Goal: Feedback & Contribution: Submit feedback/report problem

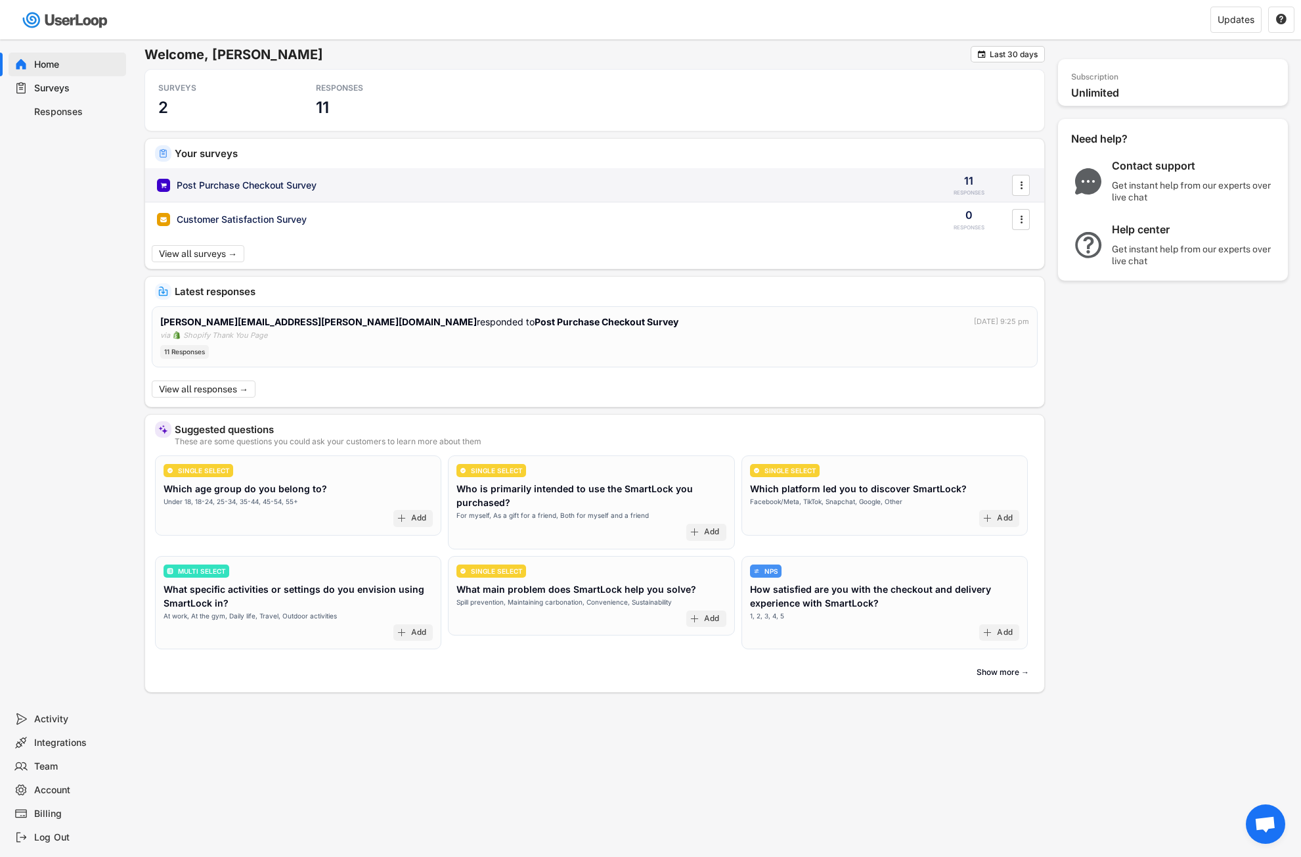
click at [394, 187] on div "Post Purchase Checkout Survey" at bounding box center [539, 185] width 765 height 13
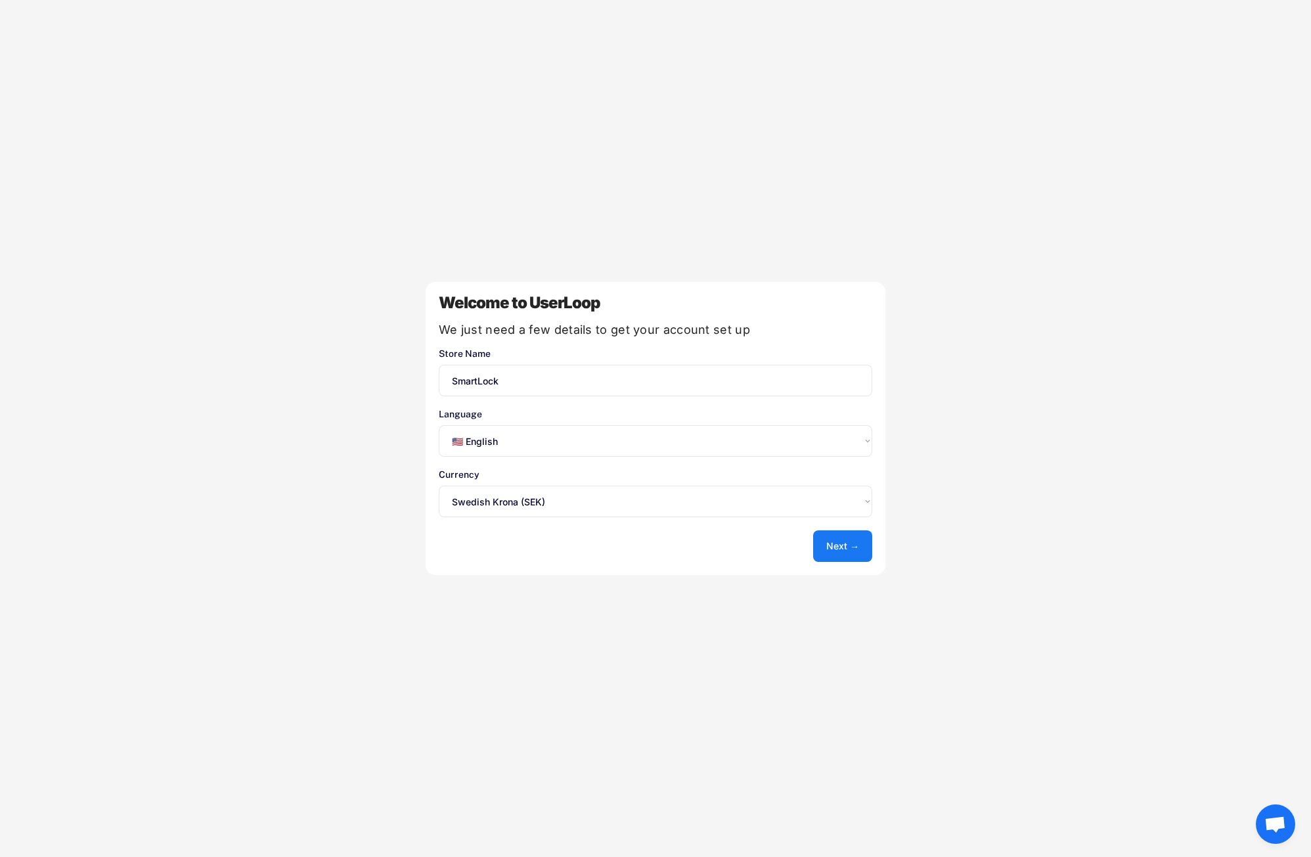
select select ""en""
select select ""1348695171700984260__LOOKUP__1635527639541x792030734667616300""
click at [786, 441] on select "Select an option... 🇺🇸 English 🇫🇷 Français 🇩🇪 Deutsch 🇪🇸 Español" at bounding box center [656, 441] width 434 height 32
click at [439, 425] on select "Select an option... 🇺🇸 English 🇫🇷 Français 🇩🇪 Deutsch 🇪🇸 Español" at bounding box center [656, 441] width 434 height 32
click at [844, 545] on button "Next →" at bounding box center [842, 546] width 59 height 32
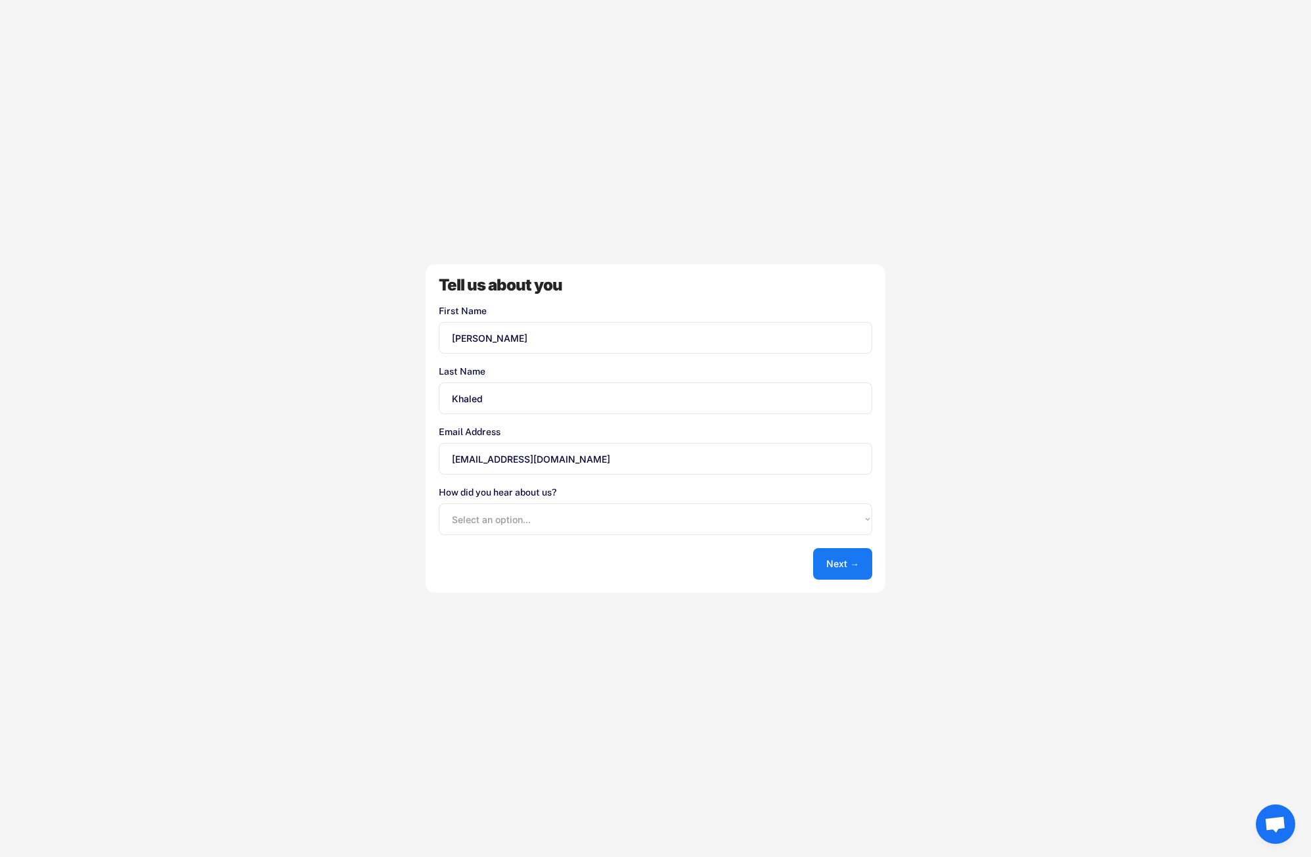
click at [570, 514] on select "Select an option... Shopify App Store Google UserLoop Blog Referred by a friend…" at bounding box center [656, 519] width 434 height 32
select select ""other""
click at [439, 503] on select "Select an option... Shopify App Store Google UserLoop Blog Referred by a friend…" at bounding box center [656, 519] width 434 height 32
click at [847, 562] on button "Next →" at bounding box center [842, 564] width 59 height 32
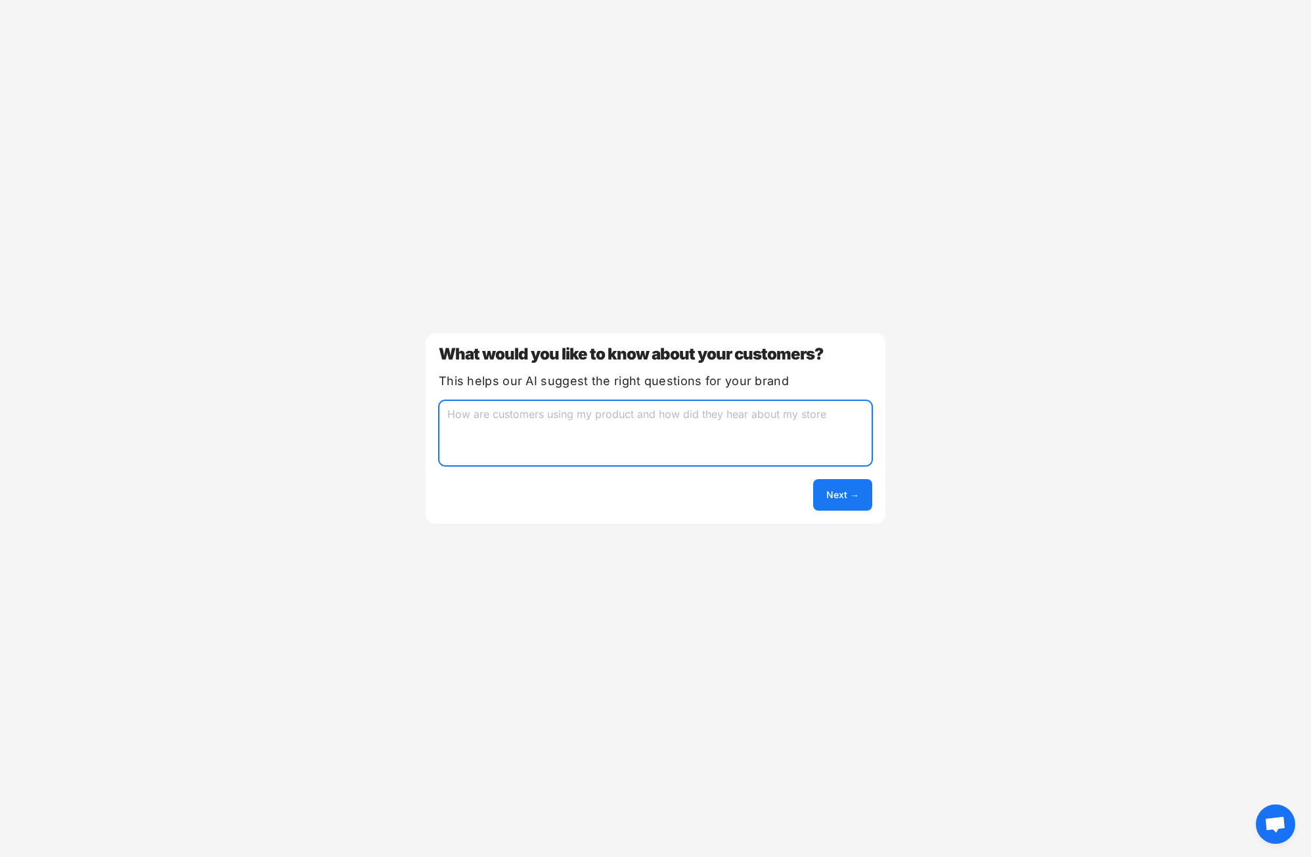
click at [626, 418] on textarea at bounding box center [656, 433] width 434 height 66
paste textarea "We want to better understand our customers so we can scale effectively. Age gro…"
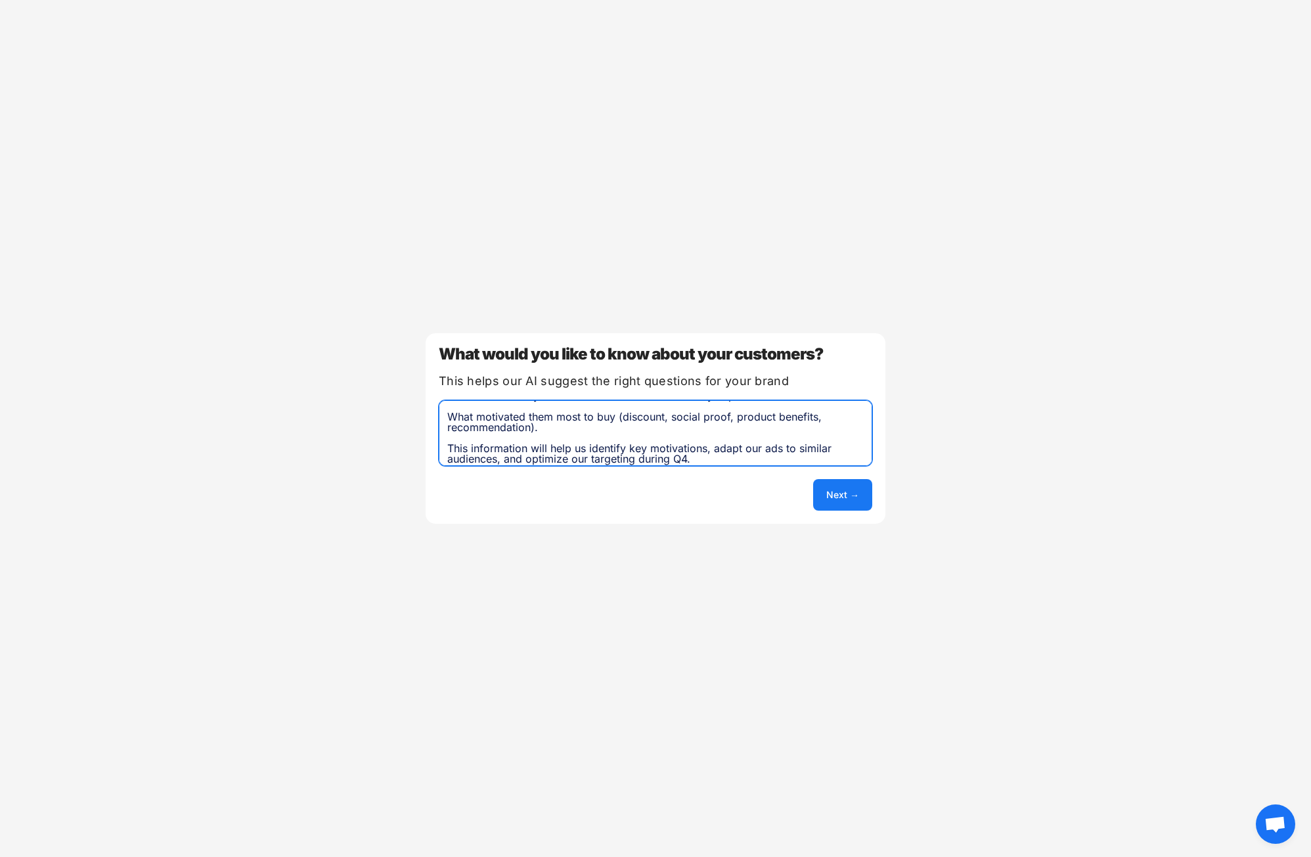
type textarea "We want to better understand our customers so we can scale effectively. Age gro…"
click at [833, 487] on button "Next →" at bounding box center [842, 495] width 59 height 32
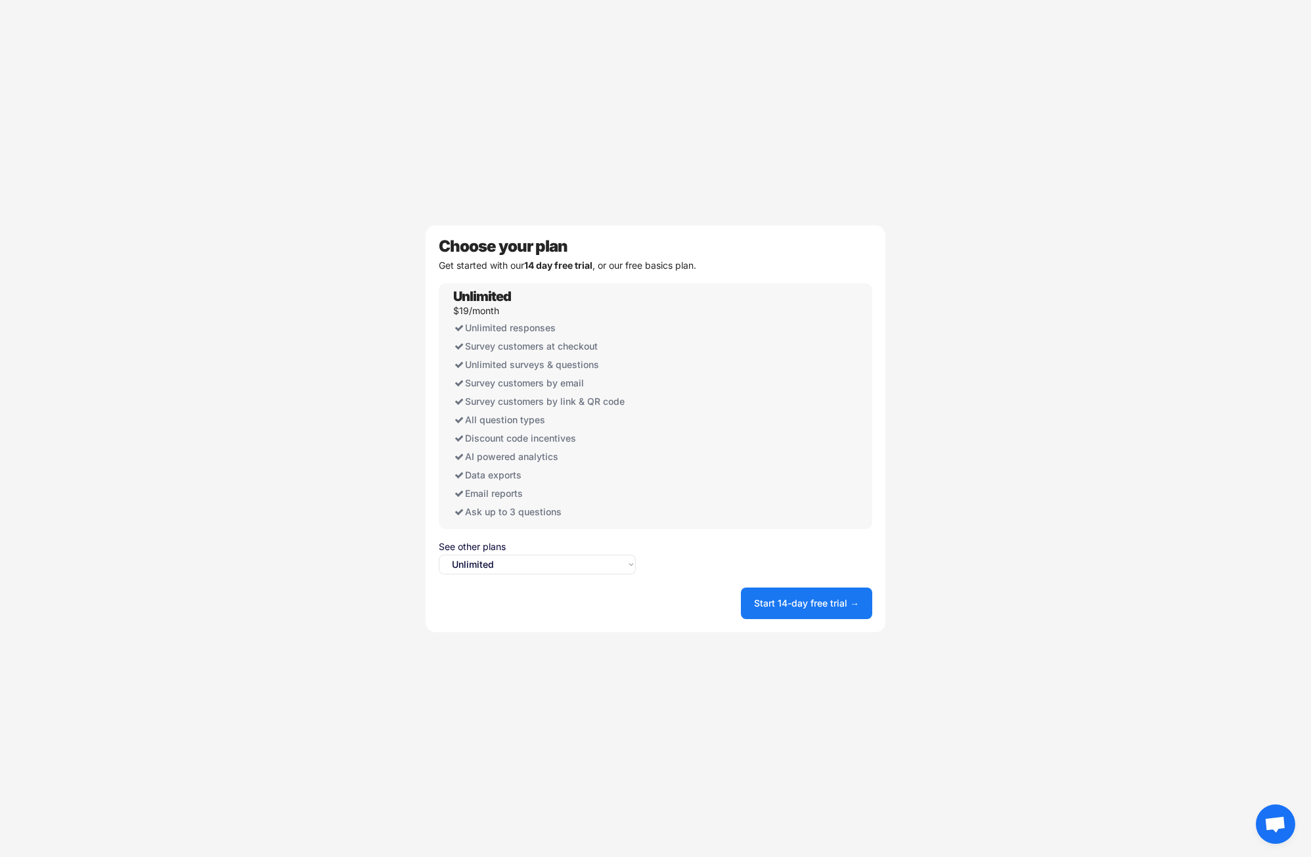
click at [610, 563] on select "Select an option... Unlimited Free" at bounding box center [537, 564] width 197 height 20
select select ""free0""
click at [439, 554] on select "Select an option... Unlimited Free" at bounding box center [537, 564] width 197 height 20
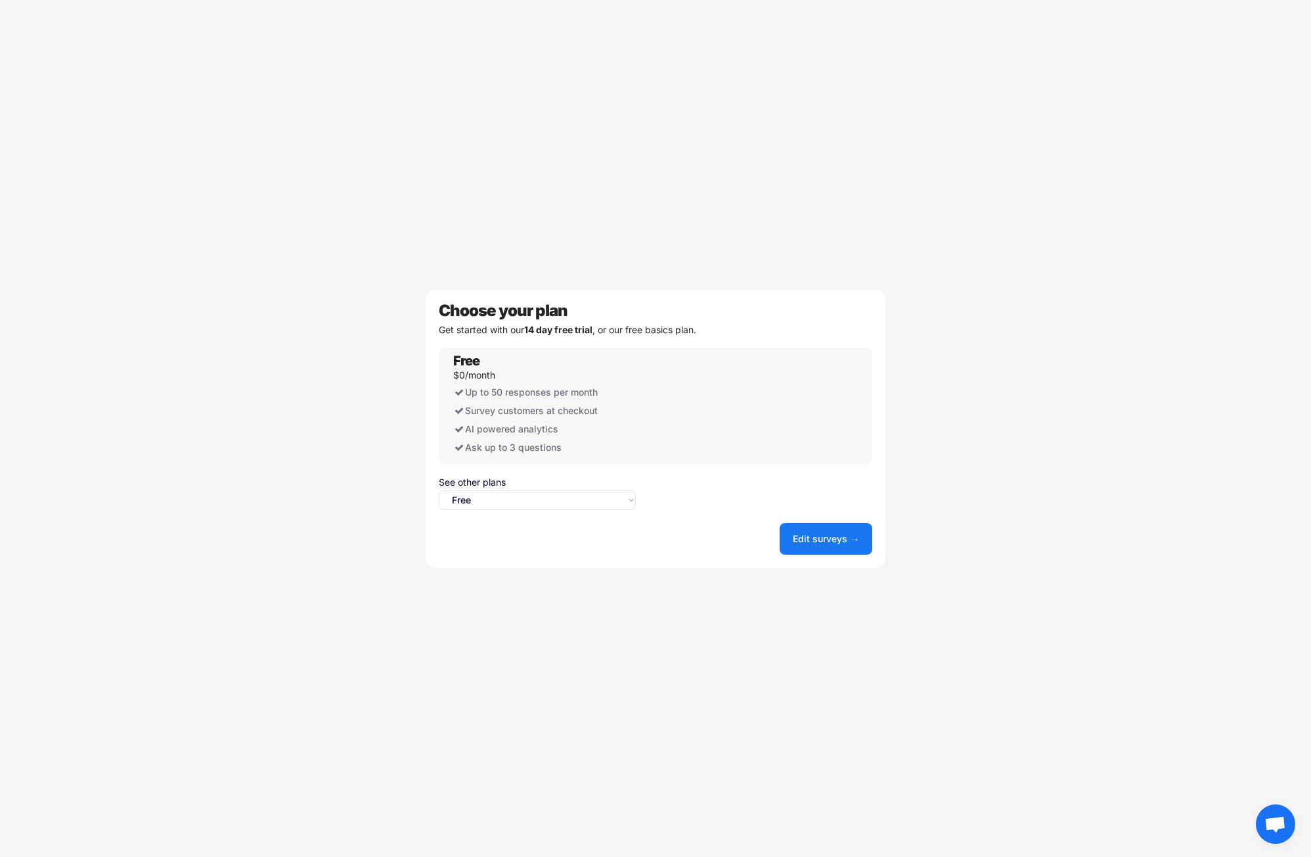
click at [807, 537] on button "Edit surveys →" at bounding box center [826, 539] width 93 height 32
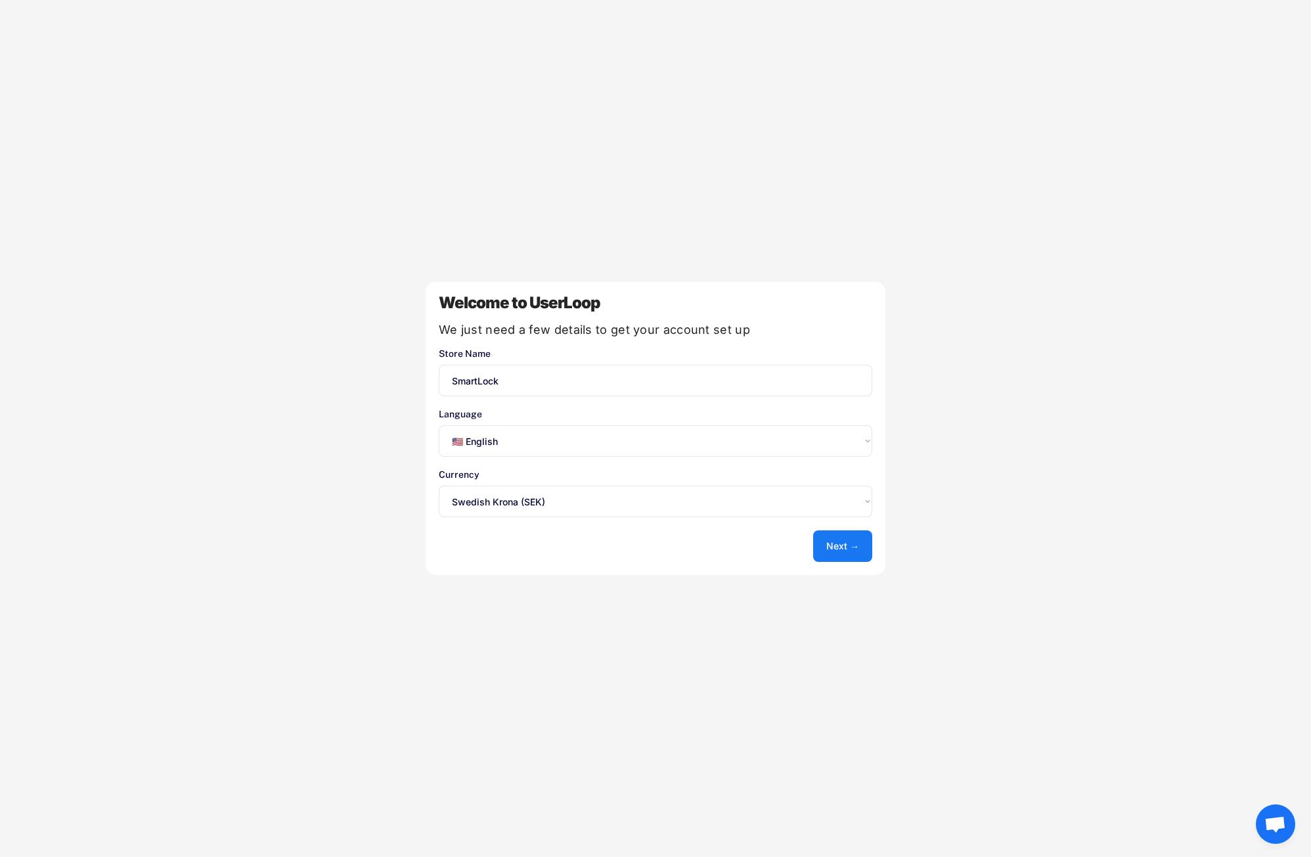
select select ""en""
select select ""1348695171700984260__LOOKUP__1635527639541x792030734667616300""
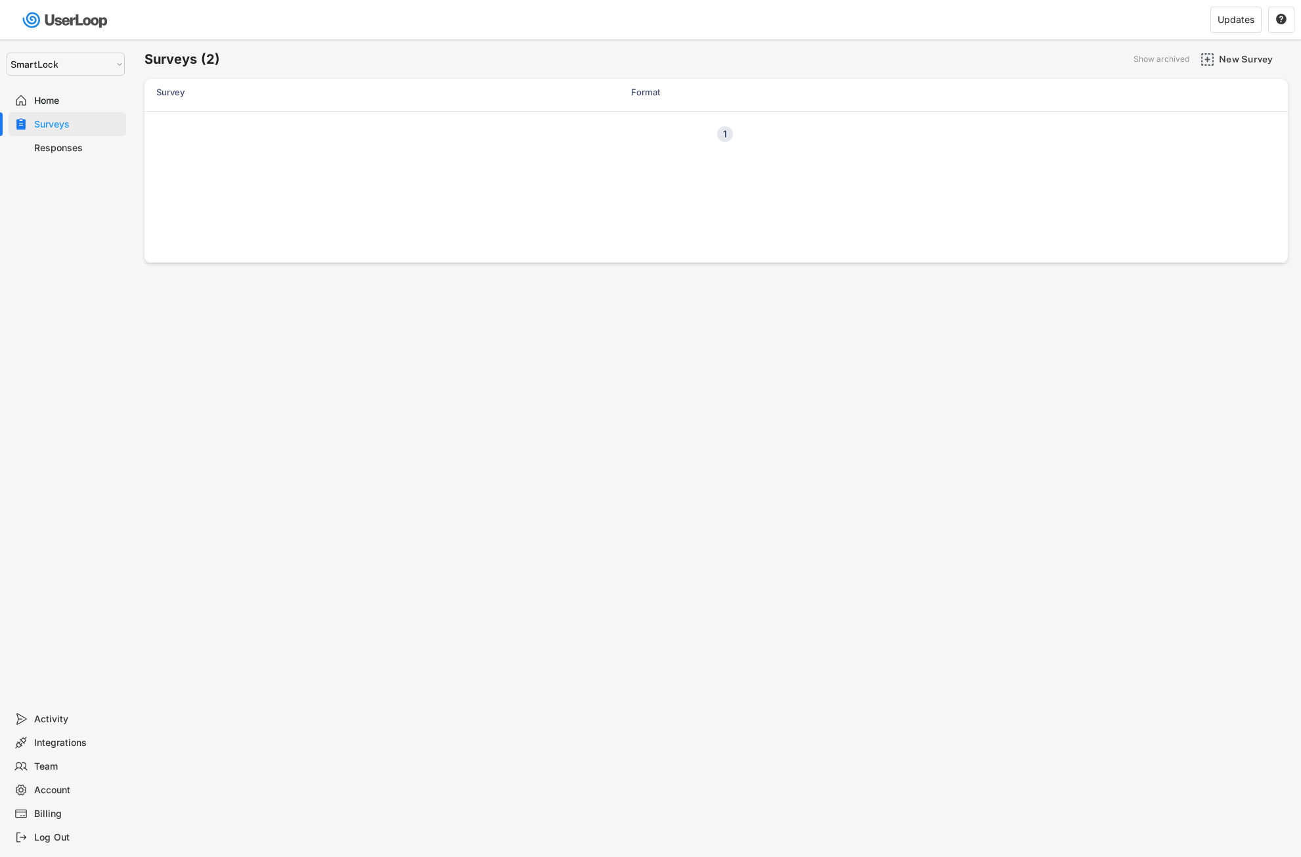
select select ""1348695171700984260__LOOKUP__1757541288839x148964706696052220""
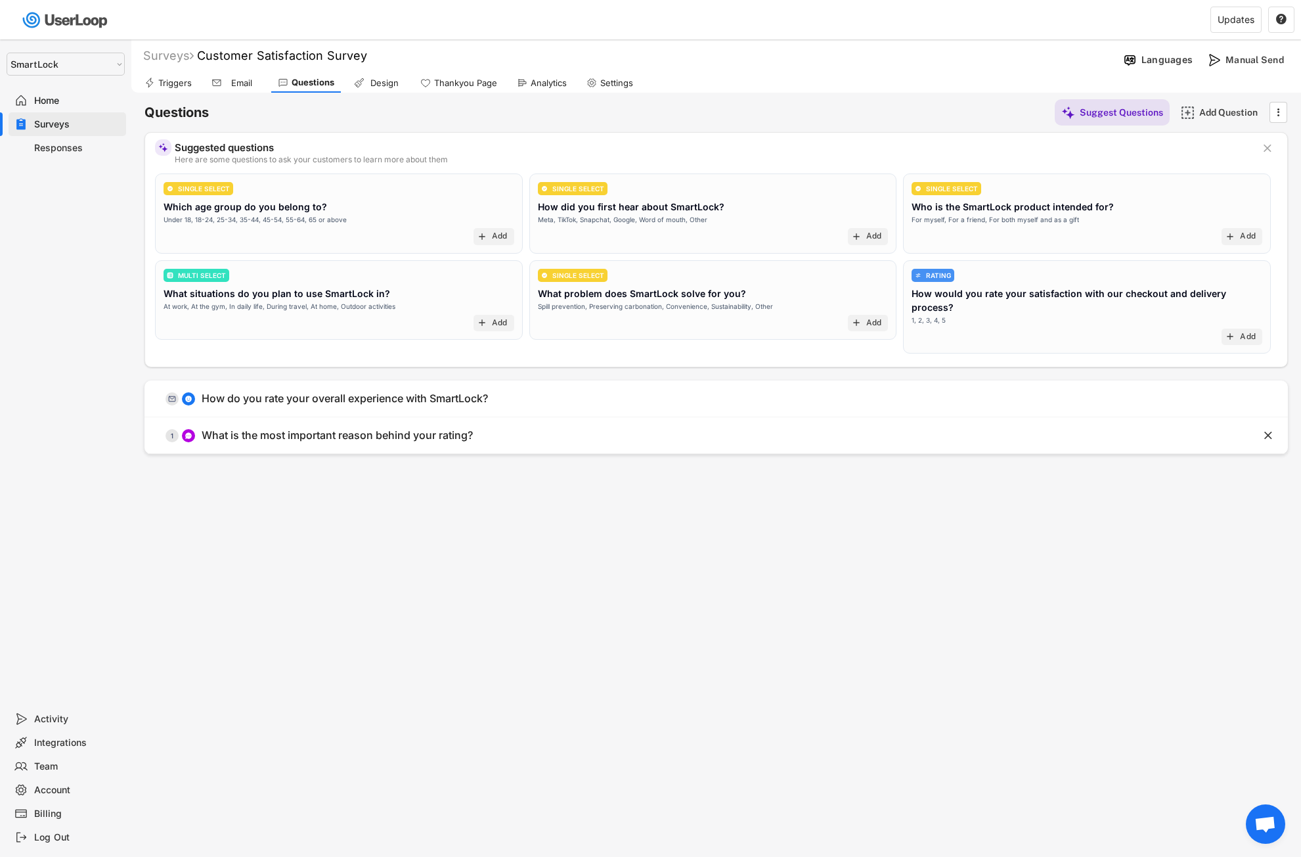
click at [166, 76] on div "Triggers" at bounding box center [168, 83] width 60 height 20
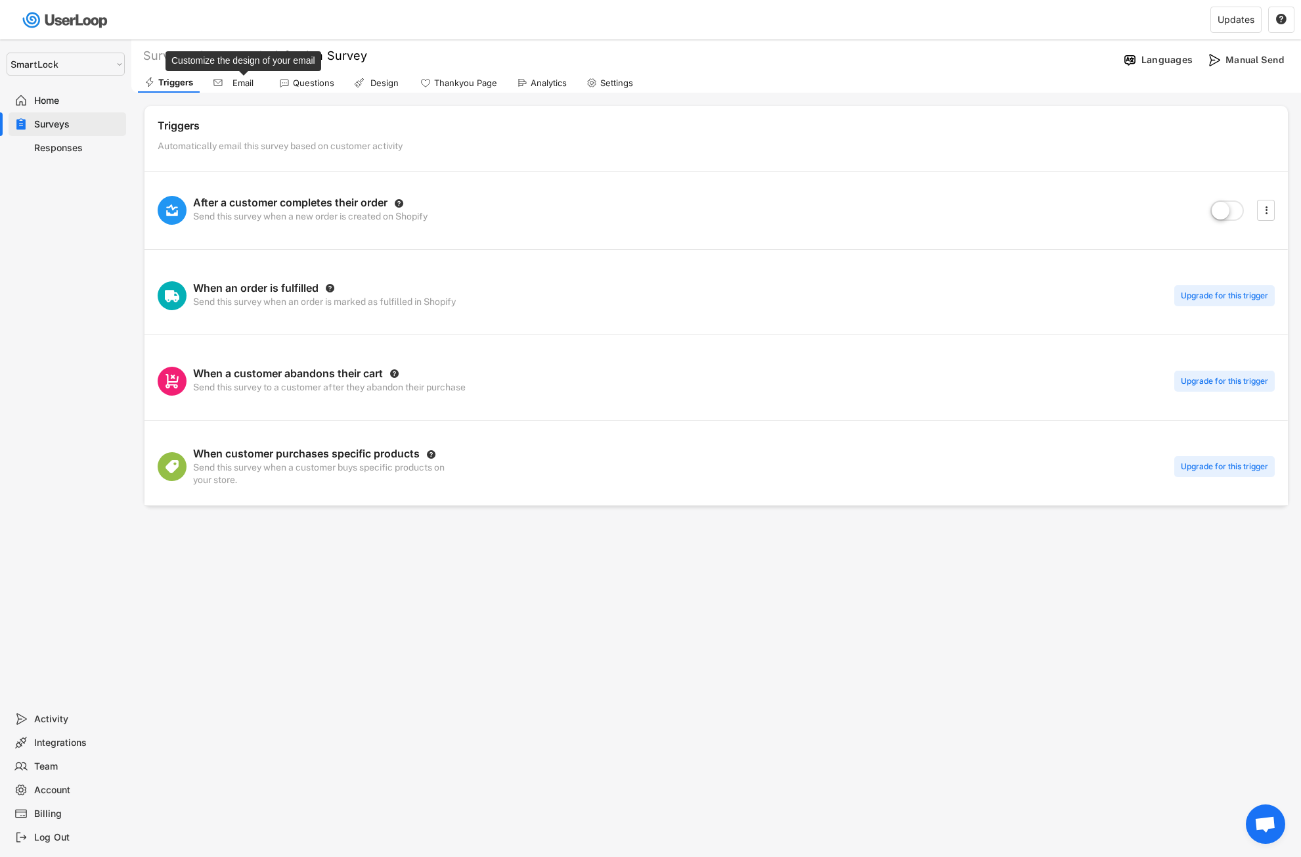
click at [240, 83] on div "Email" at bounding box center [243, 83] width 33 height 11
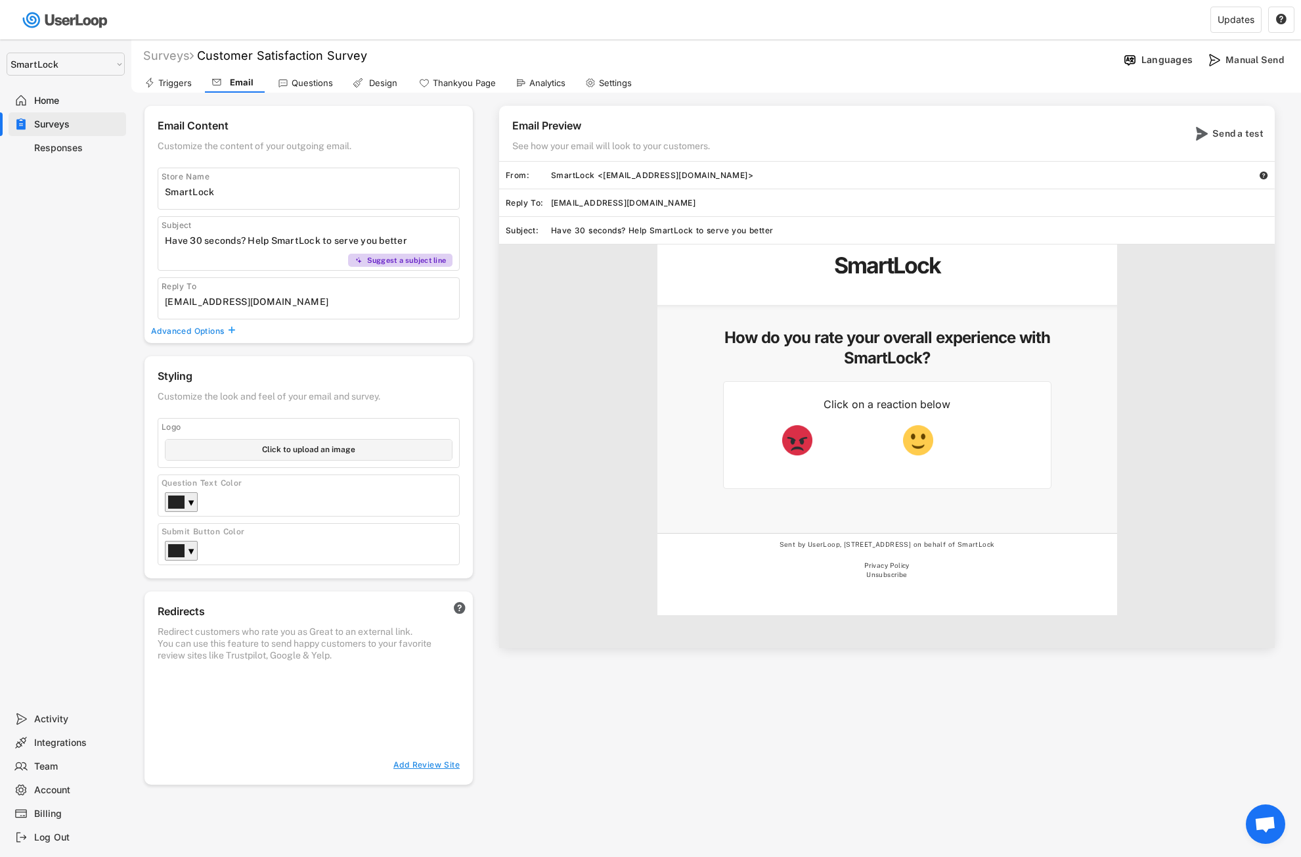
click at [53, 150] on div "Responses" at bounding box center [77, 148] width 87 height 12
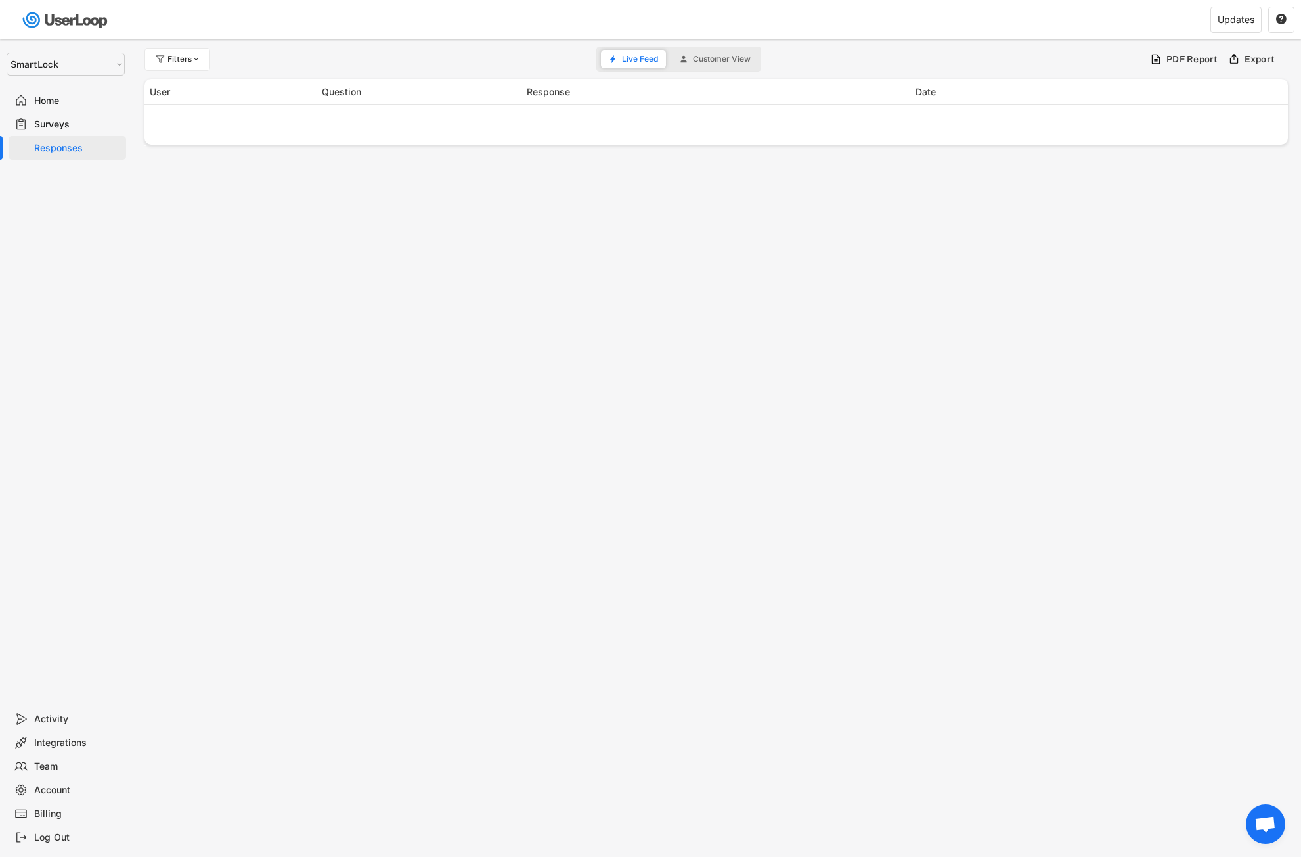
click at [68, 89] on div "Home" at bounding box center [68, 101] width 118 height 24
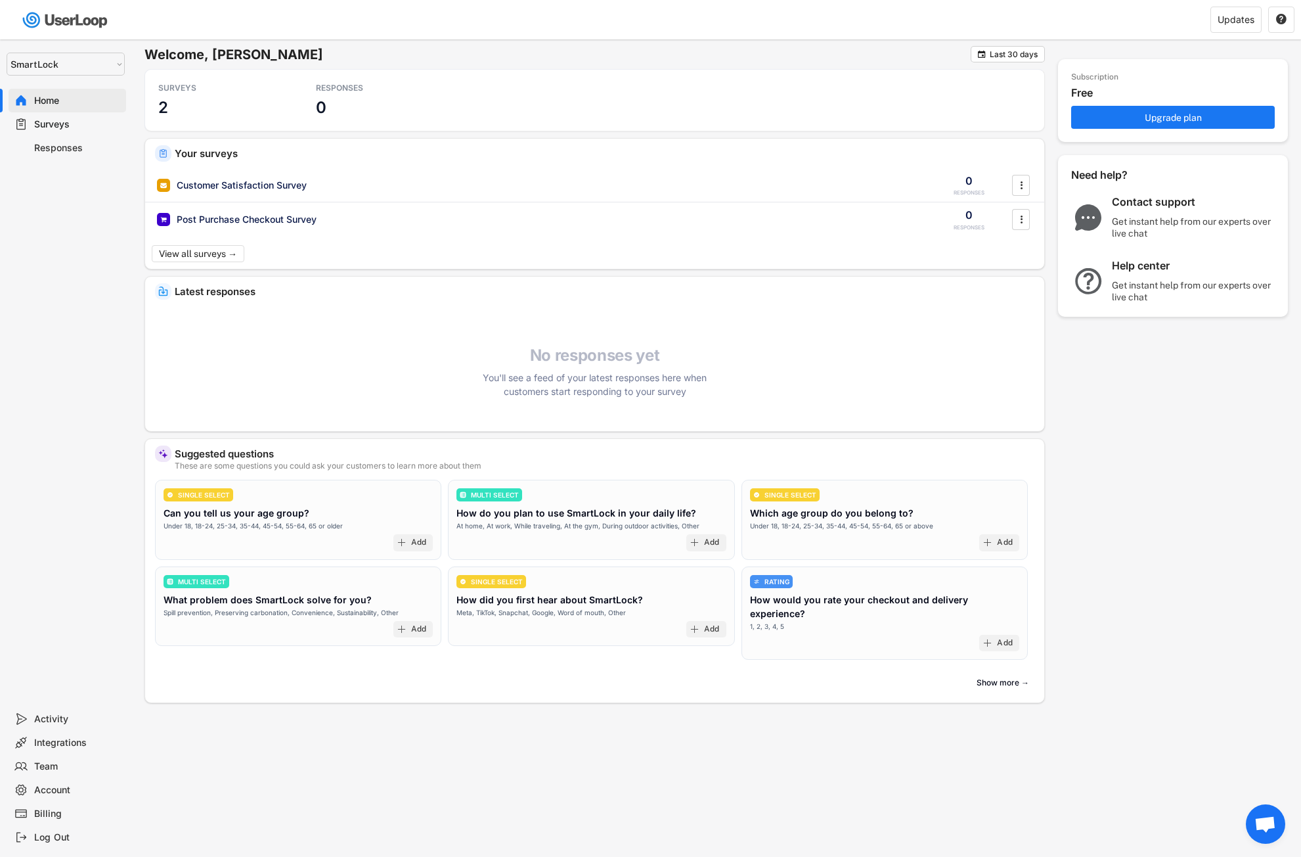
click at [97, 64] on select "Selet a store... SmartLock SmartLock" at bounding box center [66, 64] width 118 height 23
click at [7, 53] on select "Selet a store... SmartLock SmartLock" at bounding box center [66, 64] width 118 height 23
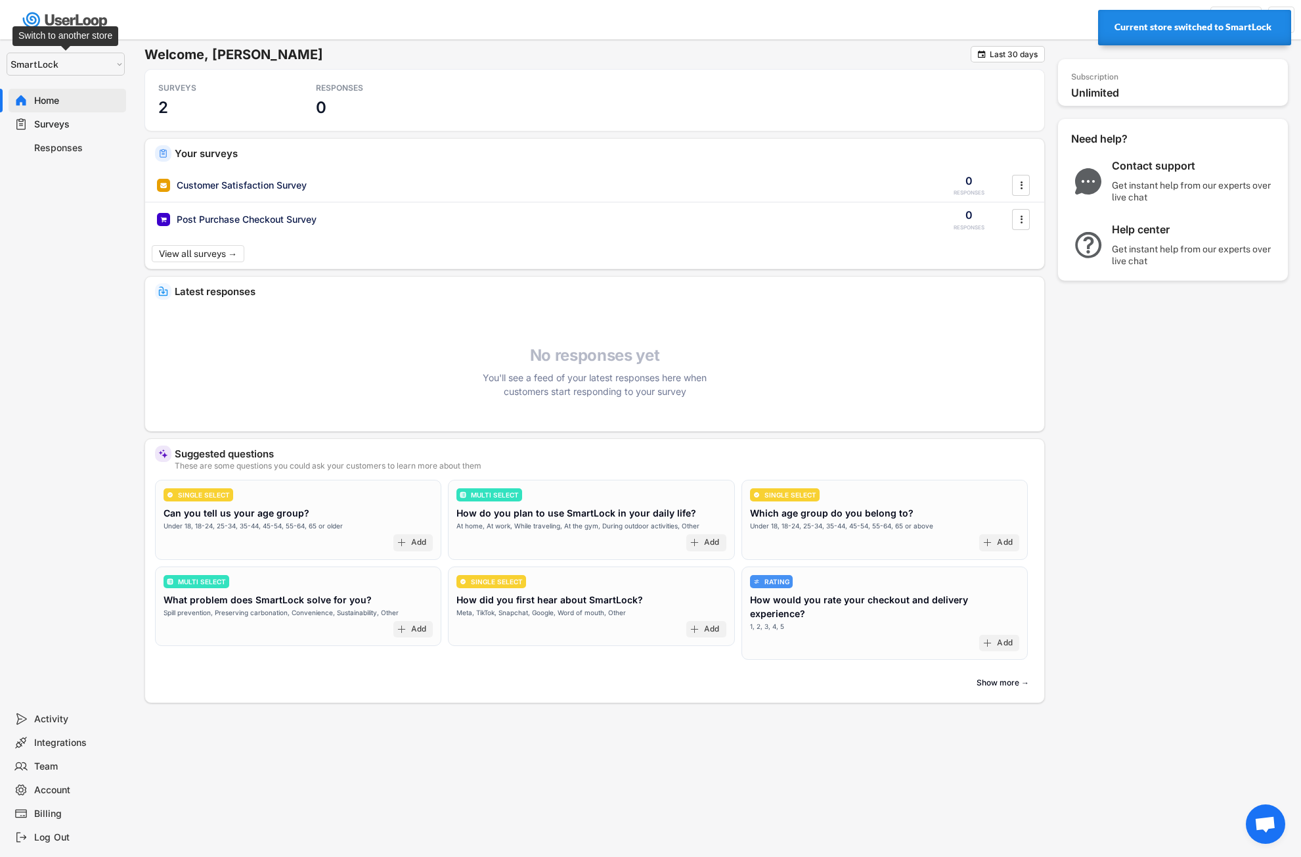
click at [99, 68] on select "Selet a store... SmartLock SmartLock" at bounding box center [66, 64] width 118 height 23
click at [7, 53] on select "Selet a store... SmartLock SmartLock" at bounding box center [66, 64] width 118 height 23
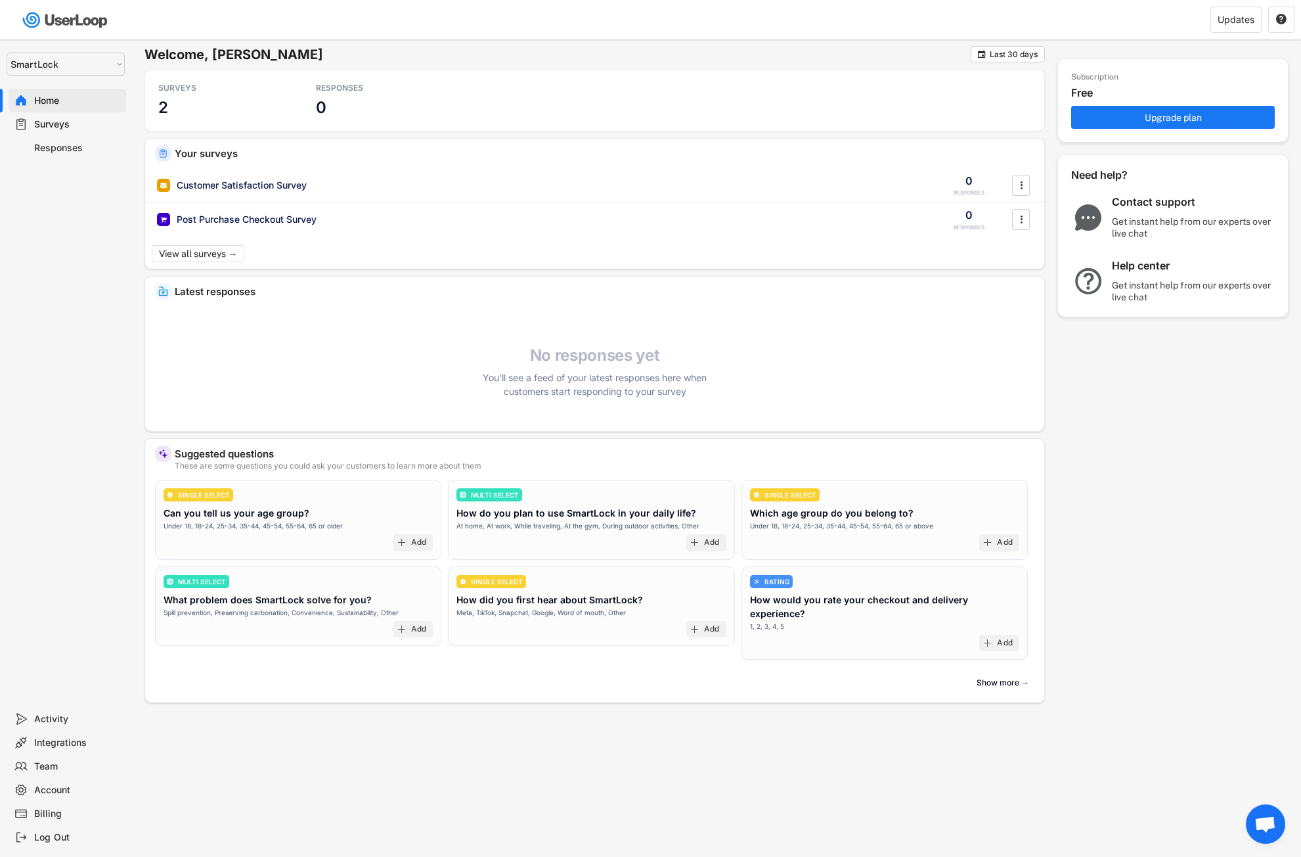
click at [89, 68] on select "Selet a store... SmartLock SmartLock" at bounding box center [66, 64] width 118 height 23
select select ""1348695171700984260__LOOKUP__1757521483277x728427585339594900""
click at [7, 53] on select "Selet a store... SmartLock SmartLock" at bounding box center [66, 64] width 118 height 23
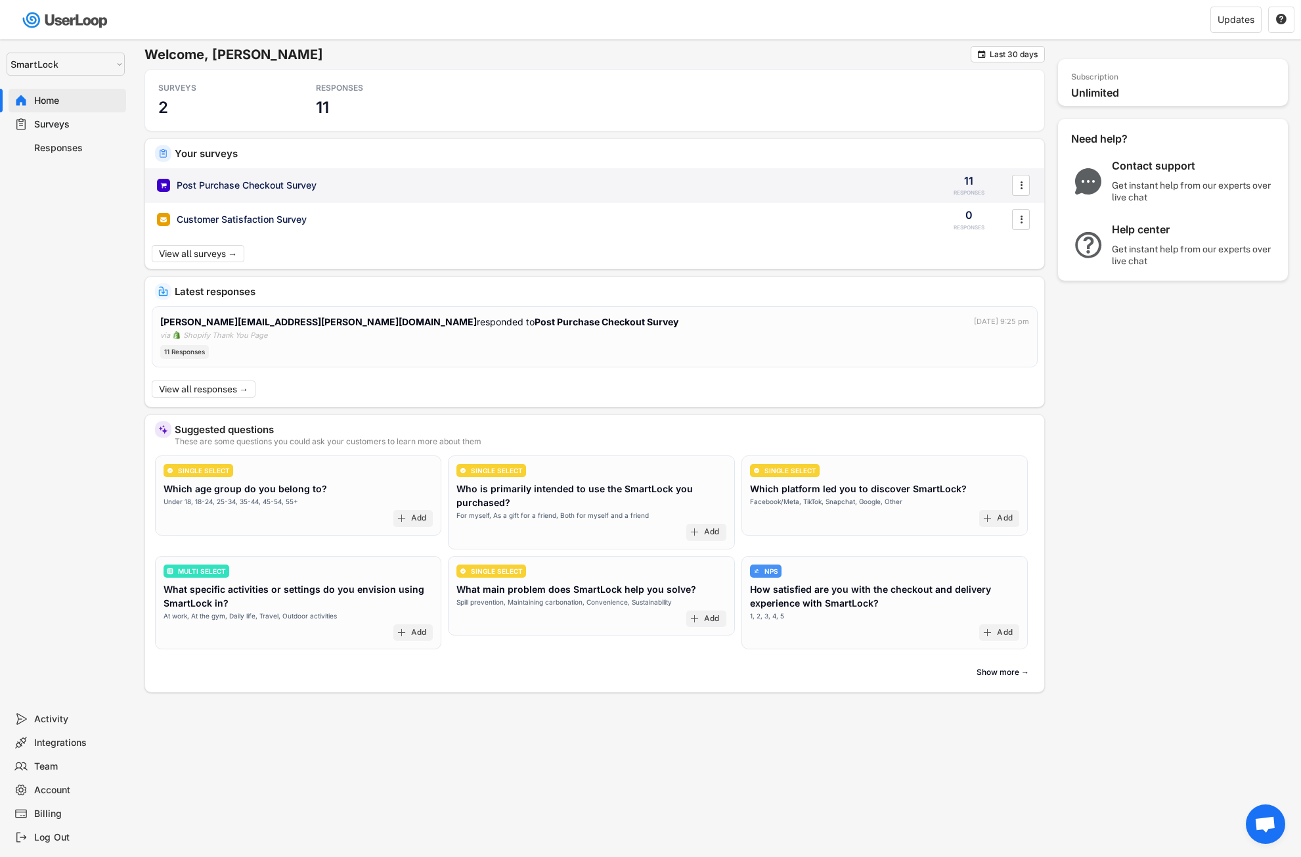
click at [349, 198] on div "Post Purchase Checkout Survey 11 RESPONSES " at bounding box center [594, 185] width 899 height 34
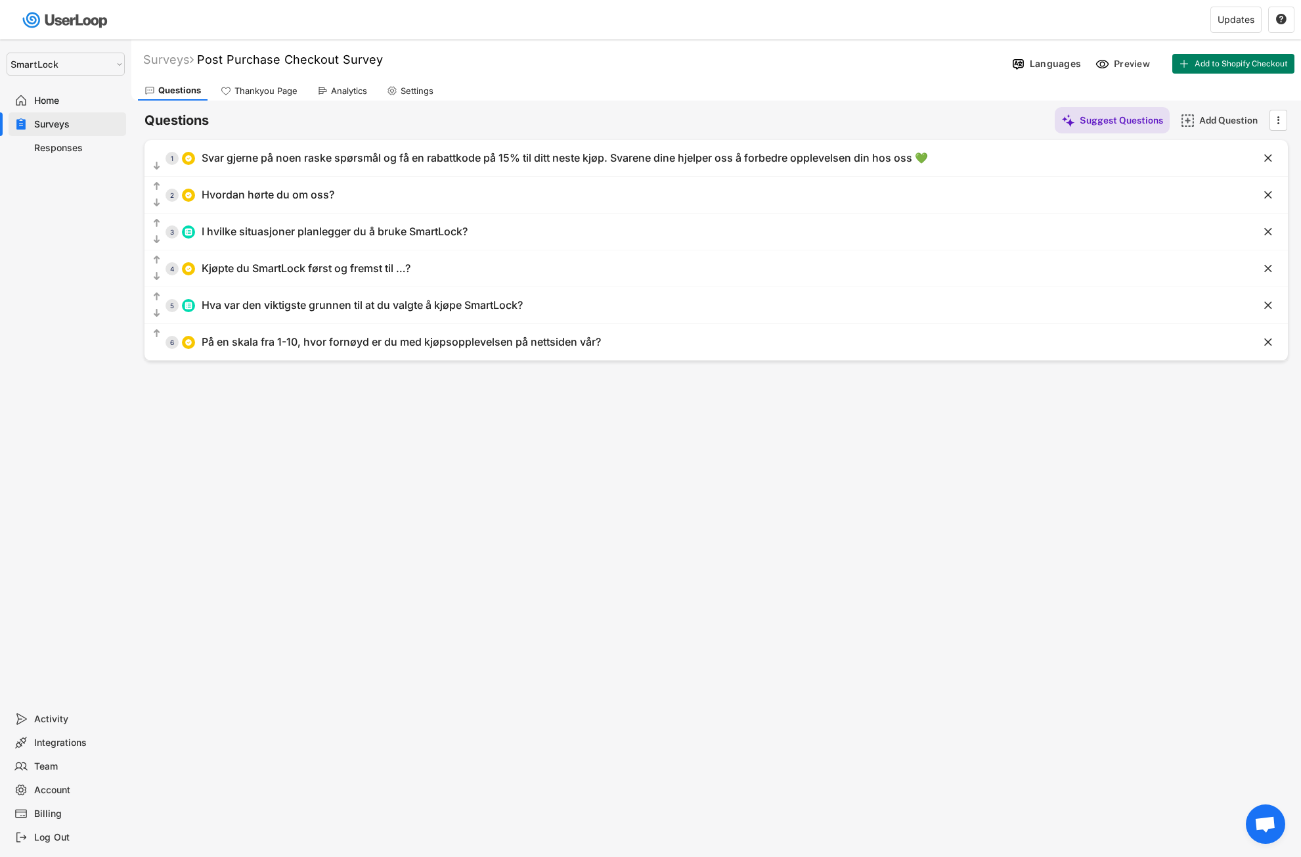
click at [87, 66] on select "Selet a store... SmartLock SmartLock" at bounding box center [66, 64] width 118 height 23
click at [518, 59] on div "Surveys Post Purchase Checkout Survey " at bounding box center [569, 59] width 876 height 15
click at [123, 64] on select "Selet a store... SmartLock SmartLock" at bounding box center [66, 64] width 118 height 23
select select ""1348695171700984260__LOOKUP__1757541288839x148964706696052220""
click at [7, 53] on select "Selet a store... SmartLock SmartLock" at bounding box center [66, 64] width 118 height 23
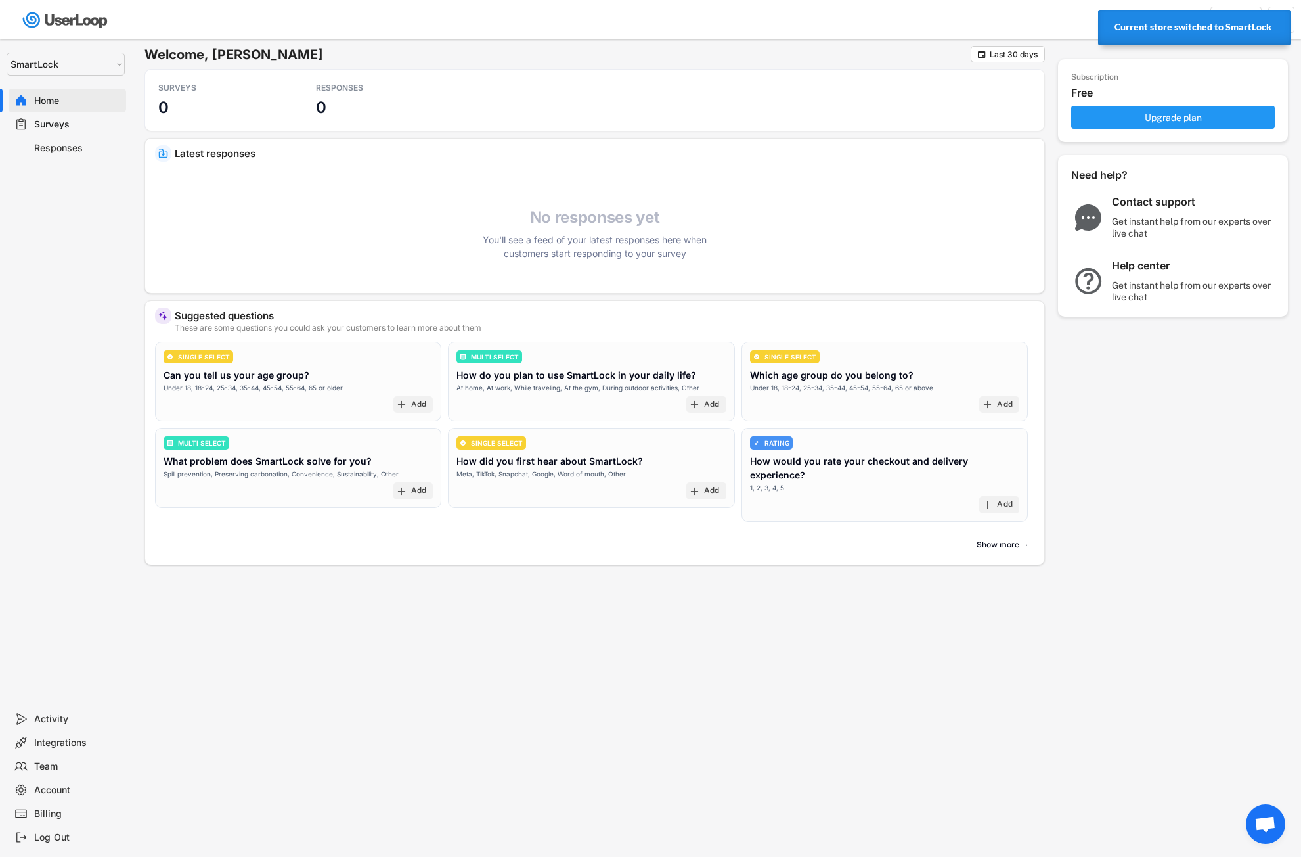
click at [1144, 118] on button "Upgrade plan" at bounding box center [1173, 117] width 204 height 23
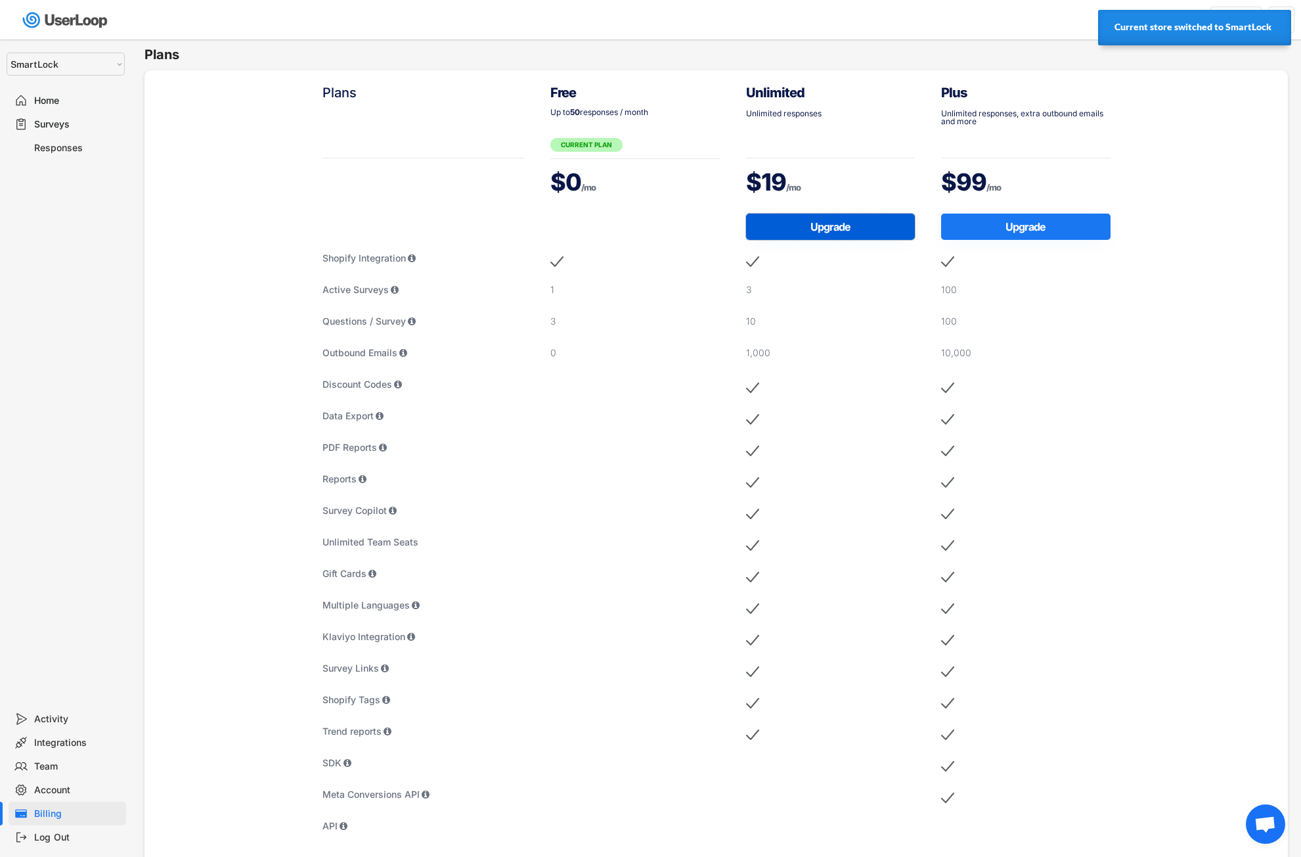
click at [857, 223] on button "Upgrade" at bounding box center [830, 226] width 169 height 26
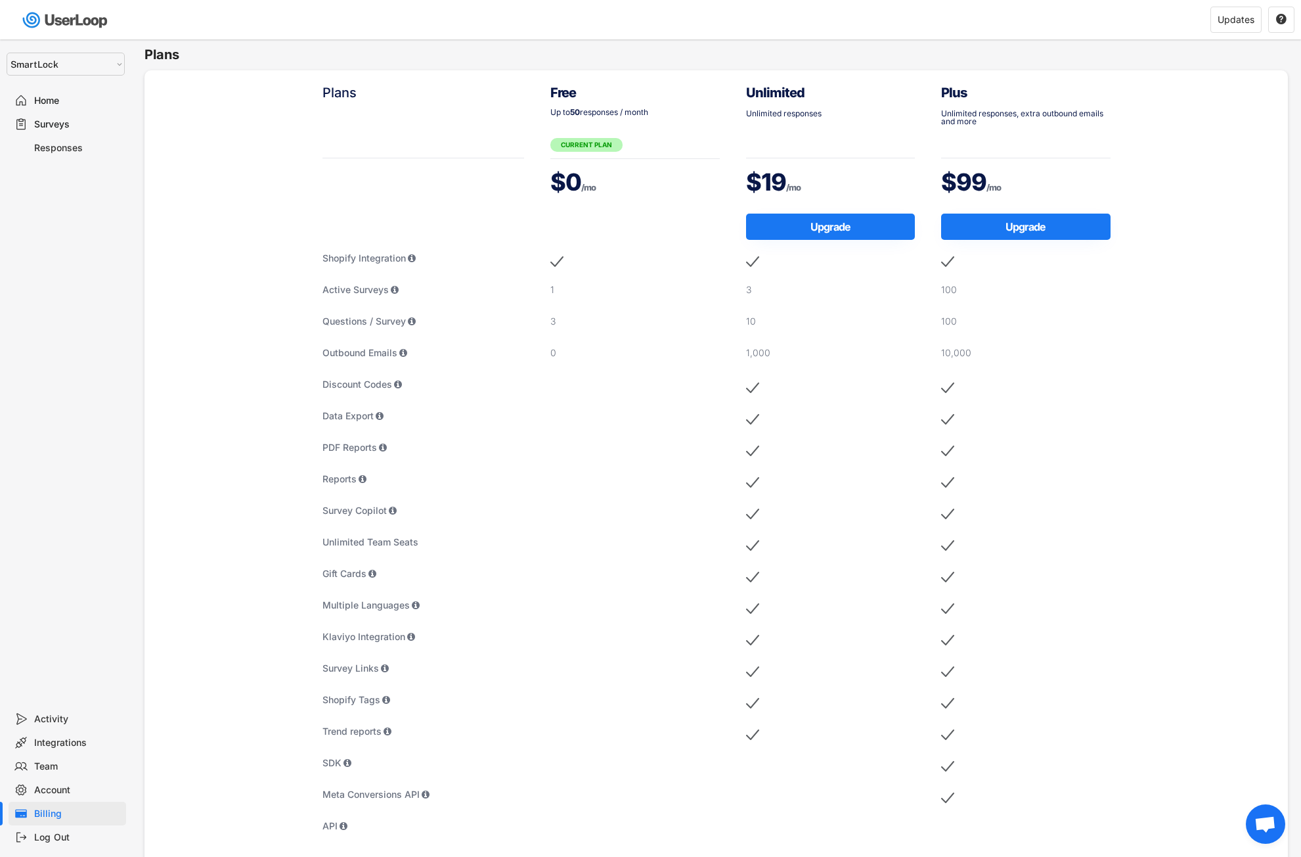
select select ""1348695171700984260__LOOKUP__1757541288839x148964706696052220""
click at [55, 124] on div "Surveys" at bounding box center [77, 124] width 87 height 12
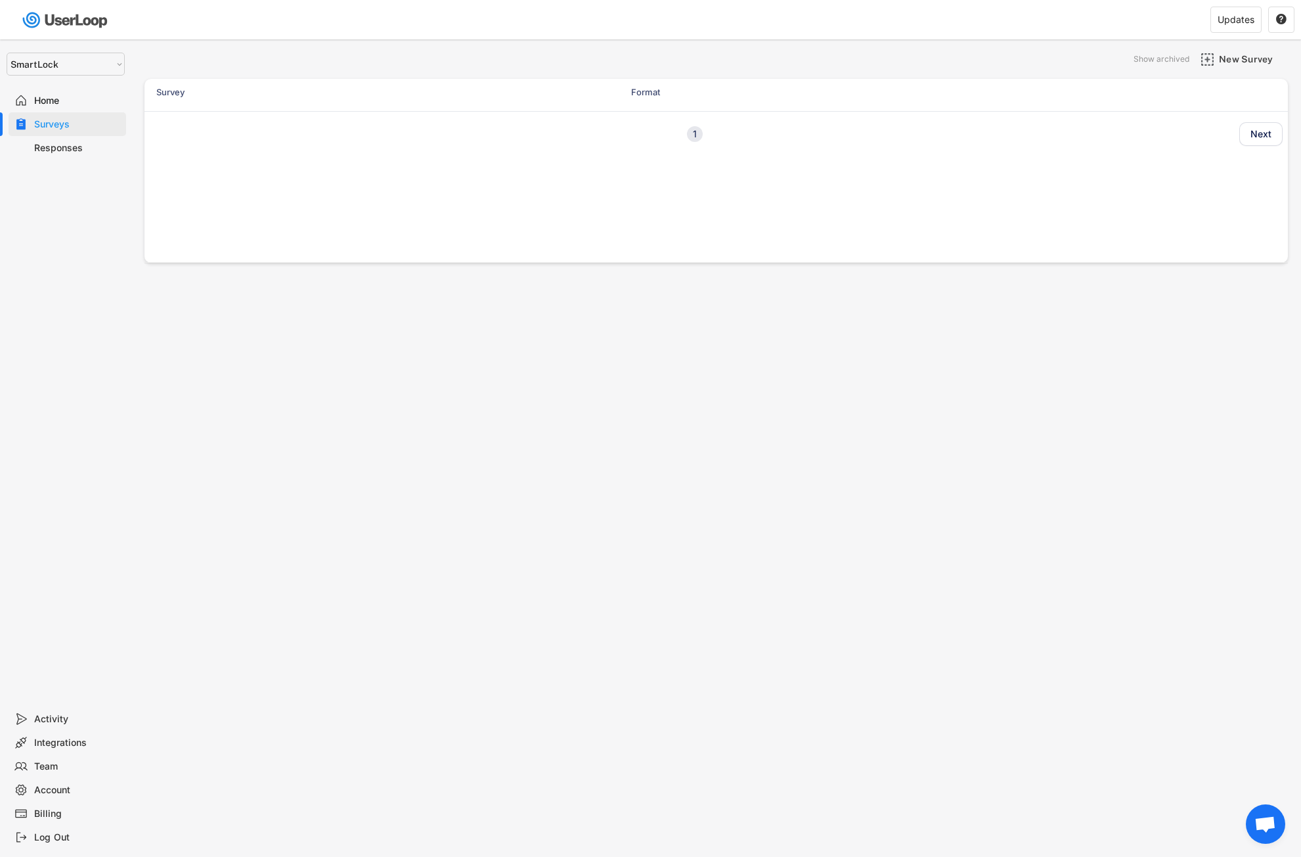
click at [75, 100] on div "Home" at bounding box center [77, 101] width 87 height 12
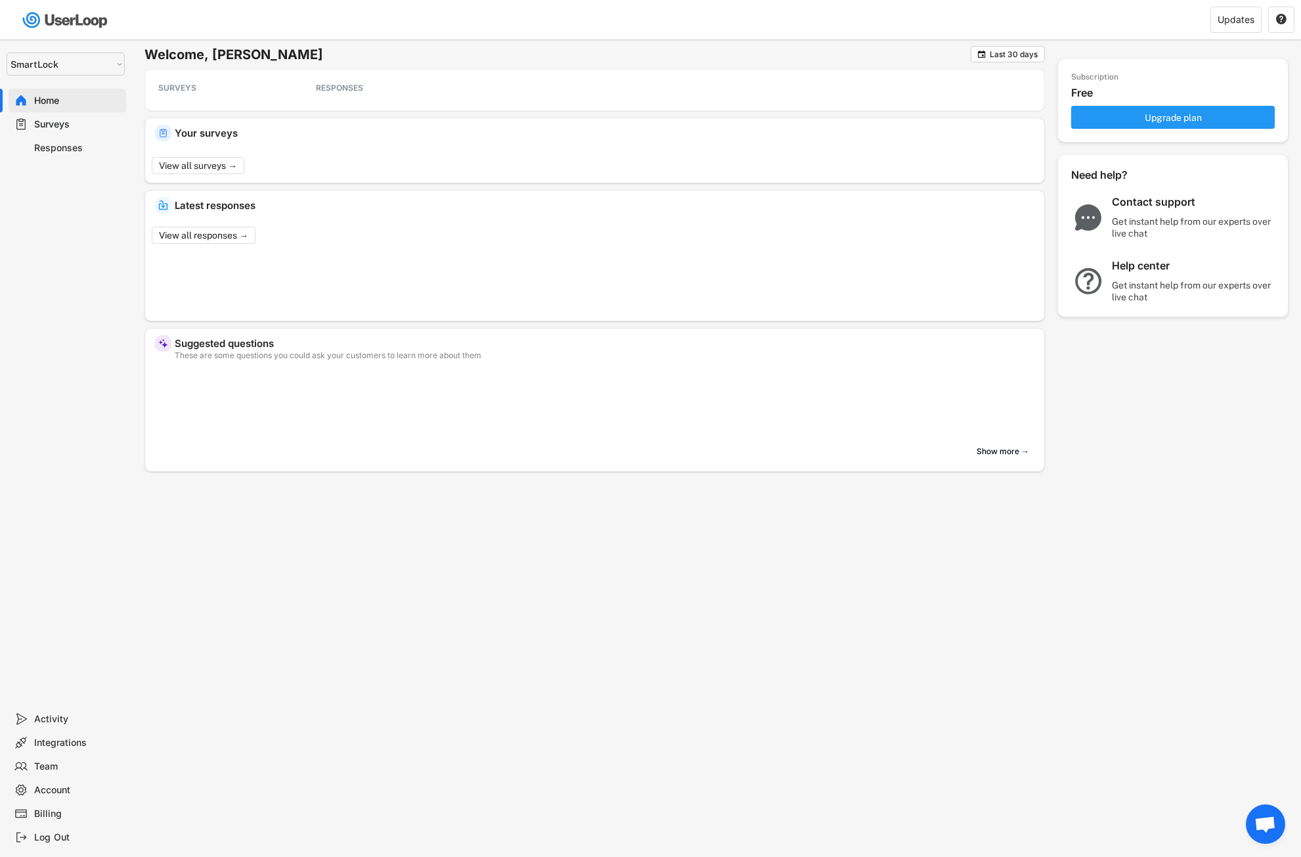
click at [1150, 117] on button "Upgrade plan" at bounding box center [1173, 117] width 204 height 23
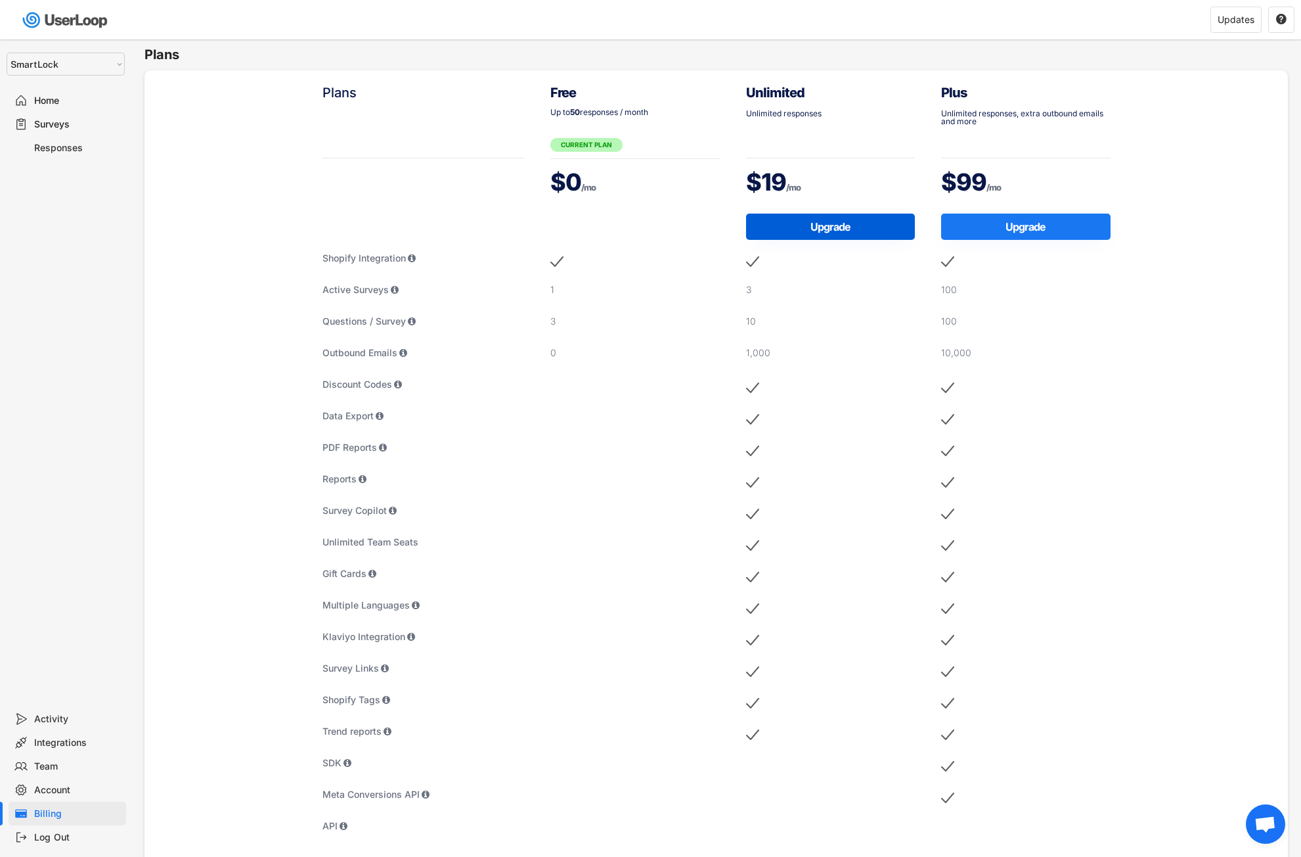
click at [795, 224] on div "Unlimited Unlimited responses $19 /mo Upgrade 3 10 1,000" at bounding box center [831, 480] width 196 height 820
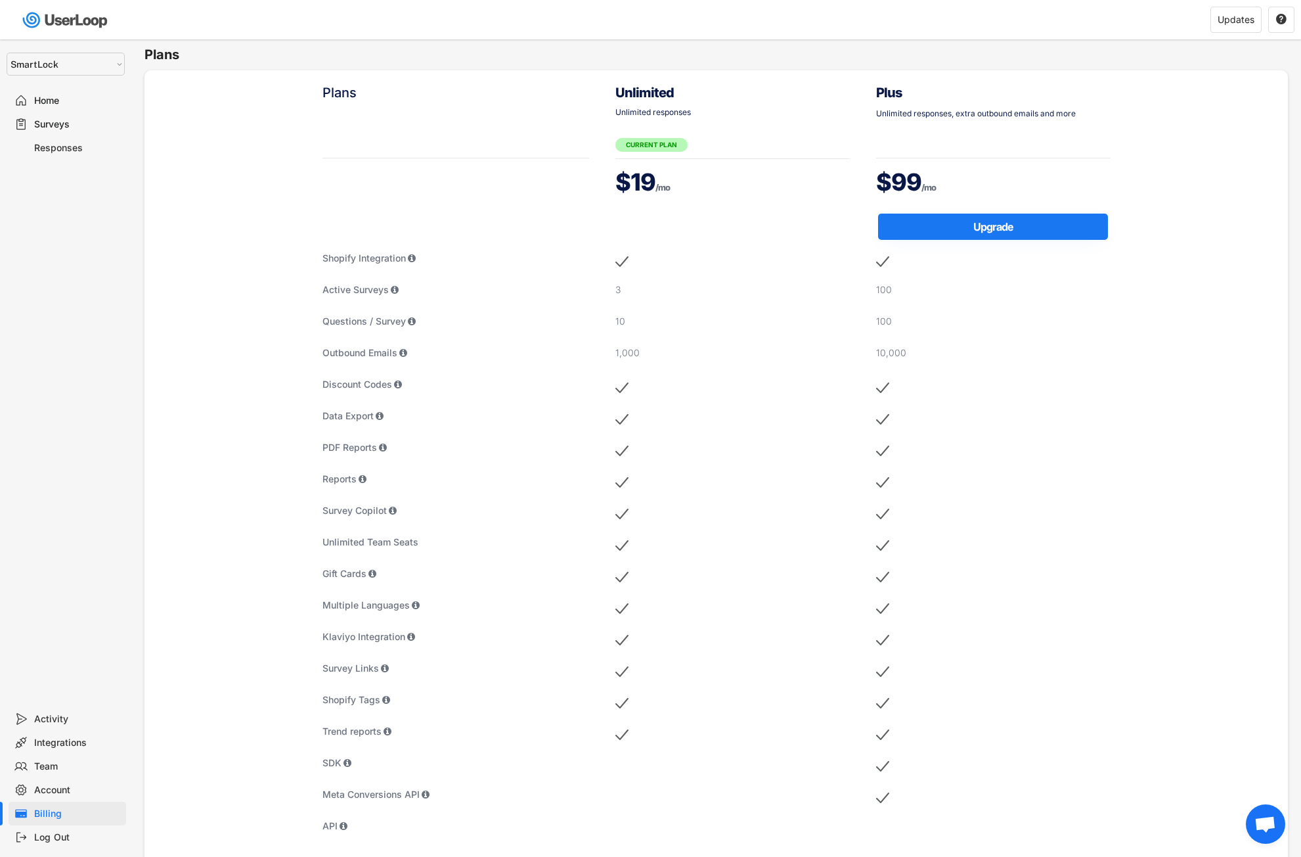
click at [85, 104] on div "Home" at bounding box center [77, 101] width 87 height 12
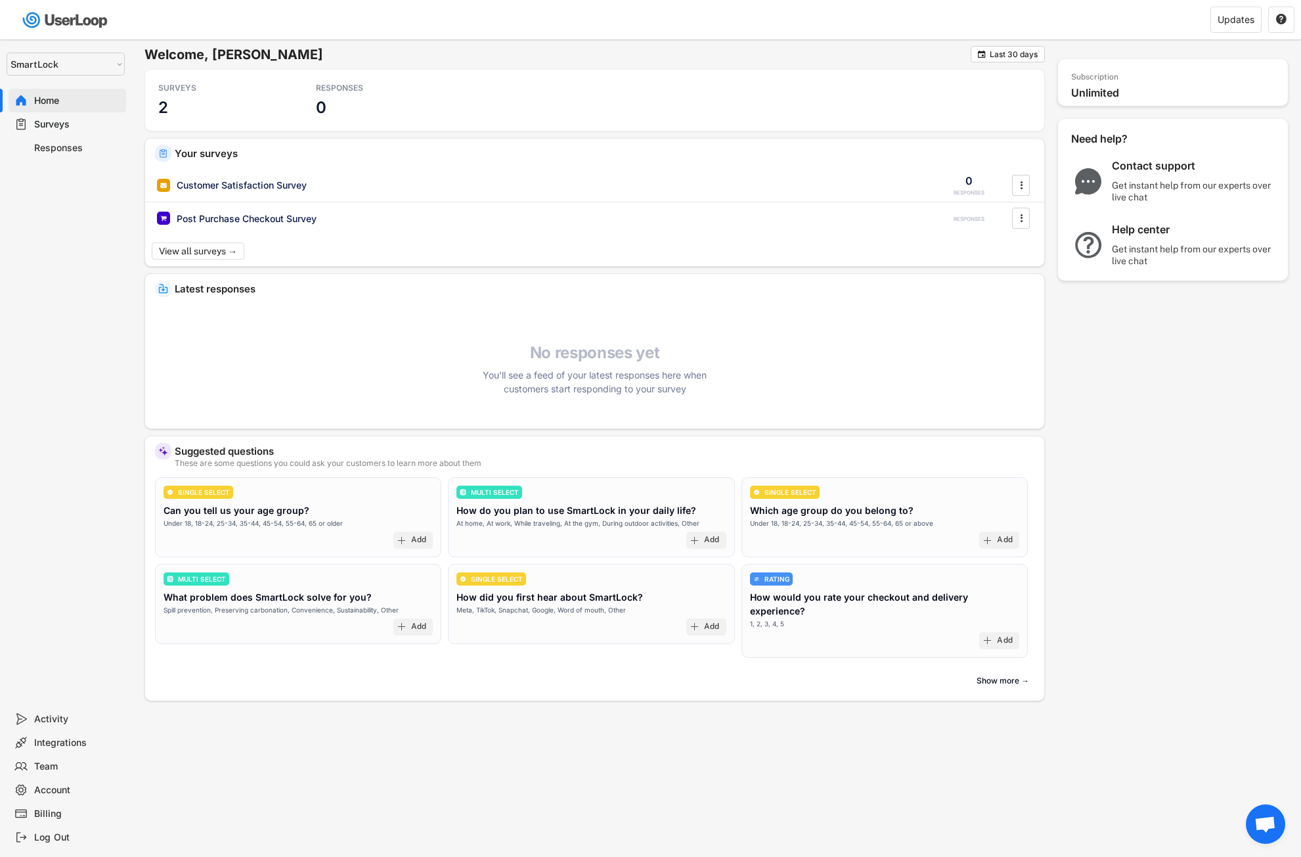
click at [76, 123] on div "Surveys" at bounding box center [77, 124] width 87 height 12
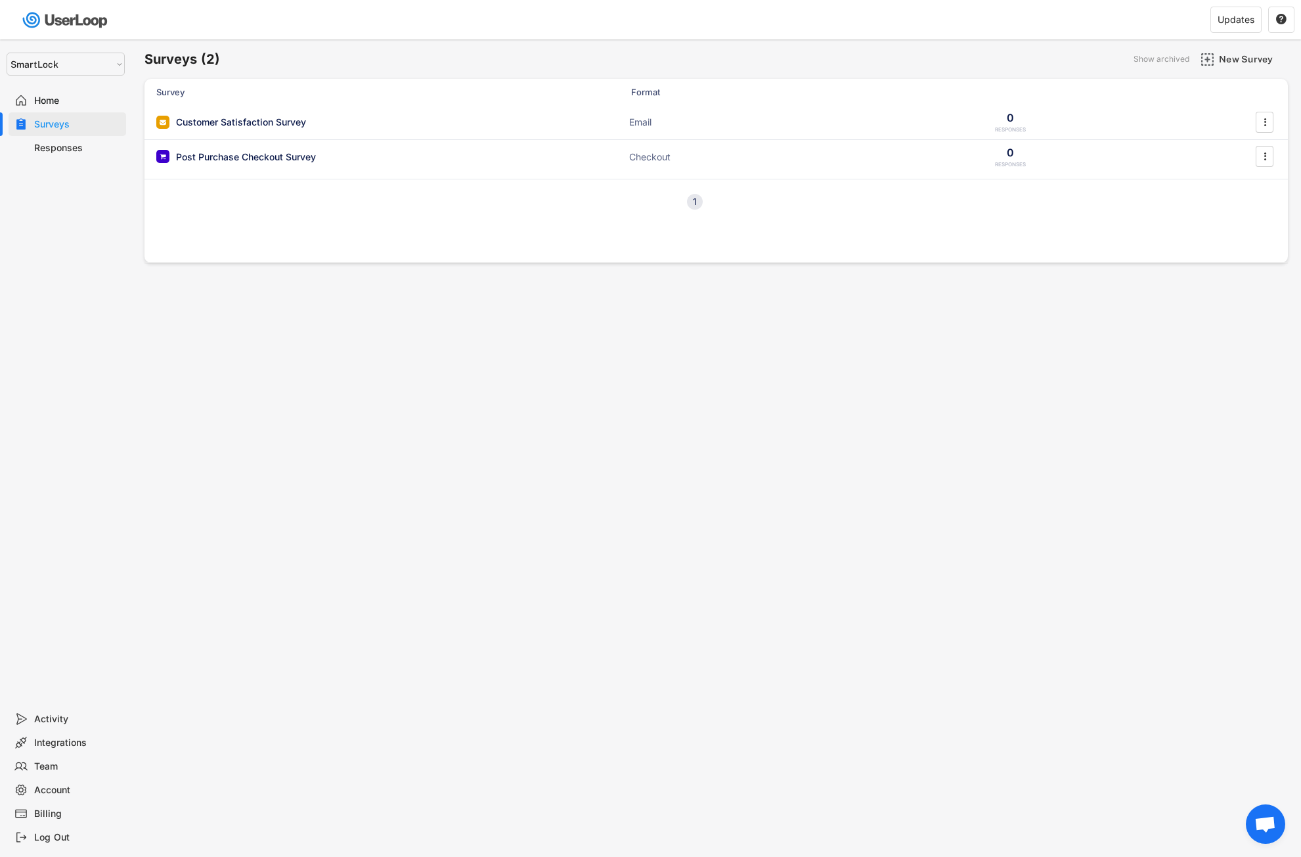
click at [85, 102] on div "Home" at bounding box center [77, 101] width 87 height 12
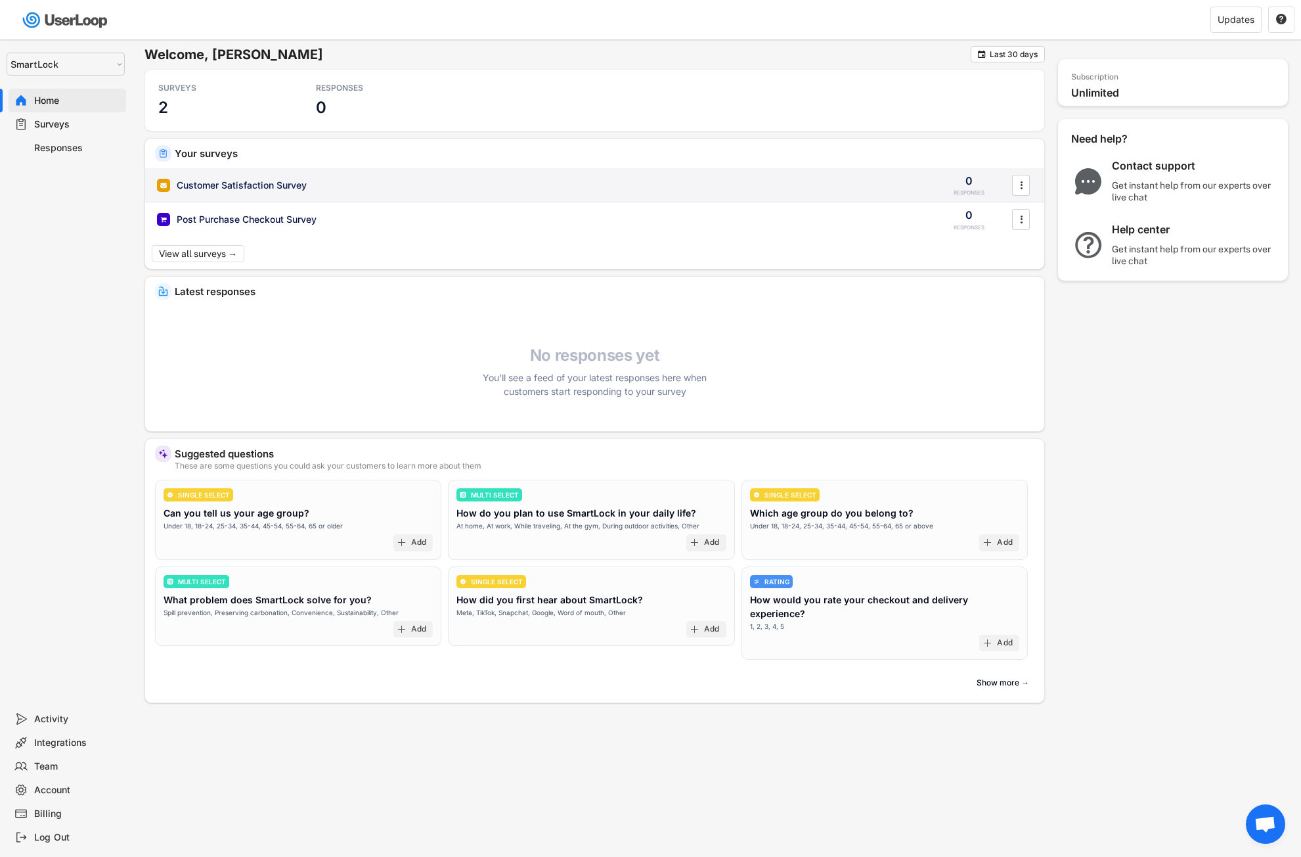
click at [480, 179] on div "Customer Satisfaction Survey" at bounding box center [539, 185] width 765 height 13
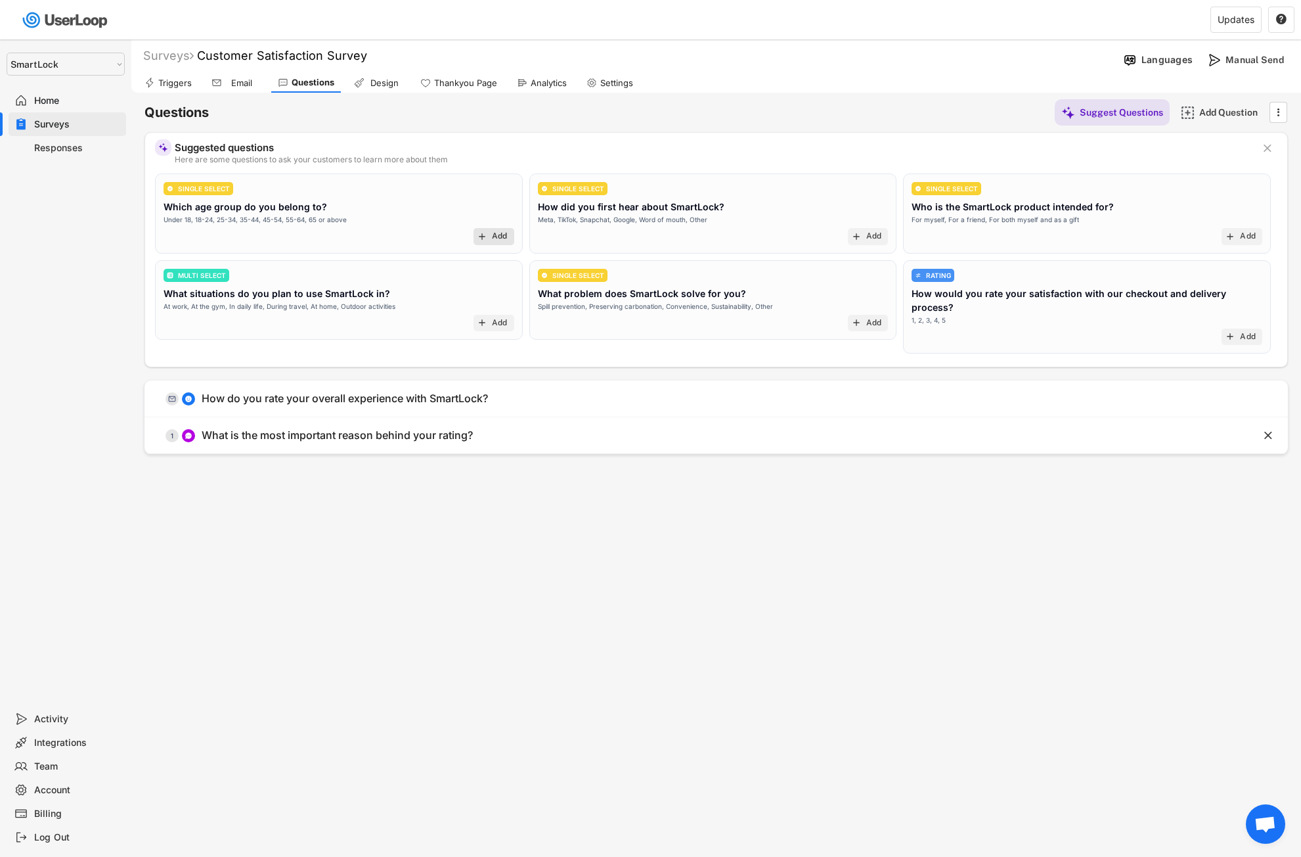
click at [495, 235] on div "Add" at bounding box center [500, 236] width 16 height 11
click at [56, 788] on div "Account" at bounding box center [77, 790] width 87 height 12
select select ""en""
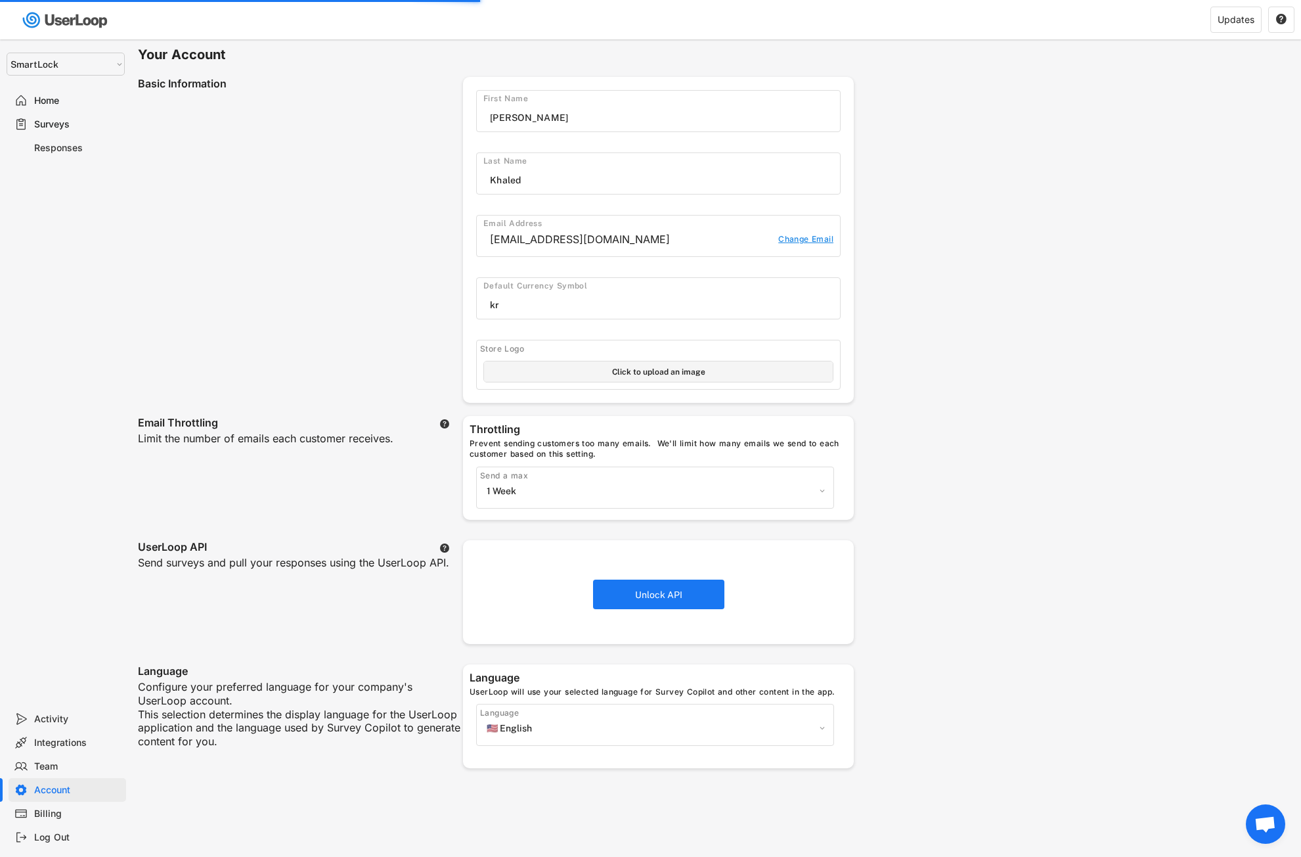
click at [830, 487] on div "Send a max 1 Week 2 Weeks 1 Month 2 Months 3 Months 6 Months No throttling" at bounding box center [655, 487] width 358 height 42
click at [820, 489] on select "1 Week 2 Weeks 1 Month 2 Months 3 Months 6 Months No throttling" at bounding box center [655, 491] width 344 height 20
select select ""no_throttling""
click at [483, 481] on select "1 Week 2 Weeks 1 Month 2 Months 3 Months 6 Months No throttling" at bounding box center [655, 491] width 344 height 20
click at [43, 92] on div "Home" at bounding box center [68, 101] width 118 height 24
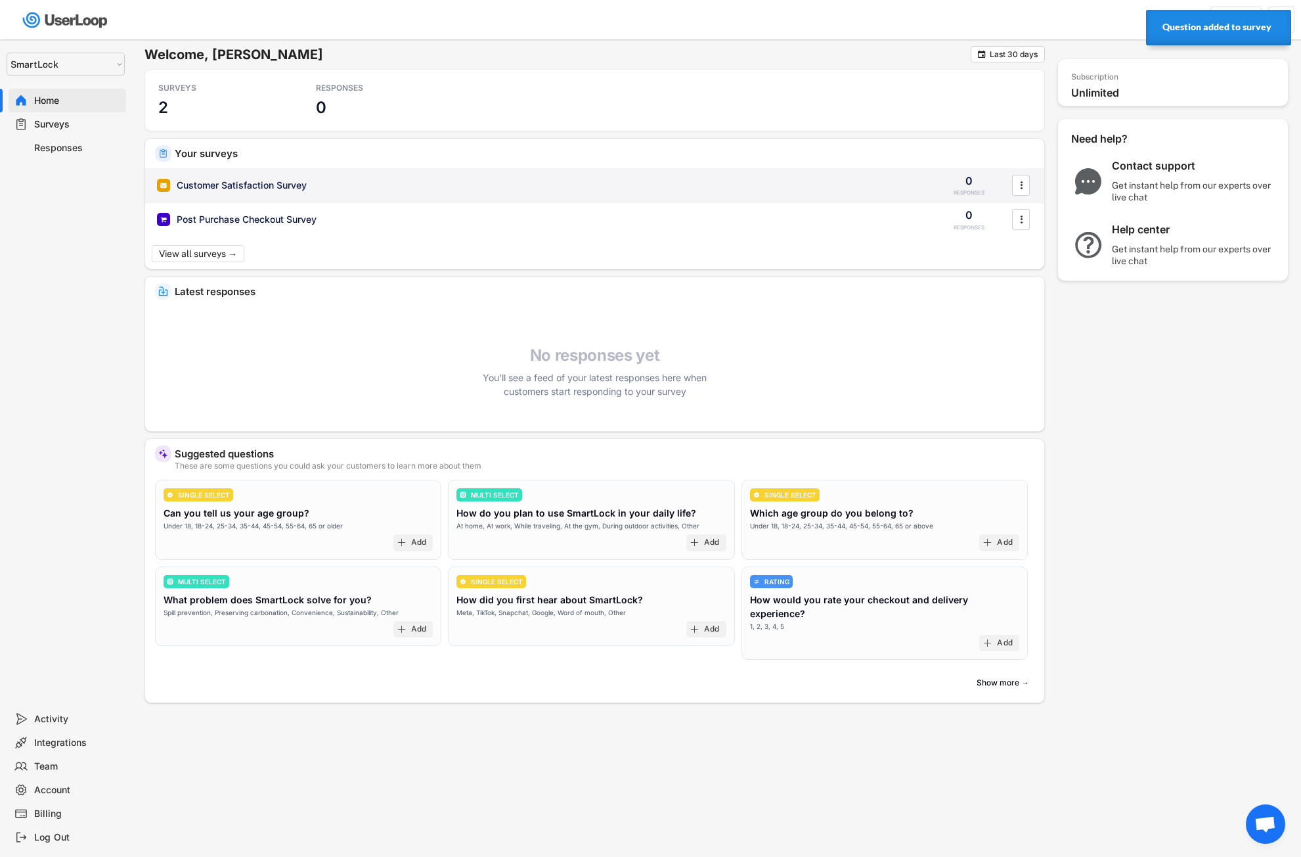
click at [280, 180] on div "Customer Satisfaction Survey" at bounding box center [242, 185] width 130 height 13
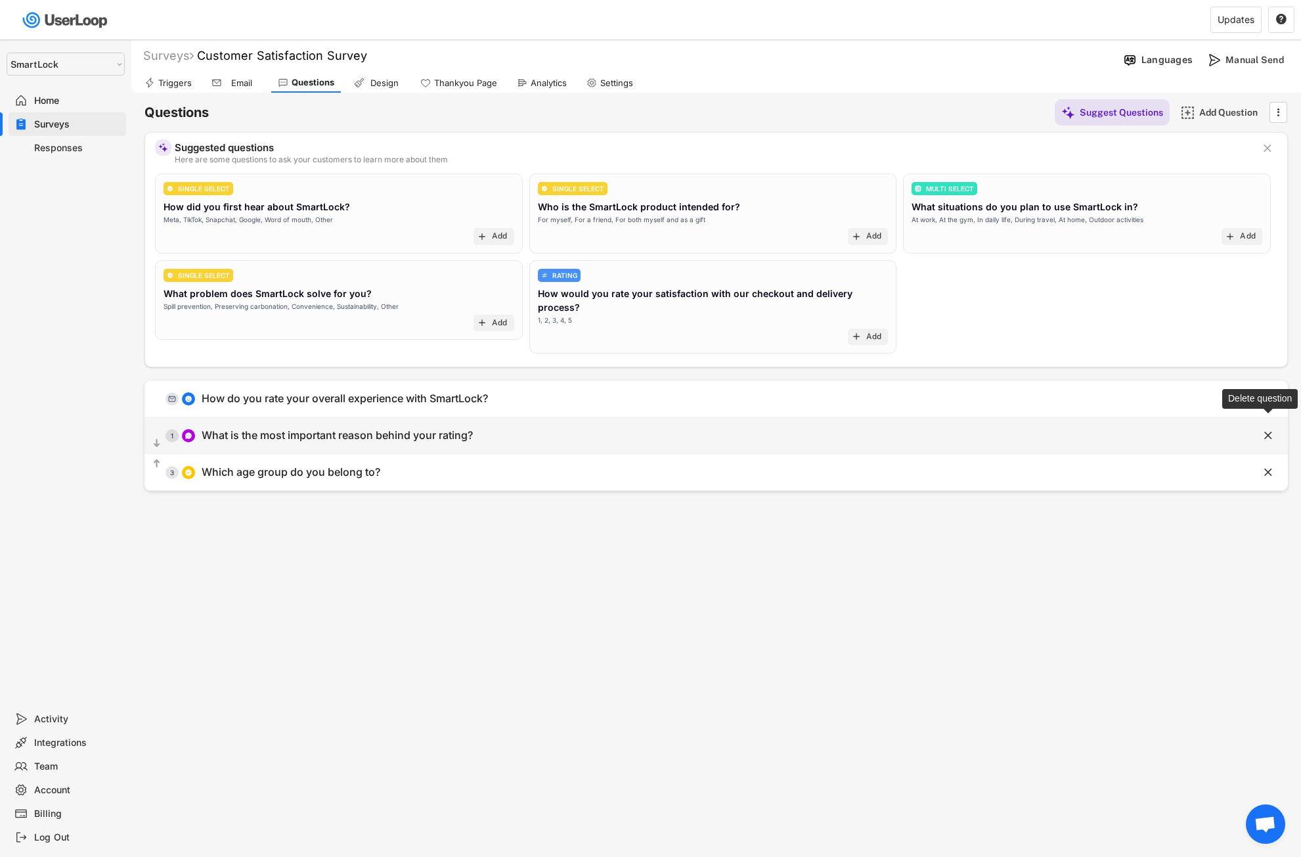
click at [1271, 428] on text "" at bounding box center [1269, 435] width 8 height 14
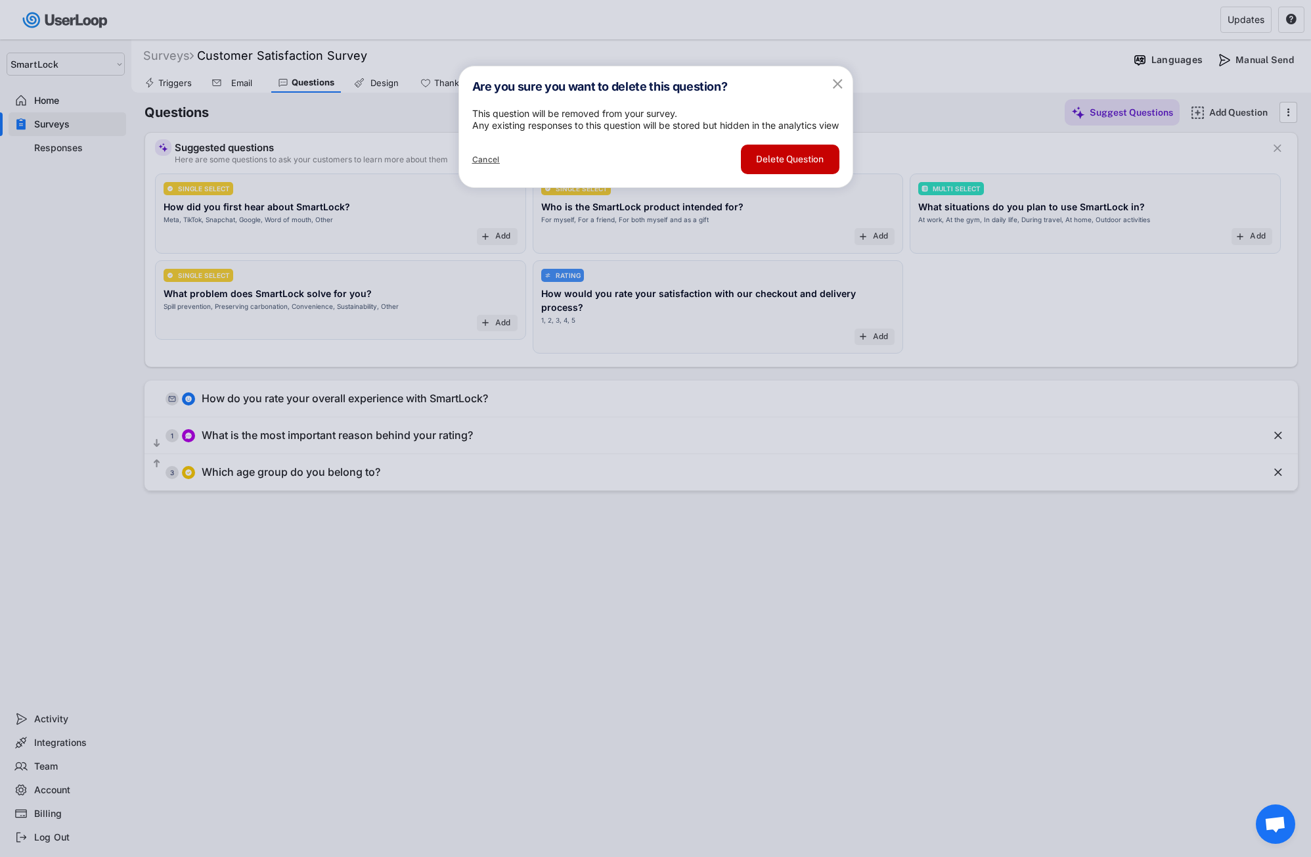
click at [780, 174] on button "Delete Question" at bounding box center [790, 160] width 99 height 30
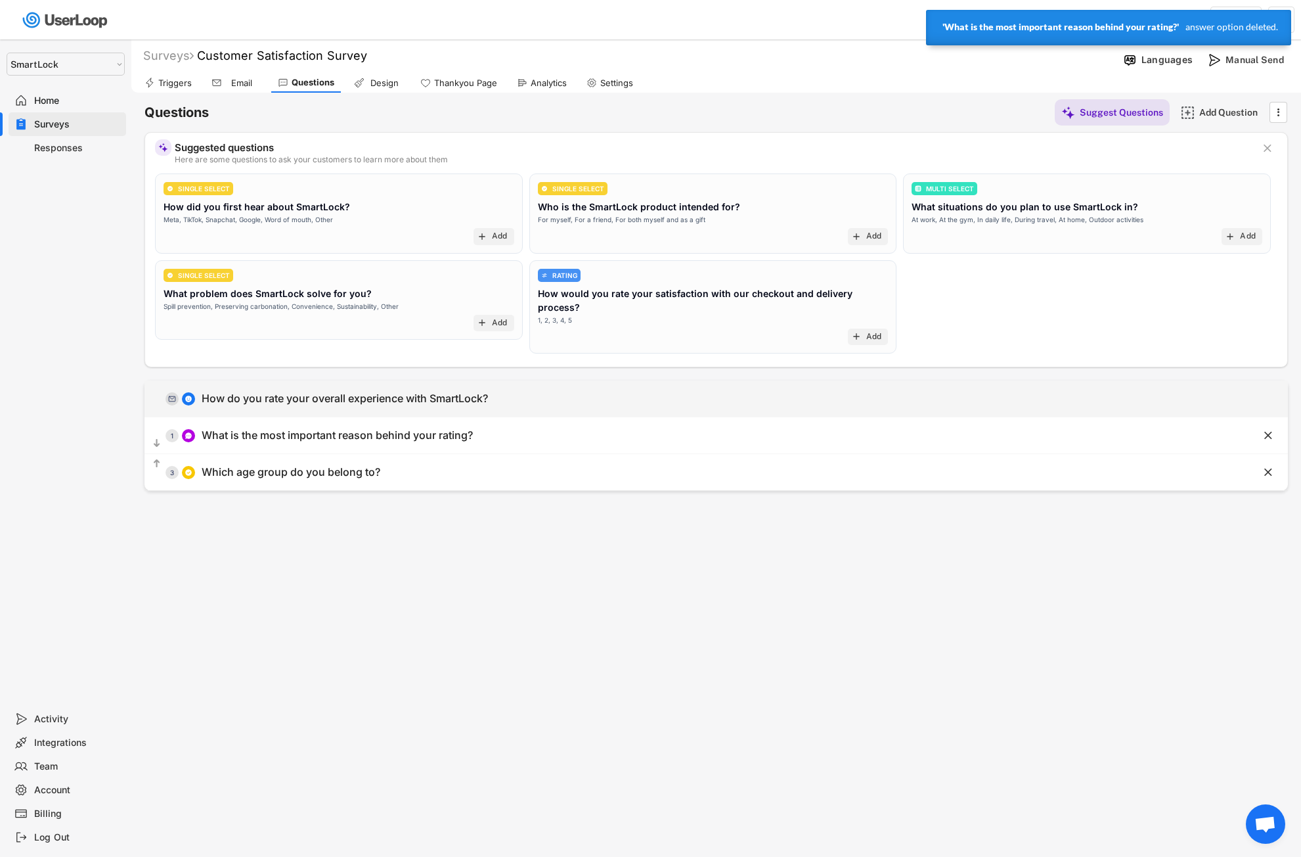
click at [298, 392] on div "How do you rate your overall experience with SmartLock?" at bounding box center [345, 399] width 286 height 14
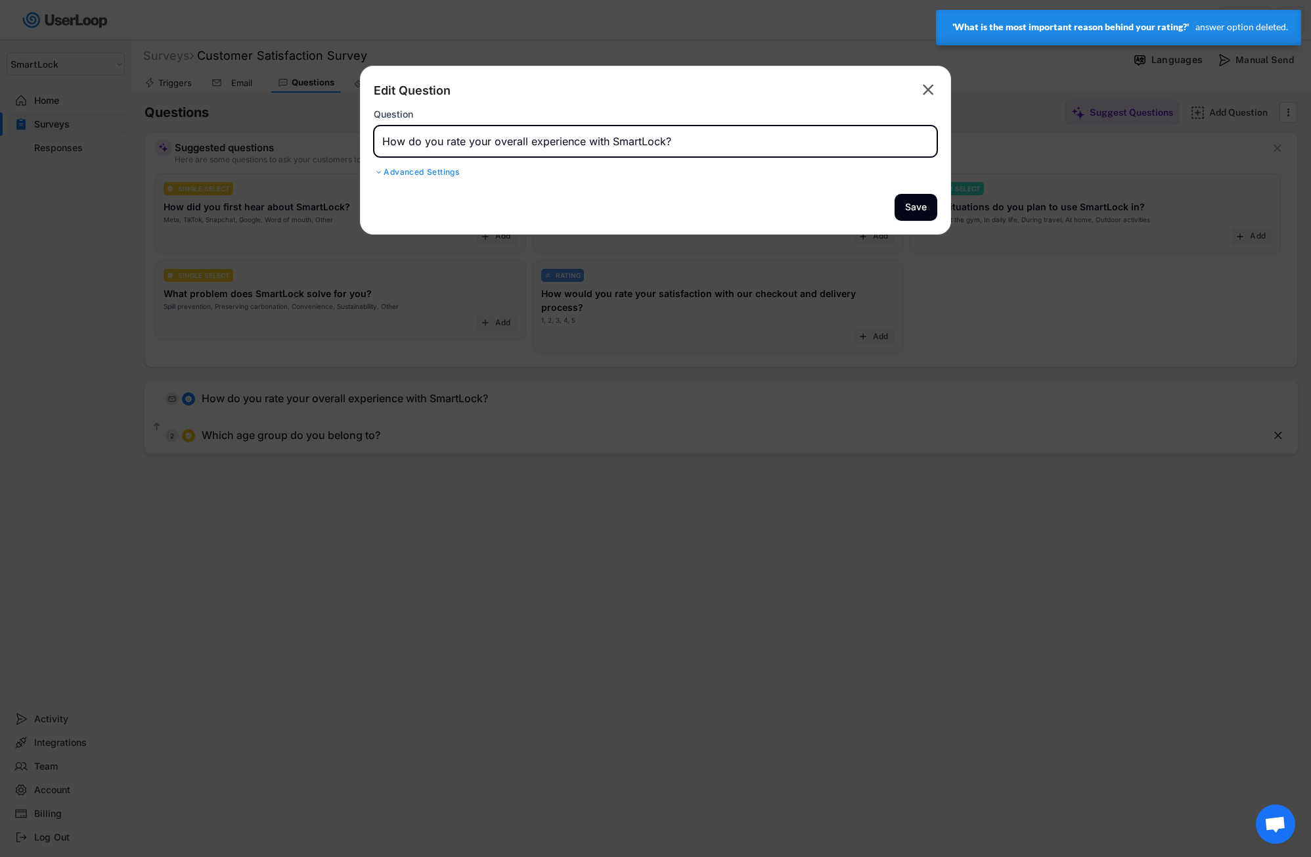
click at [861, 126] on input "input" at bounding box center [656, 141] width 564 height 32
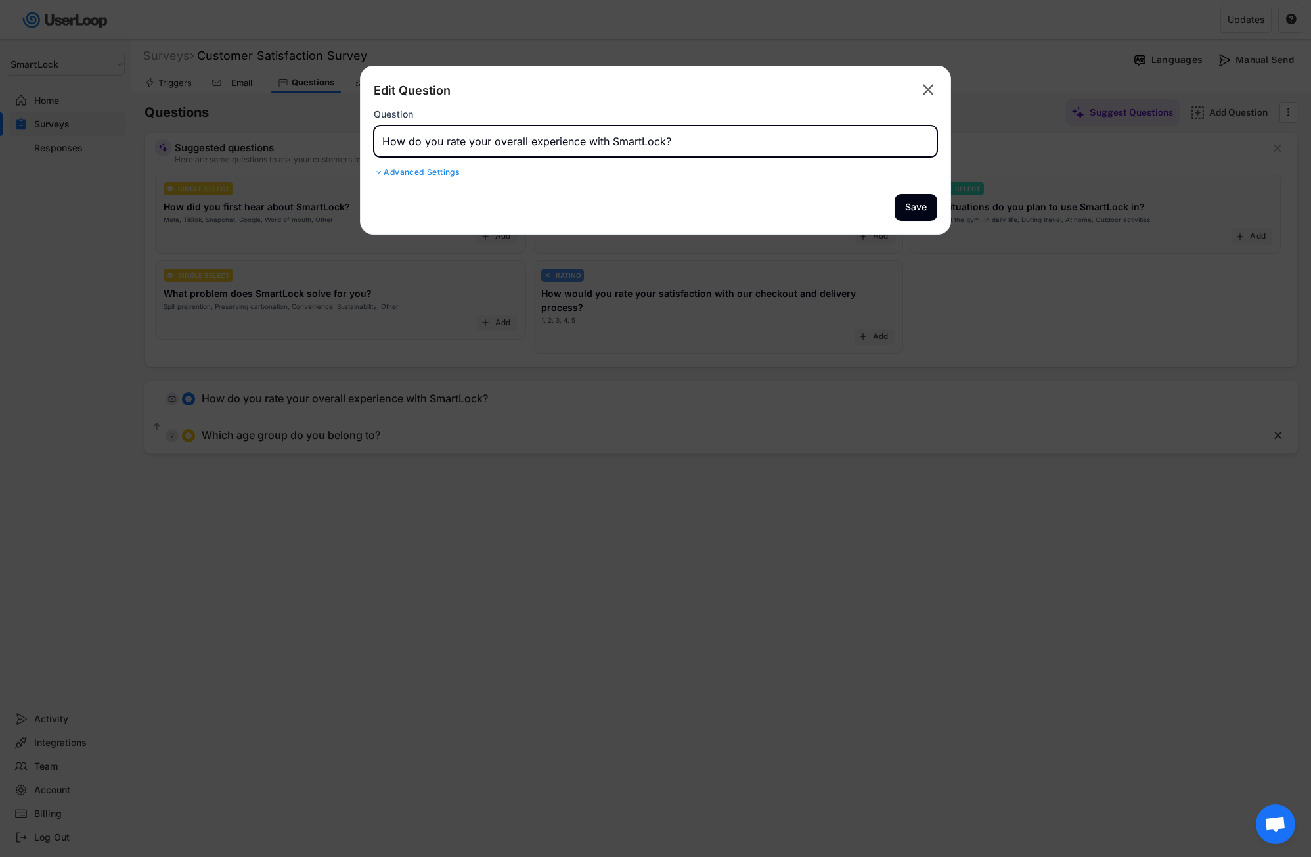
click at [438, 178] on div "Edit Question  Question Advanced Settings" at bounding box center [656, 129] width 564 height 101
click at [437, 176] on div "Advanced Settings" at bounding box center [656, 172] width 564 height 11
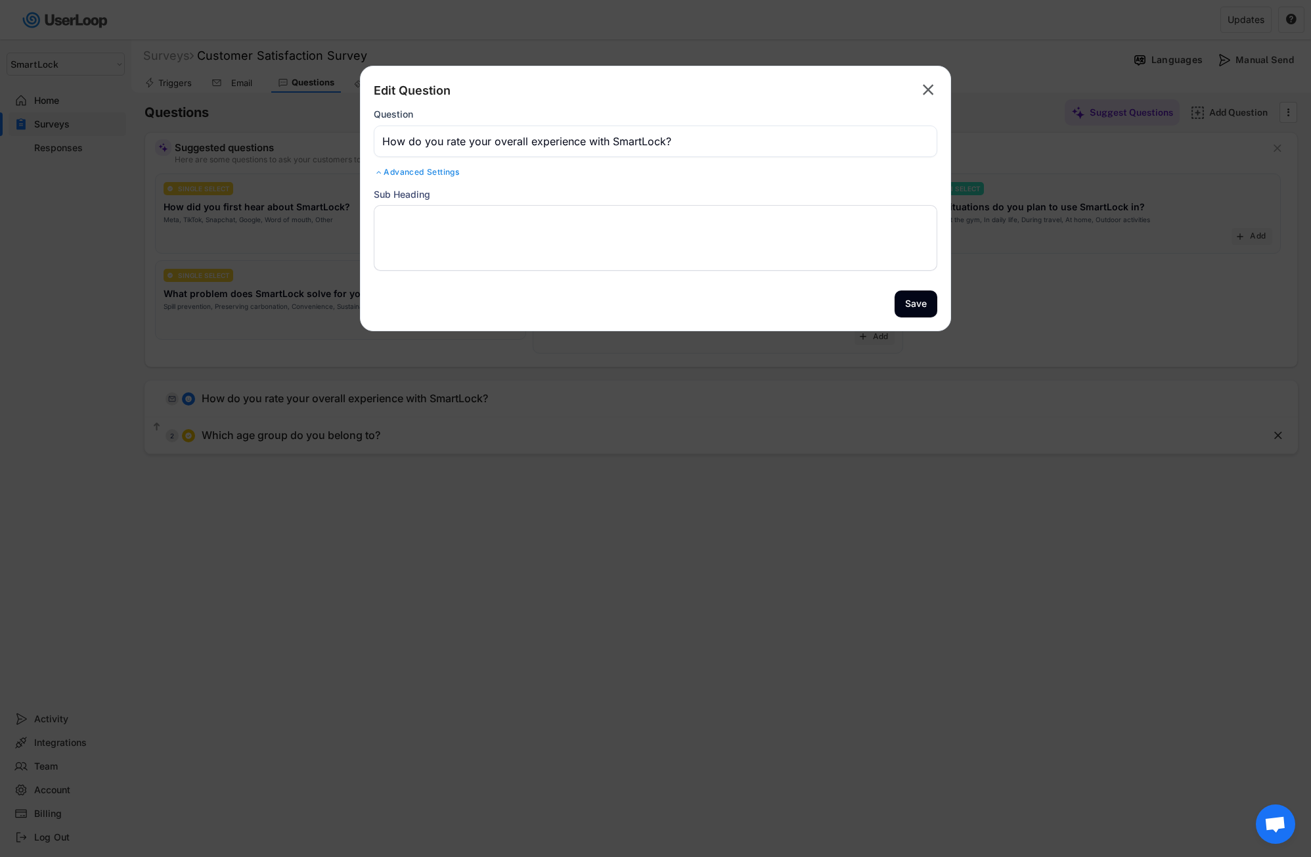
click at [929, 90] on text "" at bounding box center [928, 89] width 11 height 19
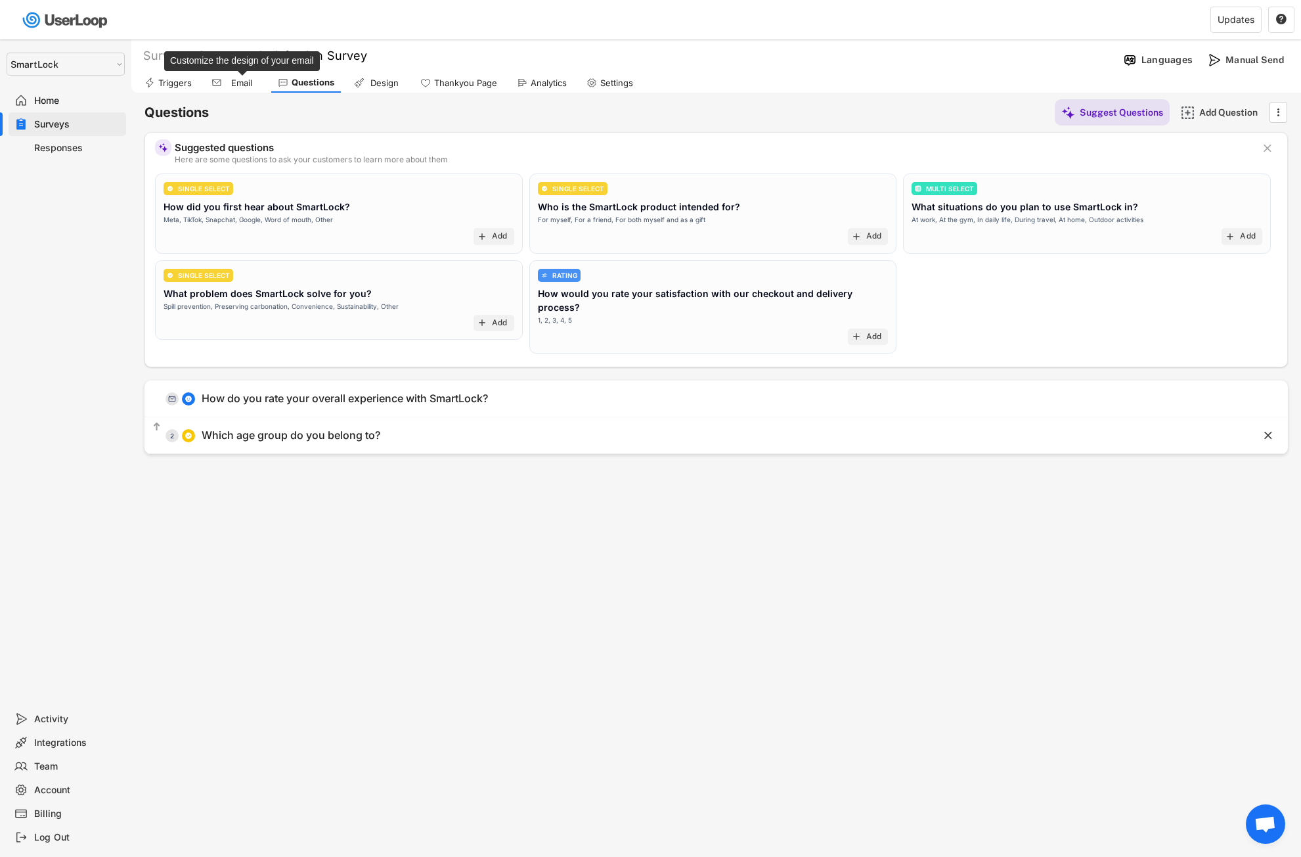
click at [226, 78] on div "Email" at bounding box center [241, 83] width 33 height 11
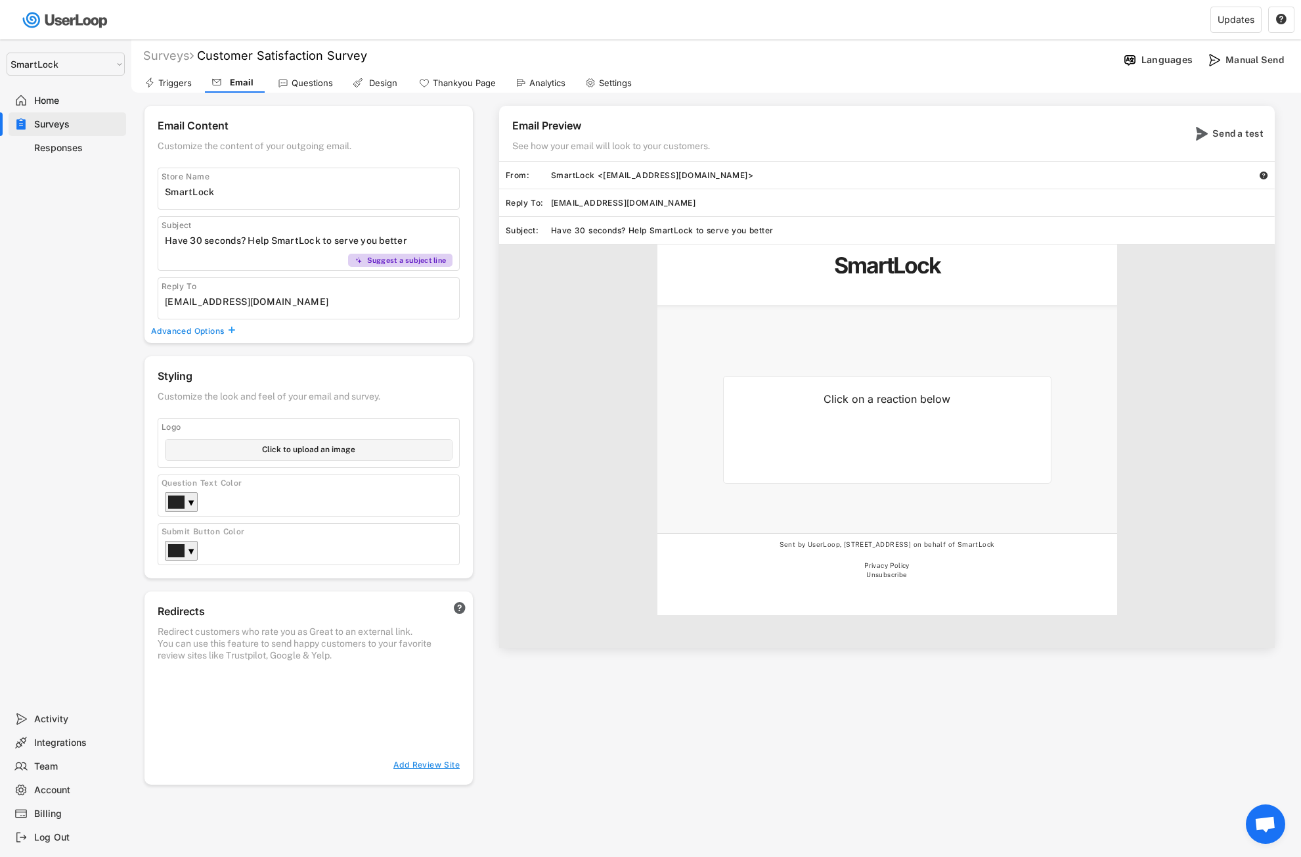
click at [163, 83] on div "Triggers" at bounding box center [175, 83] width 34 height 11
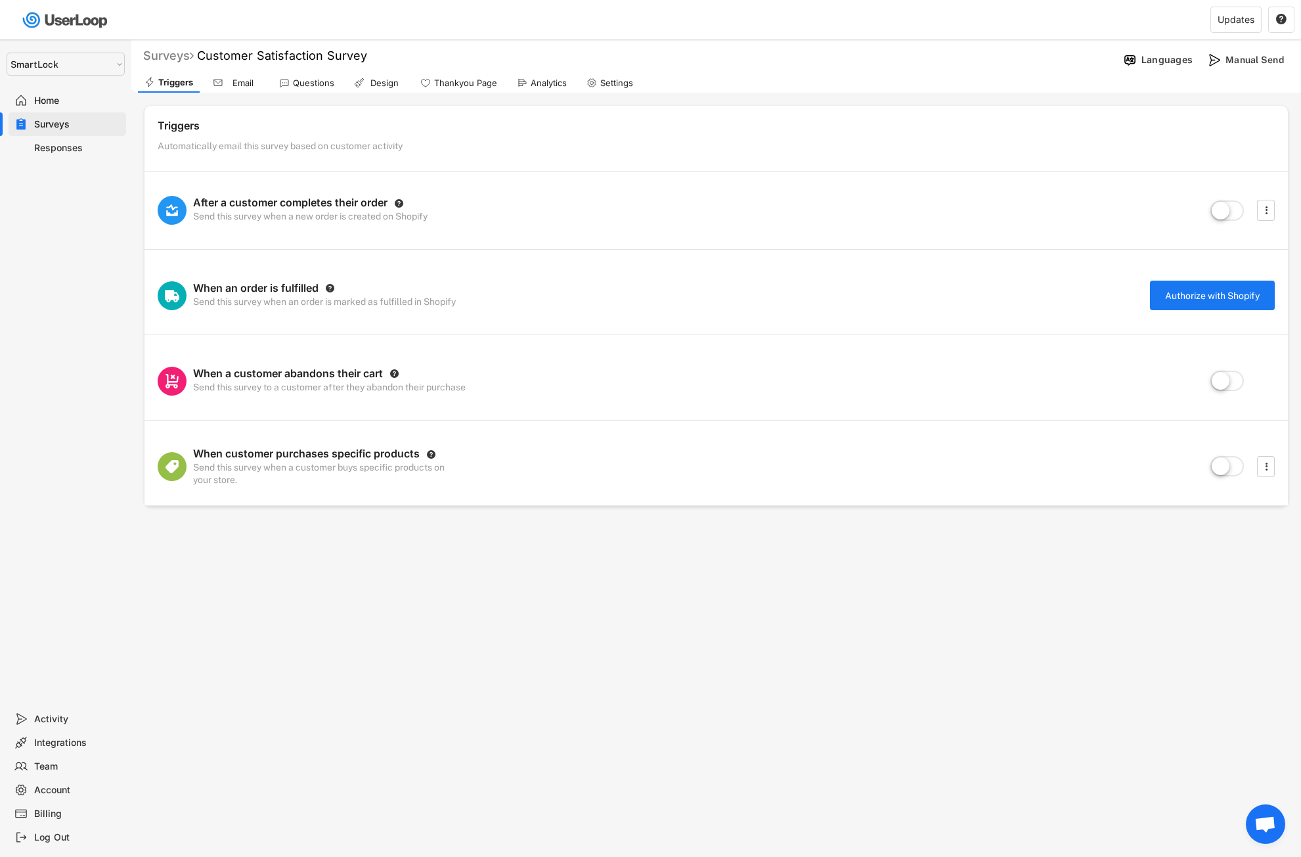
click at [165, 56] on div "Surveys" at bounding box center [168, 55] width 51 height 15
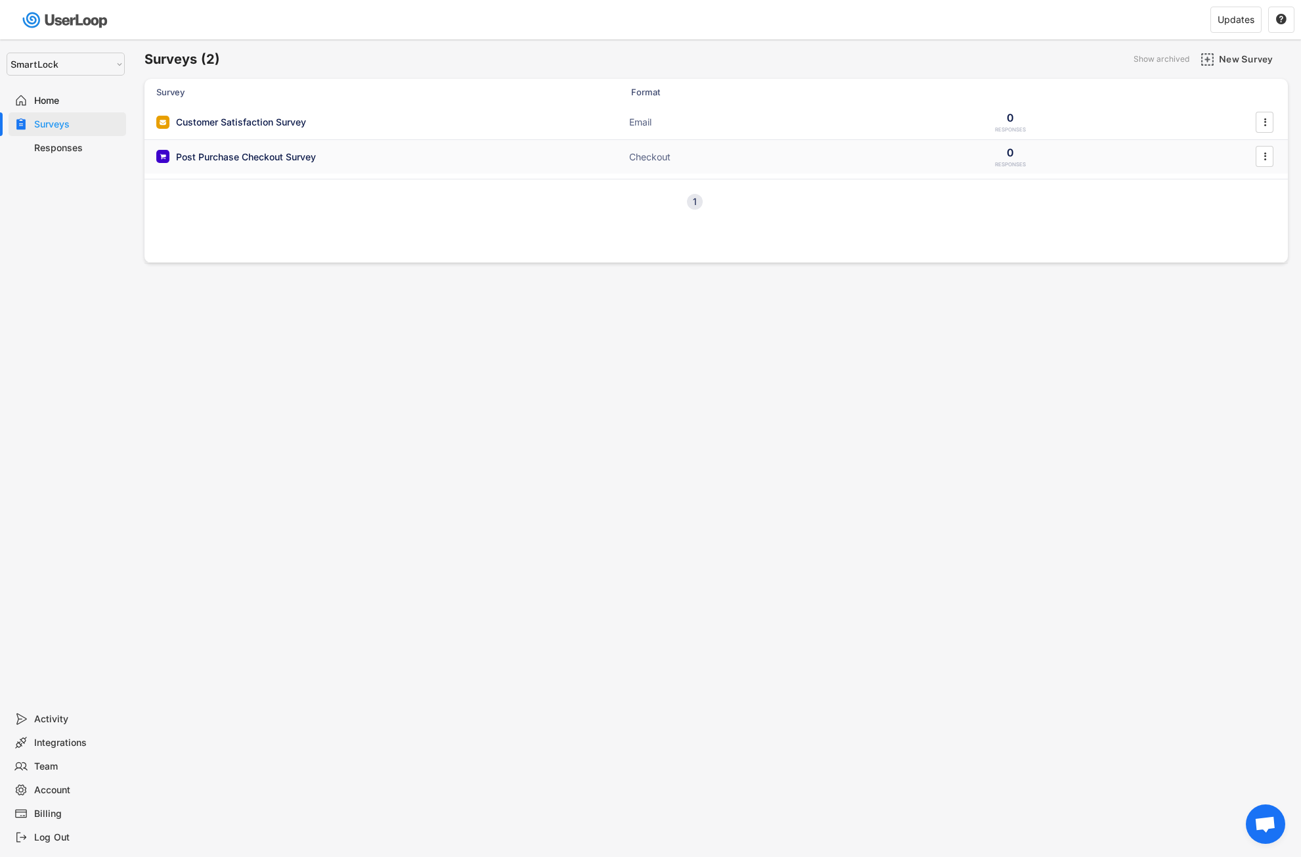
click at [456, 164] on div "Post Purchase Checkout Survey Checkout 0 RESPONSES " at bounding box center [717, 157] width 1144 height 34
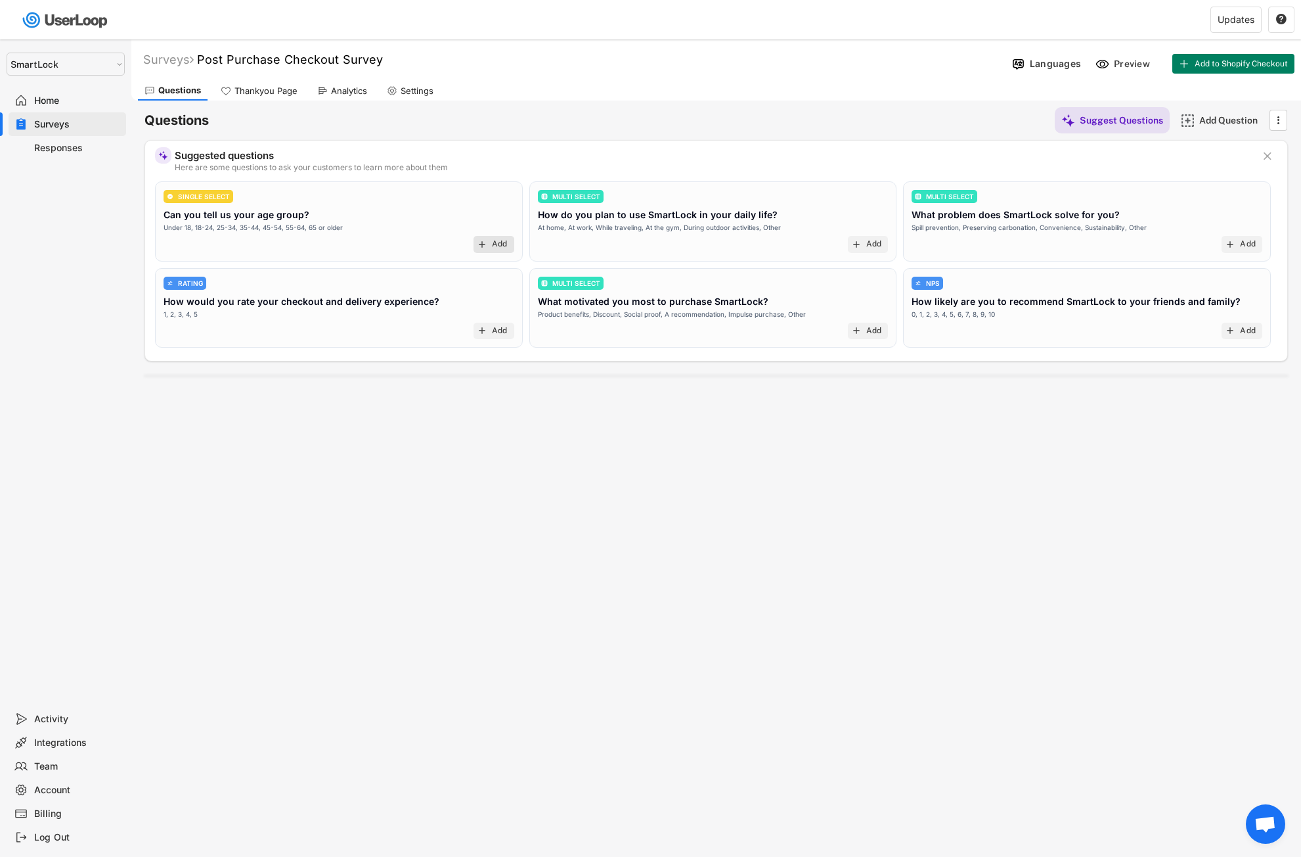
click at [487, 241] on text "add" at bounding box center [482, 244] width 11 height 11
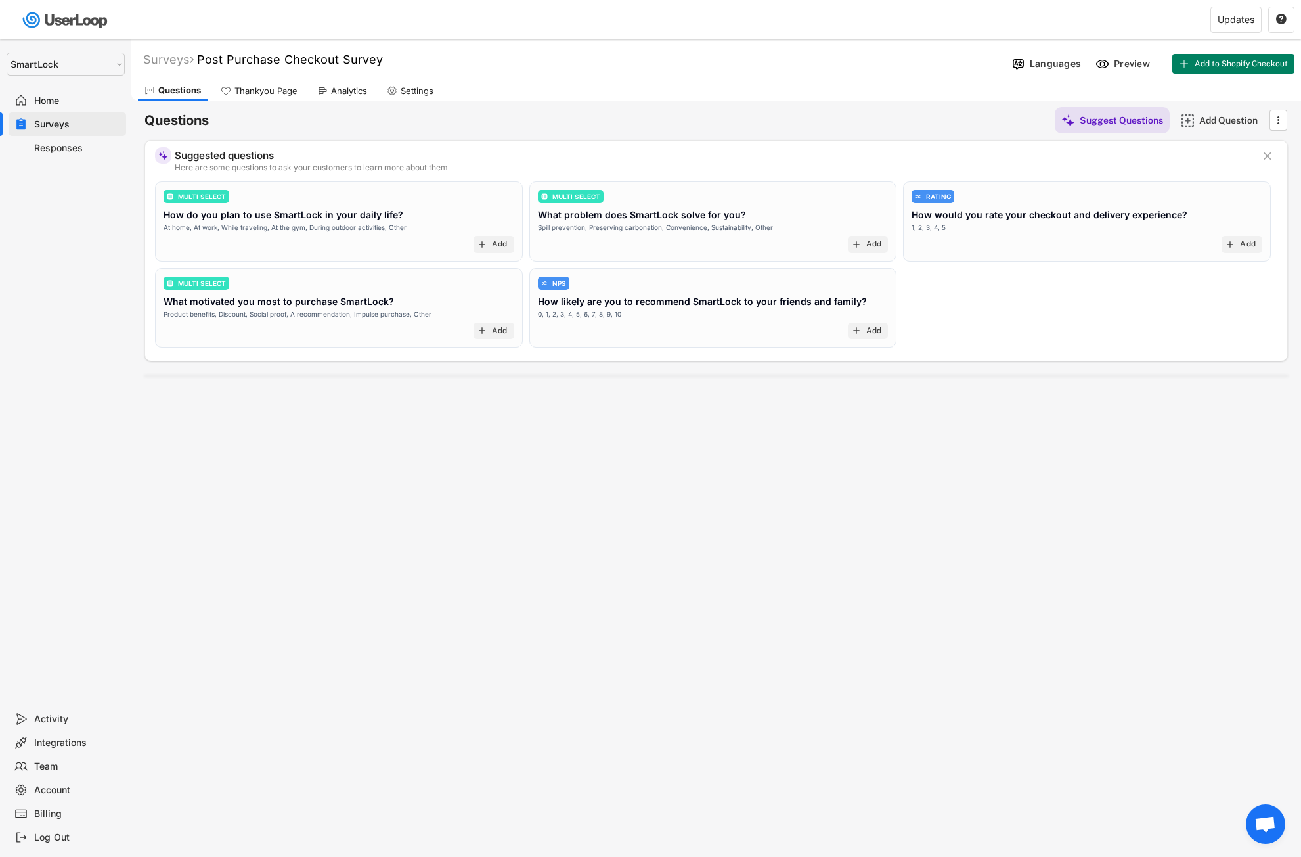
click at [1085, 332] on div "MULTI SELECT How do you plan to use SmartLock in your daily life? At home, At w…" at bounding box center [716, 267] width 1123 height 173
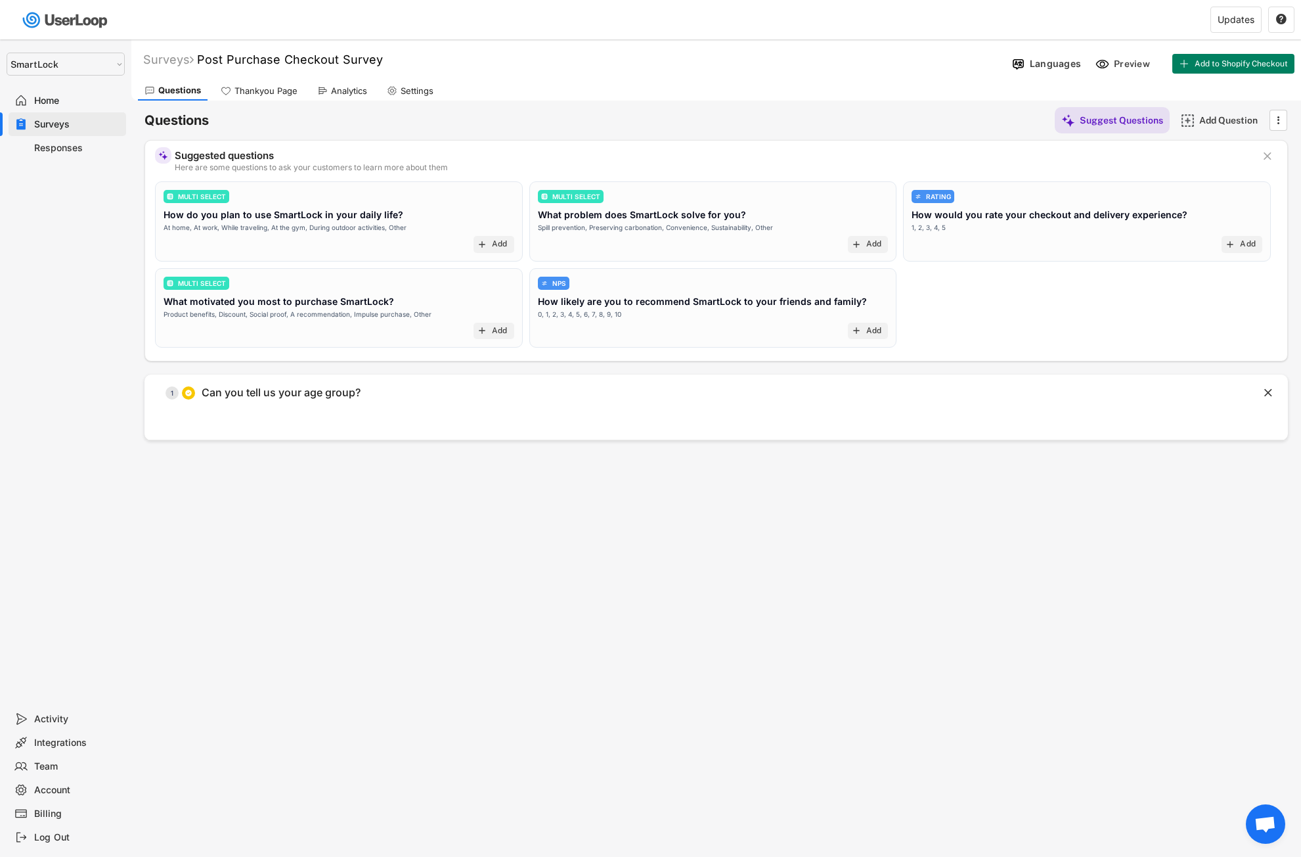
select select ""1348695171700984260__LOOKUP__1757541288839x148964706696052220""
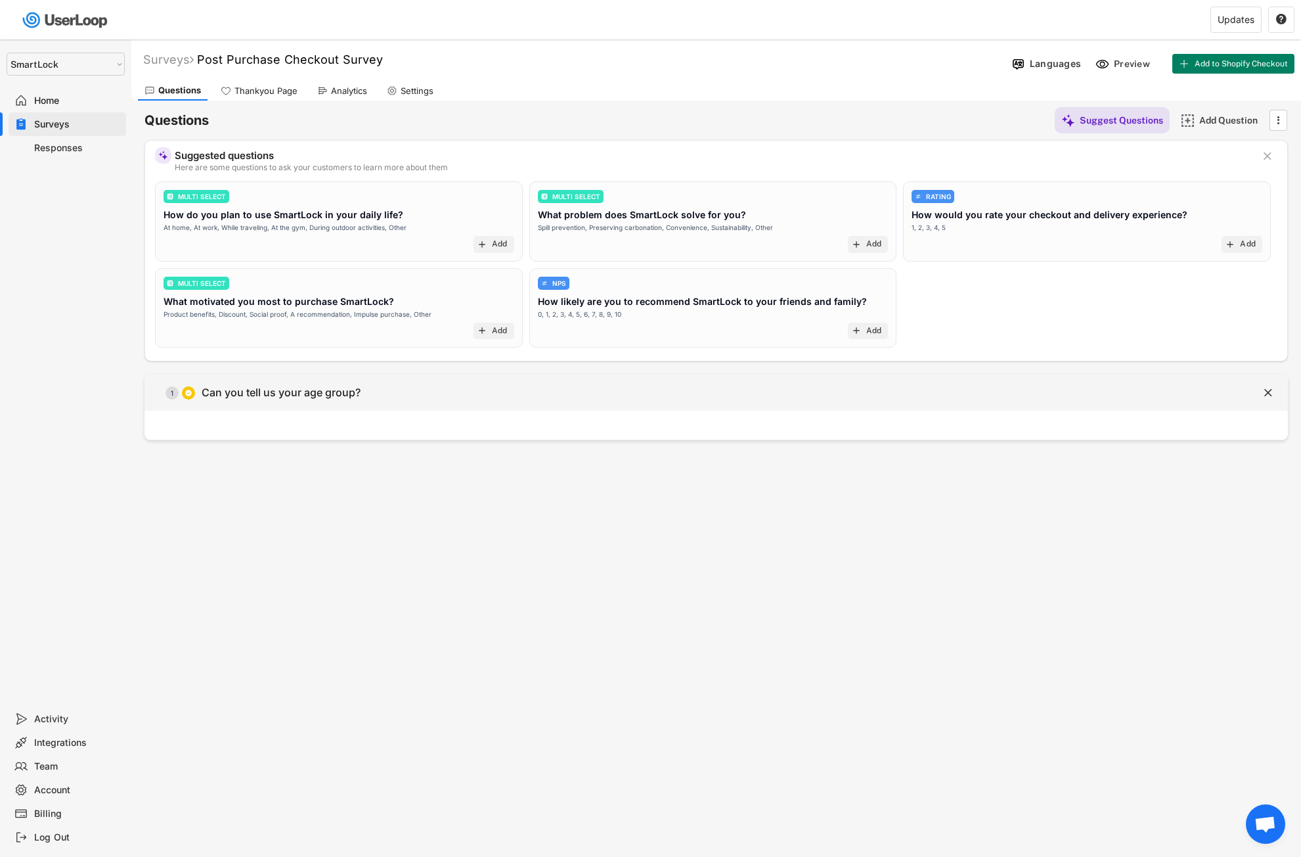
click at [436, 393] on div " 1 Can you tell us your age group?" at bounding box center [684, 393] width 1078 height 30
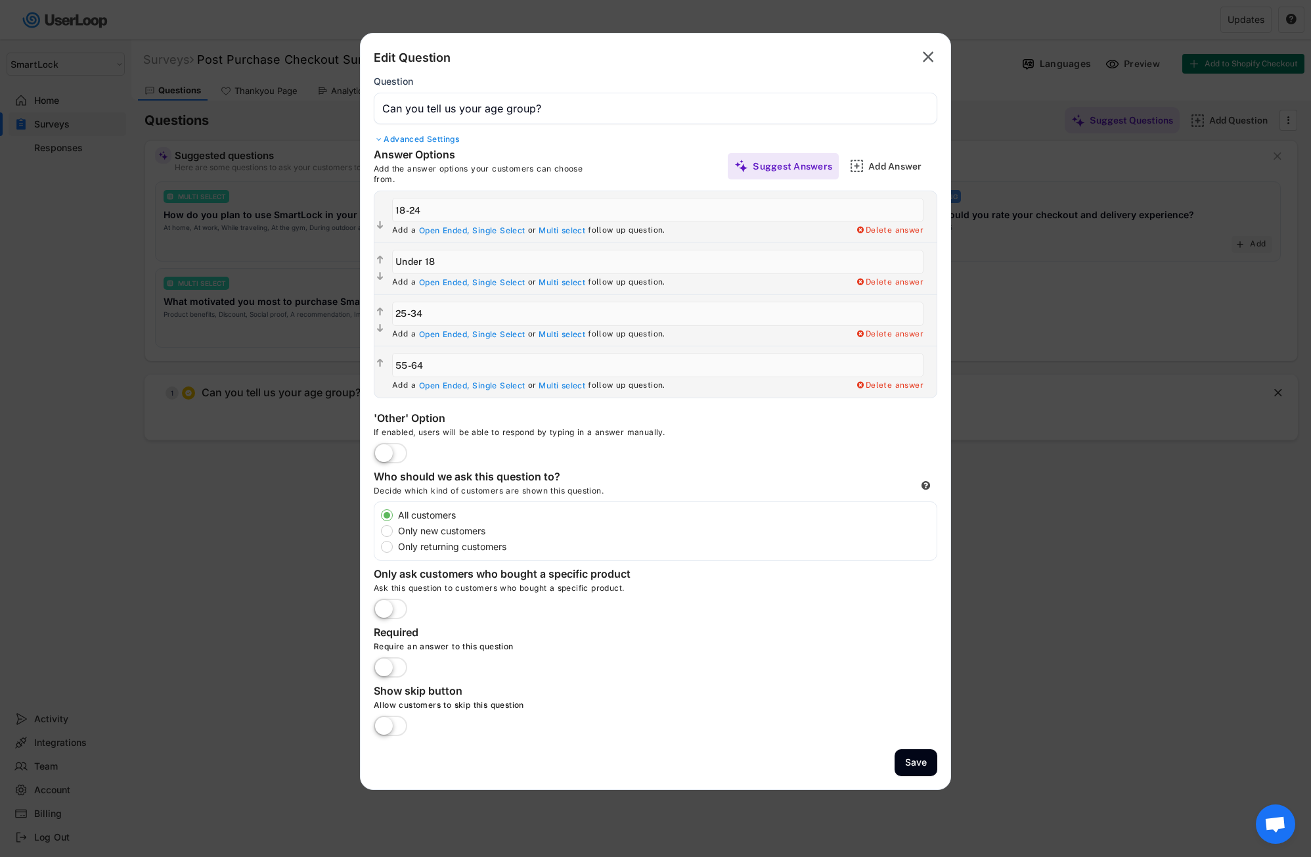
click at [394, 667] on label at bounding box center [391, 668] width 40 height 29
click at [0, 0] on input "checkbox" at bounding box center [0, 0] width 0 height 0
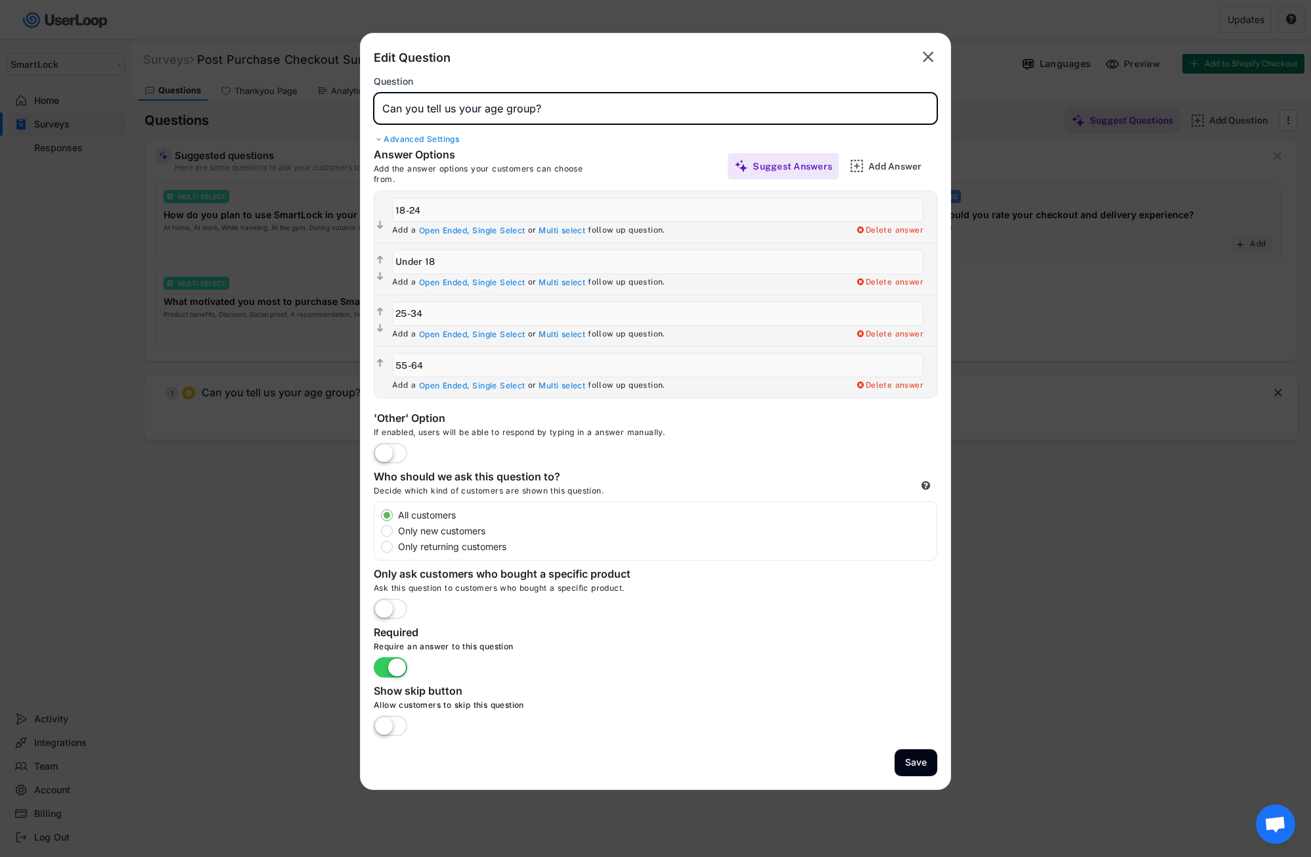
drag, startPoint x: 558, startPoint y: 97, endPoint x: 410, endPoint y: 108, distance: 148.2
click at [349, 98] on body "Surveys Post Purchase Checkout Survey Languages Preview Add to Shopify Checkout…" at bounding box center [655, 428] width 1311 height 857
paste input "Svara gärna på några snabba frågor och få en rabattkod på 15% till ditt nästa k…"
type input "Svara gärna på några snabba frågor och få en rabattkod på 15% till ditt nästa k…"
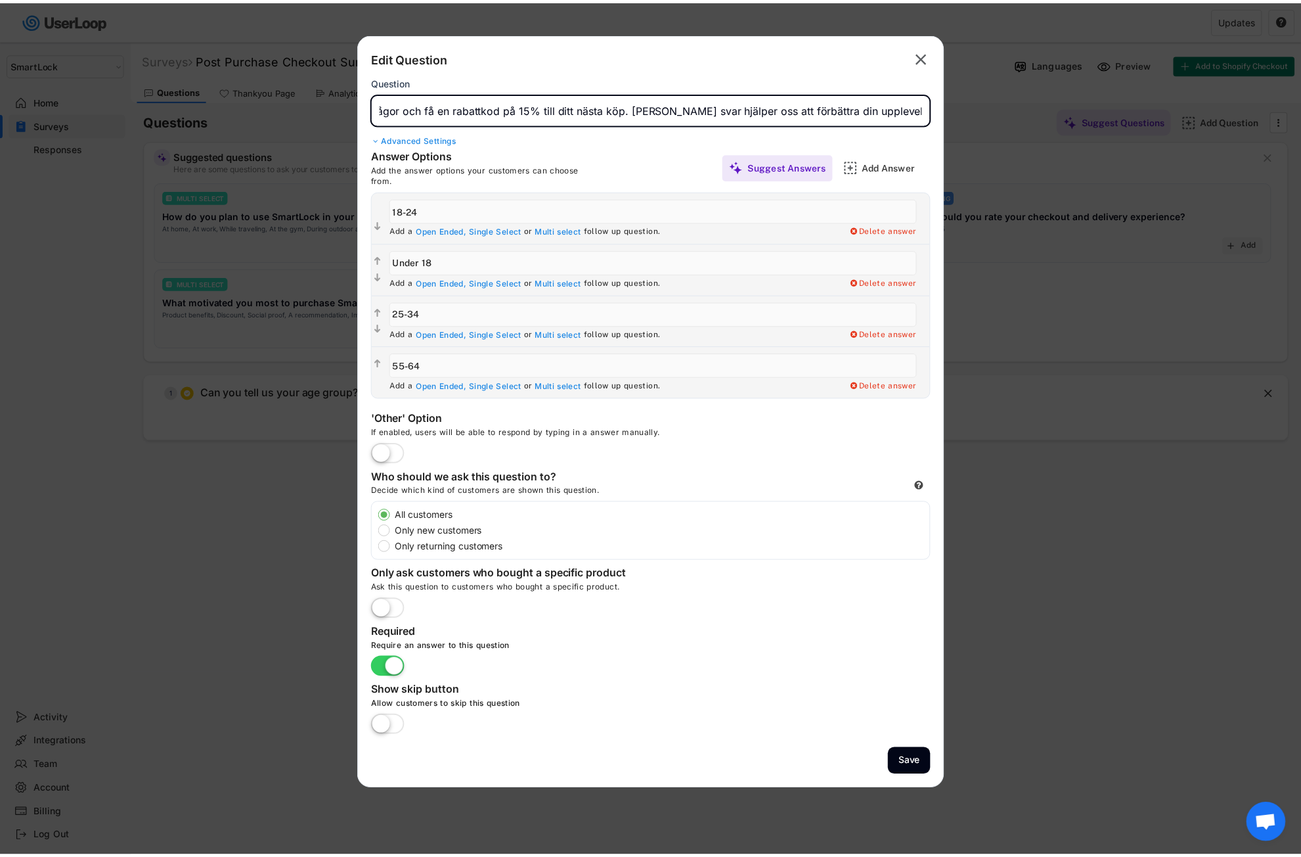
scroll to position [0, 0]
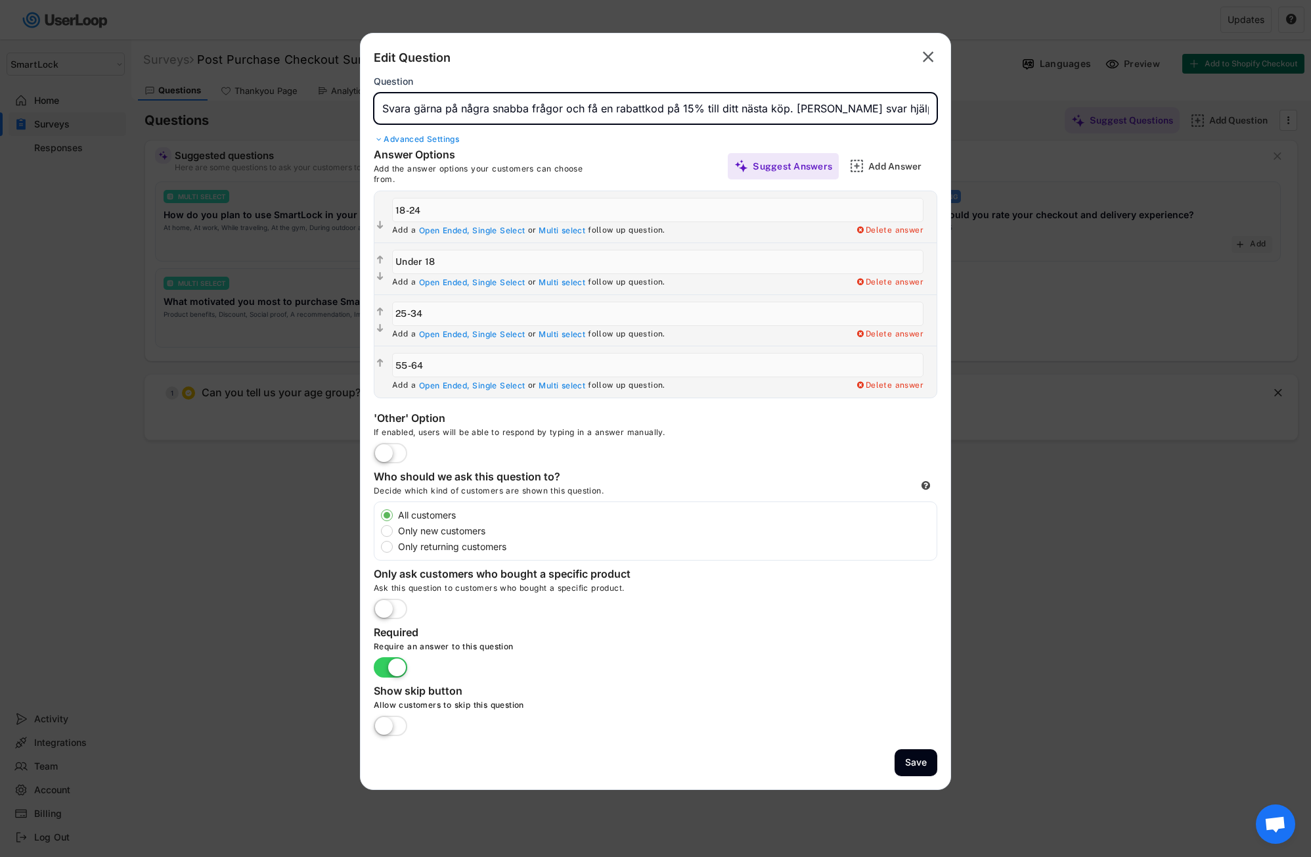
click at [426, 135] on div "Advanced Settings" at bounding box center [656, 139] width 564 height 11
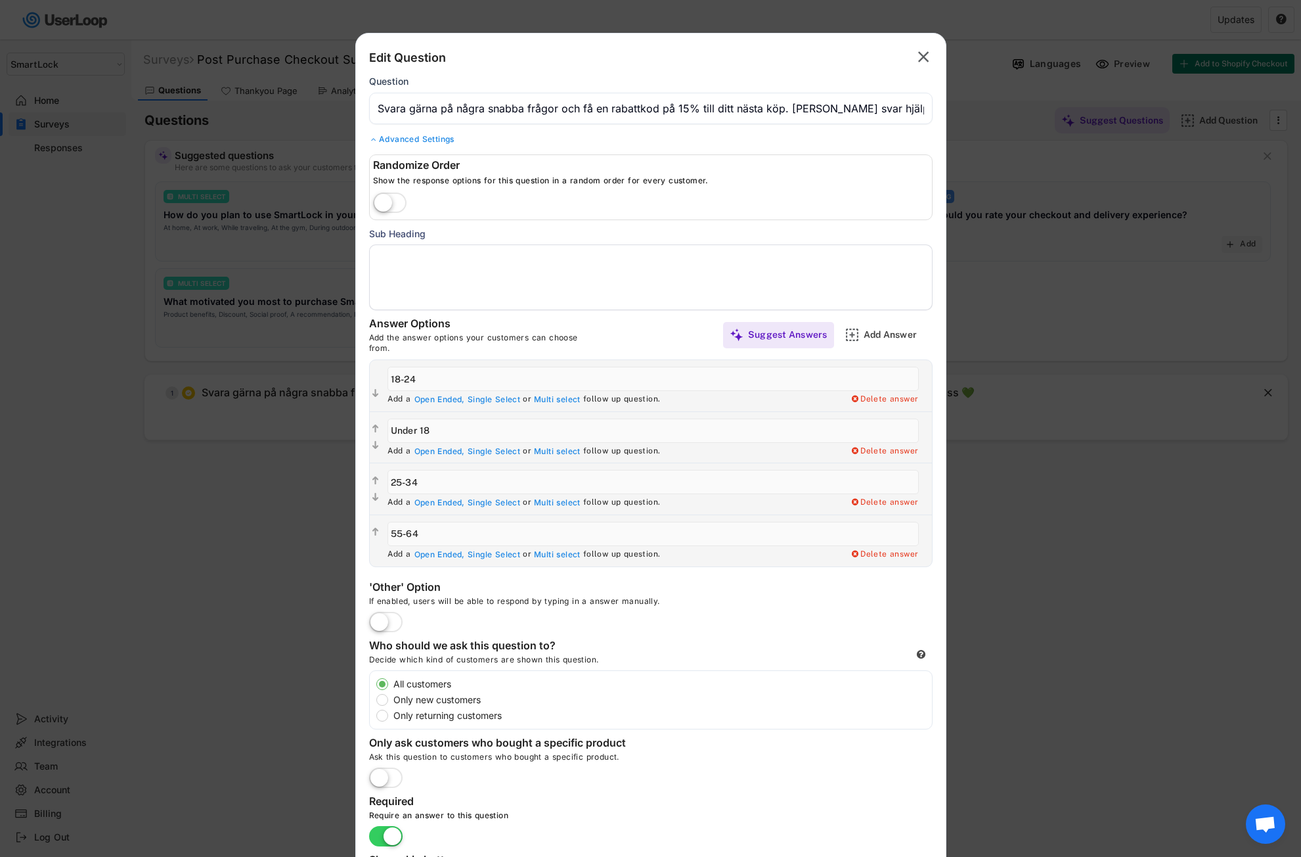
click at [395, 258] on textarea at bounding box center [651, 277] width 564 height 66
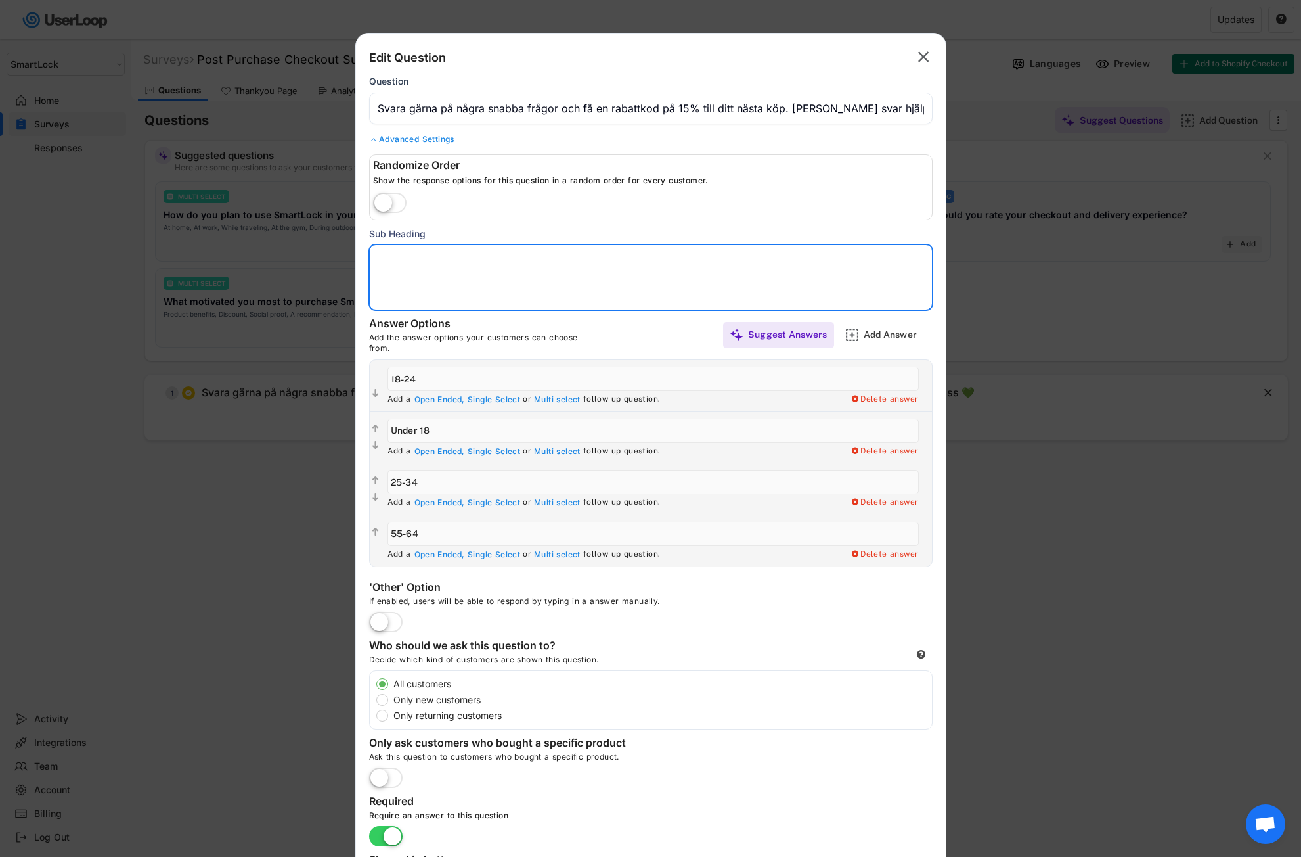
paste textarea "Vilken åldersgrupp tillhör du?"
type textarea "Vilken åldersgrupp tillhör du?"
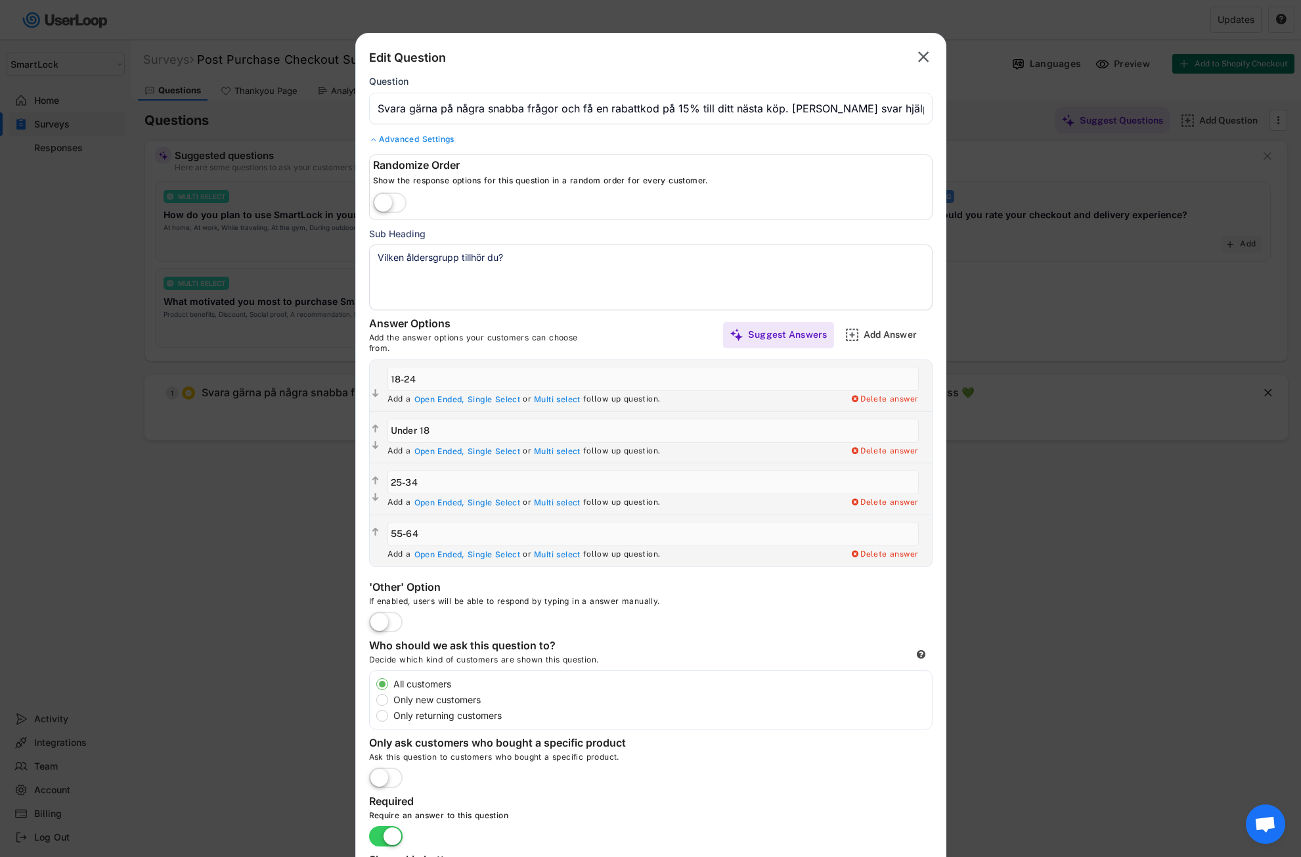
drag, startPoint x: 432, startPoint y: 380, endPoint x: 388, endPoint y: 375, distance: 44.3
click at [368, 374] on div "Answer Options Add the answer options your customers can choose from. Suggest A…" at bounding box center [651, 442] width 590 height 250
paste input "Under 18 år"
type input "Under 18 år"
drag, startPoint x: 441, startPoint y: 434, endPoint x: 385, endPoint y: 432, distance: 56.5
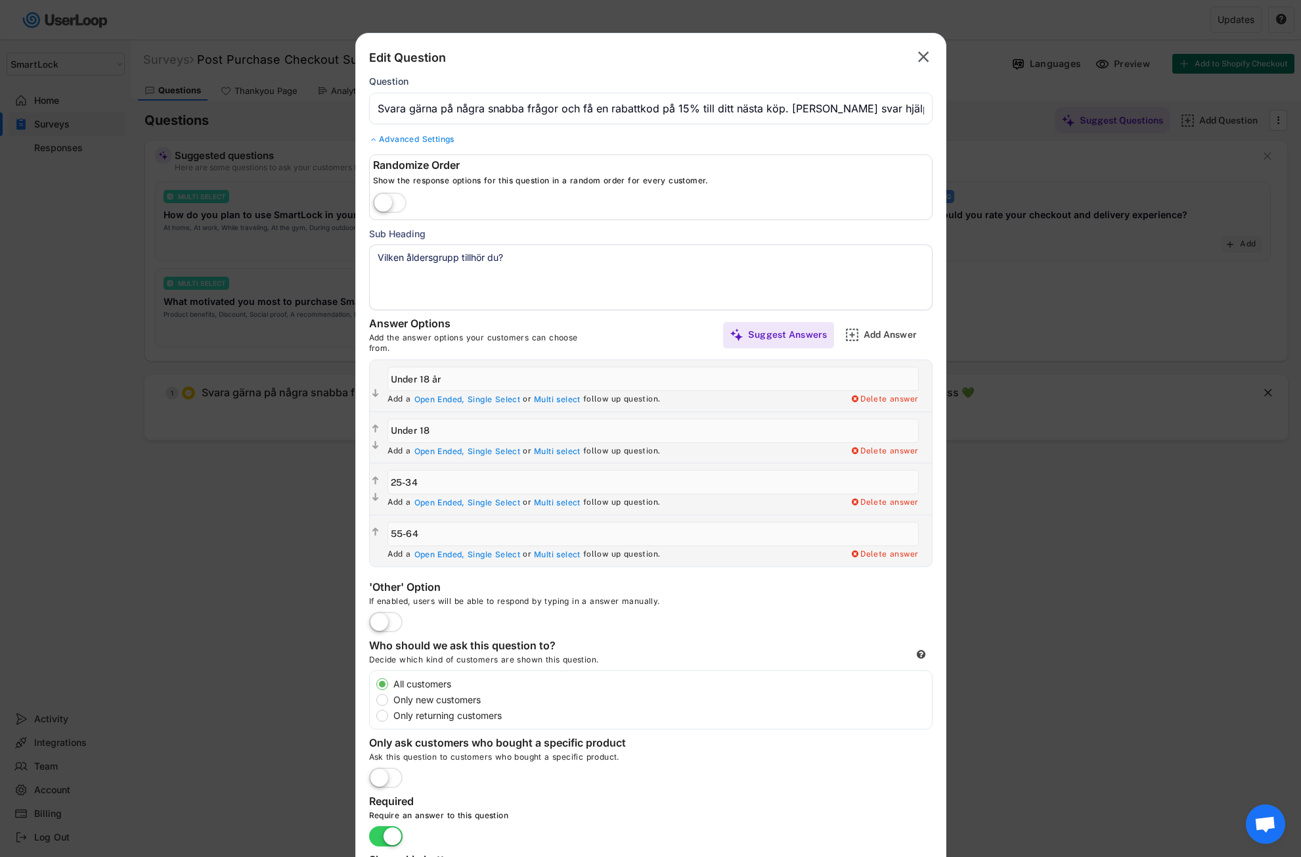
click at [377, 433] on div "  Add a Open Ended, Single Select or Multi select follow up question. Delete …" at bounding box center [651, 437] width 562 height 52
paste input "18–24 år"
click at [405, 430] on input "input" at bounding box center [653, 430] width 531 height 24
type input "18-24 år"
drag, startPoint x: 426, startPoint y: 479, endPoint x: 380, endPoint y: 478, distance: 45.3
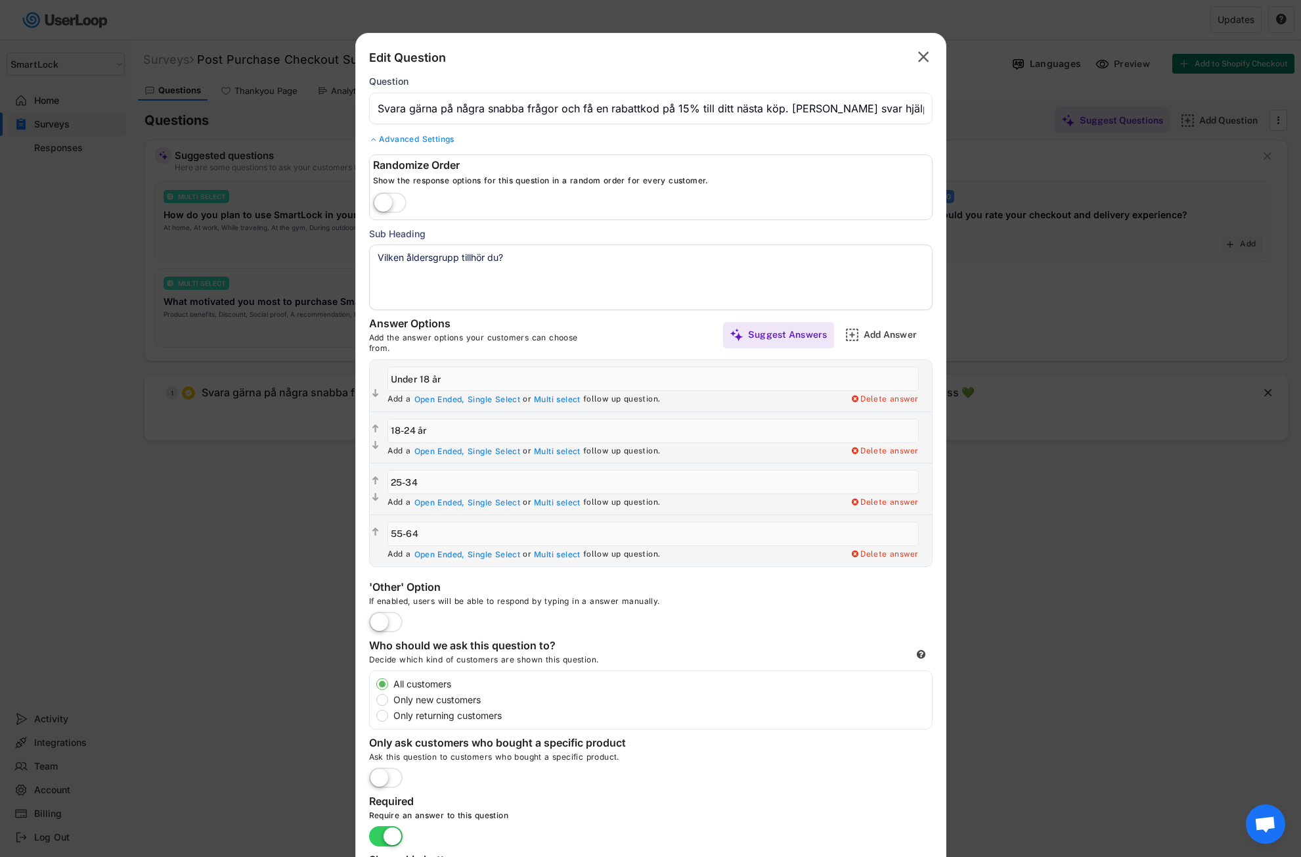
click at [381, 478] on div "Add a Open Ended, Single Select or Multi select follow up question. Delete answ…" at bounding box center [656, 488] width 551 height 51
paste input "25–34 år"
click at [407, 482] on input "input" at bounding box center [653, 482] width 531 height 24
type input "25-34 år"
drag, startPoint x: 430, startPoint y: 534, endPoint x: 404, endPoint y: 536, distance: 25.7
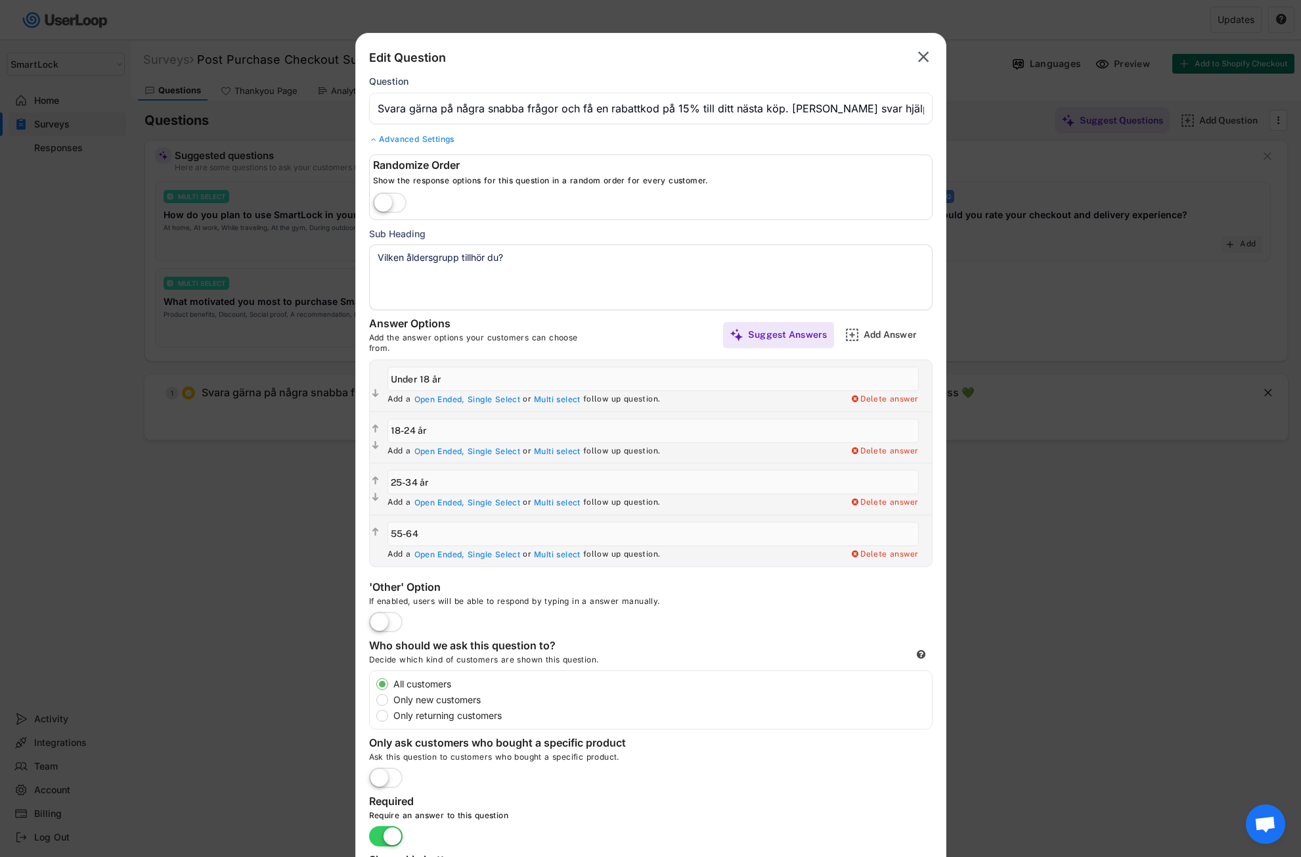
click at [375, 535] on div "  Add a Open Ended, Single Select or Multi select follow up question. Delete …" at bounding box center [651, 540] width 562 height 52
paste input "35–44 år"
type input "35–44 år"
click at [889, 340] on div "Add Answer" at bounding box center [897, 334] width 66 height 12
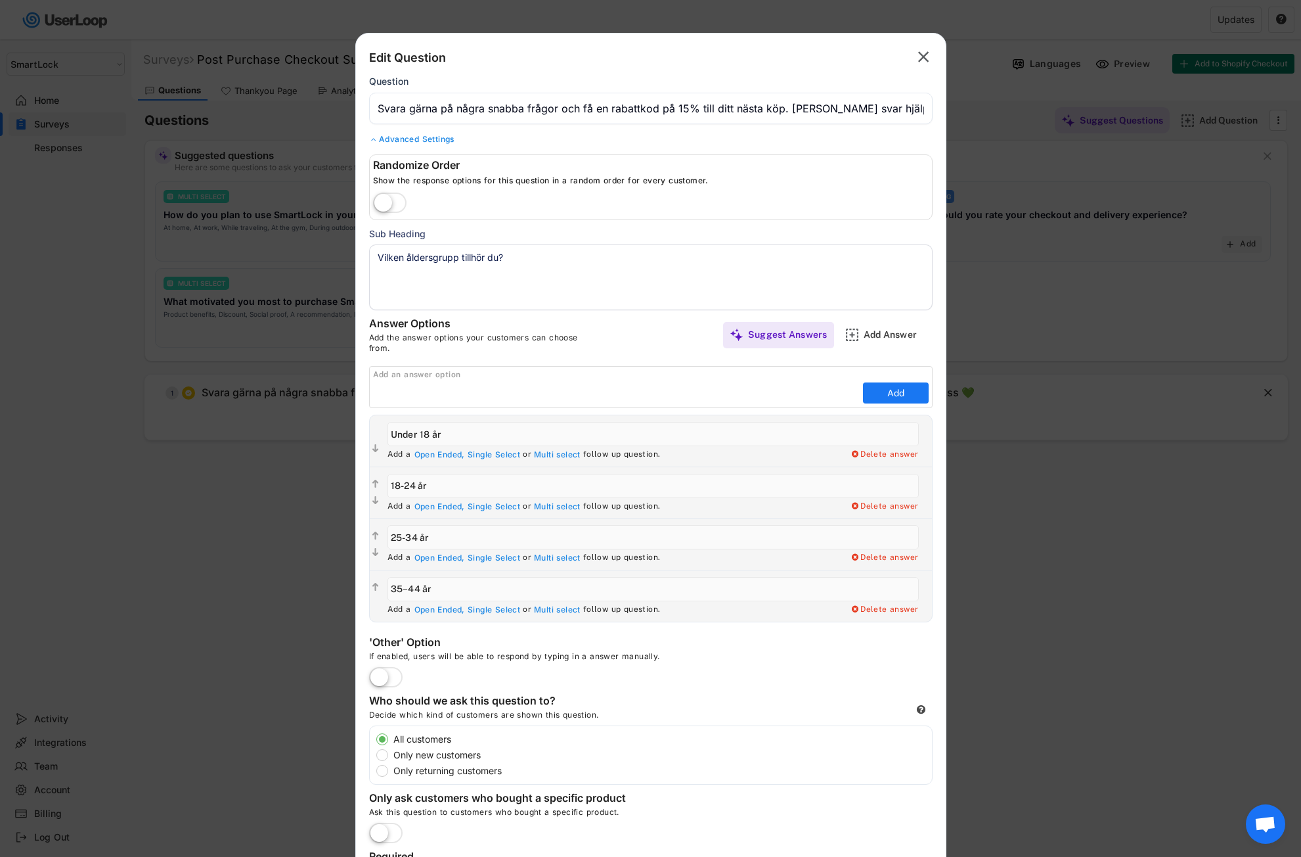
click at [399, 399] on input "input" at bounding box center [616, 393] width 487 height 20
paste input "45–54 år"
click at [390, 392] on input "input" at bounding box center [616, 393] width 487 height 20
type input "45-54 år"
click at [885, 390] on button "Add" at bounding box center [896, 392] width 66 height 21
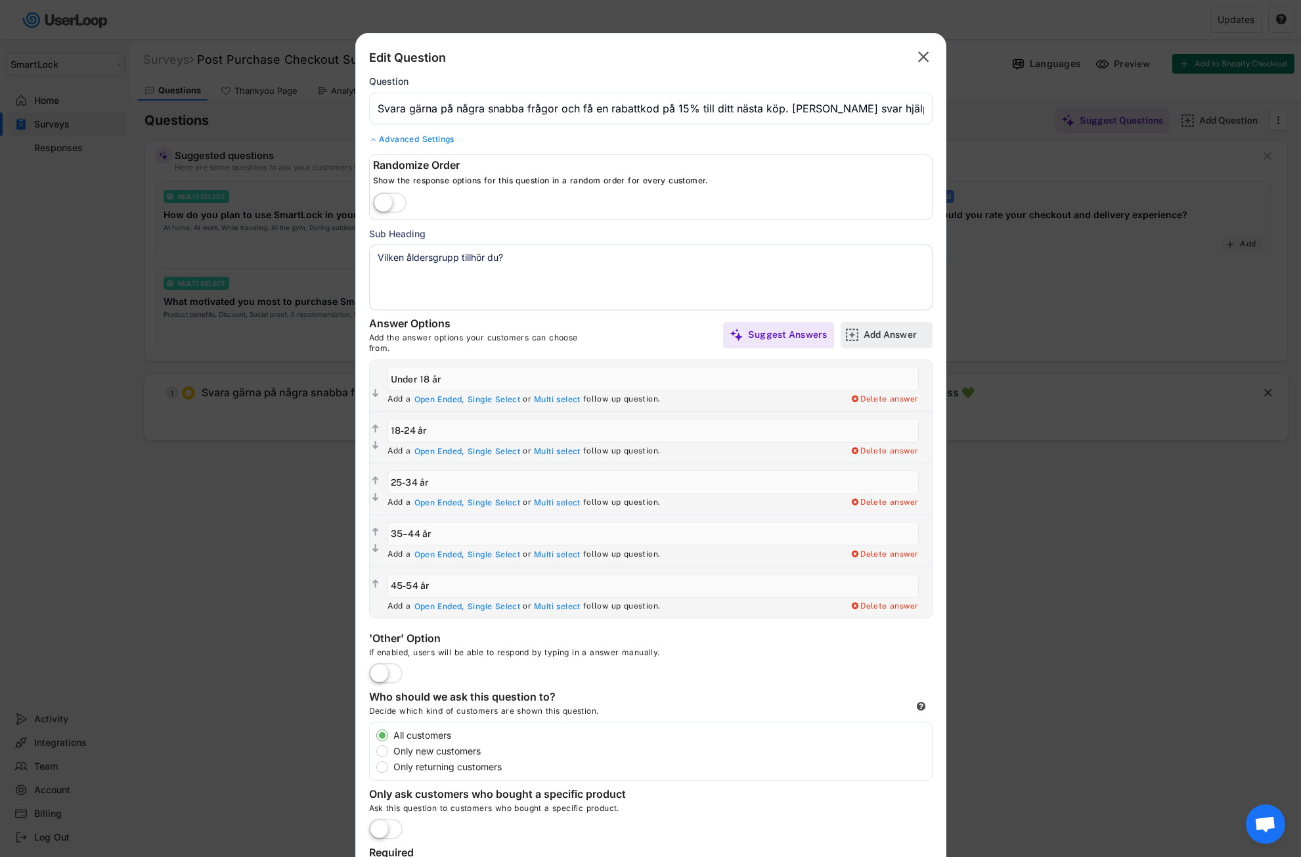
click at [868, 334] on div "Add Answer" at bounding box center [897, 334] width 66 height 12
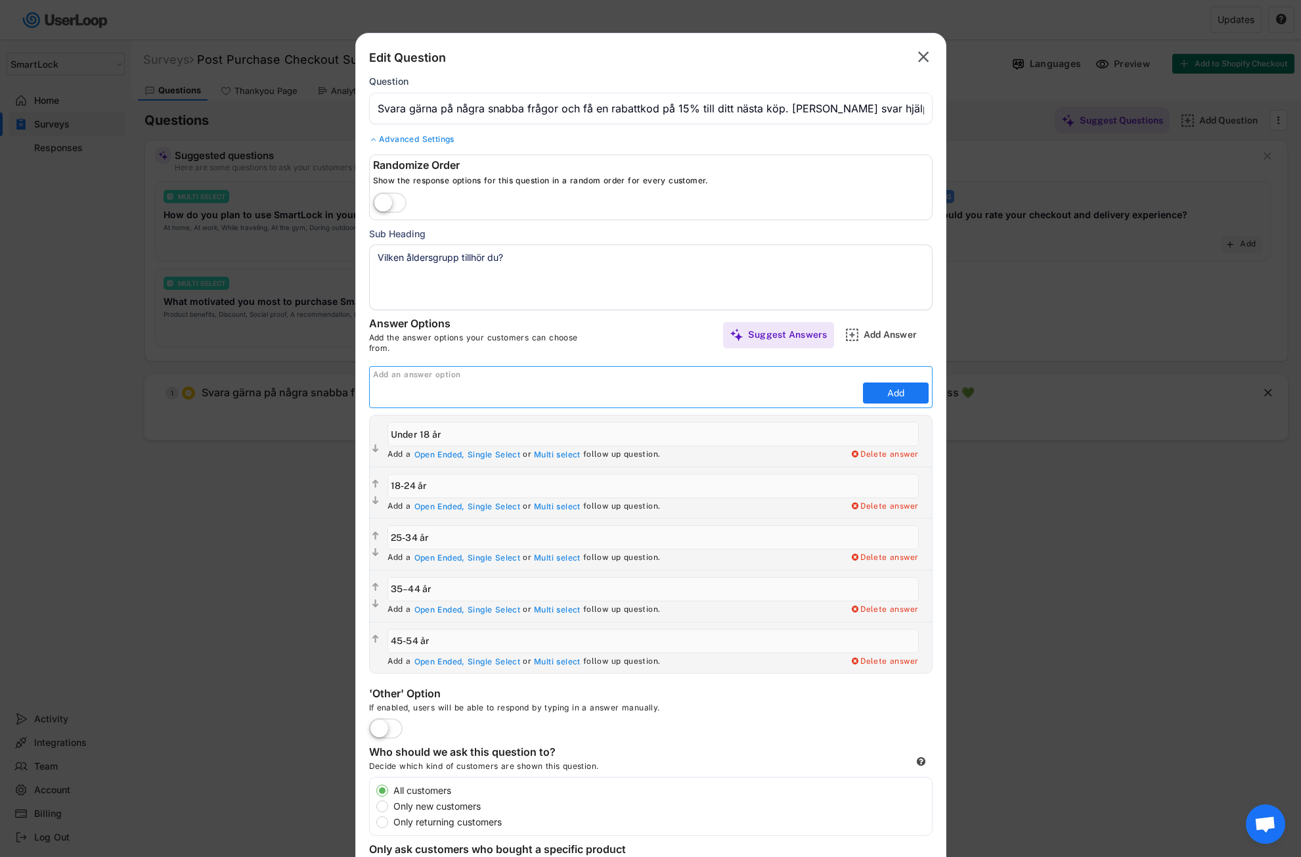
paste input "55+"
type input "55+"
click at [891, 391] on button "Add" at bounding box center [896, 392] width 66 height 21
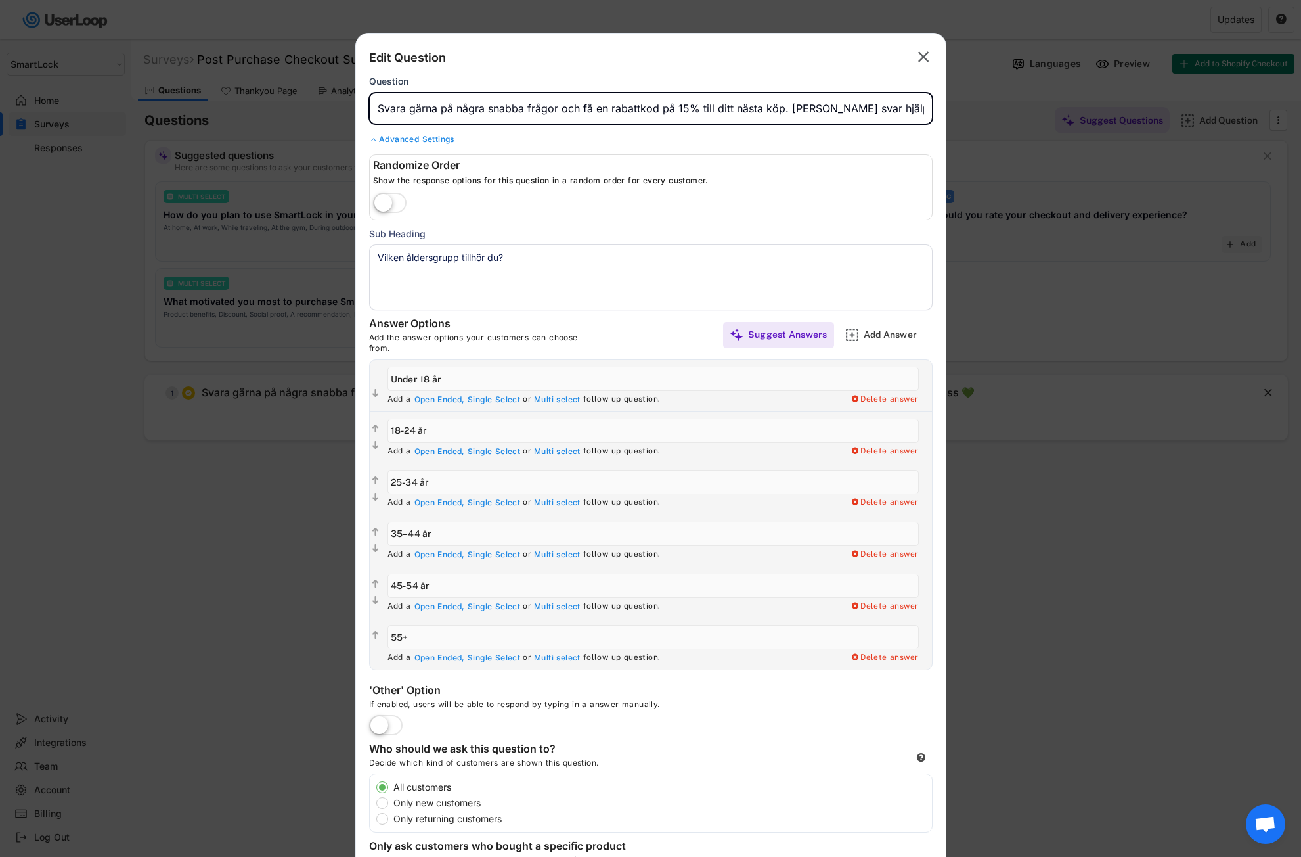
scroll to position [0, 161]
drag, startPoint x: 377, startPoint y: 108, endPoint x: 1022, endPoint y: 108, distance: 644.4
click at [1022, 108] on body "Vilken åldersgrupp tillhör du? Surveys Post Purchase Checkout Survey Languages …" at bounding box center [650, 428] width 1301 height 857
paste input "Svara på några snabba frågor och få 15% rabatt på ditt nästa köp 💚"
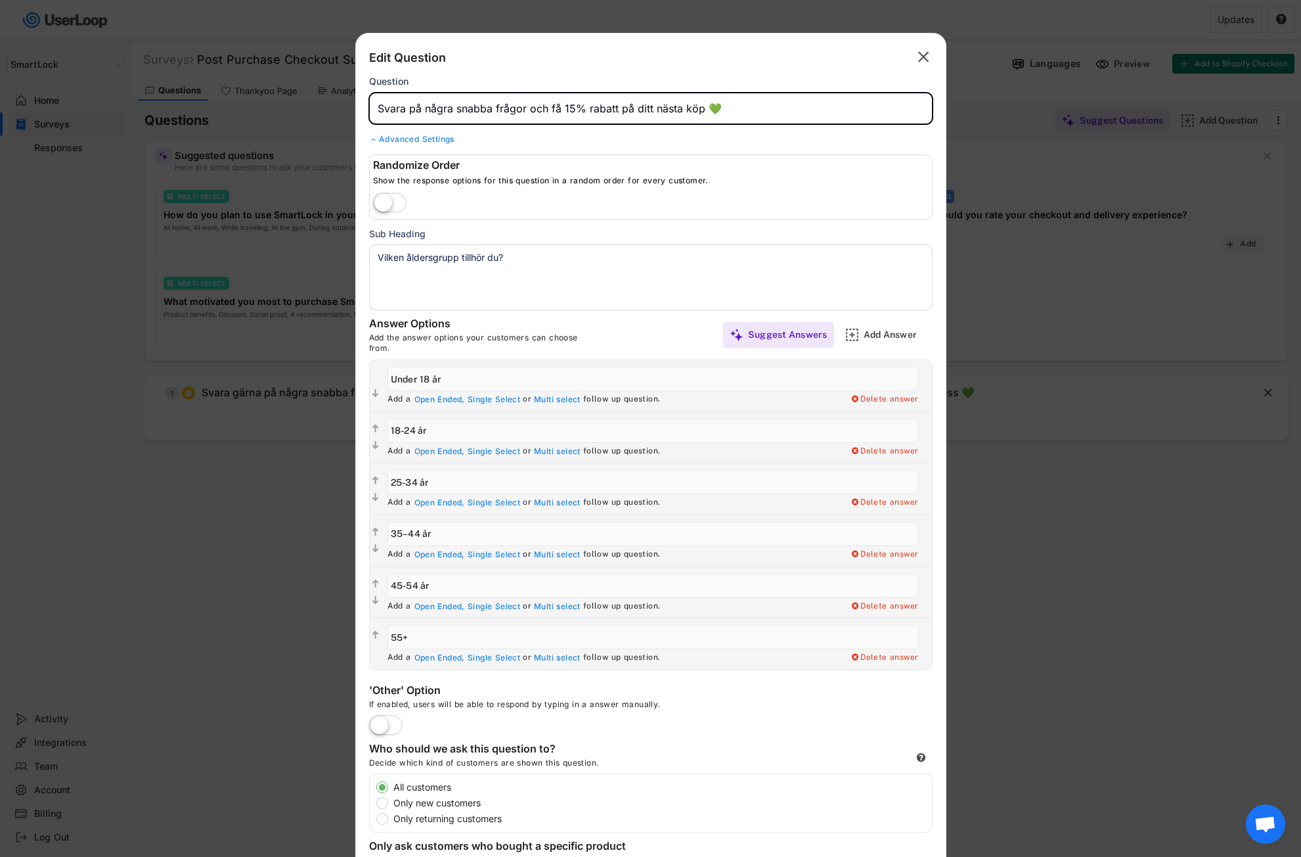
type input "Svara på några snabba frågor och få 15% rabatt på ditt nästa köp 💚"
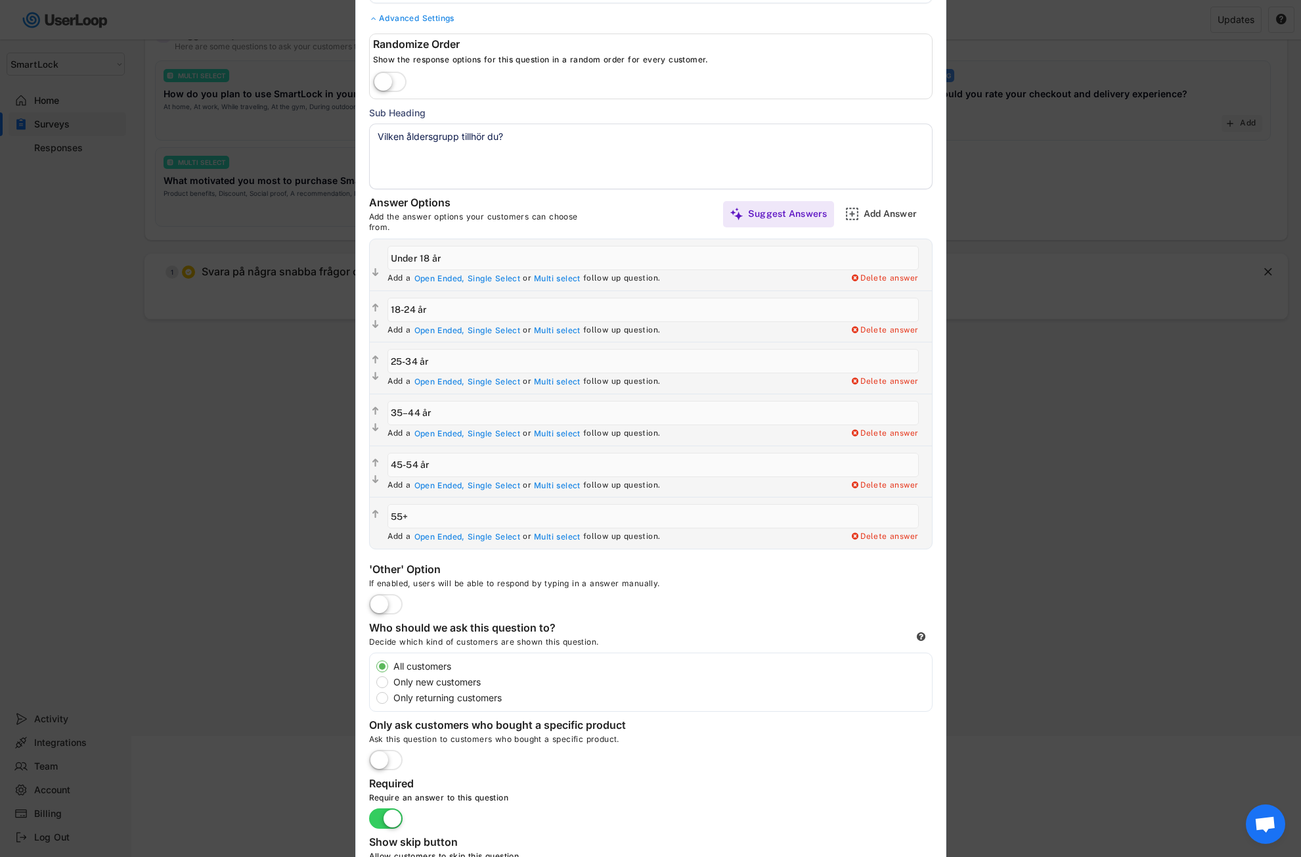
scroll to position [205, 0]
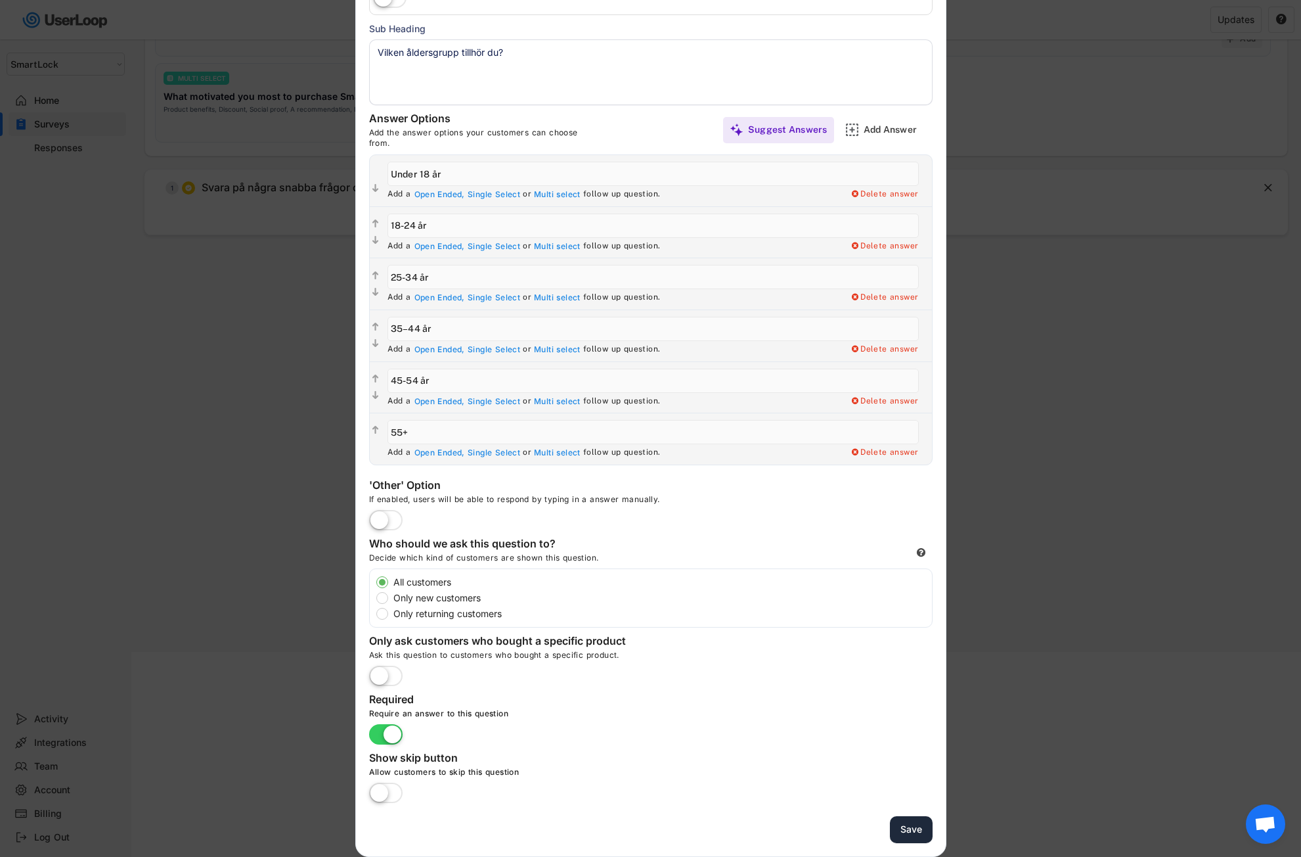
click at [908, 828] on button "Save" at bounding box center [911, 829] width 43 height 27
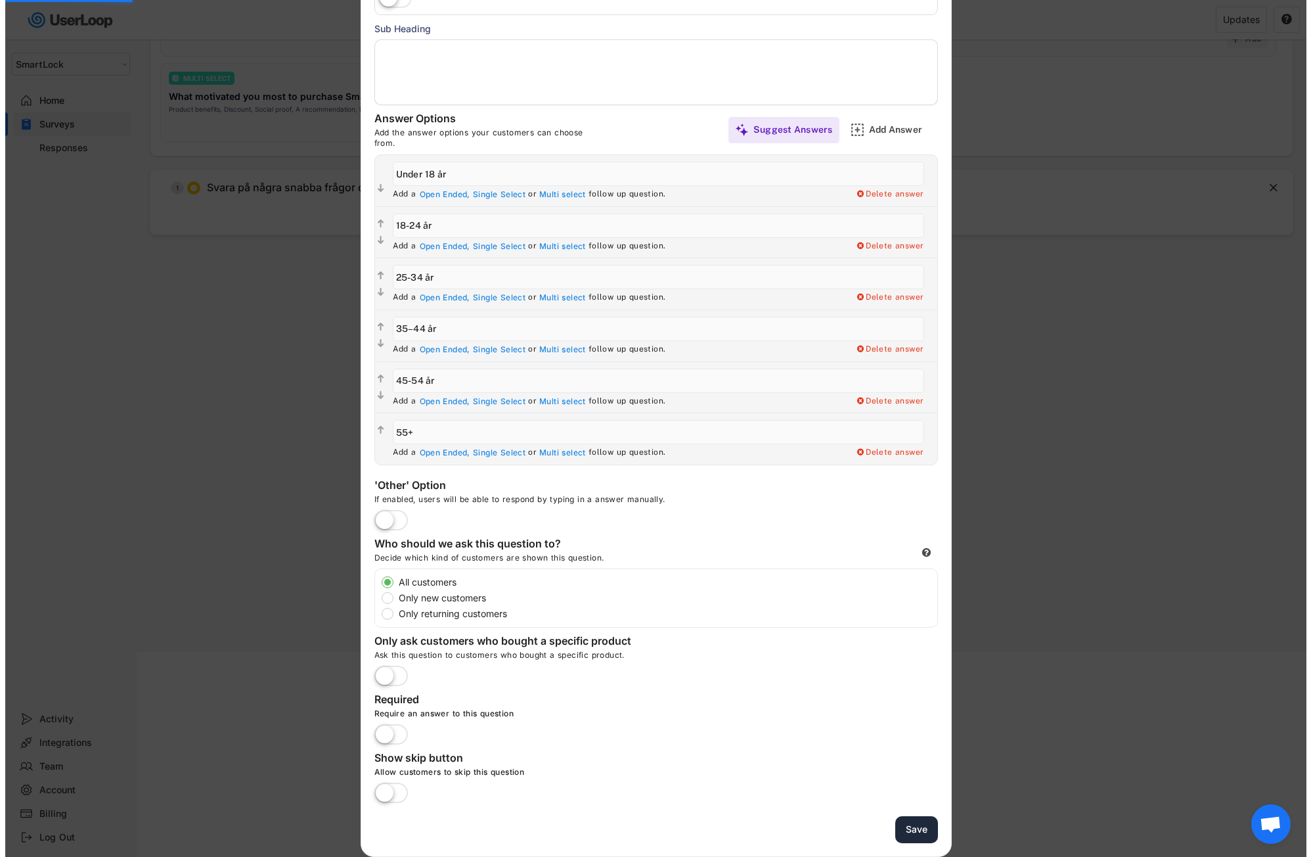
scroll to position [39, 0]
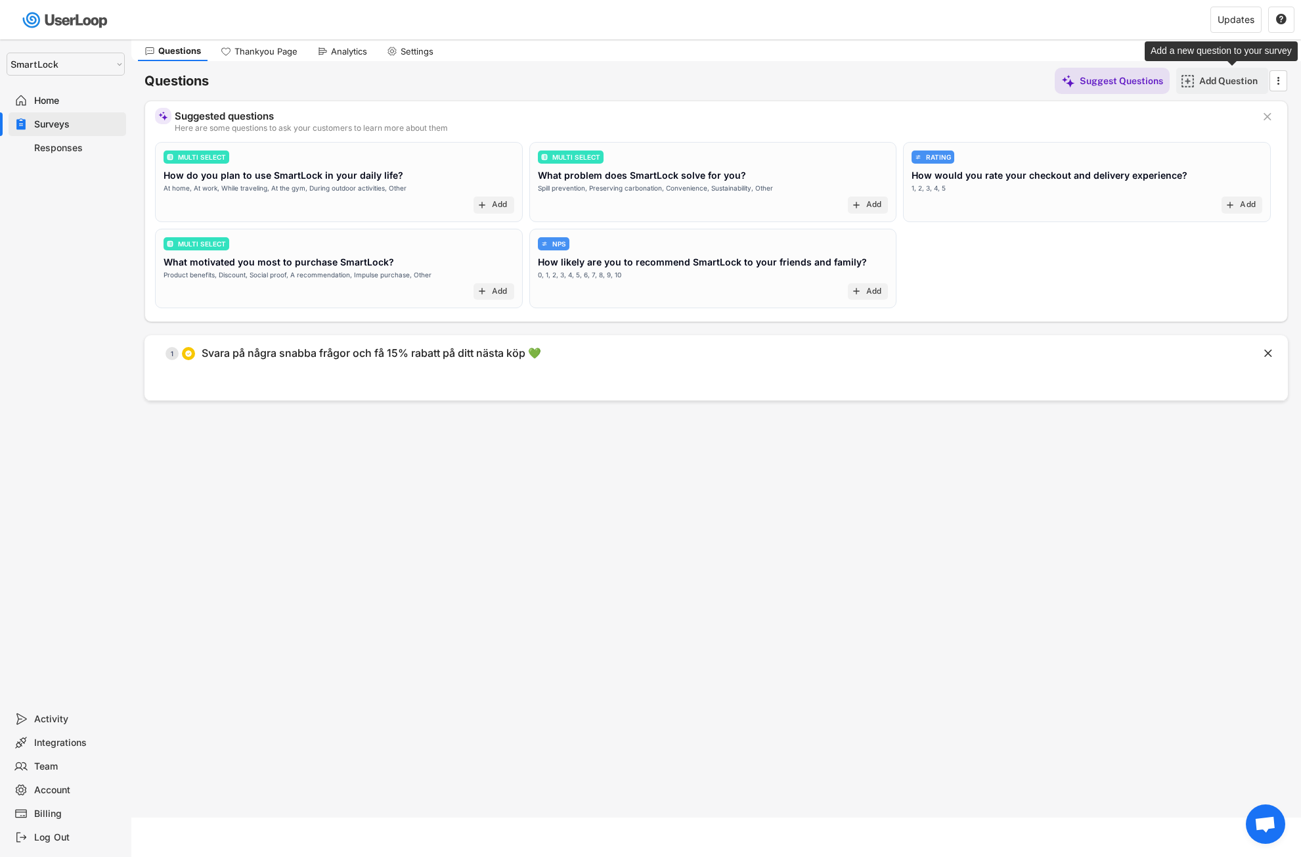
click at [1219, 79] on div "Add Question" at bounding box center [1233, 81] width 66 height 12
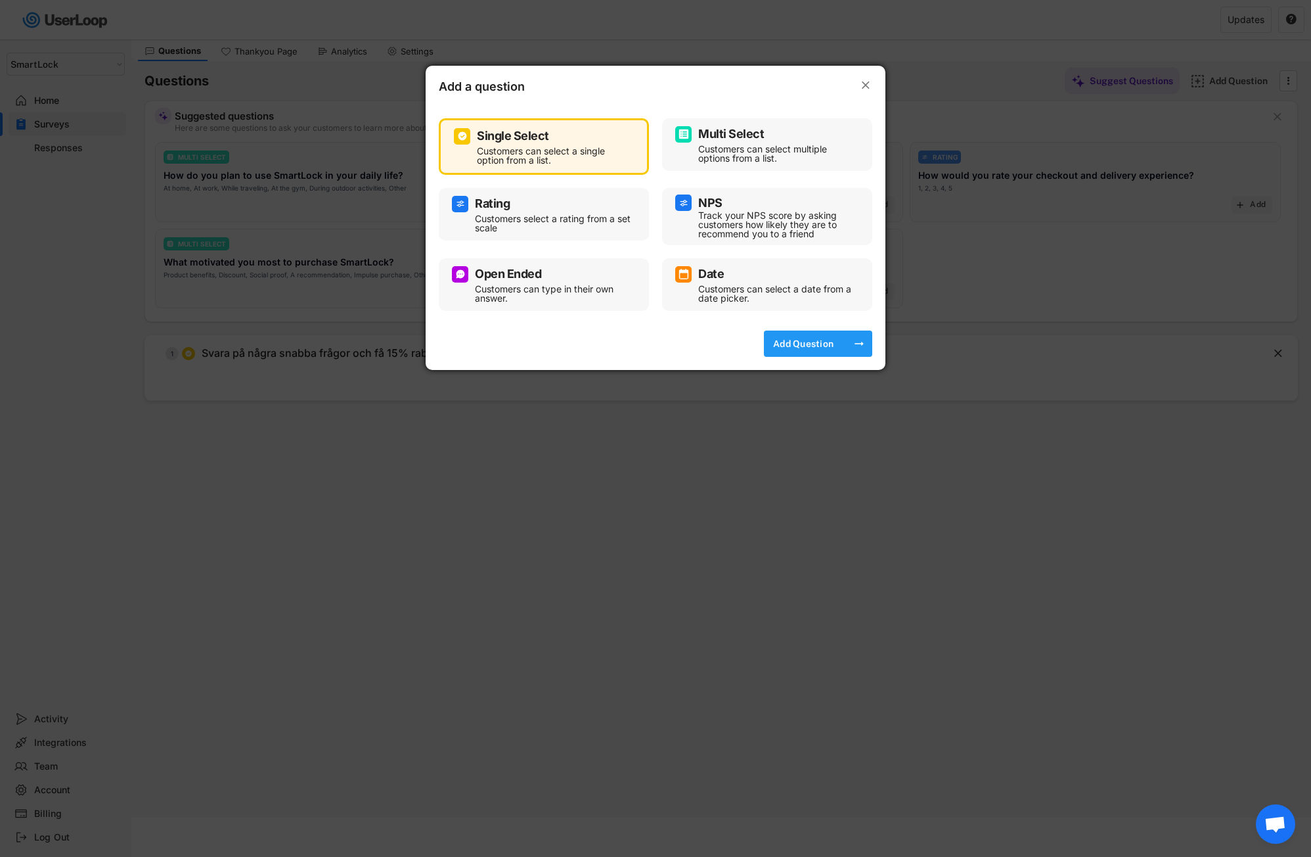
click at [833, 346] on div "Add Question" at bounding box center [804, 344] width 66 height 12
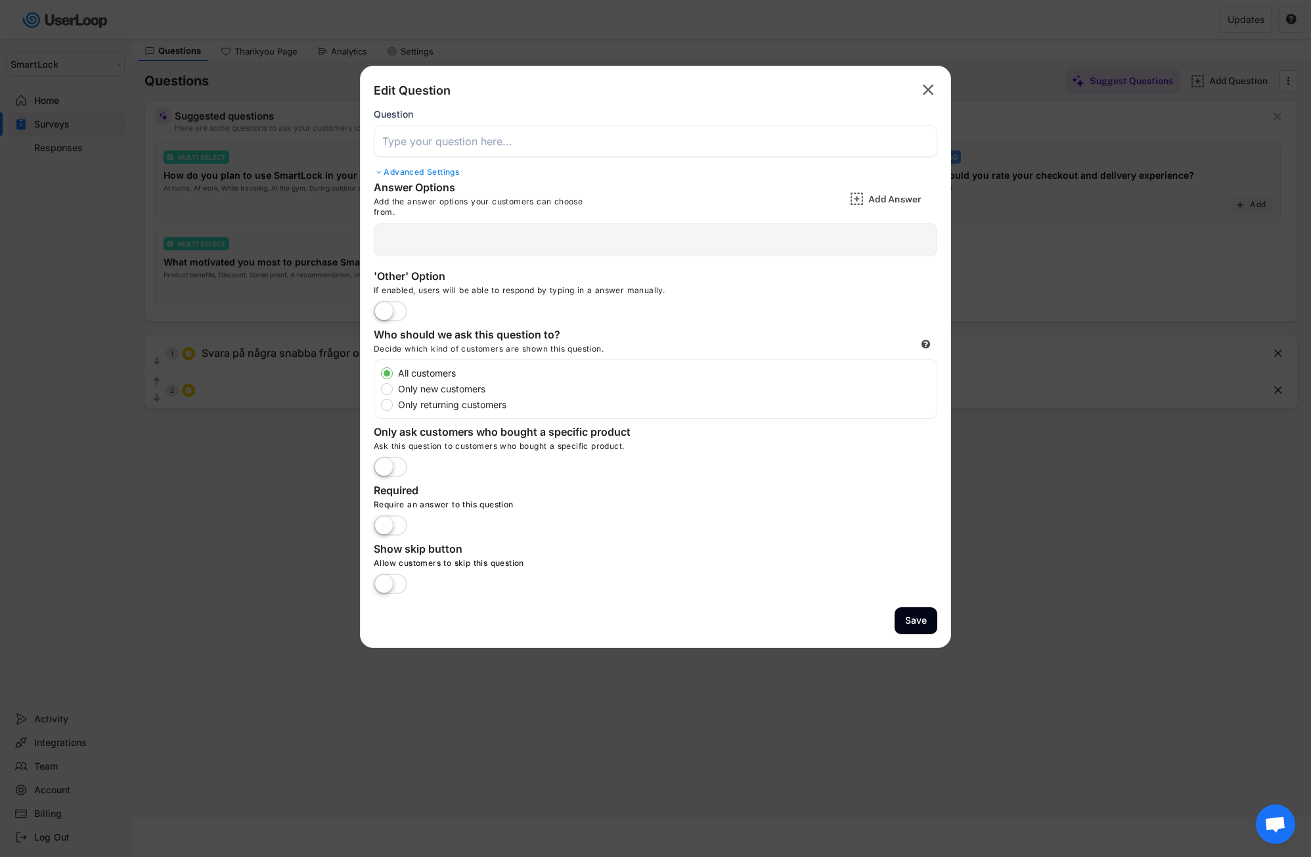
click at [416, 135] on input "input" at bounding box center [656, 141] width 564 height 32
drag, startPoint x: 430, startPoint y: 148, endPoint x: 410, endPoint y: 139, distance: 21.7
click at [428, 147] on input "input" at bounding box center [656, 141] width 564 height 32
paste input "Hur hörde du om oss?"
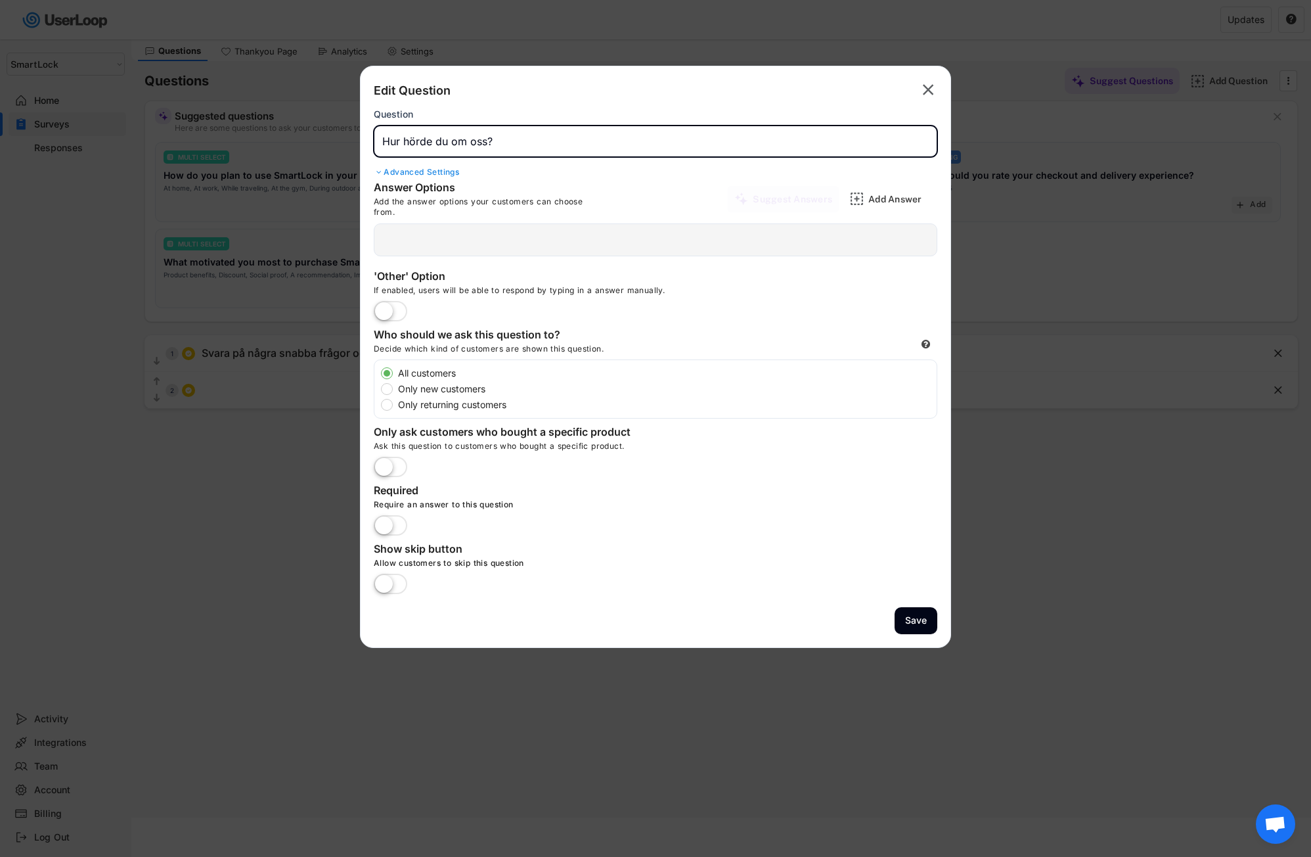
type input "Hur hörde du om oss?"
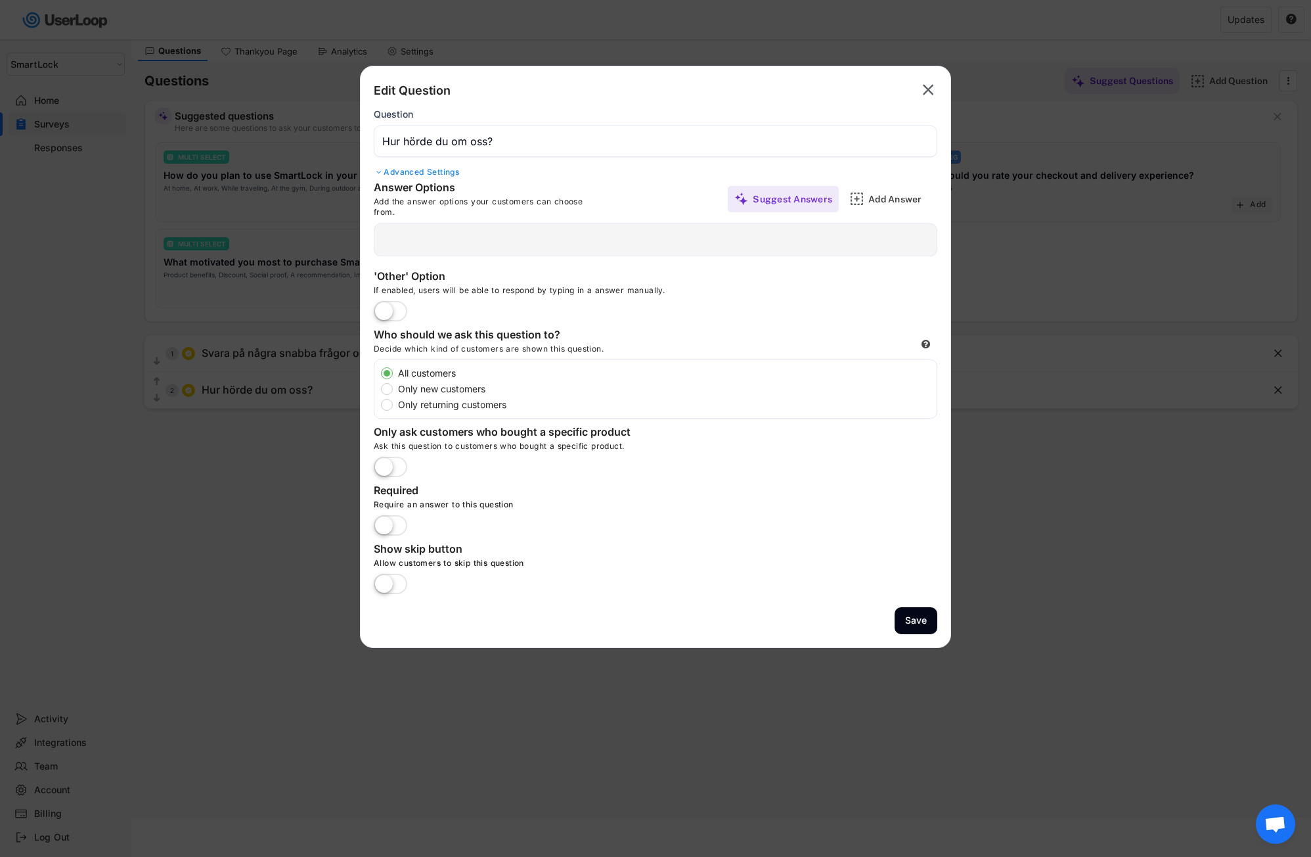
click at [496, 237] on div at bounding box center [656, 239] width 564 height 33
click at [893, 199] on div "Add Answer" at bounding box center [901, 199] width 66 height 12
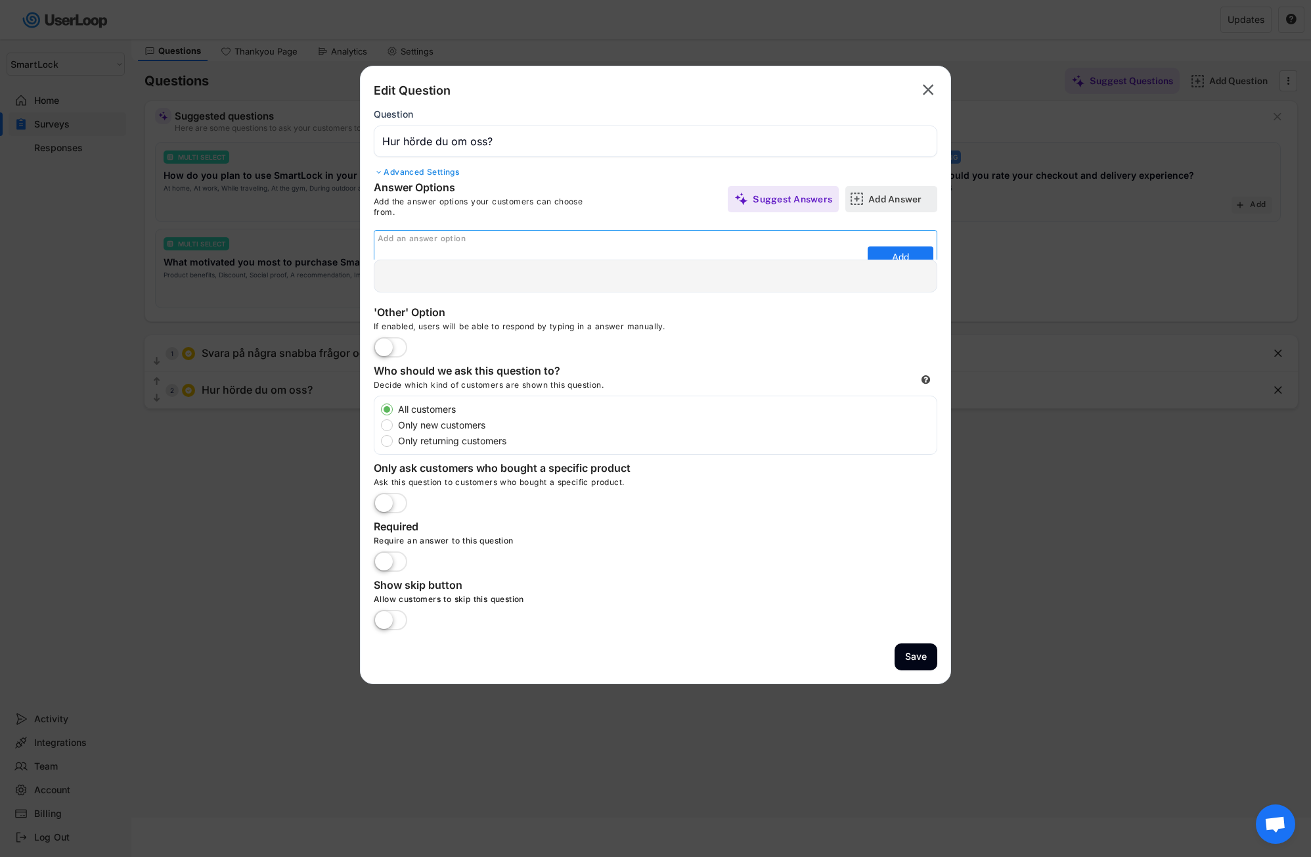
scroll to position [0, 0]
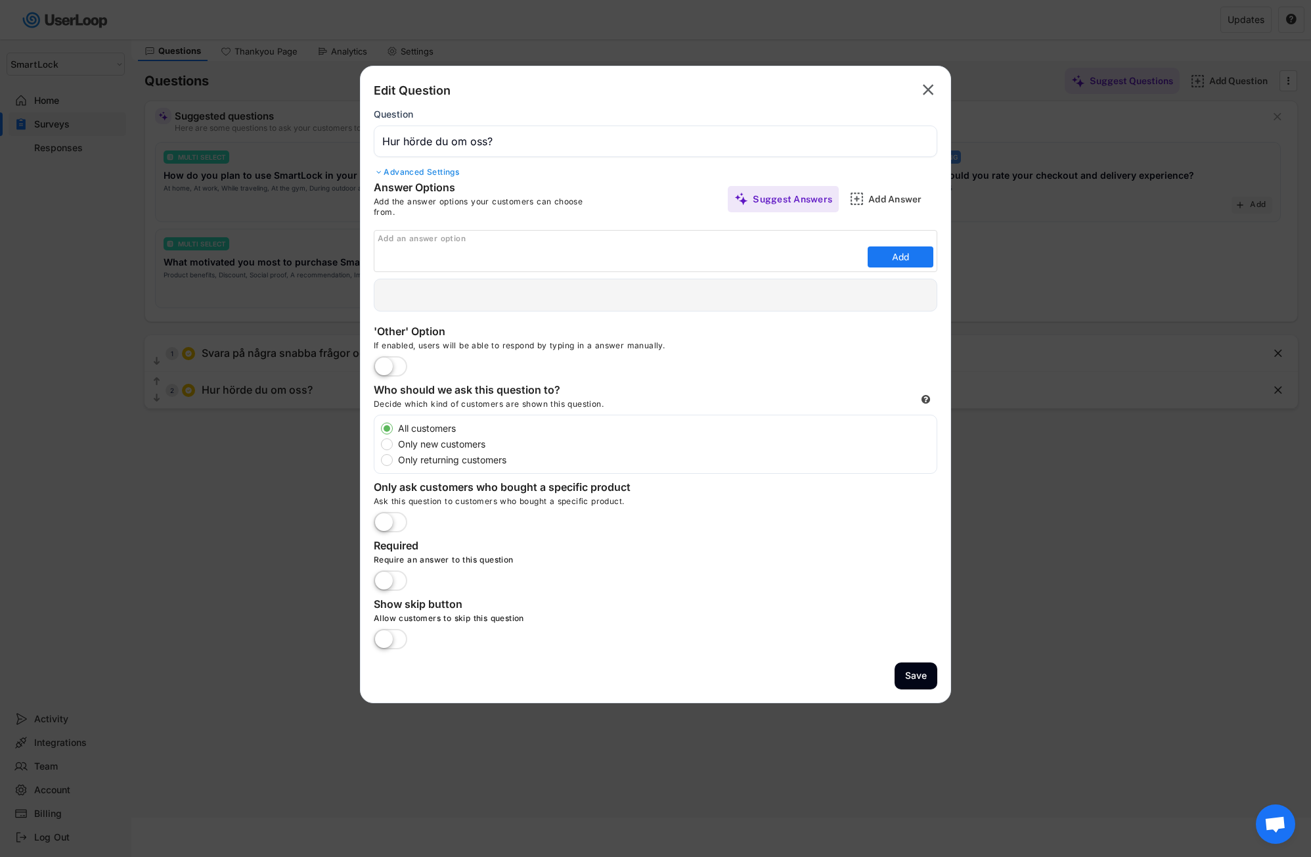
click at [391, 257] on input "input" at bounding box center [621, 257] width 487 height 20
paste input "Facebook / Instagram (Meta)"
type input "Facebook / Instagram (Meta)"
click at [886, 257] on button "Add" at bounding box center [901, 256] width 66 height 21
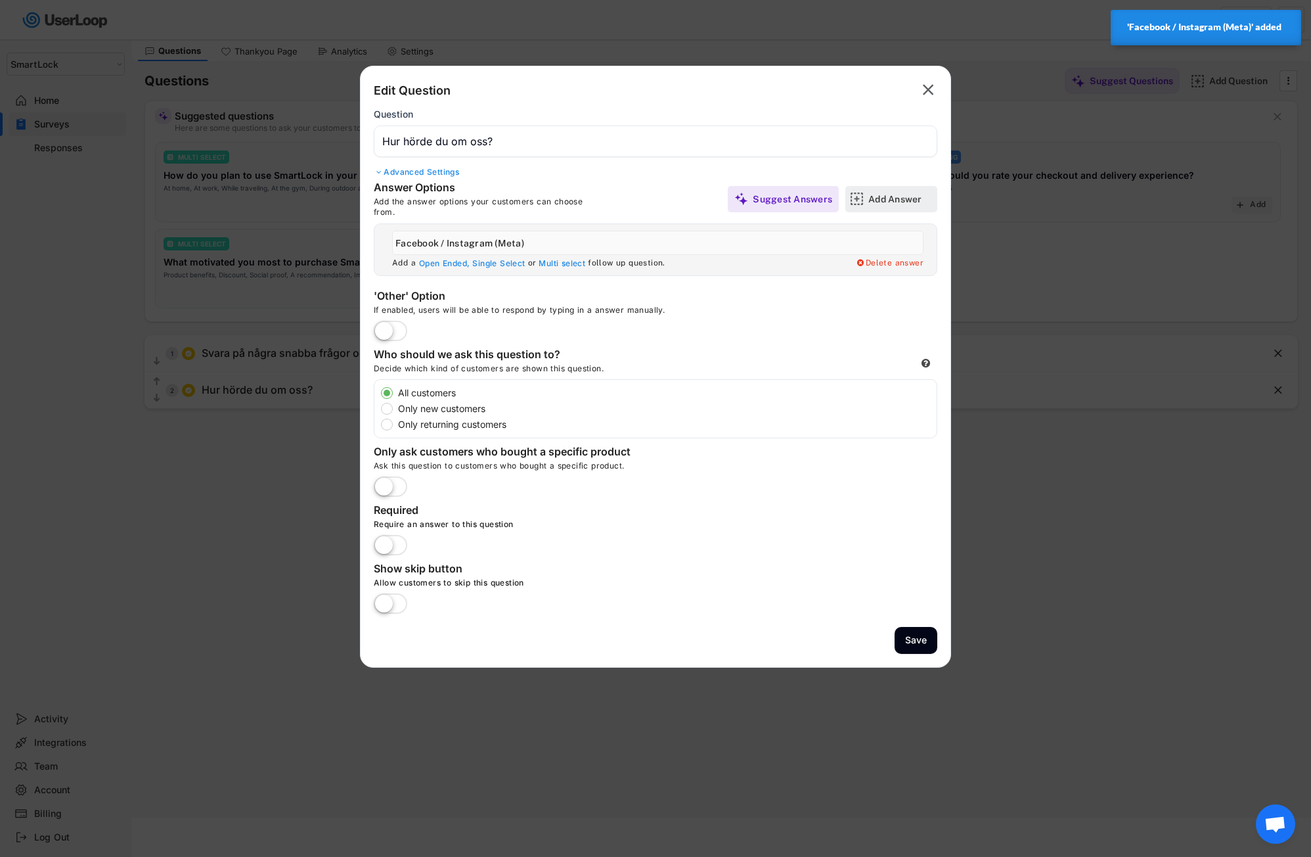
click at [897, 204] on div "Add Answer" at bounding box center [901, 199] width 66 height 12
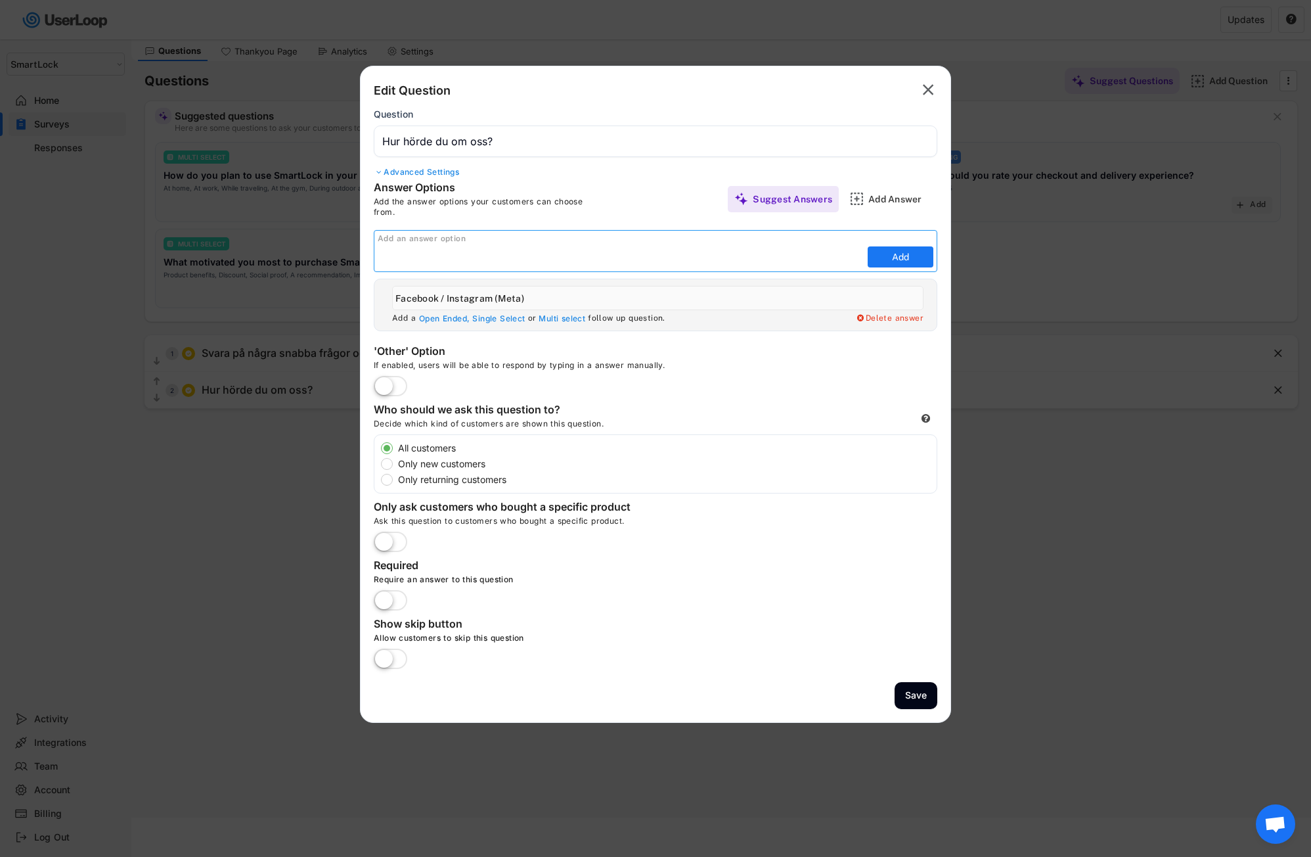
click at [382, 258] on input "input" at bounding box center [621, 257] width 487 height 20
paste input "TikTok"
type input "TikTok"
click at [889, 261] on button "Add" at bounding box center [901, 256] width 66 height 21
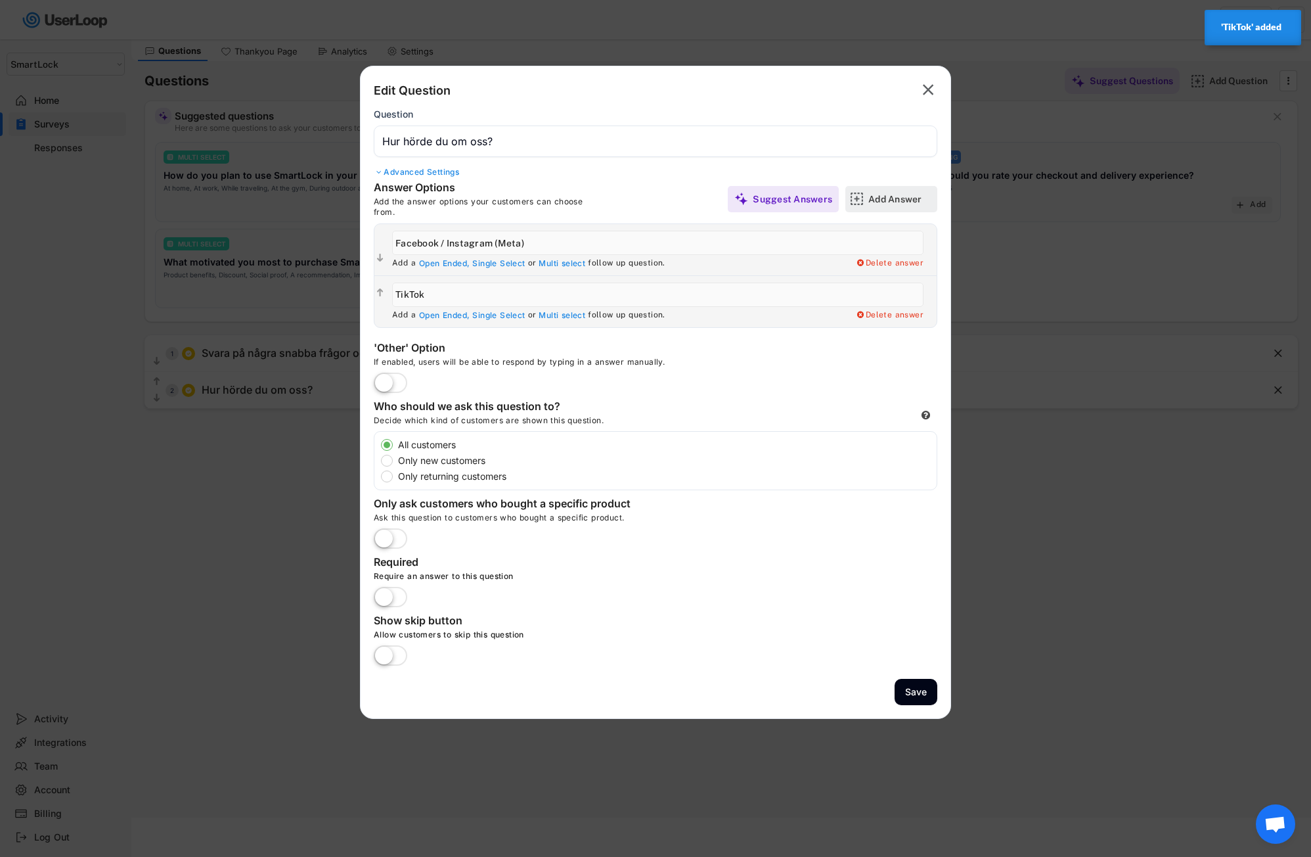
click at [882, 200] on div "Add Answer" at bounding box center [901, 199] width 66 height 12
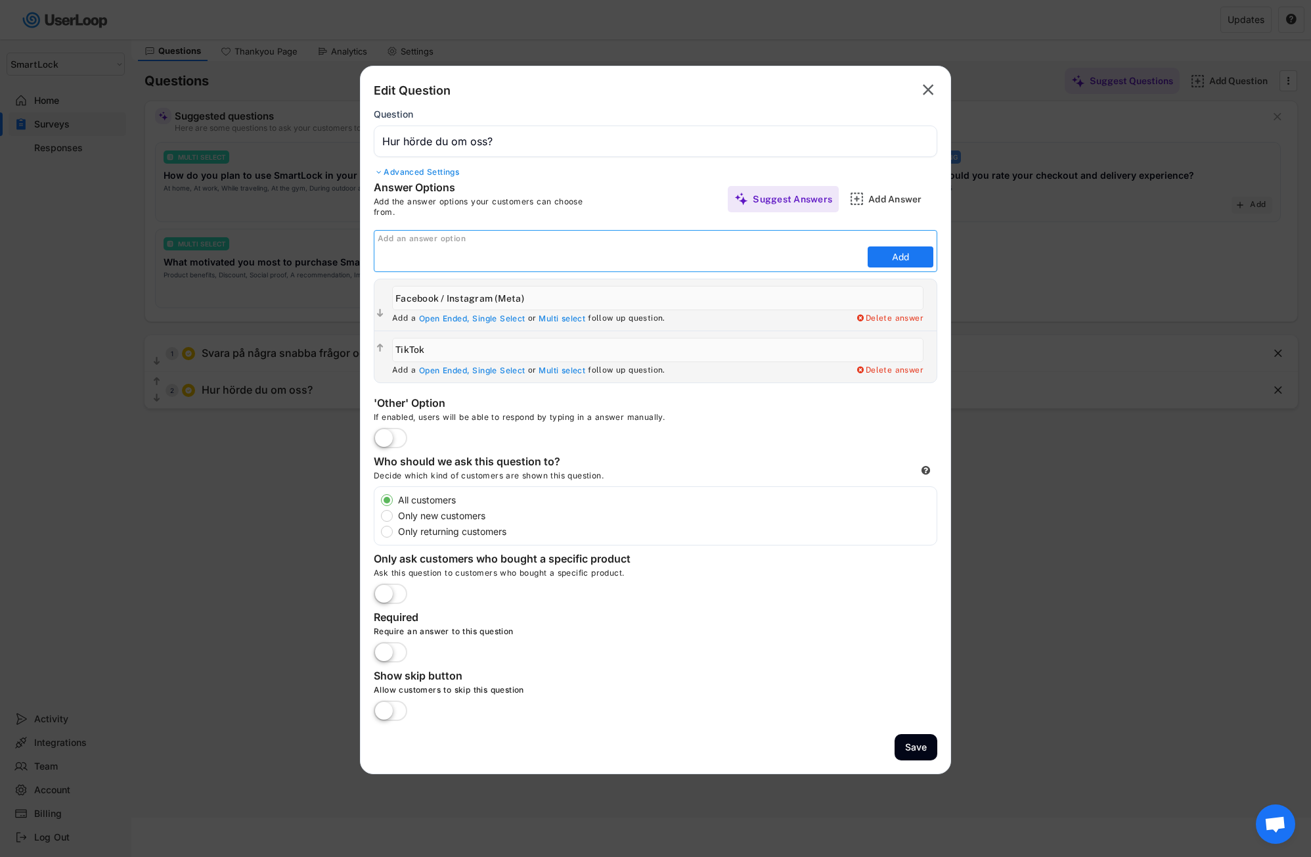
paste input "Snapchat"
type input "Snapchat"
click at [888, 257] on button "Add" at bounding box center [901, 256] width 66 height 21
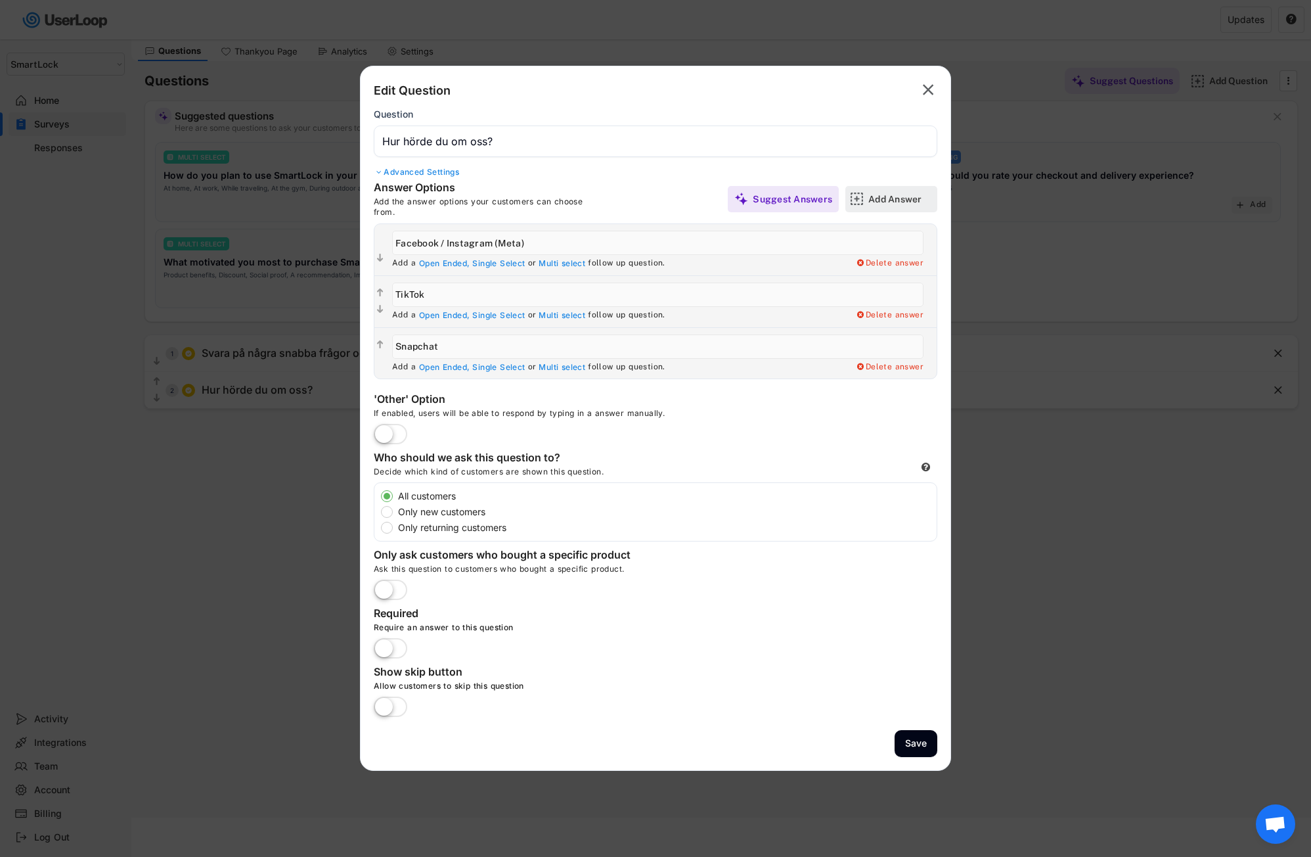
click at [890, 204] on div "Add Answer" at bounding box center [901, 199] width 66 height 12
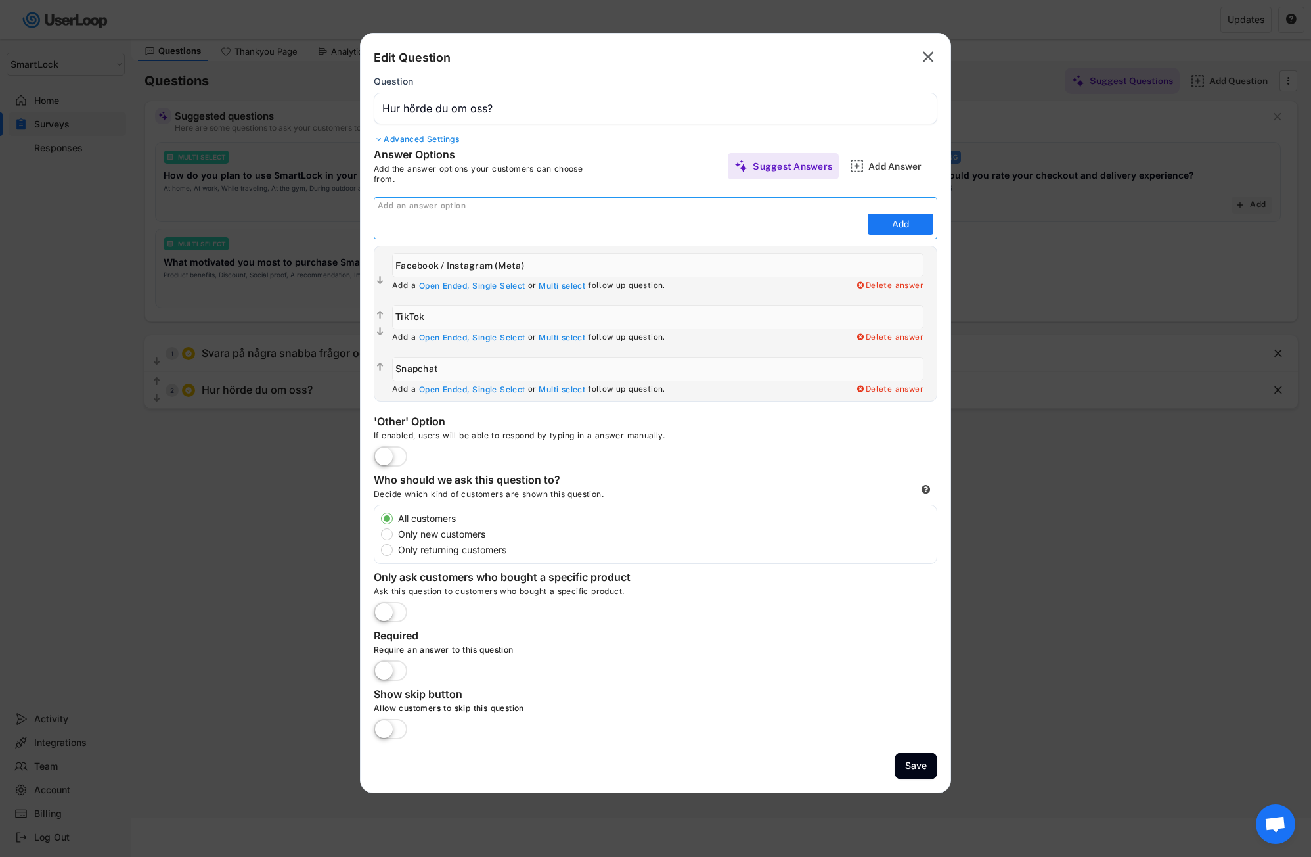
paste input "Google Sök"
type input "Google Sök"
click at [893, 224] on button "Add" at bounding box center [901, 223] width 66 height 21
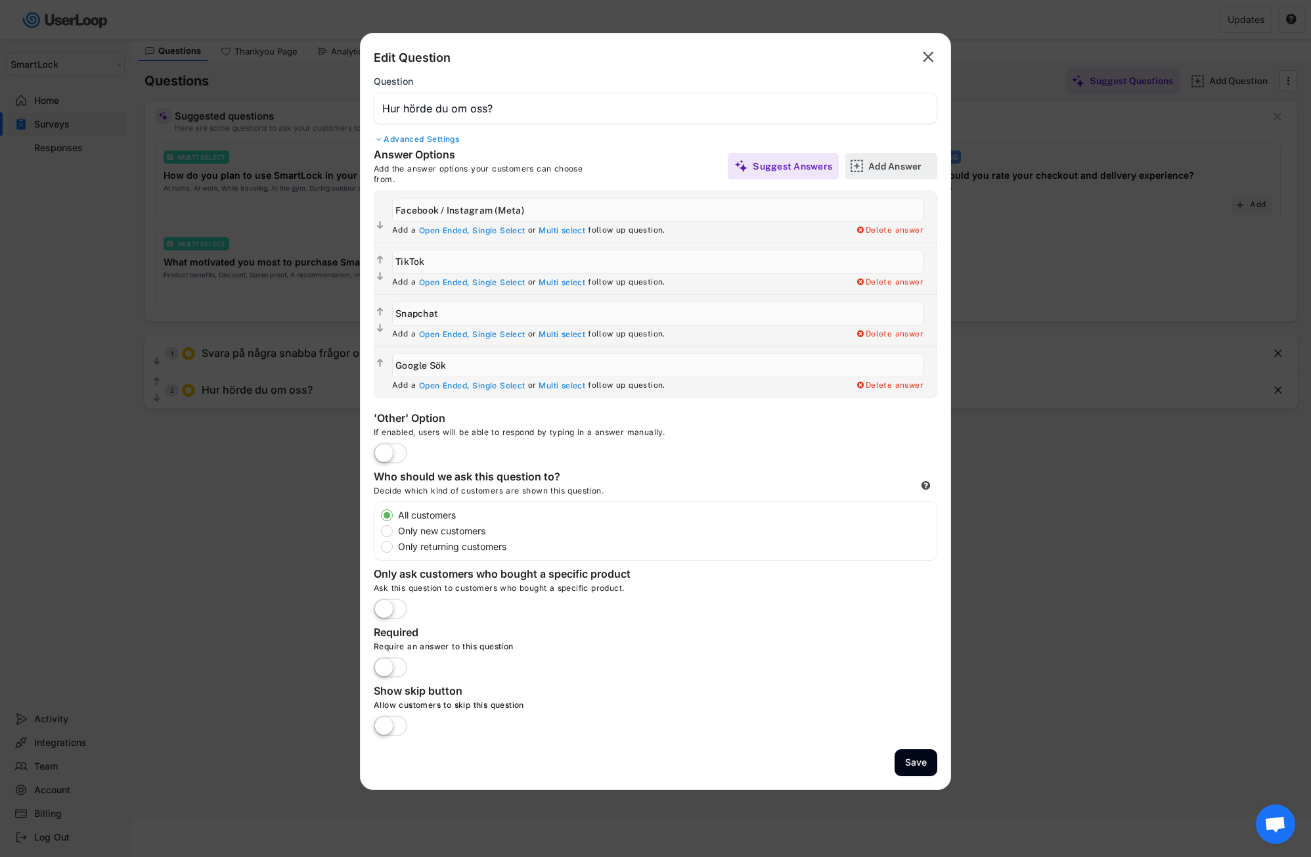
click at [893, 175] on div "Add Answer" at bounding box center [901, 166] width 66 height 26
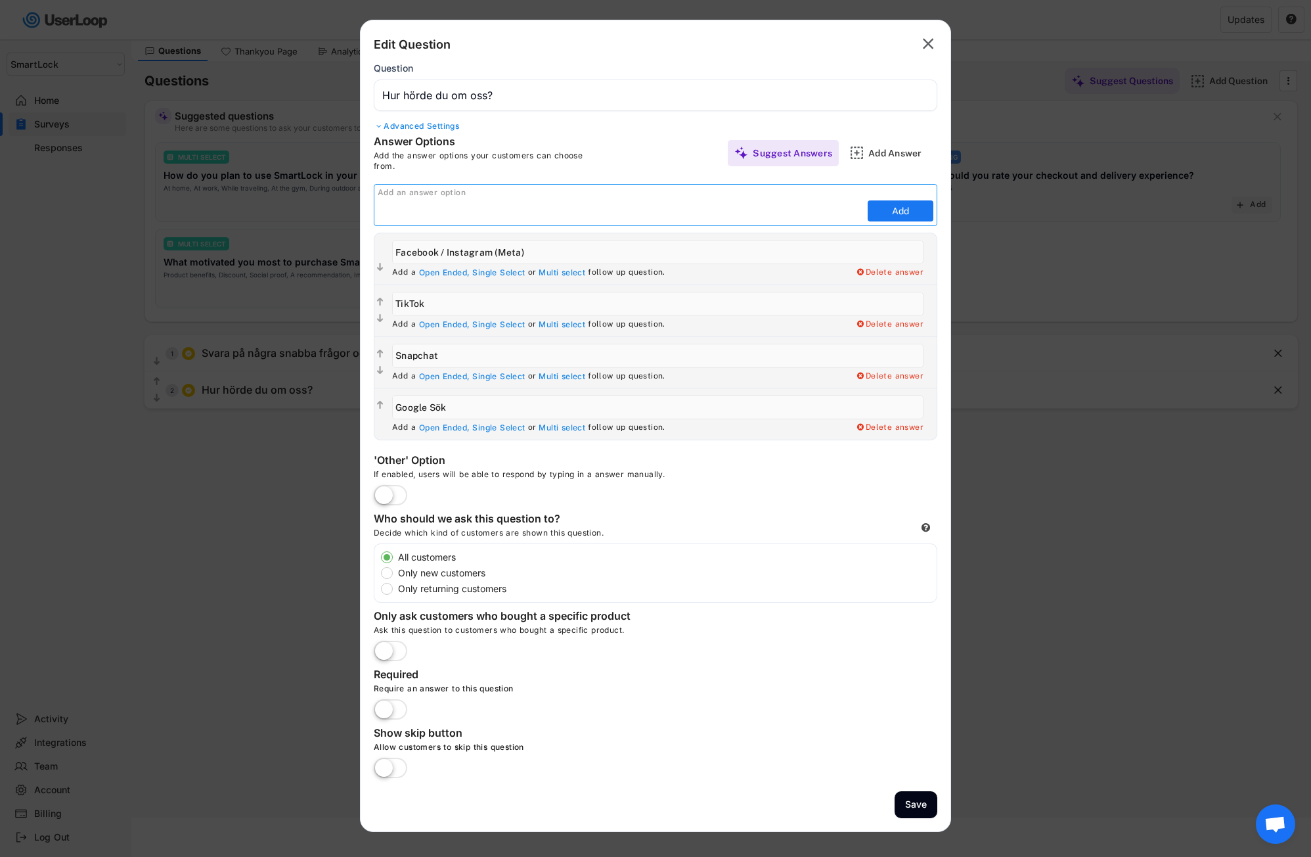
paste input "Annat"
type input "Annat"
drag, startPoint x: 587, startPoint y: 211, endPoint x: 357, endPoint y: 204, distance: 230.0
click at [357, 204] on body "Vilken åldersgrupp tillhör du? Surveys Post Purchase Checkout Survey Languages …" at bounding box center [655, 389] width 1311 height 857
click at [626, 156] on div "Answer Options Add the answer options your customers can choose from." at bounding box center [515, 153] width 282 height 36
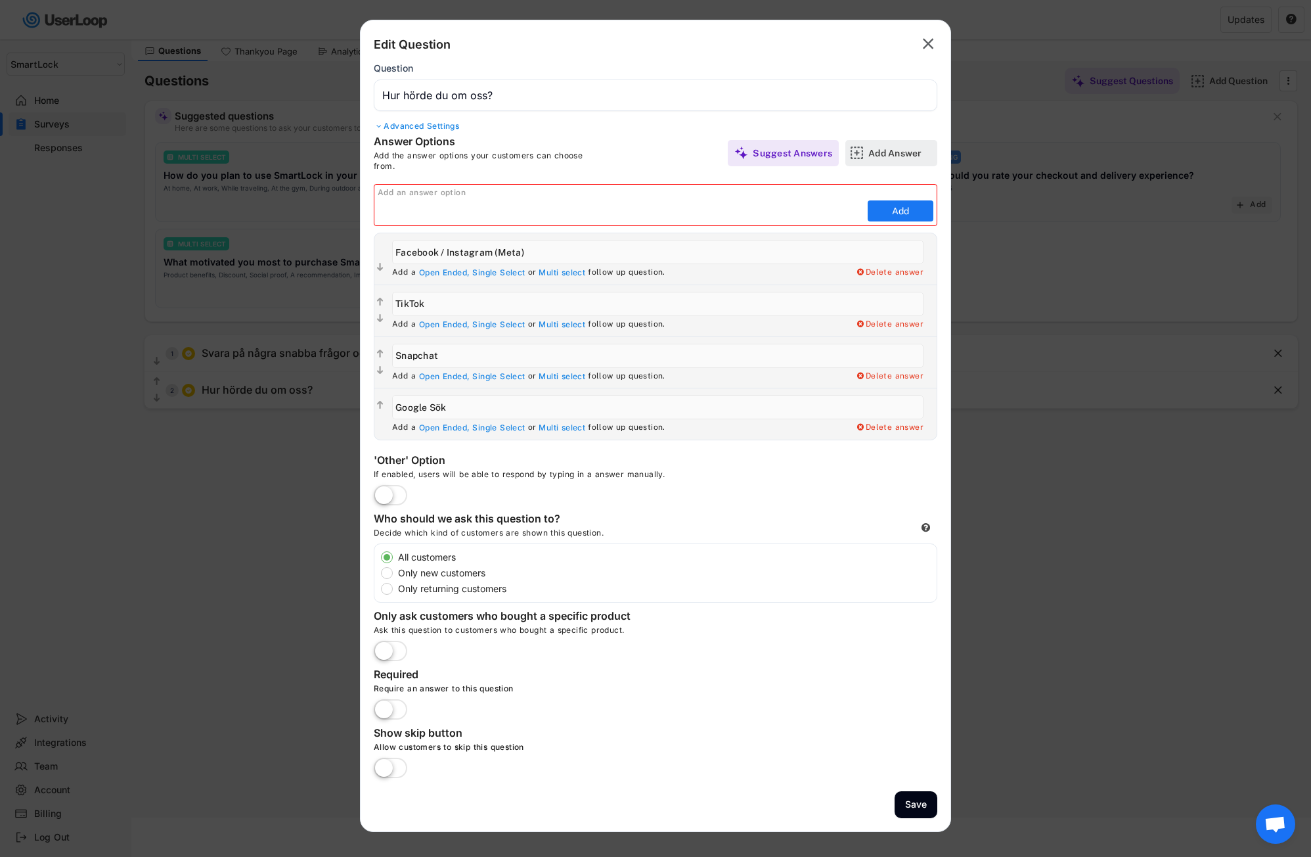
click at [905, 150] on div "Add Answer" at bounding box center [901, 153] width 66 height 12
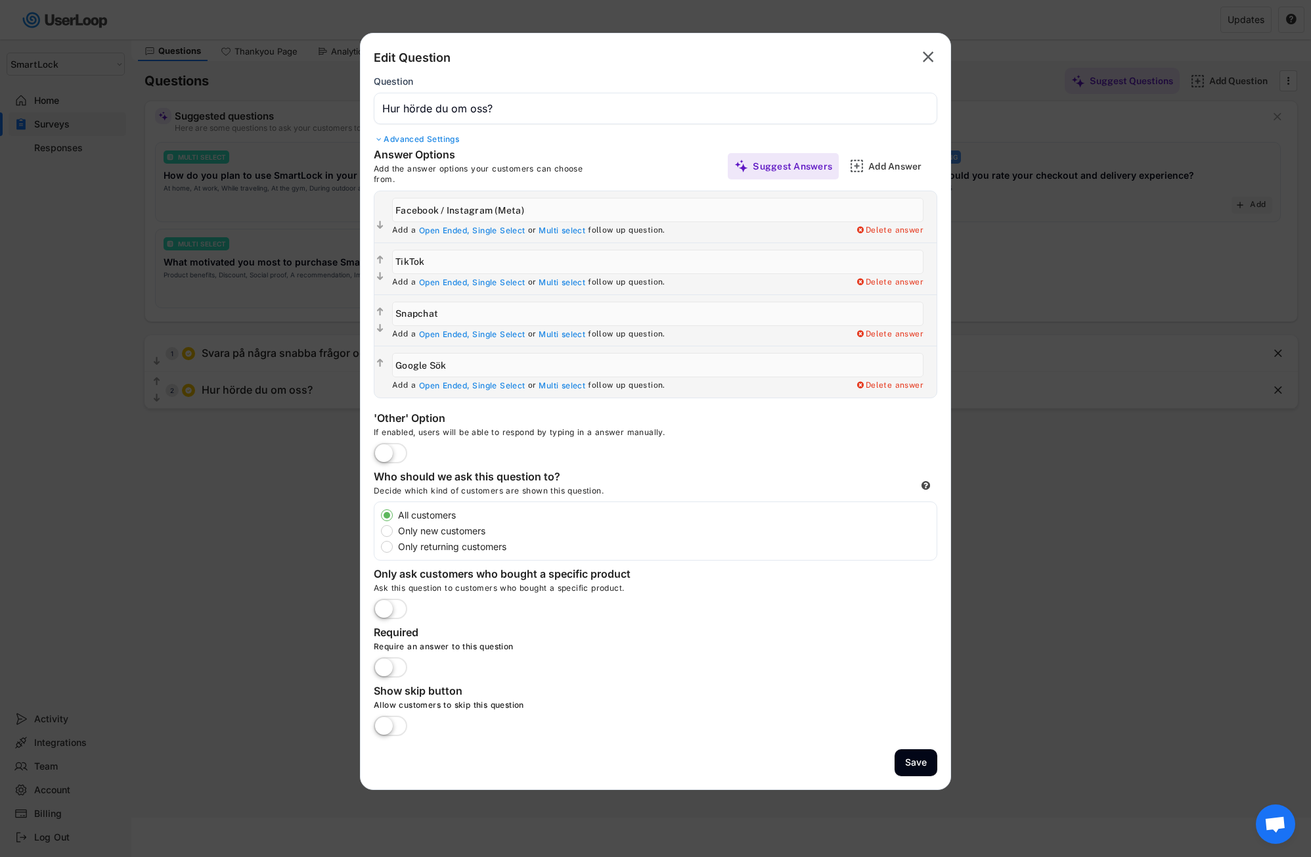
click at [397, 451] on label at bounding box center [391, 453] width 40 height 29
click at [0, 0] on input "checkbox" at bounding box center [0, 0] width 0 height 0
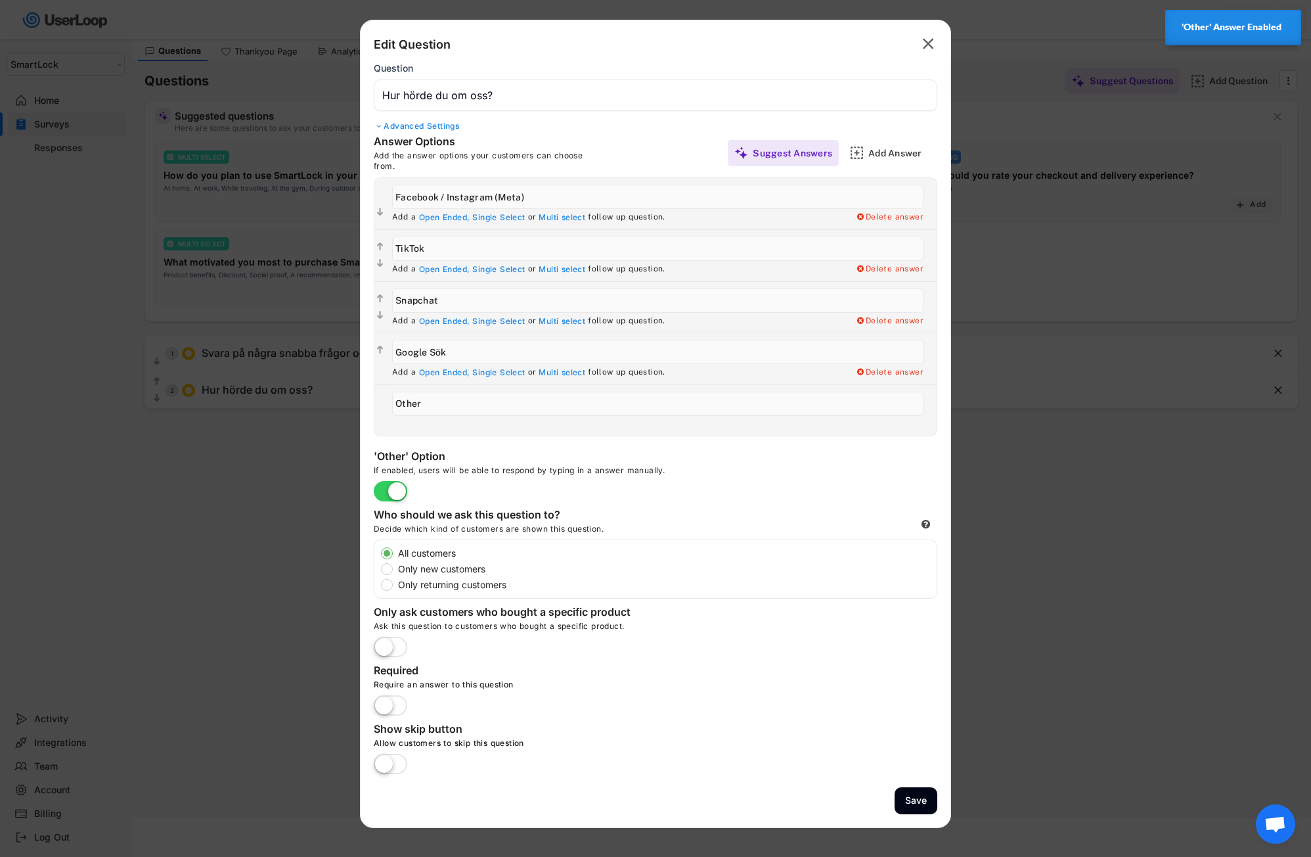
drag, startPoint x: 439, startPoint y: 400, endPoint x: 368, endPoint y: 398, distance: 71.0
click at [361, 399] on div "Answer Options Add the answer options your customers can choose from. Suggest A…" at bounding box center [656, 286] width 590 height 302
paste input "Annat"
type input "Annat"
click at [570, 439] on div "Edit Question  Question Advanced Settings Answer Options Add the answer option…" at bounding box center [655, 424] width 591 height 808
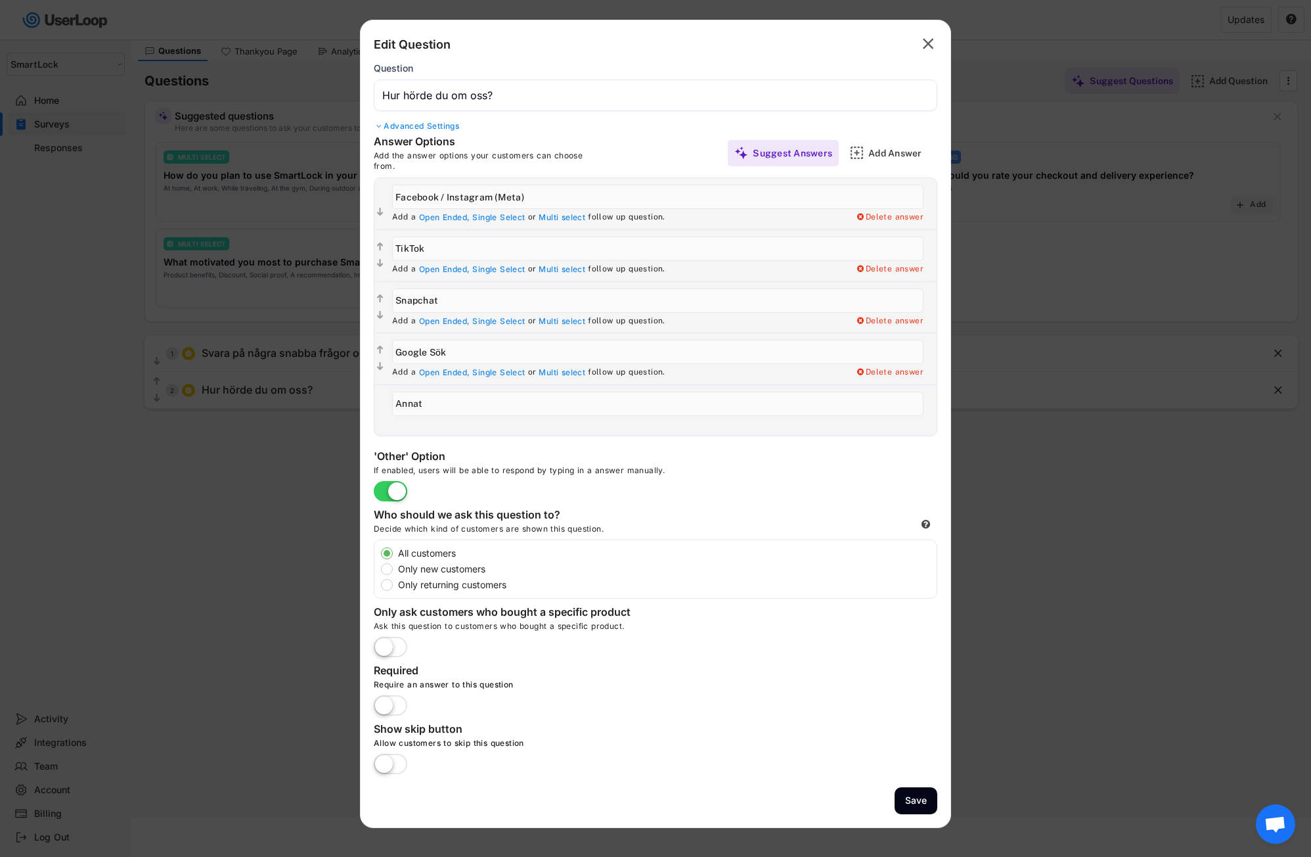
click at [400, 709] on label at bounding box center [391, 706] width 40 height 29
click at [0, 0] on input "checkbox" at bounding box center [0, 0] width 0 height 0
click at [916, 805] on button "Save" at bounding box center [916, 800] width 43 height 27
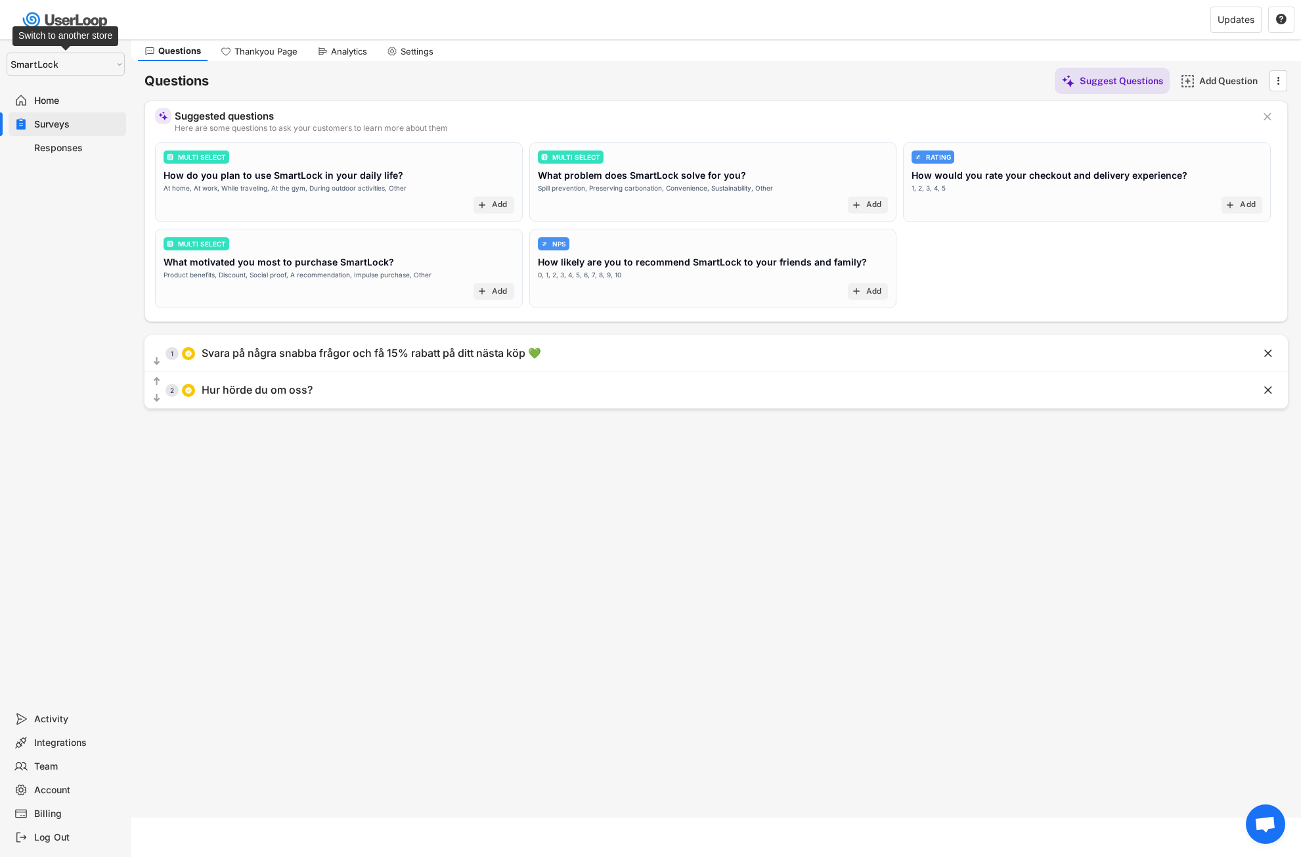
click at [111, 62] on select "Selet a store... SmartLock SmartLock" at bounding box center [66, 64] width 118 height 23
select select ""1348695171700984260__LOOKUP__1757521483277x728427585339594900""
click at [7, 53] on select "Selet a store... SmartLock SmartLock" at bounding box center [66, 64] width 118 height 23
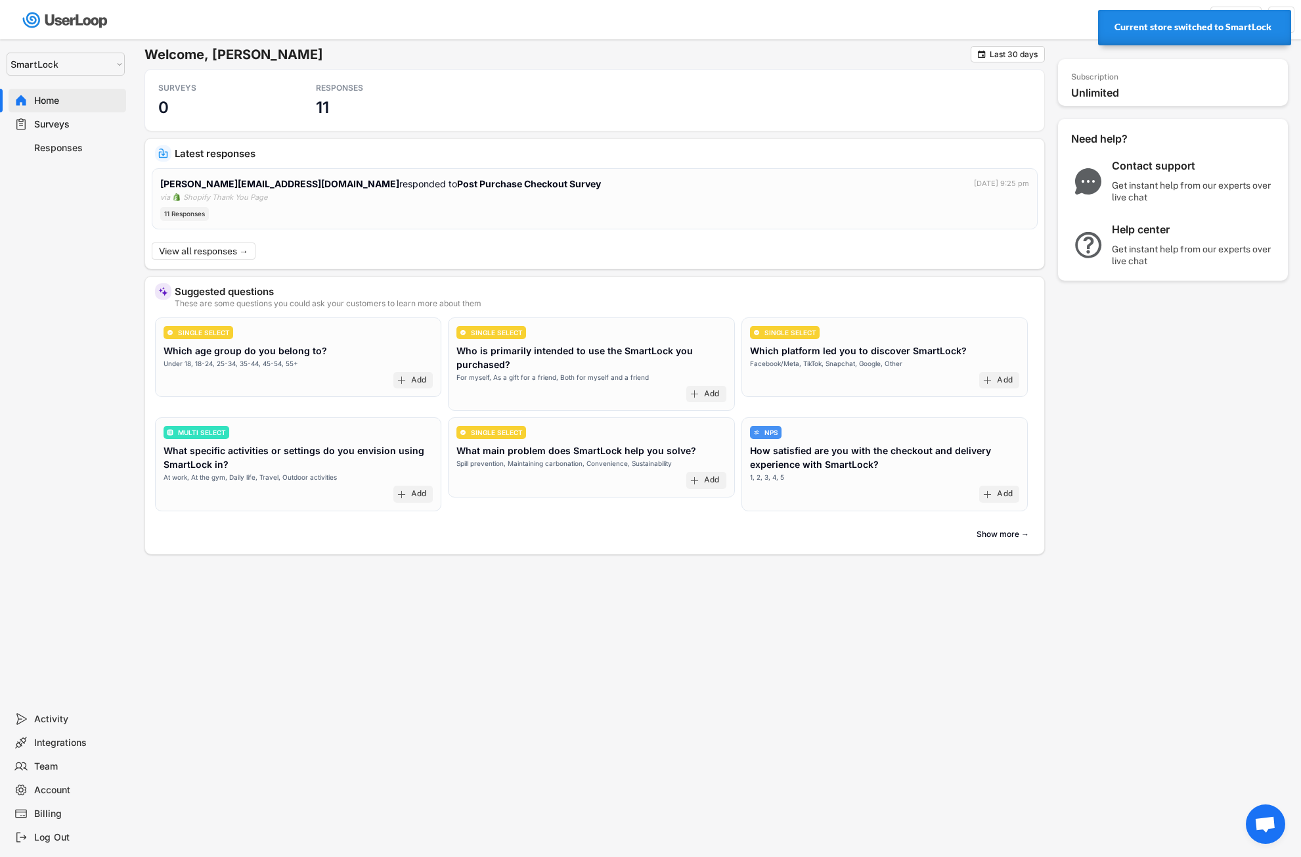
click at [73, 125] on div "Surveys" at bounding box center [77, 124] width 87 height 12
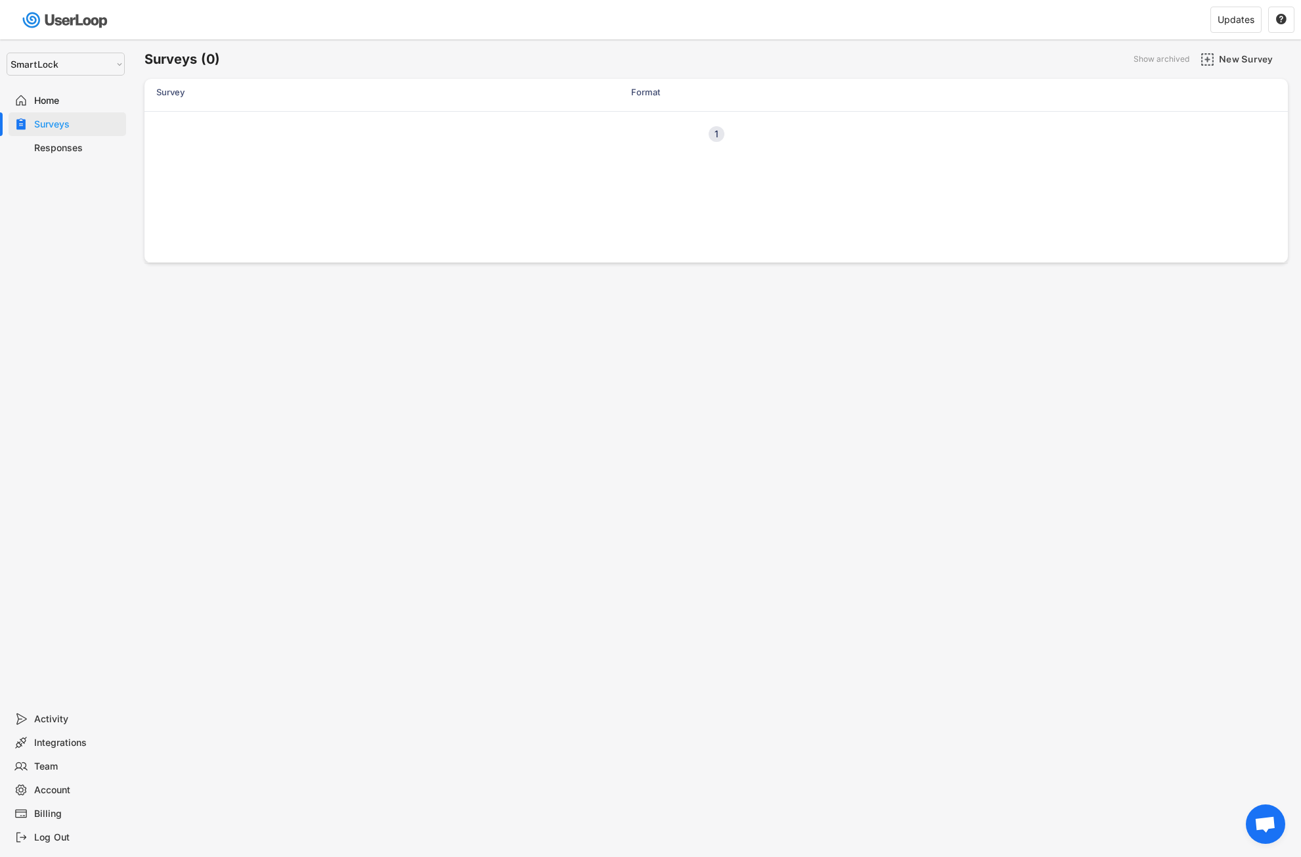
click at [72, 99] on div "Home" at bounding box center [77, 101] width 87 height 12
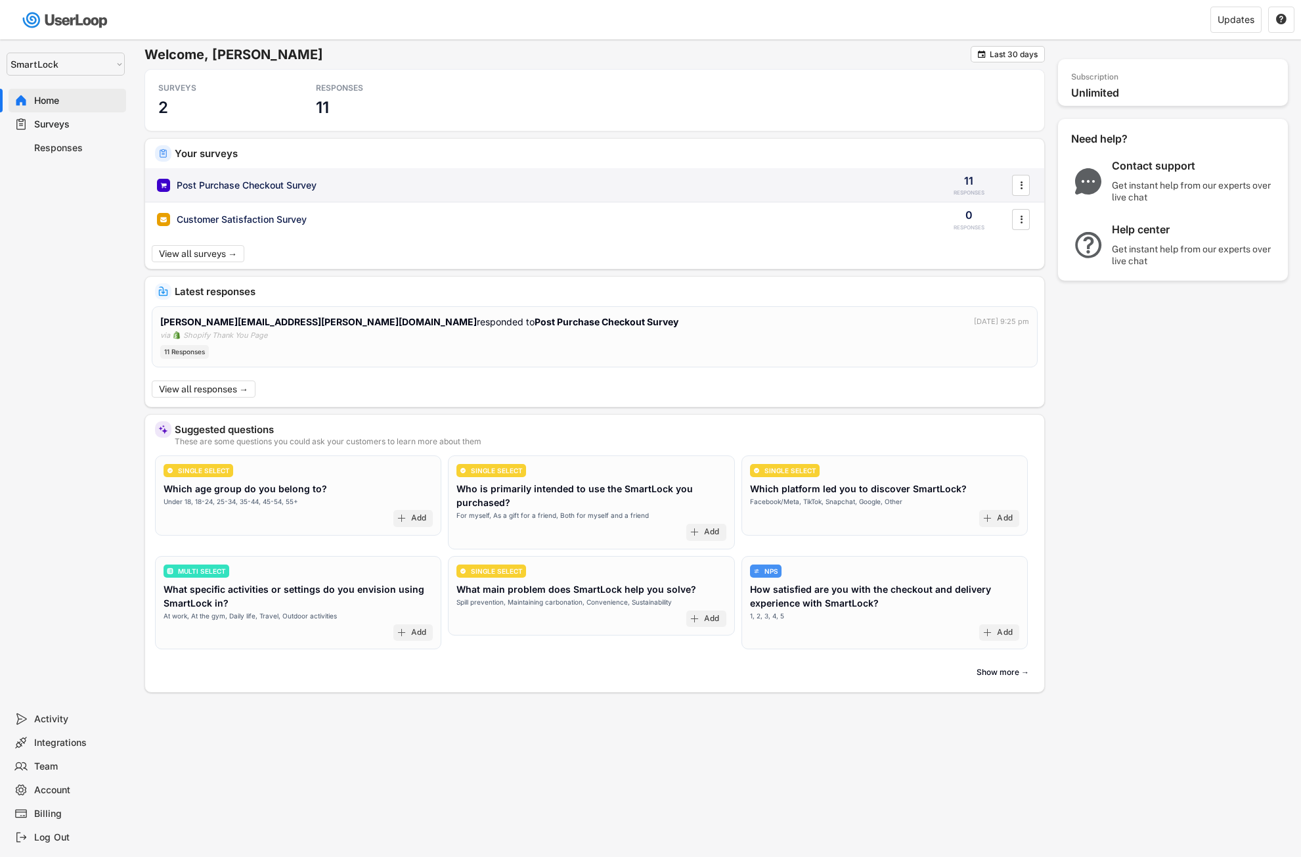
click at [316, 185] on div "Post Purchase Checkout Survey" at bounding box center [247, 185] width 140 height 13
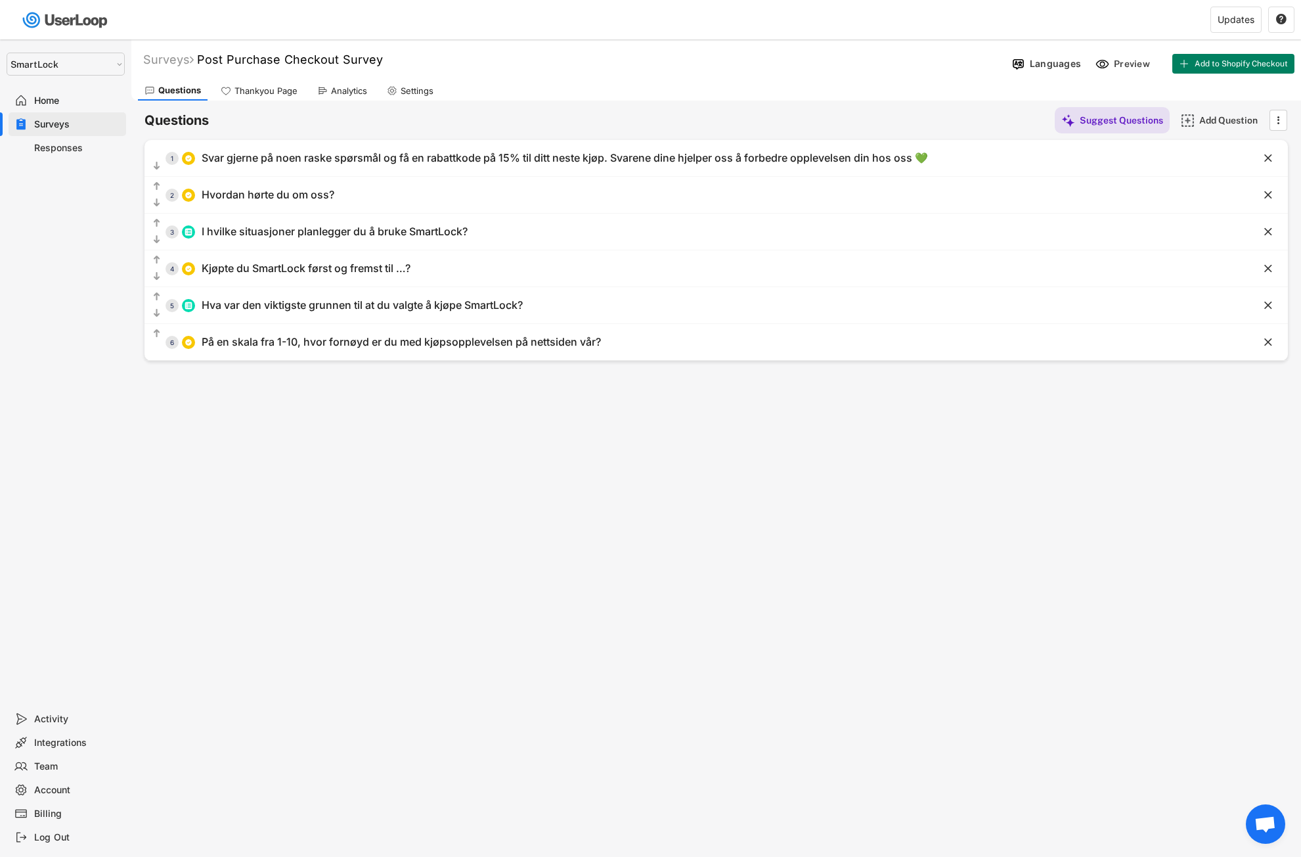
click at [70, 98] on div "Home" at bounding box center [77, 101] width 87 height 12
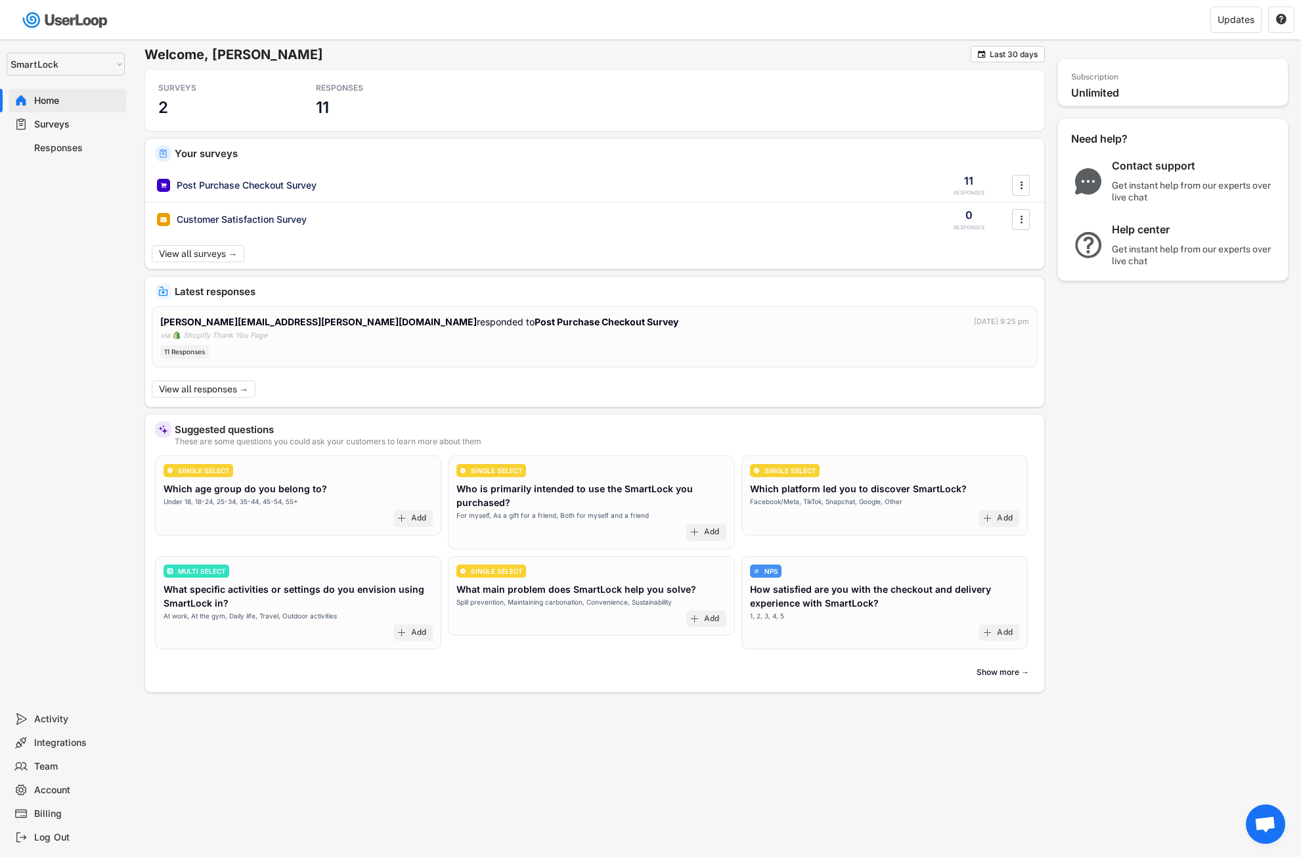
click at [76, 60] on select "Selet a store... SmartLock SmartLock" at bounding box center [66, 64] width 118 height 23
select select ""1348695171700984260__LOOKUP__1757541288839x148964706696052220""
click at [7, 53] on select "Selet a store... SmartLock SmartLock" at bounding box center [66, 64] width 118 height 23
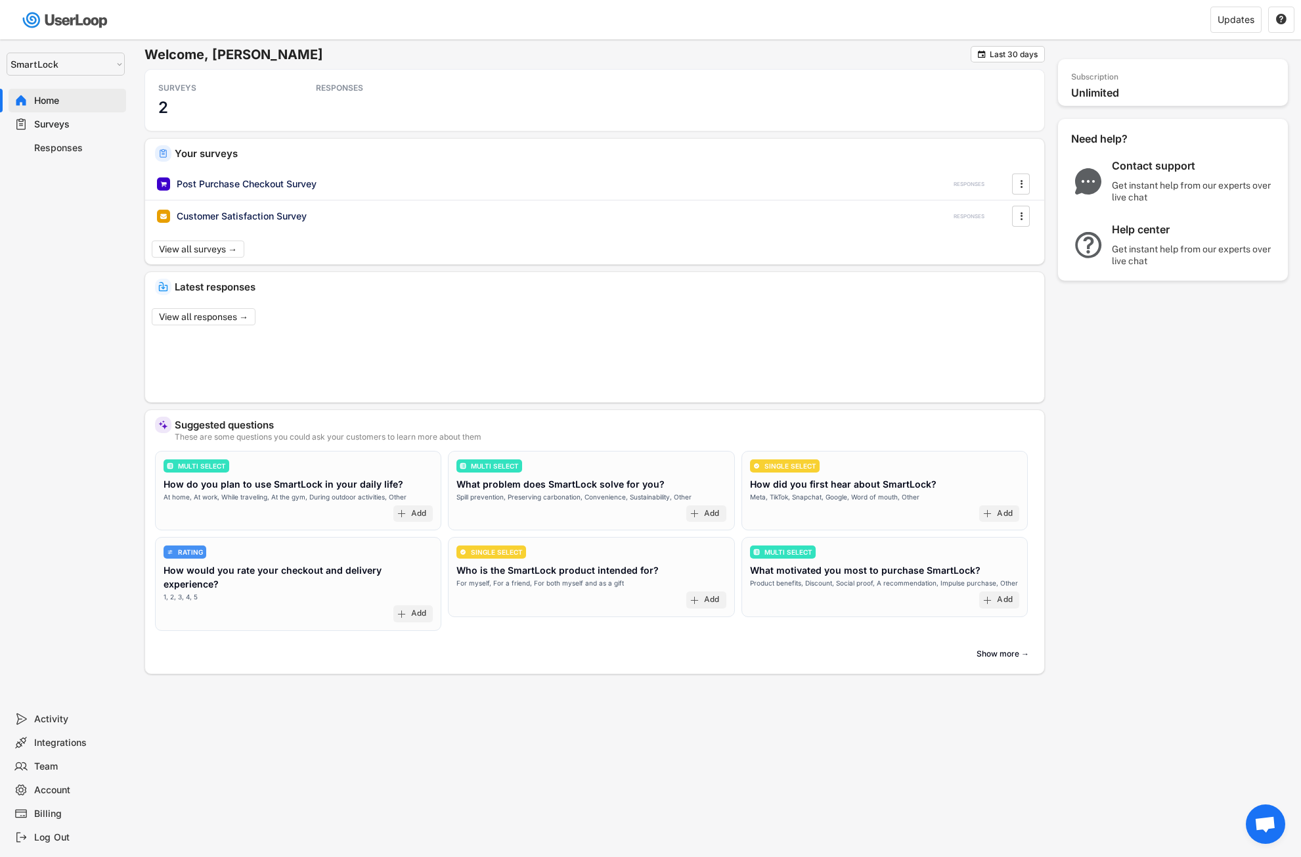
select select ""1348695171700984260__LOOKUP__1757541288839x148964706696052220""
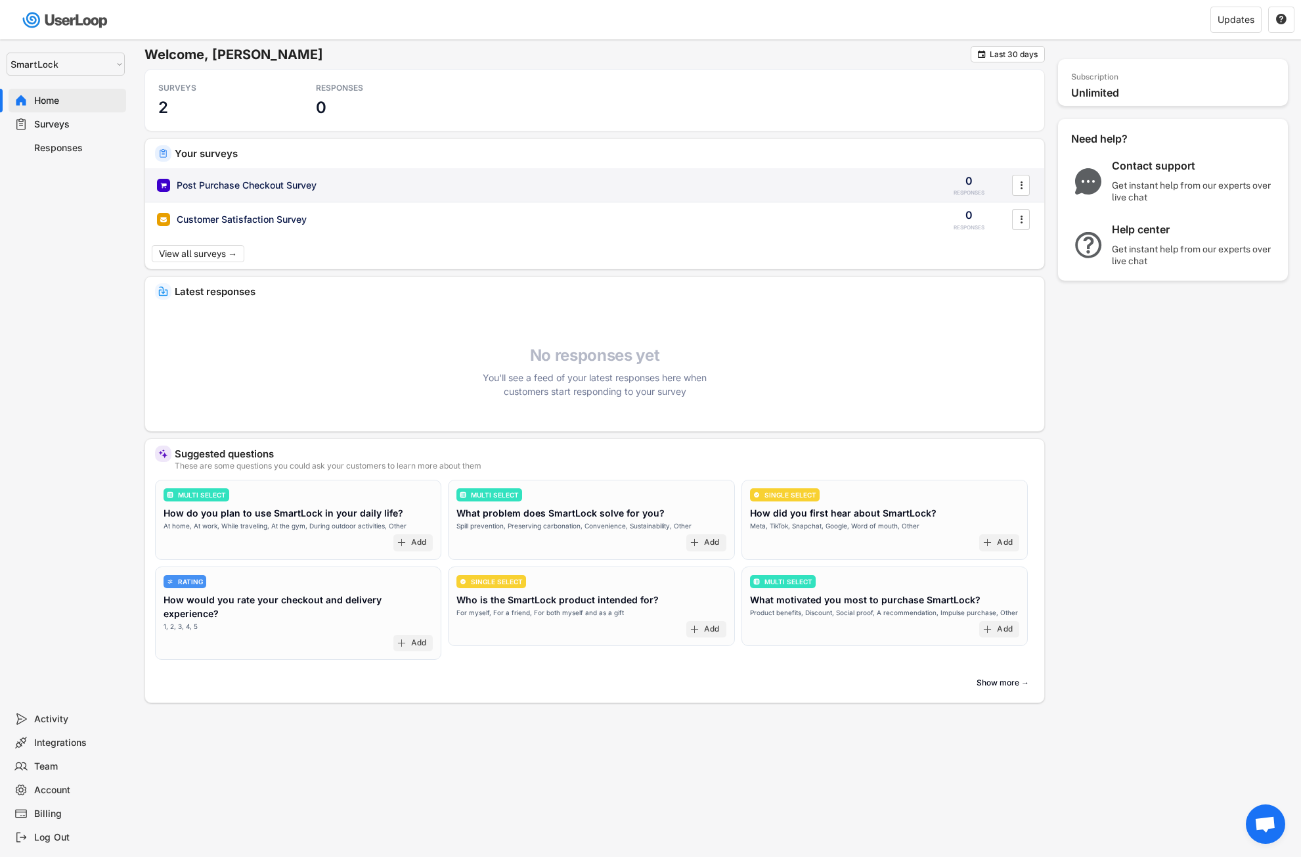
click at [290, 186] on div "Post Purchase Checkout Survey" at bounding box center [247, 185] width 140 height 13
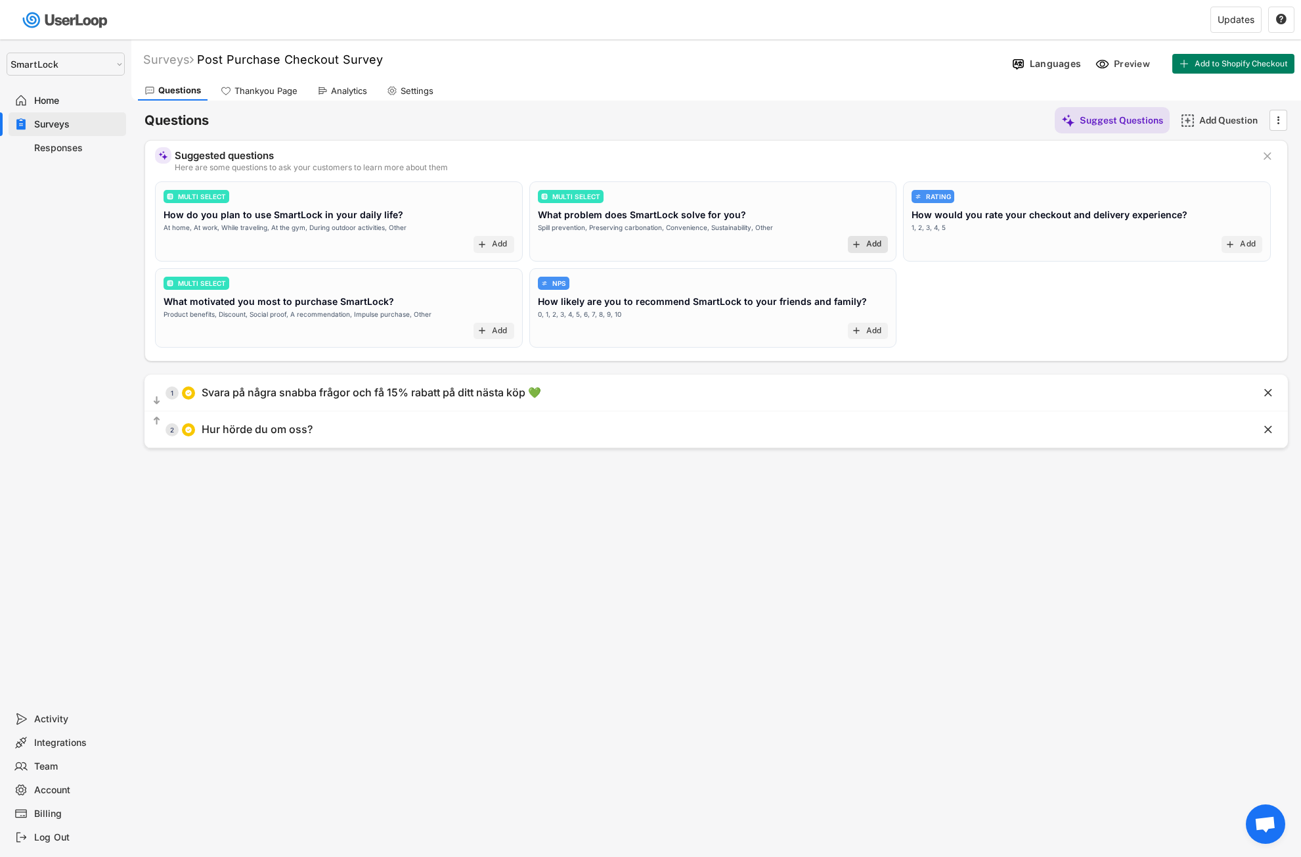
click at [876, 247] on div "Add" at bounding box center [874, 244] width 16 height 11
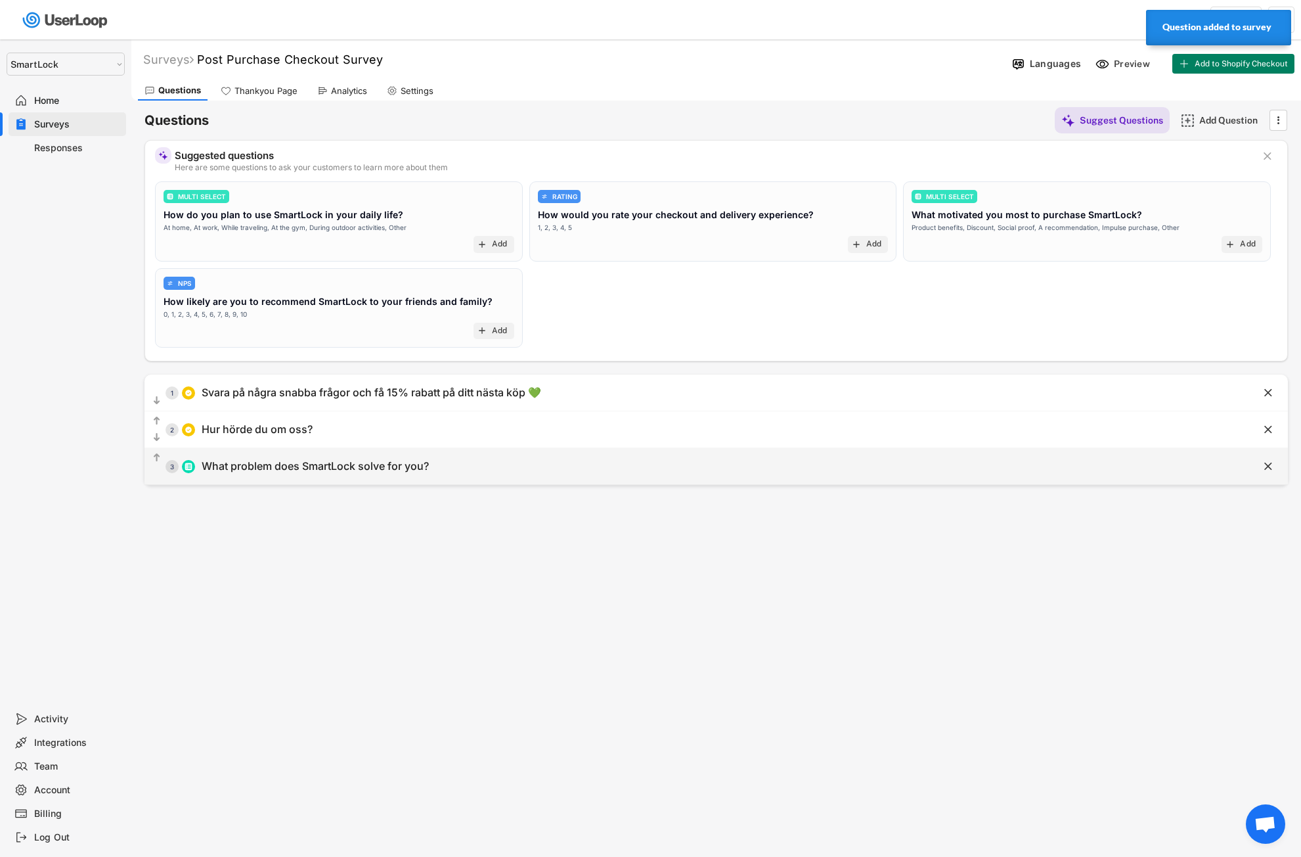
click at [491, 464] on div "  3 What problem does SmartLock solve for you?" at bounding box center [684, 466] width 1078 height 30
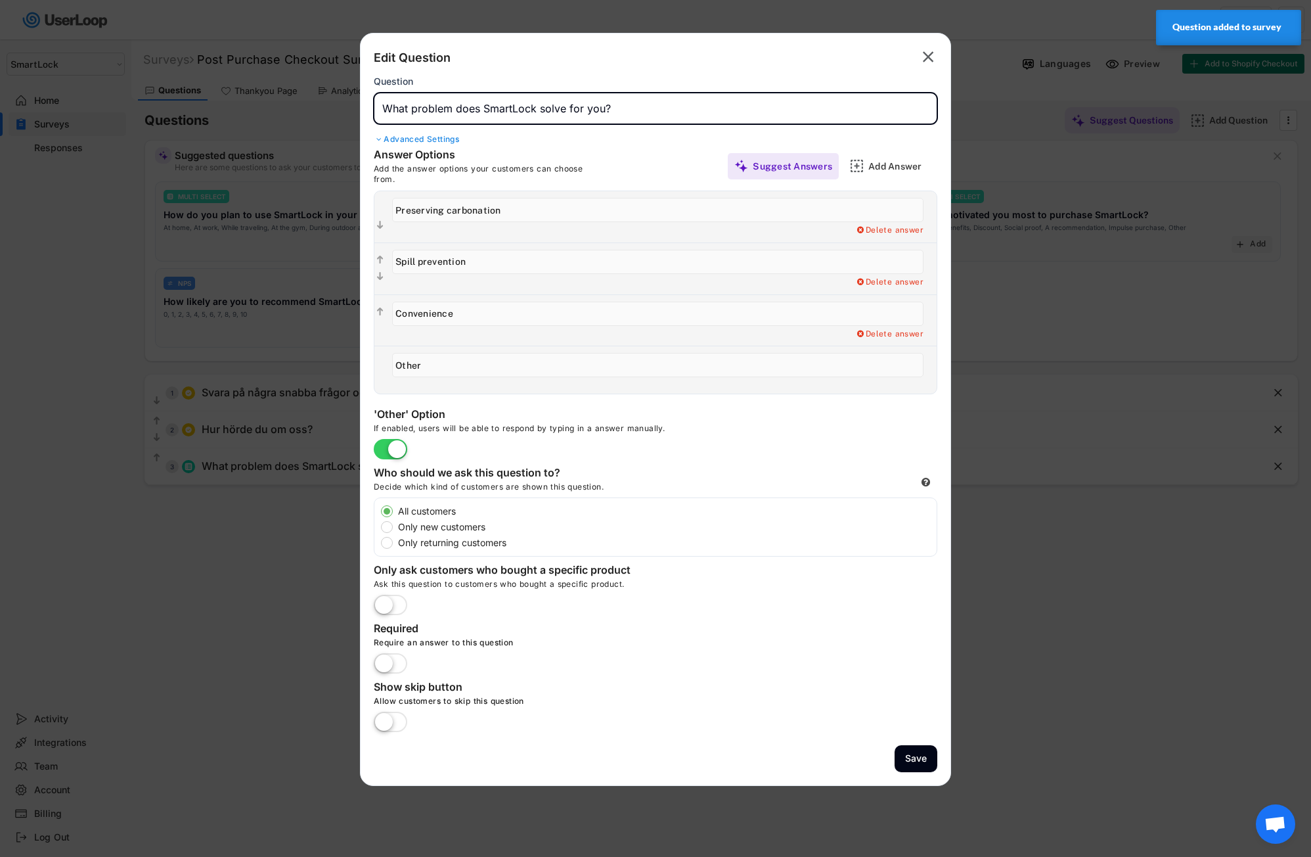
drag, startPoint x: 652, startPoint y: 108, endPoint x: 367, endPoint y: 110, distance: 285.1
click at [367, 110] on div "Edit Question  Question Advanced Settings Answer Options Add the answer option…" at bounding box center [655, 409] width 591 height 753
paste input "I vilka situationer planerar du att använda SmartLock?"
type input "I vilka situationer planerar du att använda SmartLock?"
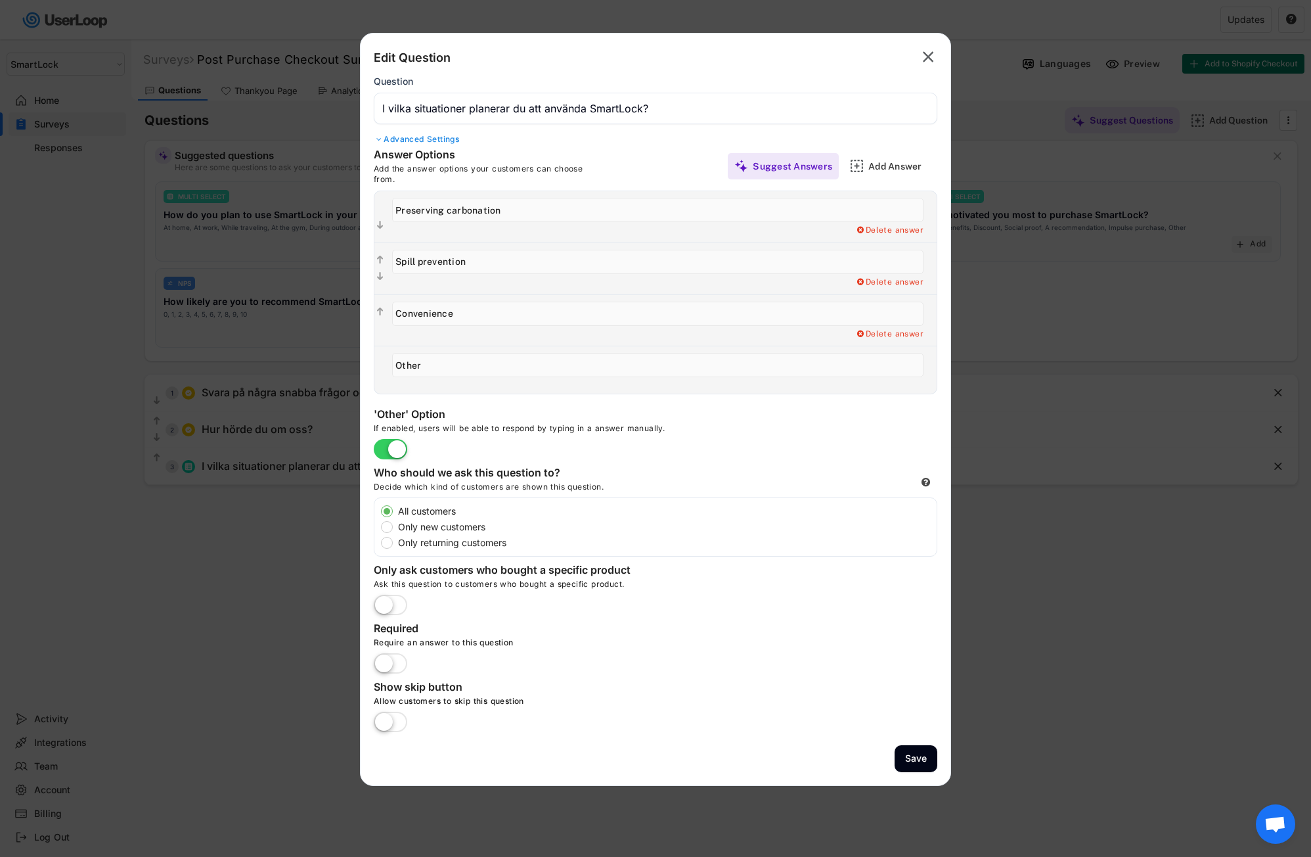
drag, startPoint x: 530, startPoint y: 209, endPoint x: 382, endPoint y: 211, distance: 148.5
click at [382, 211] on div " Delete answer" at bounding box center [655, 216] width 562 height 51
paste input "På jobbet"
type input "På jobbet"
drag, startPoint x: 476, startPoint y: 263, endPoint x: 388, endPoint y: 263, distance: 88.0
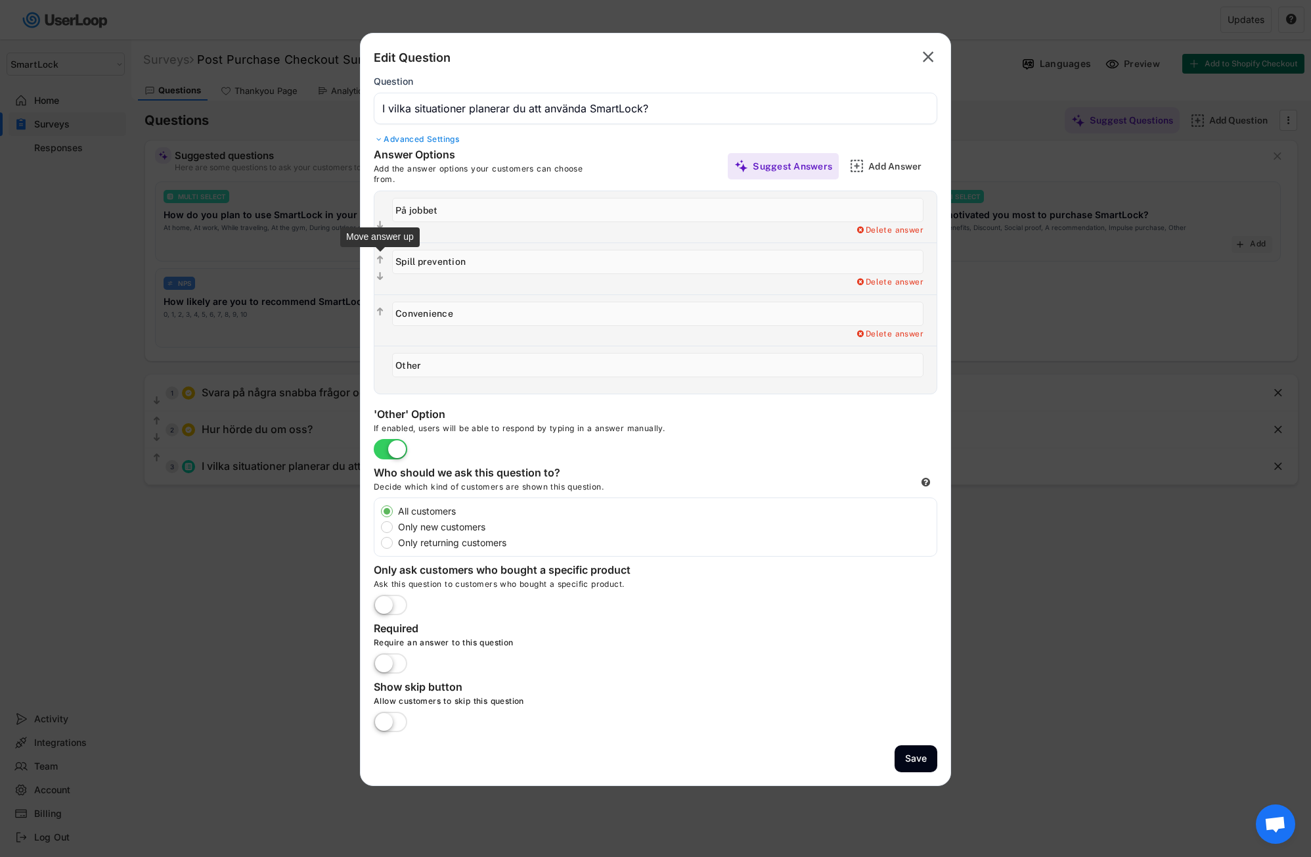
click at [382, 263] on div "  Delete answer" at bounding box center [655, 268] width 562 height 52
paste input "På gymmet"
type input "På gymmet"
drag, startPoint x: 480, startPoint y: 311, endPoint x: 379, endPoint y: 313, distance: 100.5
click at [376, 315] on div "  Delete answer" at bounding box center [655, 320] width 562 height 52
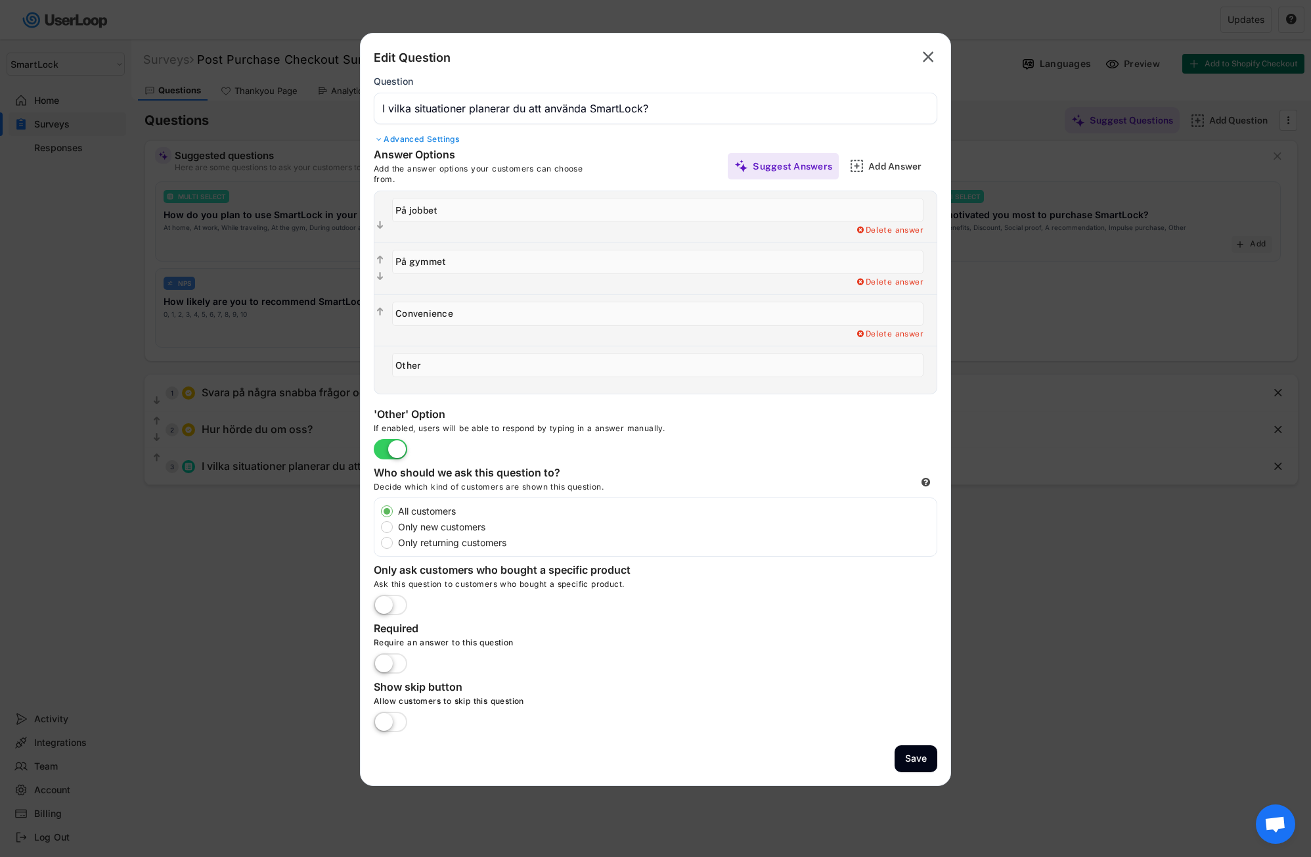
paste input "Hemma i vardagen"
type input "Hemma i vardagen"
click at [899, 169] on div "Add Answer" at bounding box center [901, 166] width 66 height 12
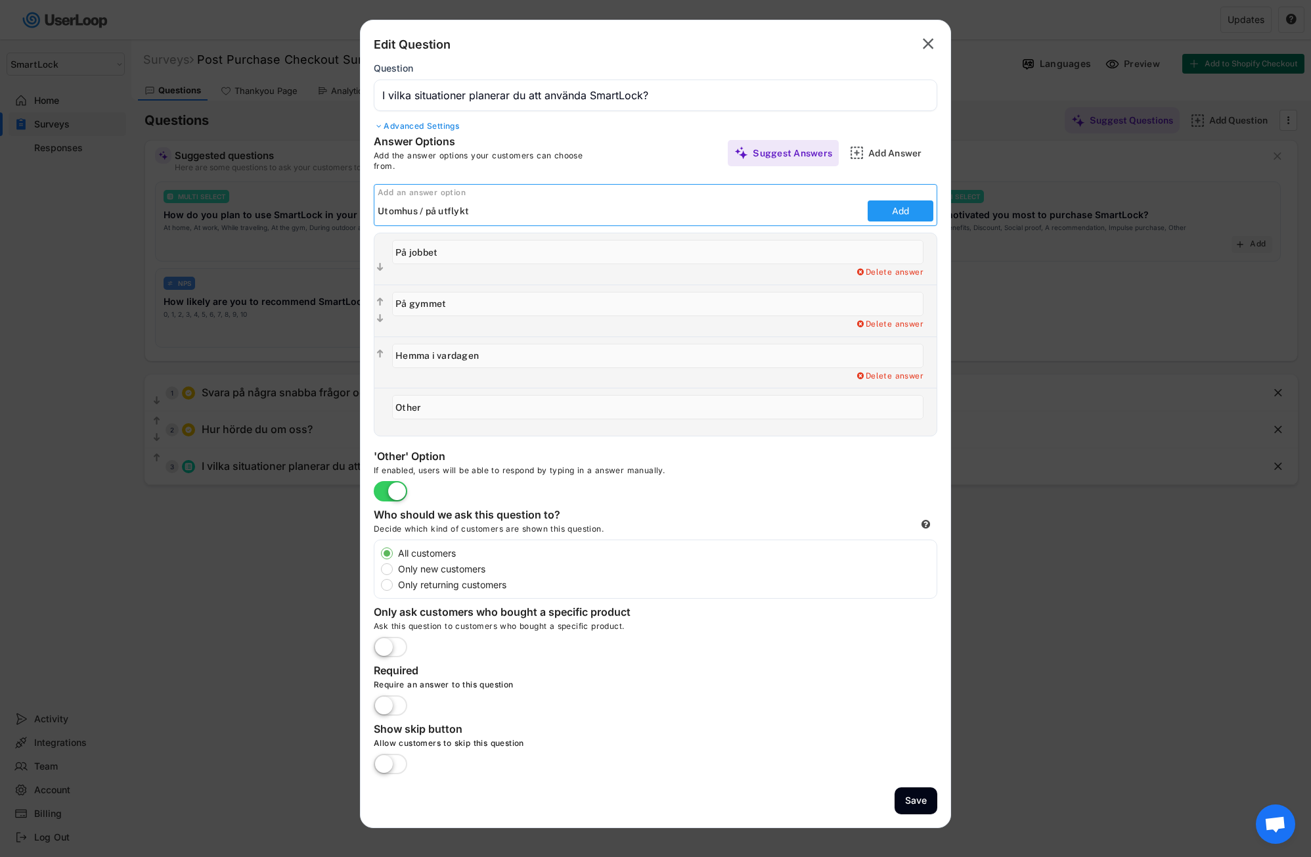
type input "Utomhus / på utflykt"
click at [886, 206] on button "Add" at bounding box center [901, 210] width 66 height 21
type input "Utomhus / på utflykt"
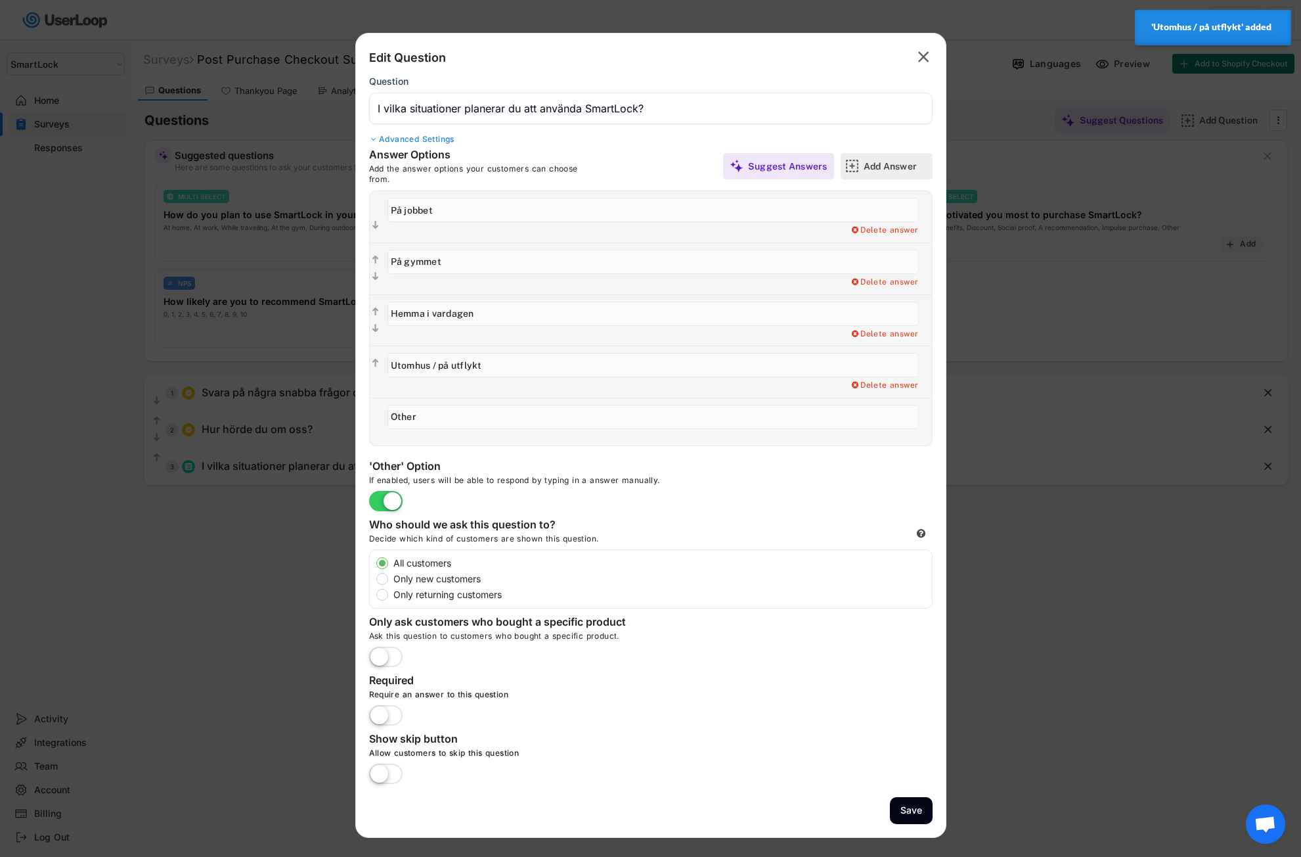
click at [879, 164] on div "Add Answer" at bounding box center [897, 166] width 66 height 12
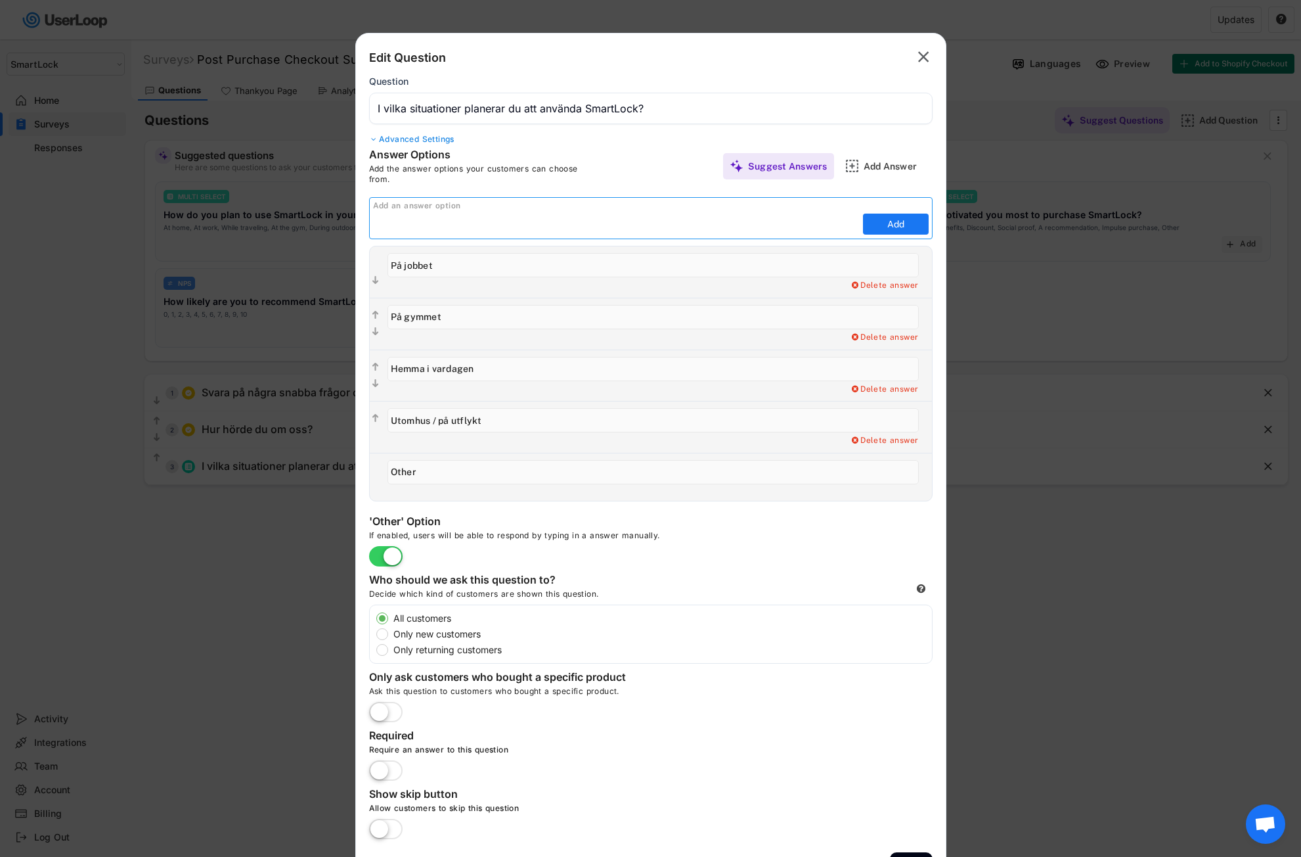
paste input "På resa"
type input "På resa"
click at [882, 224] on button "Add" at bounding box center [896, 223] width 66 height 21
type input "På resa"
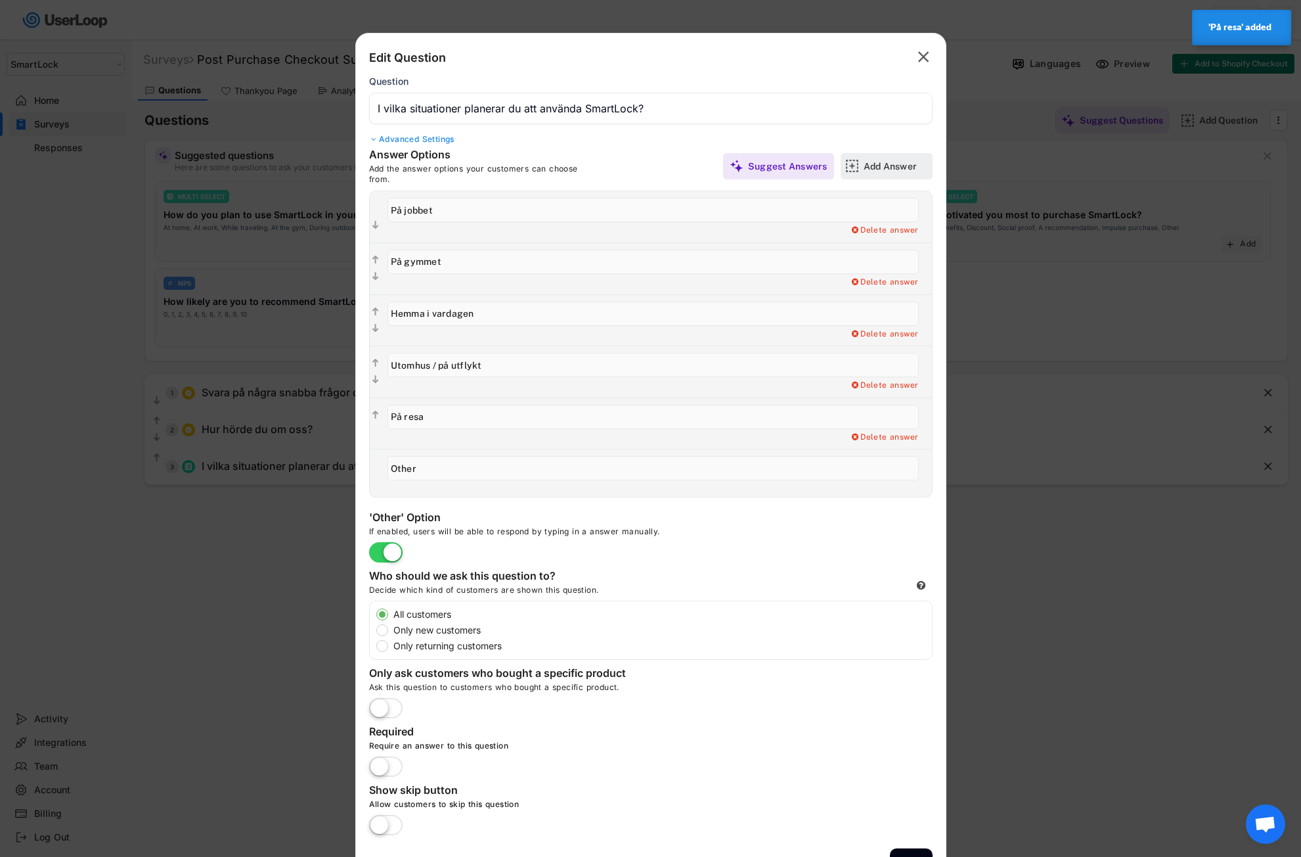
click at [914, 161] on div "Add Answer" at bounding box center [897, 166] width 66 height 12
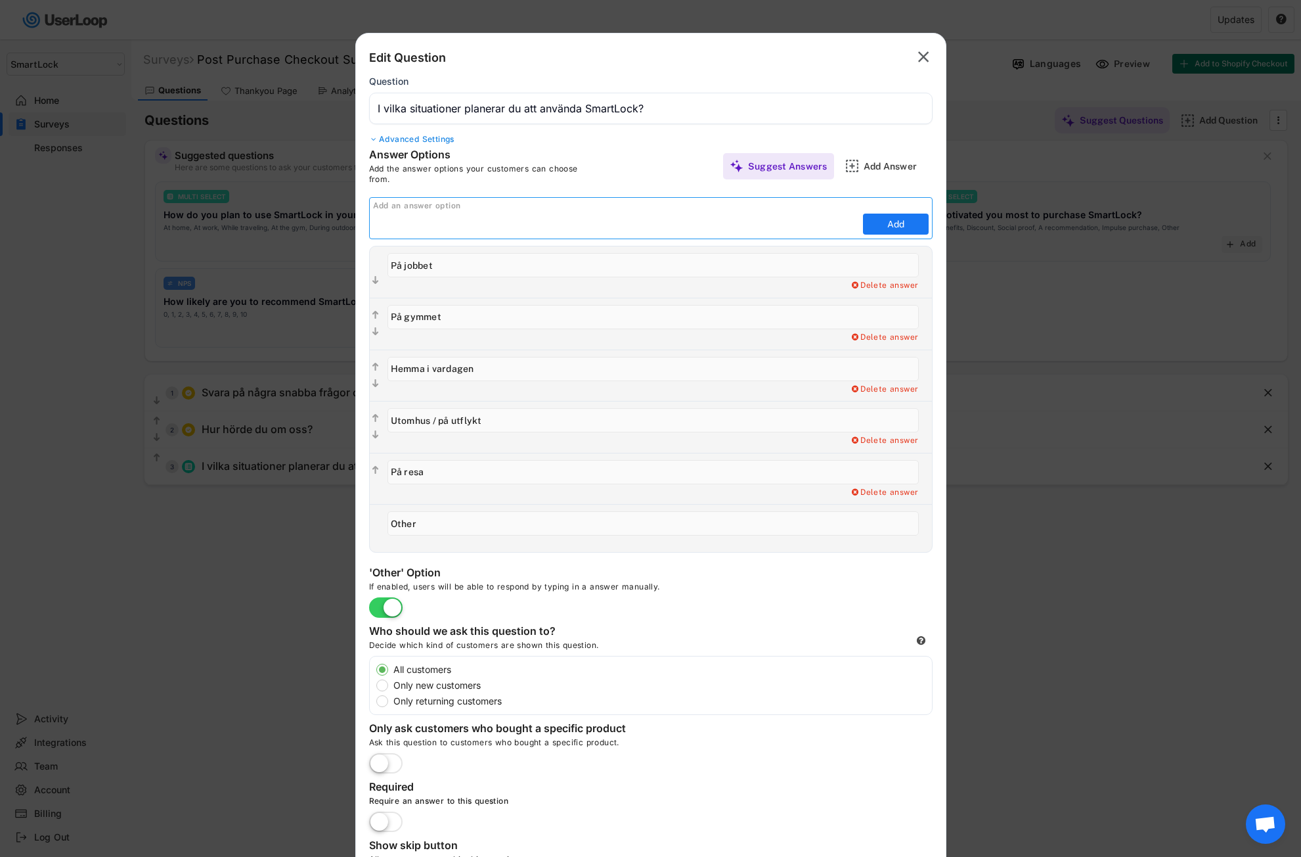
drag, startPoint x: 389, startPoint y: 233, endPoint x: 390, endPoint y: 223, distance: 9.3
paste input "I bilen"
type input "I bilen"
click at [884, 226] on button "Add" at bounding box center [896, 223] width 66 height 21
type input "I bilen"
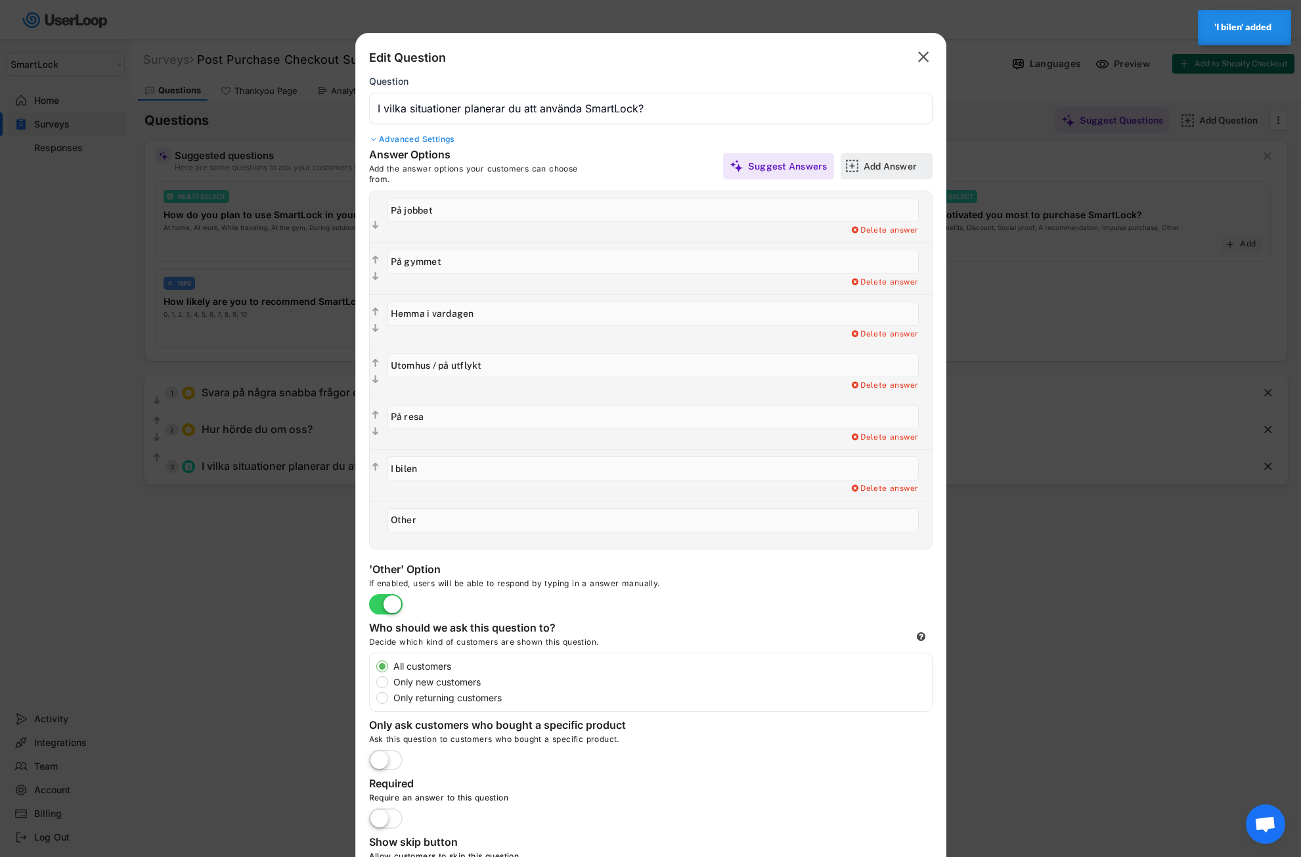
click at [874, 173] on div "Add Answer" at bounding box center [897, 166] width 66 height 26
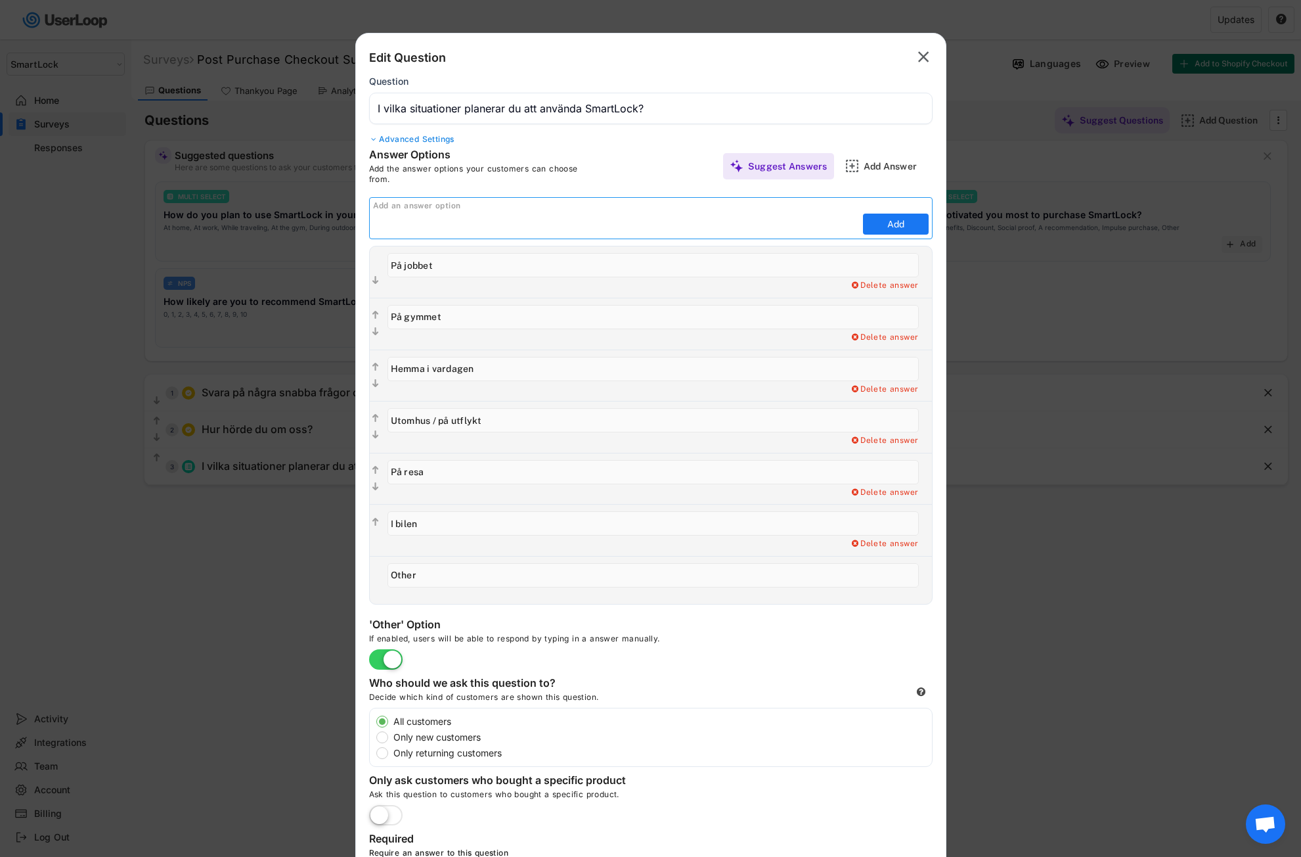
drag, startPoint x: 376, startPoint y: 219, endPoint x: 386, endPoint y: 223, distance: 10.9
paste input "I skolan"
type input "I skolan"
click at [901, 225] on button "Add" at bounding box center [896, 223] width 66 height 21
type input "I skolan"
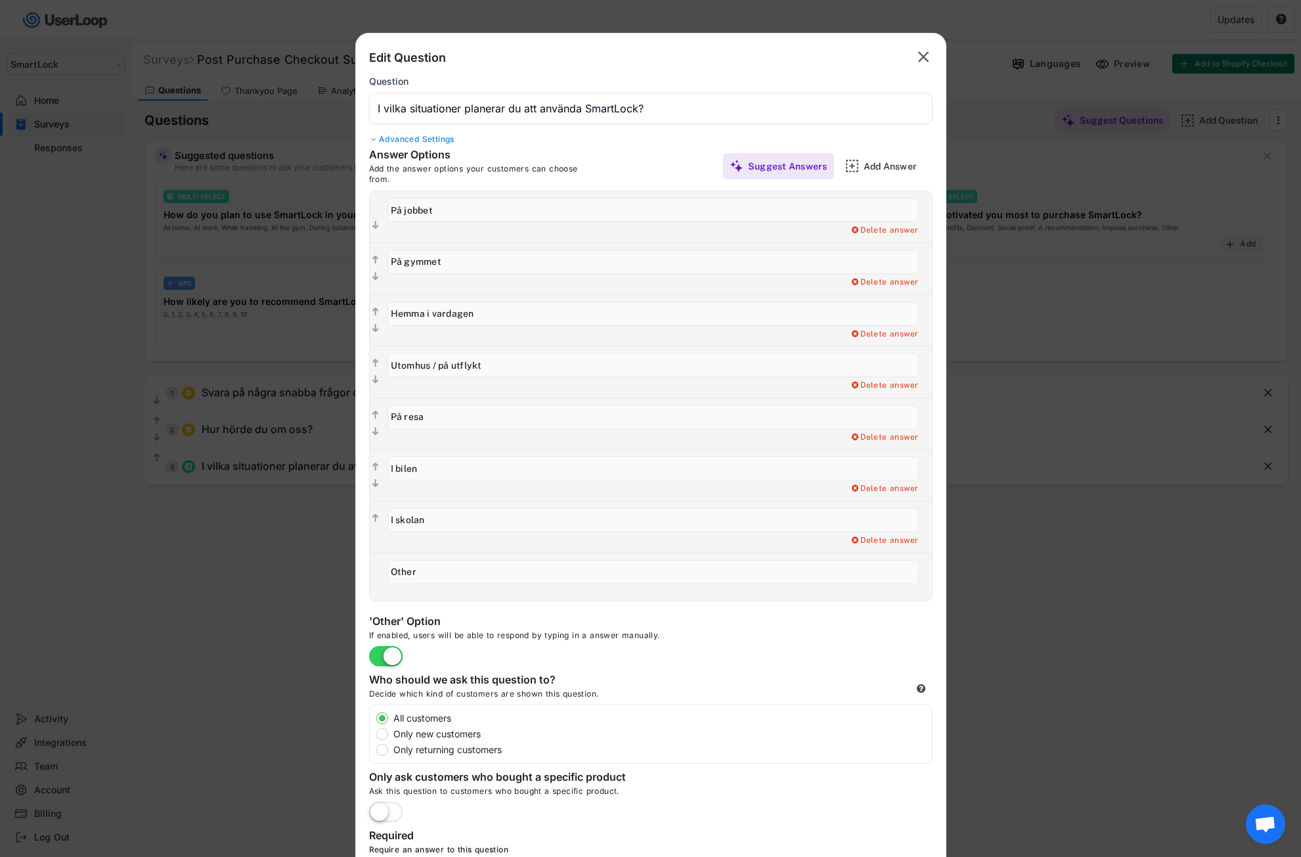
drag, startPoint x: 426, startPoint y: 576, endPoint x: 403, endPoint y: 572, distance: 23.3
click at [388, 575] on input "input" at bounding box center [653, 572] width 531 height 24
paste input "Annat"
type input "Annat"
click at [518, 596] on div "Delete answer" at bounding box center [656, 576] width 551 height 47
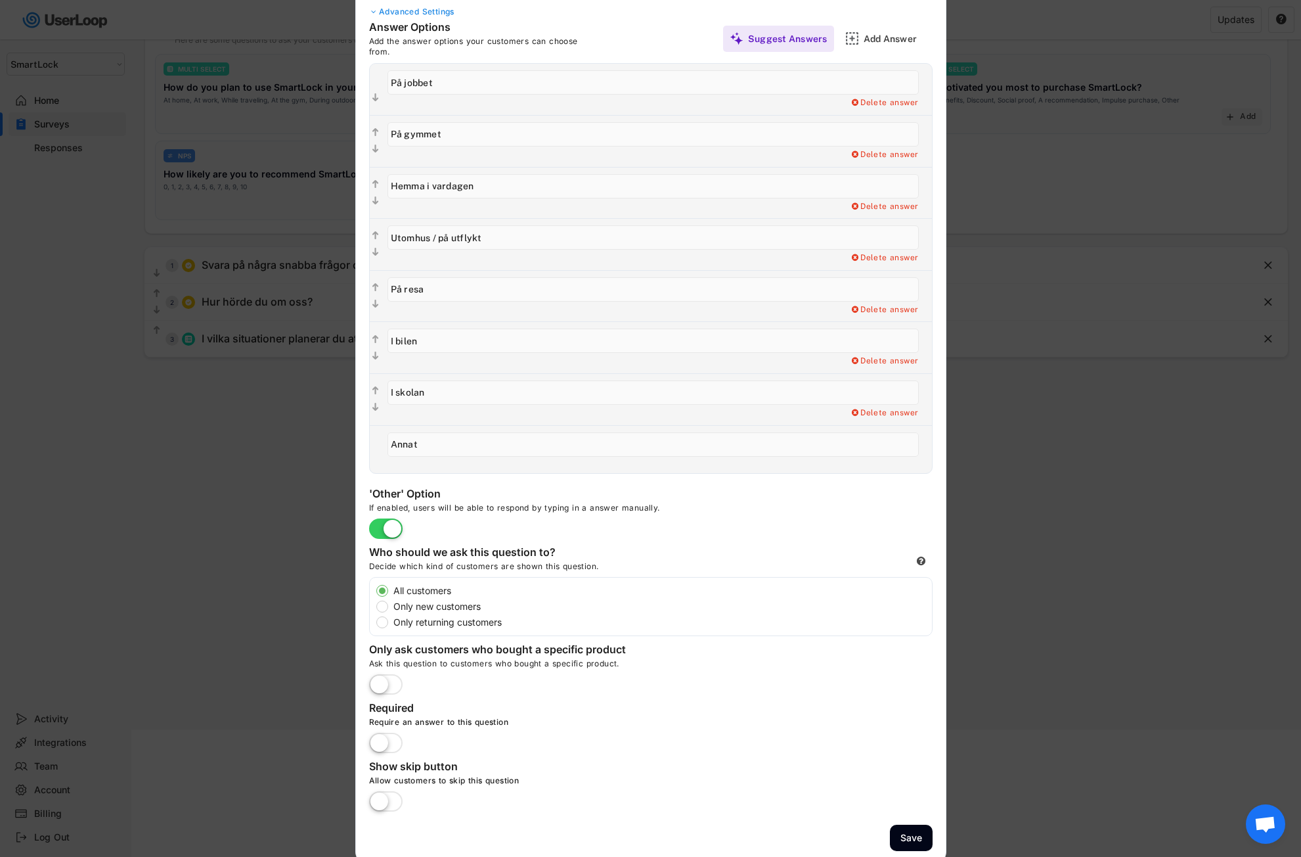
scroll to position [135, 0]
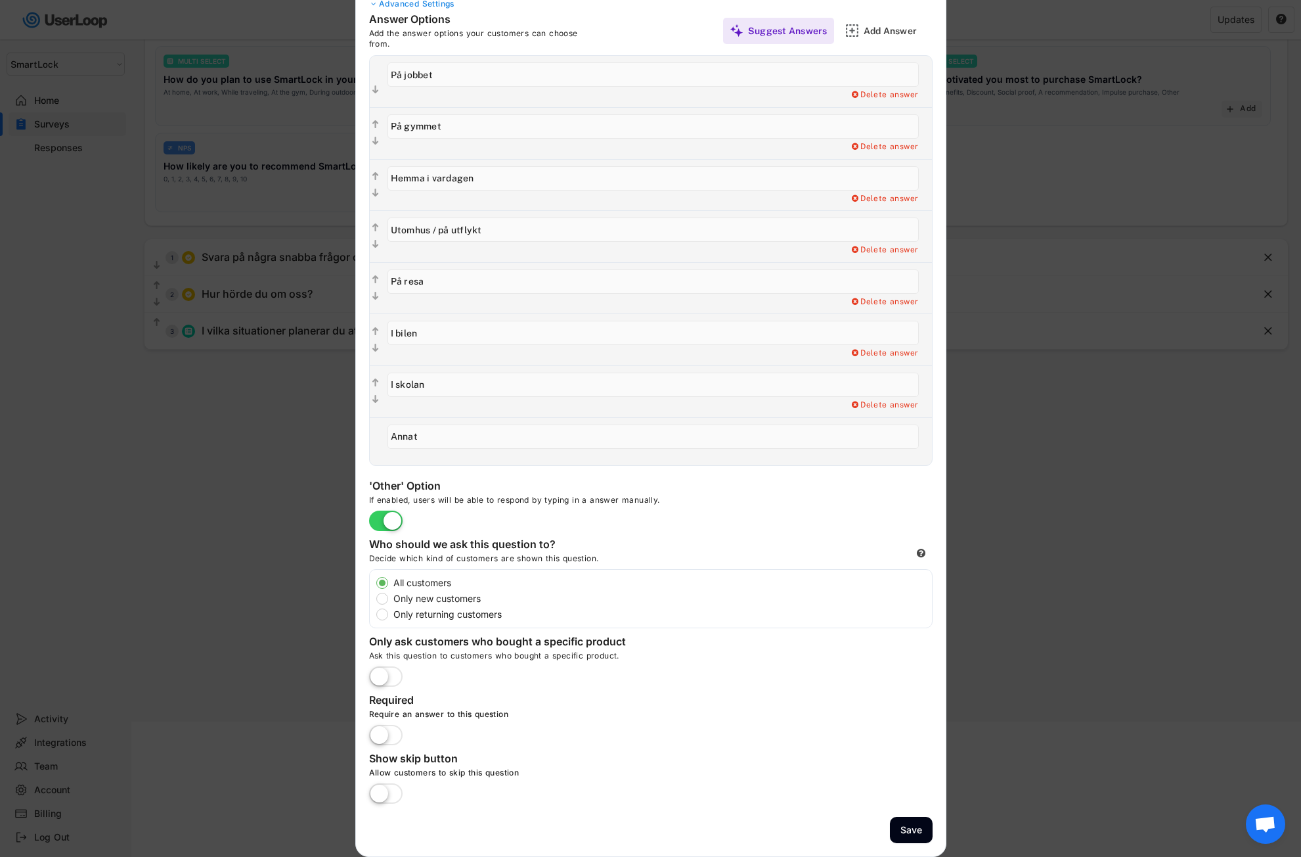
click at [390, 729] on label at bounding box center [386, 735] width 40 height 29
click at [0, 0] on input "checkbox" at bounding box center [0, 0] width 0 height 0
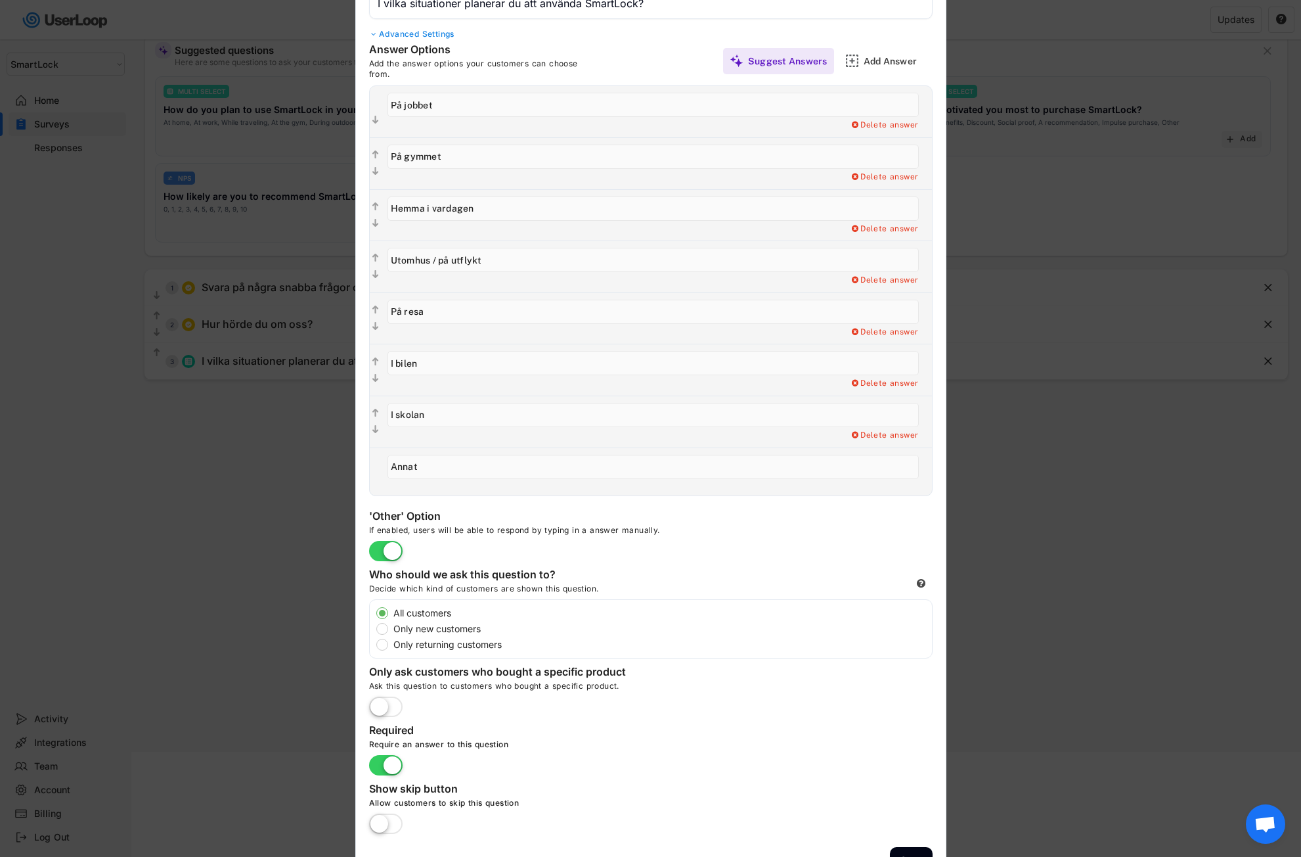
scroll to position [0, 0]
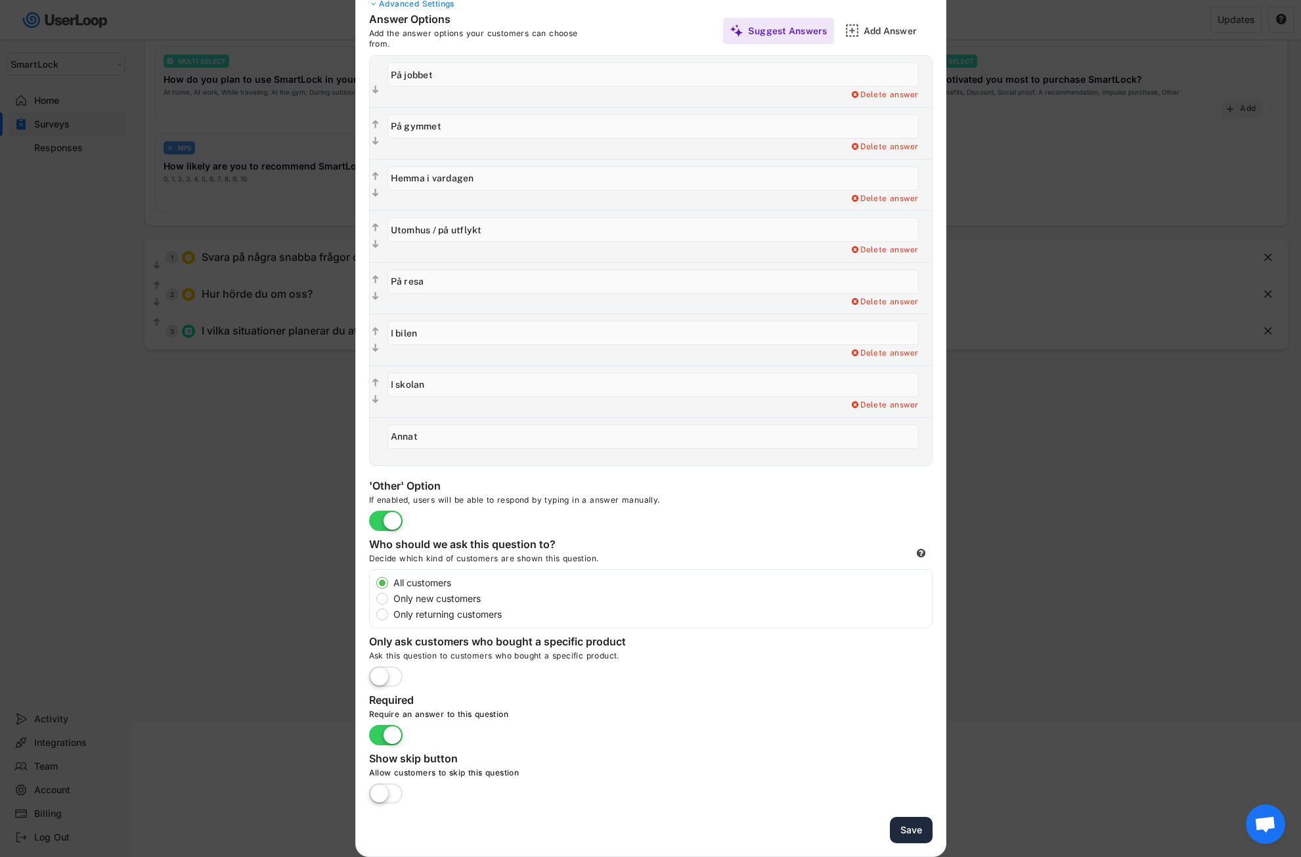
click at [899, 832] on button "Save" at bounding box center [911, 830] width 43 height 27
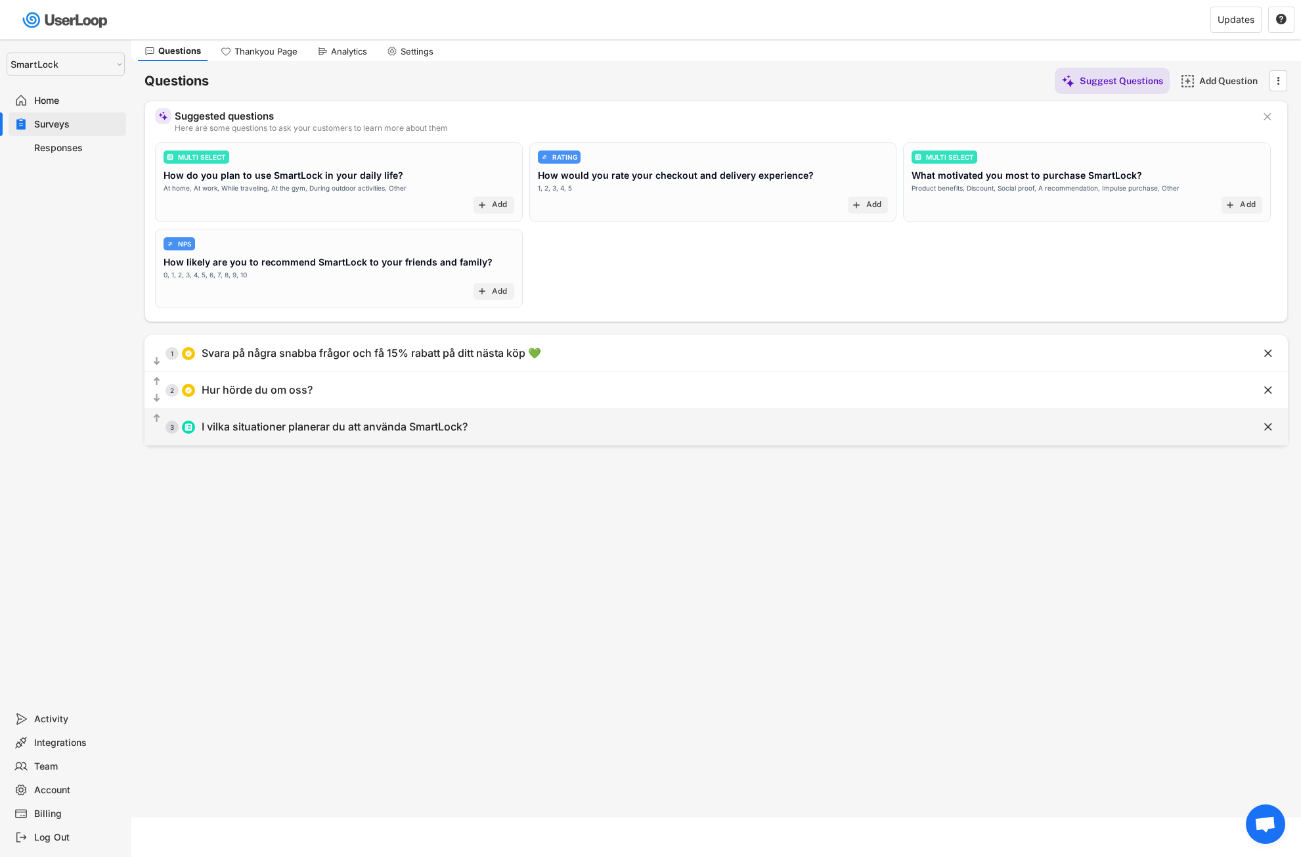
click at [476, 427] on div "  3 I vilka situationer planerar du att använda SmartLock?" at bounding box center [684, 427] width 1078 height 30
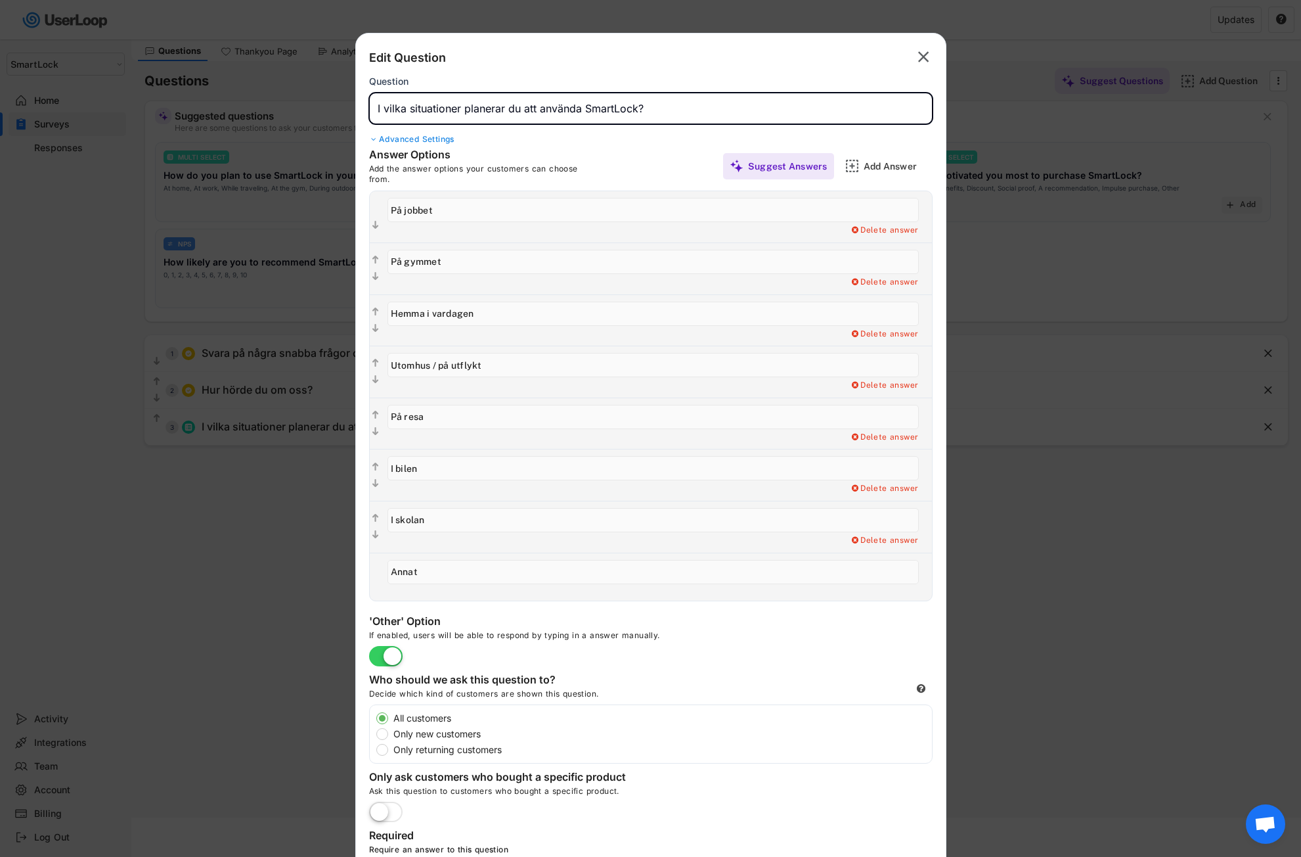
drag, startPoint x: 681, startPoint y: 109, endPoint x: 338, endPoint y: 107, distance: 342.9
click at [338, 107] on body "Welcome, Ahmad  Last 30 days SURVEYS 2 RESPONSES 0 Your surveys Post Purchase …" at bounding box center [650, 389] width 1301 height 857
paste input "När planerar du att använda SmartLock?"
type input "När planerar du att använda SmartLock?"
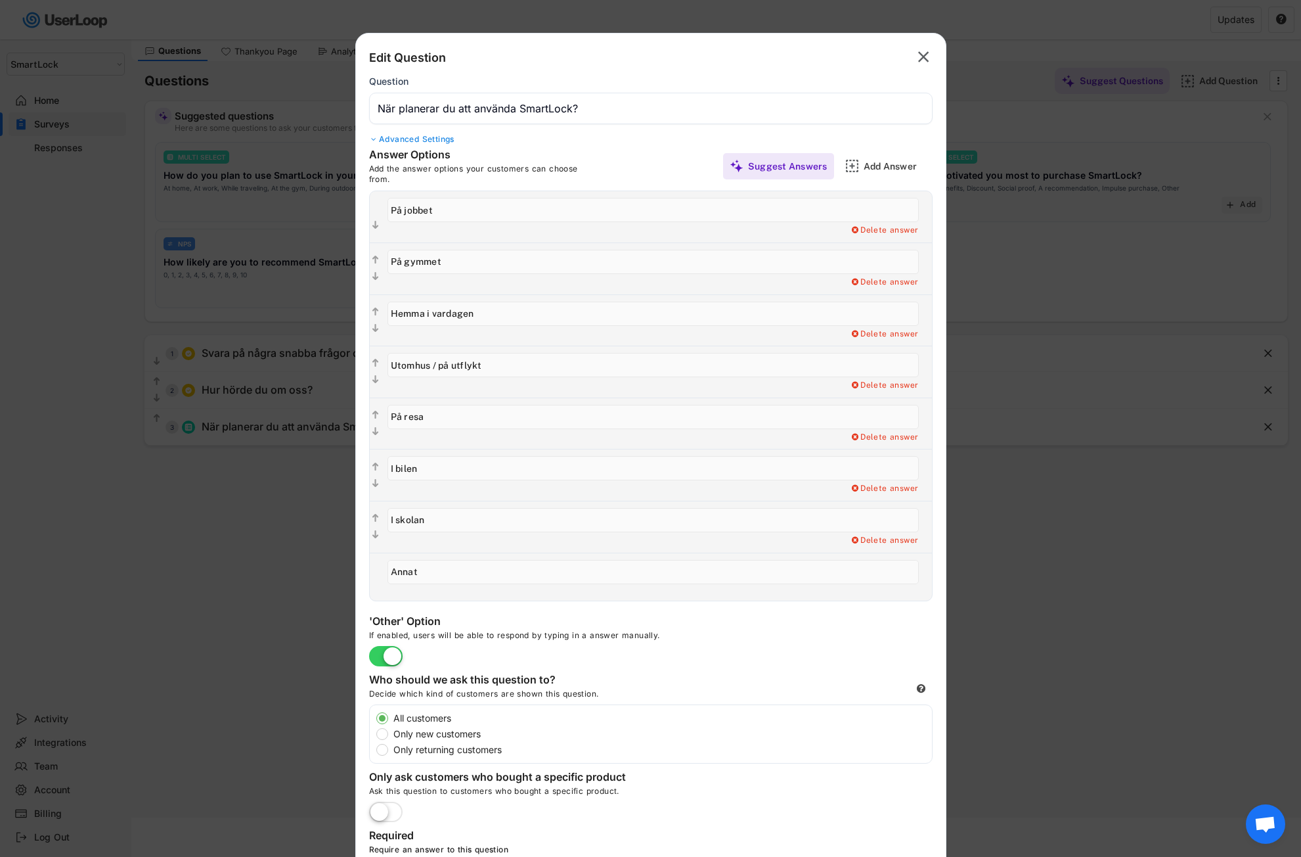
click at [612, 145] on div "Edit Question  Question Advanced Settings" at bounding box center [651, 97] width 564 height 101
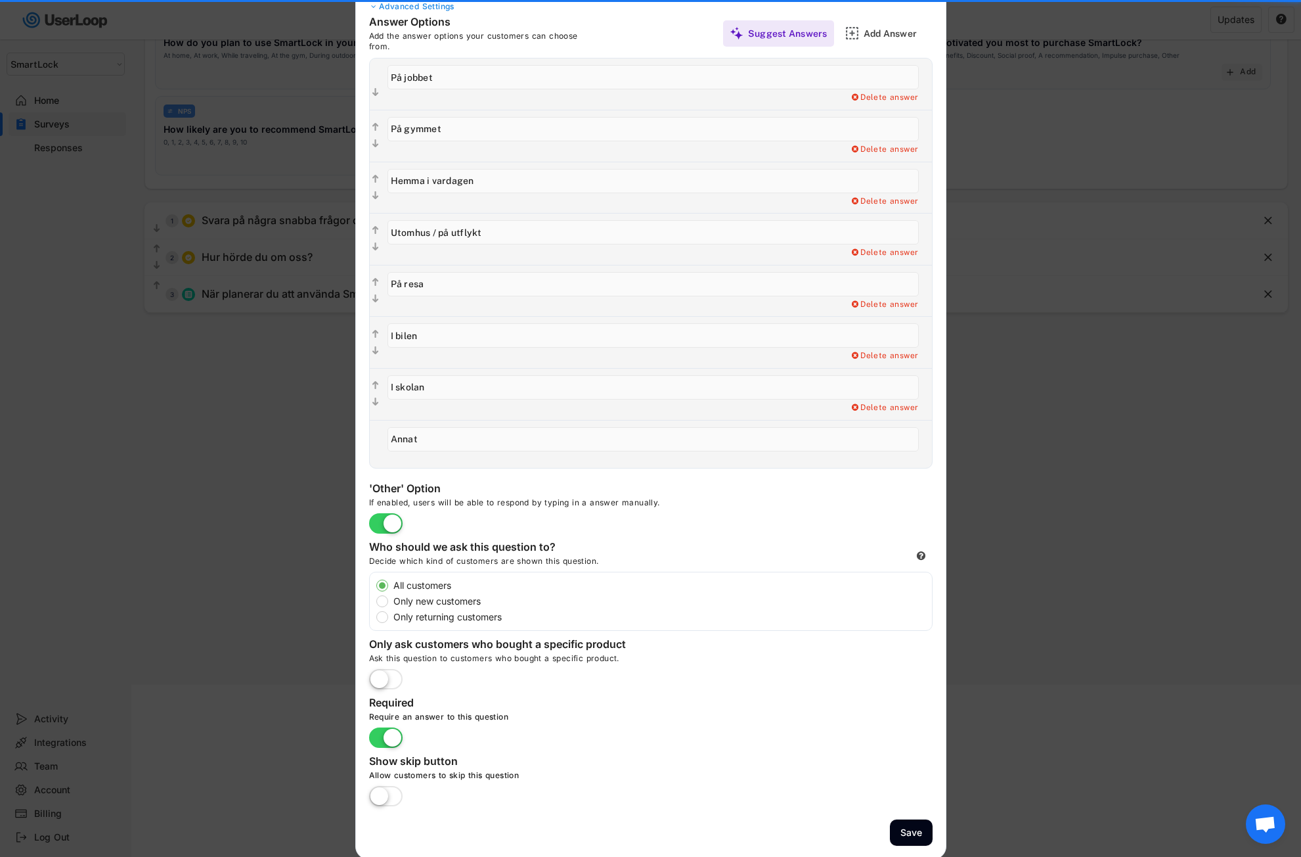
scroll to position [175, 0]
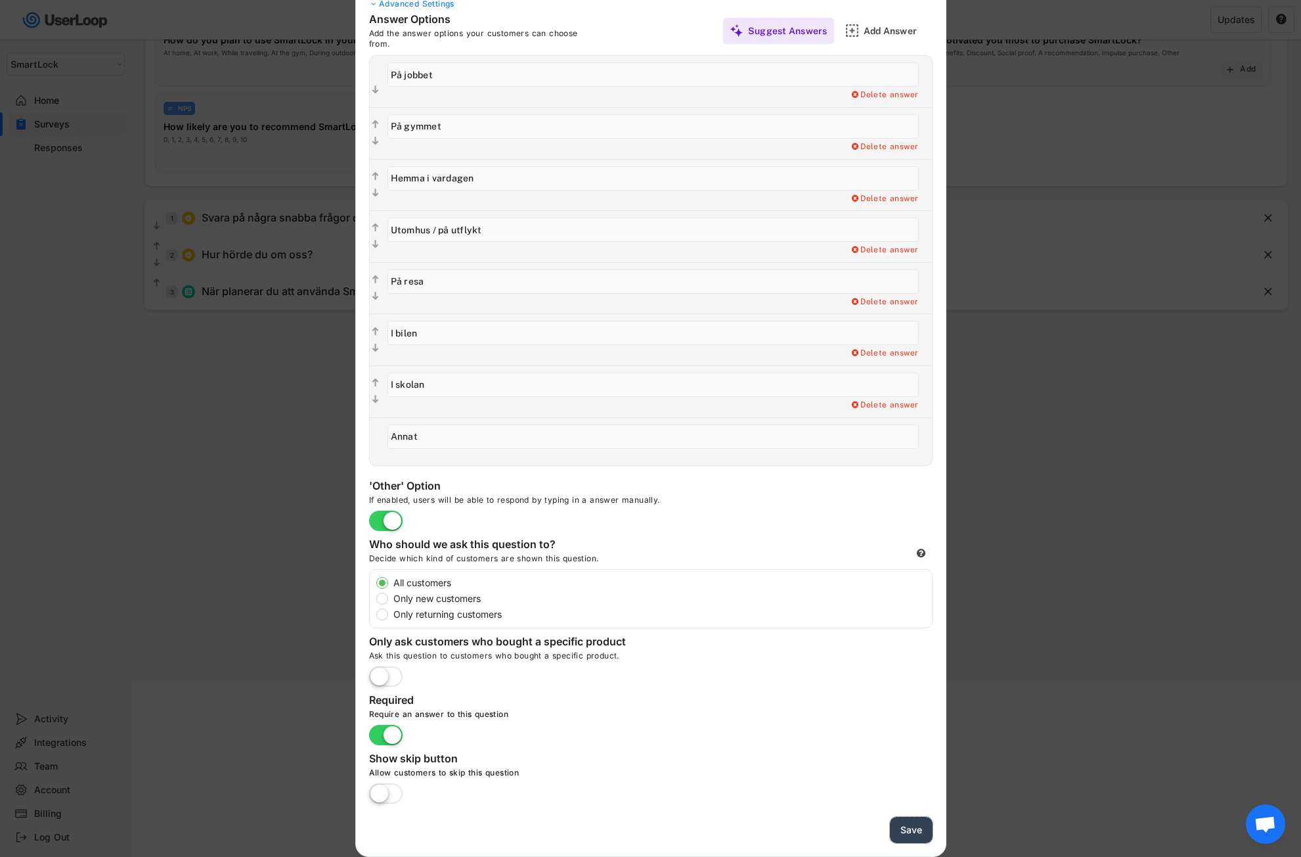
click at [904, 825] on button "Save" at bounding box center [911, 830] width 43 height 27
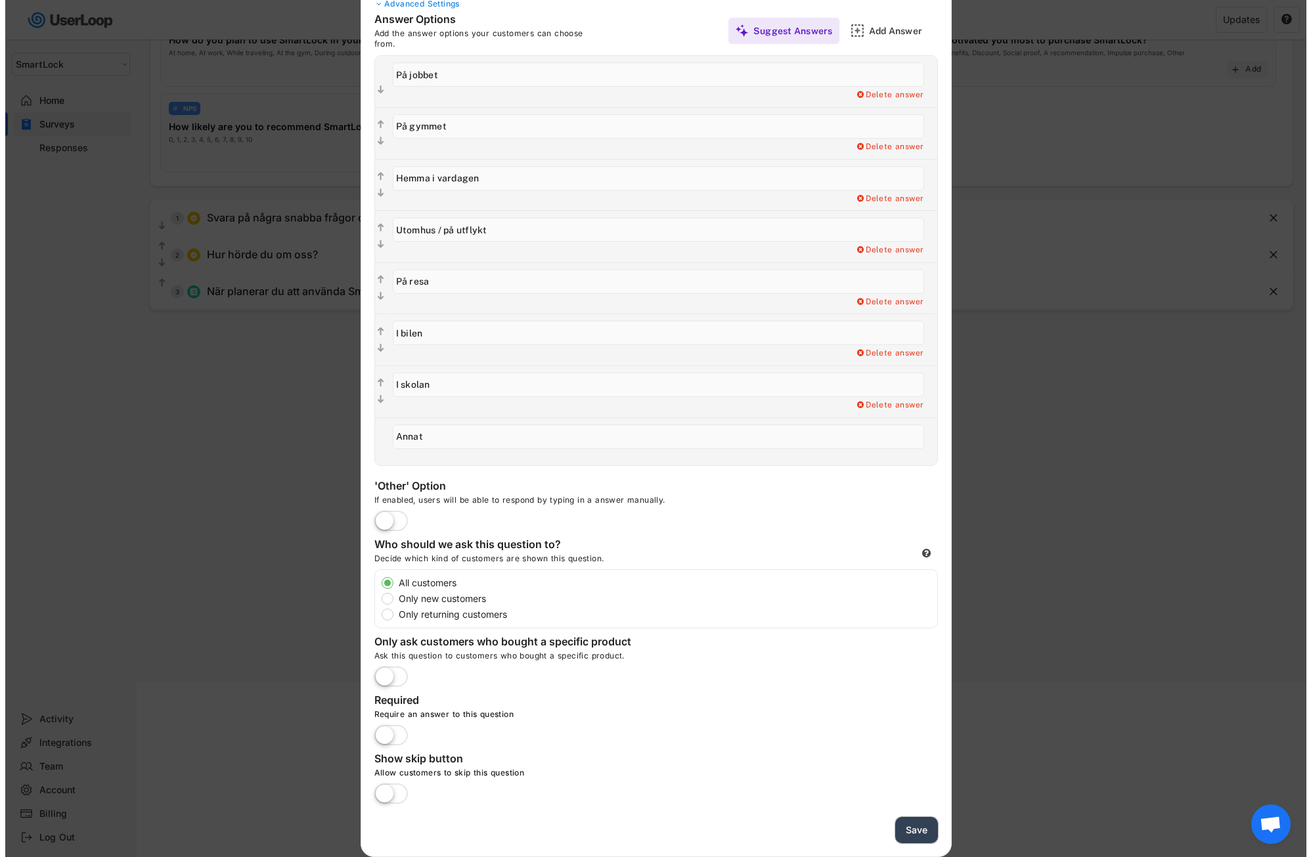
scroll to position [39, 0]
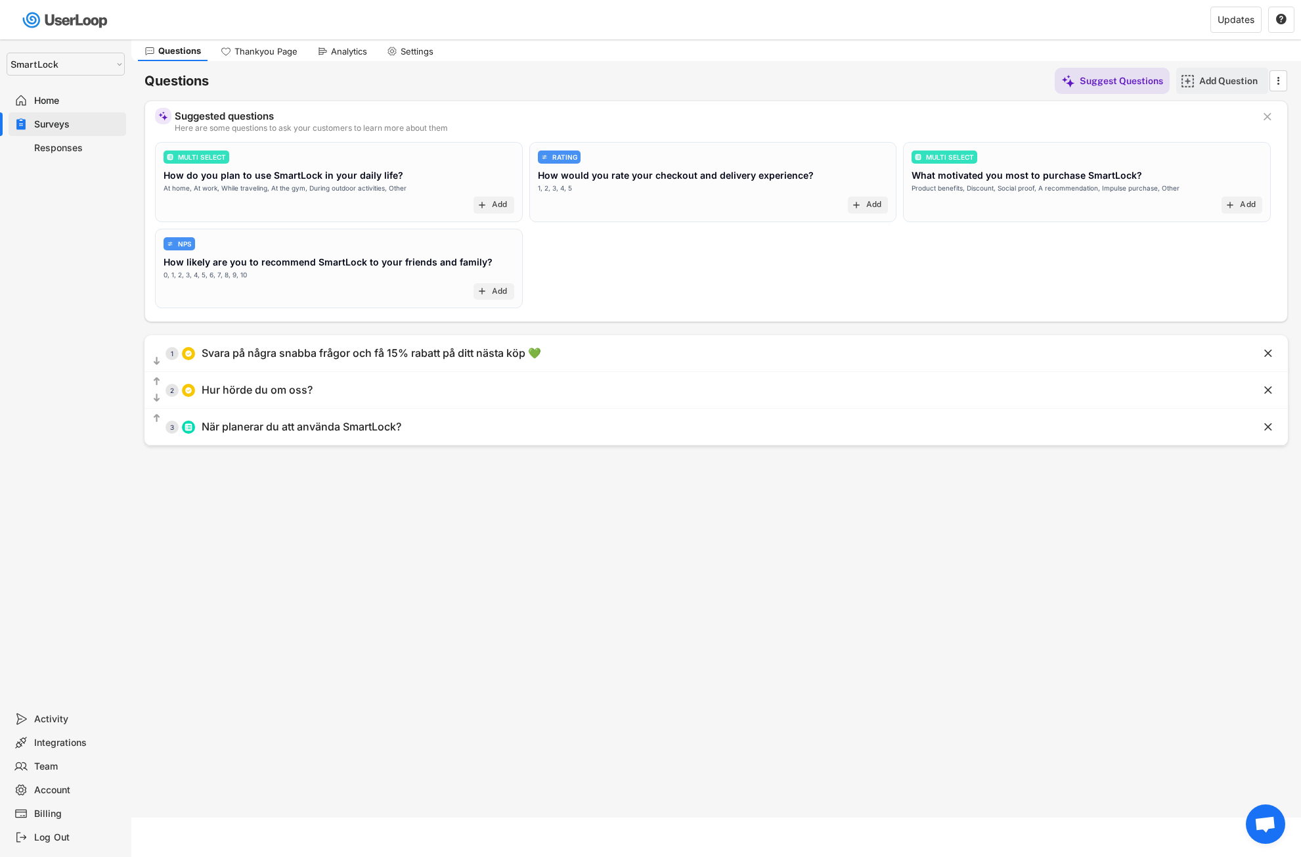
click at [1218, 76] on div "Add Question" at bounding box center [1233, 81] width 66 height 12
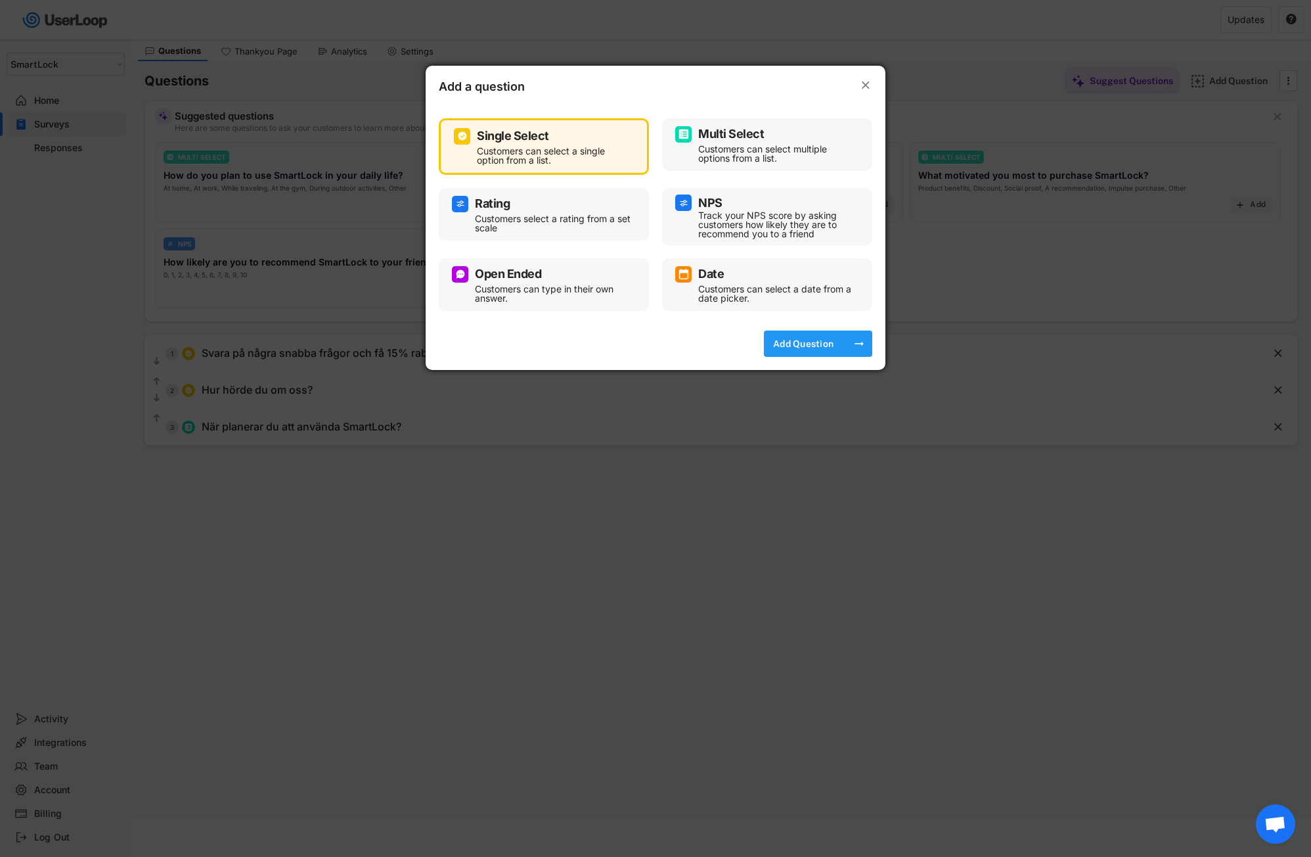
click at [815, 346] on div "Add Question" at bounding box center [804, 344] width 66 height 12
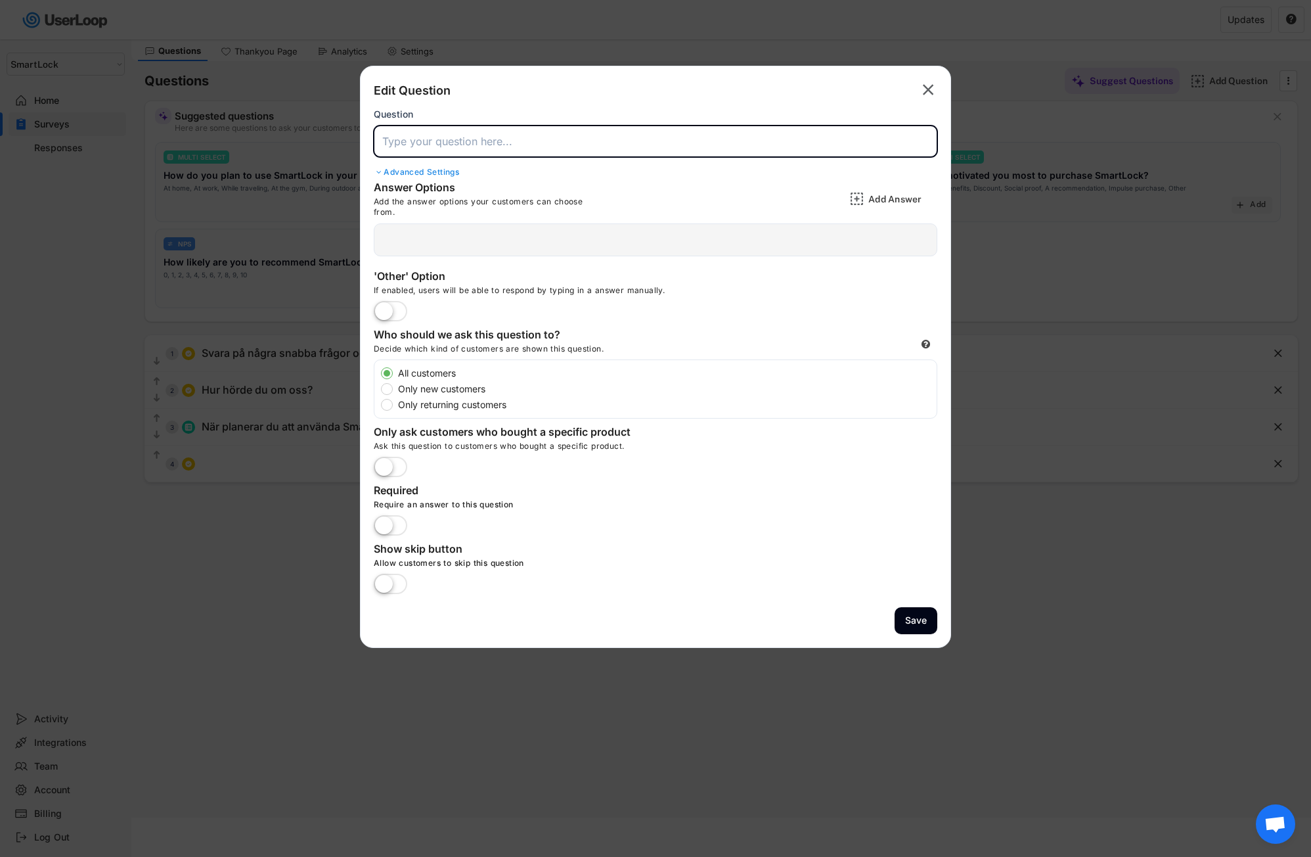
click at [409, 143] on input "input" at bounding box center [656, 141] width 564 height 32
drag, startPoint x: 408, startPoint y: 142, endPoint x: 425, endPoint y: 148, distance: 18.3
drag, startPoint x: 425, startPoint y: 148, endPoint x: 403, endPoint y: 141, distance: 23.5
paste input "Köpte du SmartLock främst till …?"
click at [535, 142] on input "input" at bounding box center [656, 141] width 564 height 32
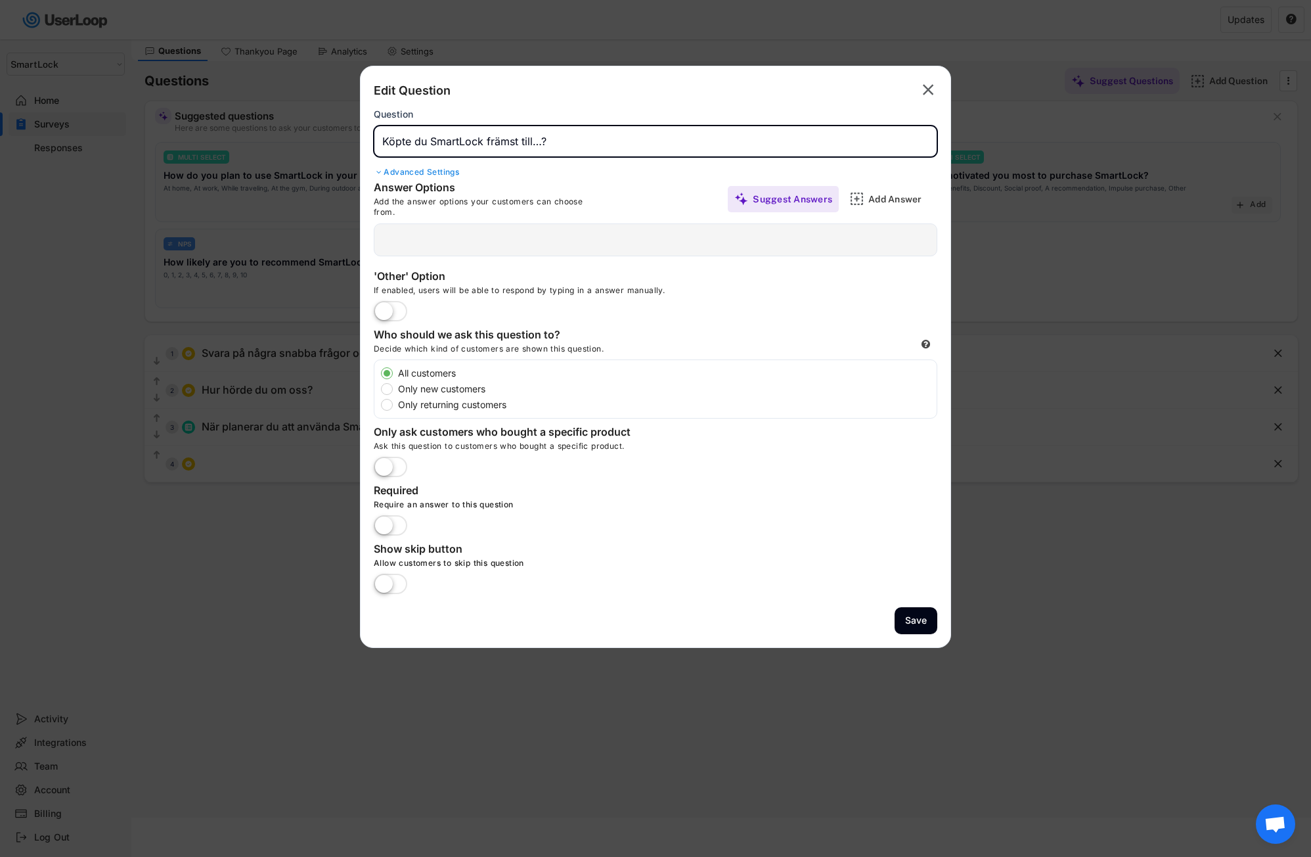
type input "Köpte du SmartLock främst till…?"
click at [639, 170] on div "Advanced Settings" at bounding box center [656, 172] width 564 height 11
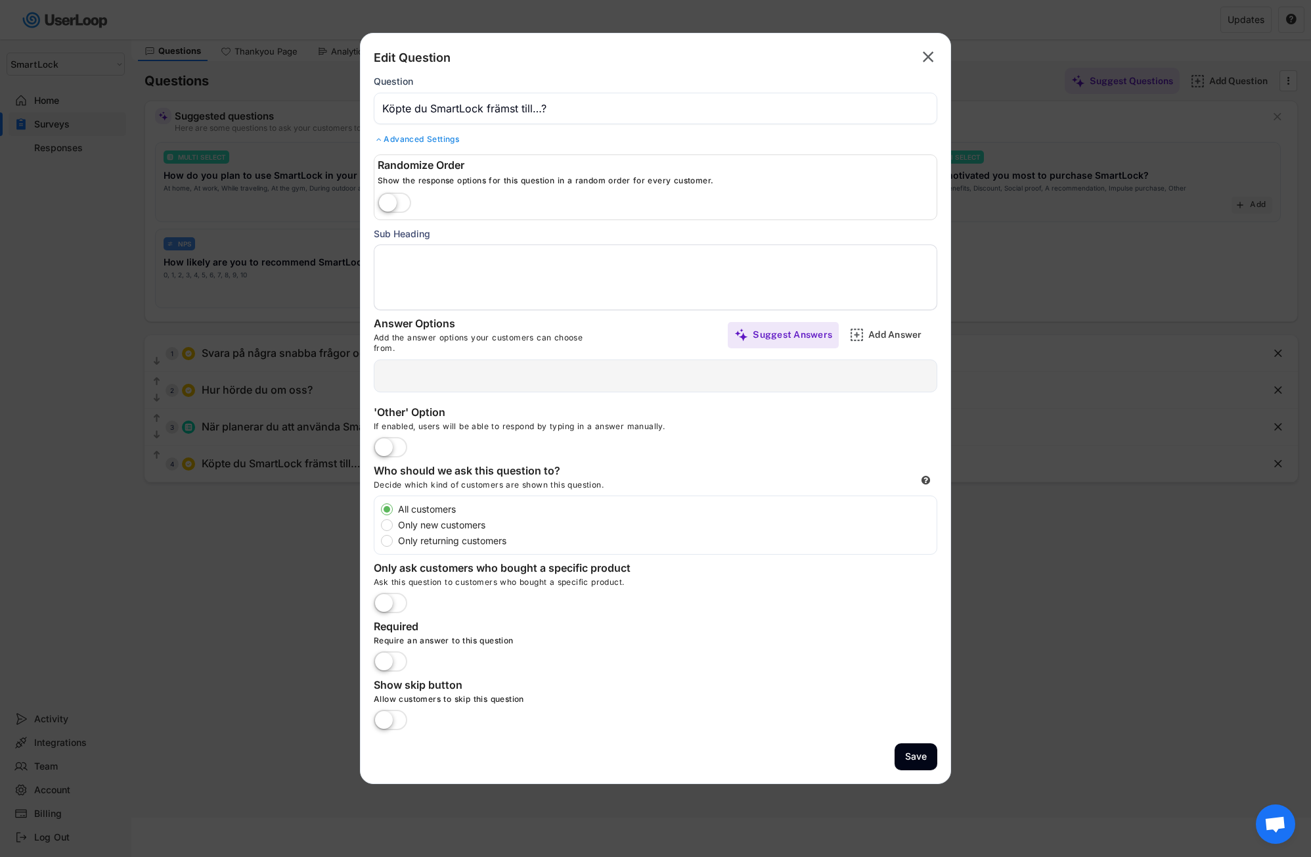
click at [415, 139] on div "Advanced Settings" at bounding box center [656, 139] width 564 height 11
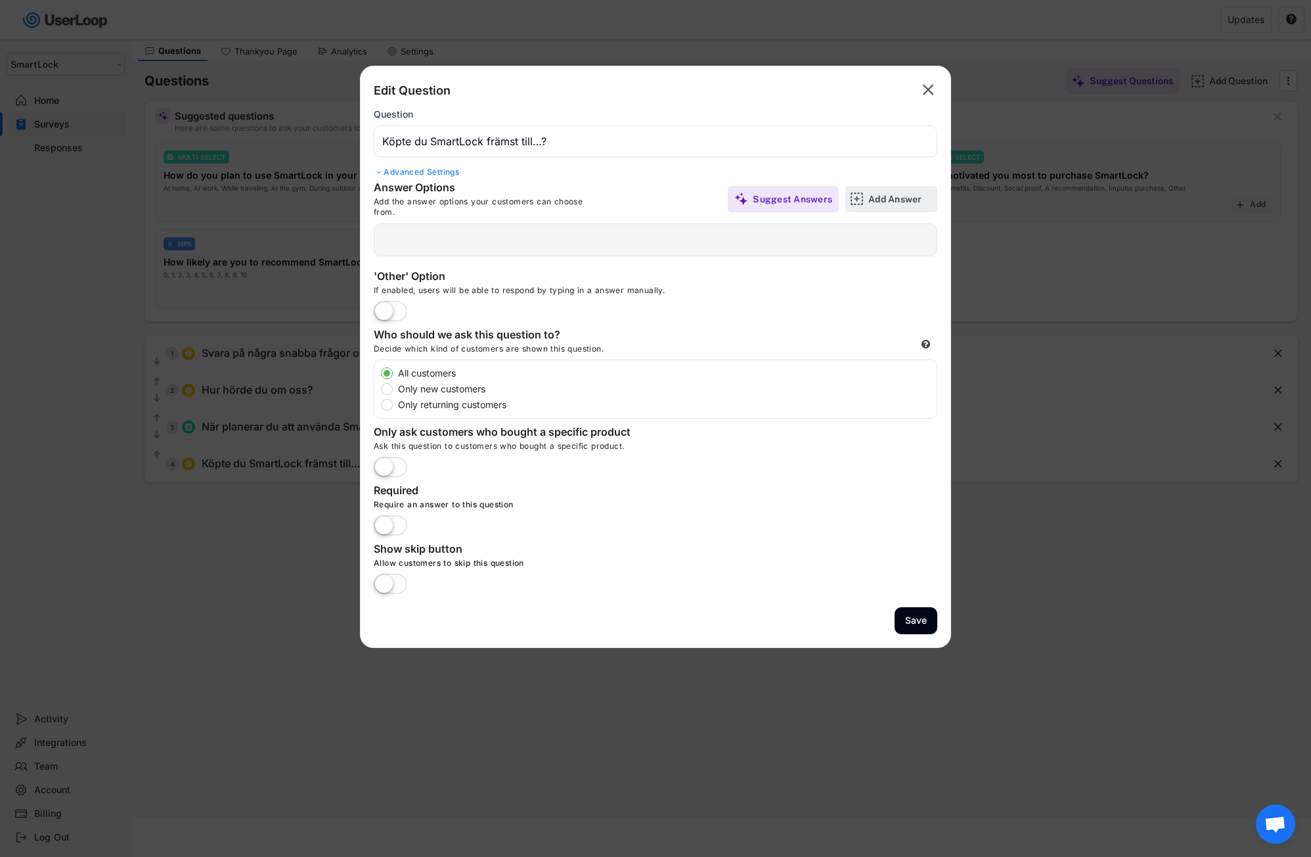
click at [896, 193] on div "Add Answer" at bounding box center [901, 199] width 66 height 12
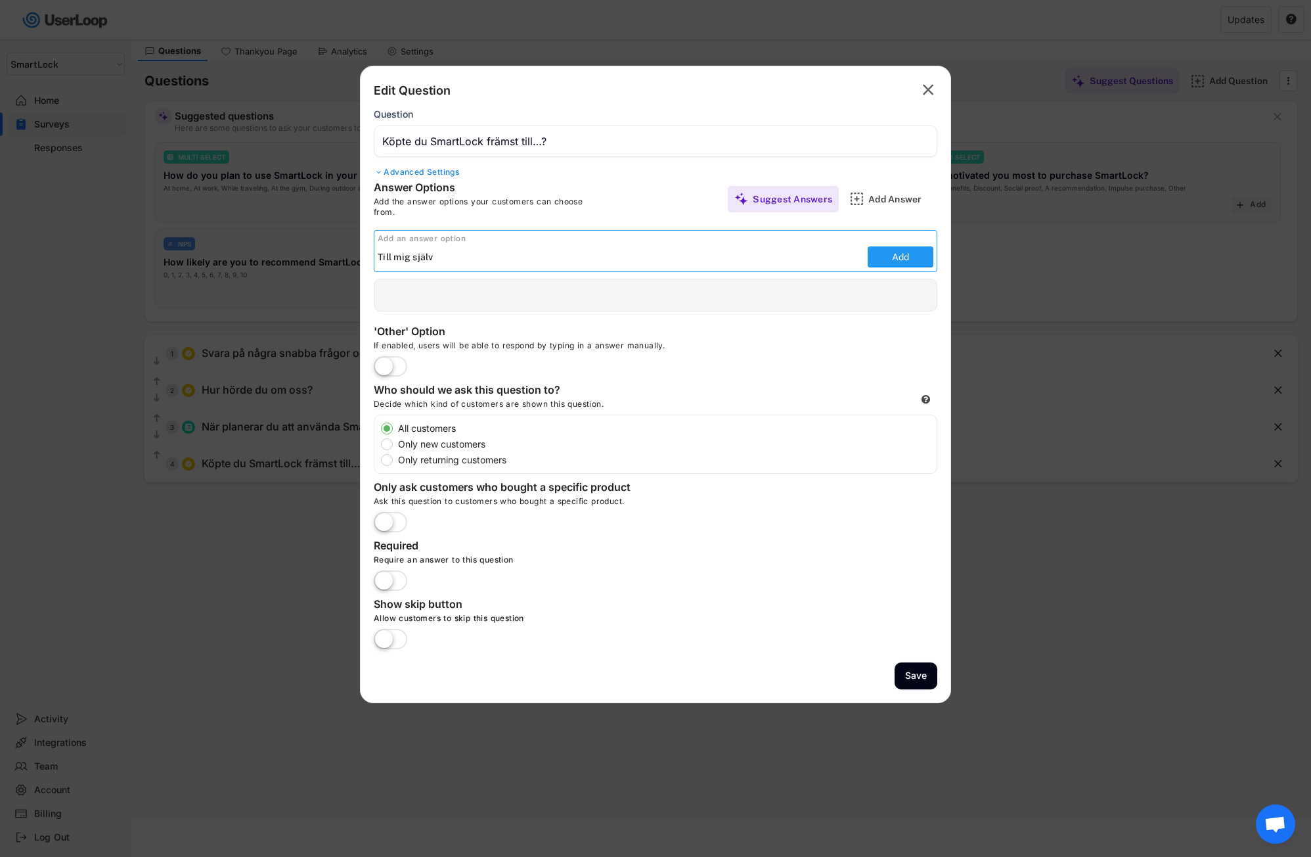
type input "Till mig själv"
click at [903, 256] on button "Add" at bounding box center [901, 256] width 66 height 21
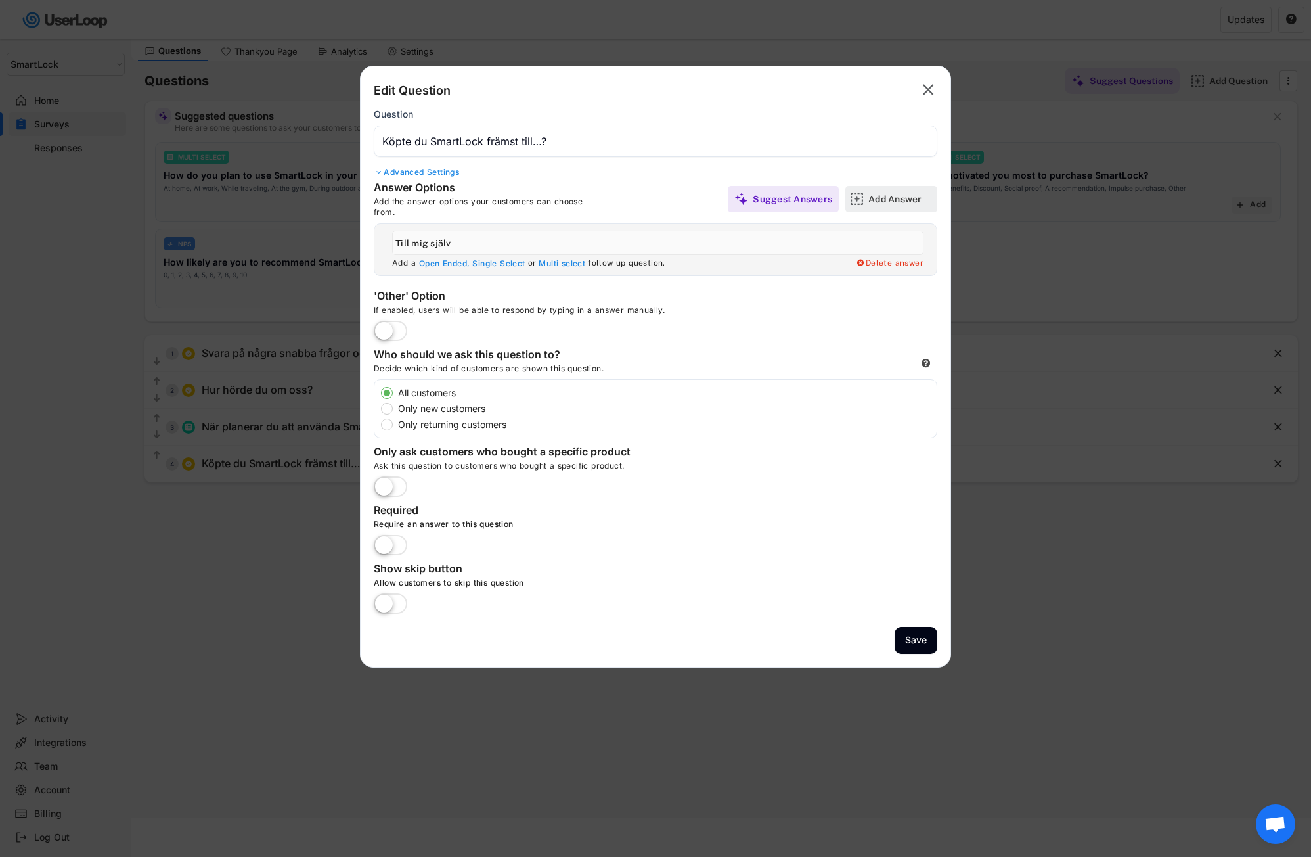
click at [886, 194] on div "Add Answer" at bounding box center [901, 199] width 66 height 12
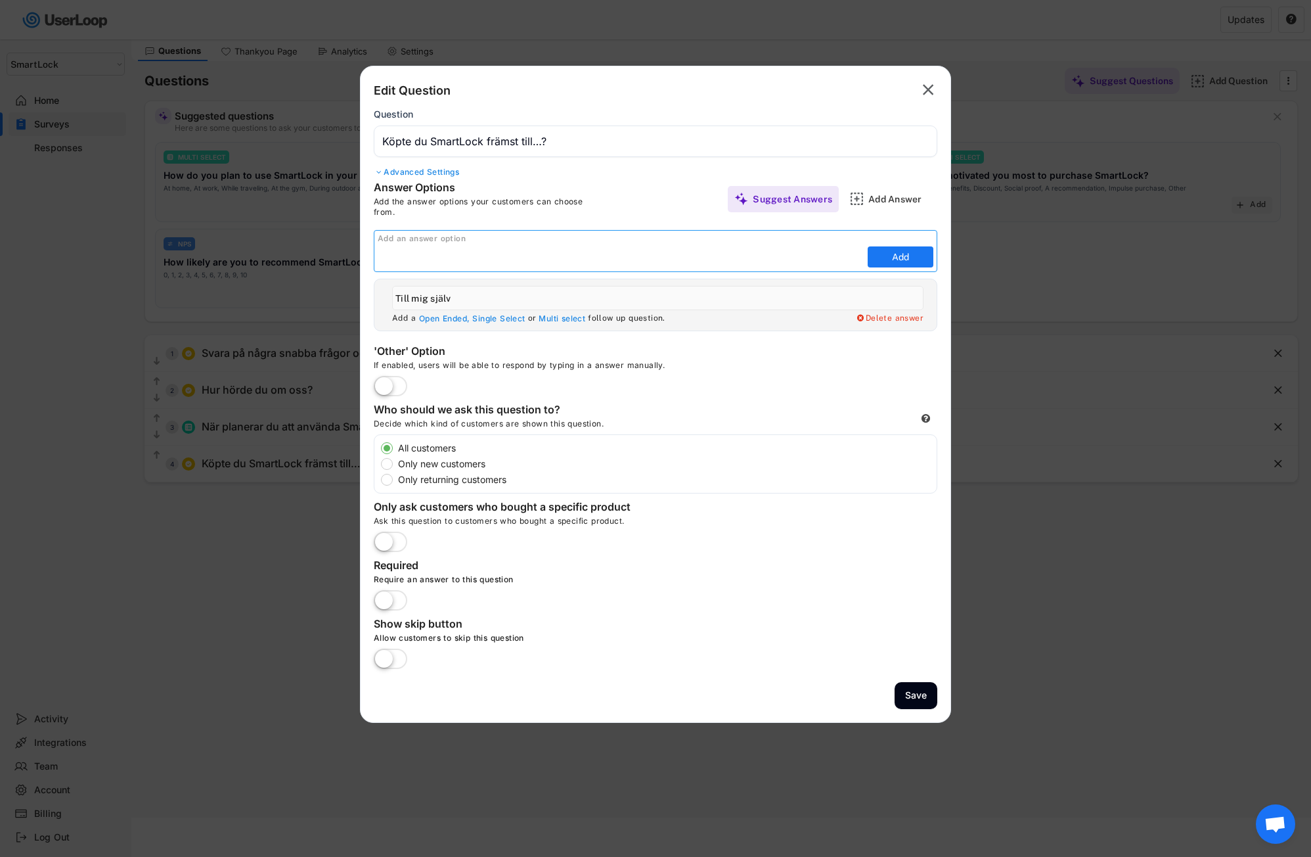
paste input "Till mina föräldrar"
type input "Till mina föräldrar"
click at [893, 259] on button "Add" at bounding box center [901, 256] width 66 height 21
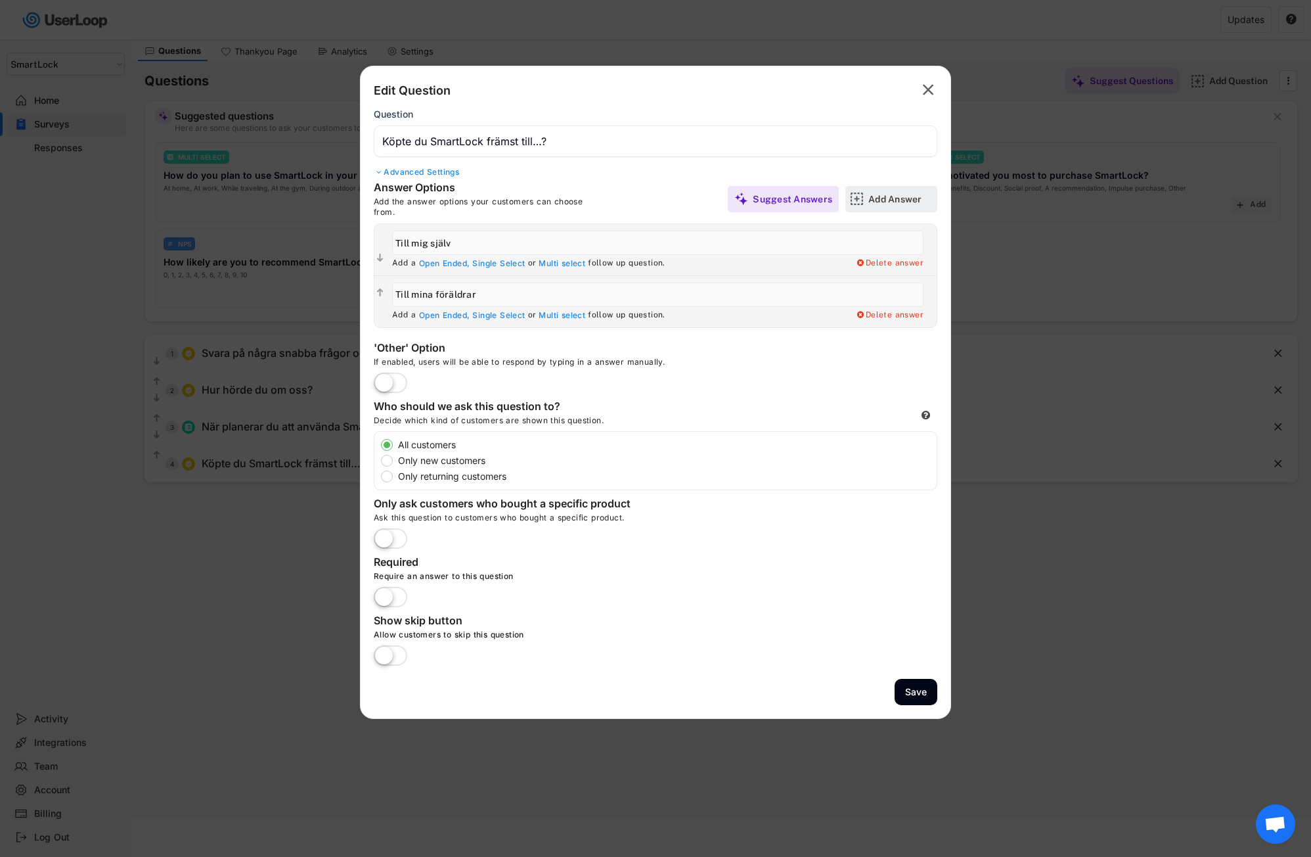
click at [897, 200] on div "Add Answer" at bounding box center [901, 199] width 66 height 12
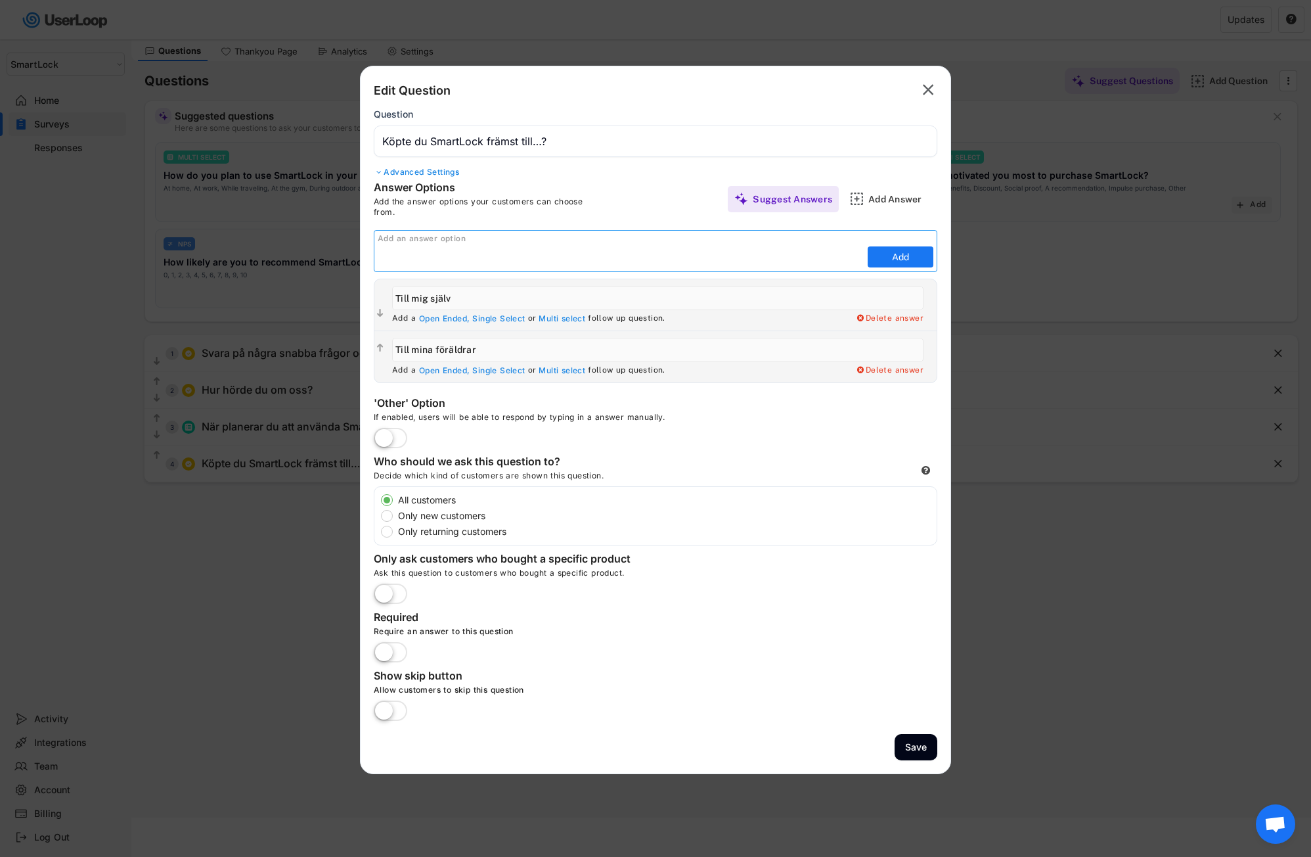
paste input "Till barn"
type input "Till barn"
click at [895, 254] on button "Add" at bounding box center [901, 256] width 66 height 21
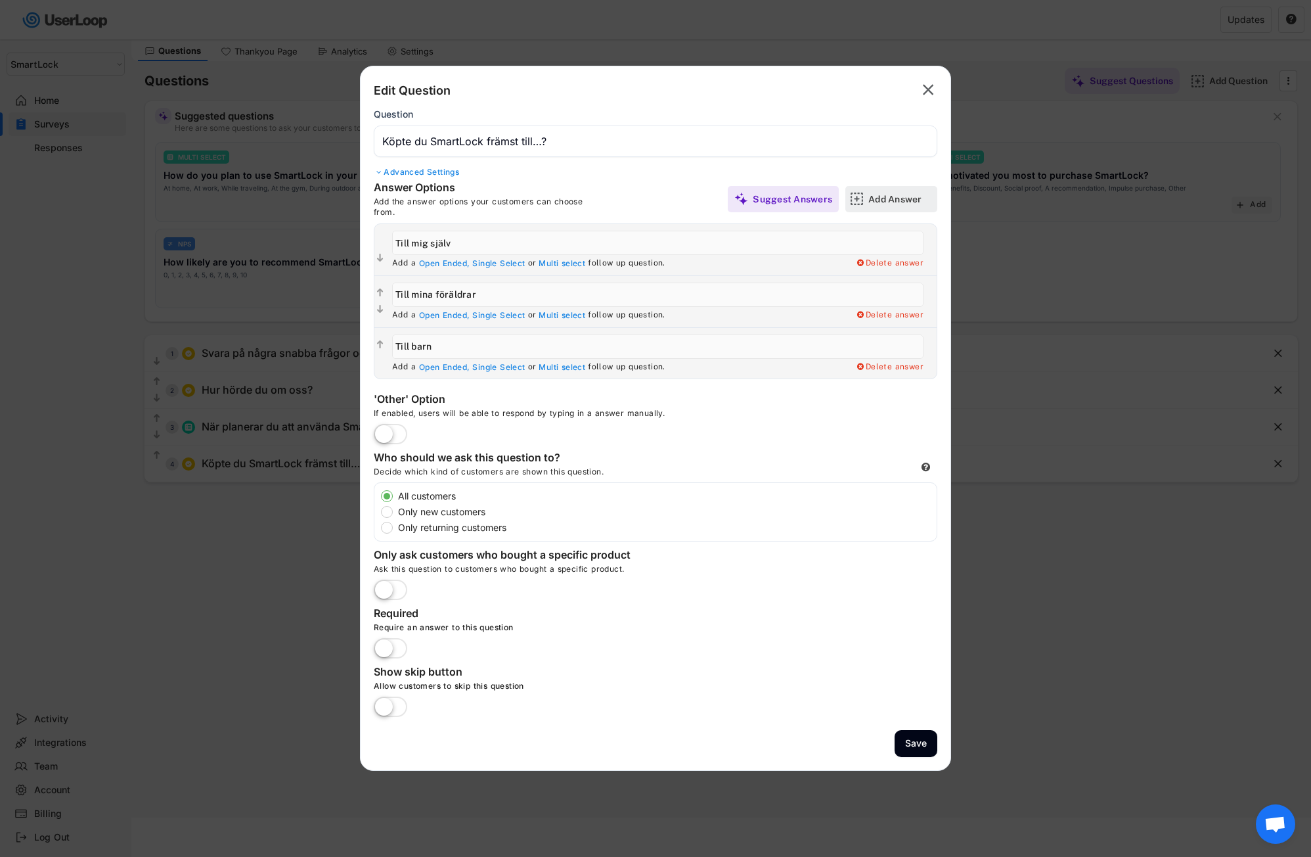
click at [902, 194] on div "Add Answer" at bounding box center [901, 199] width 66 height 12
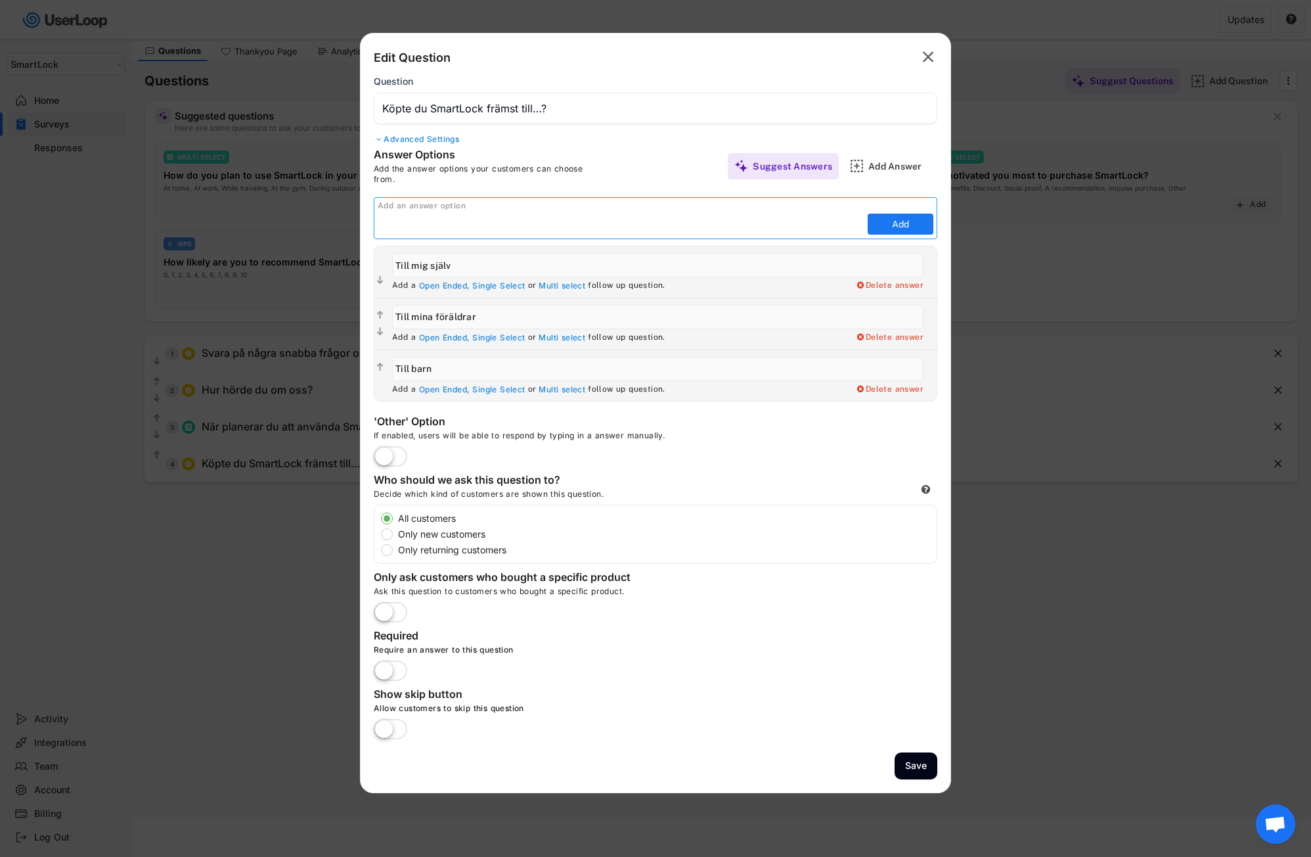
paste input "Till syskon"
type input "Till syskon"
click at [887, 231] on button "Add" at bounding box center [901, 223] width 66 height 21
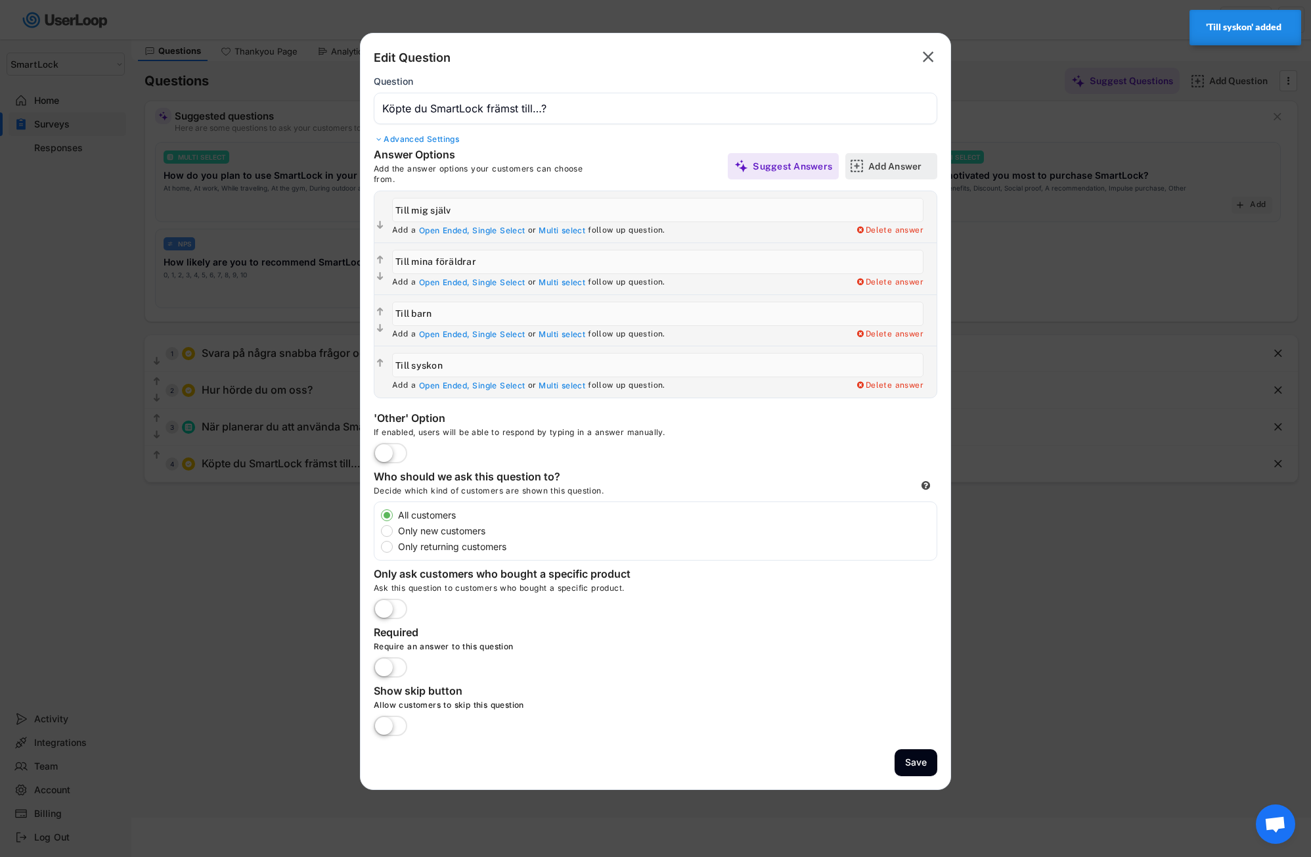
click at [905, 168] on div "Add Answer" at bounding box center [901, 166] width 66 height 12
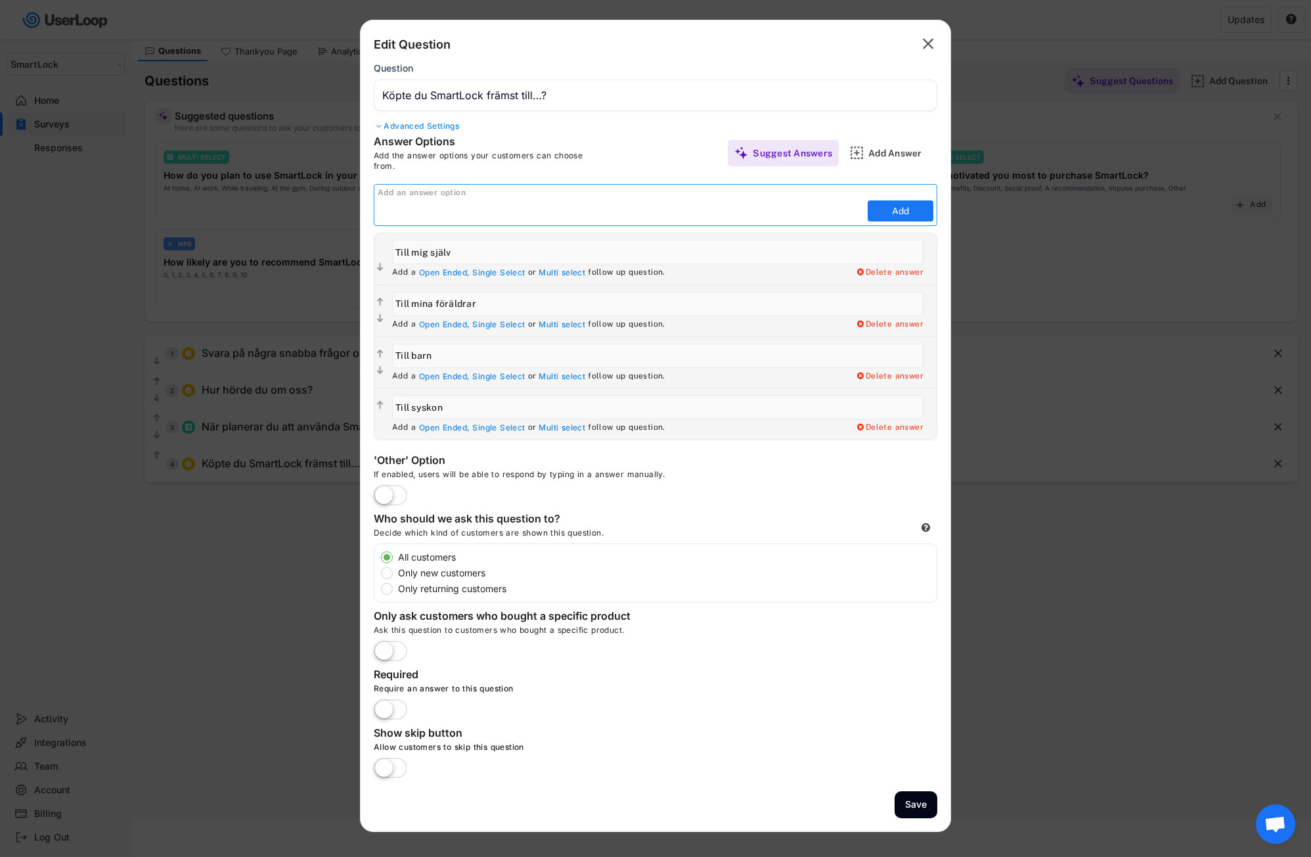
paste input "Till en vän eller partner"
type input "Till en vän eller partner"
click at [891, 208] on button "Add" at bounding box center [901, 210] width 66 height 21
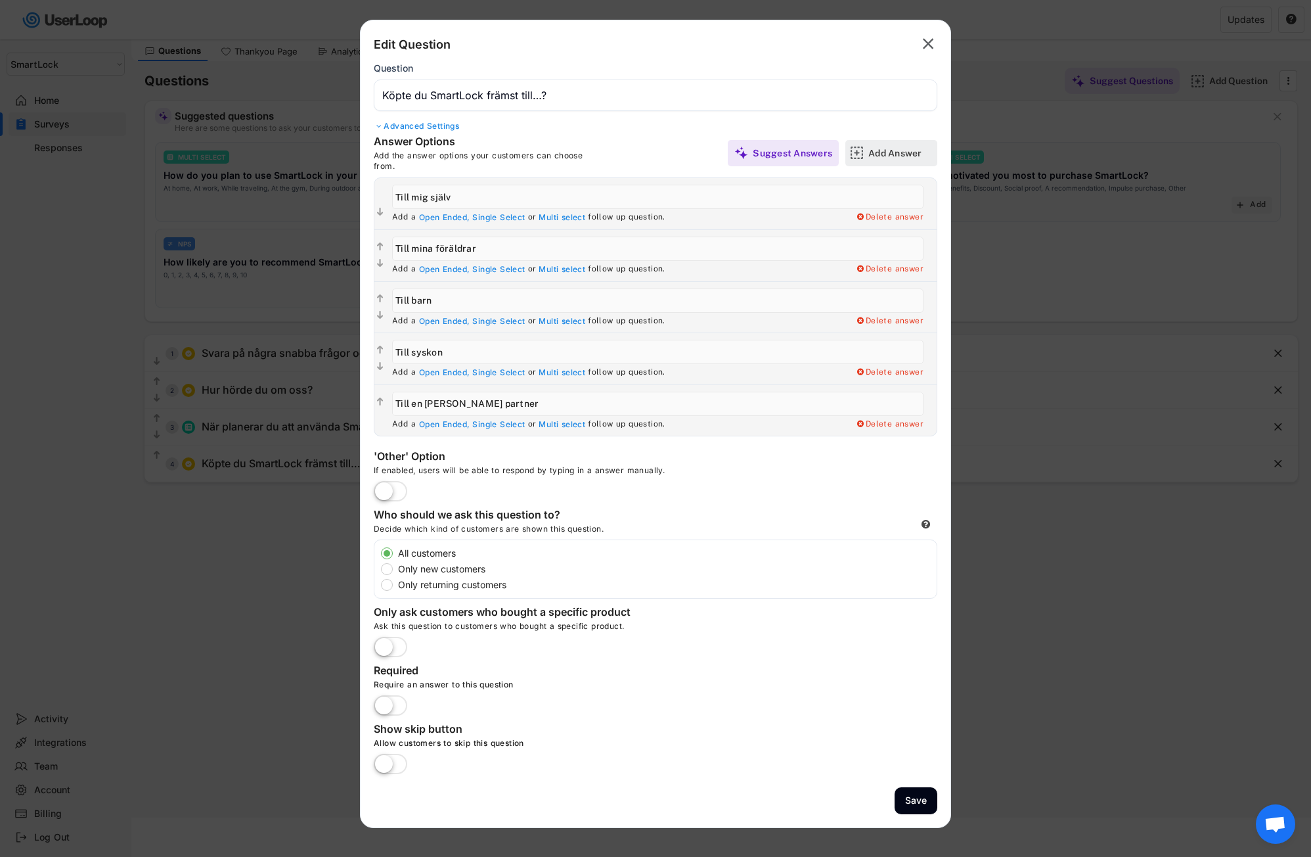
click at [887, 151] on div "Add Answer" at bounding box center [901, 153] width 66 height 12
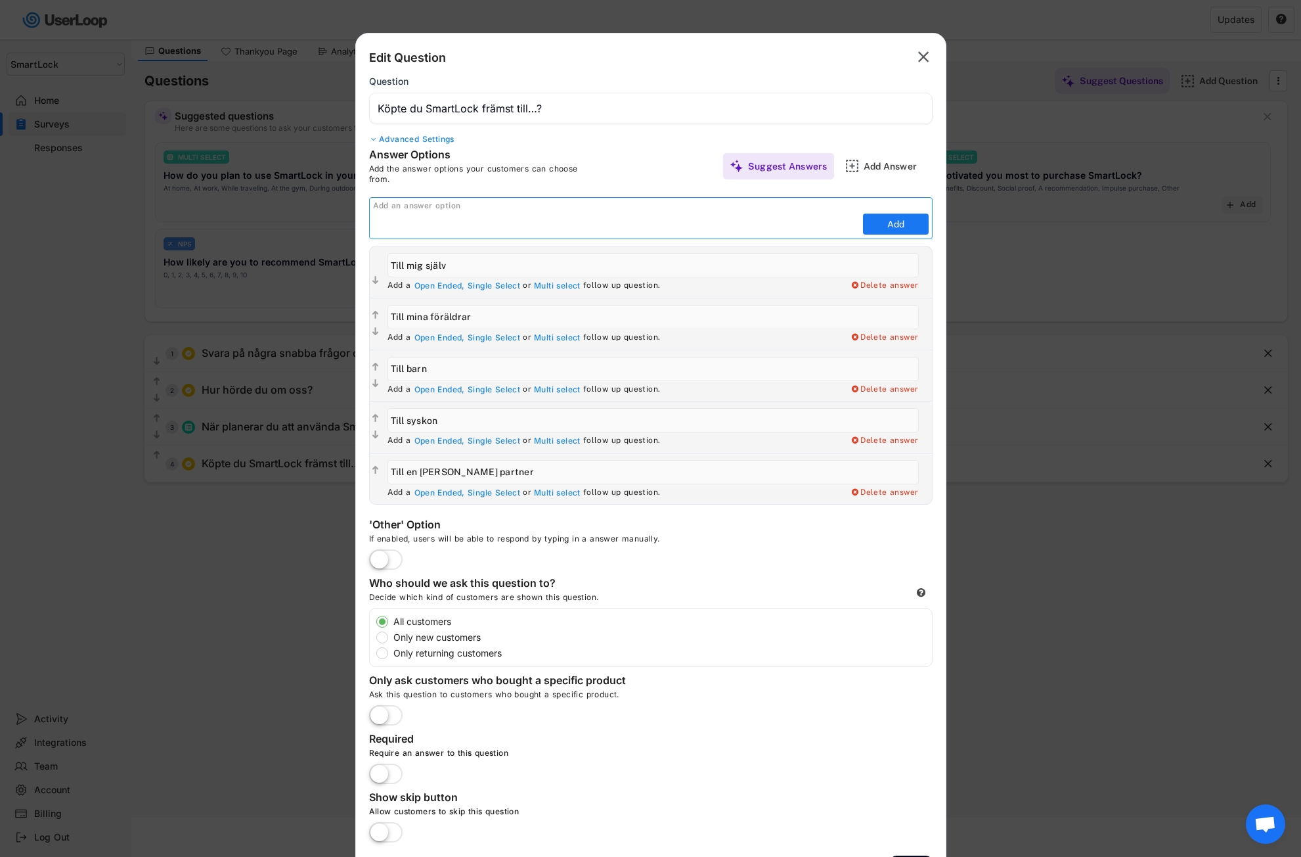
paste input "Som present (till någon annan)"
type input "Som present (till någon annan)"
click at [895, 224] on button "Add" at bounding box center [896, 223] width 66 height 21
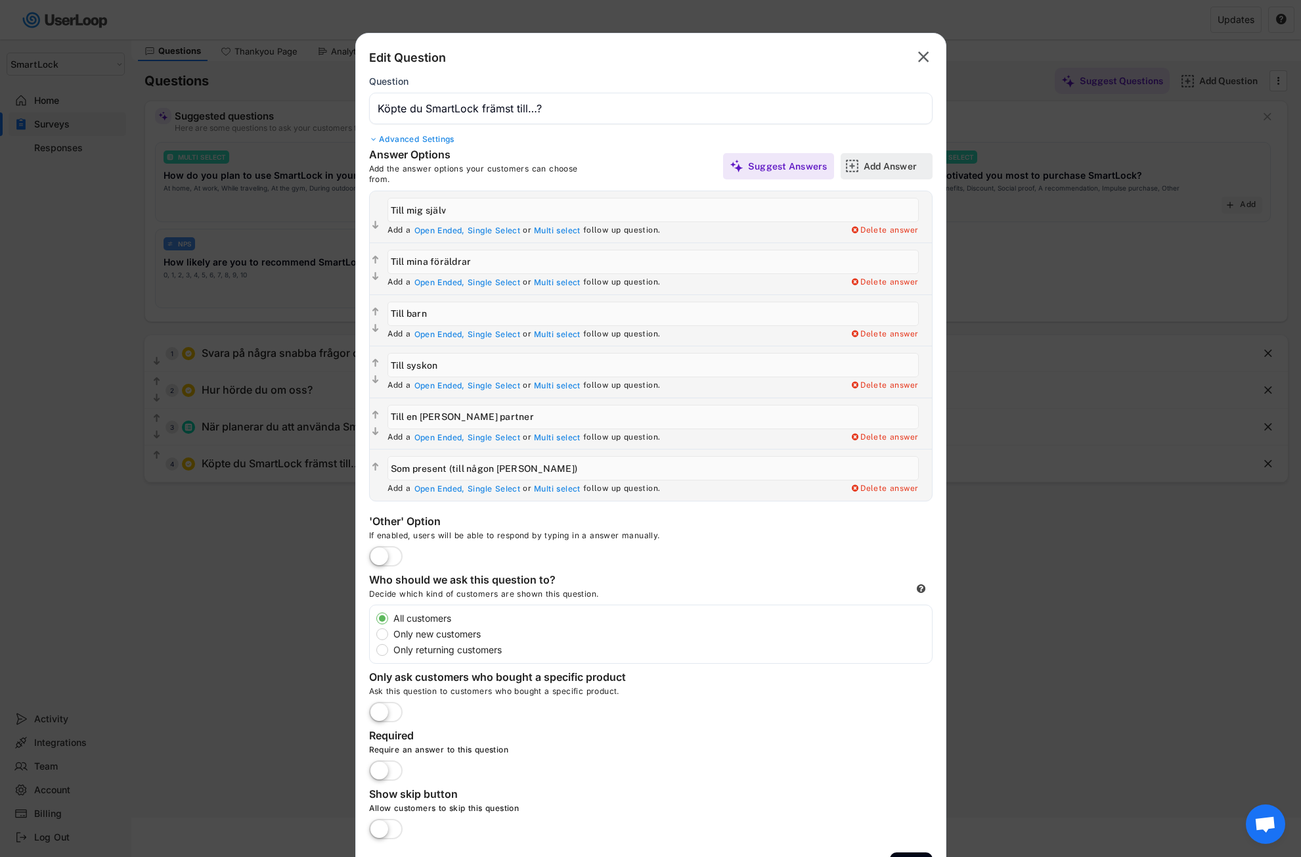
click at [878, 163] on div "Add Answer" at bounding box center [897, 166] width 66 height 12
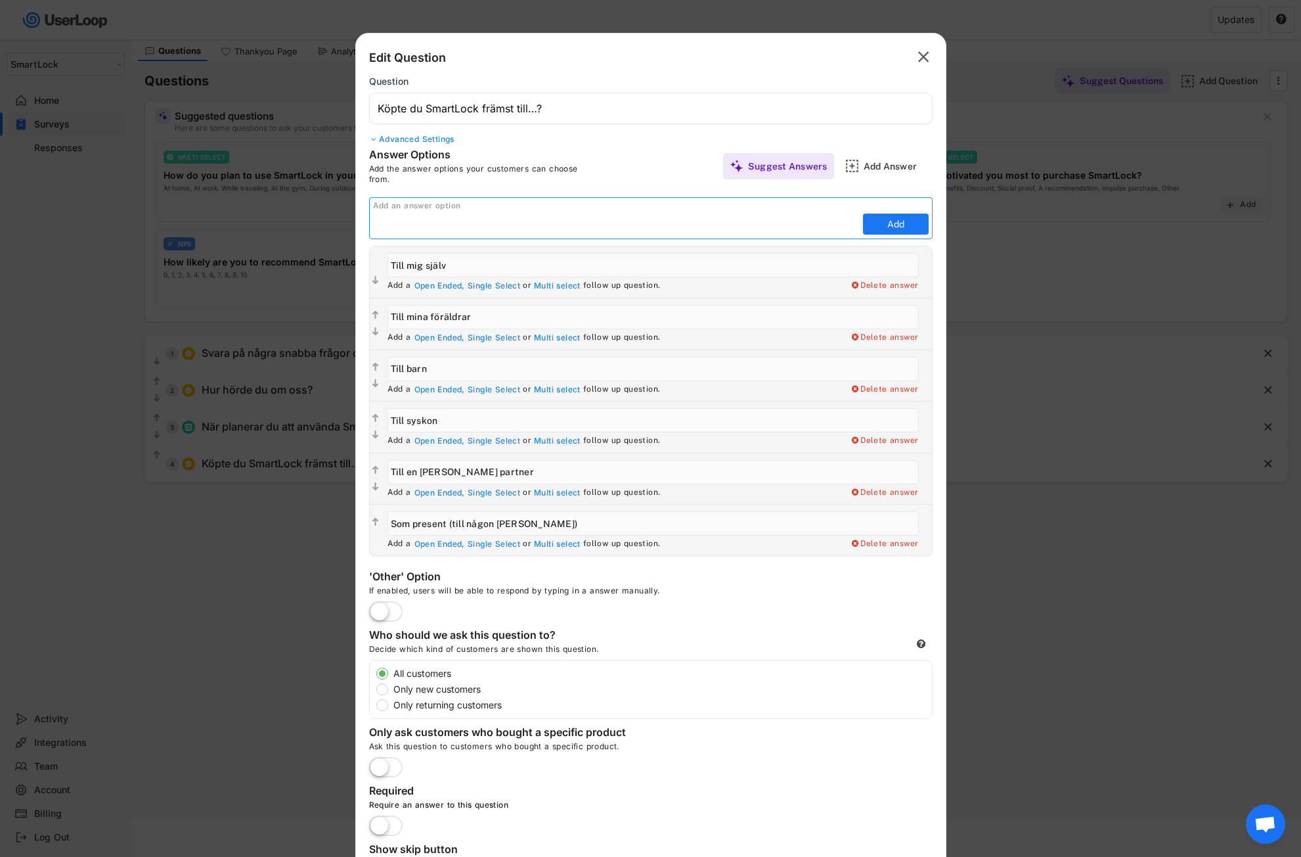
paste input "Annat"
type input "Annat"
click at [888, 224] on button "Add" at bounding box center [896, 223] width 66 height 21
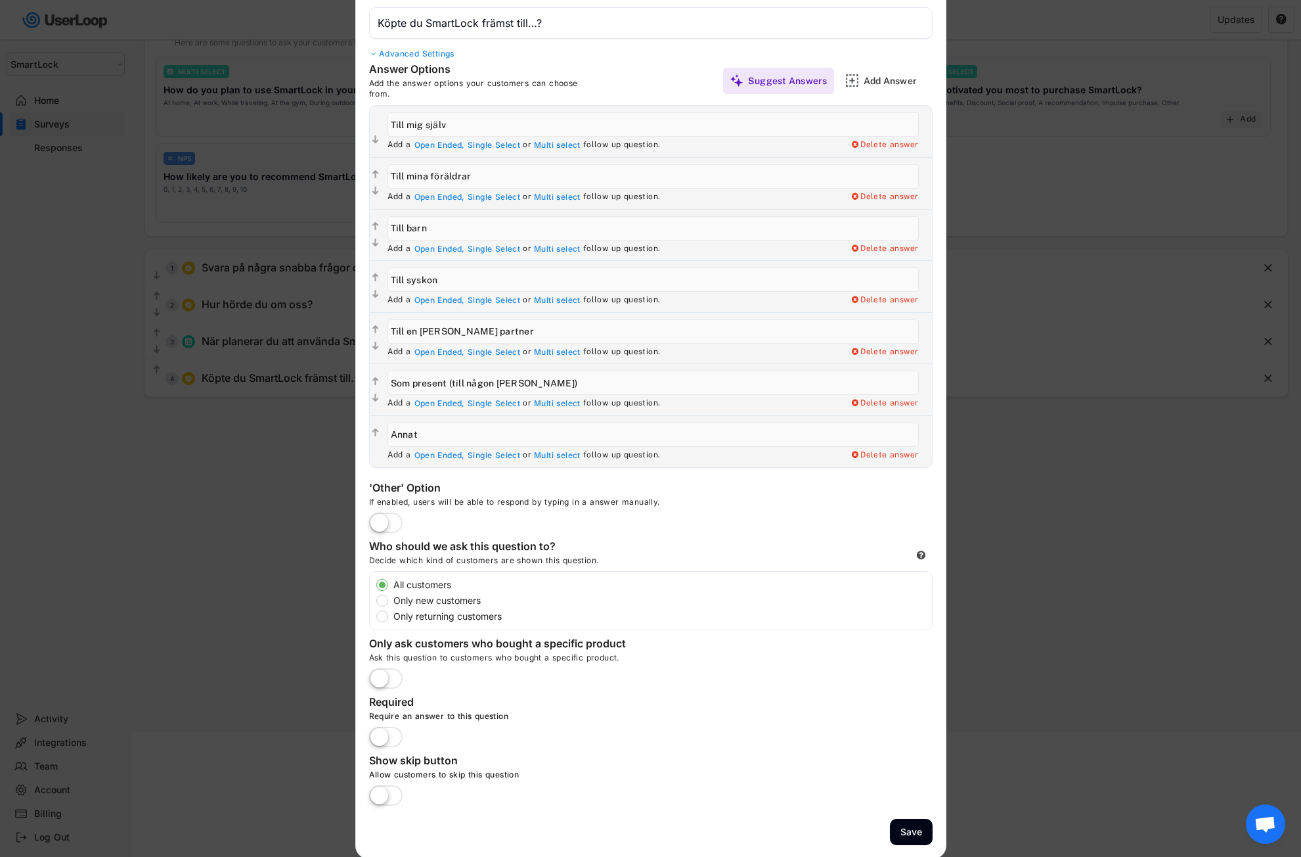
scroll to position [127, 0]
click at [388, 732] on label at bounding box center [386, 735] width 40 height 29
click at [0, 0] on input "checkbox" at bounding box center [0, 0] width 0 height 0
click at [868, 448] on div "Delete answer" at bounding box center [885, 453] width 68 height 11
click at [398, 432] on input "input" at bounding box center [653, 432] width 531 height 24
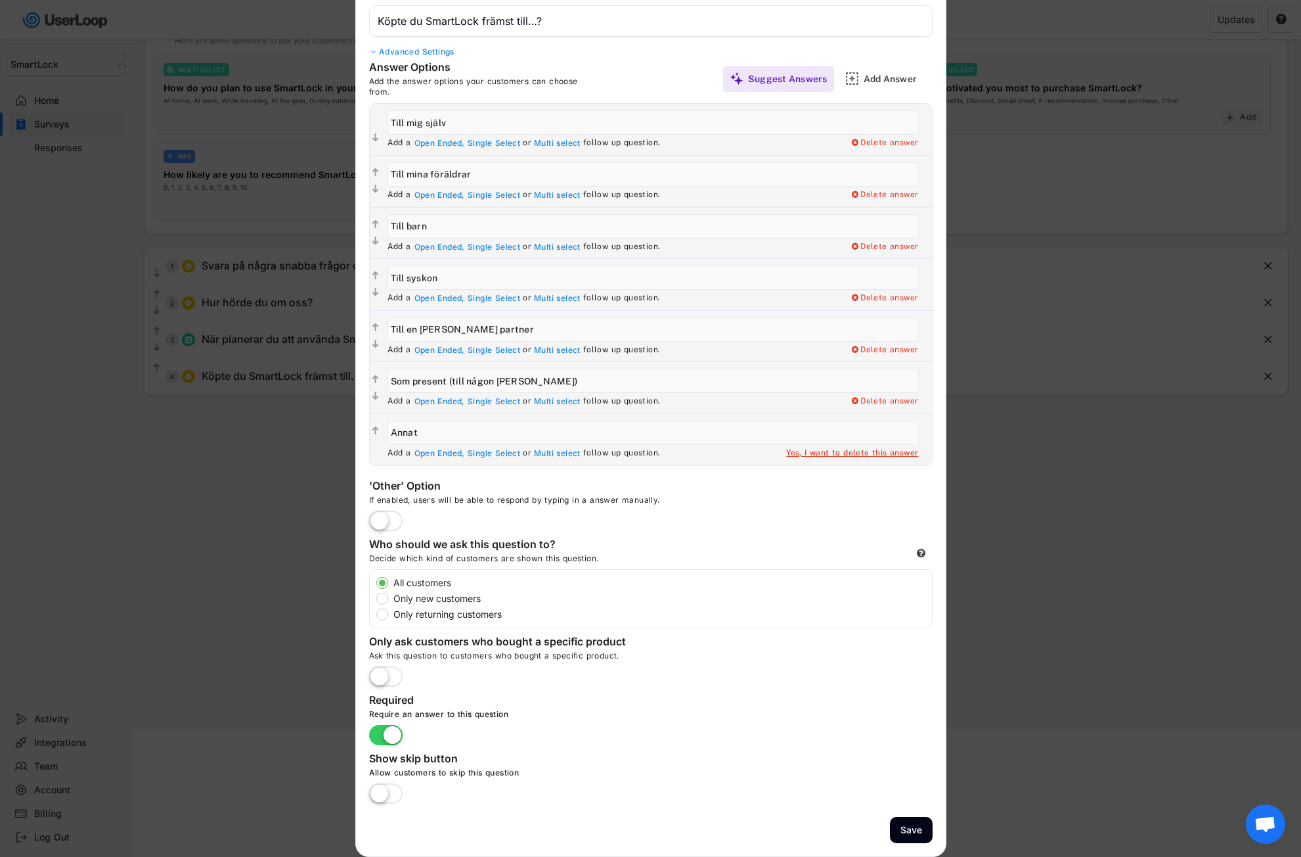
click at [398, 432] on input "input" at bounding box center [653, 432] width 531 height 24
click at [823, 451] on div "Yes, I want to delete this answer" at bounding box center [852, 453] width 132 height 11
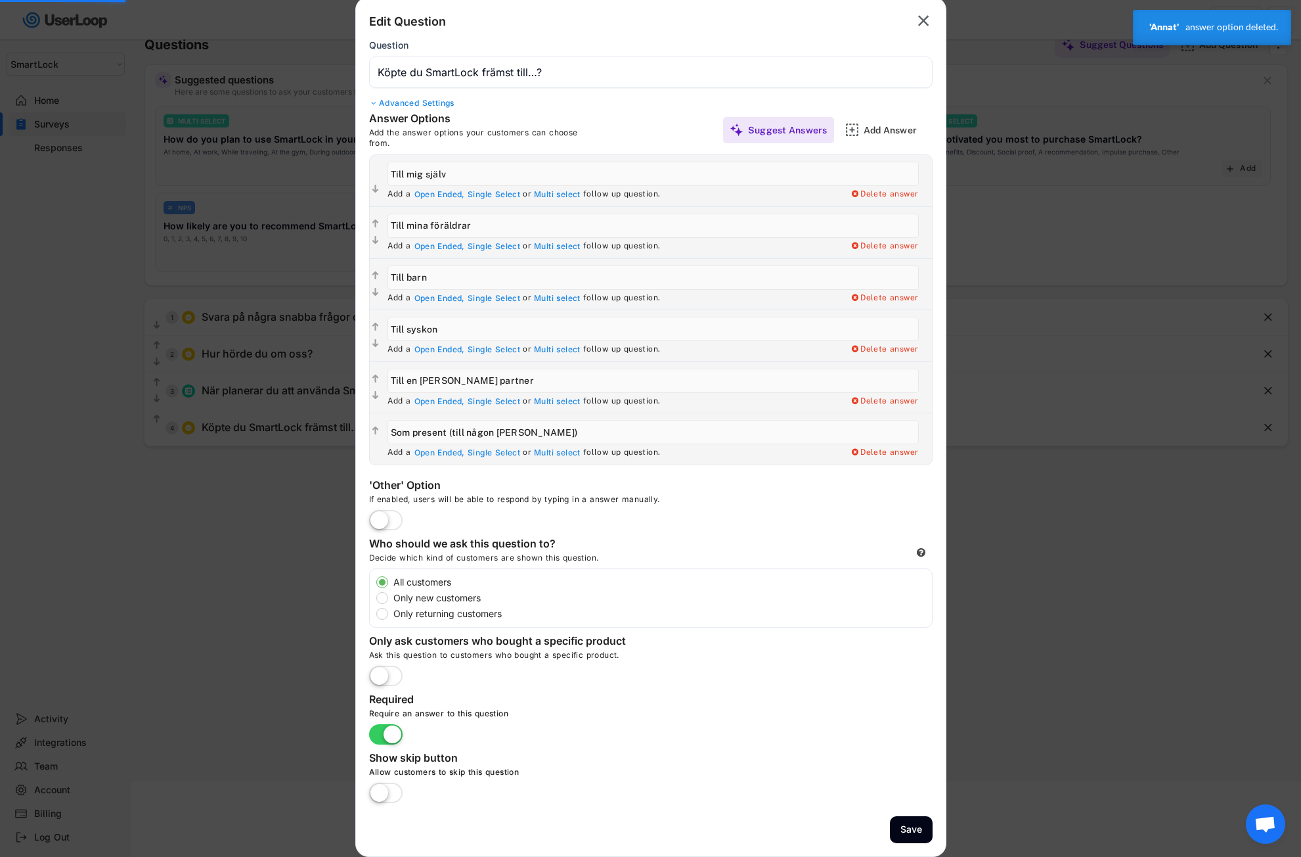
click at [395, 514] on label at bounding box center [386, 520] width 40 height 29
click at [0, 0] on input "checkbox" at bounding box center [0, 0] width 0 height 0
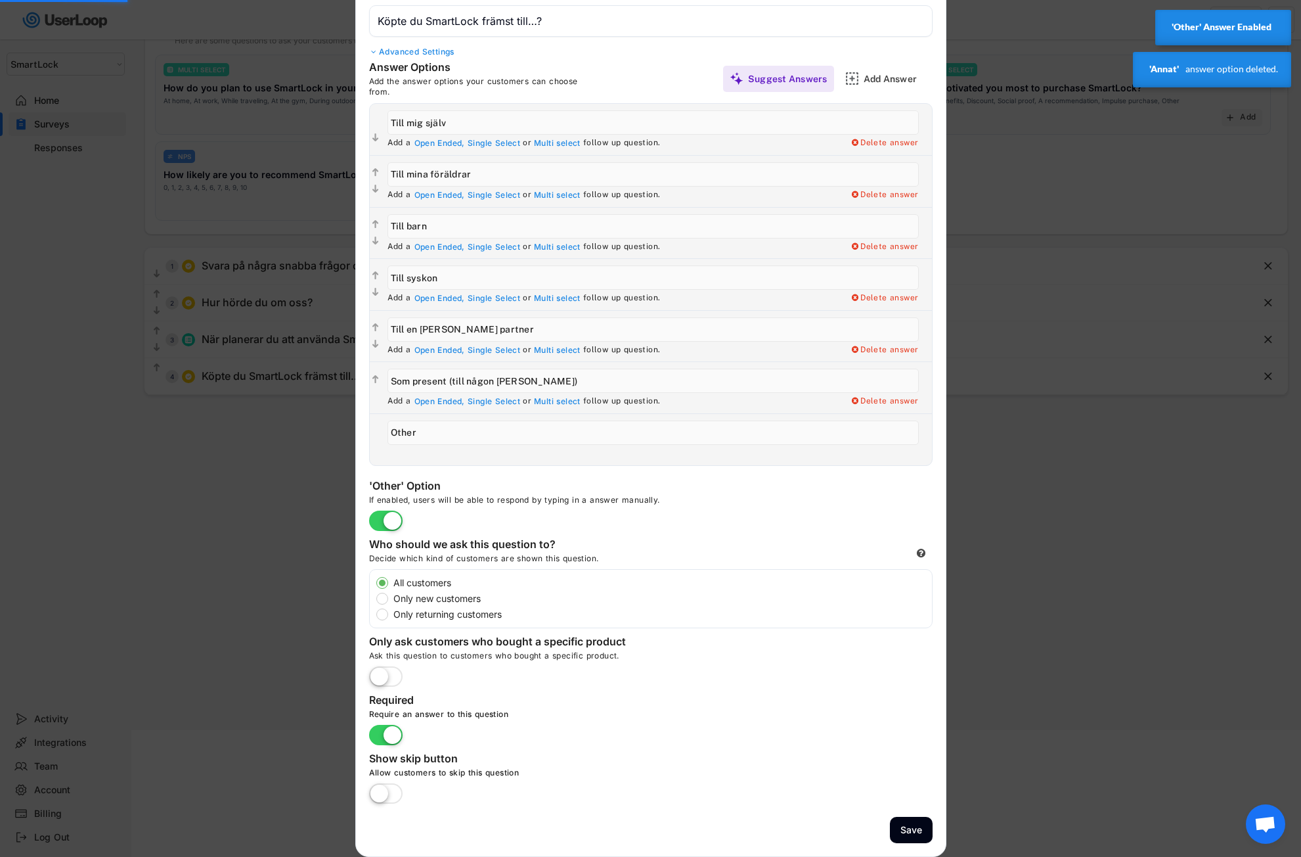
drag, startPoint x: 427, startPoint y: 428, endPoint x: 363, endPoint y: 431, distance: 63.8
click at [363, 431] on div "Answer Options Add the answer options your customers can choose from. Suggest A…" at bounding box center [651, 262] width 590 height 405
paste input "Annat"
click at [656, 453] on div "Add a Open Ended, Single Select or Multi select follow up question. Delete answ…" at bounding box center [660, 453] width 545 height 11
type input "Other"
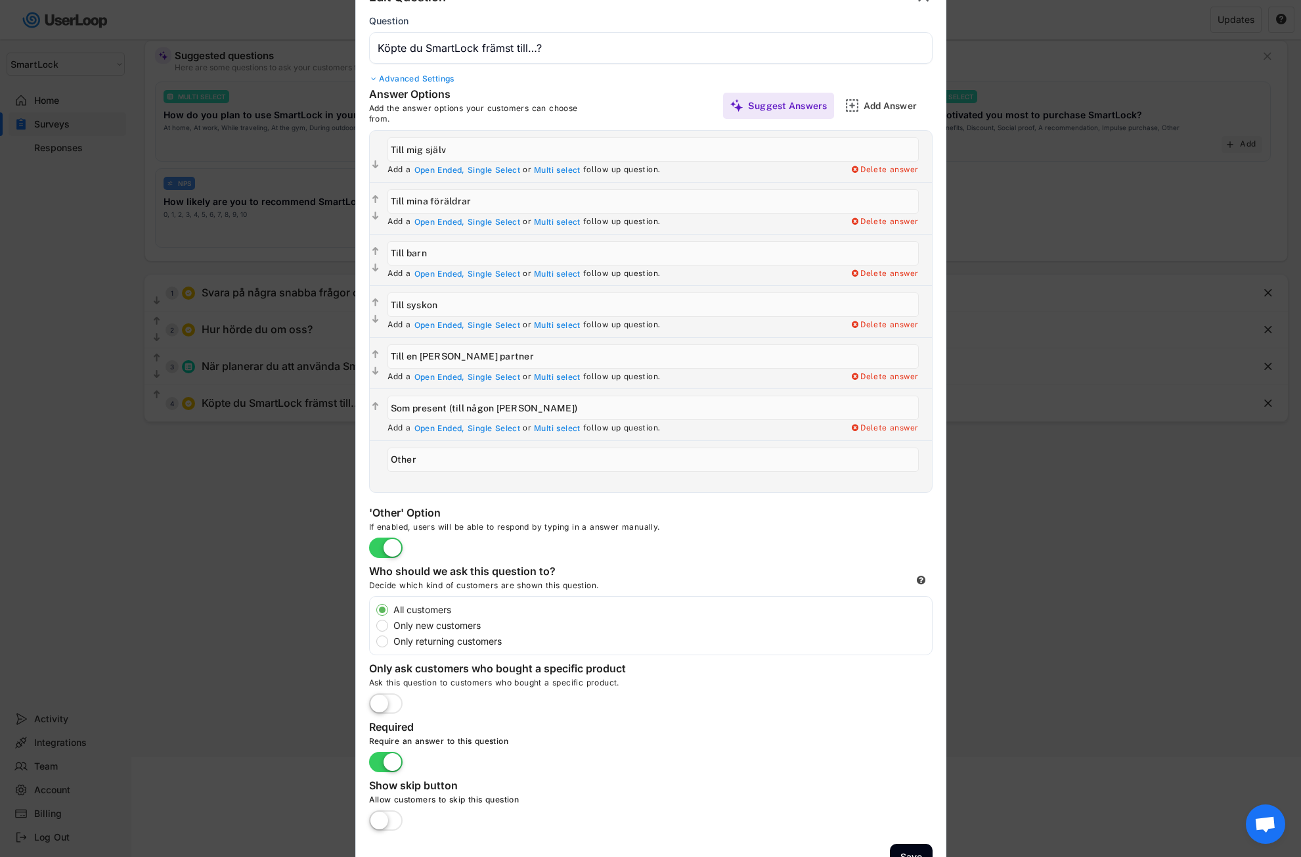
scroll to position [0, 0]
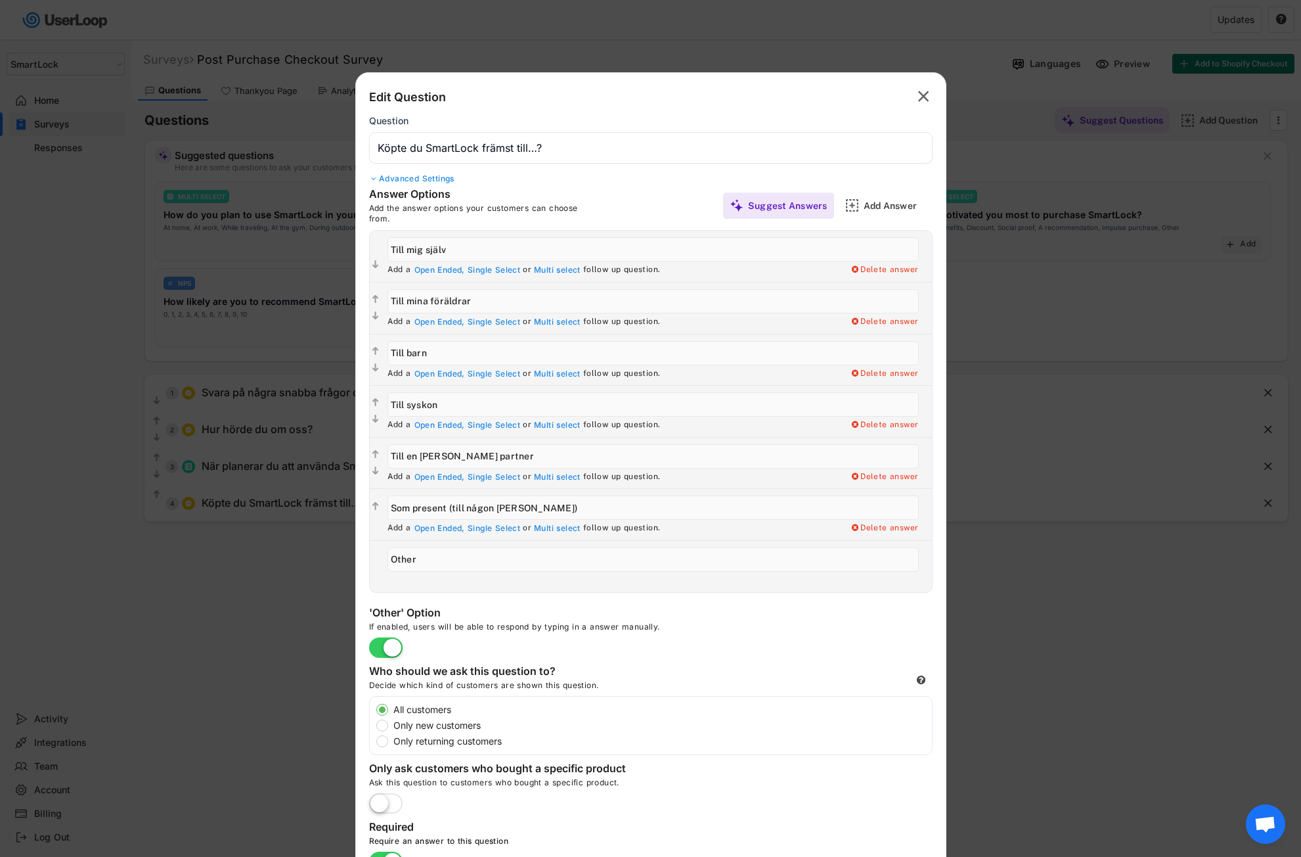
click at [431, 175] on div "Advanced Settings" at bounding box center [651, 178] width 564 height 11
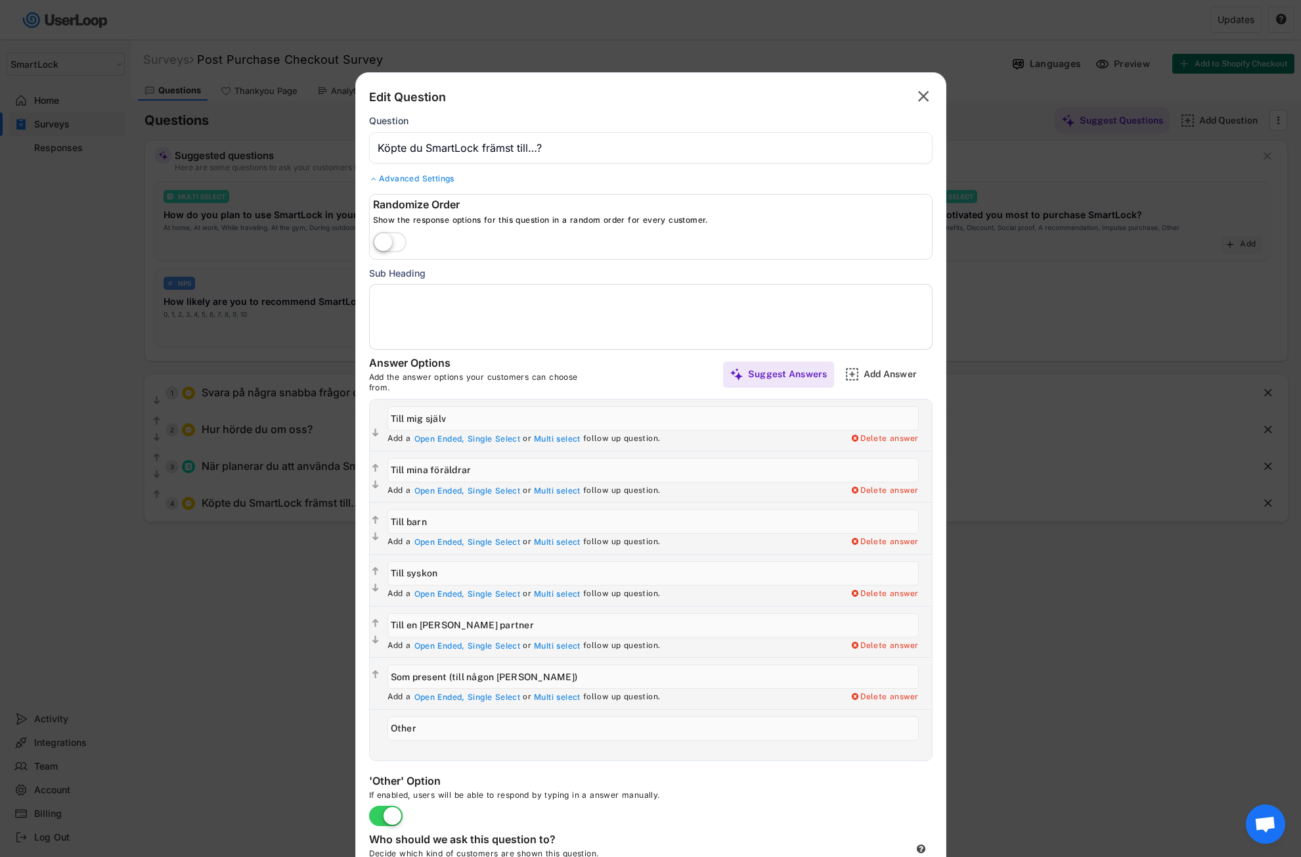
click at [424, 178] on div "Advanced Settings" at bounding box center [651, 178] width 564 height 11
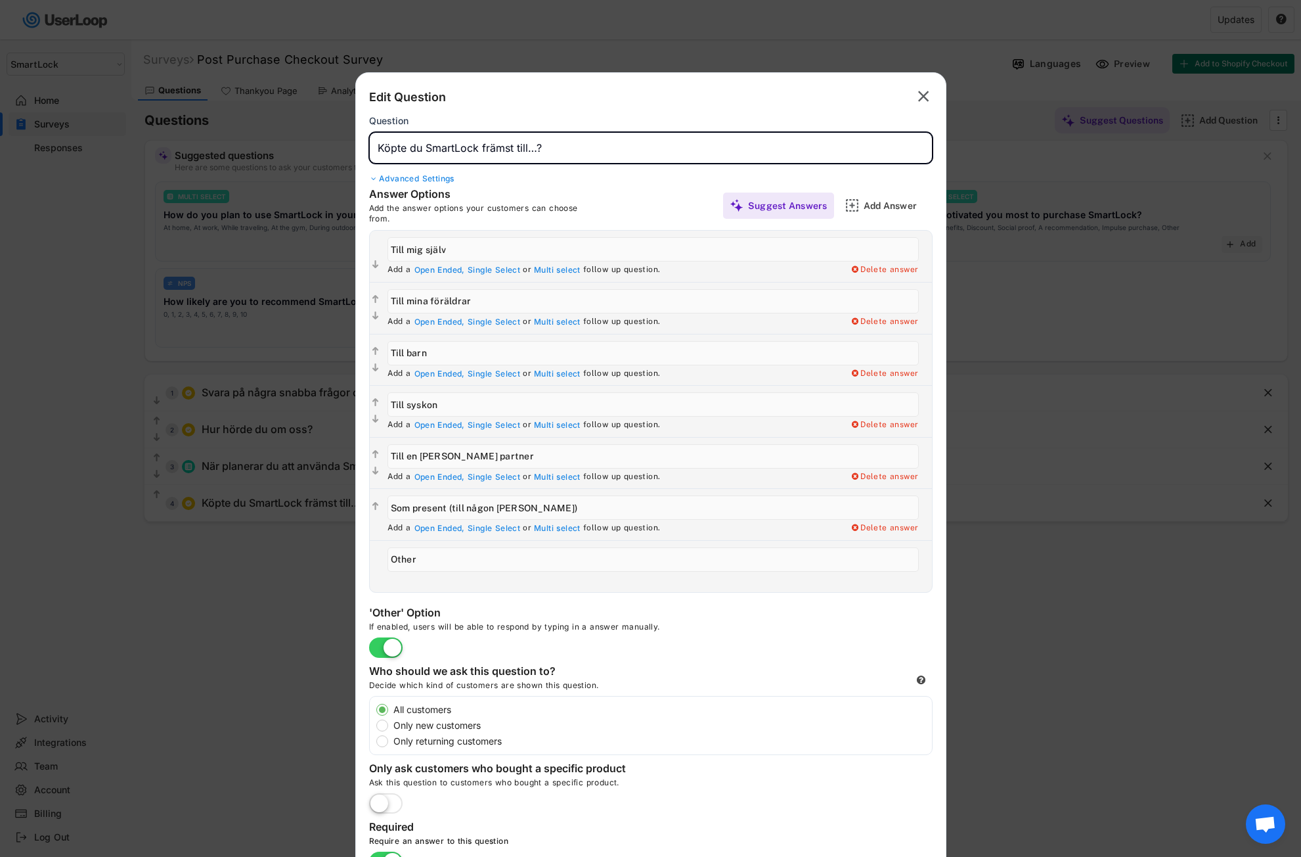
drag, startPoint x: 566, startPoint y: 145, endPoint x: 363, endPoint y: 156, distance: 204.0
click at [363, 156] on div "Edit Question  Question Advanced Settings Randomize Order Show the response op…" at bounding box center [650, 527] width 591 height 911
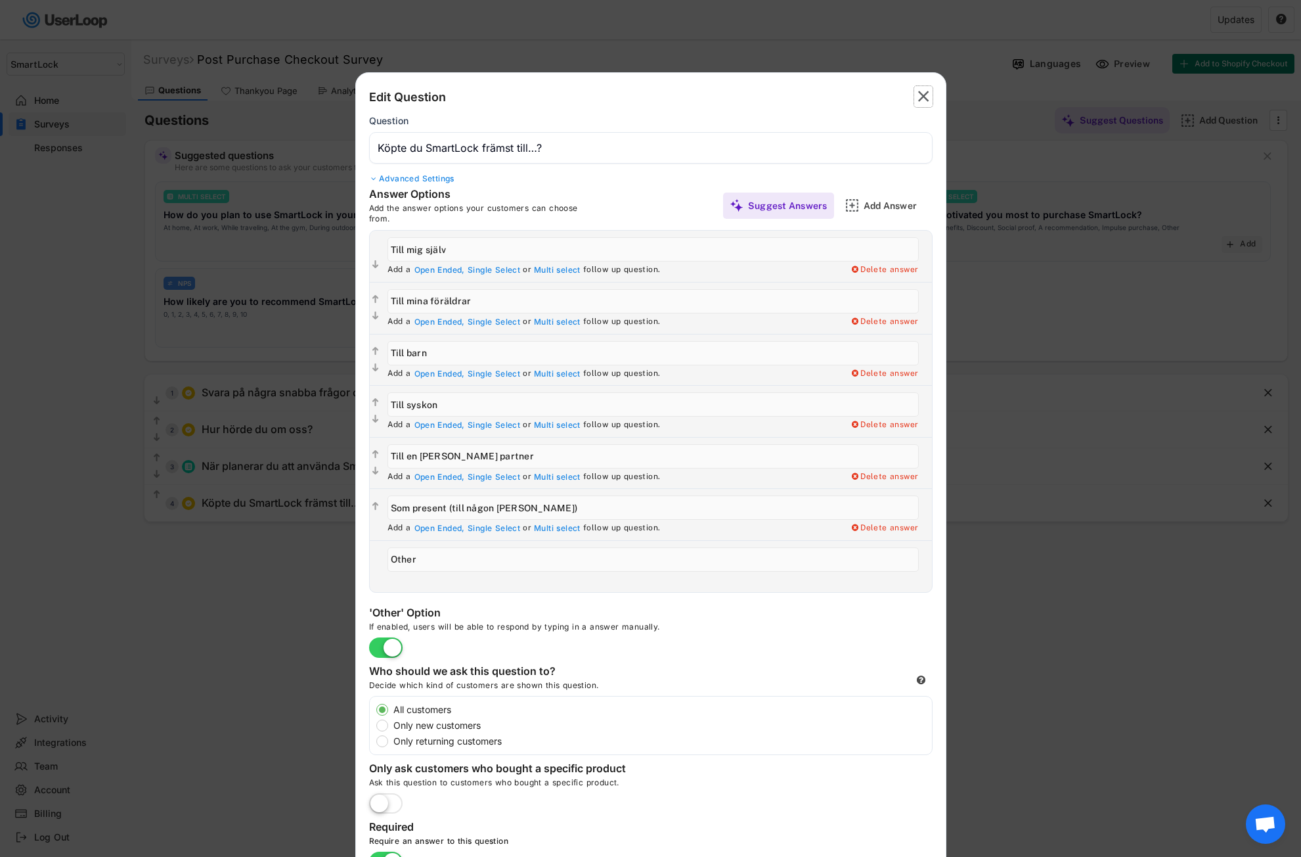
click at [919, 93] on text "" at bounding box center [923, 96] width 11 height 19
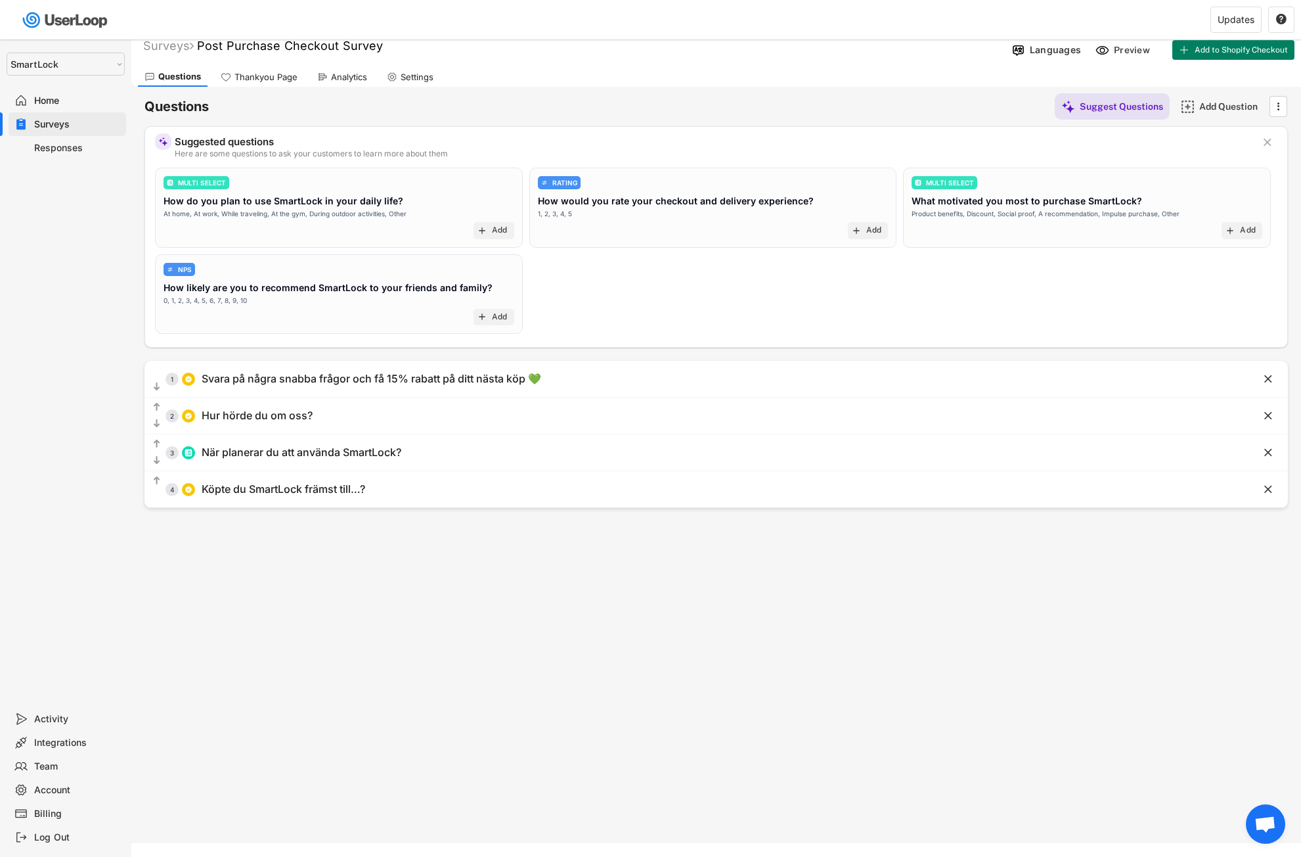
scroll to position [39, 0]
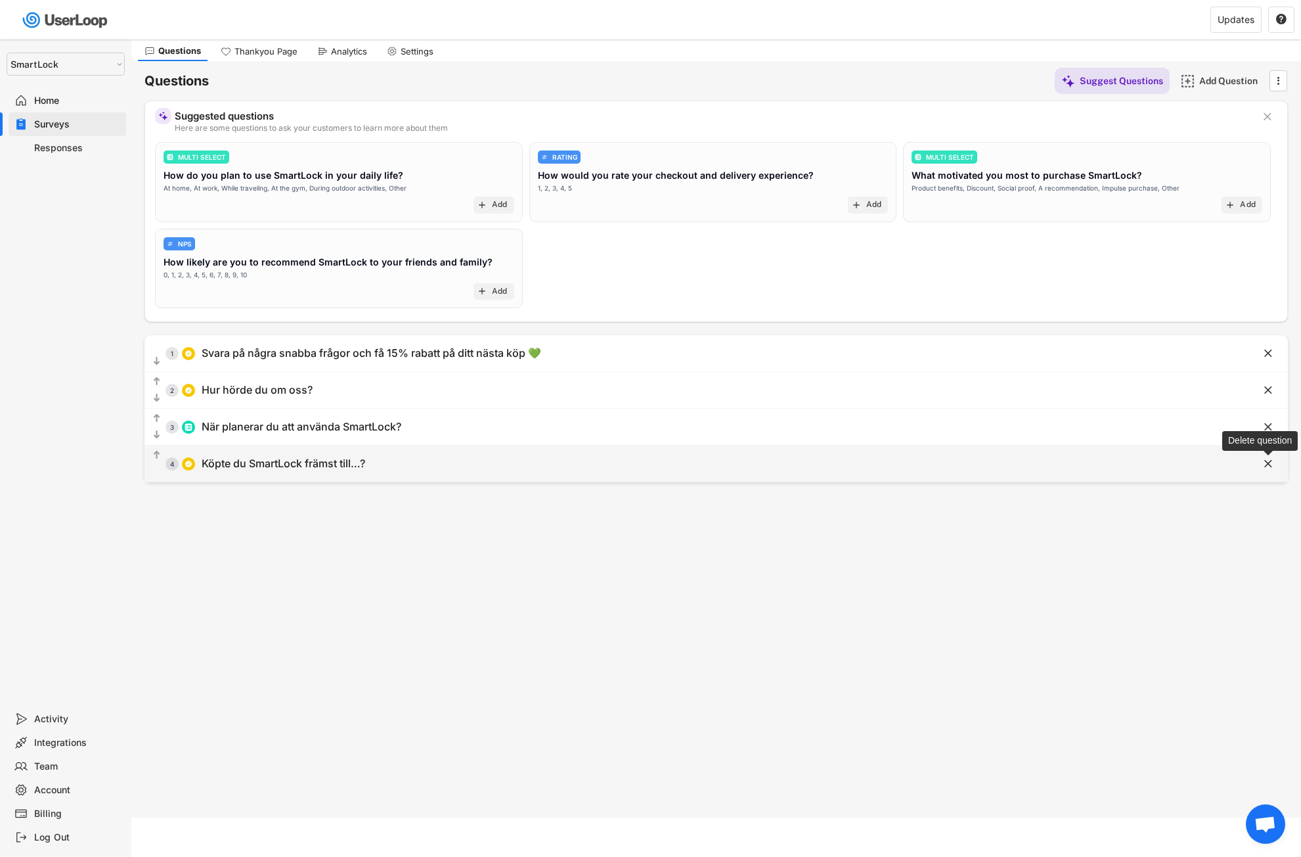
click at [1272, 462] on text "" at bounding box center [1269, 464] width 8 height 14
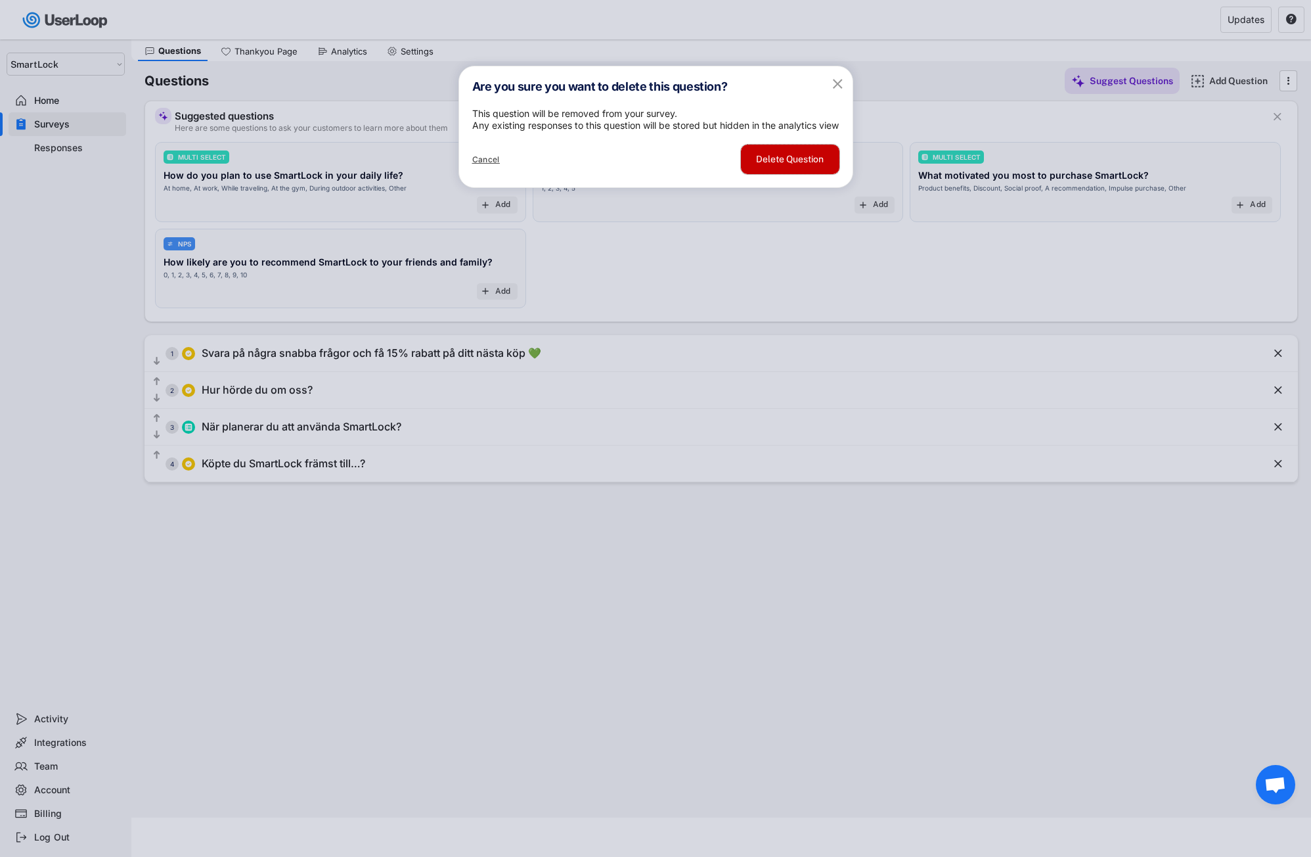
click at [788, 174] on button "Delete Question" at bounding box center [790, 160] width 99 height 30
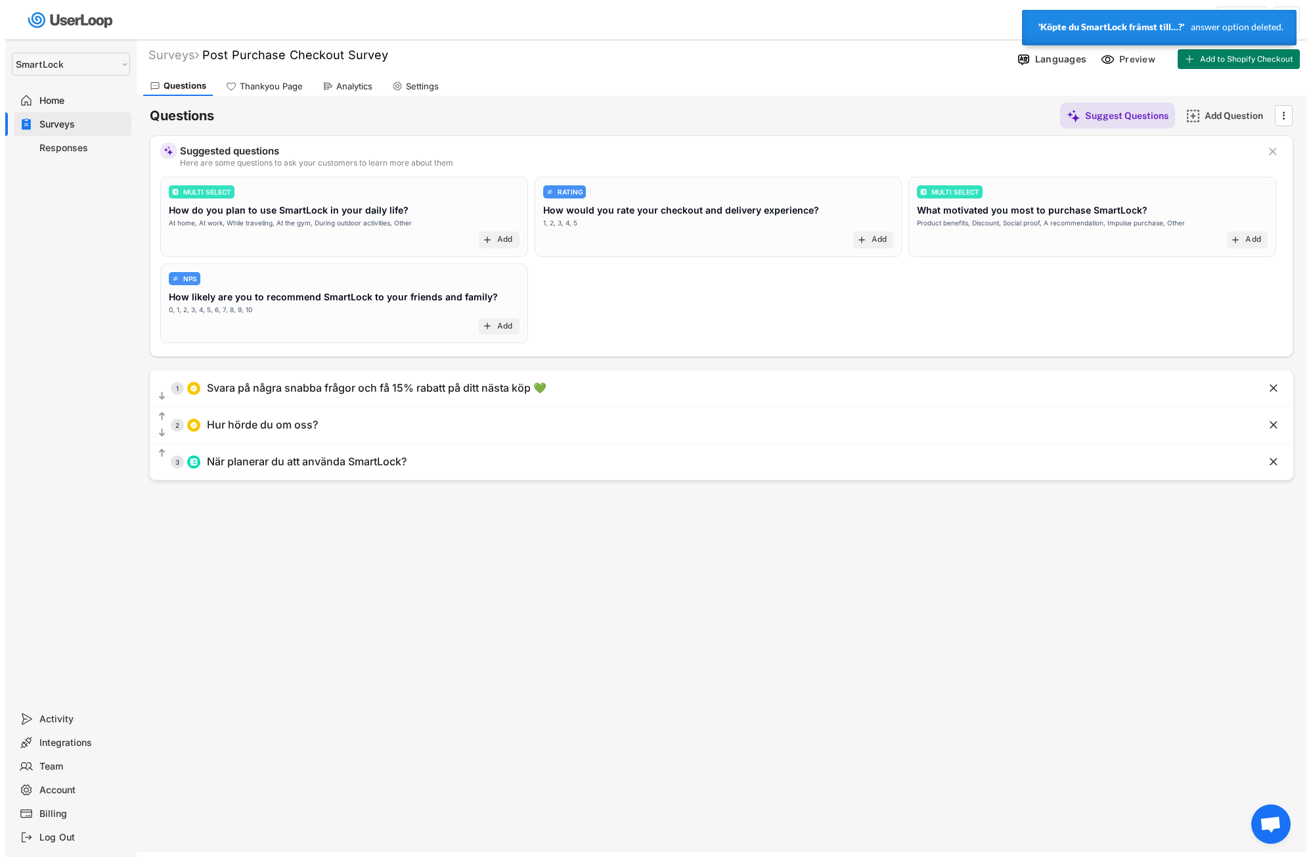
scroll to position [0, 0]
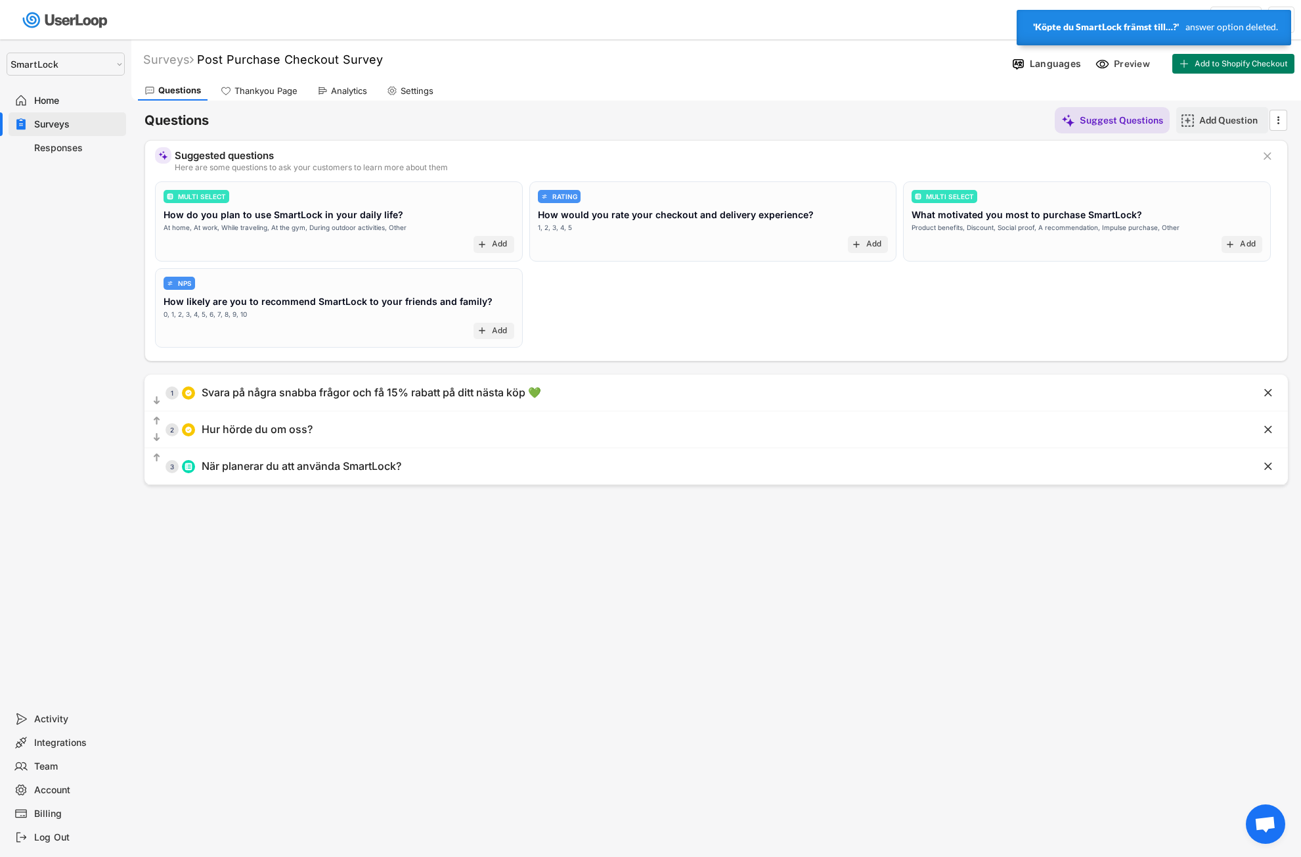
click at [1230, 121] on div "Add Question" at bounding box center [1233, 120] width 66 height 12
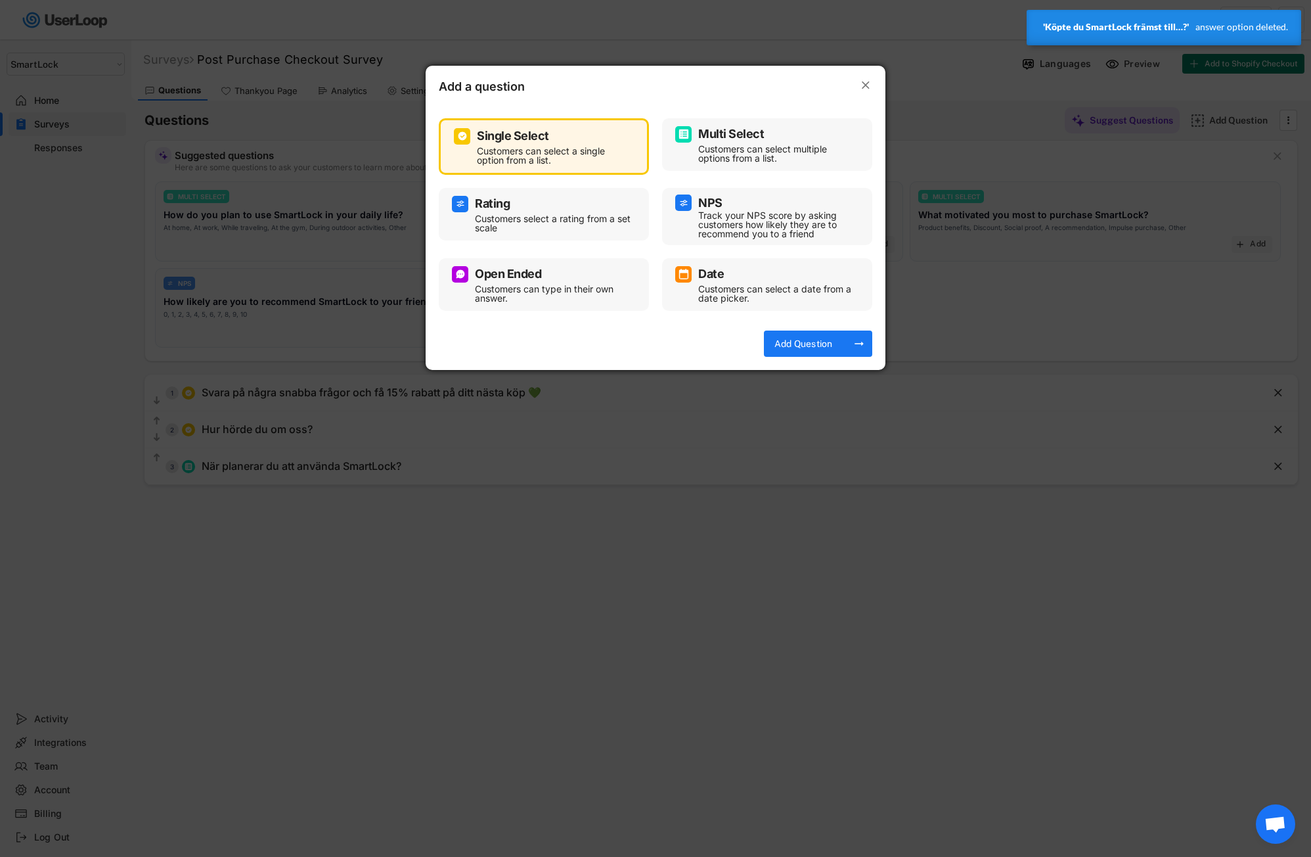
click at [739, 141] on div "Multi Select" at bounding box center [767, 134] width 184 height 16
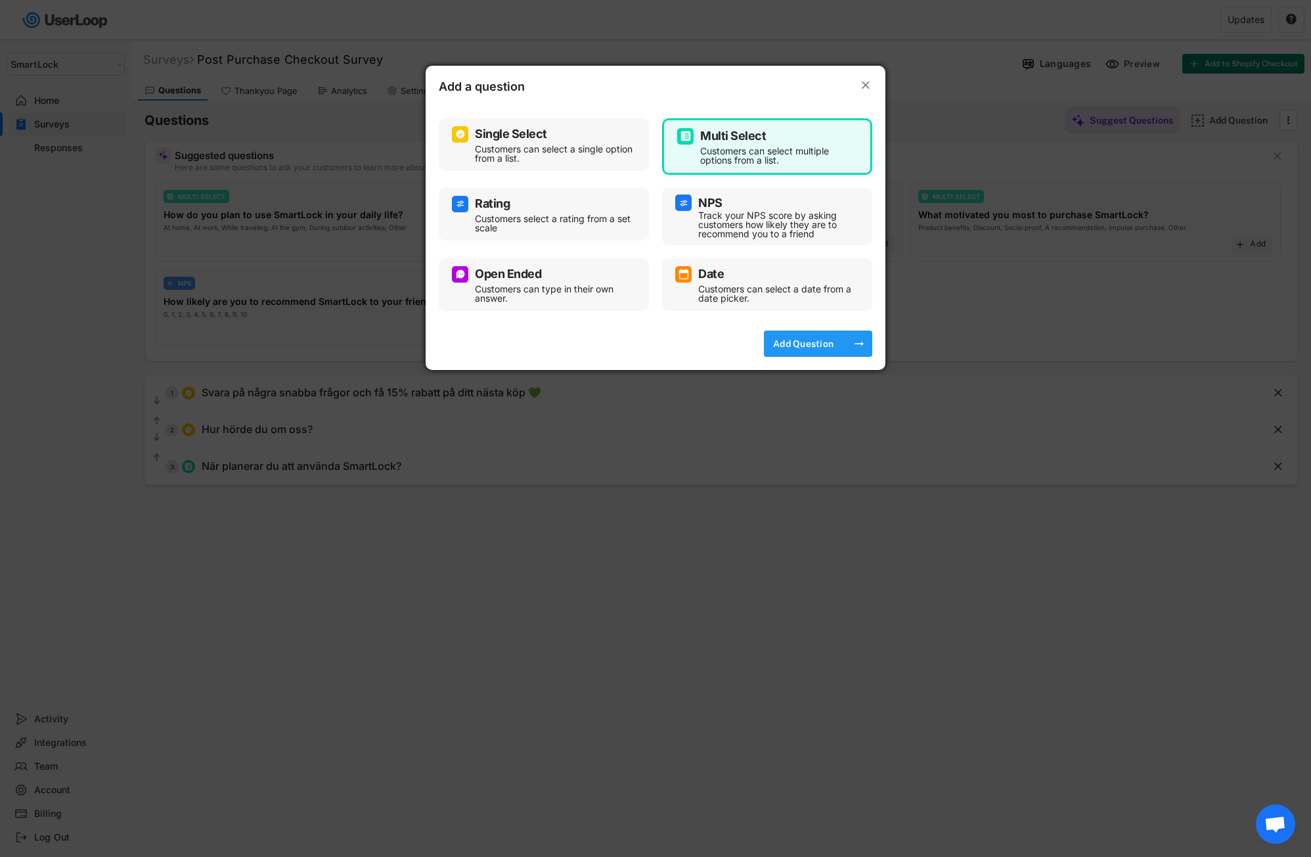
click at [833, 348] on div "Add Question" at bounding box center [804, 344] width 66 height 12
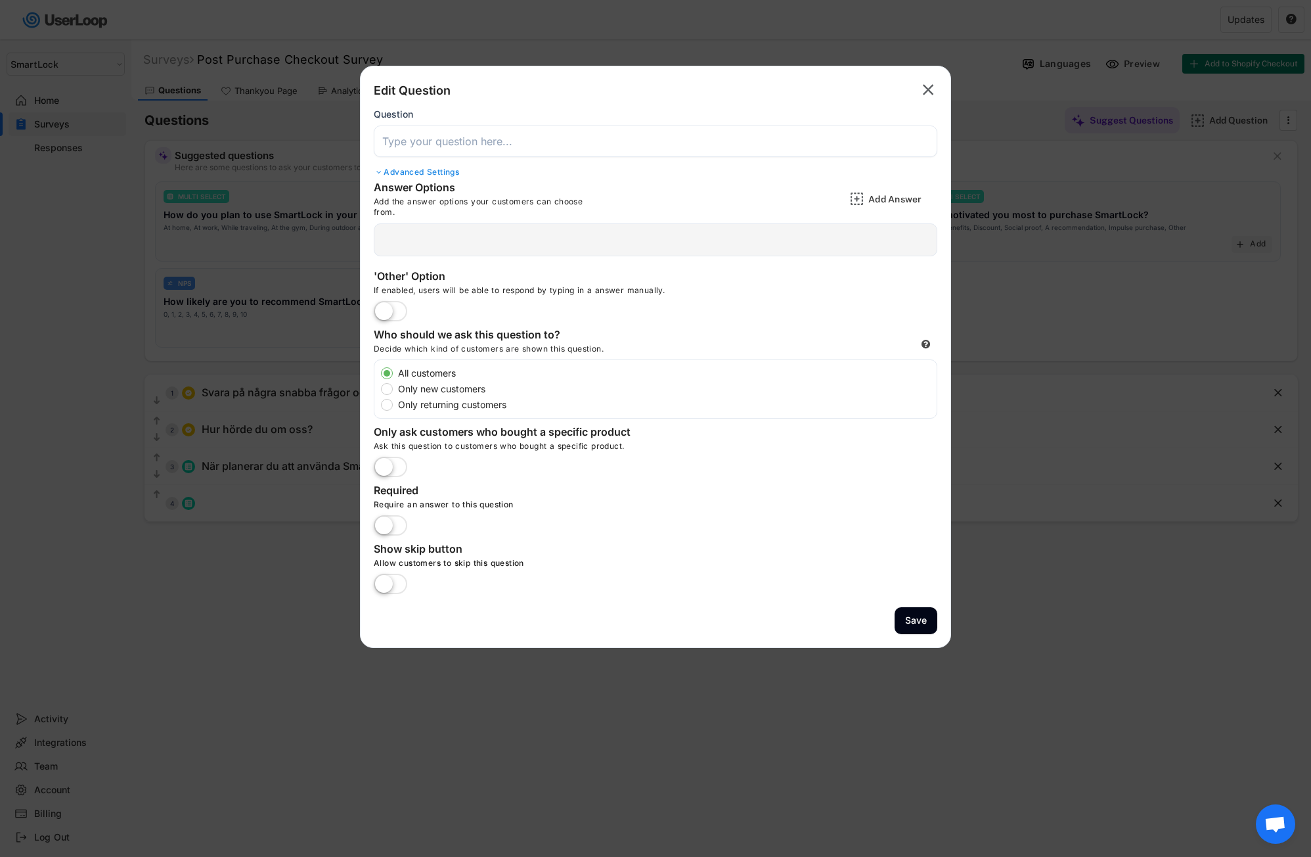
click at [491, 145] on input "input" at bounding box center [656, 141] width 564 height 32
paste input "Köpte du SmartLock främst till…?"
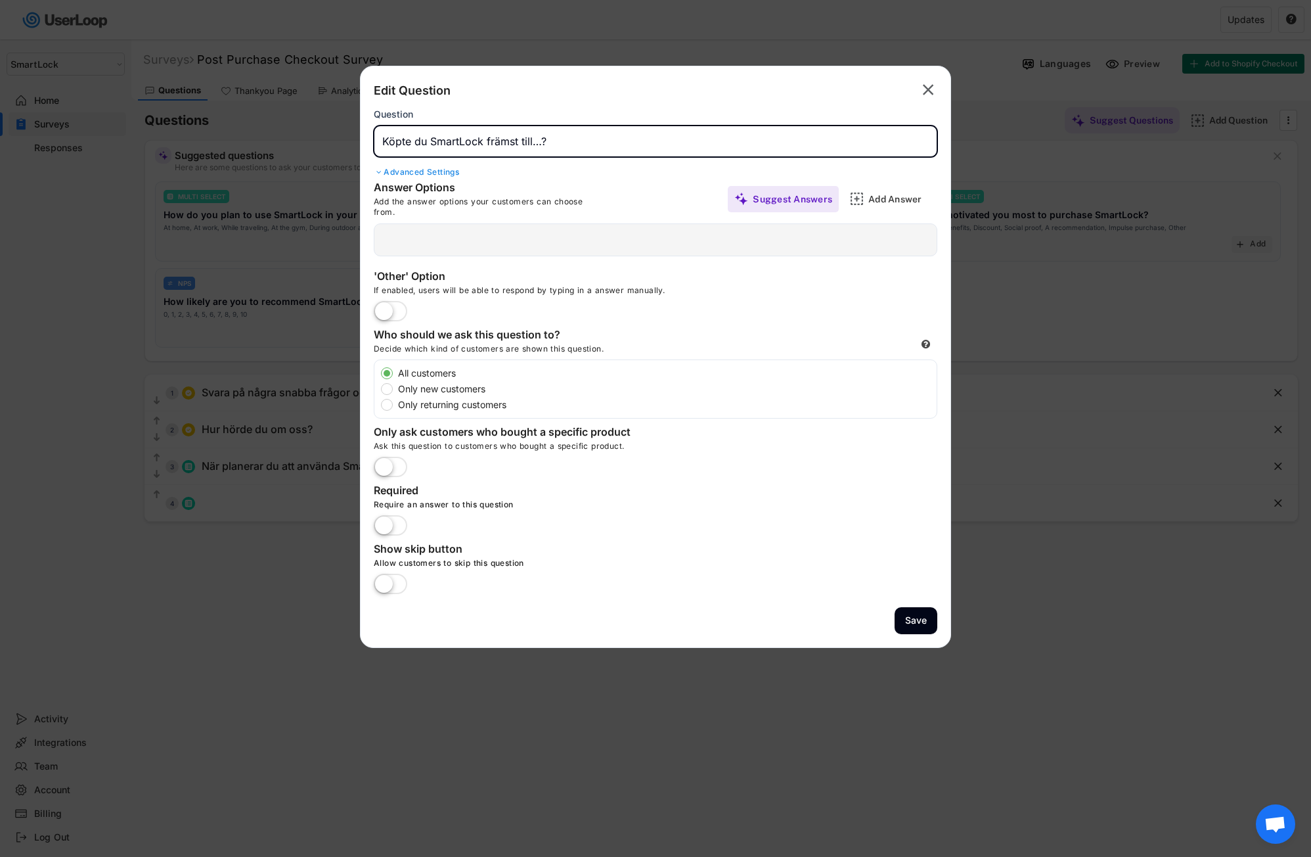
type input "Köpte du SmartLock främst till…?"
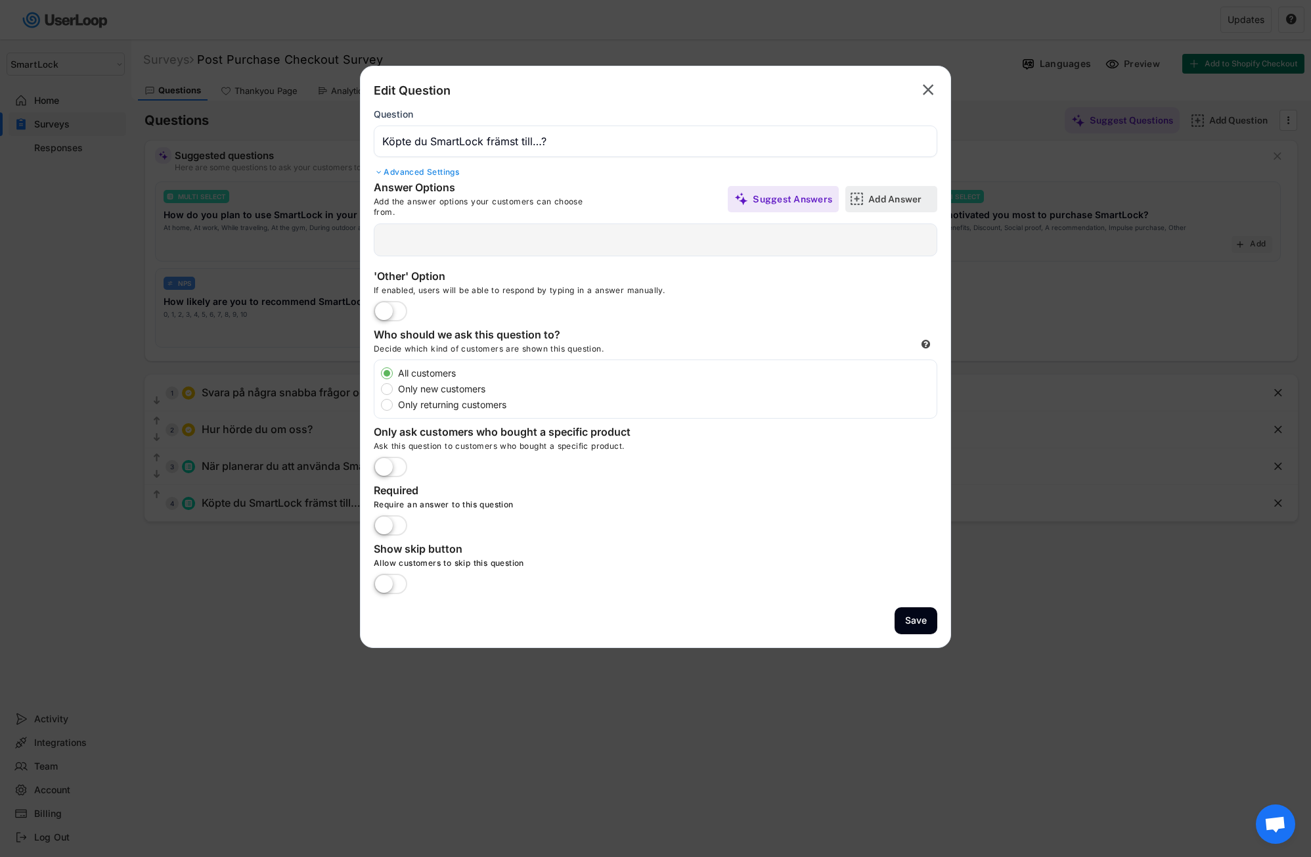
click at [886, 205] on div "Add Answer" at bounding box center [901, 199] width 66 height 26
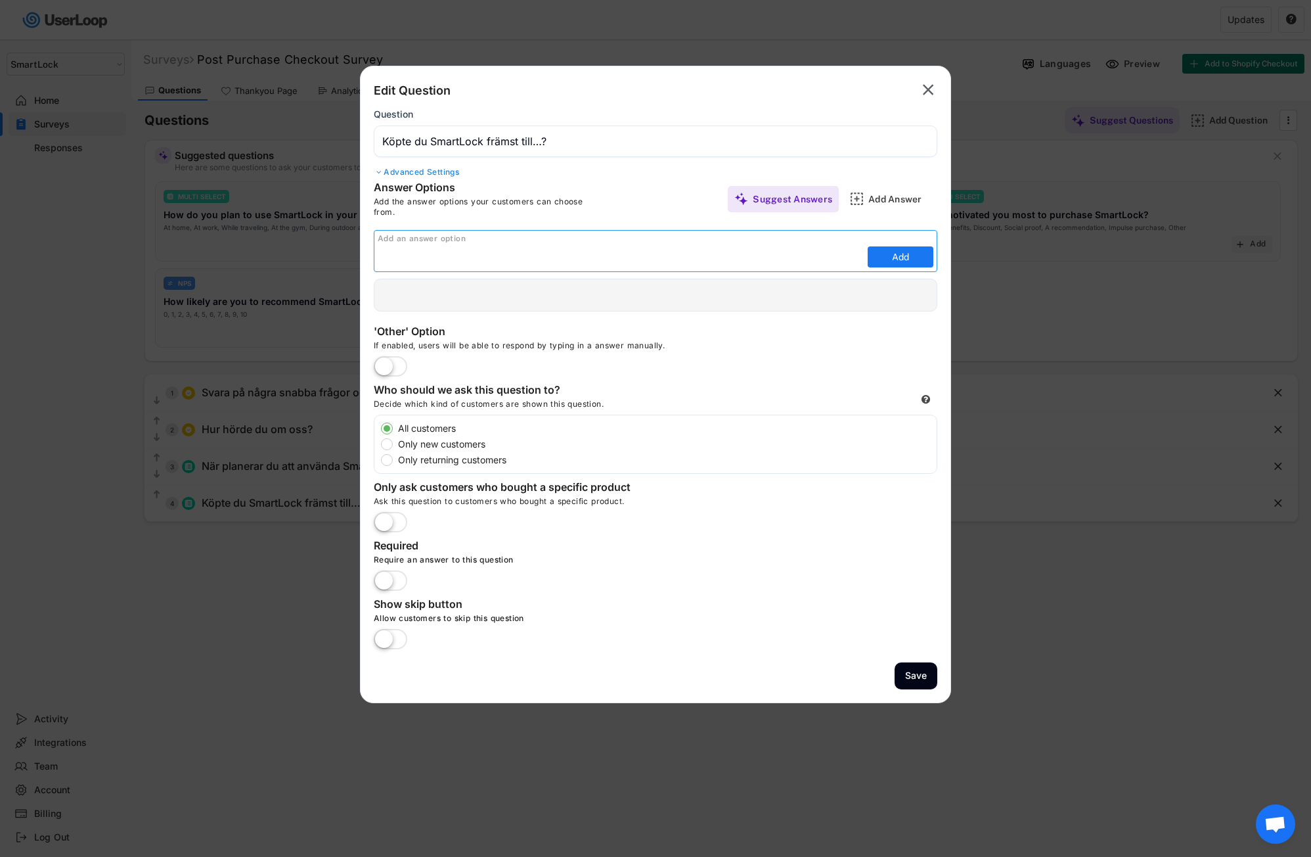
paste input "Till mig själv"
type input "Till mig själv"
click at [880, 252] on button "Add" at bounding box center [901, 256] width 66 height 21
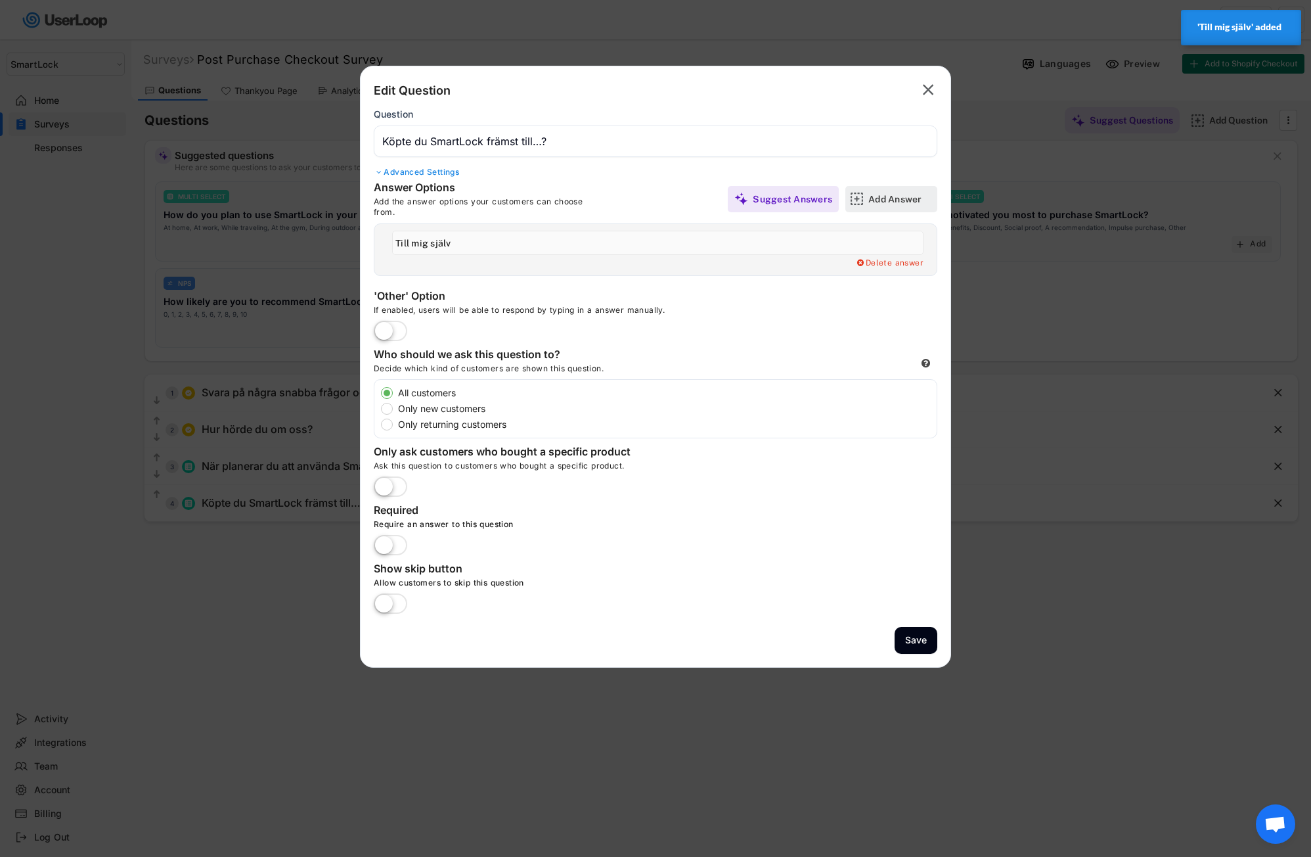
click at [890, 202] on div "Add Answer" at bounding box center [901, 199] width 66 height 12
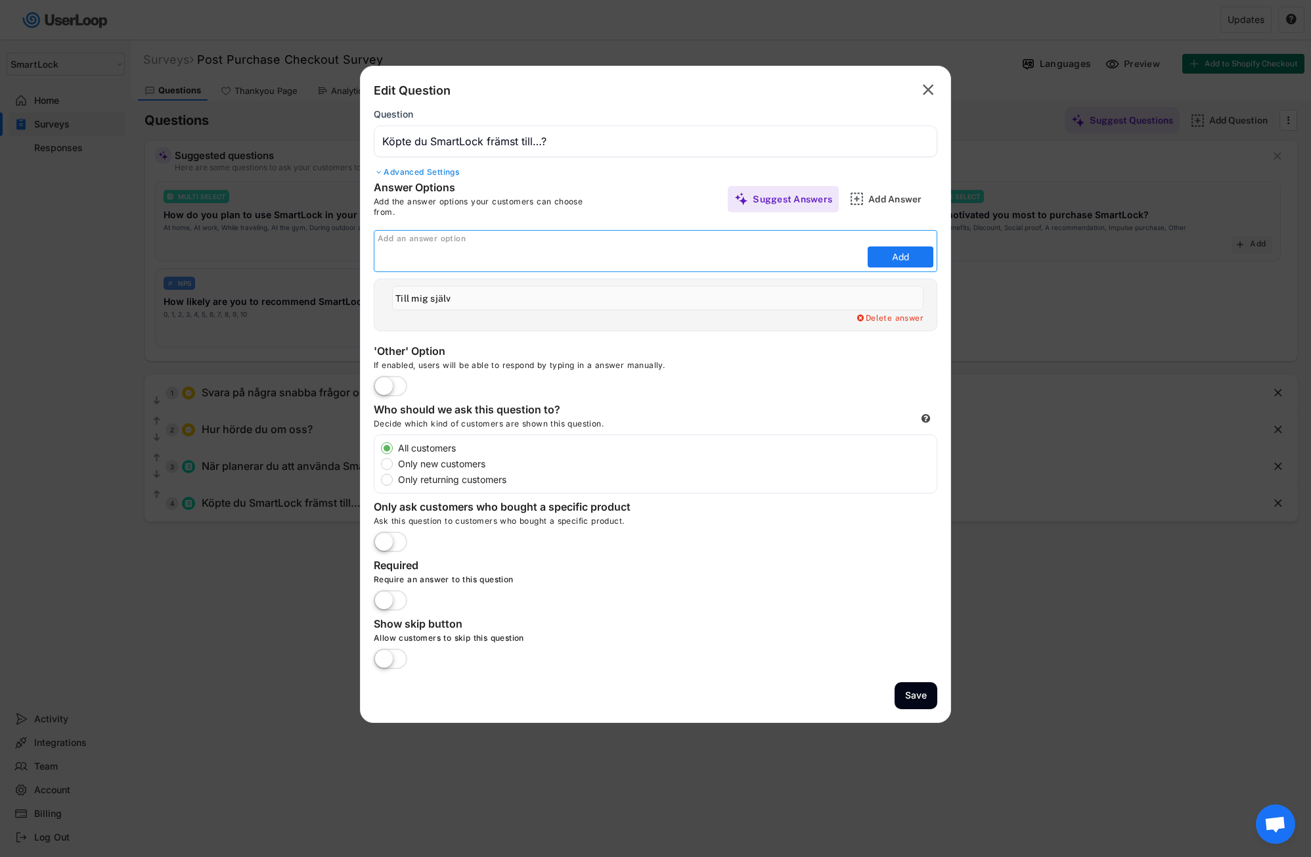
paste input "Till mina föräldrar"
type input "Till mina föräldrar"
click at [892, 257] on button "Add" at bounding box center [901, 256] width 66 height 21
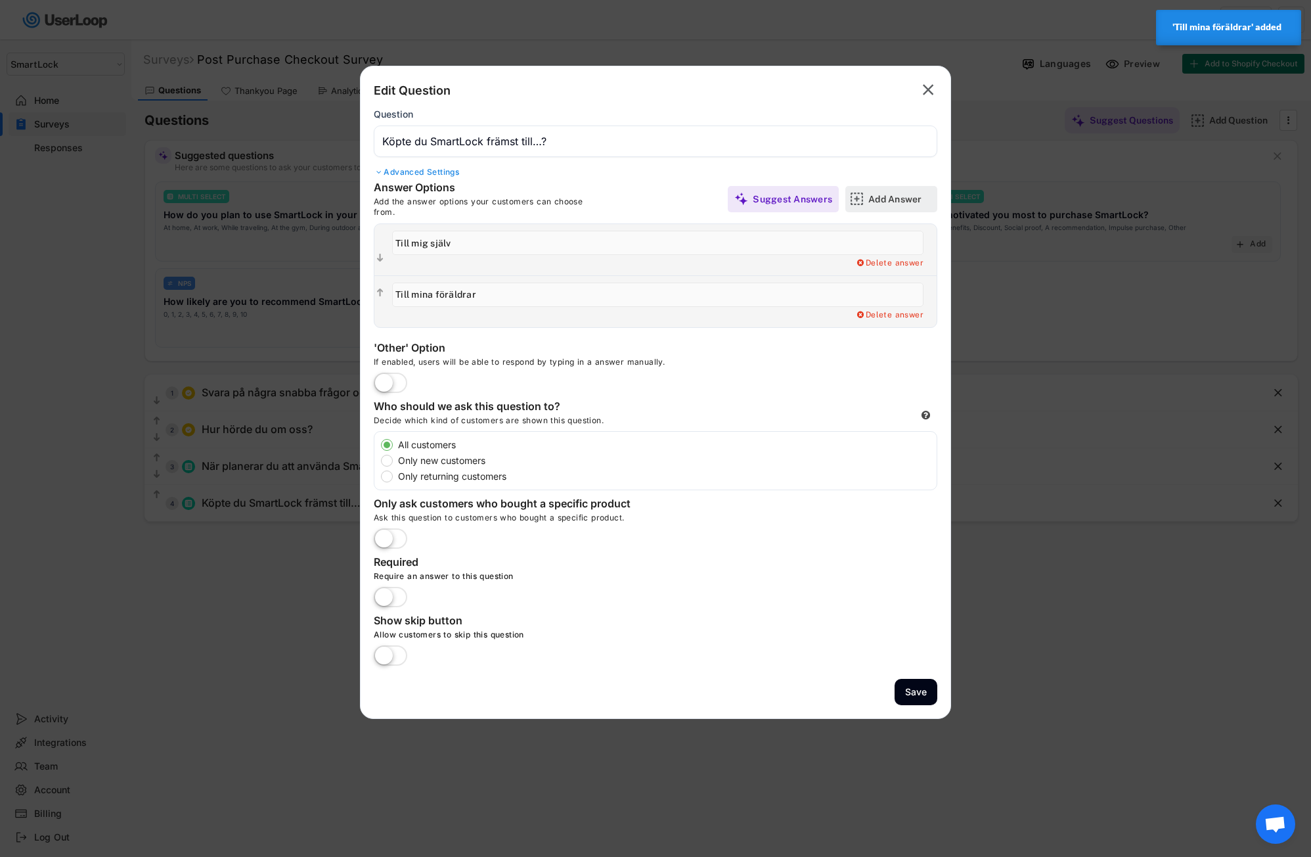
click at [885, 200] on div "Add Answer" at bounding box center [901, 199] width 66 height 12
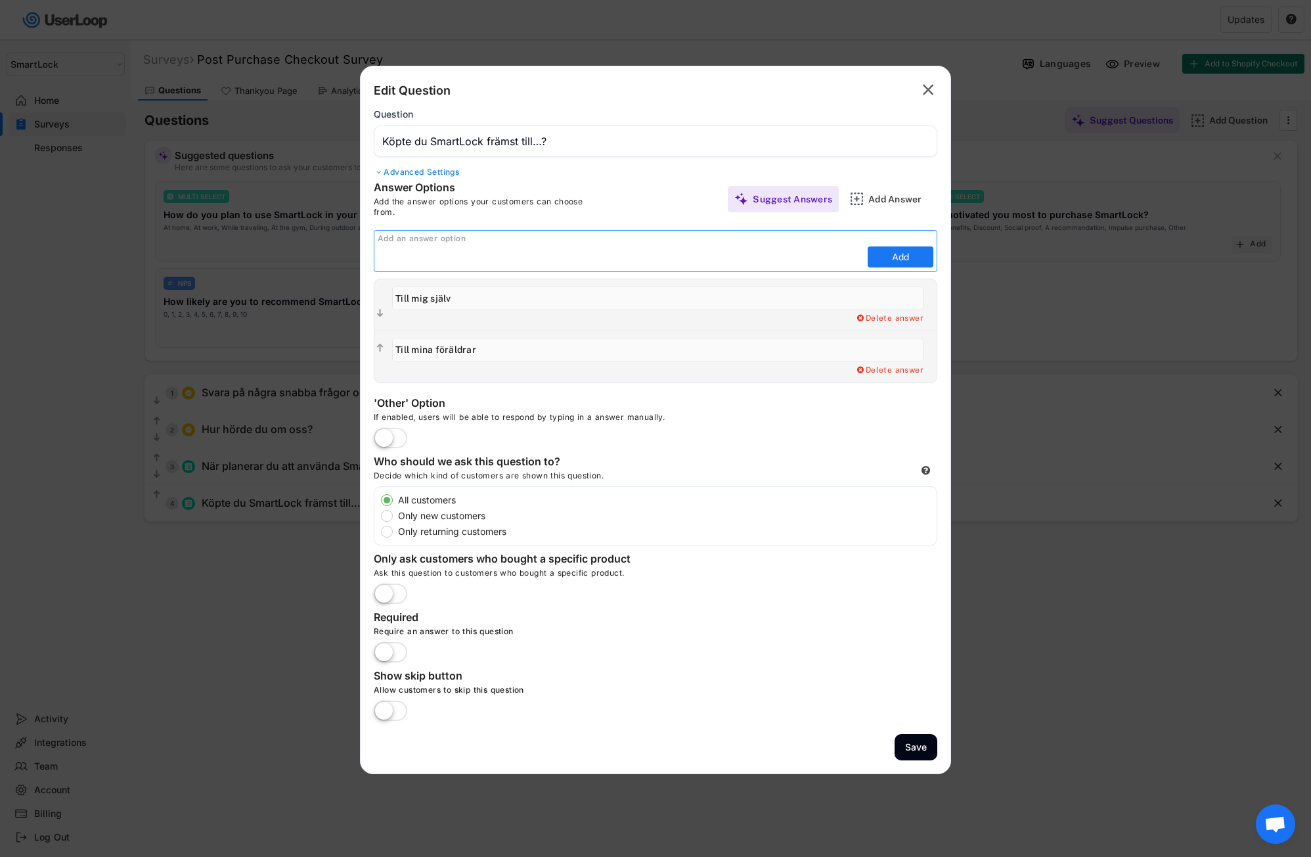
paste input "Till barn"
type input "Till barn"
click at [899, 260] on button "Add" at bounding box center [901, 256] width 66 height 21
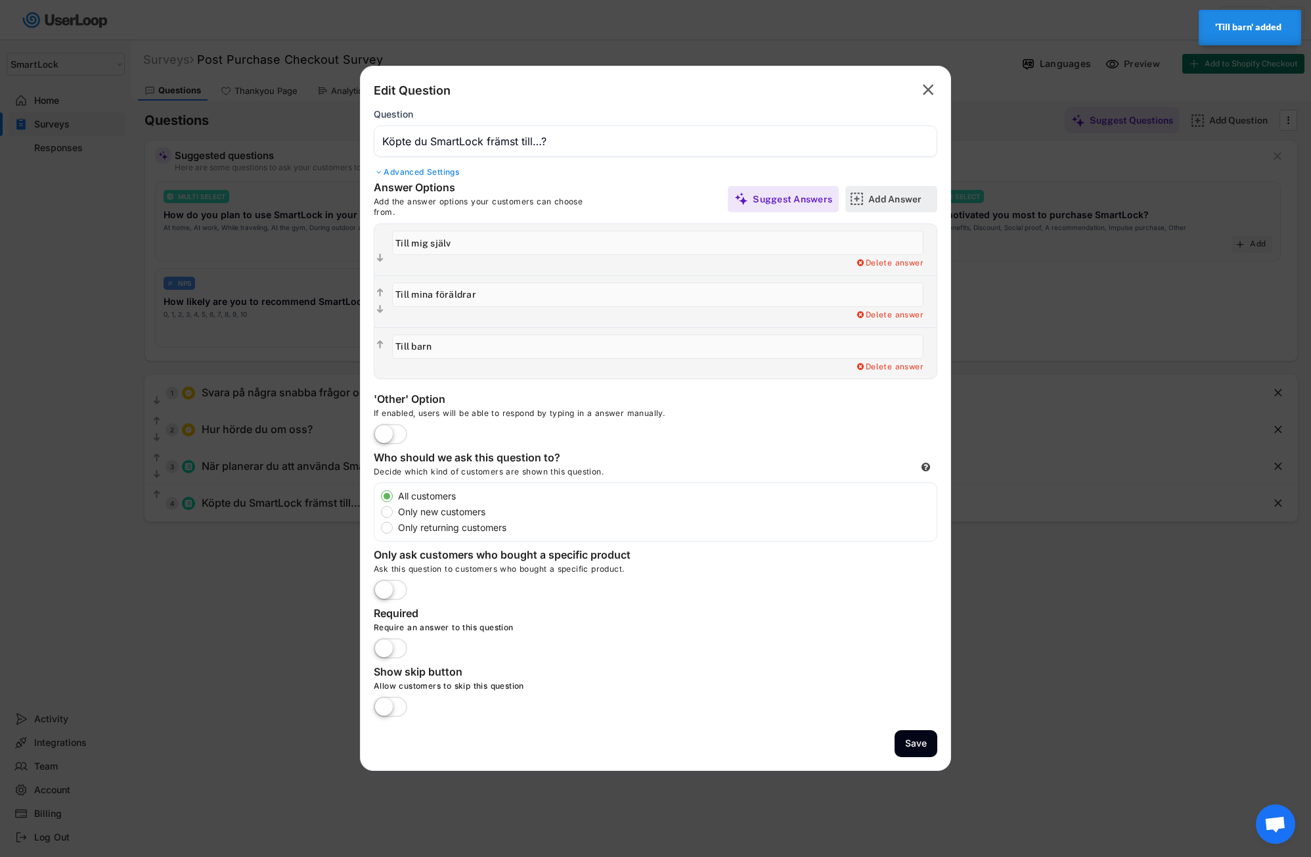
click at [889, 201] on div "Add Answer" at bounding box center [901, 199] width 66 height 12
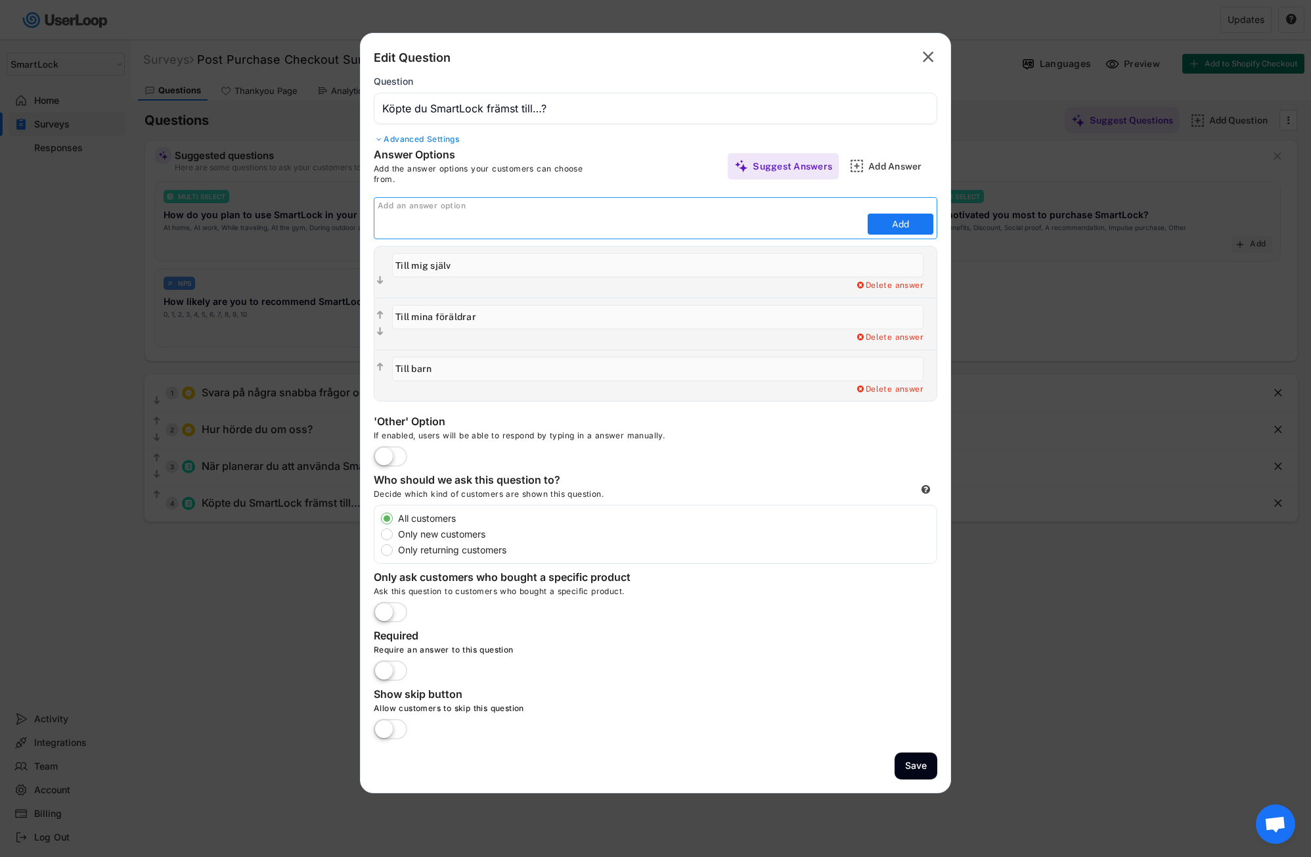
paste input "Till syskon"
type input "Till syskon"
click at [888, 221] on button "Add" at bounding box center [901, 223] width 66 height 21
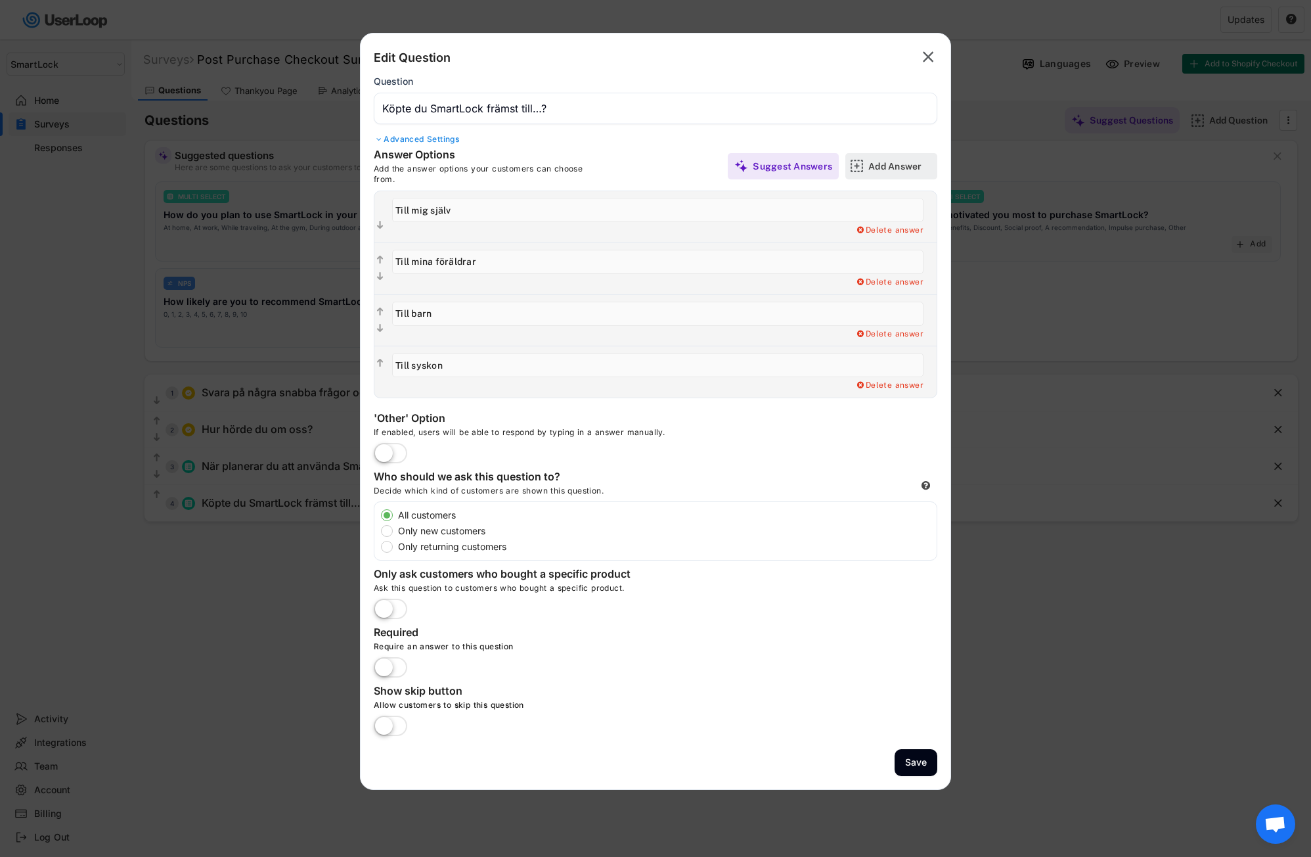
click at [884, 166] on div "Add Answer" at bounding box center [901, 166] width 66 height 12
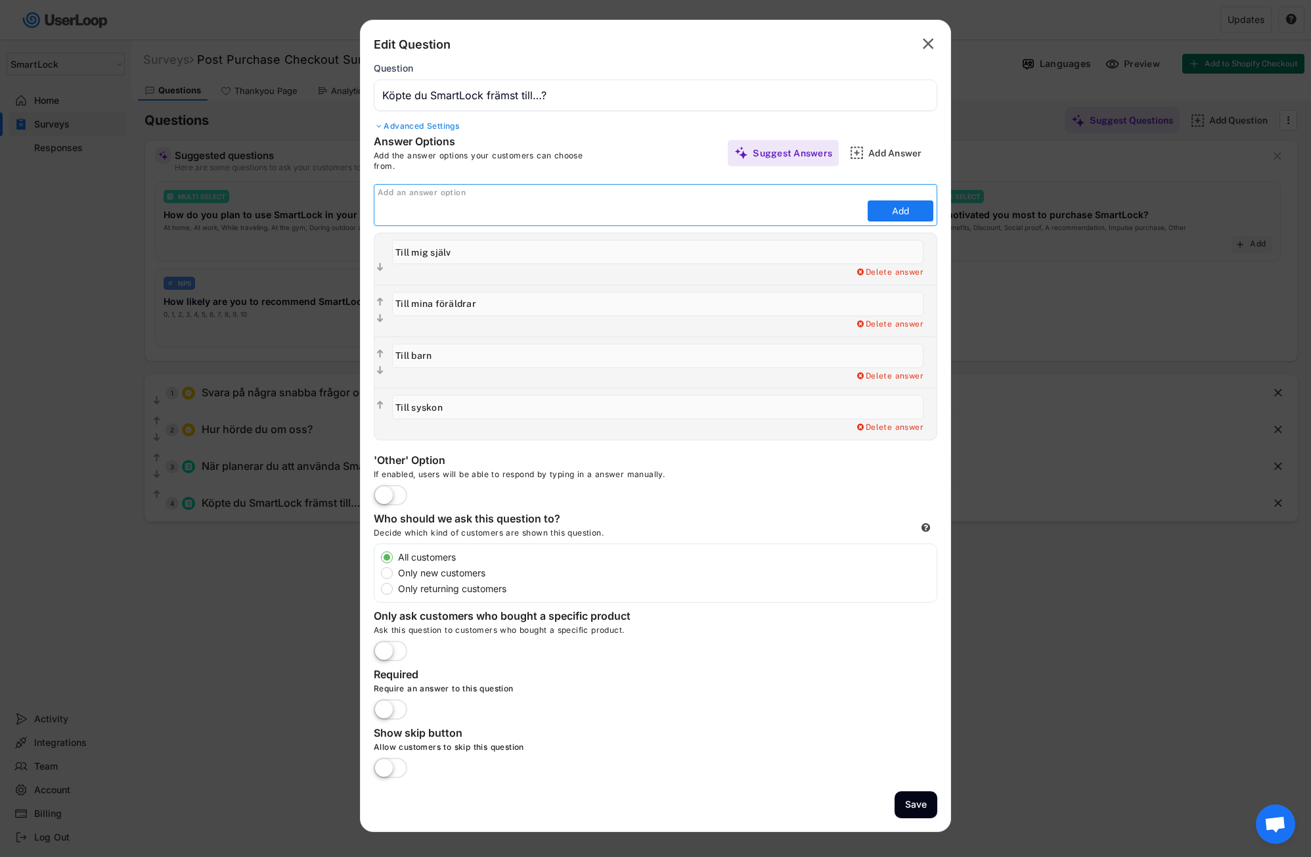
paste input "Till en vän eller partner"
type input "Till en vän eller partner"
click at [891, 215] on button "Add" at bounding box center [901, 210] width 66 height 21
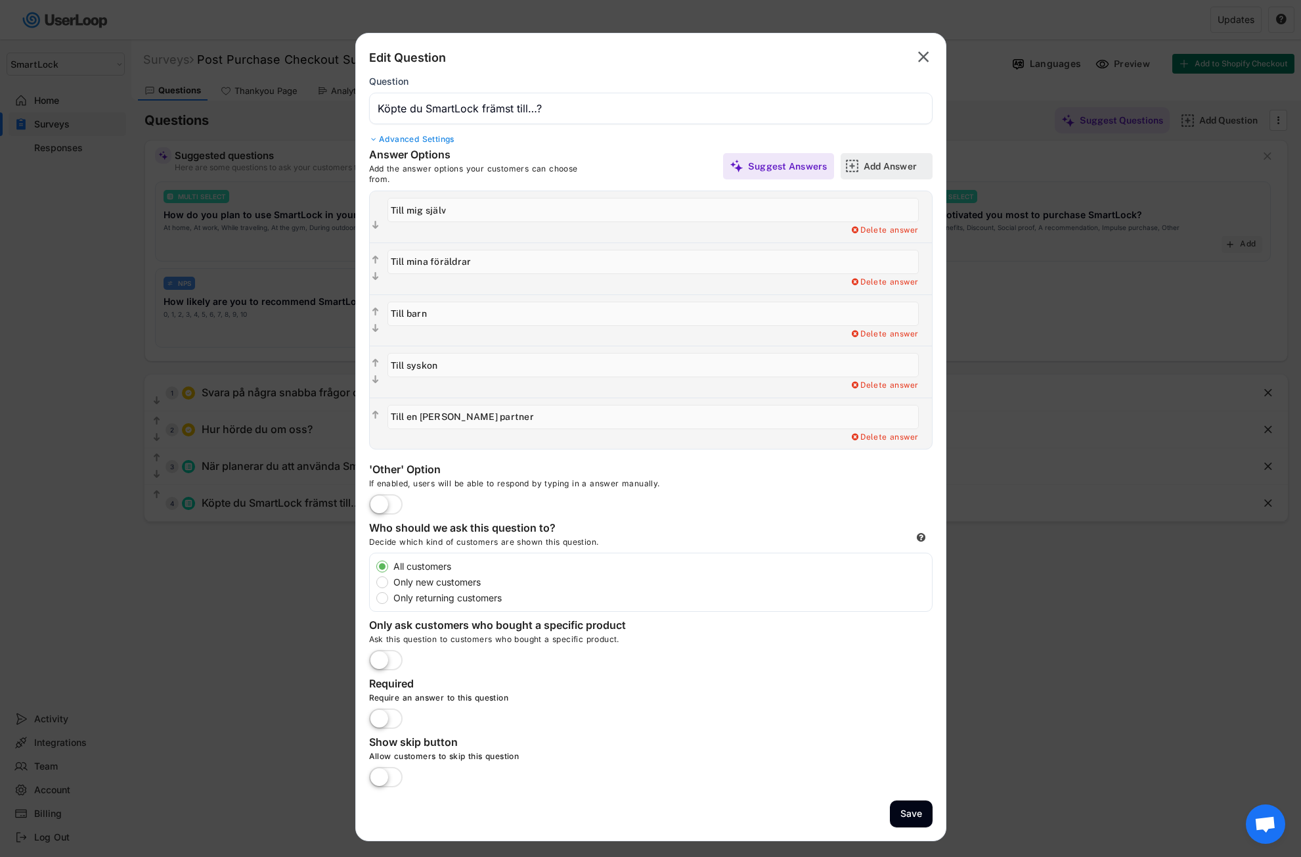
click at [886, 162] on div "Add Answer" at bounding box center [897, 166] width 66 height 12
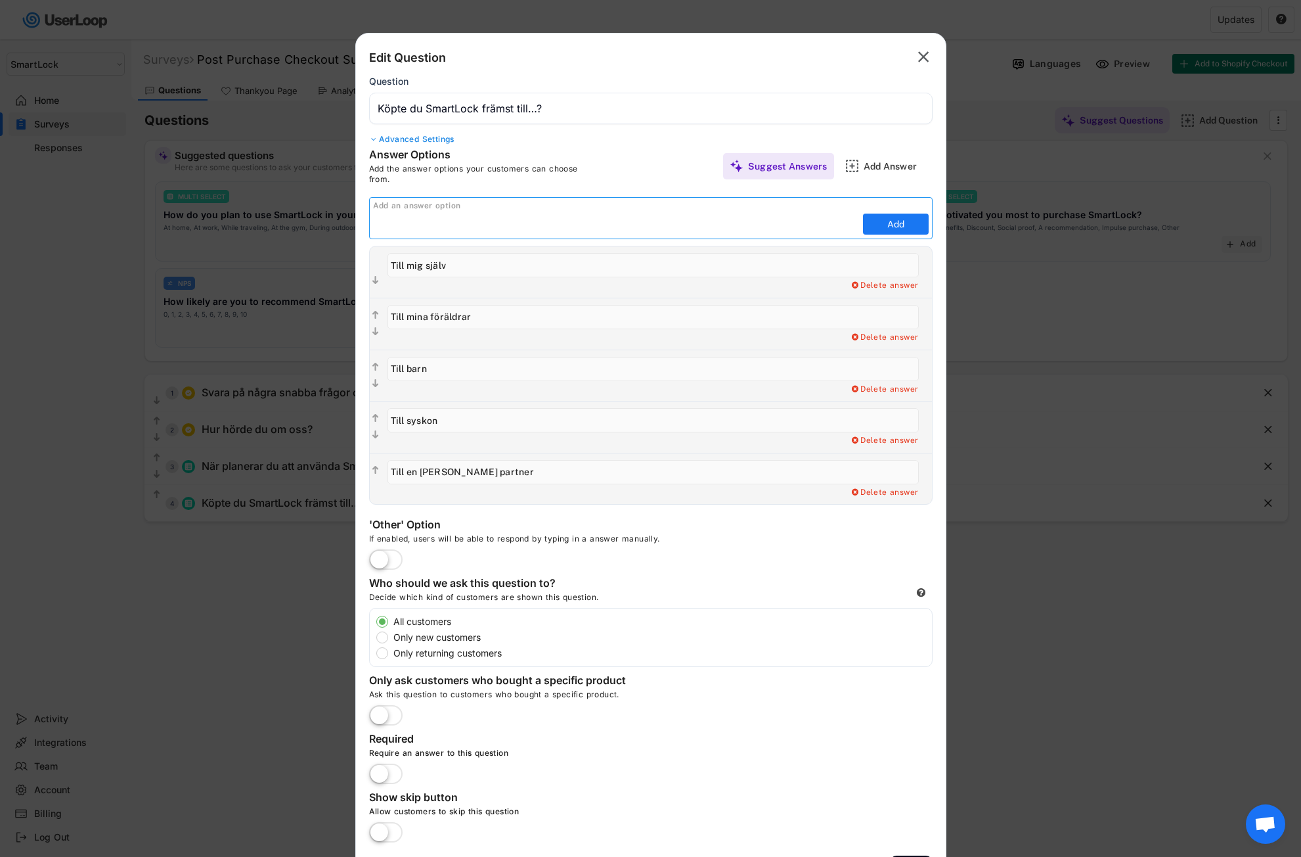
paste input "Som present (till någon annan)"
type input "Som present (till någon annan)"
click at [906, 225] on button "Add" at bounding box center [896, 223] width 66 height 21
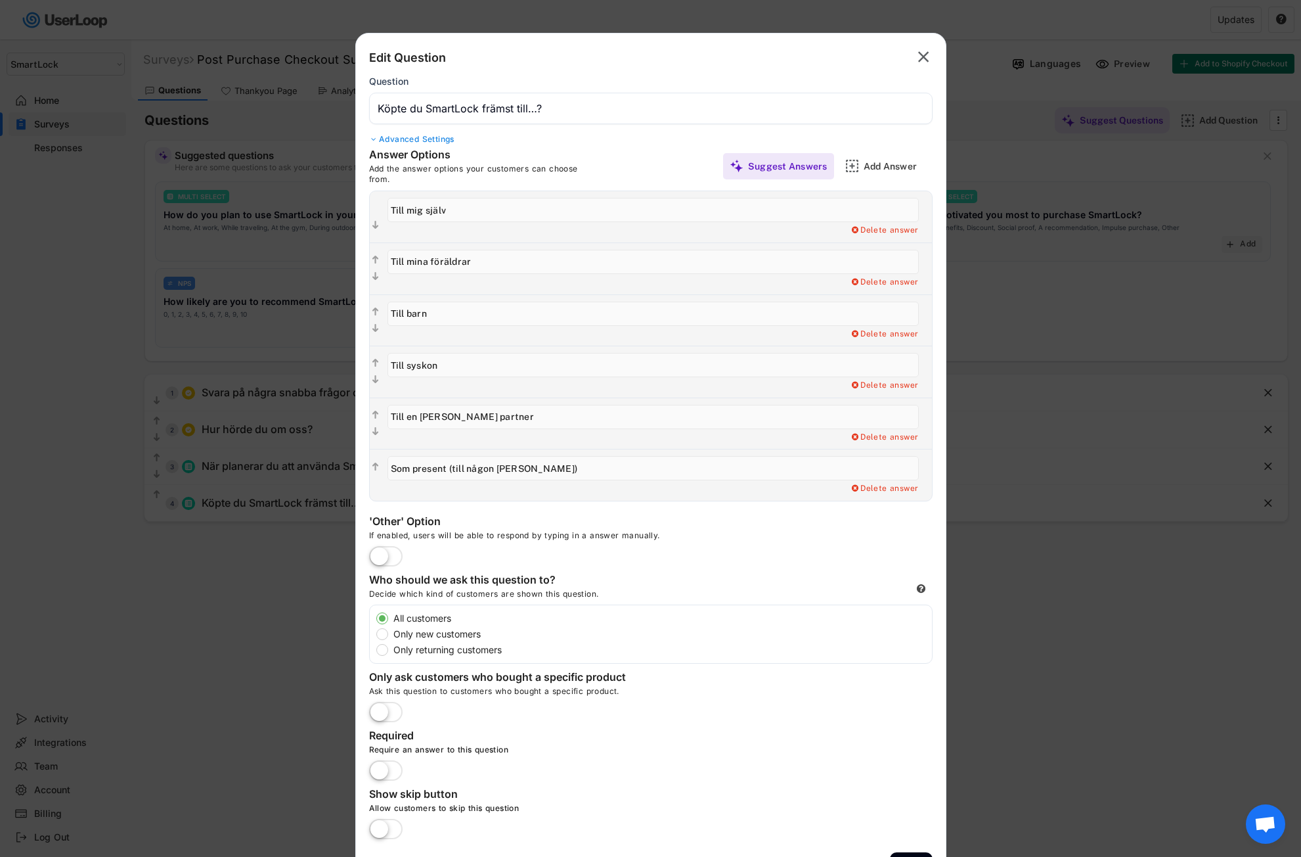
click at [389, 558] on label at bounding box center [386, 557] width 40 height 29
click at [0, 0] on input "checkbox" at bounding box center [0, 0] width 0 height 0
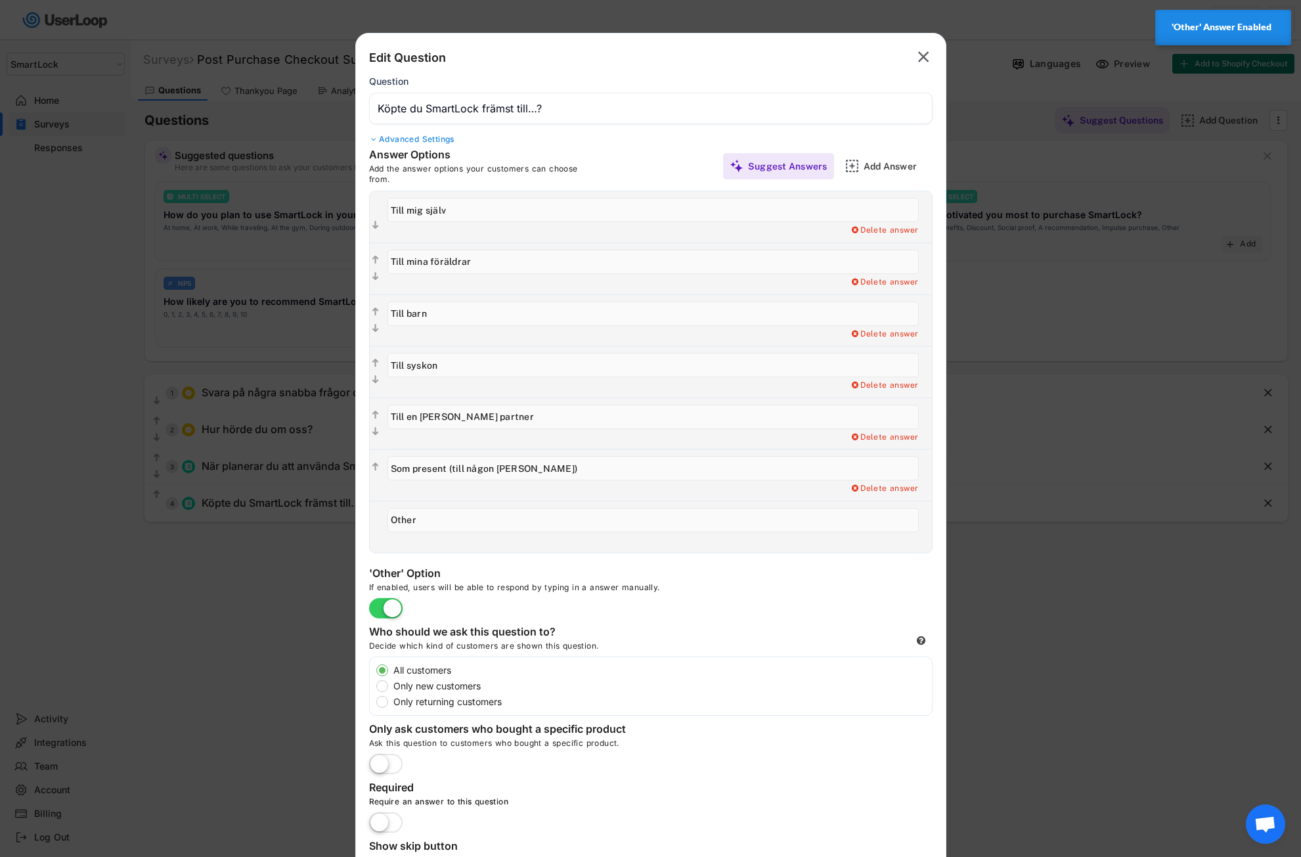
drag, startPoint x: 420, startPoint y: 519, endPoint x: 383, endPoint y: 519, distance: 37.4
click at [383, 519] on div "Add a Open Ended Single Select or Multi select follow up question. Delete answe…" at bounding box center [656, 526] width 551 height 51
paste input "Annat"
type input "Annat"
click at [489, 547] on div "Add a Open Ended Single Select or Multi select follow up question. Delete answe…" at bounding box center [656, 526] width 551 height 51
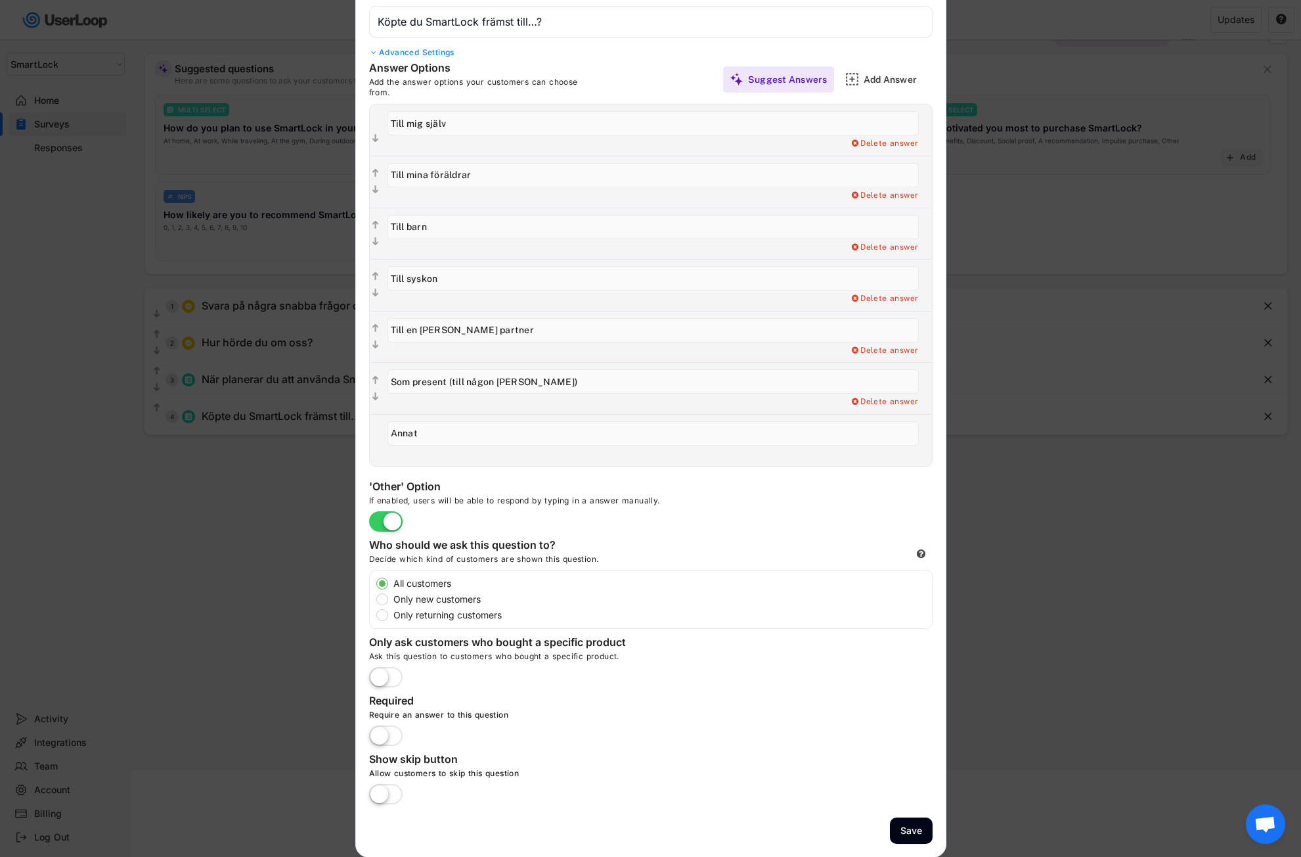
scroll to position [87, 0]
click at [387, 736] on label at bounding box center [386, 735] width 40 height 29
click at [0, 0] on input "checkbox" at bounding box center [0, 0] width 0 height 0
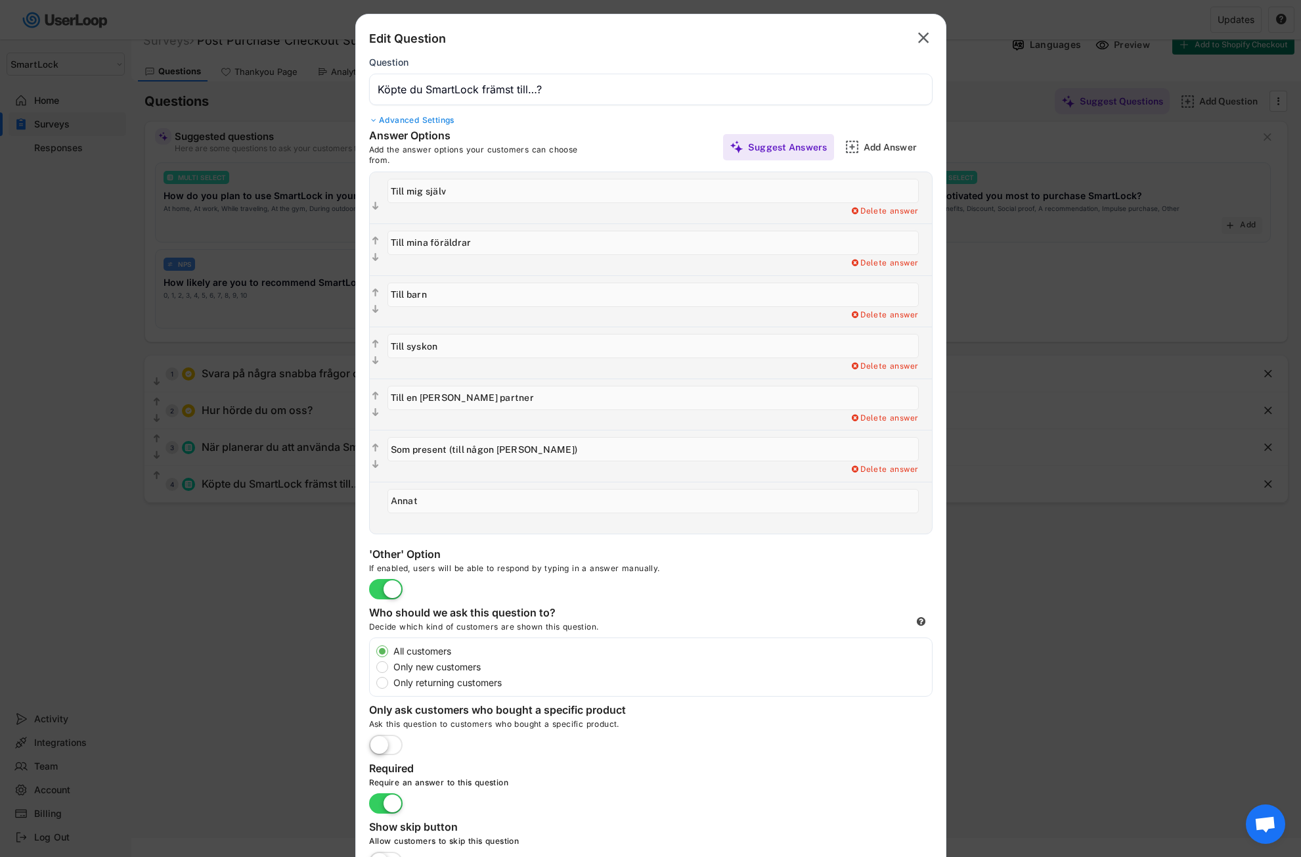
scroll to position [0, 0]
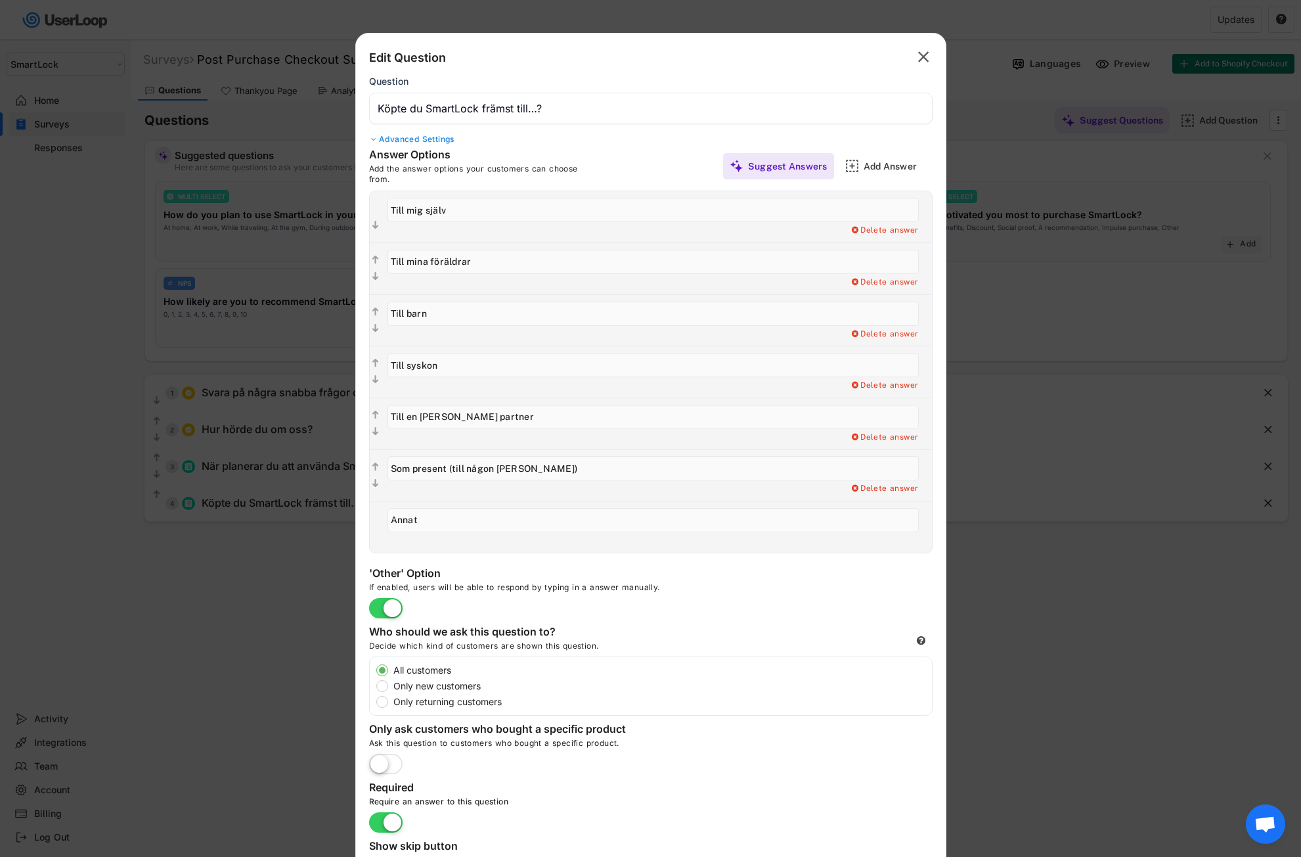
click at [411, 136] on div "Advanced Settings" at bounding box center [651, 139] width 564 height 11
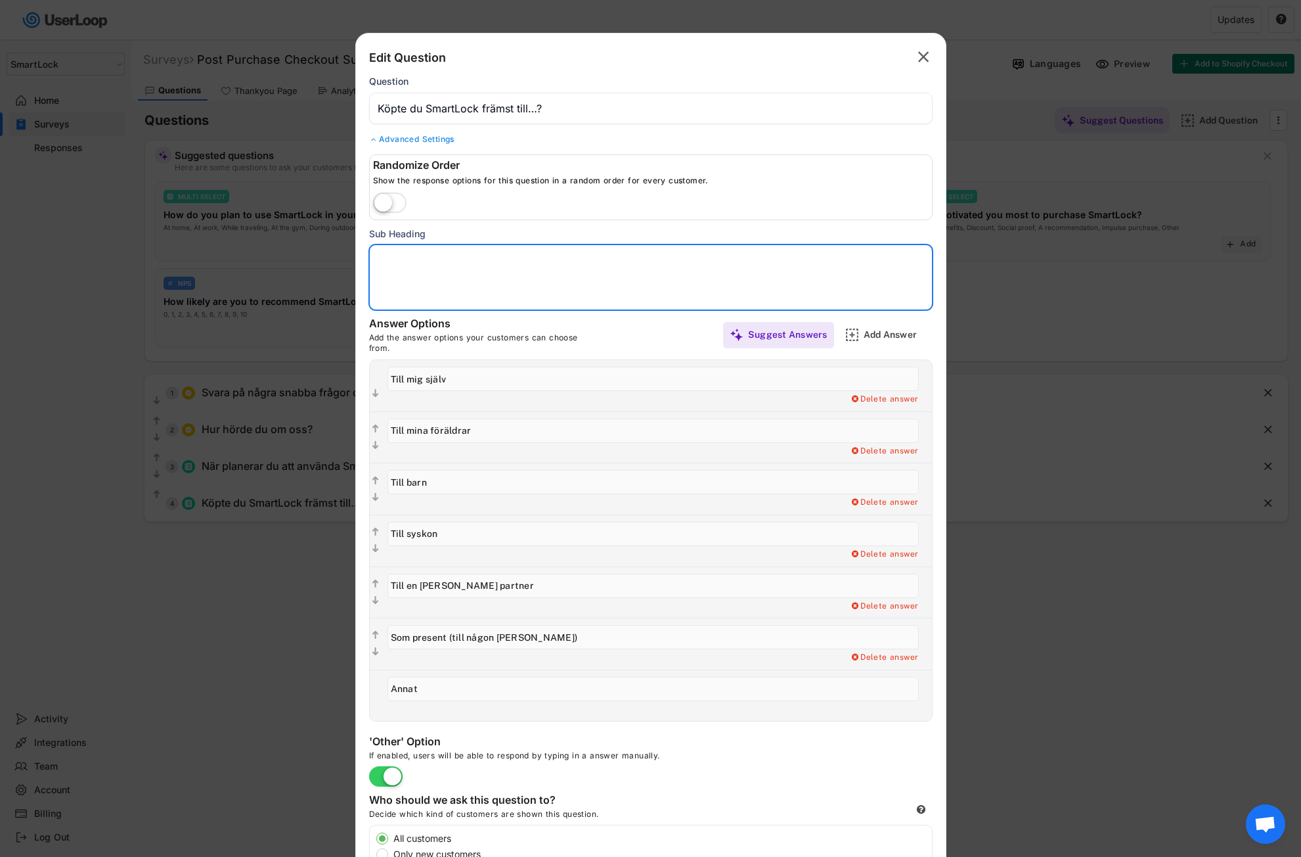
click at [388, 263] on textarea at bounding box center [651, 277] width 564 height 66
drag, startPoint x: 427, startPoint y: 303, endPoint x: 377, endPoint y: 258, distance: 67.9
paste textarea "Du kan välja flera alternativ om mer än ett stämmer."
type textarea "Du kan välja flera alternativ om mer än ett stämmer."
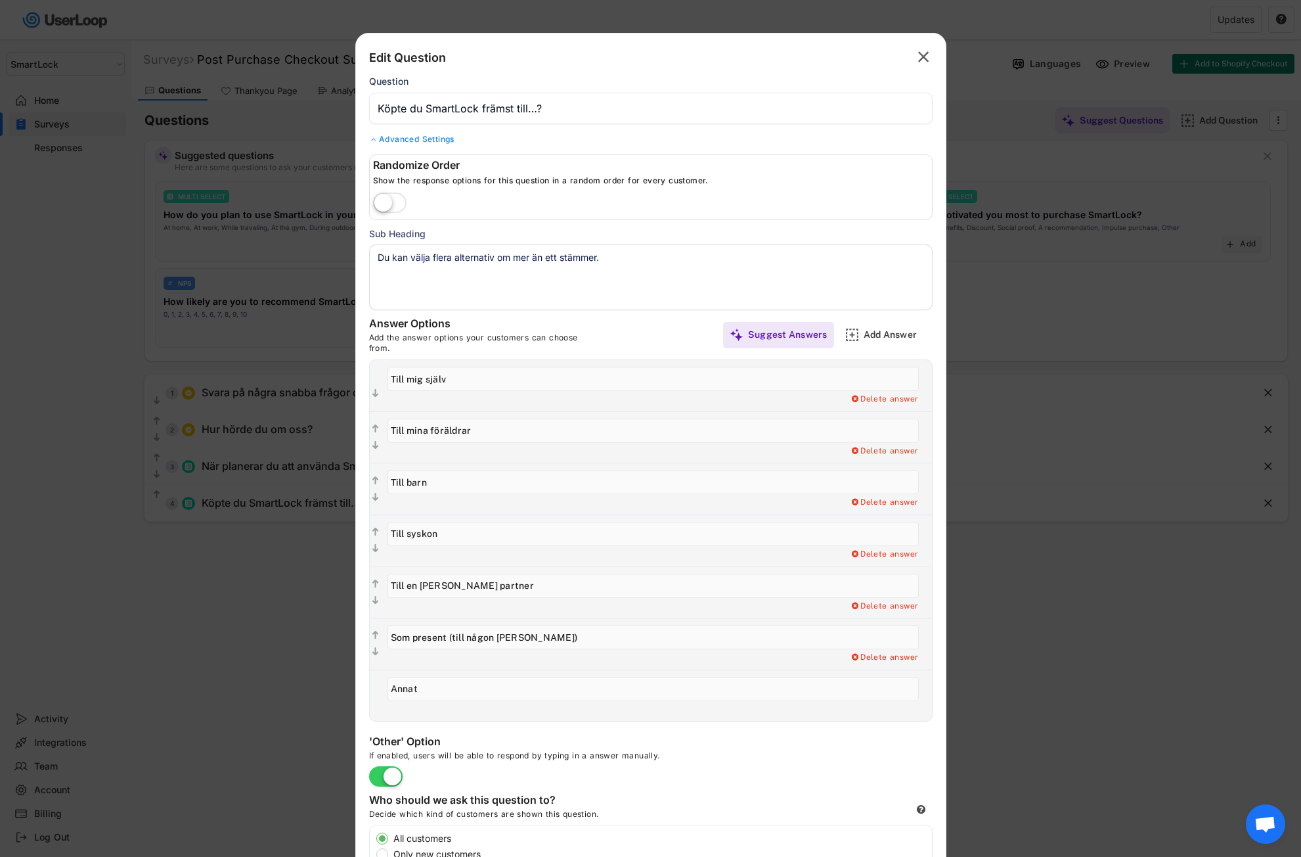
click at [670, 232] on div "Sub Heading" at bounding box center [651, 234] width 564 height 14
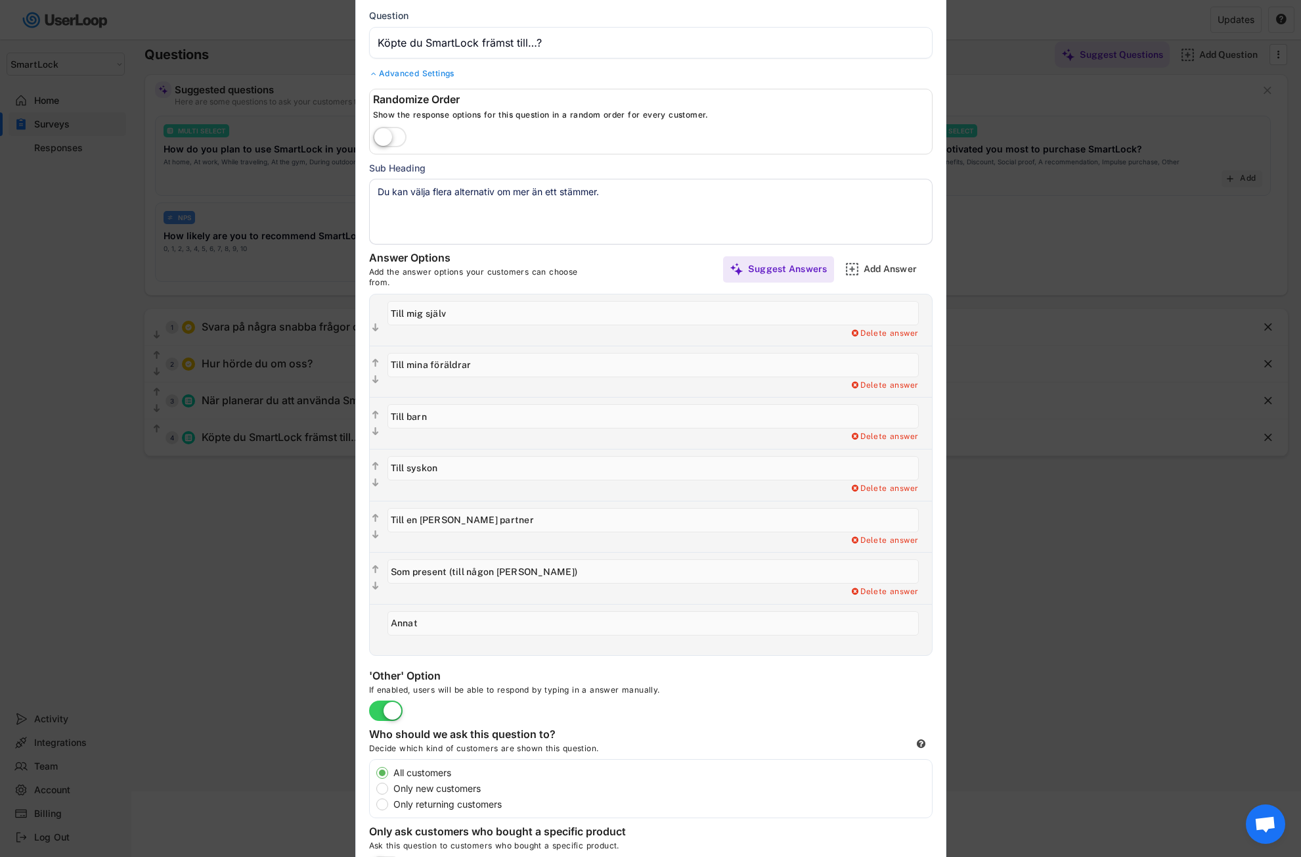
scroll to position [256, 0]
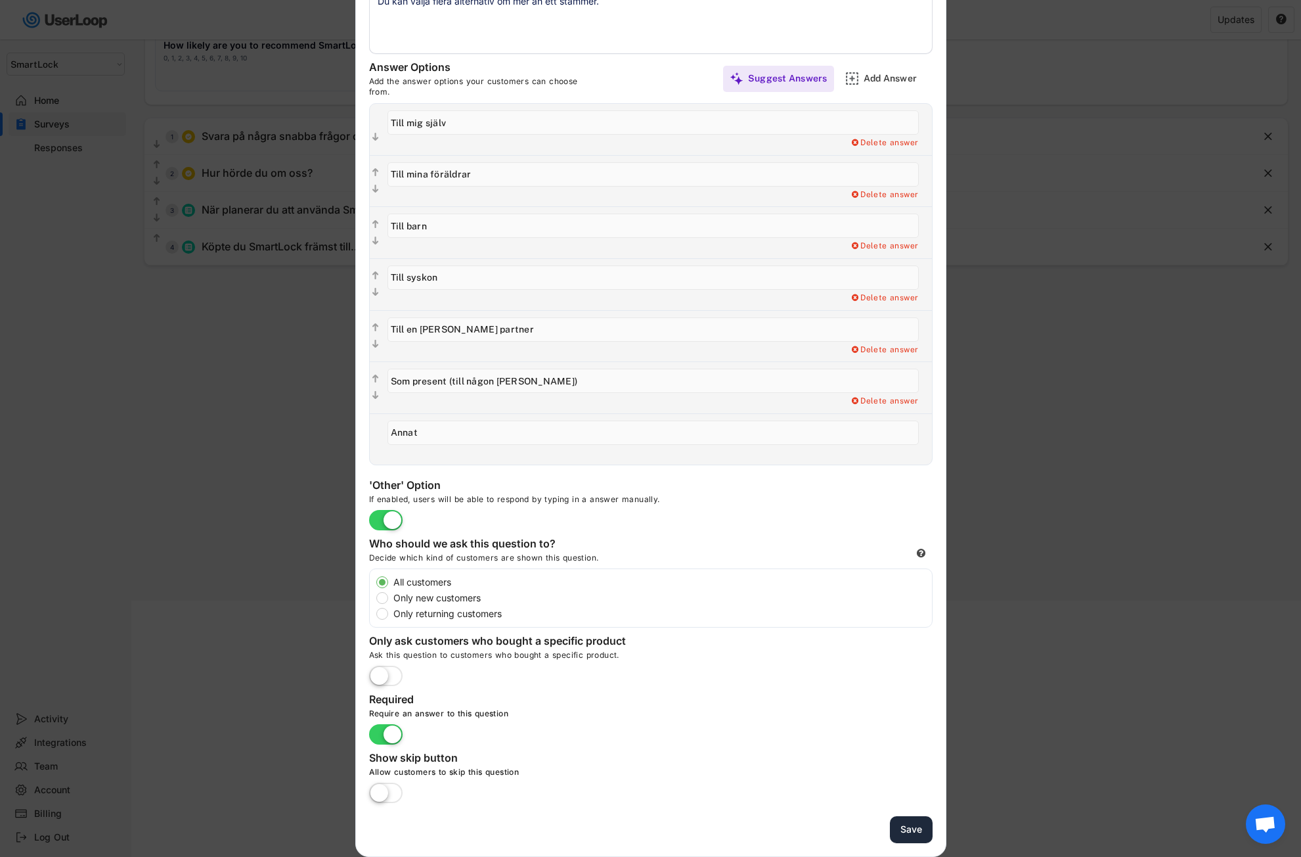
click at [918, 827] on button "Save" at bounding box center [911, 829] width 43 height 27
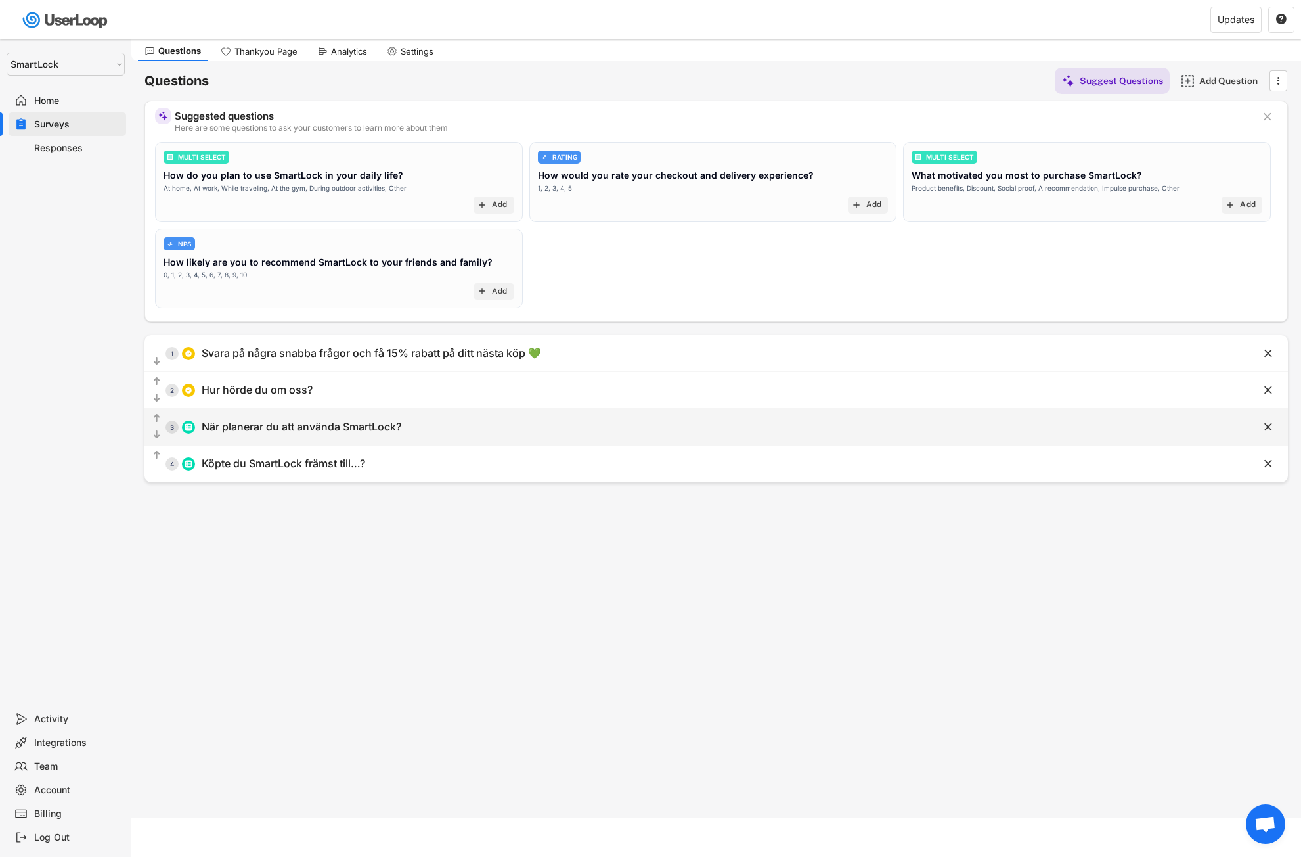
click at [315, 427] on div "När planerar du att använda SmartLock?" at bounding box center [302, 427] width 200 height 14
type input "När planerar du att använda SmartLock?"
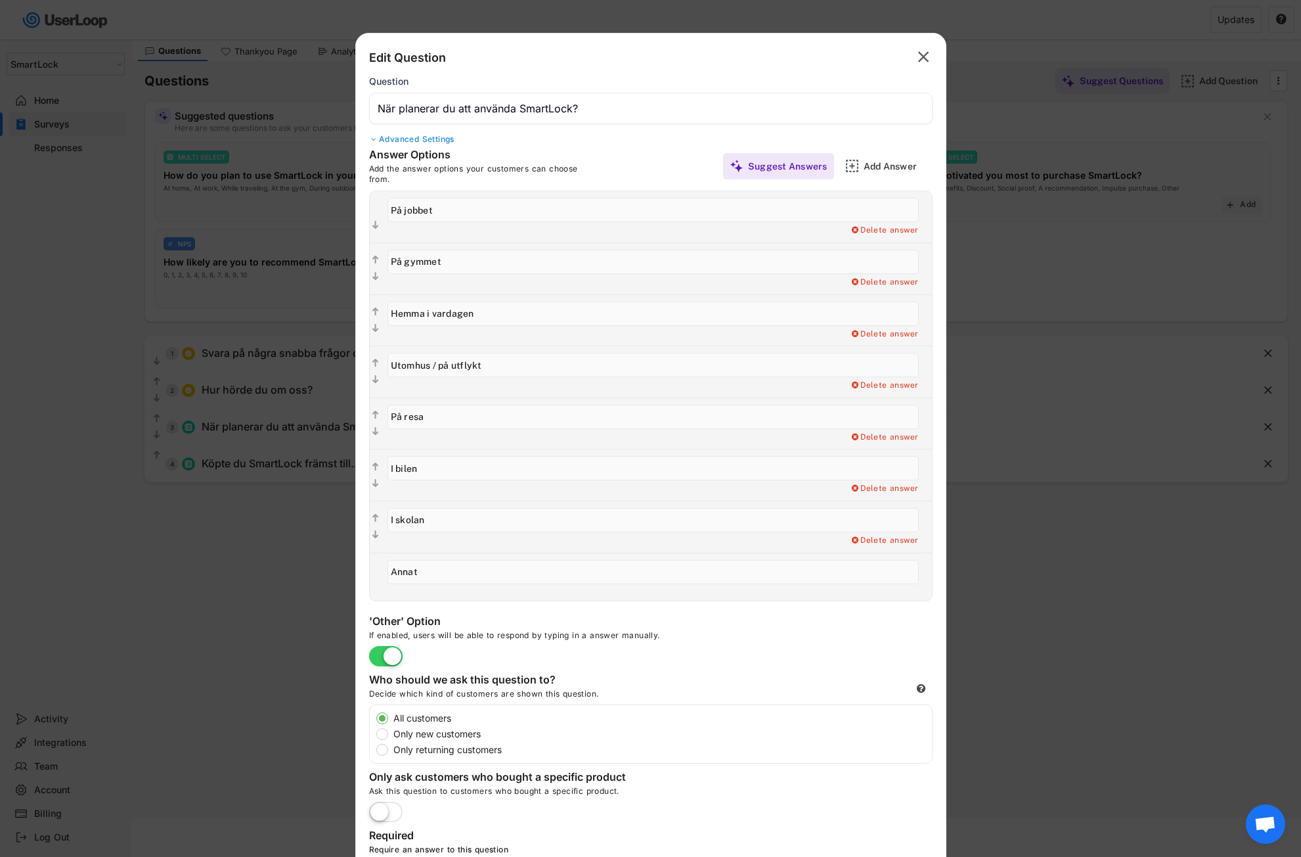
click at [422, 139] on div "Advanced Settings" at bounding box center [651, 139] width 564 height 11
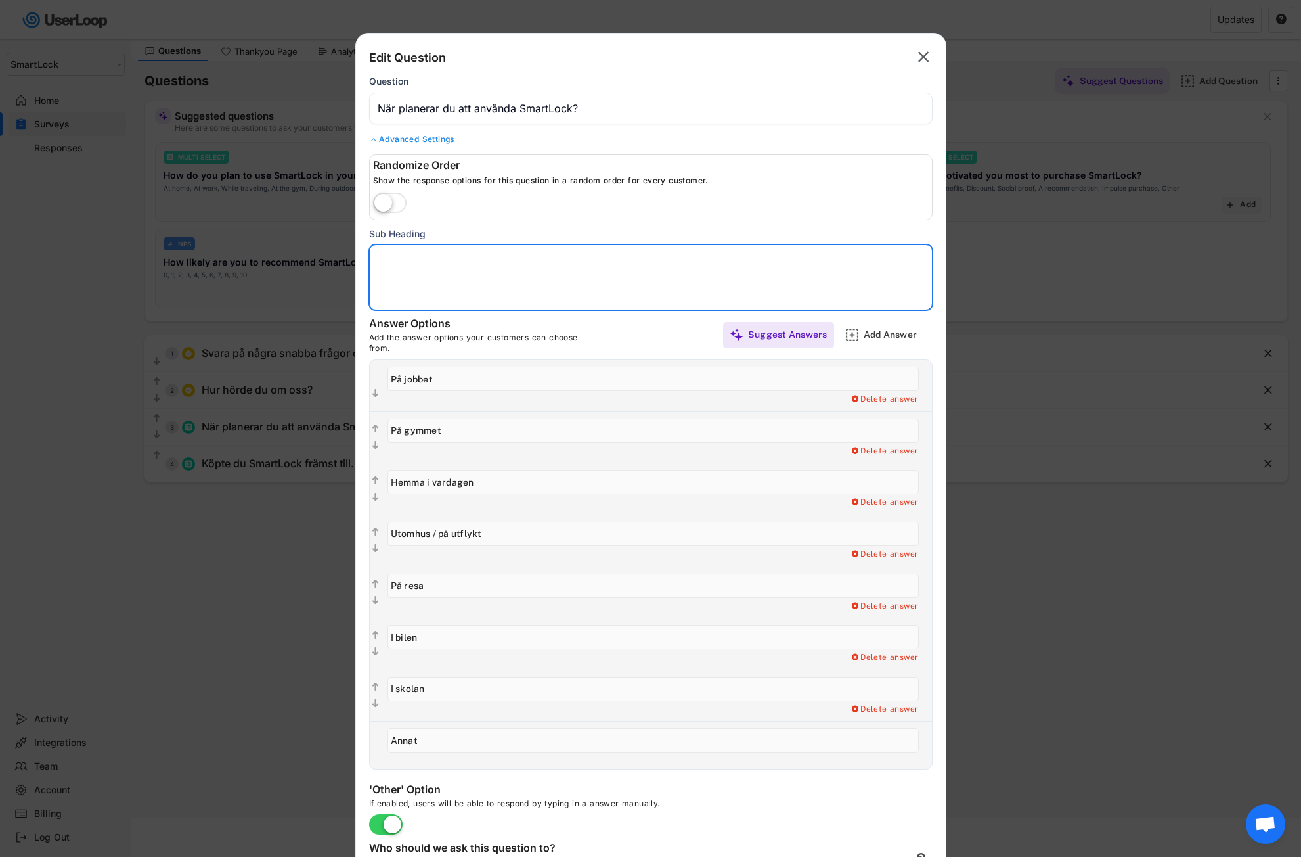
paste textarea "Du kan välja flera alternativ om mer än ett stämmer."
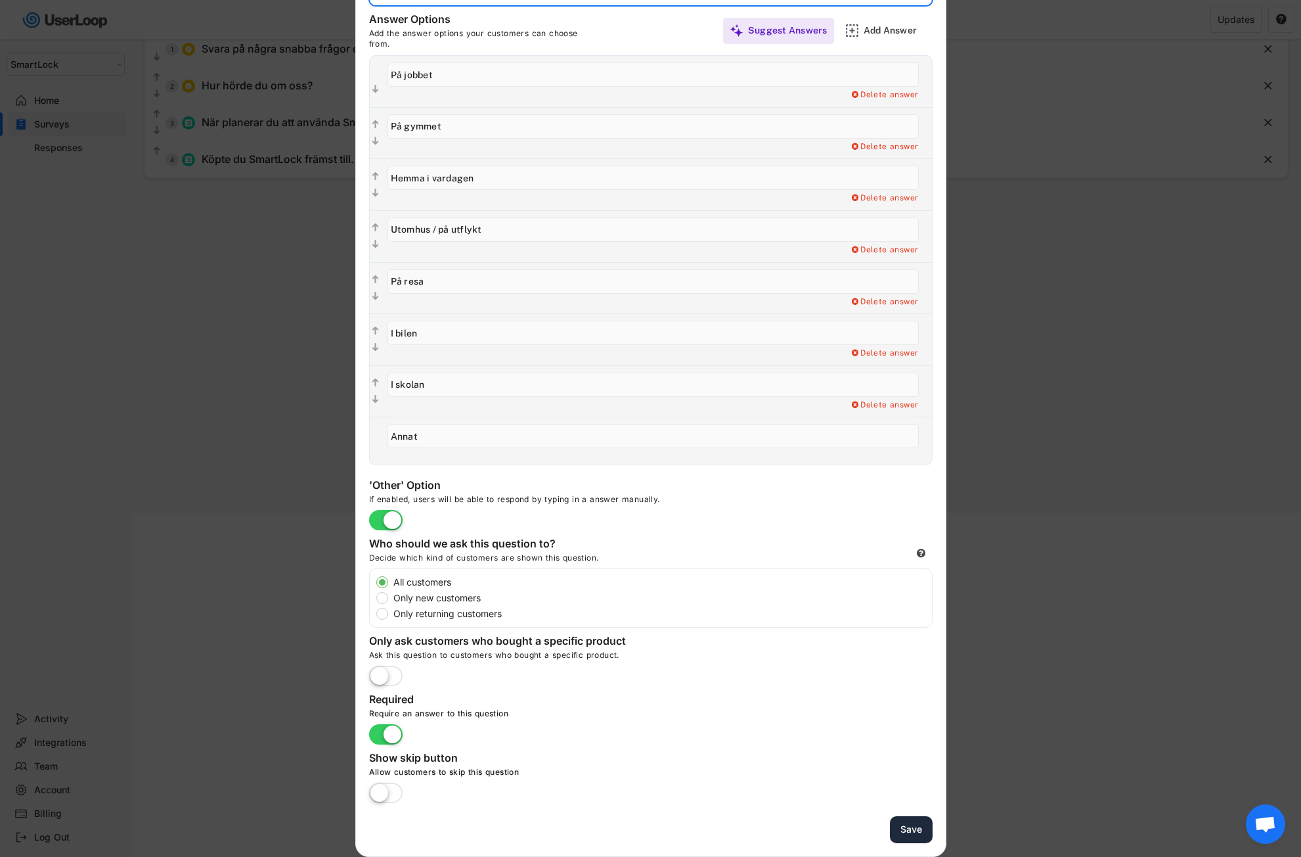
type textarea "Du kan välja flera alternativ om mer än ett stämmer."
click at [920, 827] on button "Save" at bounding box center [911, 829] width 43 height 27
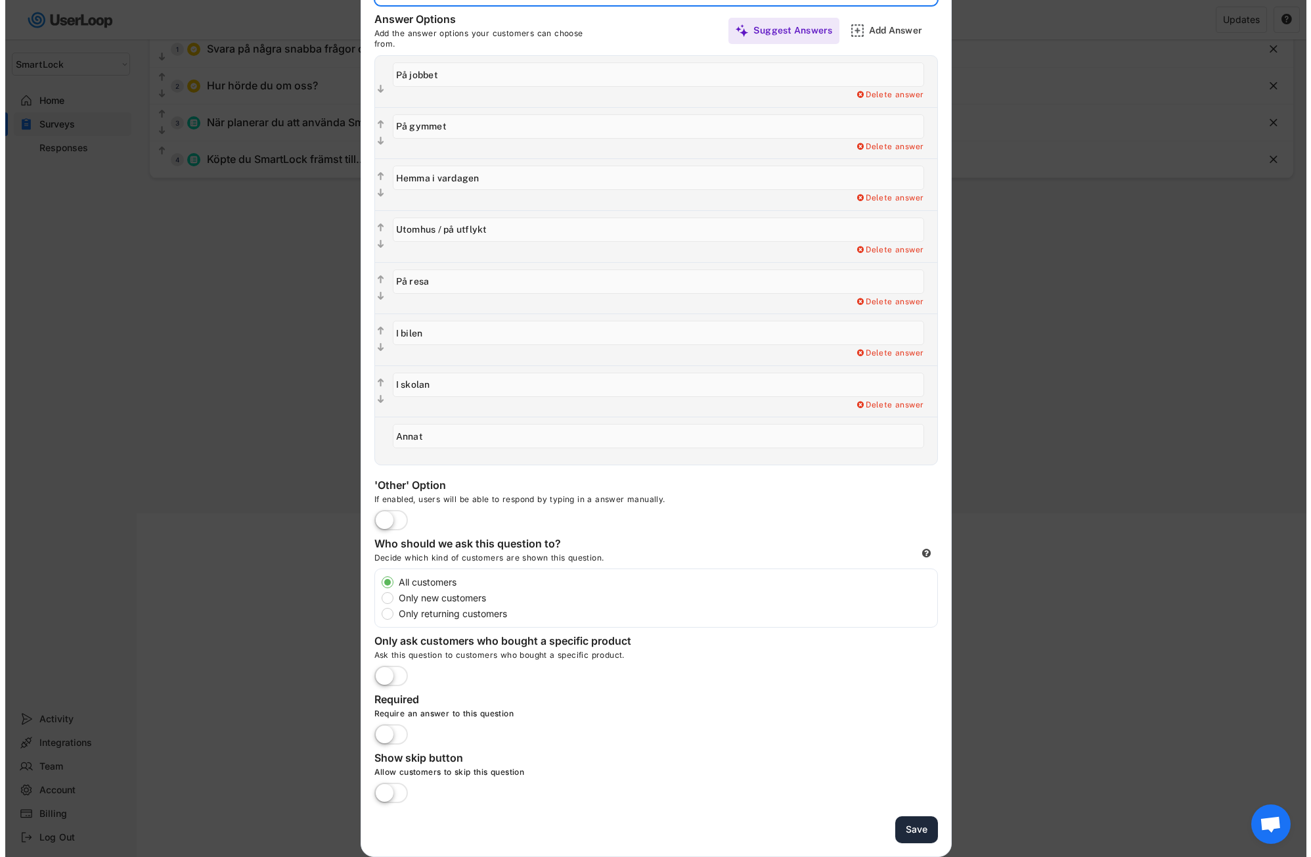
scroll to position [39, 0]
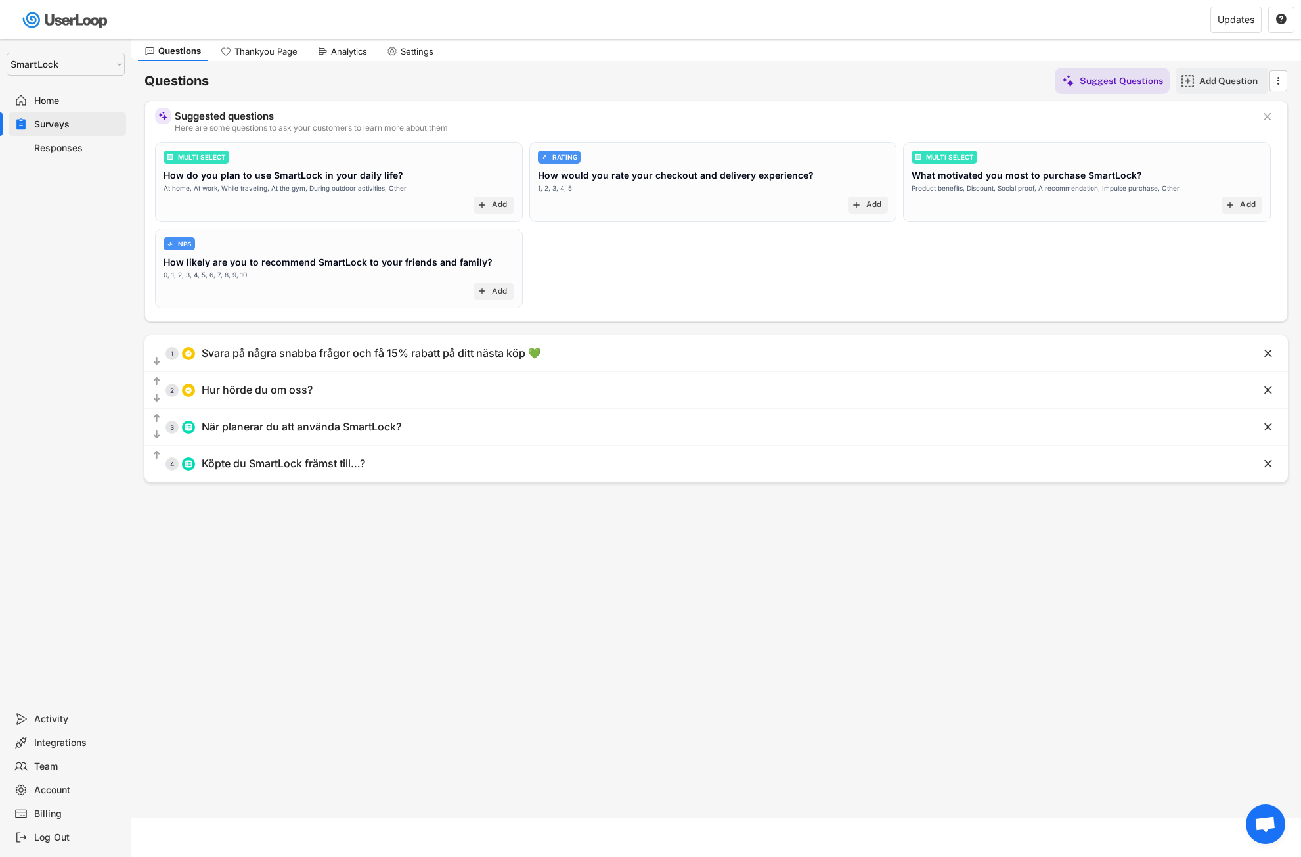
click at [1218, 80] on div "Add Question" at bounding box center [1233, 81] width 66 height 12
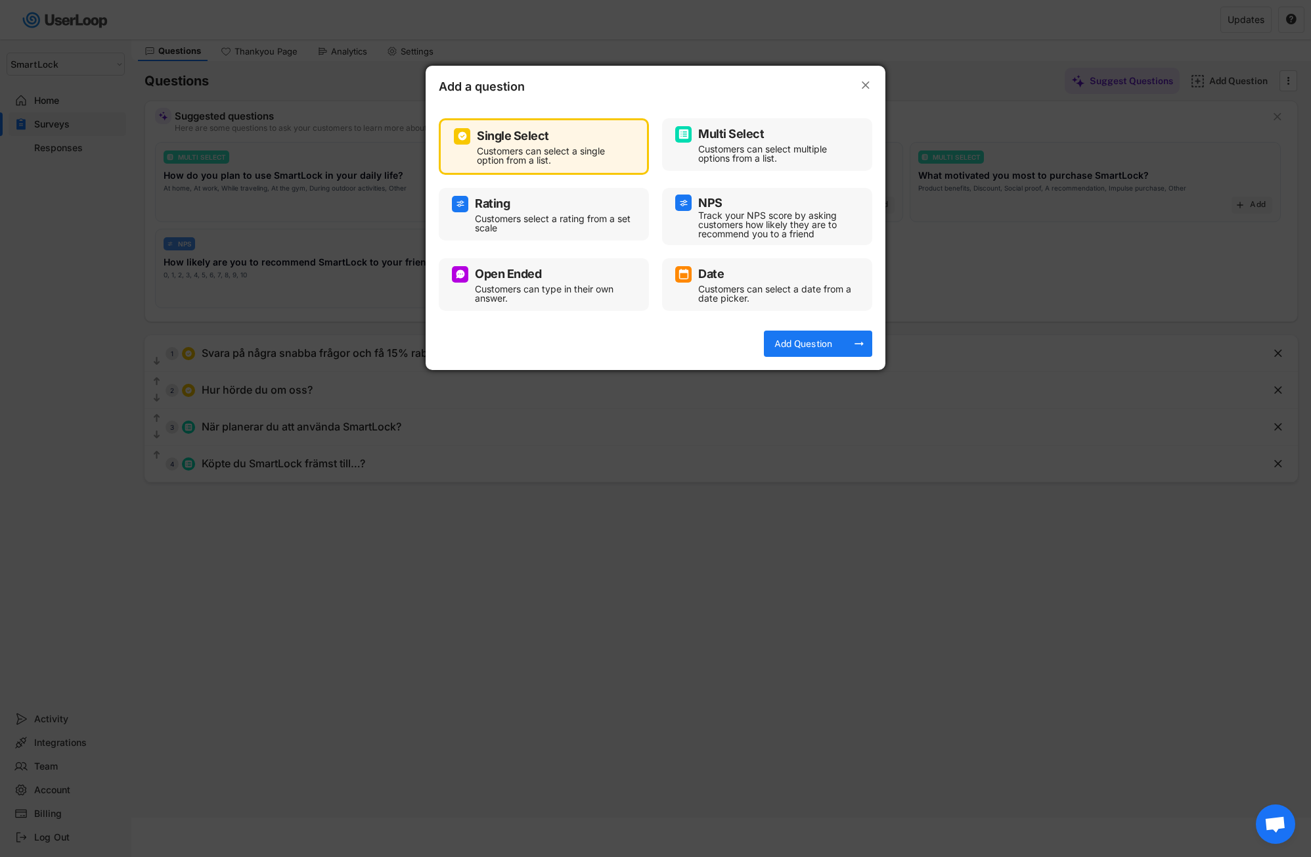
click at [783, 156] on div "Customers can select multiple options from a list." at bounding box center [777, 154] width 158 height 18
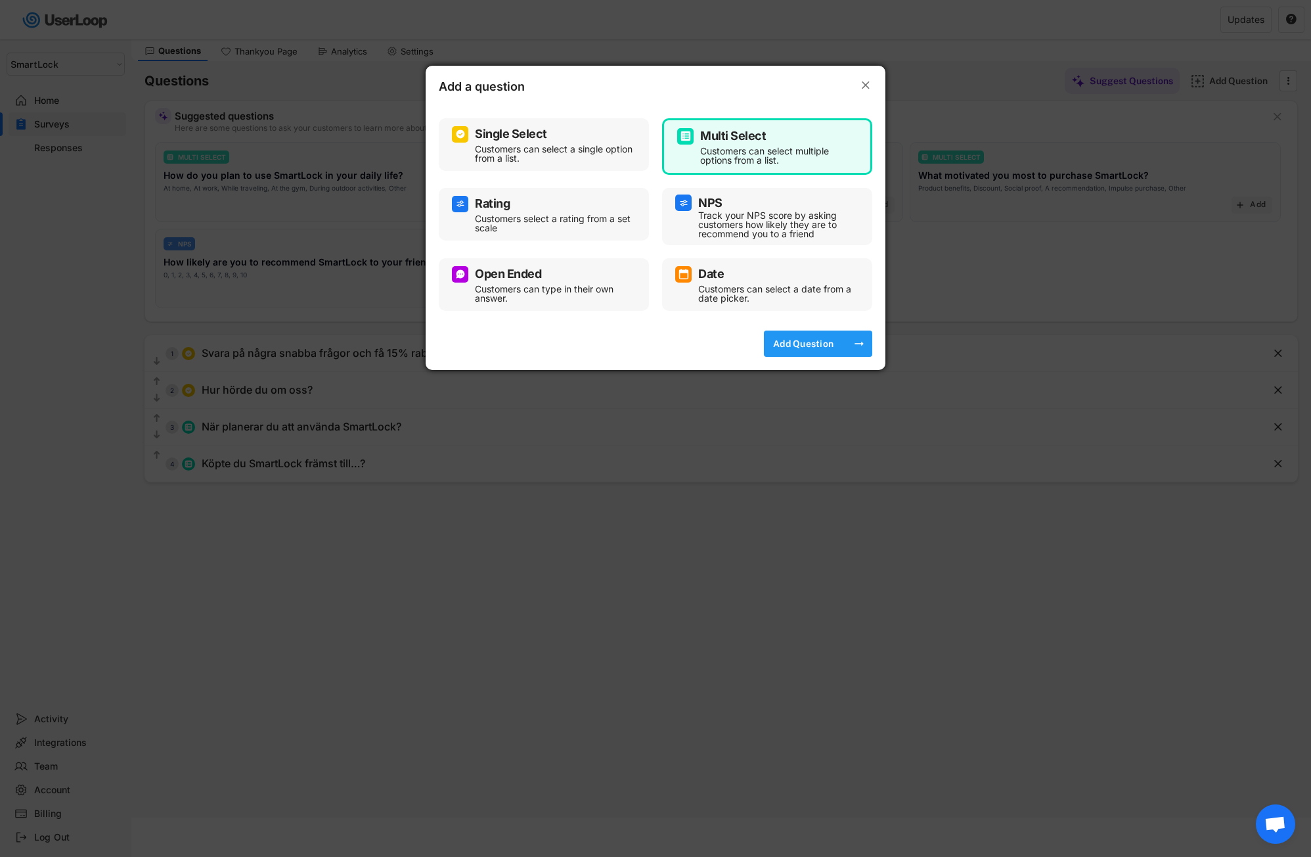
click at [829, 346] on div "Add Question" at bounding box center [804, 344] width 66 height 12
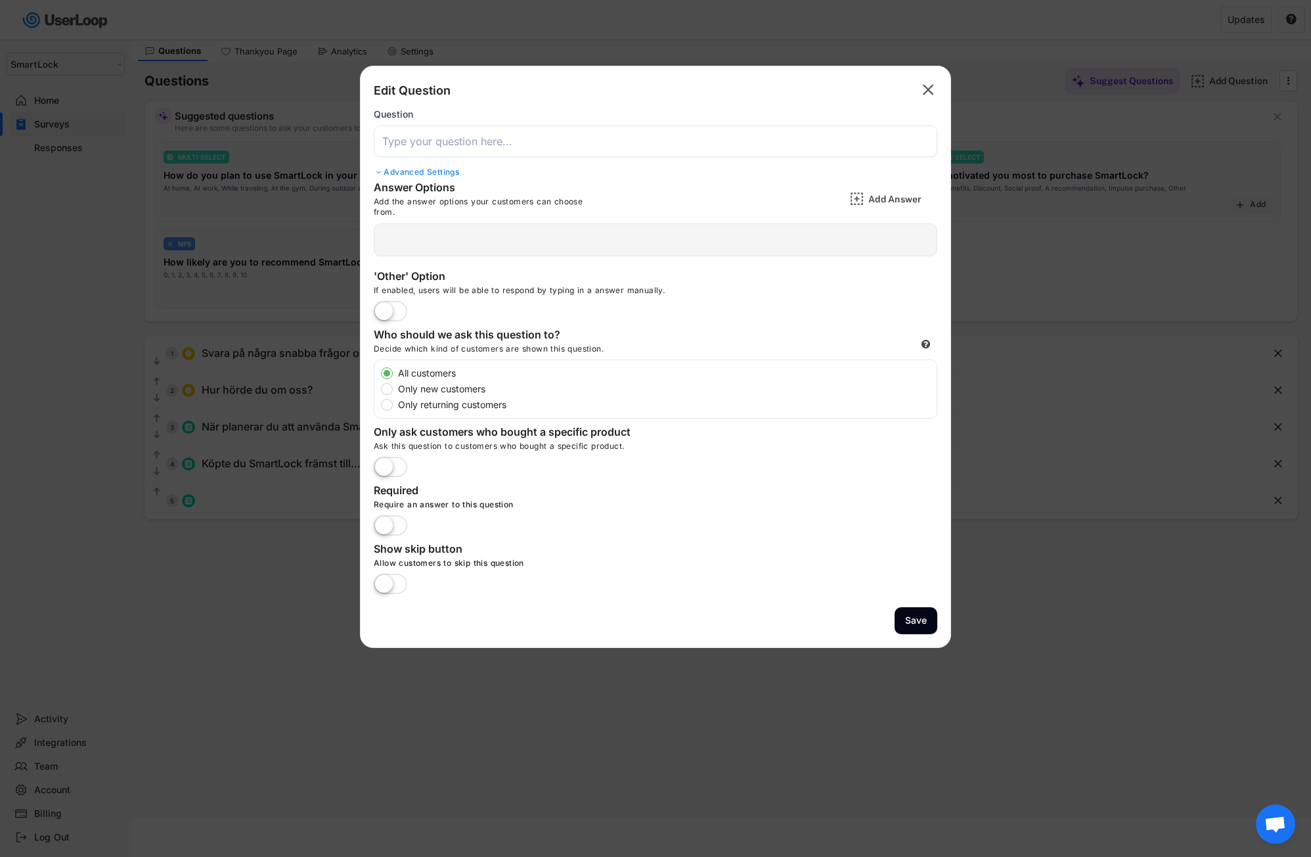
click at [466, 150] on input "input" at bounding box center [656, 141] width 564 height 32
paste input "Vad var den viktigaste anledningen till att du valde att köpa SmartLock?"
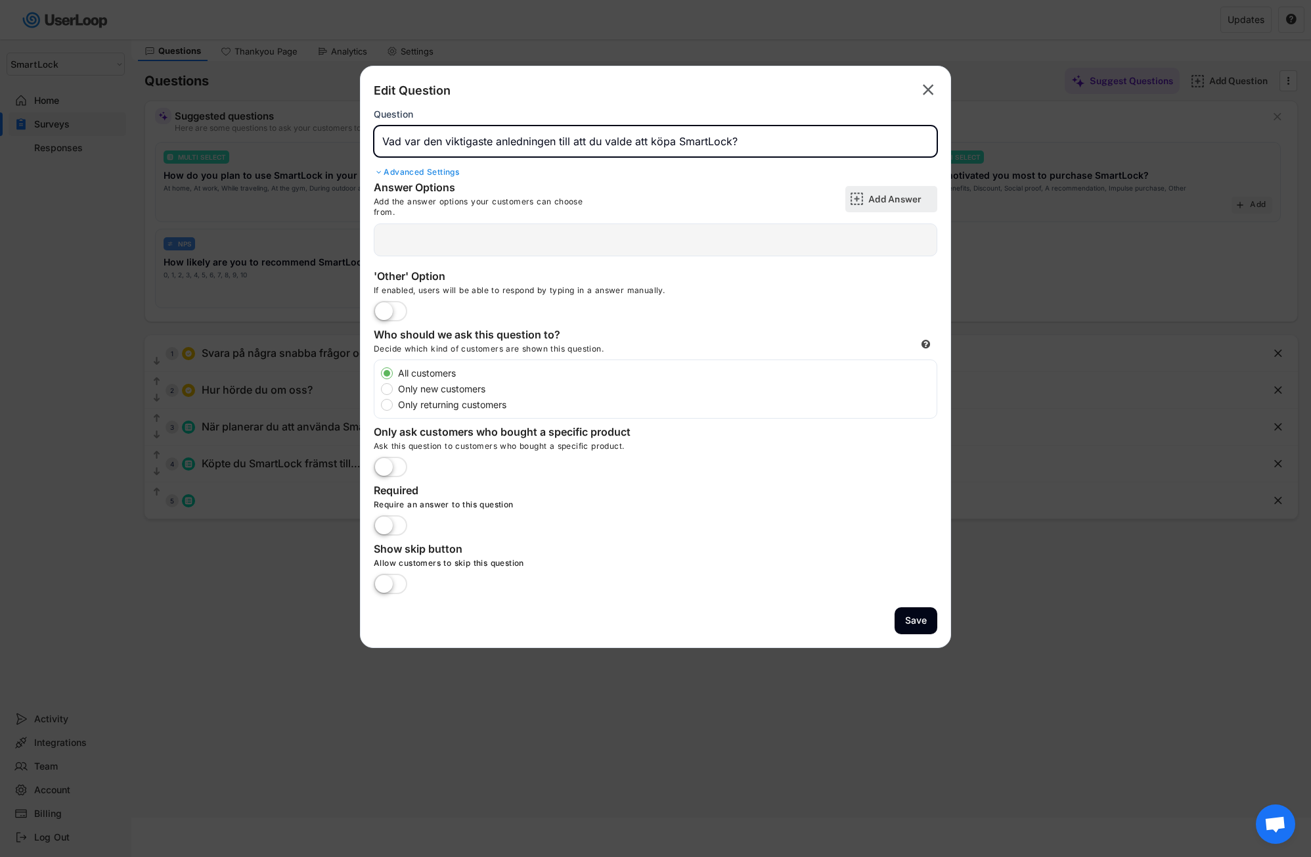
type input "Vad var den viktigaste anledningen till att du valde att köpa SmartLock?"
click at [905, 197] on div "Add Answer" at bounding box center [901, 199] width 66 height 12
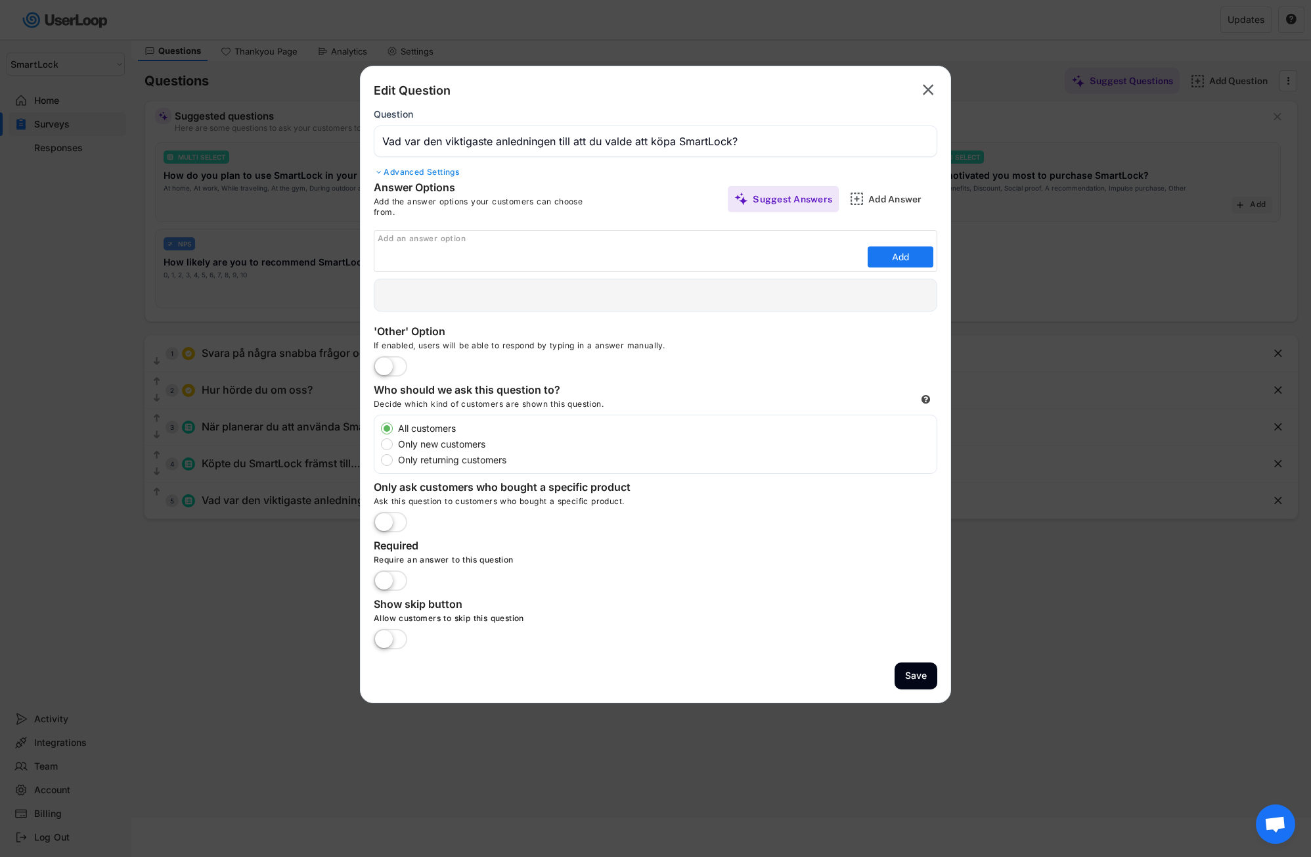
drag, startPoint x: 394, startPoint y: 248, endPoint x: 387, endPoint y: 248, distance: 7.2
click at [393, 248] on input "input" at bounding box center [621, 257] width 487 height 20
paste input "För att undvika spill"
type input "För att undvika spill"
click at [902, 256] on button "Add" at bounding box center [901, 256] width 66 height 21
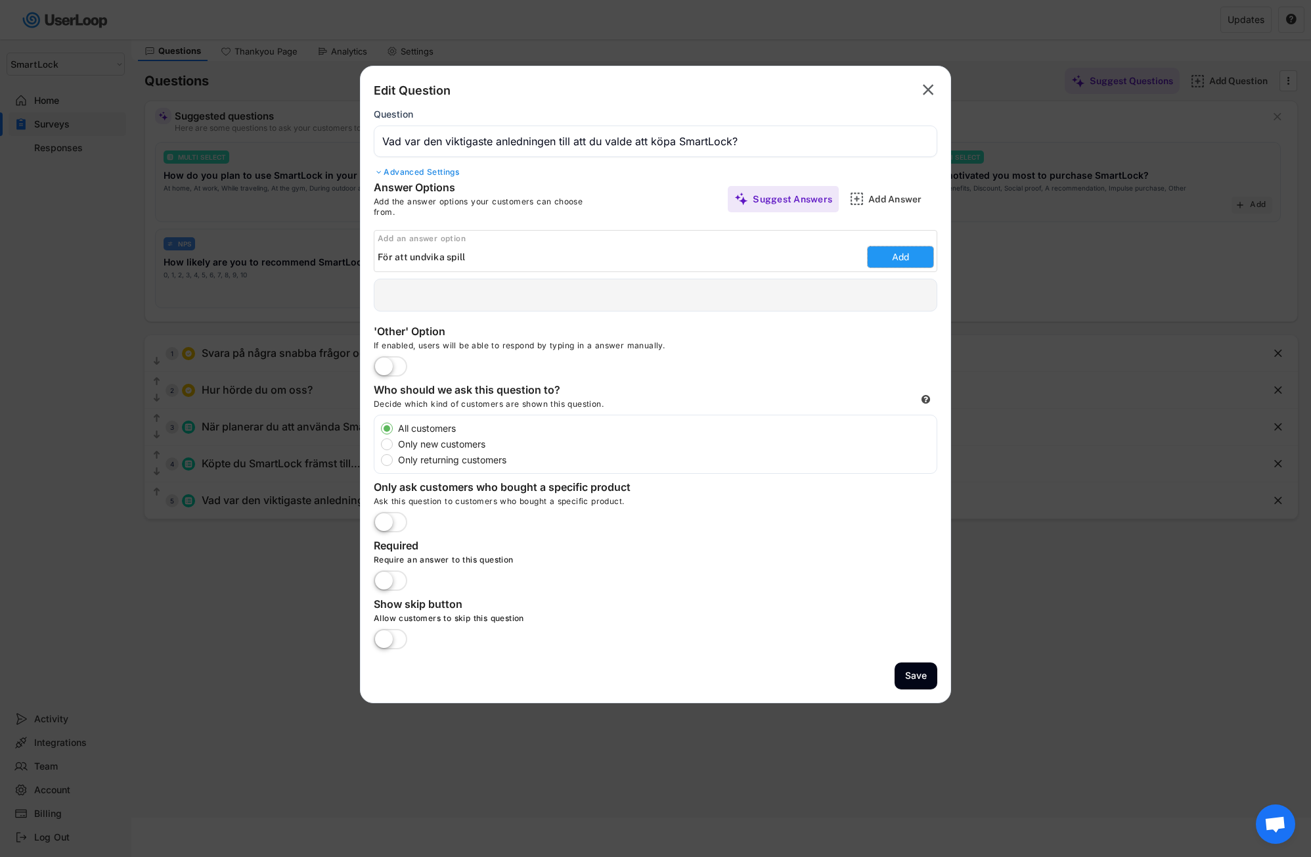
type input "För att undvika spill"
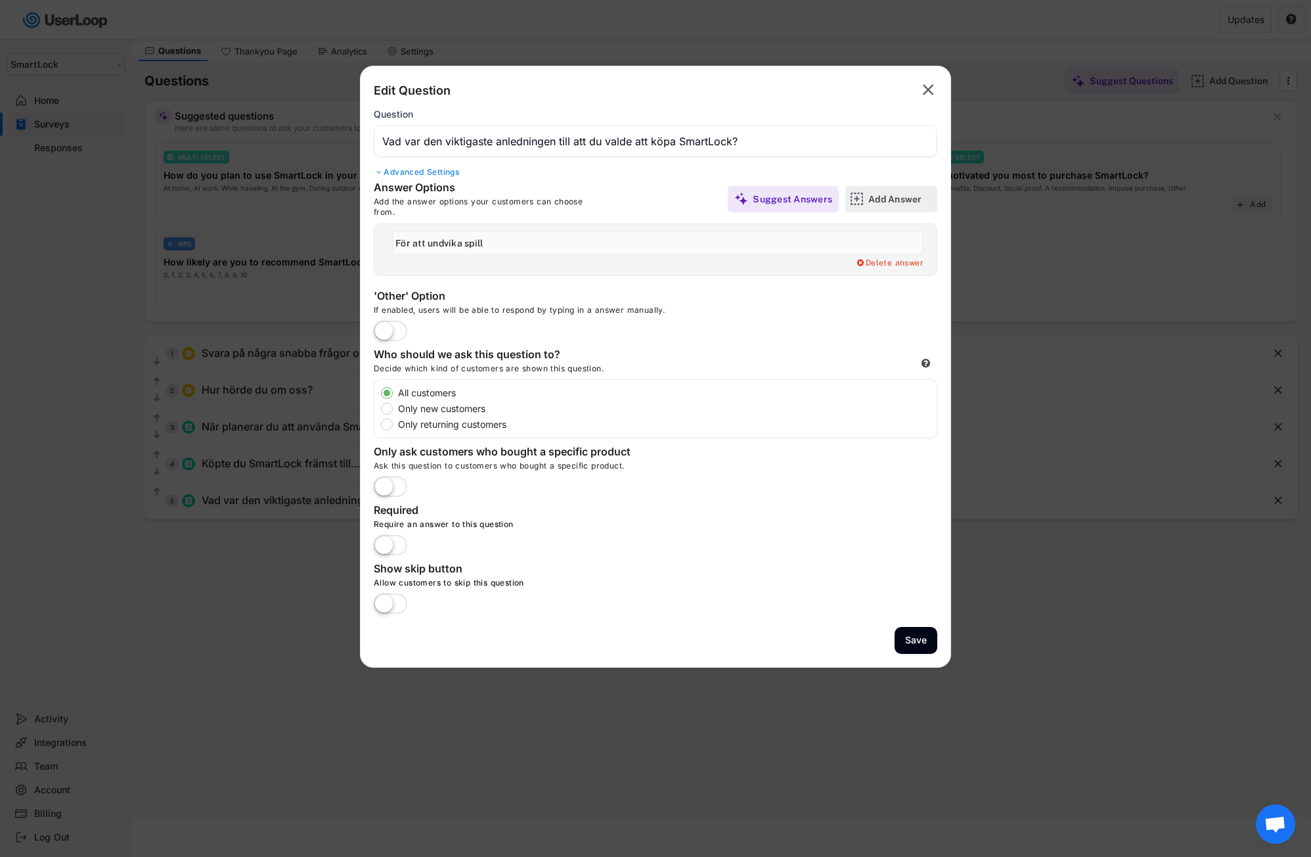
click at [883, 202] on div "Add Answer" at bounding box center [901, 199] width 66 height 12
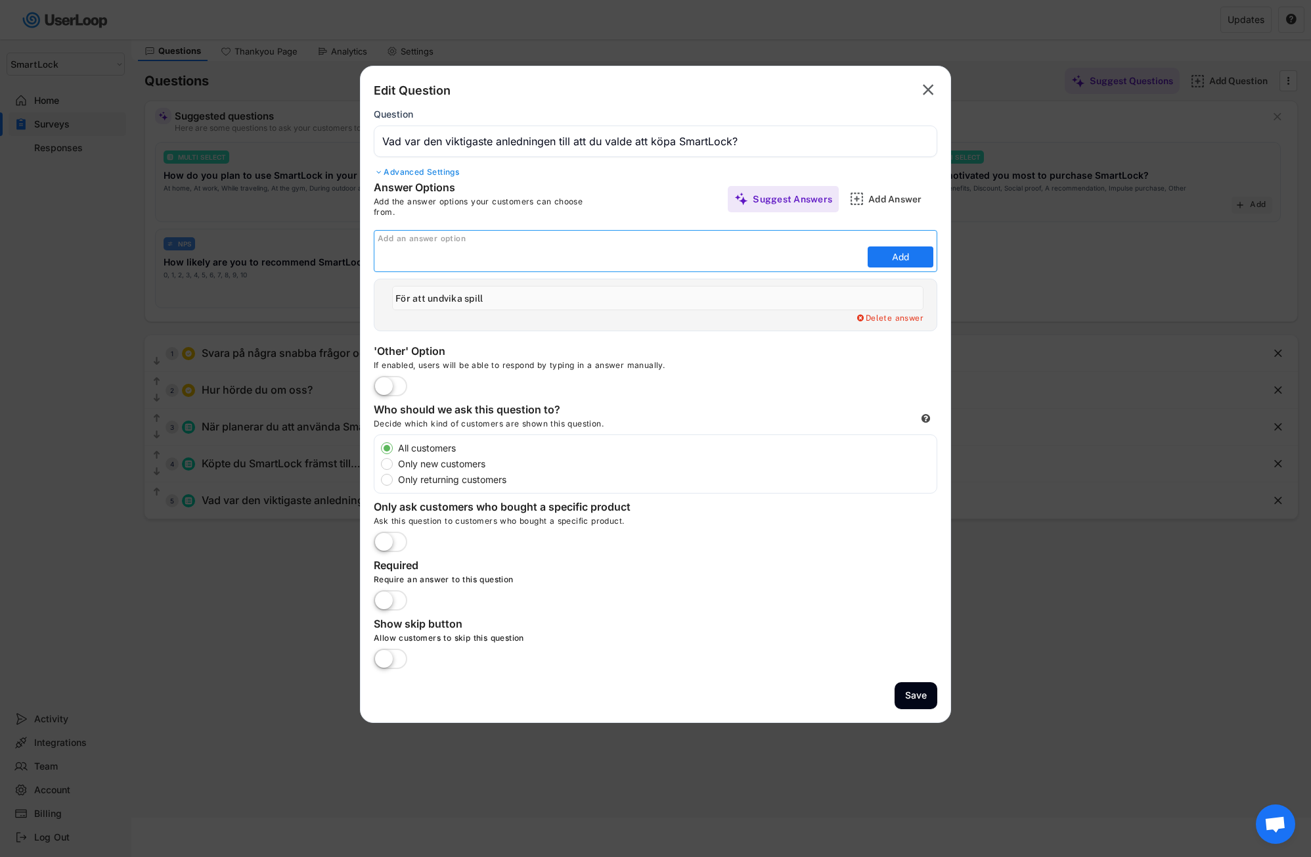
paste input "För att bevara kolsyran och smaken längre"
type input "För att bevara kolsyran och smaken längre"
click at [888, 256] on button "Add" at bounding box center [901, 256] width 66 height 21
type input "För att bevara kolsyran och smaken längre"
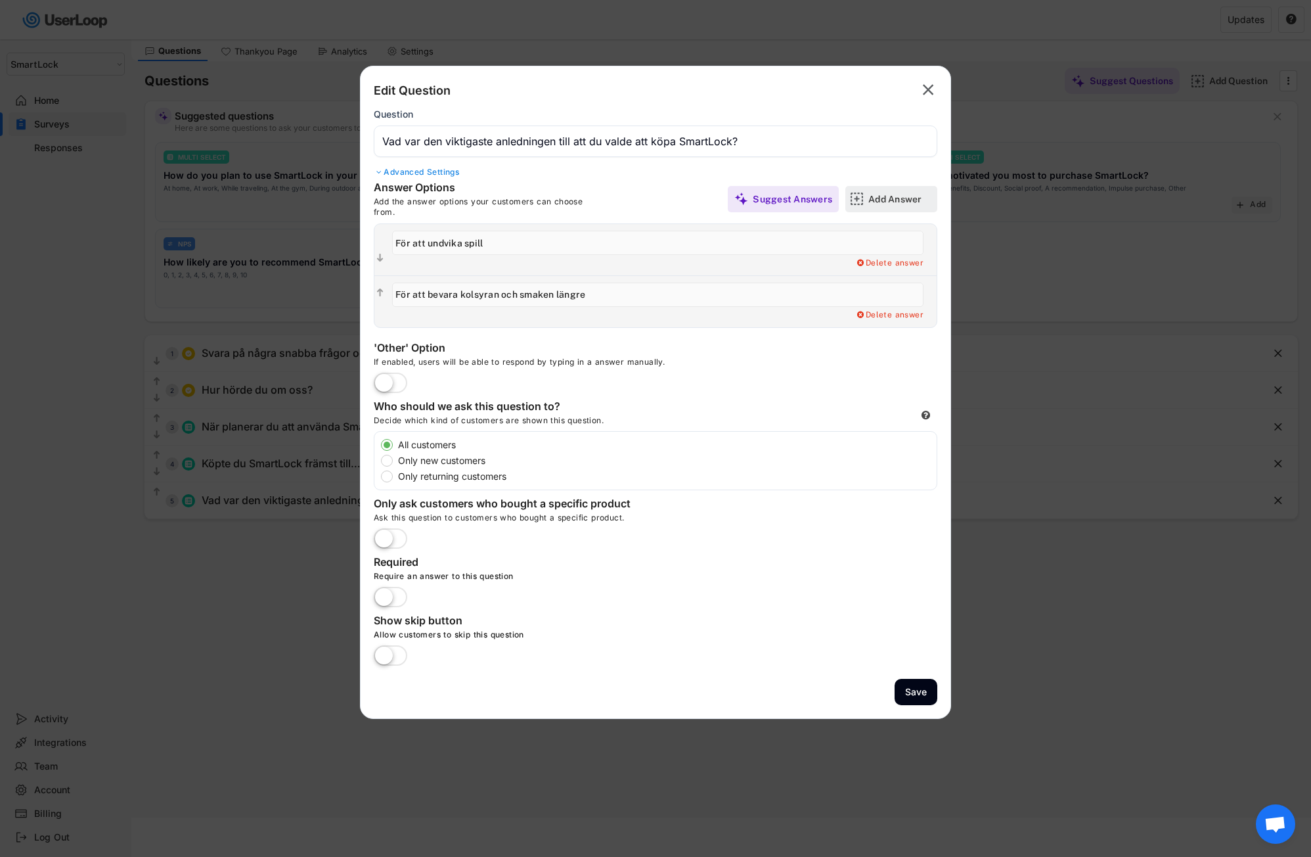
click at [901, 202] on div "Add Answer" at bounding box center [901, 199] width 66 height 12
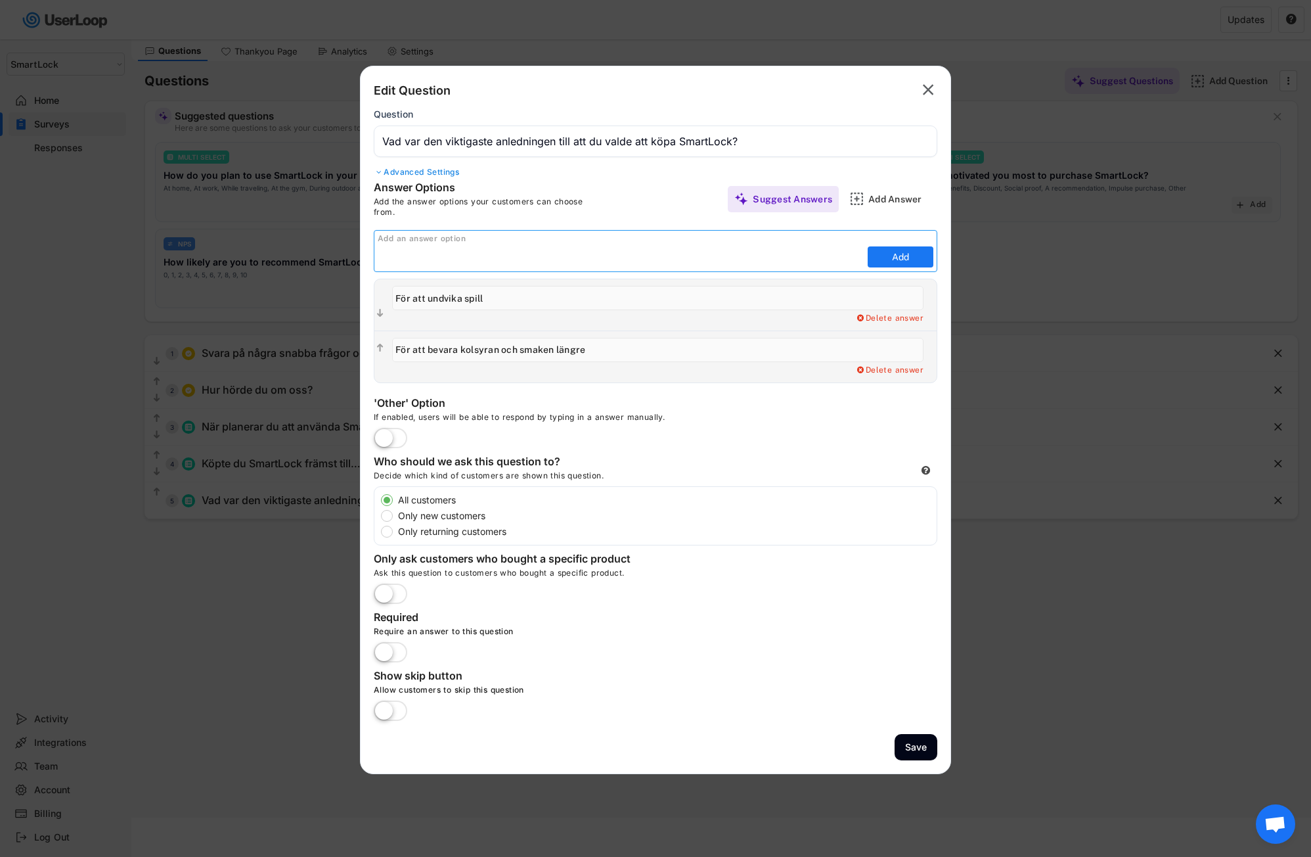
paste input "För att det är mer miljövänligt"
type input "För att det är mer miljövänligt"
click at [889, 259] on button "Add" at bounding box center [901, 256] width 66 height 21
type input "För att det är mer miljövänligt"
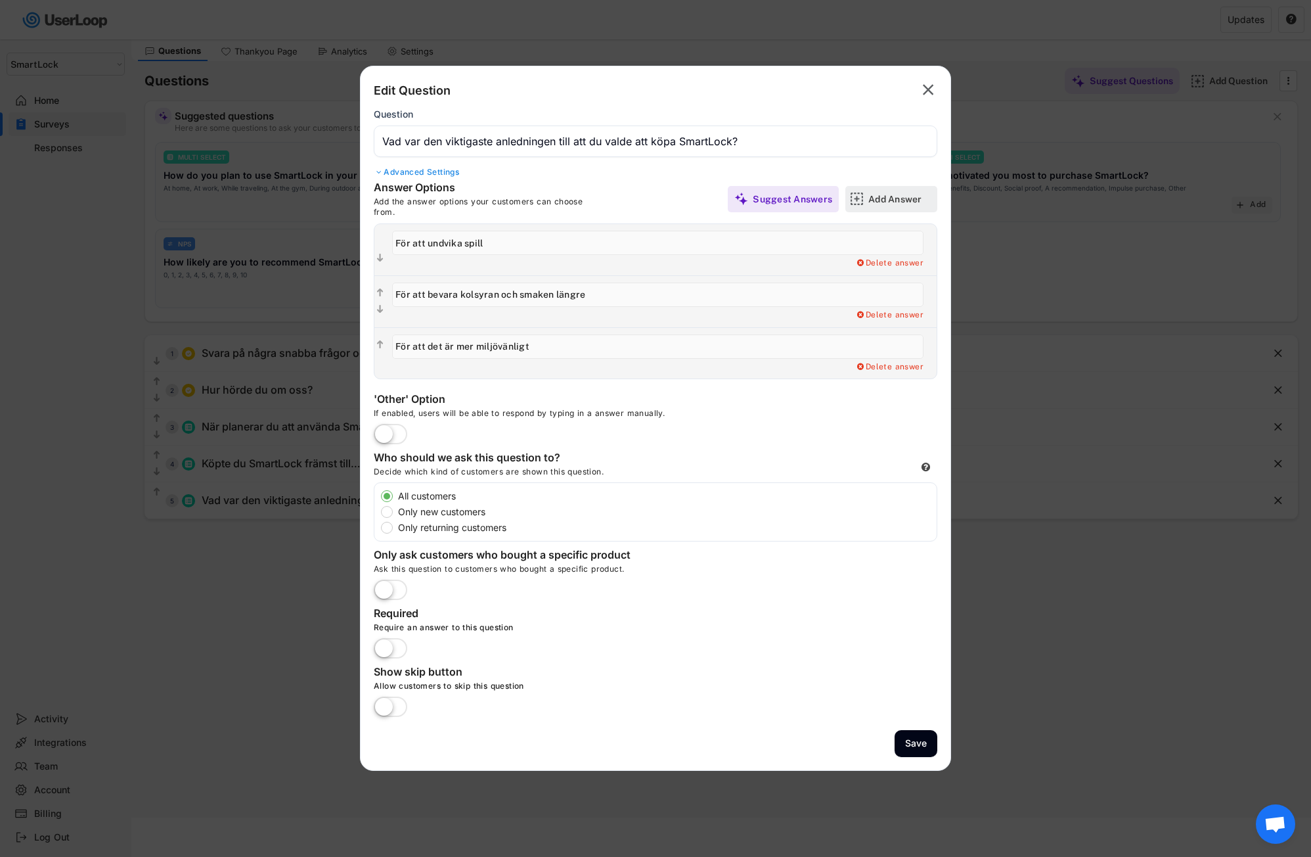
click at [895, 194] on div "Add Answer" at bounding box center [901, 199] width 66 height 12
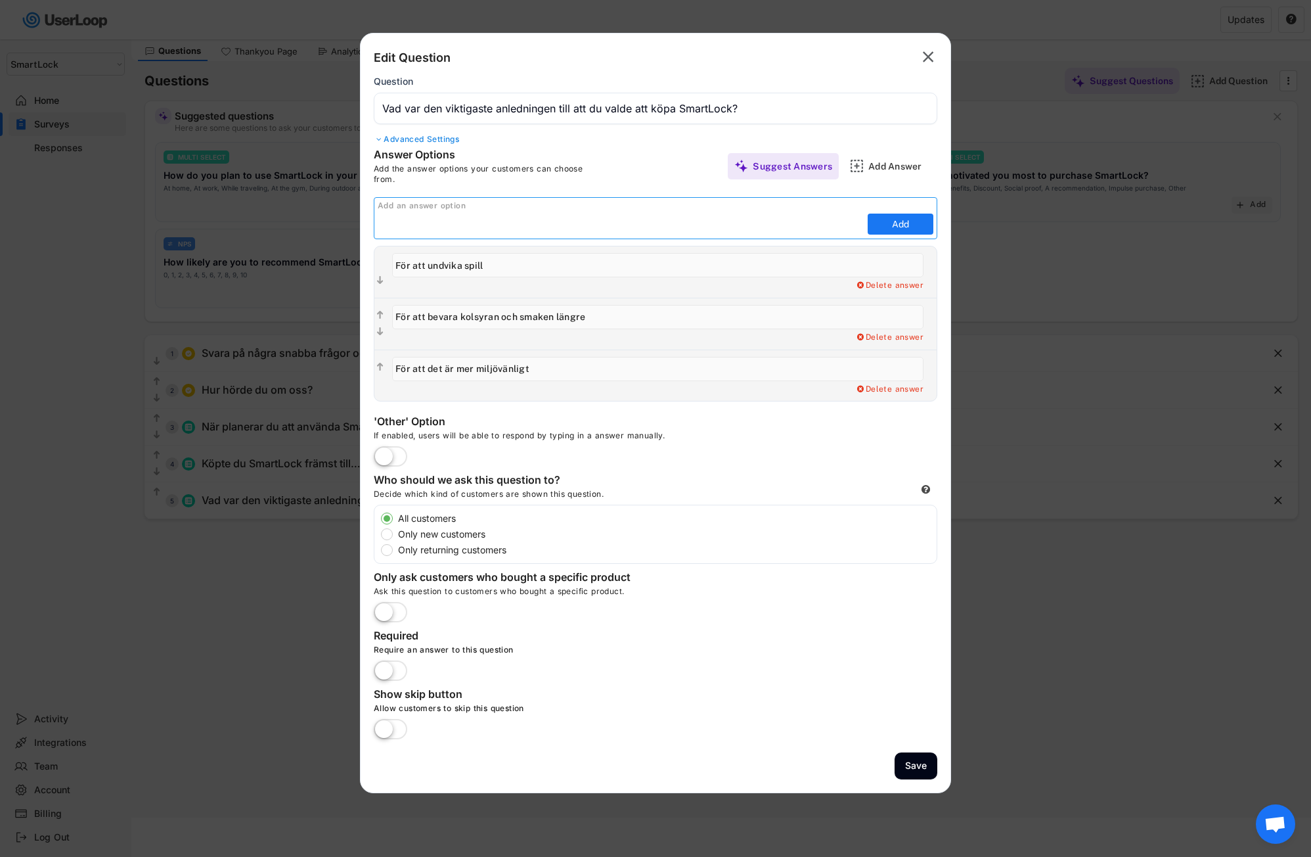
paste input "För att enkelt kunna ta med en öppnad burkdryck"
type input "För att enkelt kunna ta med en öppnad burkdryck"
click at [893, 224] on button "Add" at bounding box center [901, 223] width 66 height 21
type input "För att enkelt kunna ta med en öppnad burkdryck"
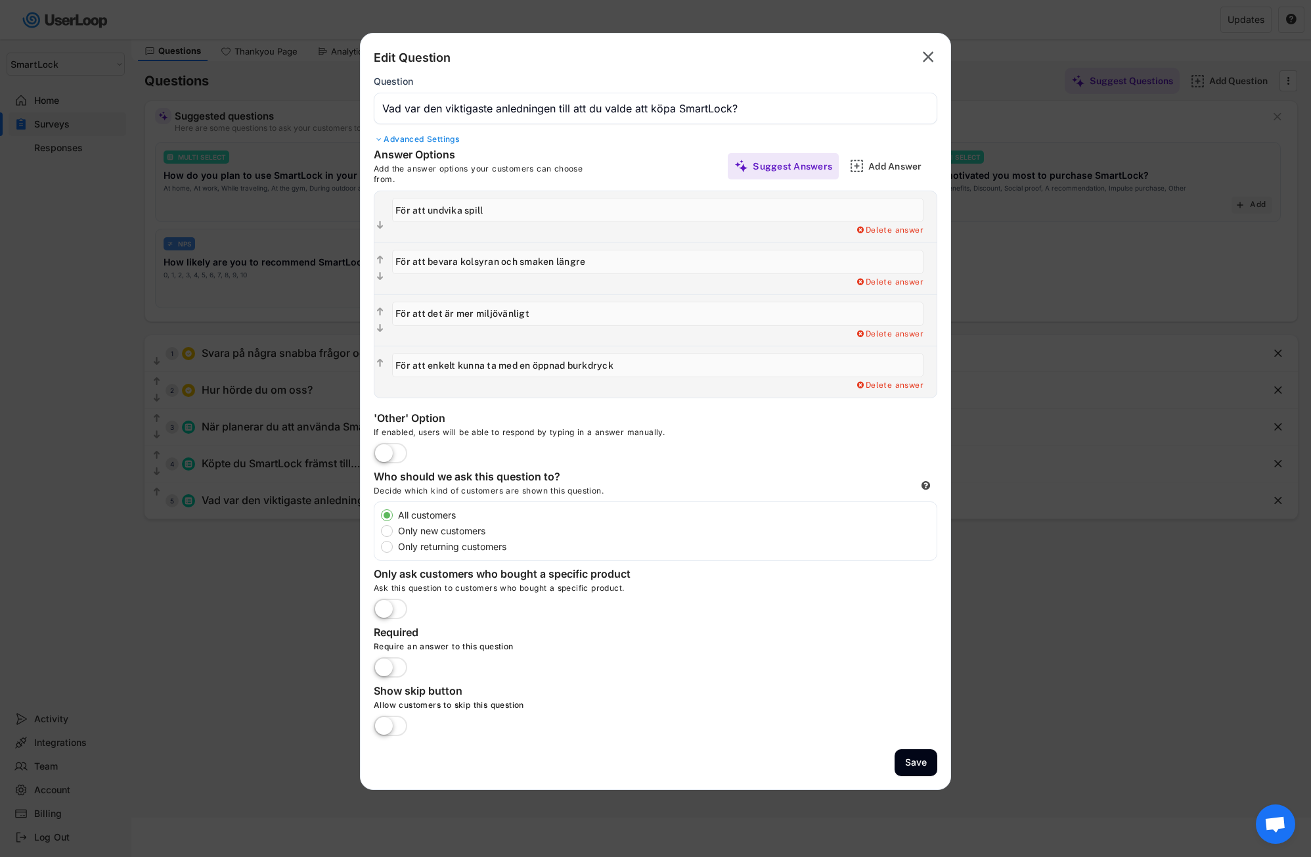
click at [397, 453] on label at bounding box center [391, 453] width 40 height 29
click at [0, 0] on input "checkbox" at bounding box center [0, 0] width 0 height 0
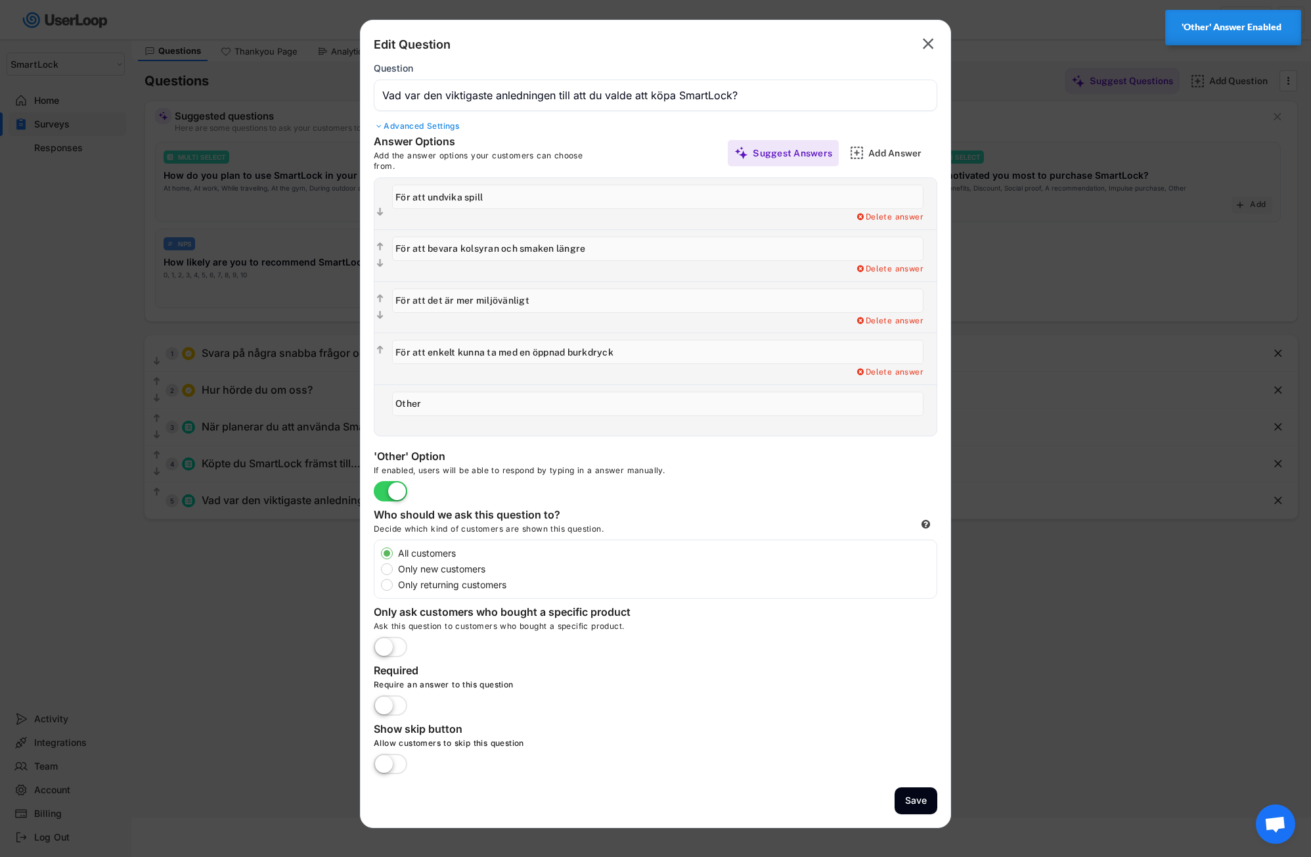
drag, startPoint x: 427, startPoint y: 403, endPoint x: 393, endPoint y: 403, distance: 33.5
click at [393, 403] on input "input" at bounding box center [657, 404] width 531 height 24
paste input "Annat"
type input "Annat"
click at [551, 433] on div "Add a Open Ended Single Select or Multi select follow up question. Delete answer" at bounding box center [661, 410] width 551 height 51
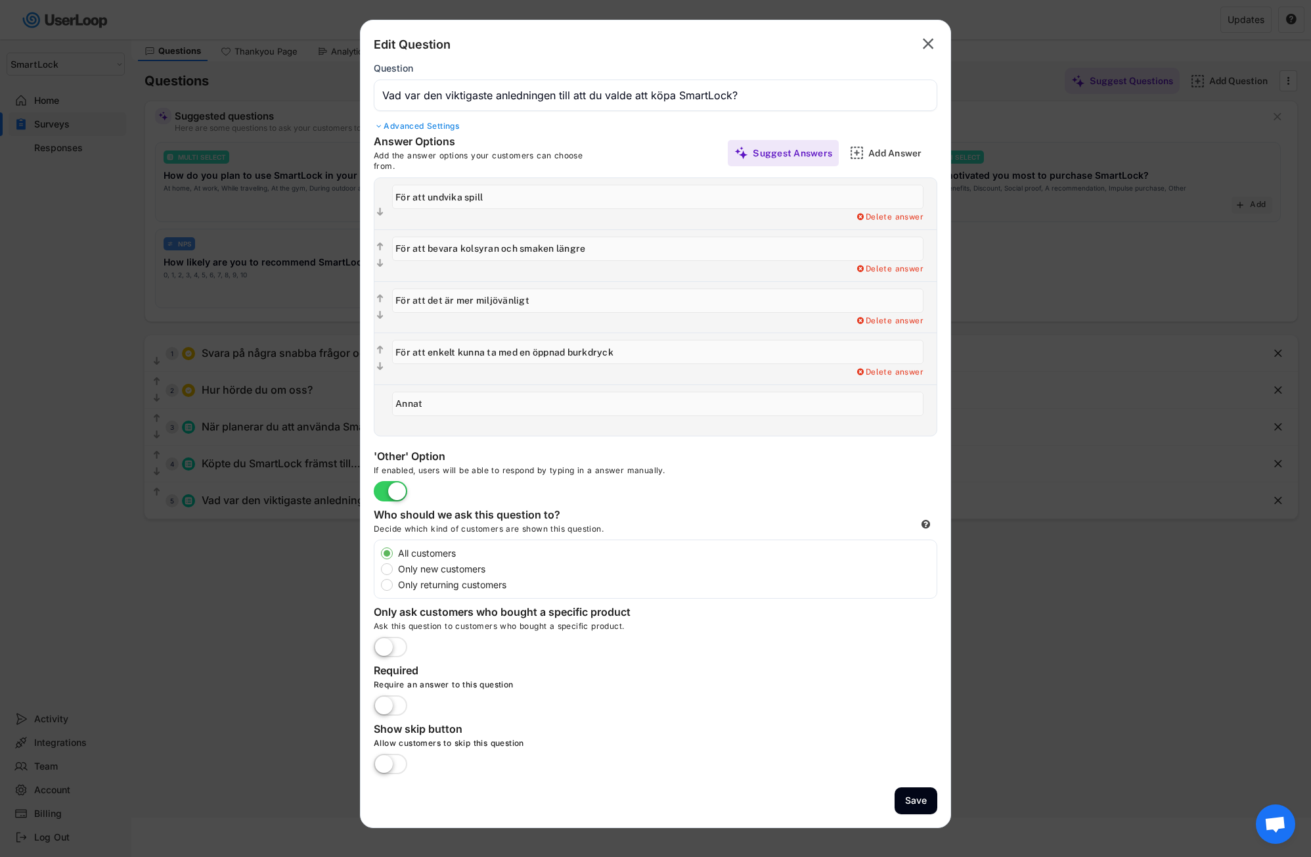
click at [397, 704] on label at bounding box center [391, 706] width 40 height 29
click at [0, 0] on input "checkbox" at bounding box center [0, 0] width 0 height 0
click at [397, 127] on div "Advanced Settings" at bounding box center [656, 126] width 564 height 11
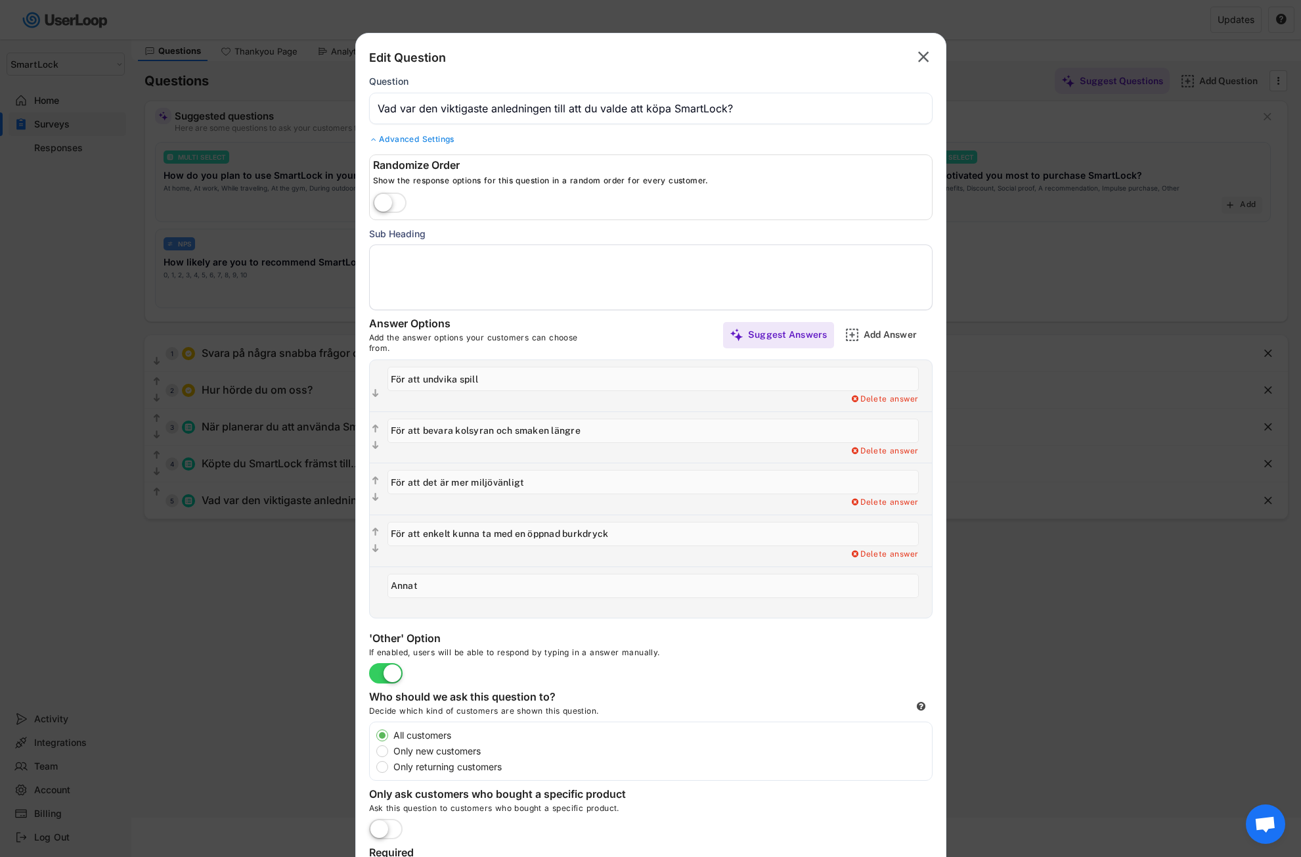
click at [385, 261] on textarea at bounding box center [651, 277] width 564 height 66
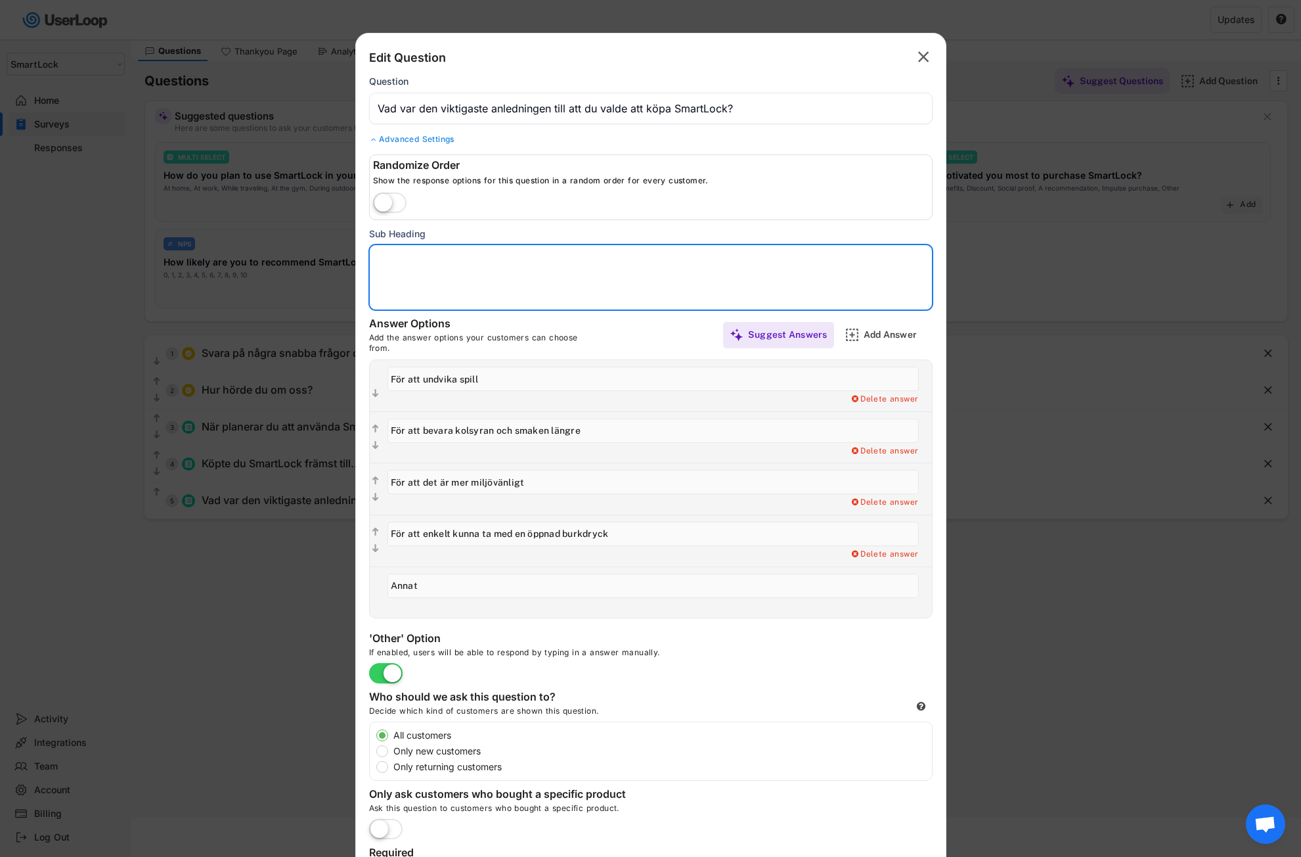
paste textarea "Du kan välja flera alternativ om mer än ett stämmer."
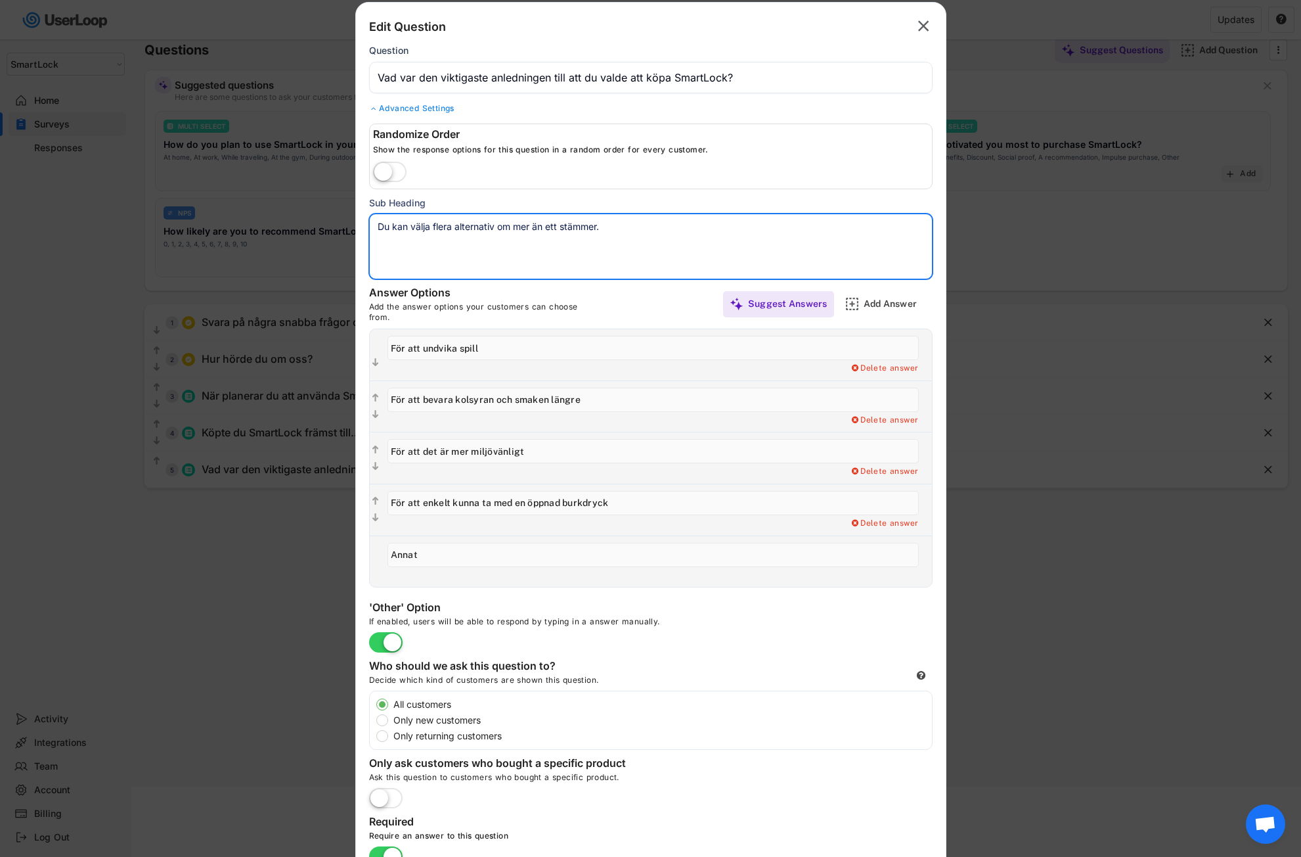
scroll to position [192, 0]
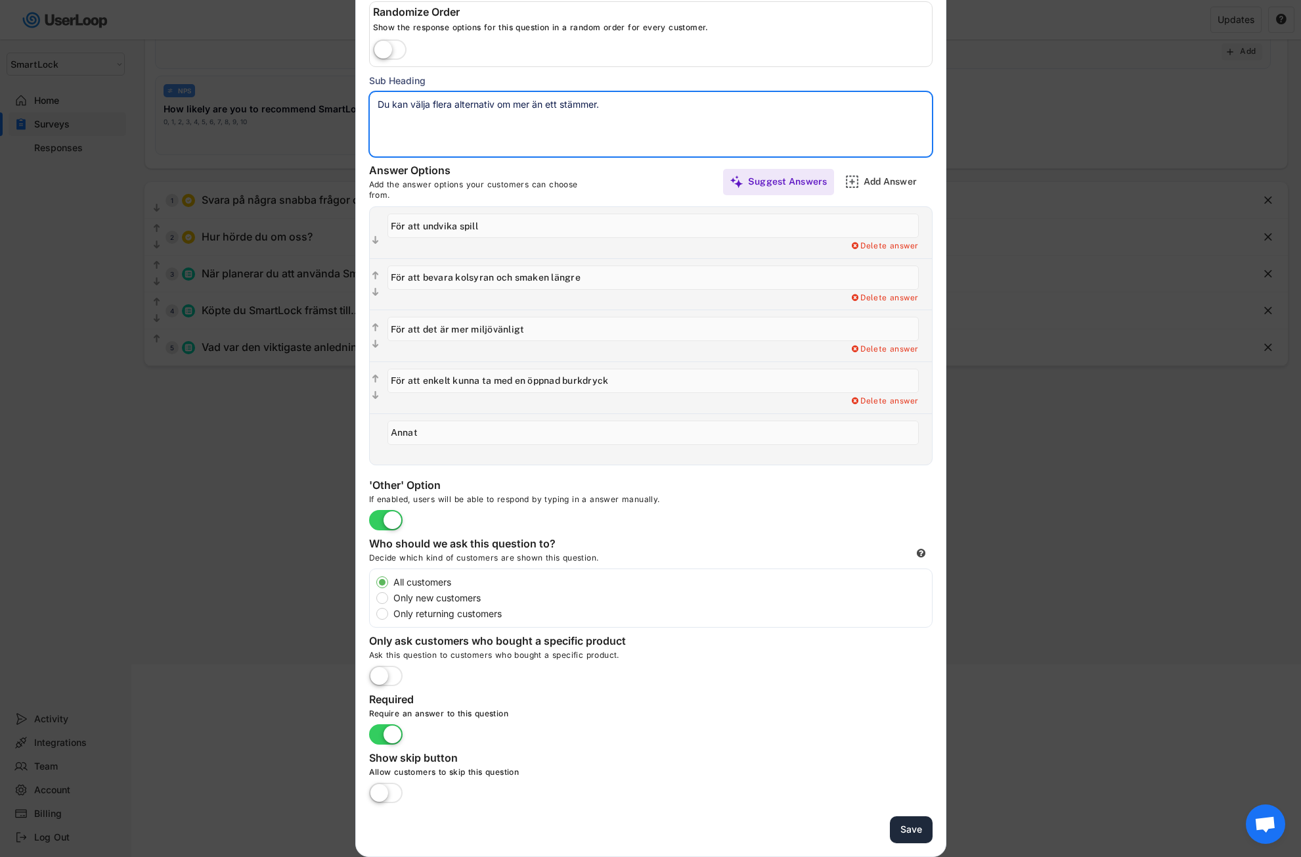
type textarea "Du kan välja flera alternativ om mer än ett stämmer."
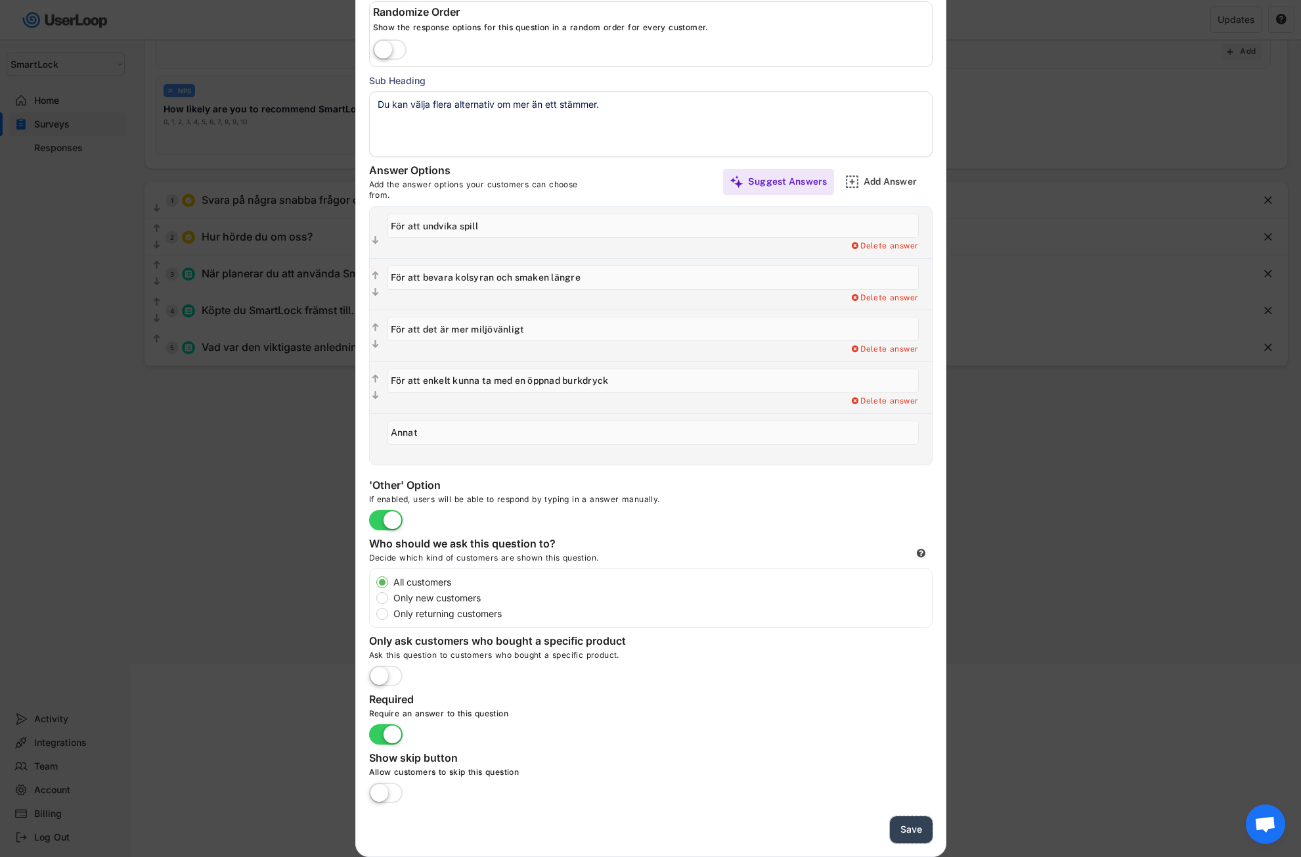
click at [916, 832] on button "Save" at bounding box center [911, 829] width 43 height 27
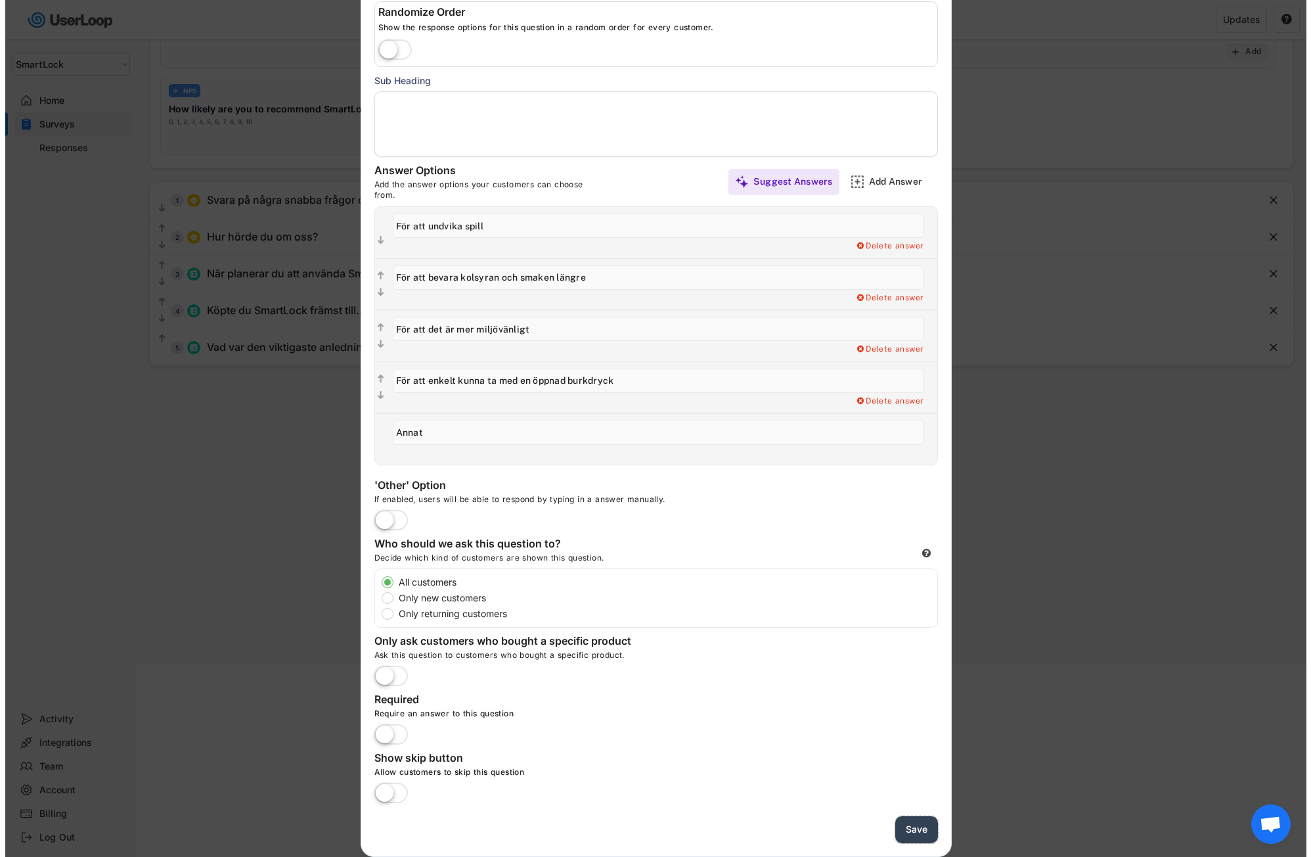
scroll to position [39, 0]
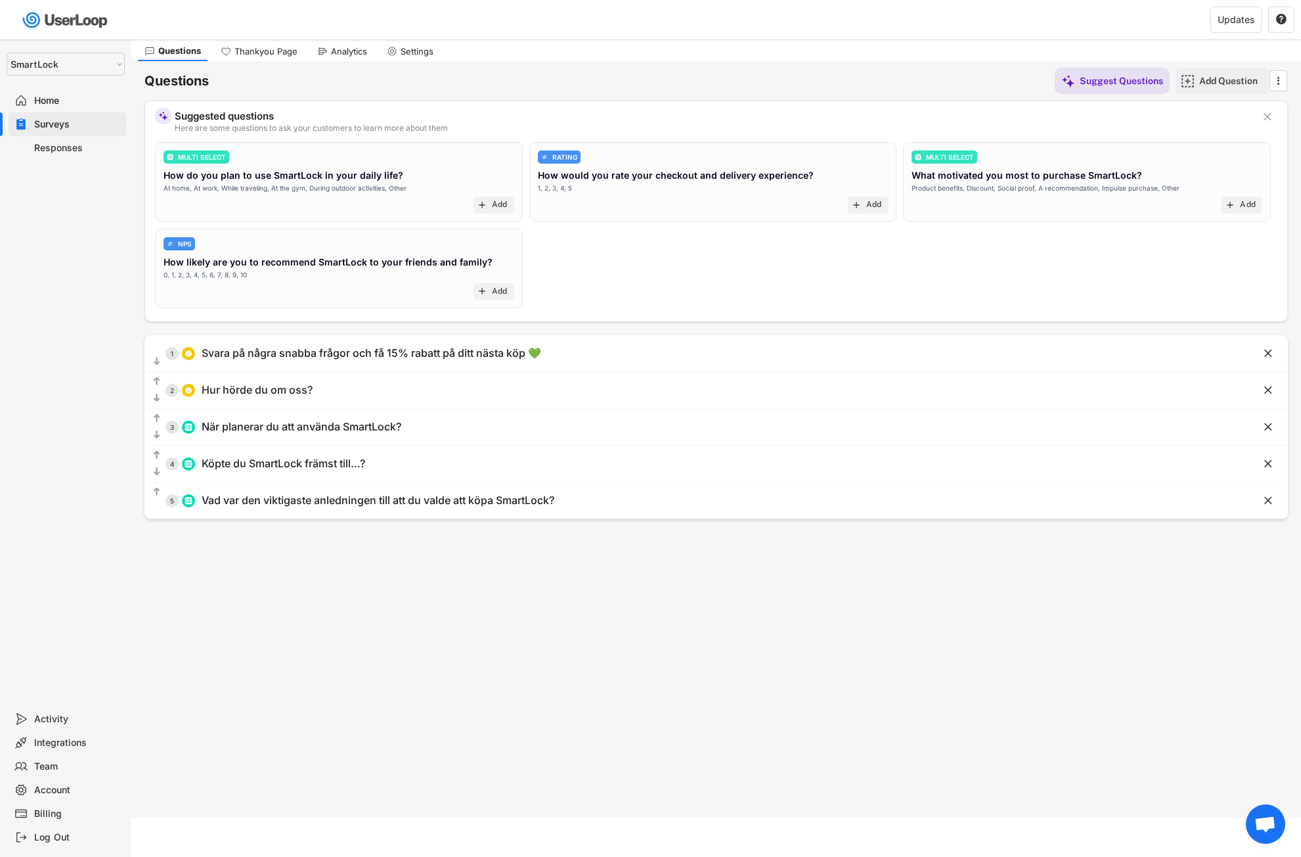
click at [1214, 77] on div "Add Question" at bounding box center [1233, 81] width 66 height 12
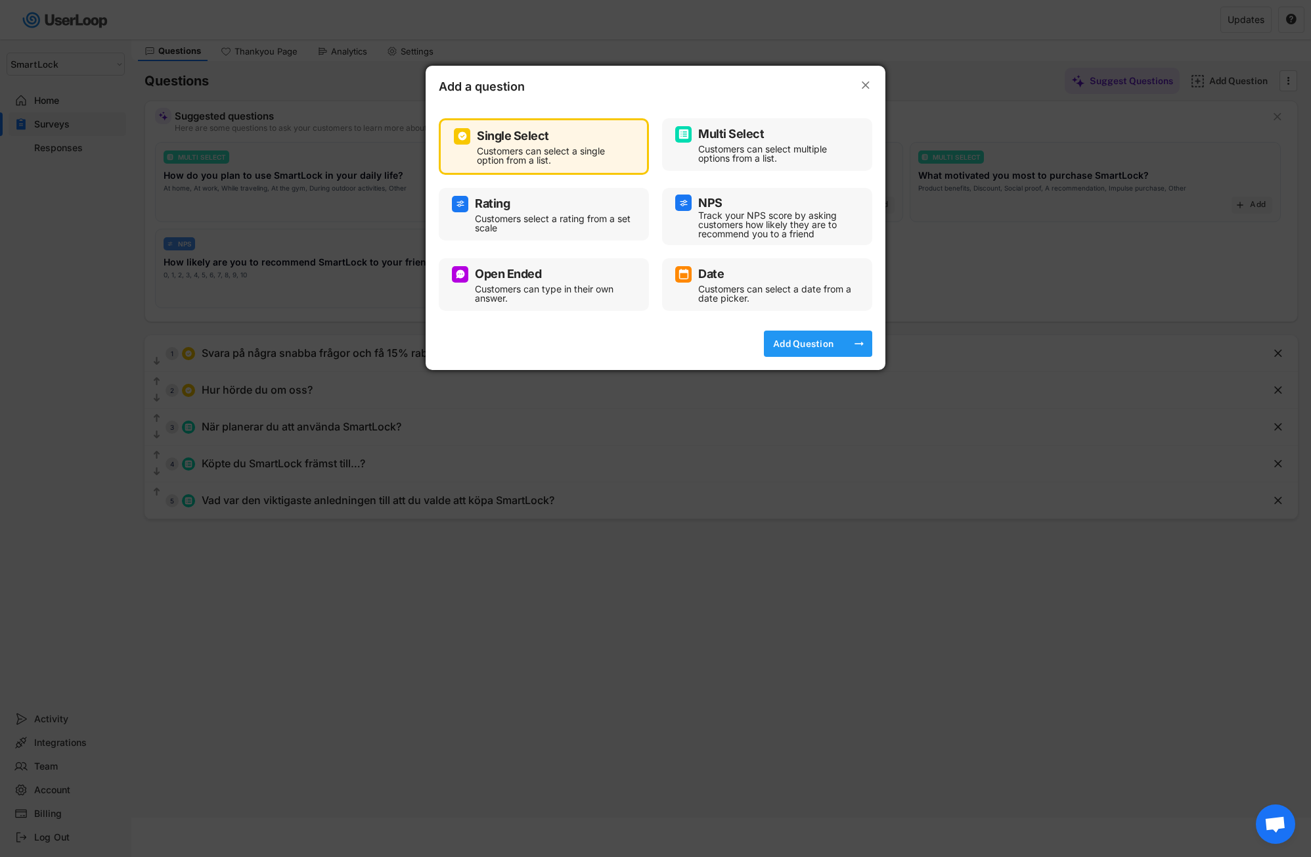
click at [794, 338] on div "Add Question" at bounding box center [804, 344] width 66 height 12
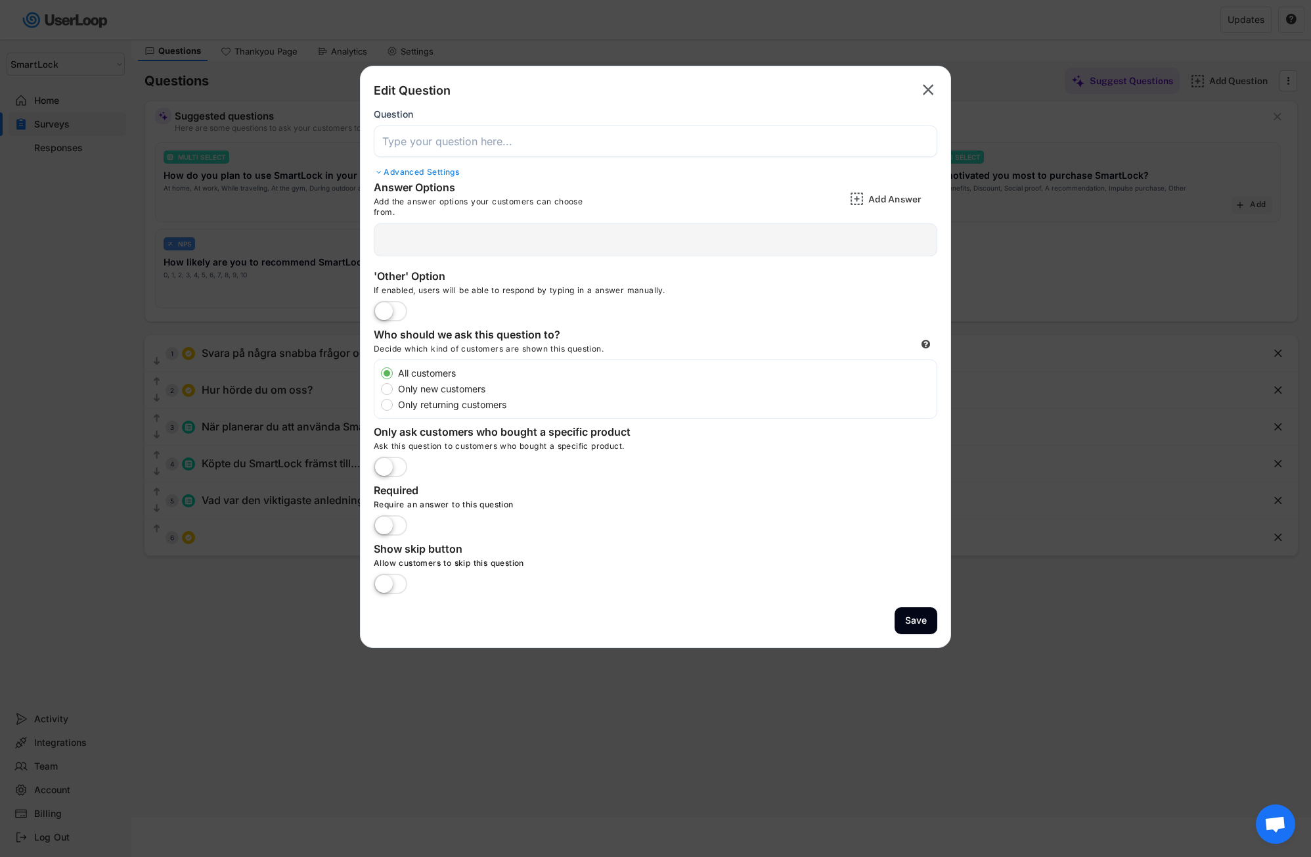
click at [451, 142] on input "input" at bounding box center [656, 141] width 564 height 32
drag, startPoint x: 415, startPoint y: 143, endPoint x: 389, endPoint y: 139, distance: 26.7
paste input "På en skala från 1–10, hur nöjd är du med köpupplevelsen på vår hemsida?"
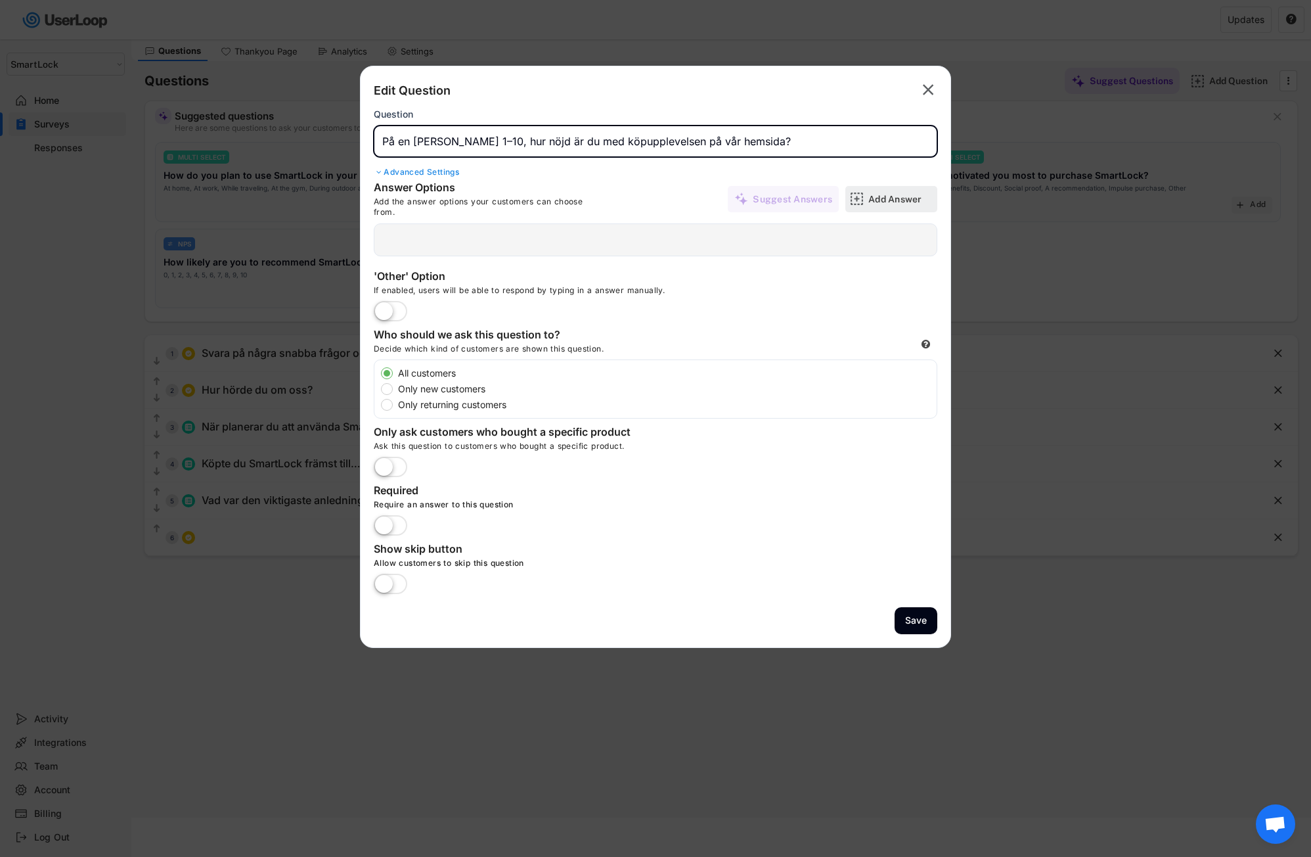
type input "På en skala från 1–10, hur nöjd är du med köpupplevelsen på vår hemsida?"
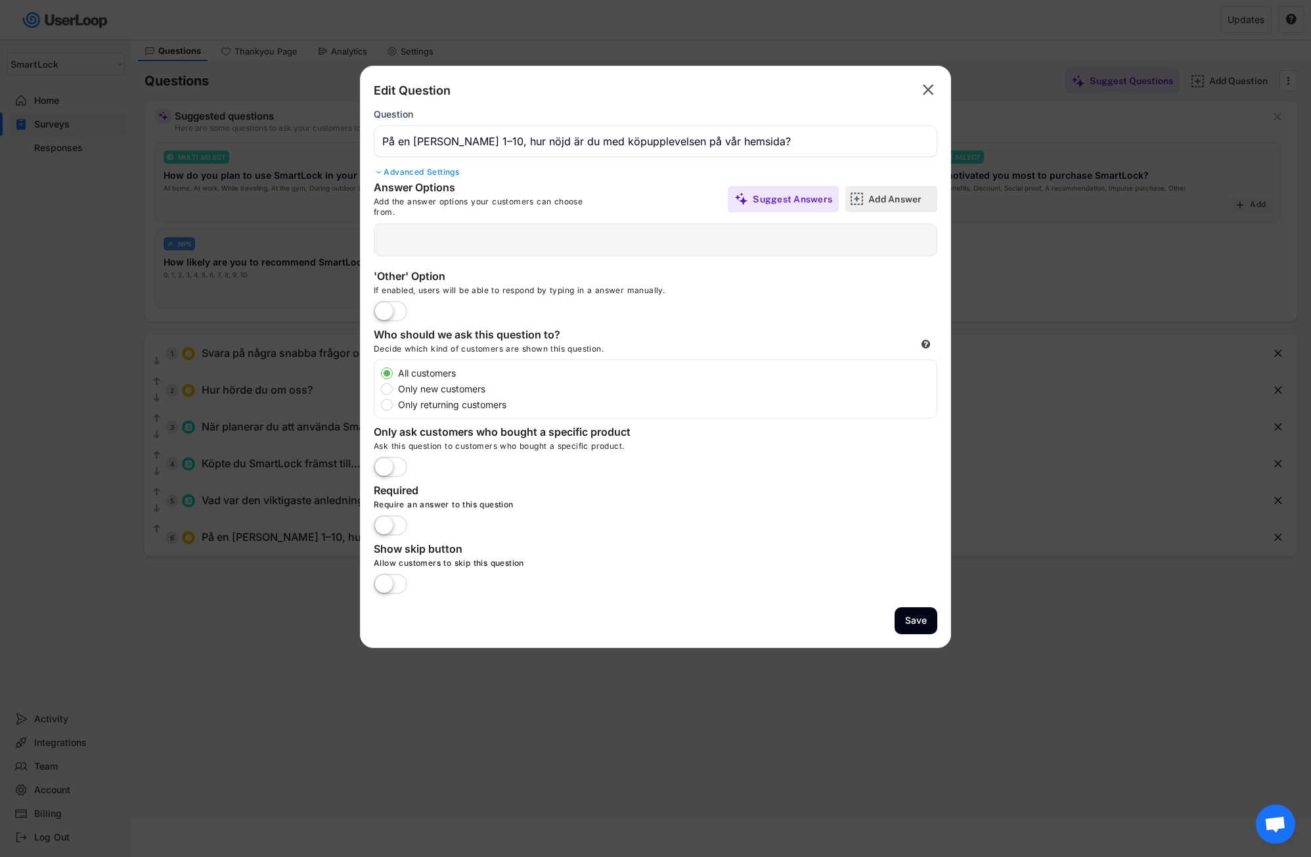
click at [883, 204] on div "Add Answer" at bounding box center [901, 199] width 66 height 12
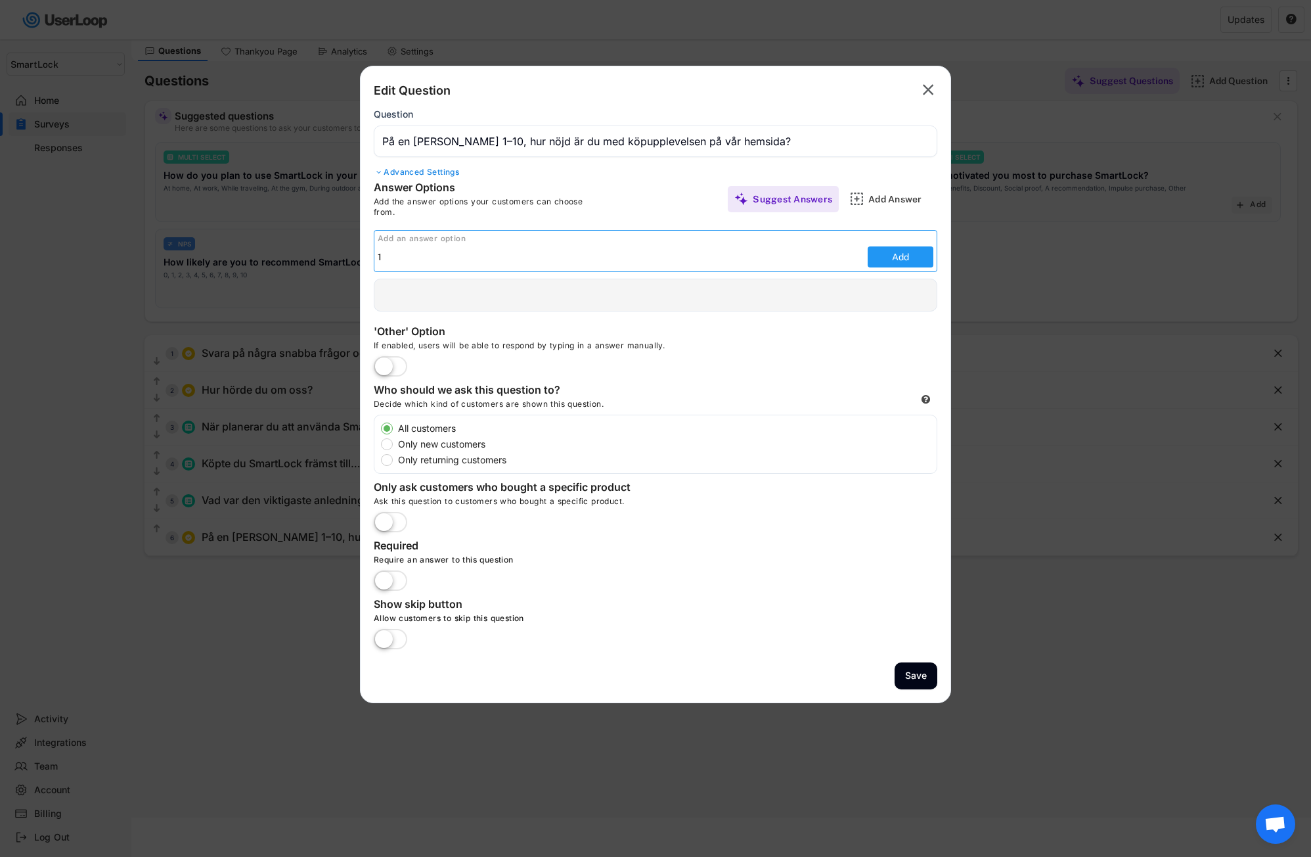
type input "1"
click at [902, 256] on button "Add" at bounding box center [901, 256] width 66 height 21
type input "1"
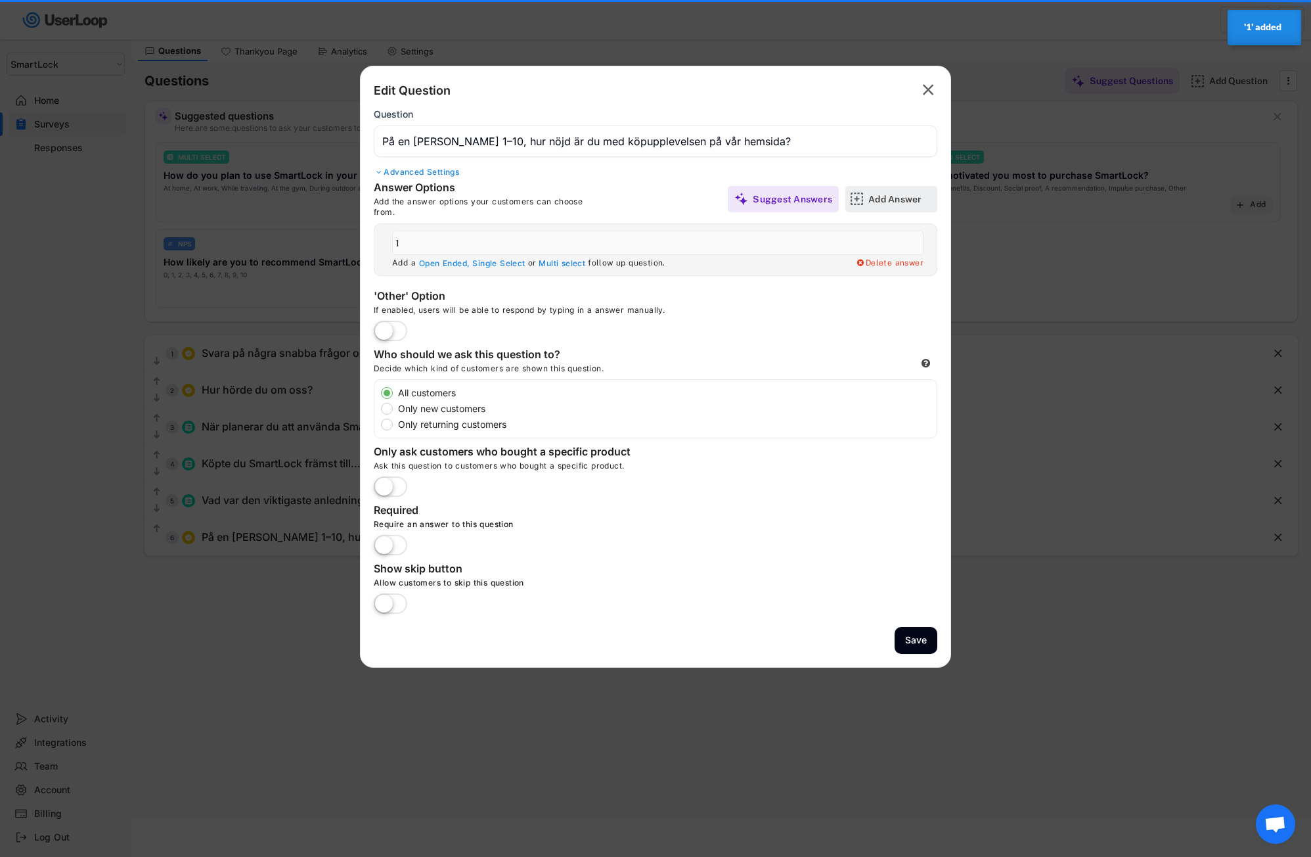
click at [902, 204] on div "Add Answer" at bounding box center [901, 199] width 66 height 12
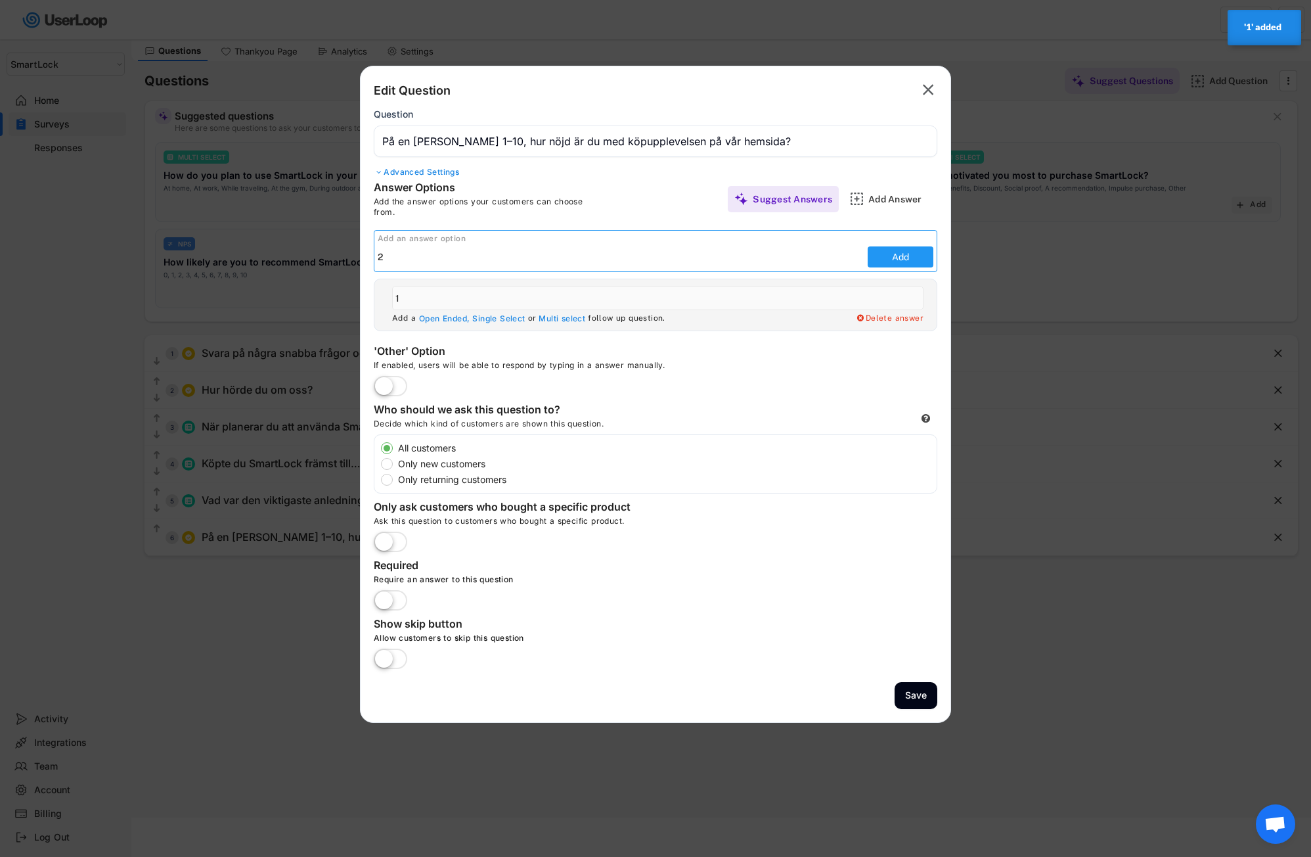
type input "2"
click at [895, 256] on button "Add" at bounding box center [901, 256] width 66 height 21
type input "2"
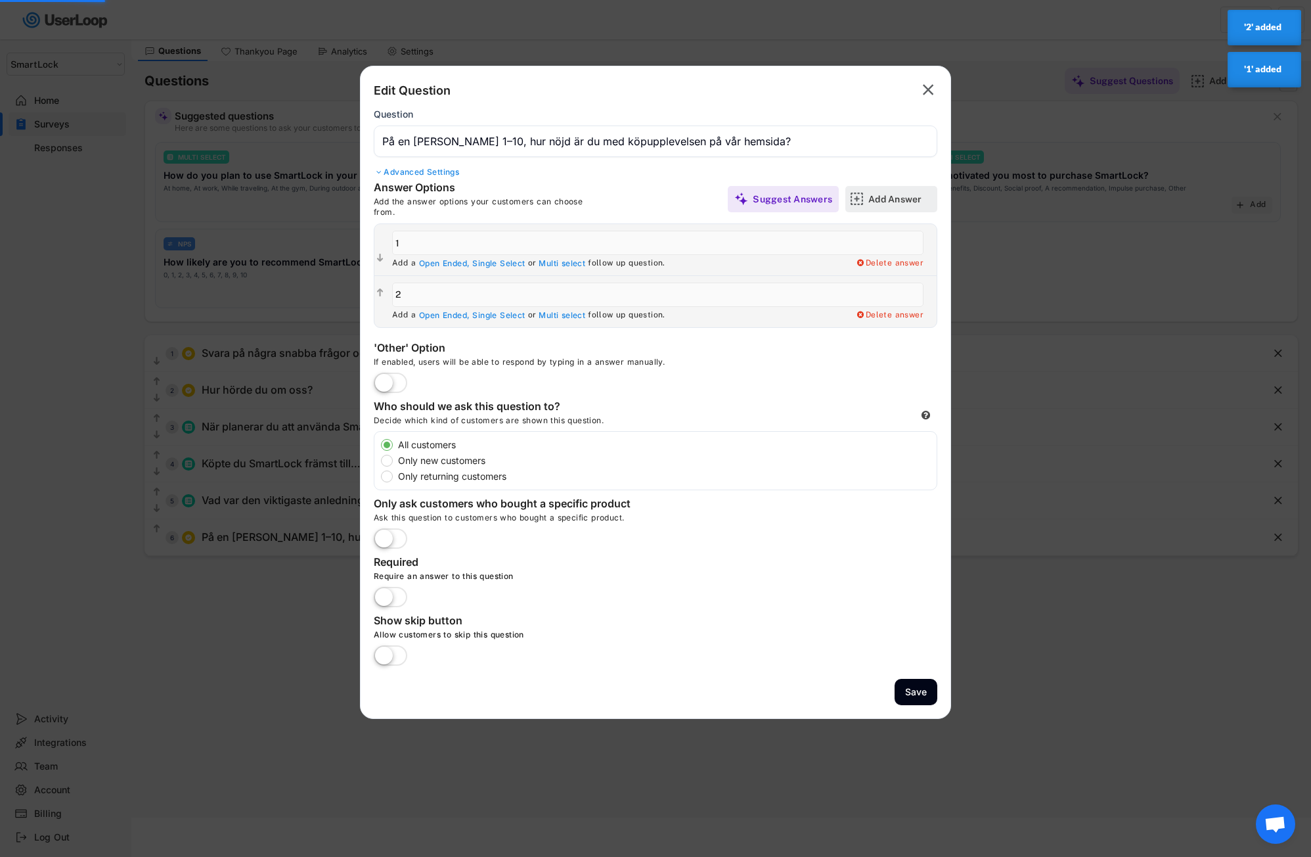
click at [899, 201] on div "Add Answer" at bounding box center [901, 199] width 66 height 12
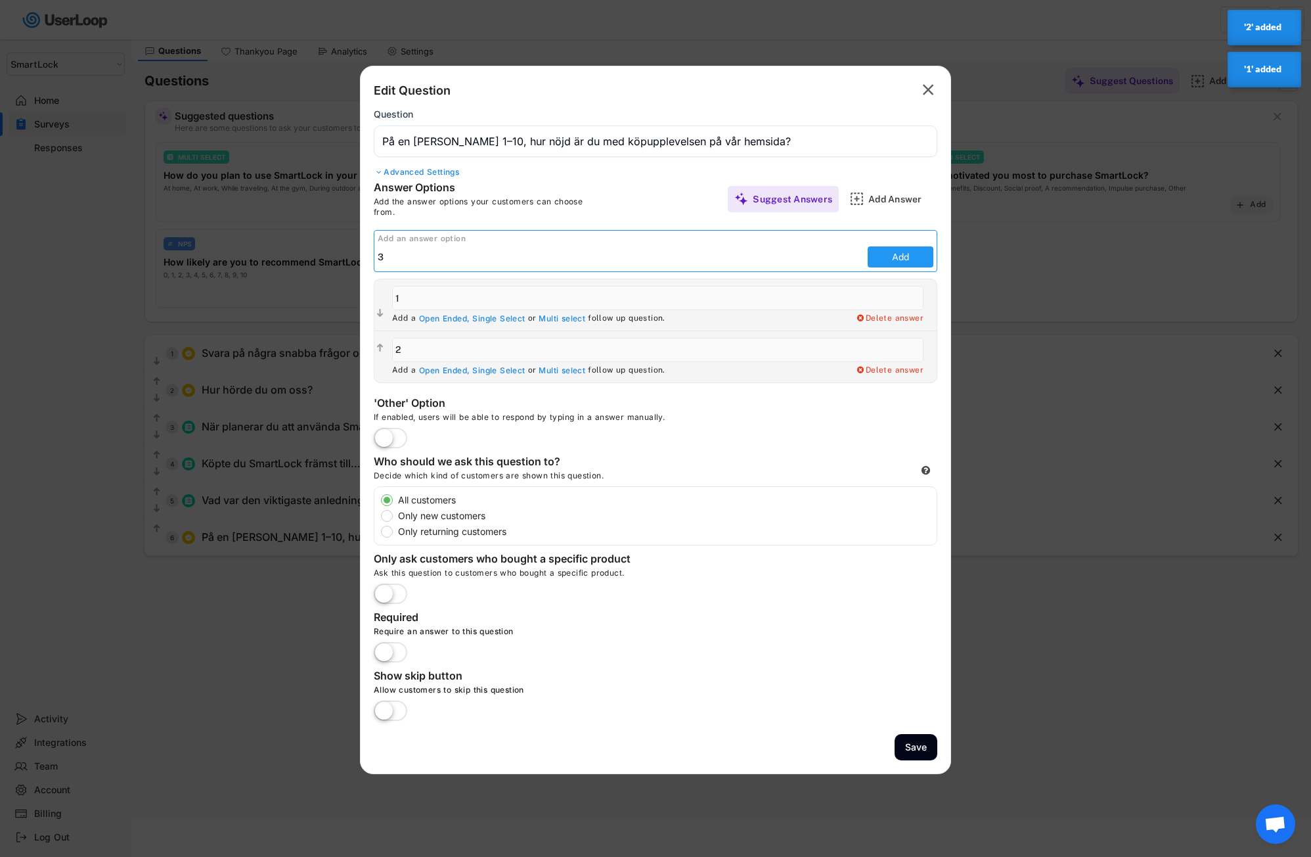
type input "3"
click at [888, 251] on button "Add" at bounding box center [901, 256] width 66 height 21
type input "3"
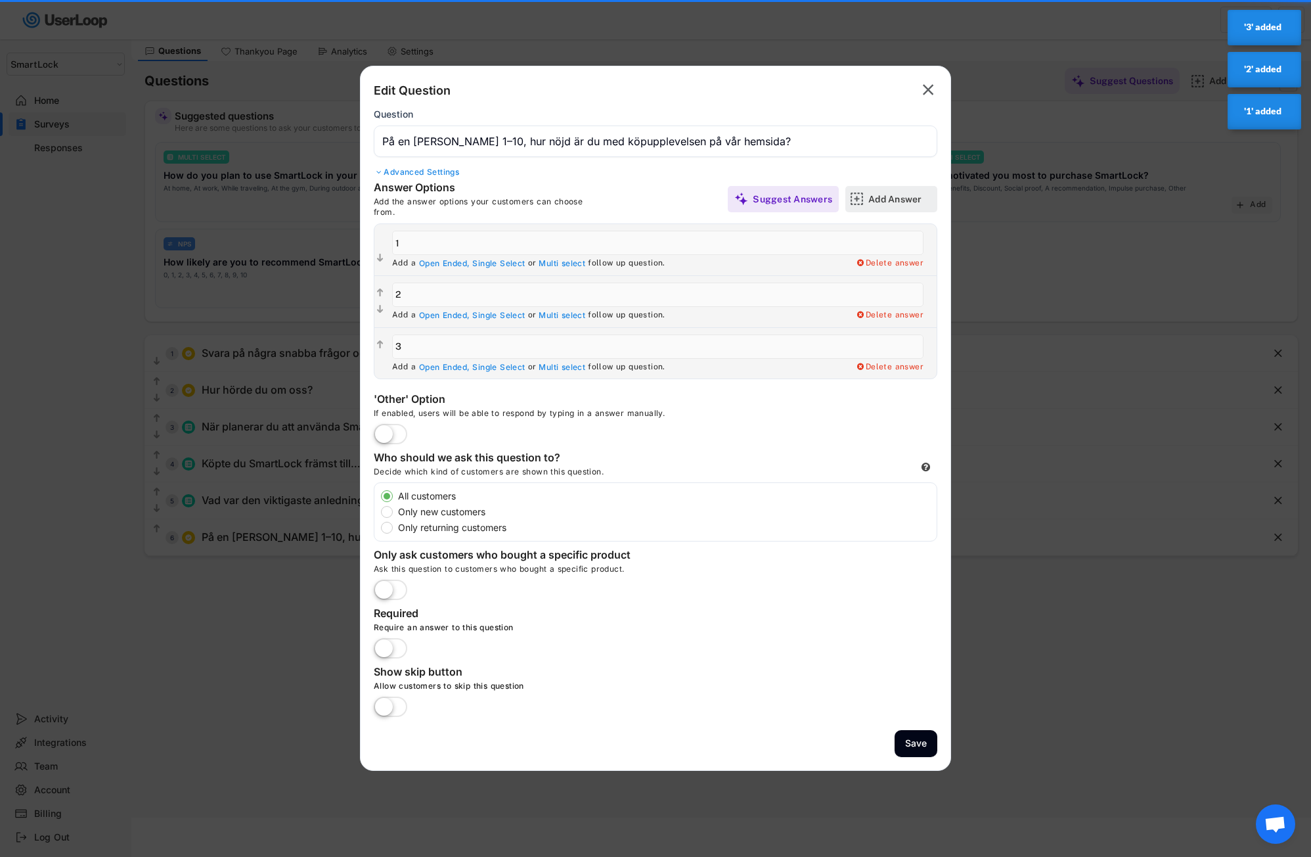
click at [899, 200] on div "Add Answer" at bounding box center [901, 199] width 66 height 12
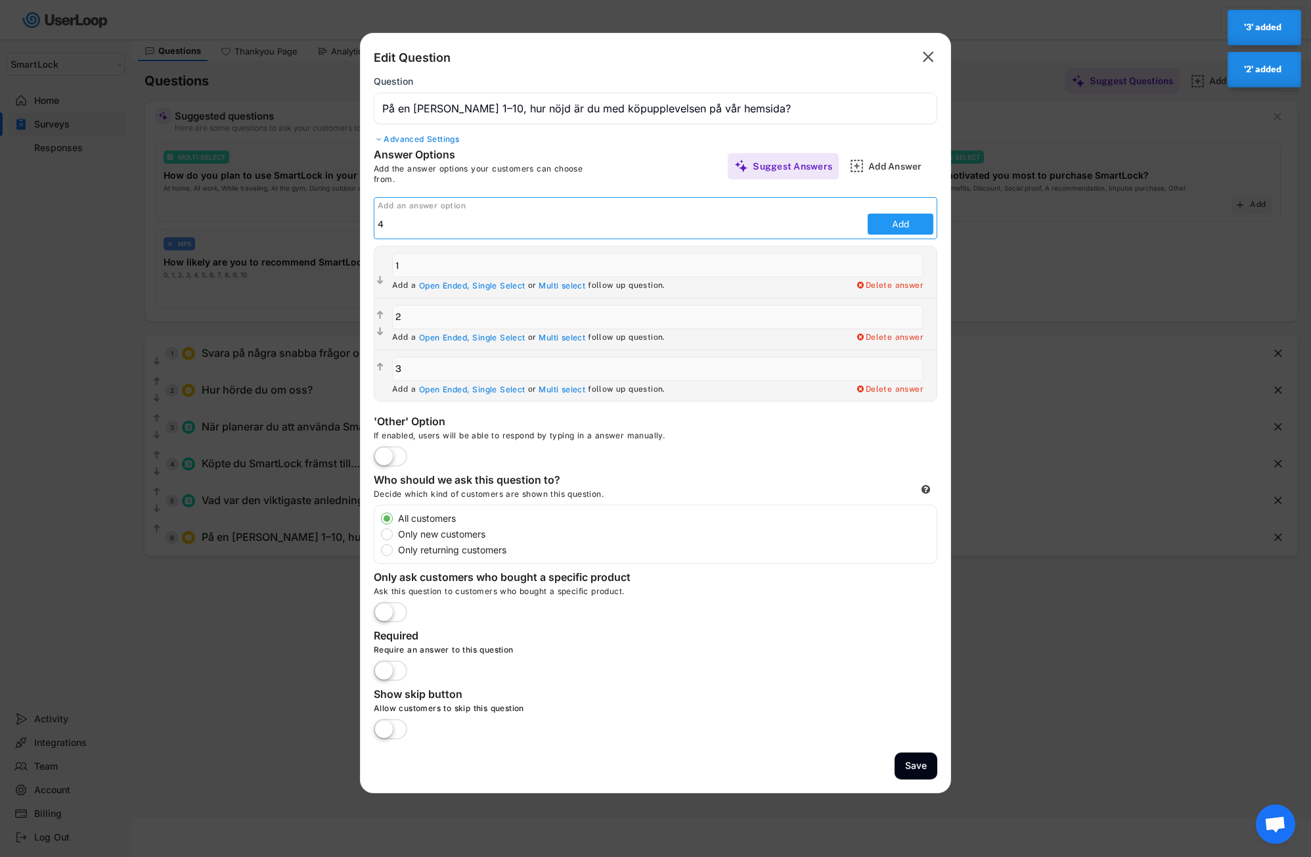
type input "4"
click at [895, 228] on button "Add" at bounding box center [901, 223] width 66 height 21
type input "4"
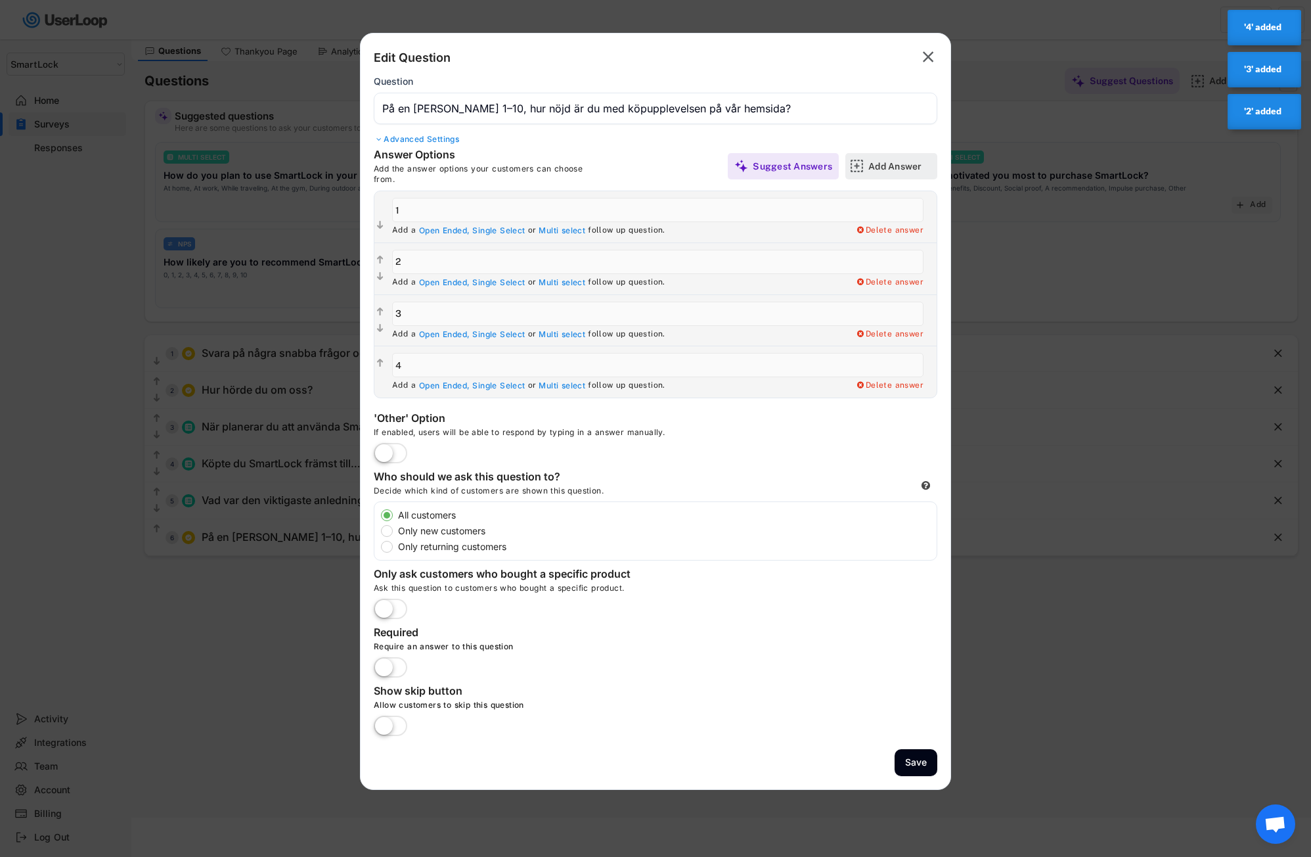
click at [907, 173] on div "Add Answer" at bounding box center [901, 166] width 66 height 26
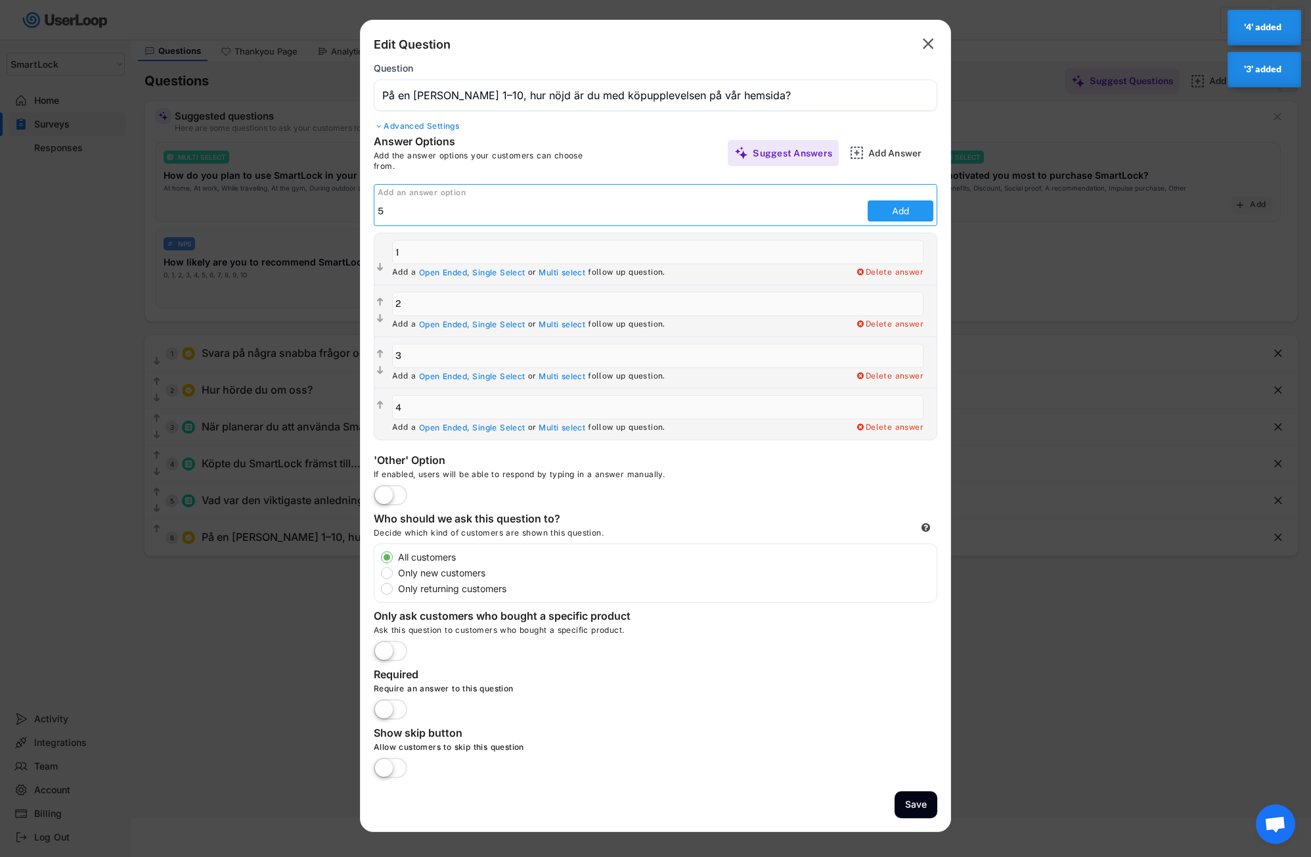
type input "5"
click at [889, 209] on button "Add" at bounding box center [901, 210] width 66 height 21
type input "5"
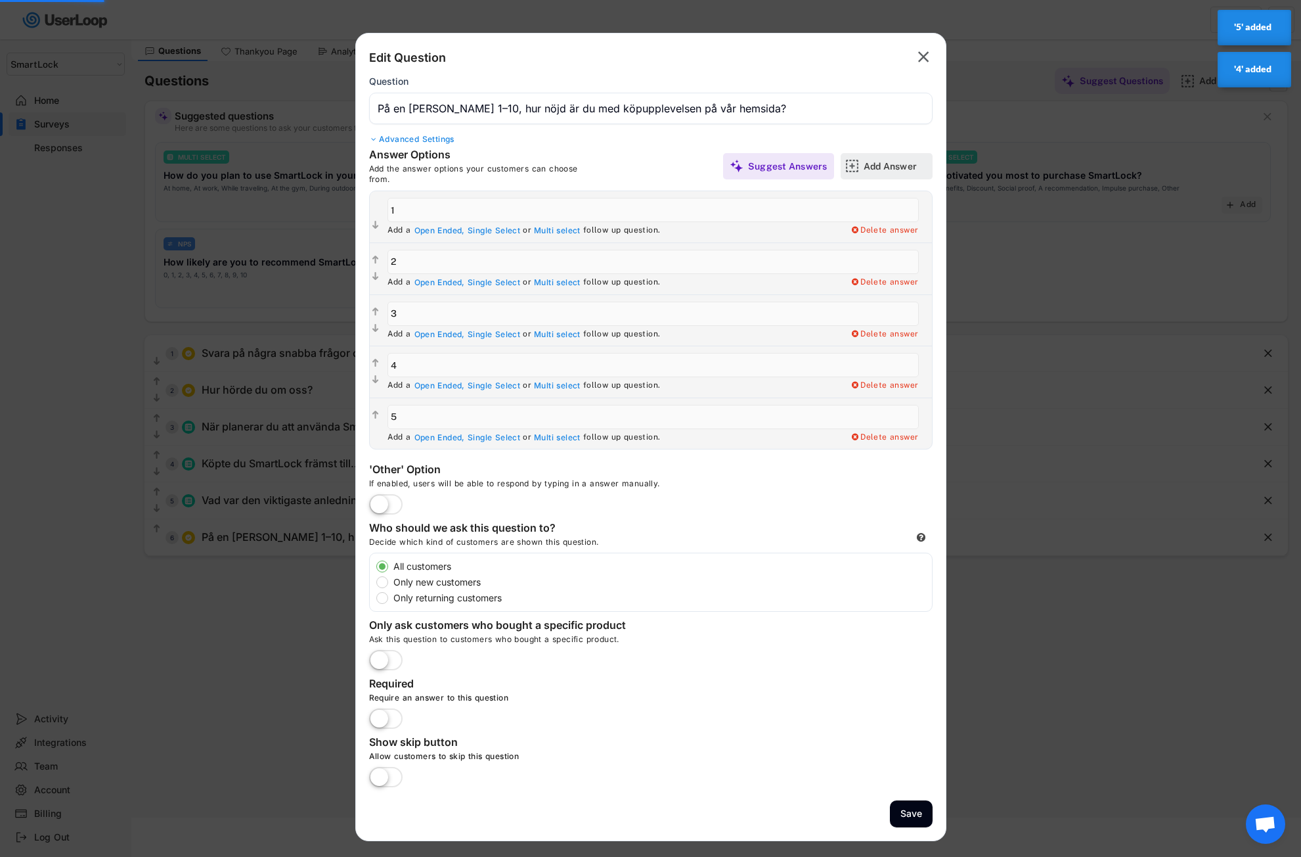
click at [909, 165] on div "Add Answer" at bounding box center [897, 166] width 66 height 12
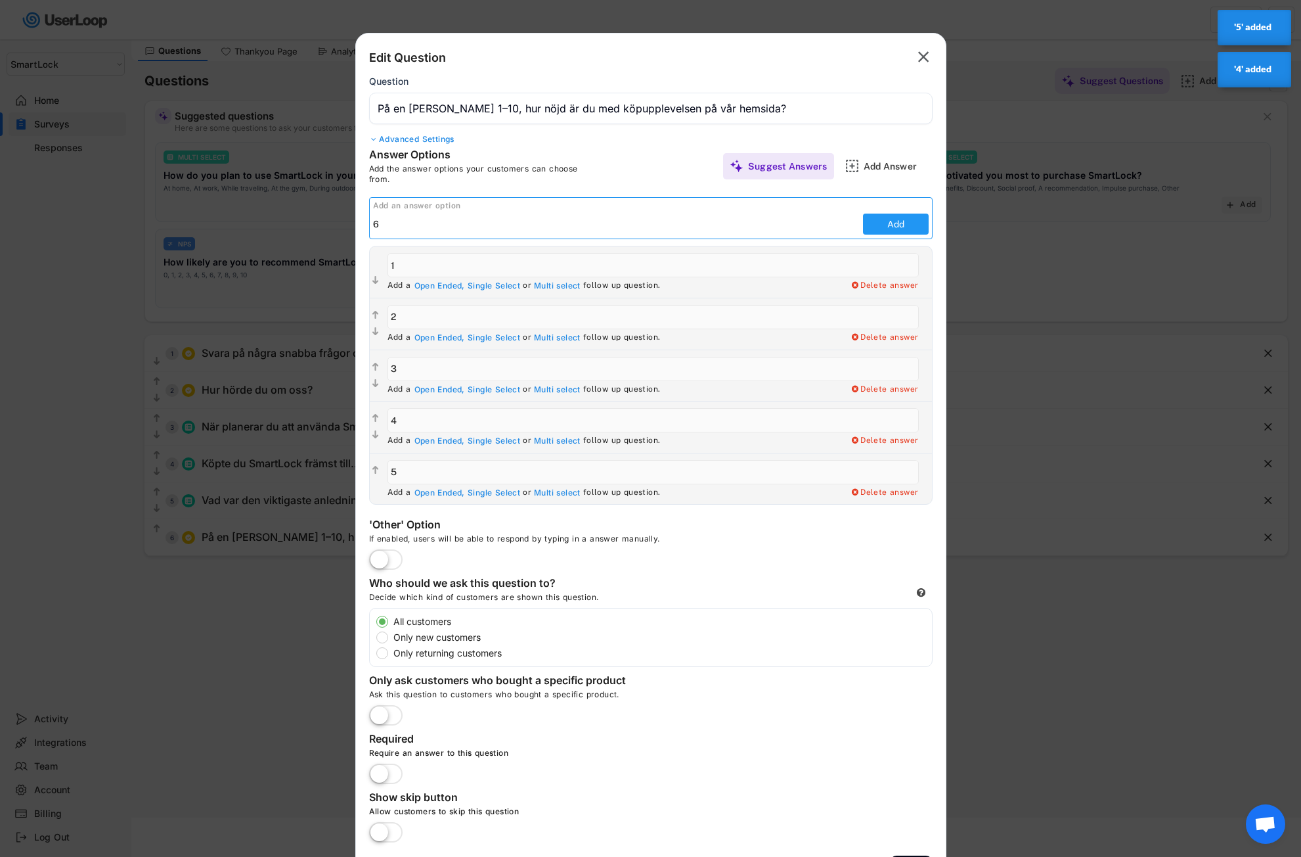
type input "6"
click at [878, 221] on button "Add" at bounding box center [896, 223] width 66 height 21
type input "6"
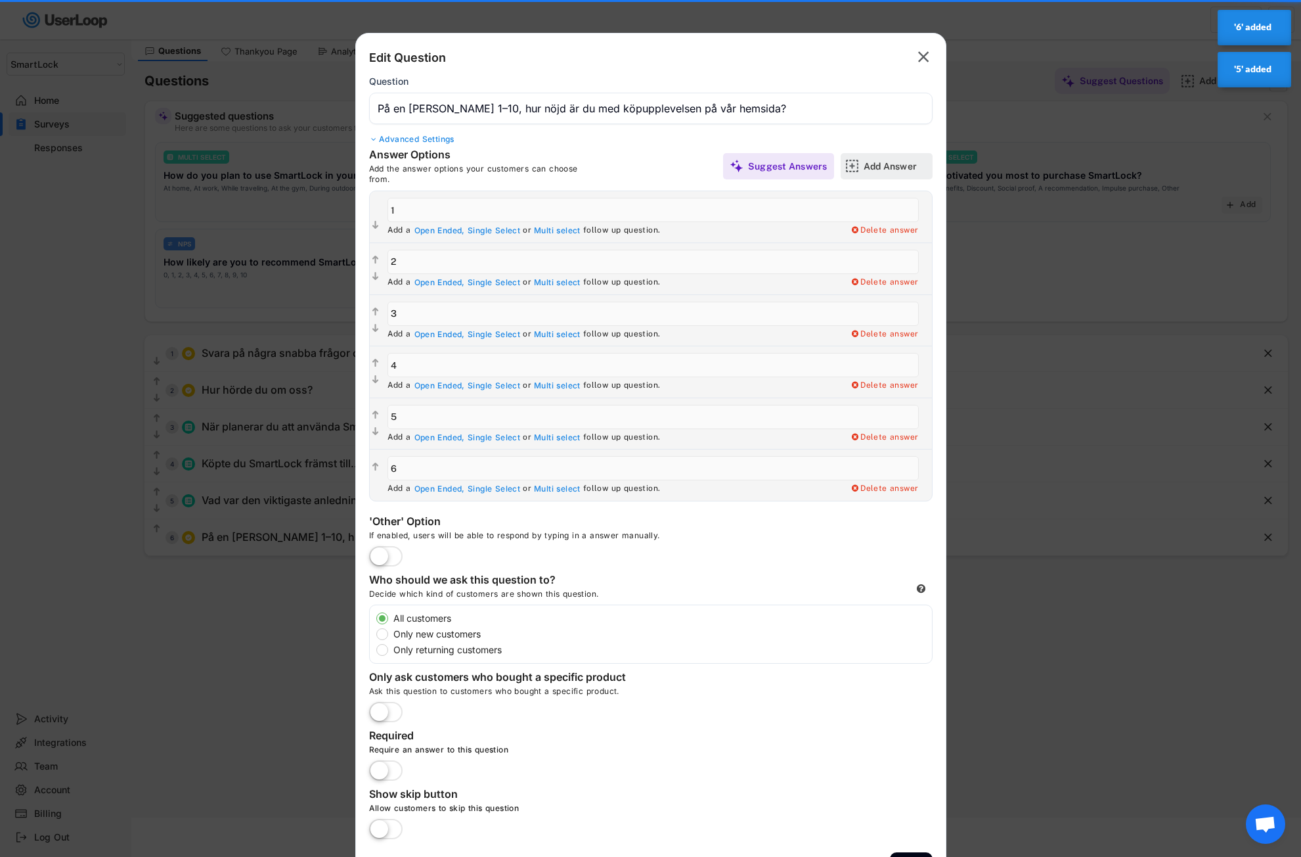
click at [896, 168] on div "Add Answer" at bounding box center [897, 166] width 66 height 12
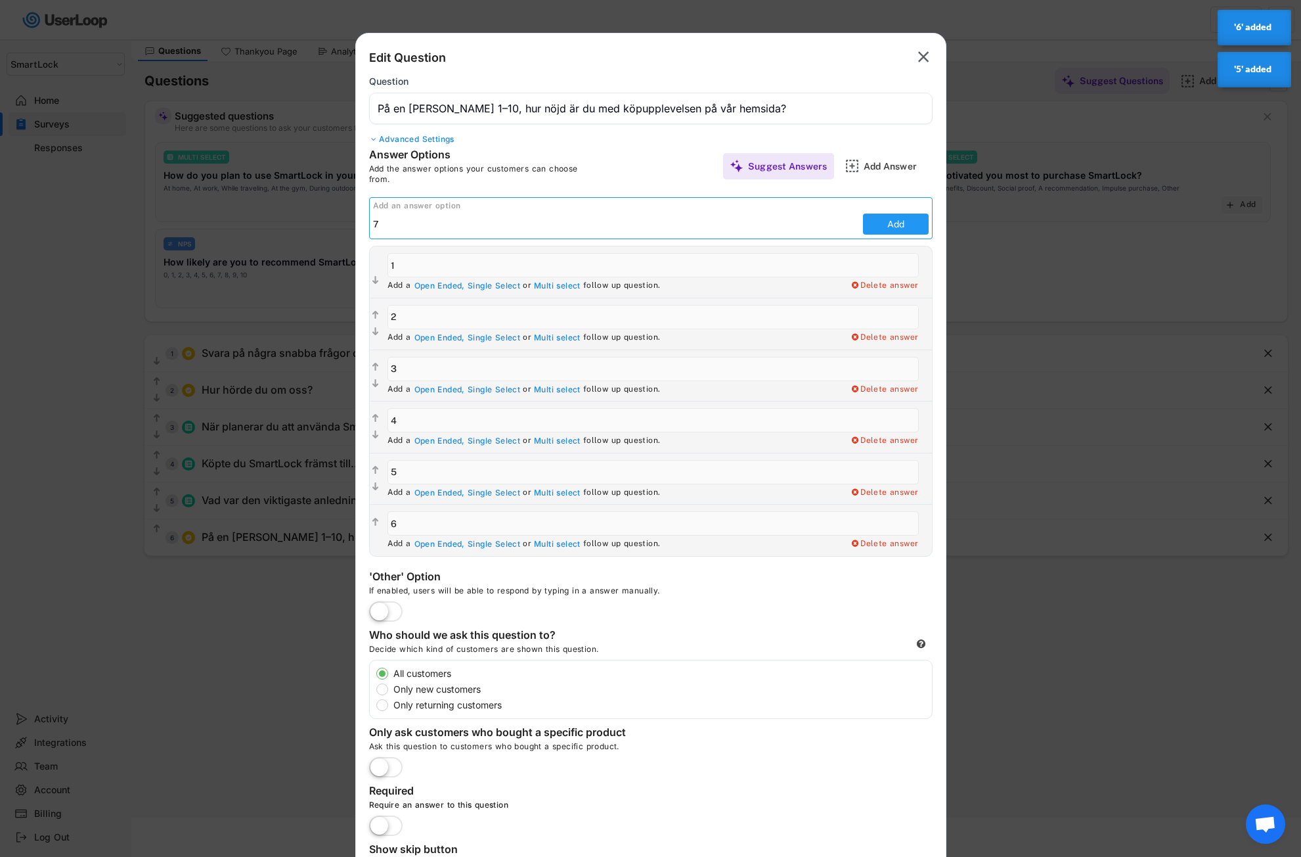
type input "7"
click at [885, 224] on button "Add" at bounding box center [896, 223] width 66 height 21
type input "7"
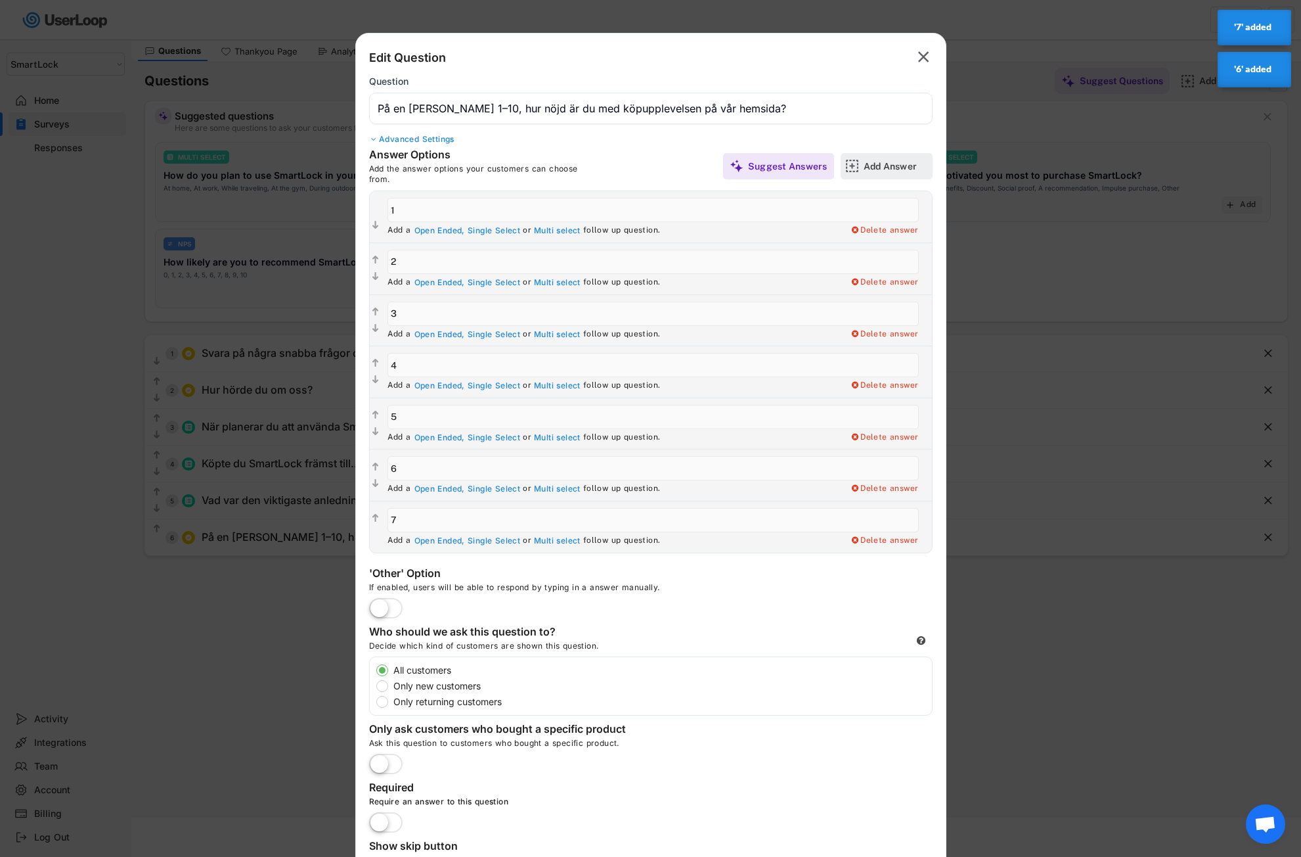
click at [896, 158] on div "Add Answer" at bounding box center [897, 166] width 66 height 26
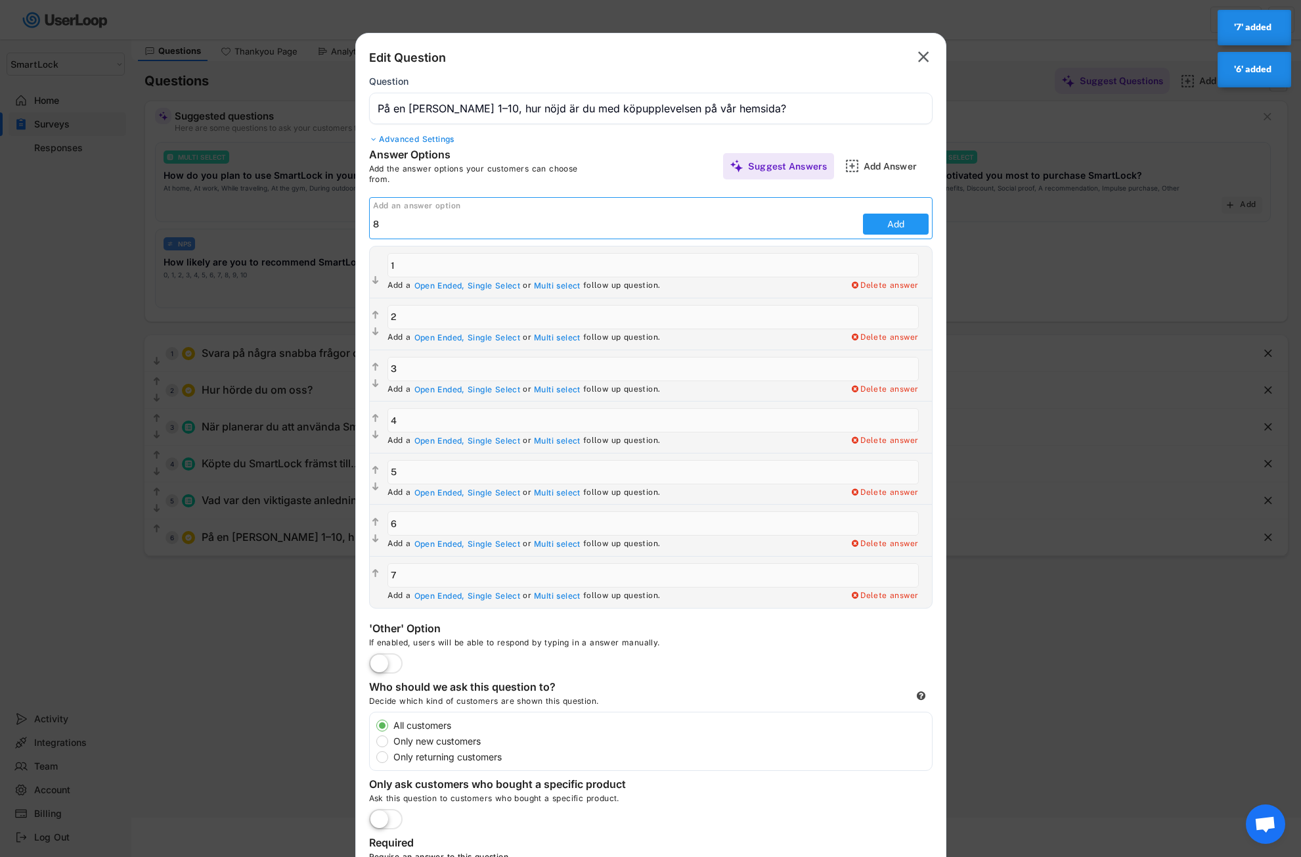
type input "8"
click at [890, 218] on button "Add" at bounding box center [896, 223] width 66 height 21
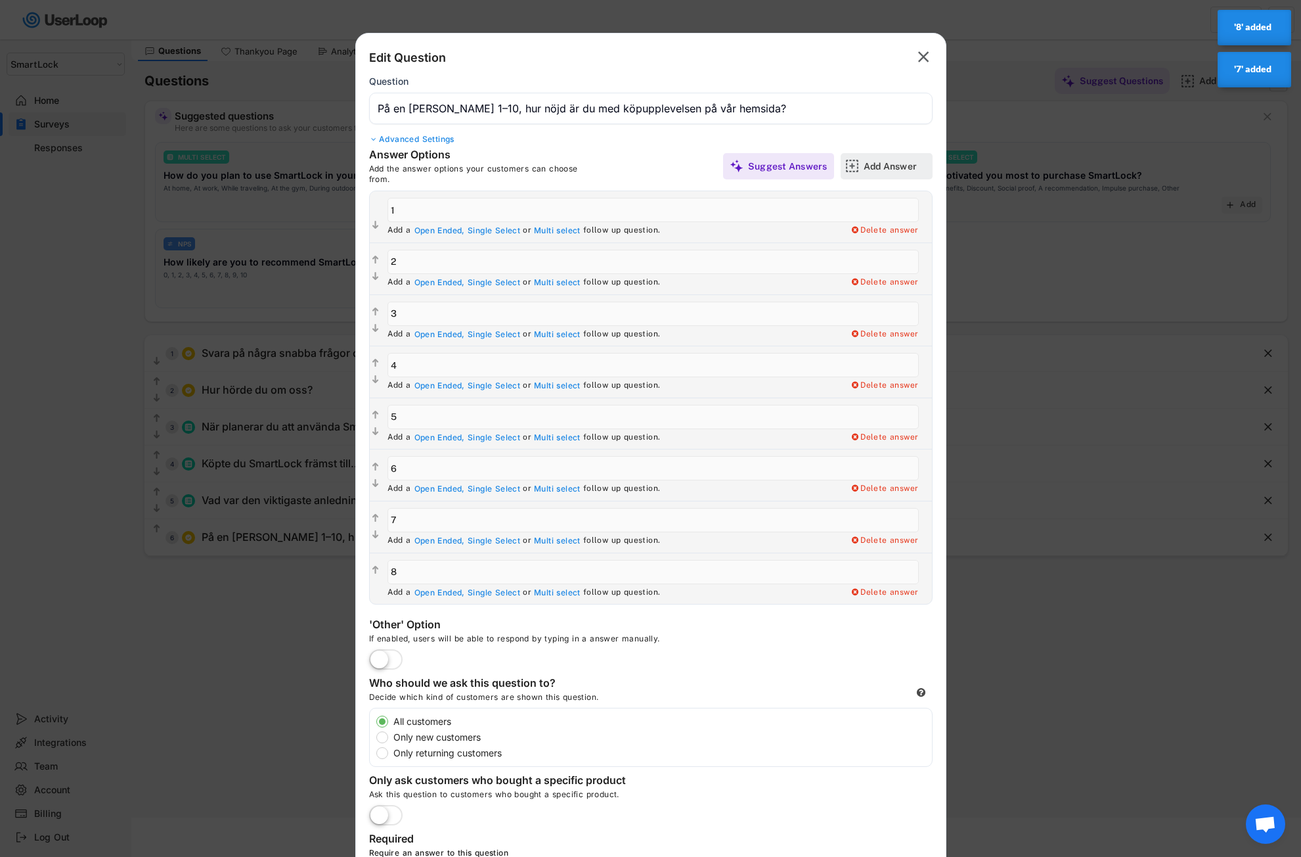
click at [893, 166] on div "Add Answer" at bounding box center [897, 166] width 66 height 12
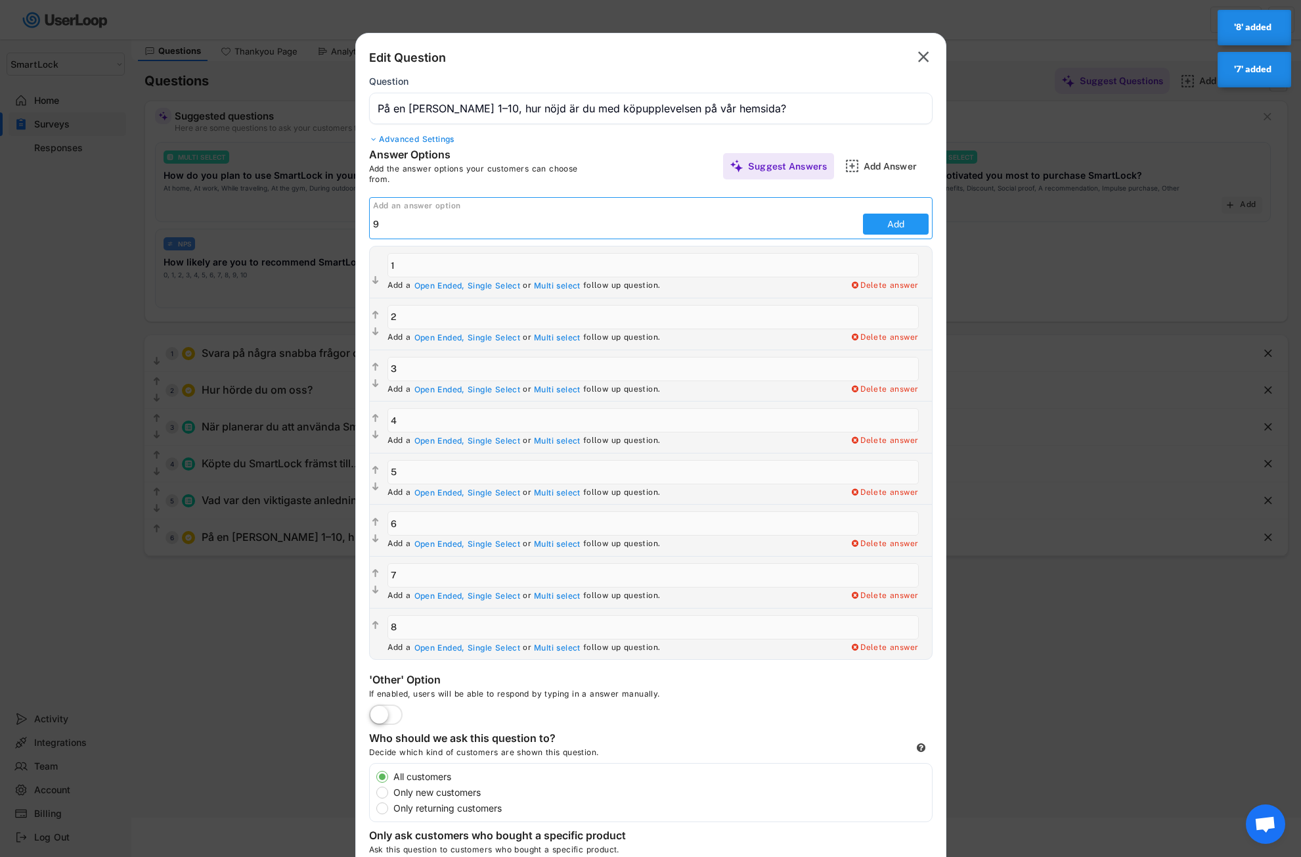
type input "9"
click at [883, 219] on button "Add" at bounding box center [896, 223] width 66 height 21
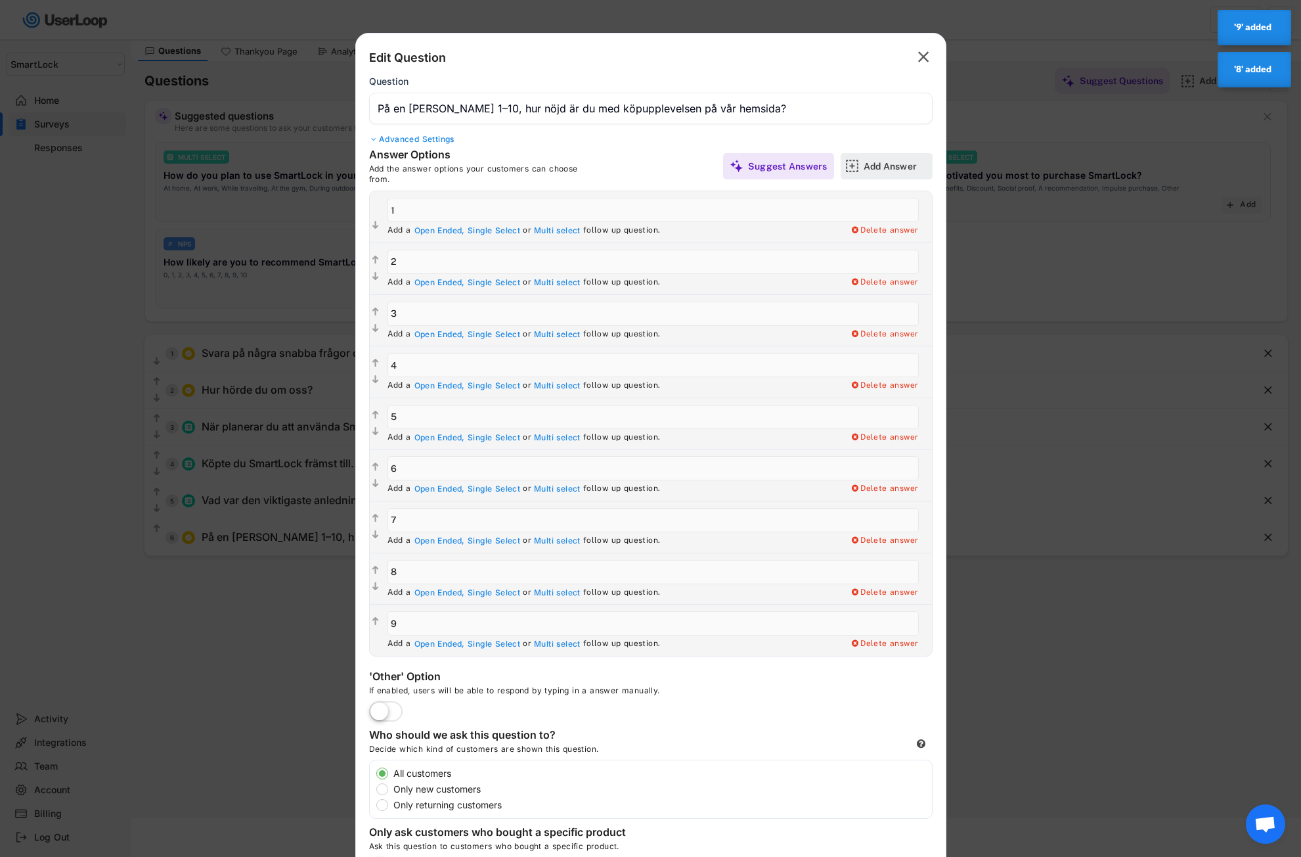
click at [892, 164] on div "Add Answer" at bounding box center [897, 166] width 66 height 12
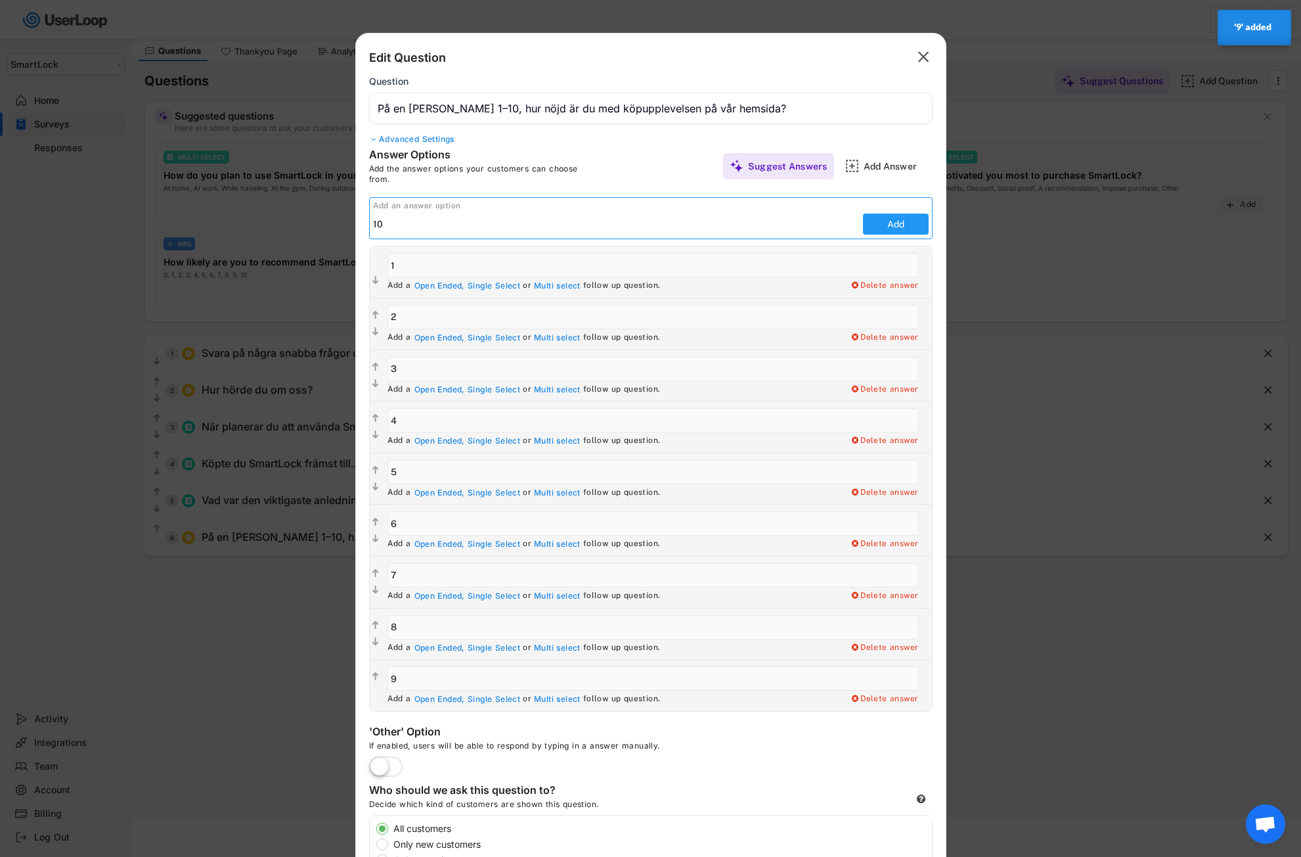
type input "10"
click at [898, 227] on button "Add" at bounding box center [896, 223] width 66 height 21
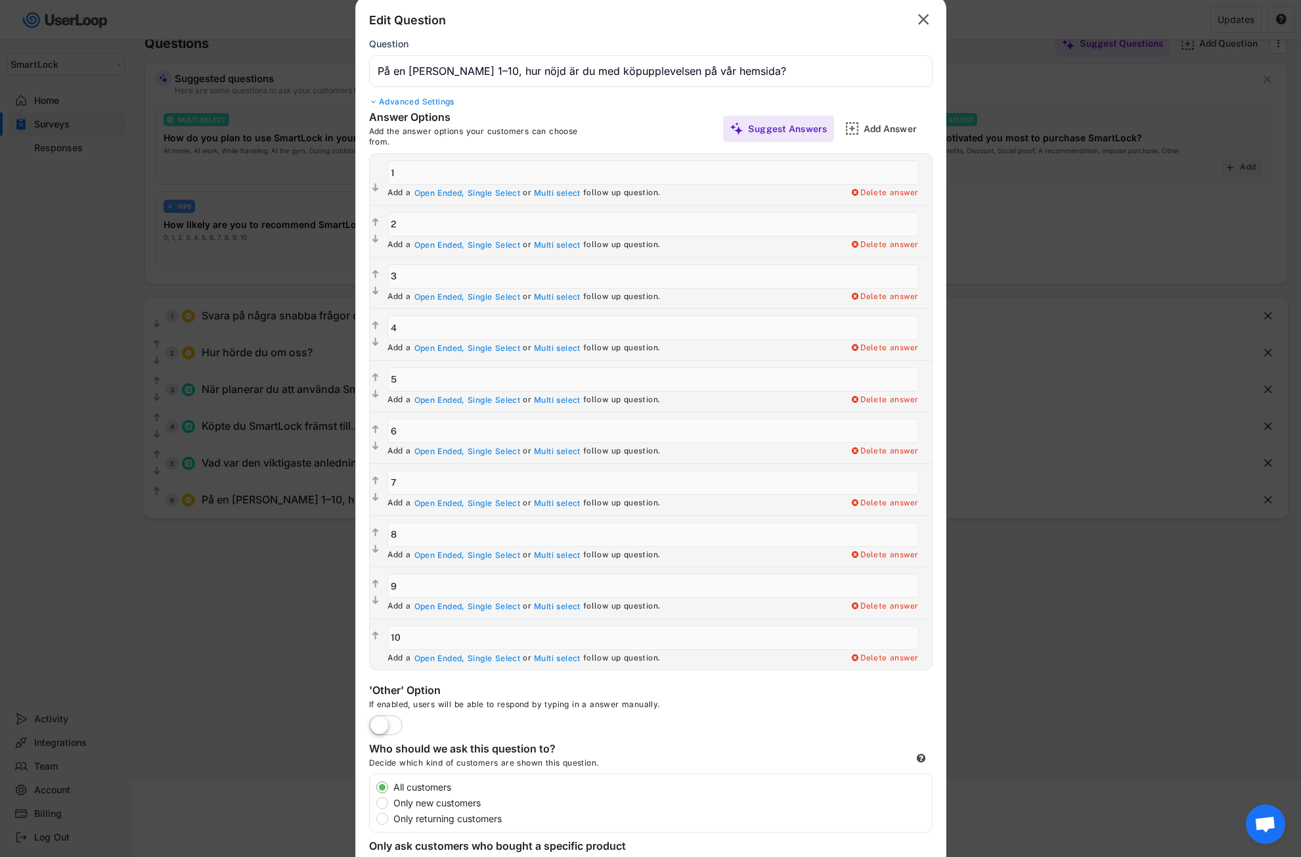
scroll to position [282, 0]
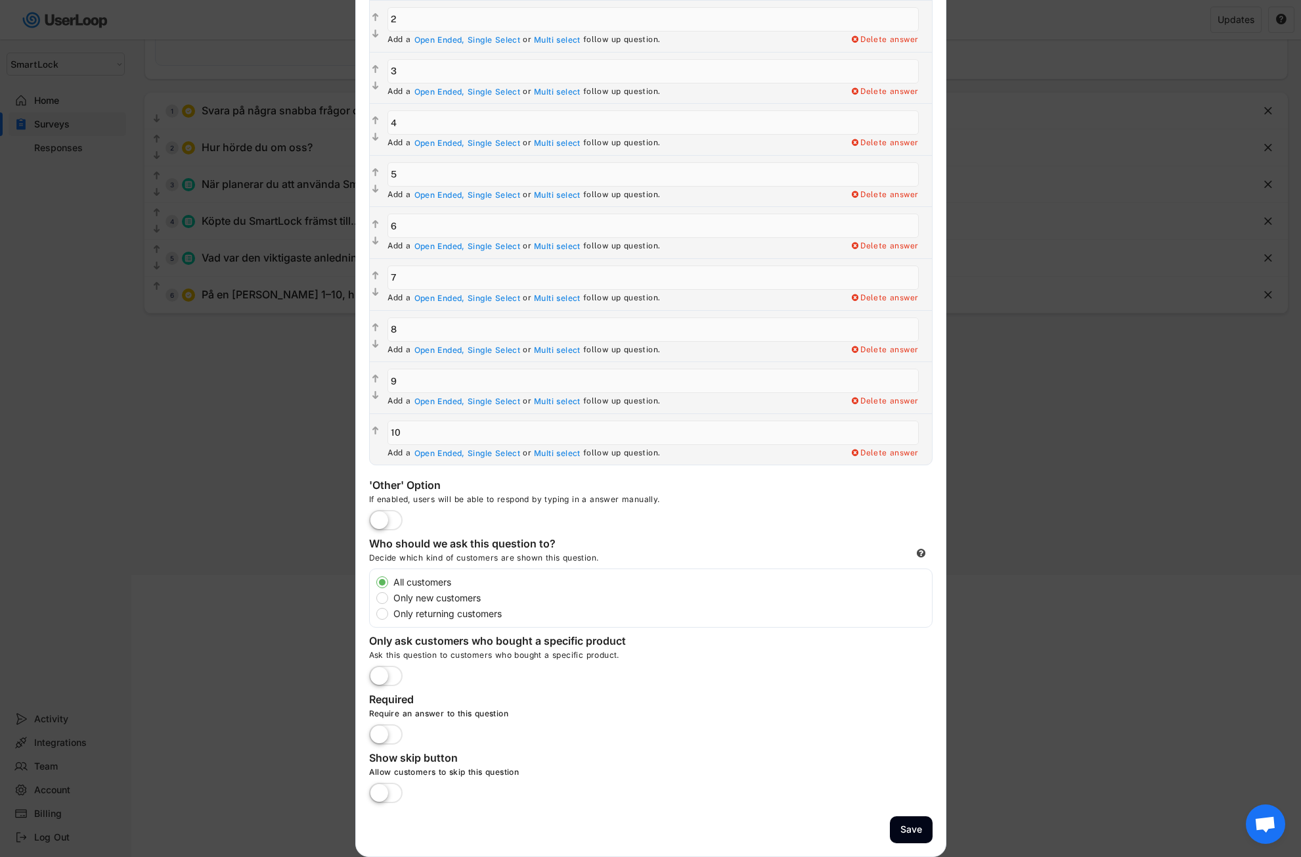
click at [380, 733] on label at bounding box center [386, 735] width 40 height 29
click at [0, 0] on input "checkbox" at bounding box center [0, 0] width 0 height 0
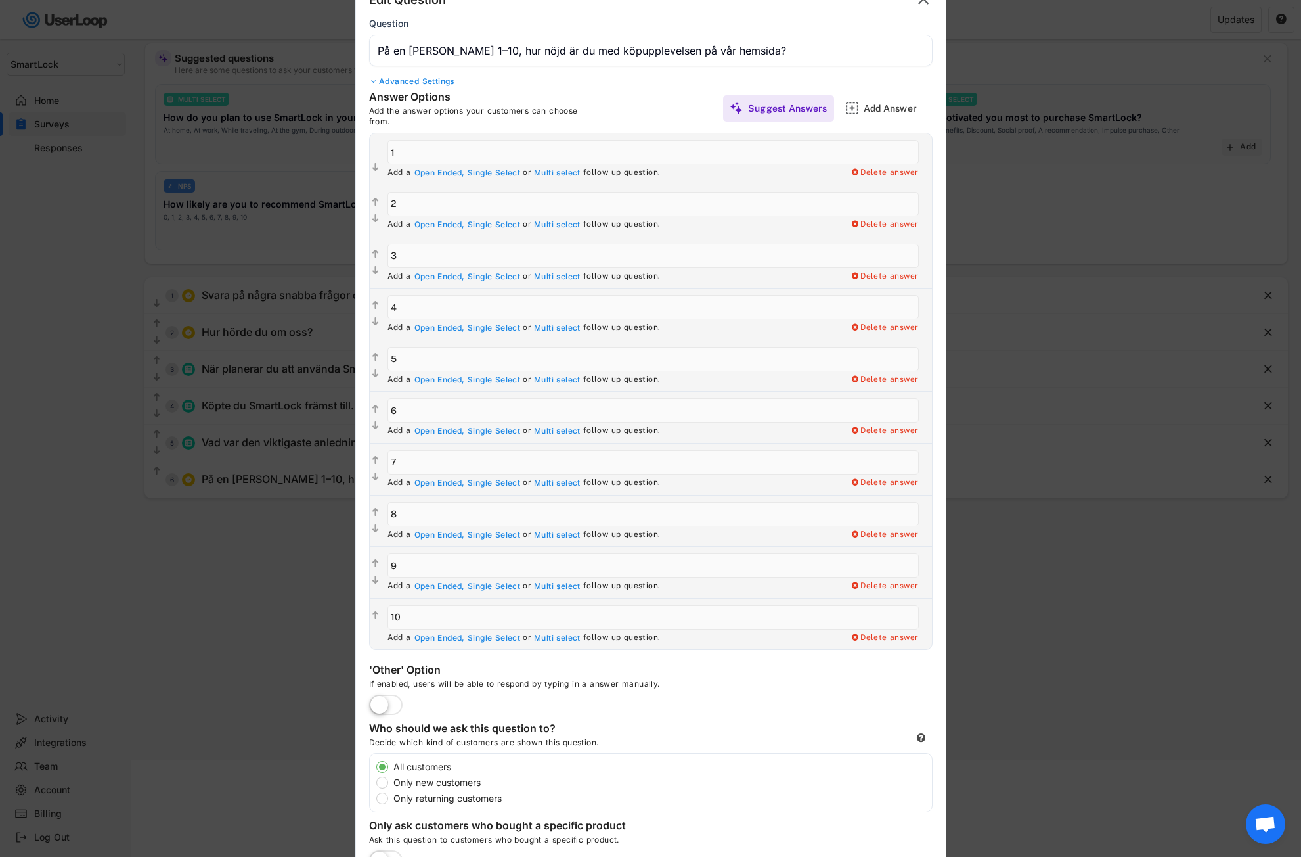
scroll to position [0, 0]
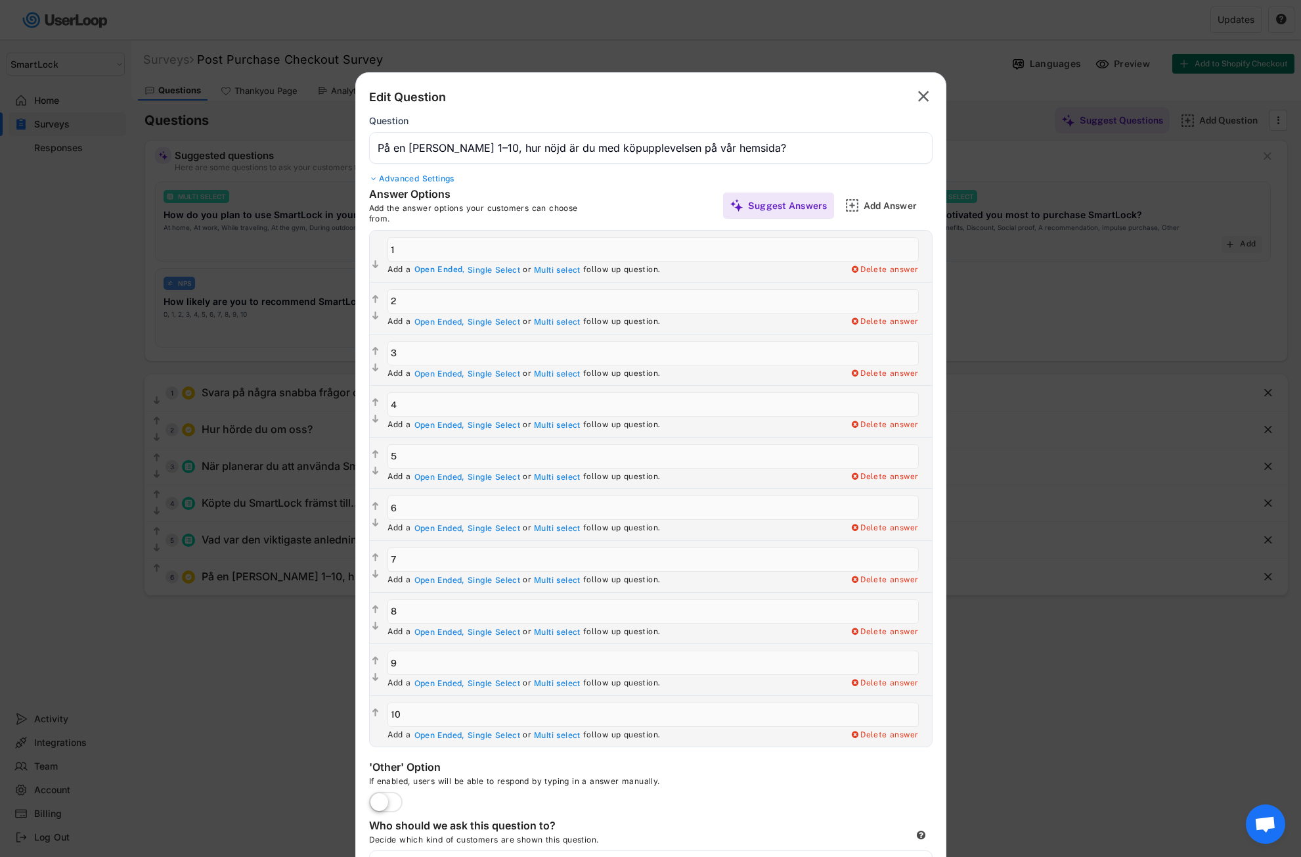
click at [436, 270] on div "Open Ended," at bounding box center [440, 270] width 51 height 11
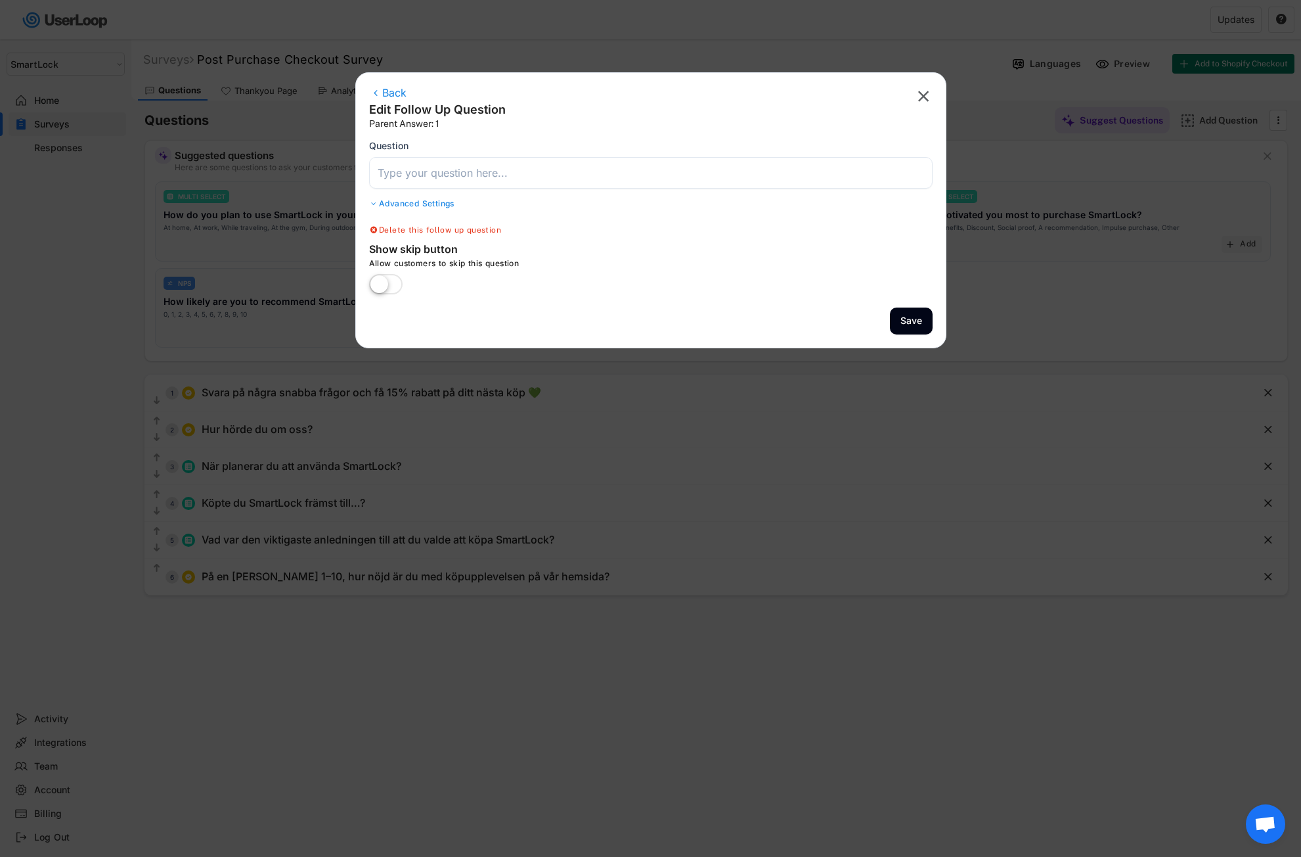
click at [430, 175] on input "input" at bounding box center [651, 173] width 564 height 32
paste input "Vad kunde vi gjort bättre för att göra köpupplevelsen enklare eller tydligare?"
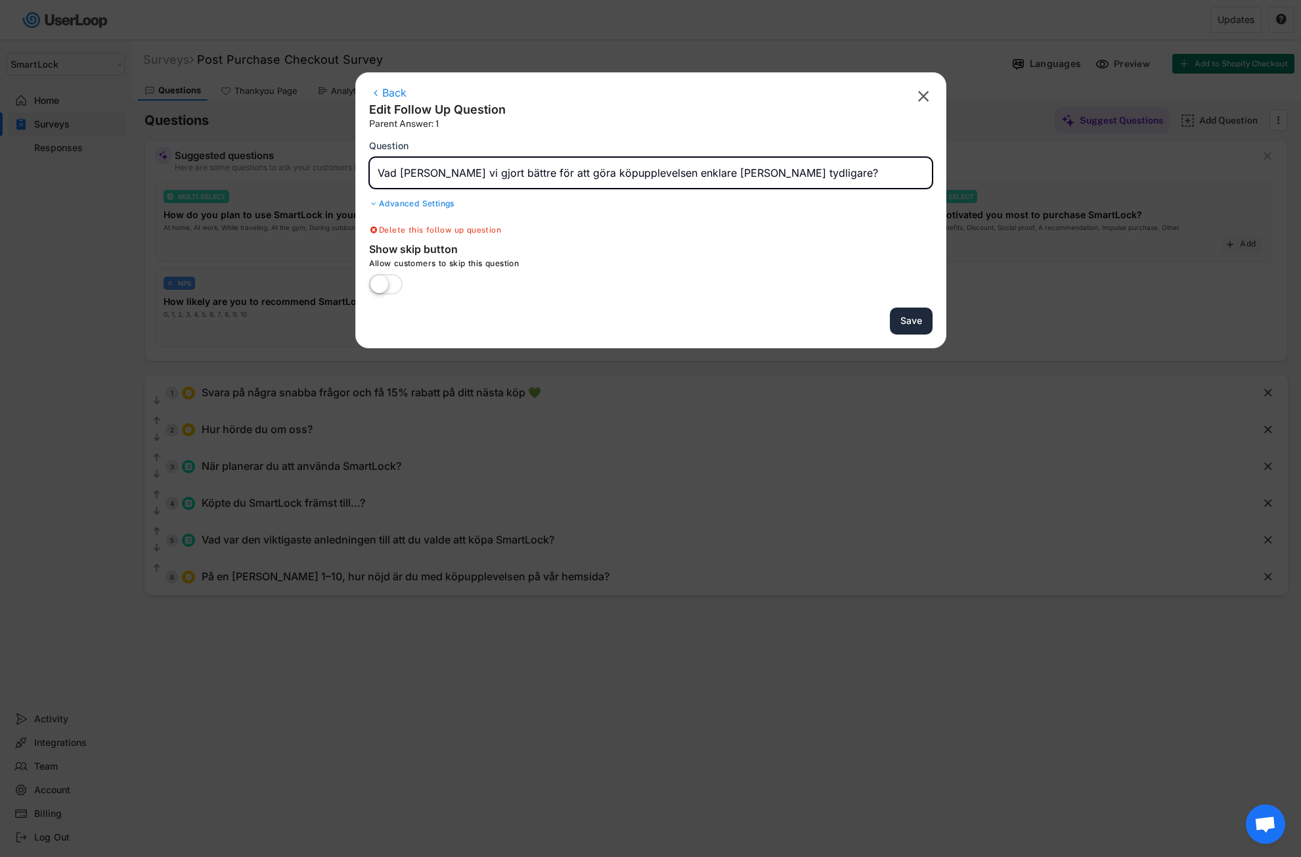
click at [914, 317] on button "Save" at bounding box center [911, 320] width 43 height 27
type input "På en skala från 1–10, hur nöjd är du med köpupplevelsen på vår hemsida?"
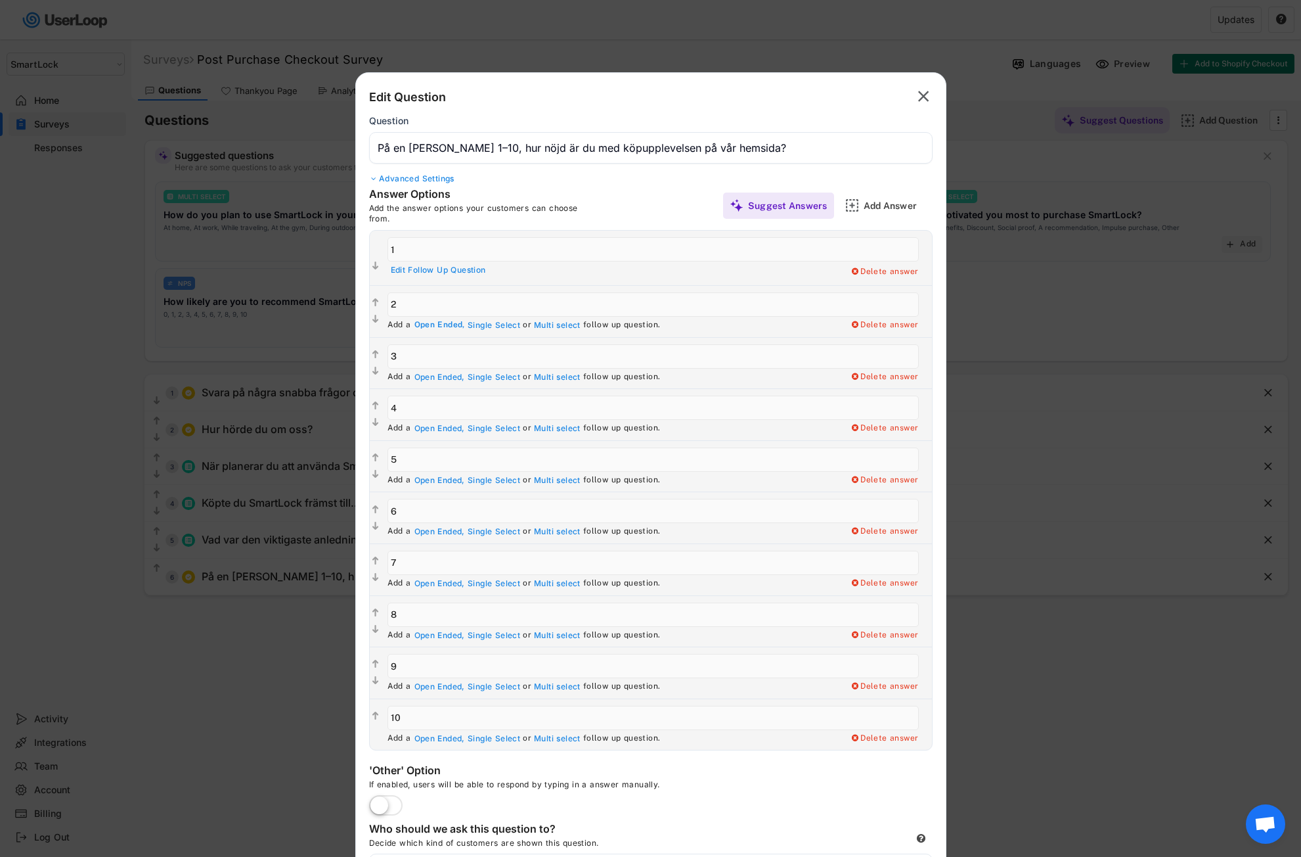
click at [430, 326] on div "Open Ended," at bounding box center [440, 325] width 51 height 11
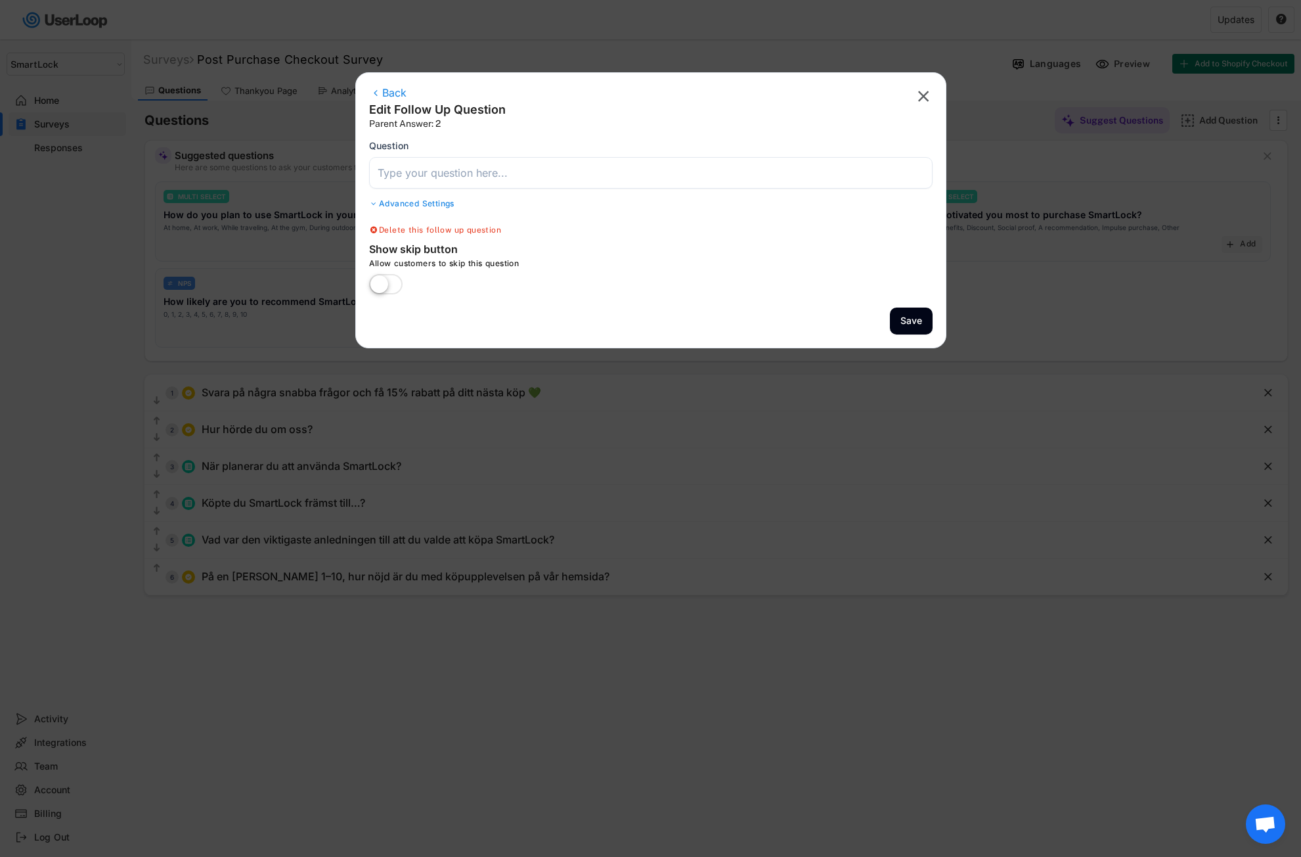
click at [397, 173] on input "input" at bounding box center [651, 173] width 564 height 32
paste input "Vad kunde vi gjort bättre för att göra köpupplevelsen enklare eller tydligare?"
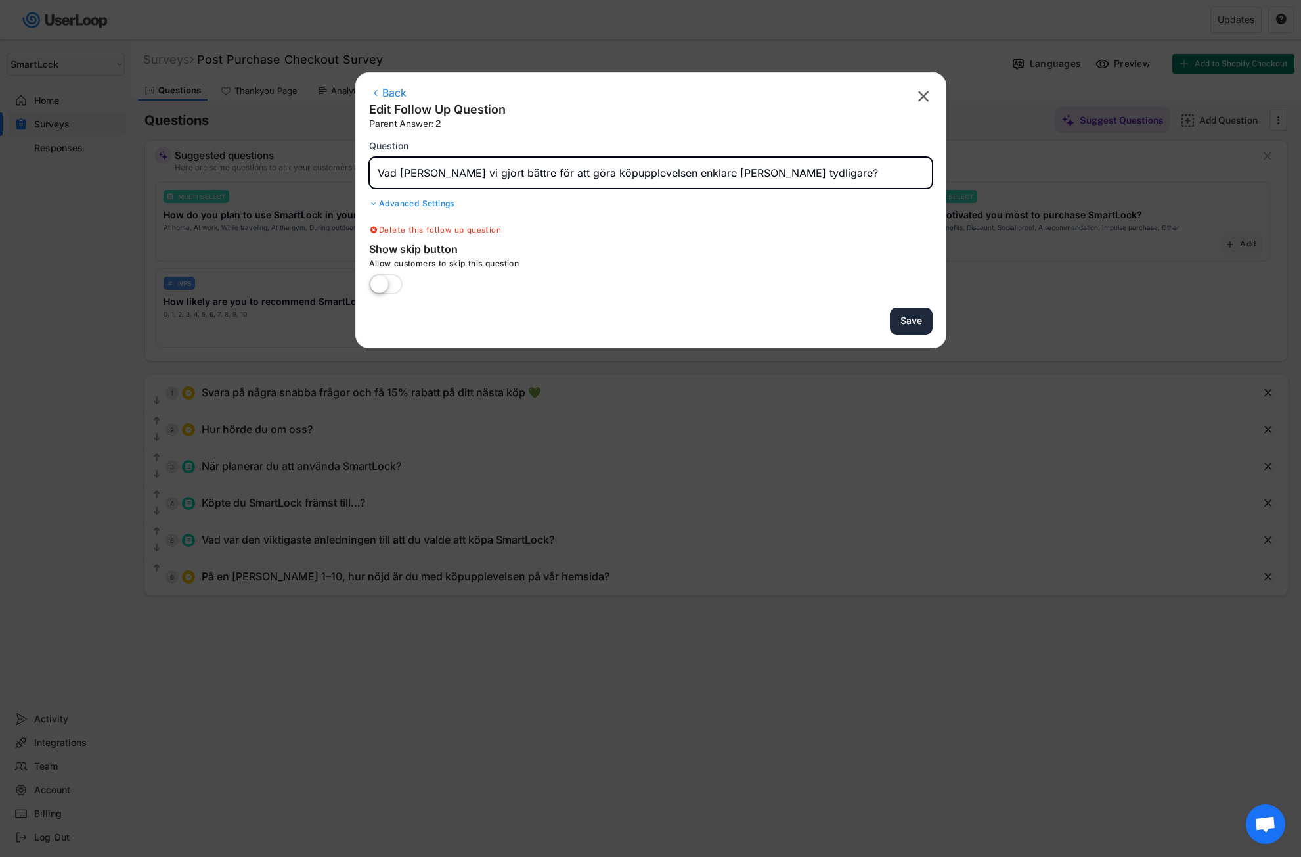
click at [911, 322] on button "Save" at bounding box center [911, 320] width 43 height 27
type input "På en skala från 1–10, hur nöjd är du med köpupplevelsen på vår hemsida?"
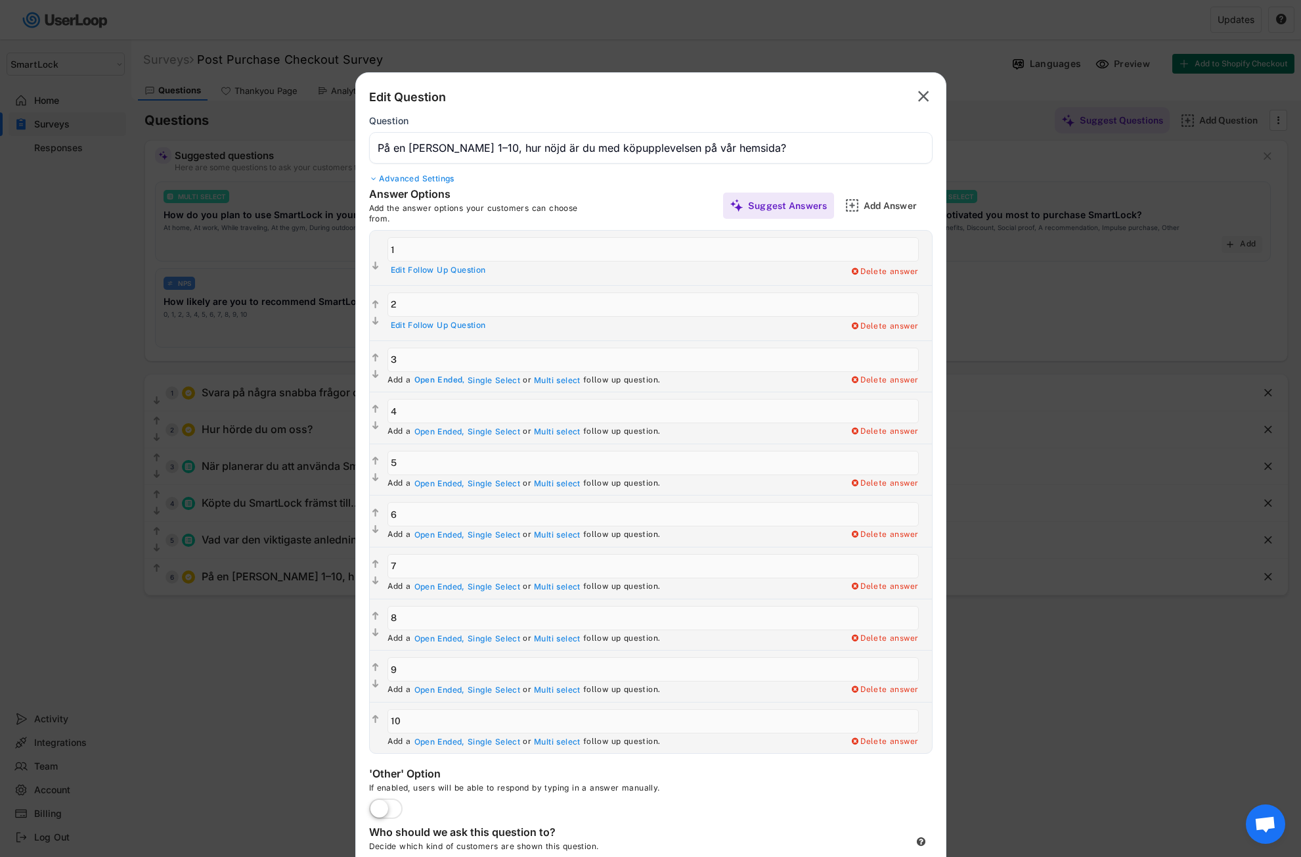
click at [433, 380] on div "Open Ended," at bounding box center [440, 380] width 51 height 11
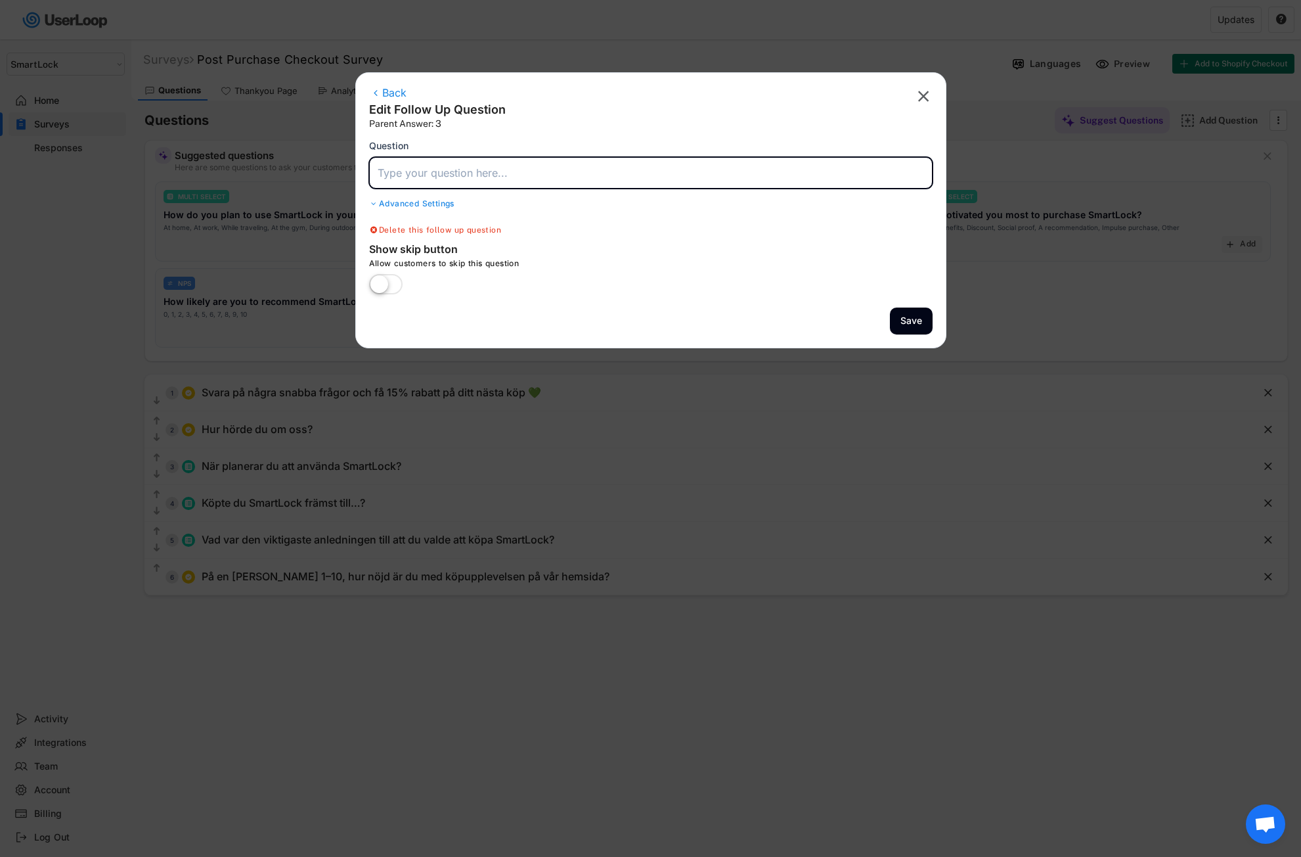
click at [458, 179] on input "input" at bounding box center [651, 173] width 564 height 32
paste input "Vad kunde vi gjort bättre för att göra köpupplevelsen enklare eller tydligare?"
click at [903, 323] on button "Save" at bounding box center [911, 320] width 43 height 27
type input "På en skala från 1–10, hur nöjd är du med köpupplevelsen på vår hemsida?"
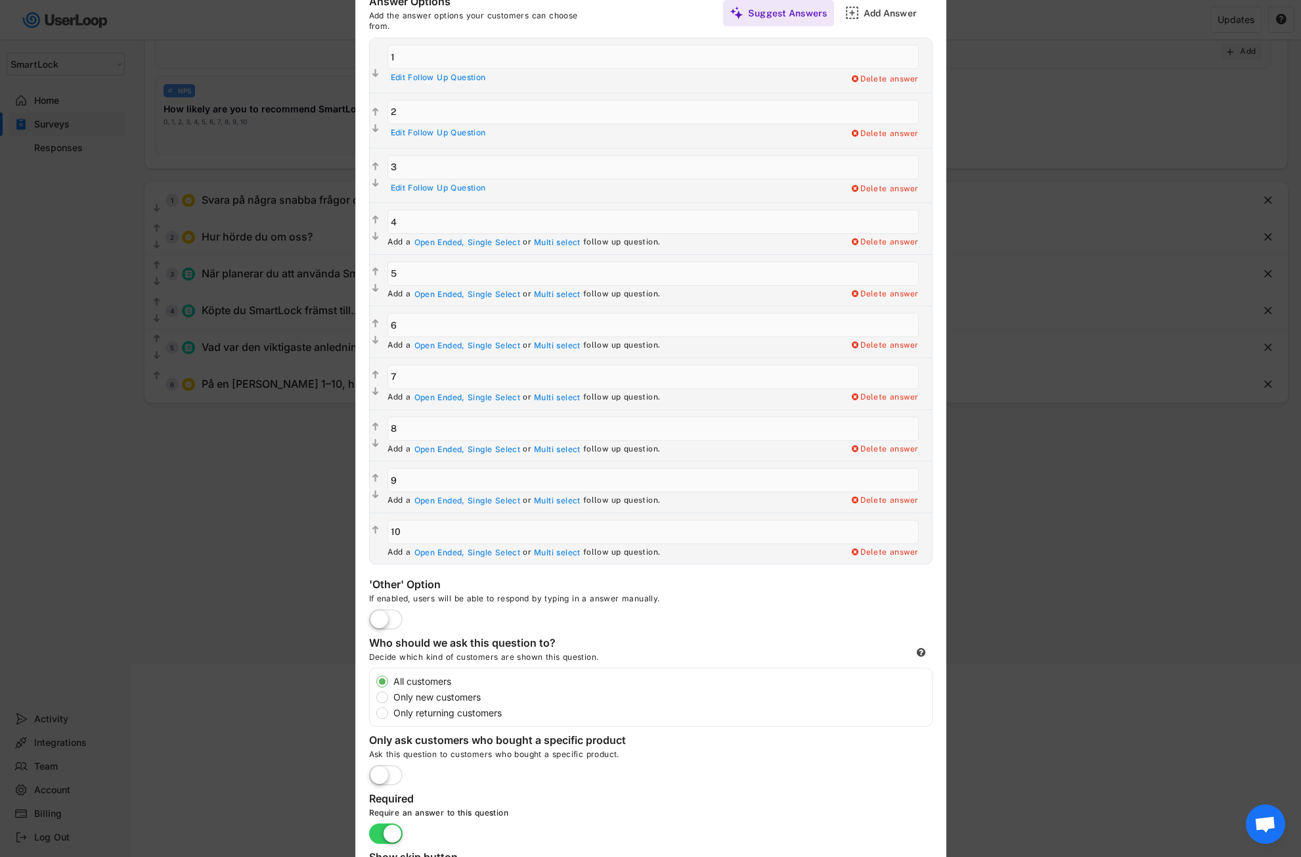
scroll to position [197, 0]
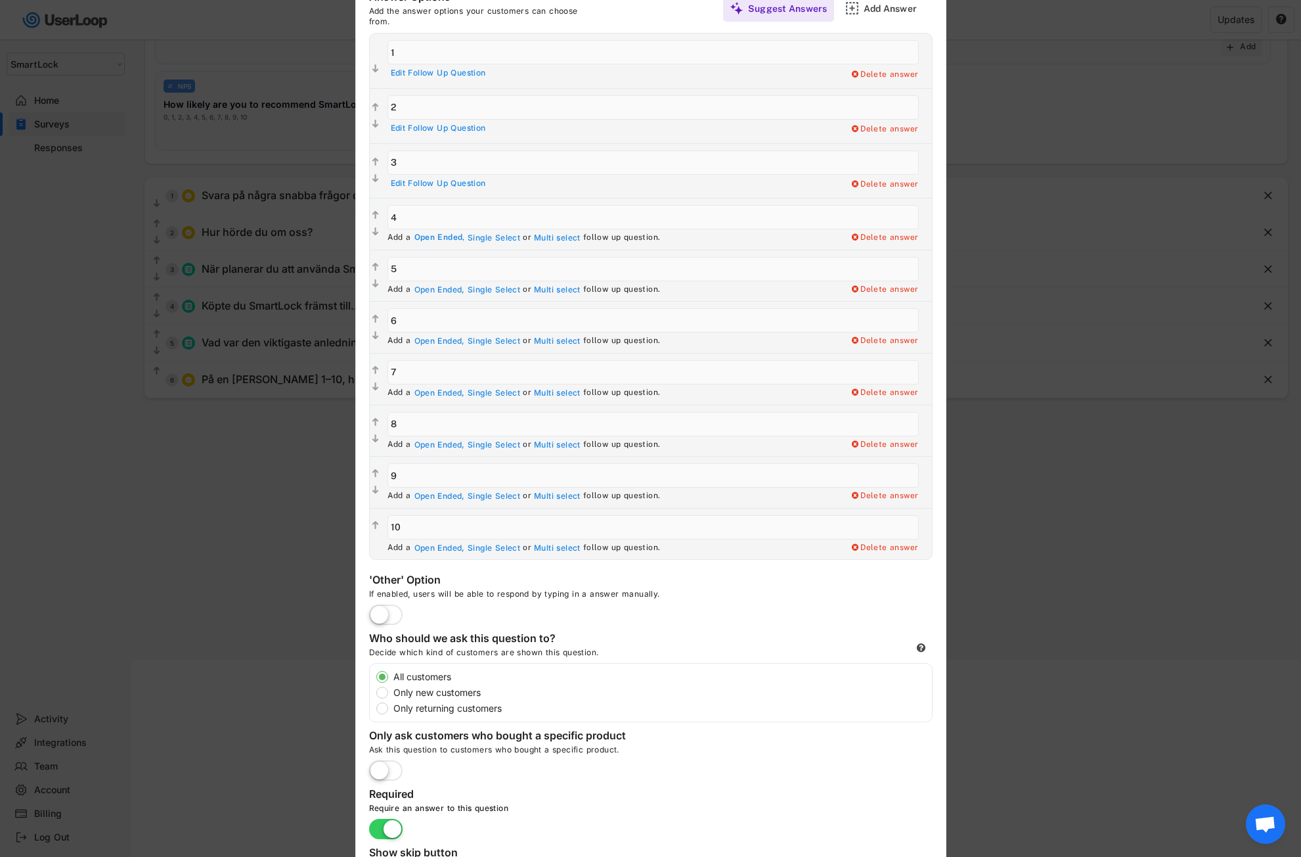
click at [423, 237] on div "Open Ended," at bounding box center [440, 238] width 51 height 11
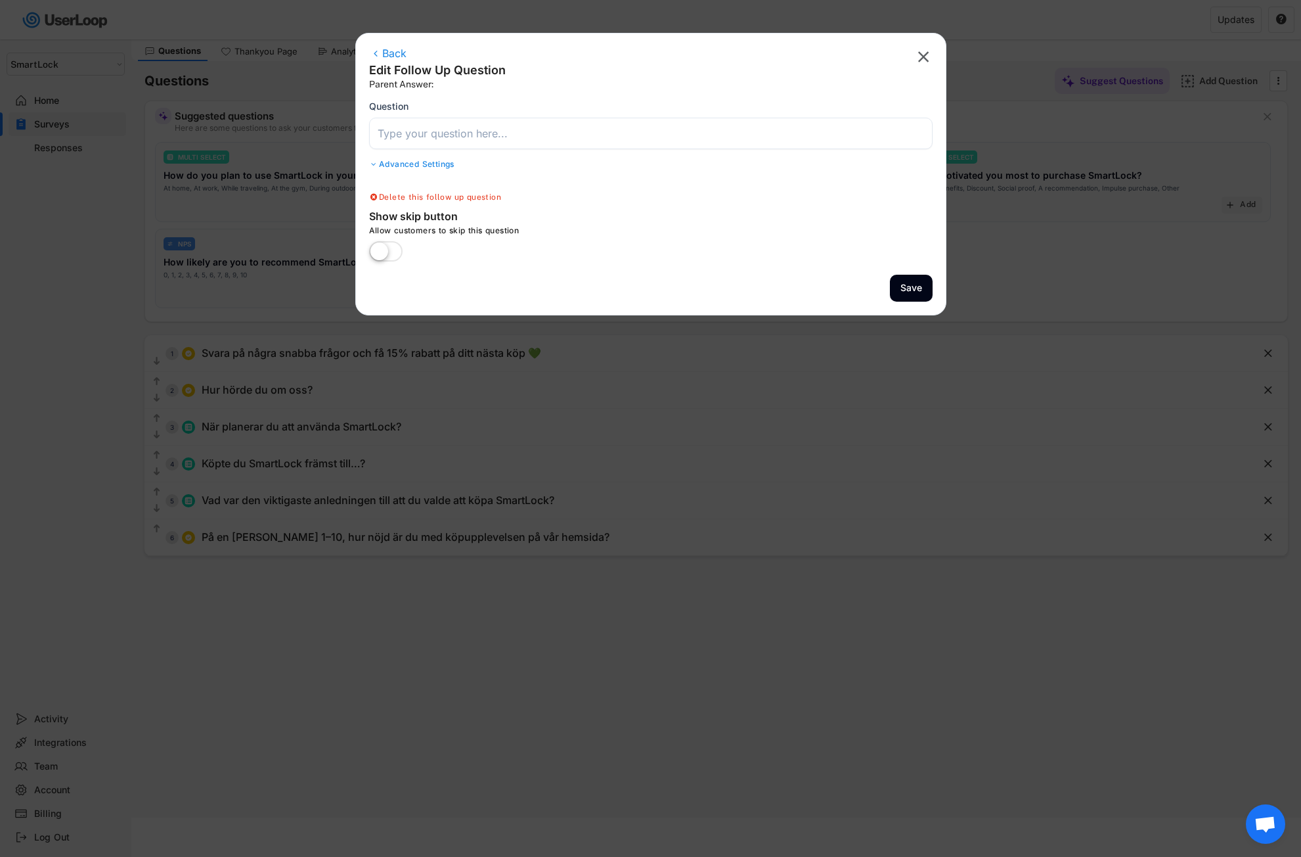
scroll to position [39, 0]
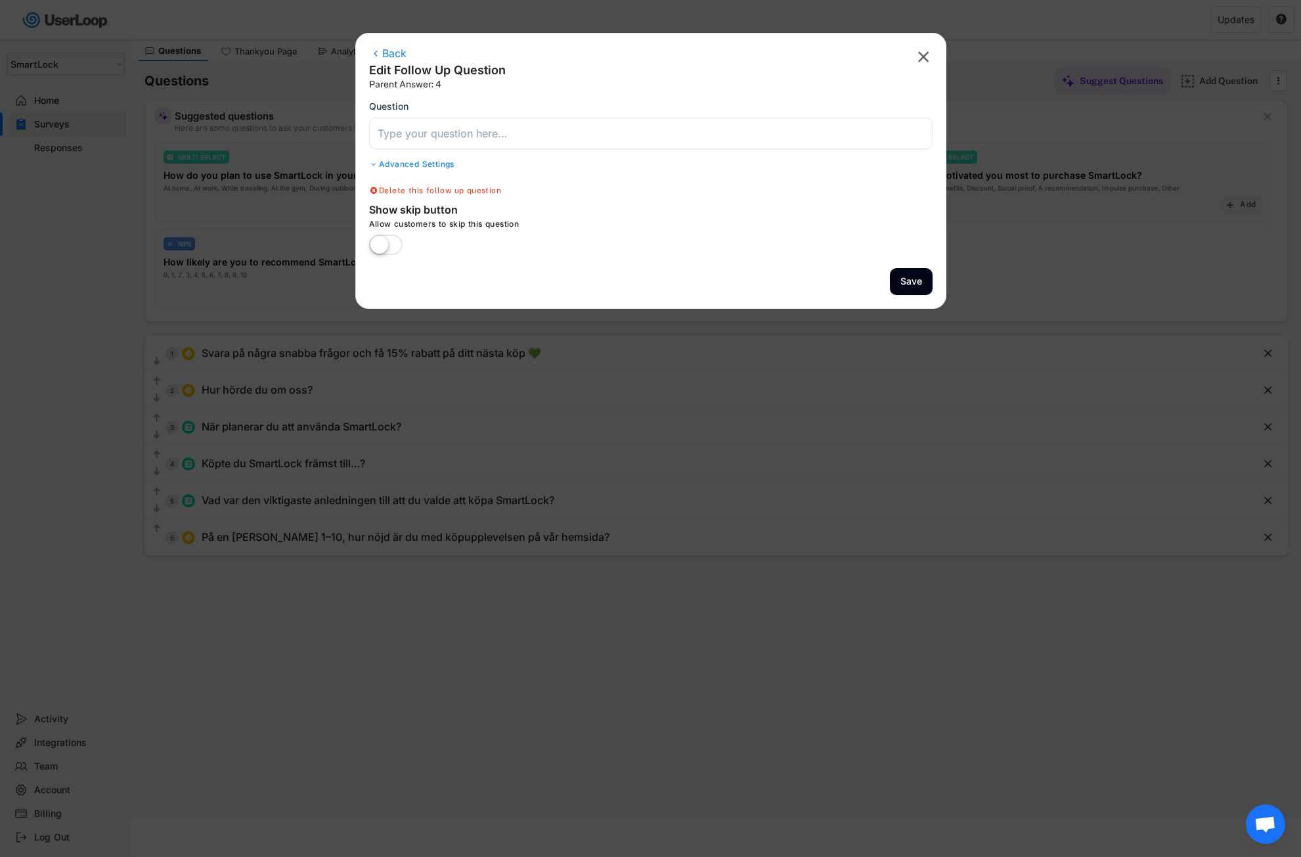
click at [452, 135] on input "input" at bounding box center [651, 134] width 564 height 32
paste input "Vad kunde vi gjort bättre för att göra köpupplevelsen enklare eller tydligare?"
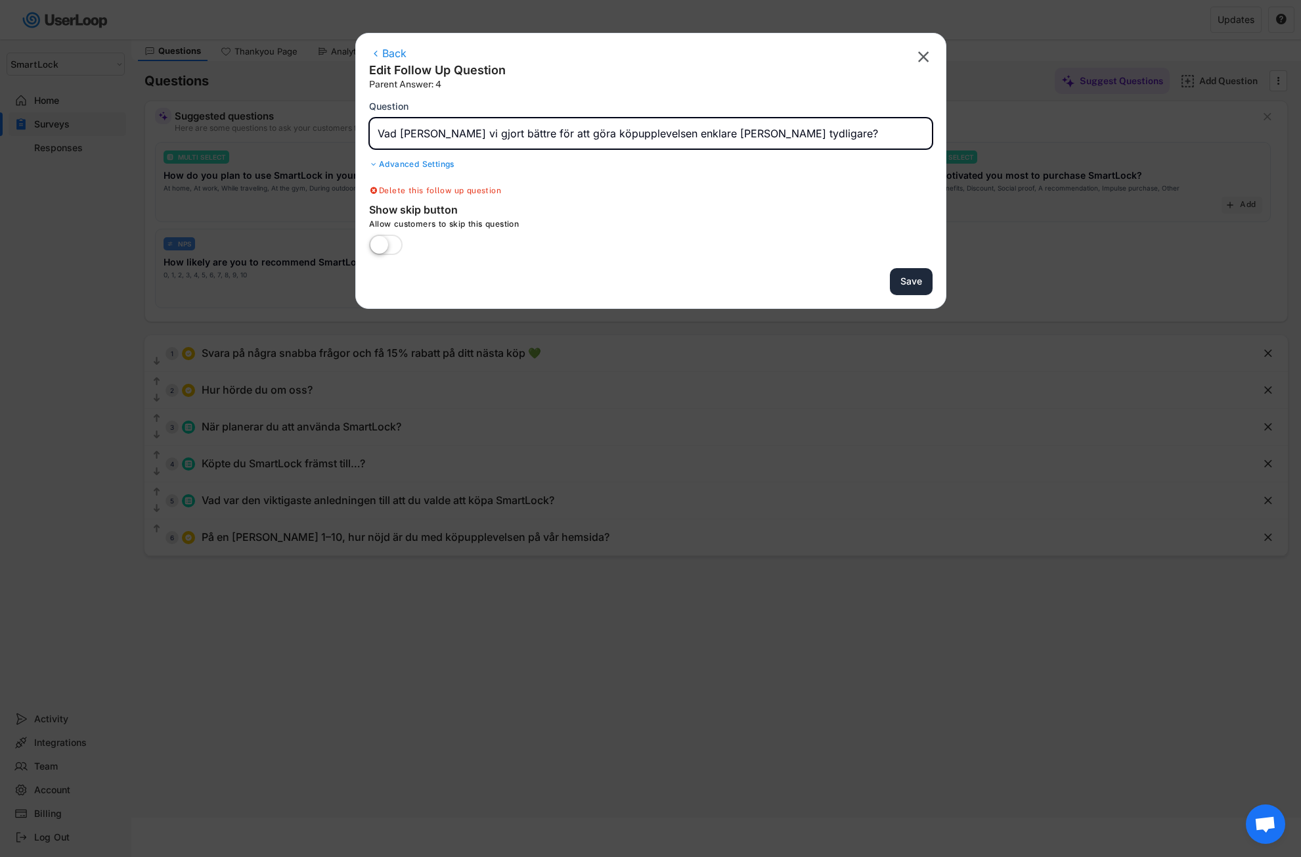
click at [900, 271] on button "Save" at bounding box center [911, 281] width 43 height 27
type input "På en skala från 1–10, hur nöjd är du med köpupplevelsen på vår hemsida?"
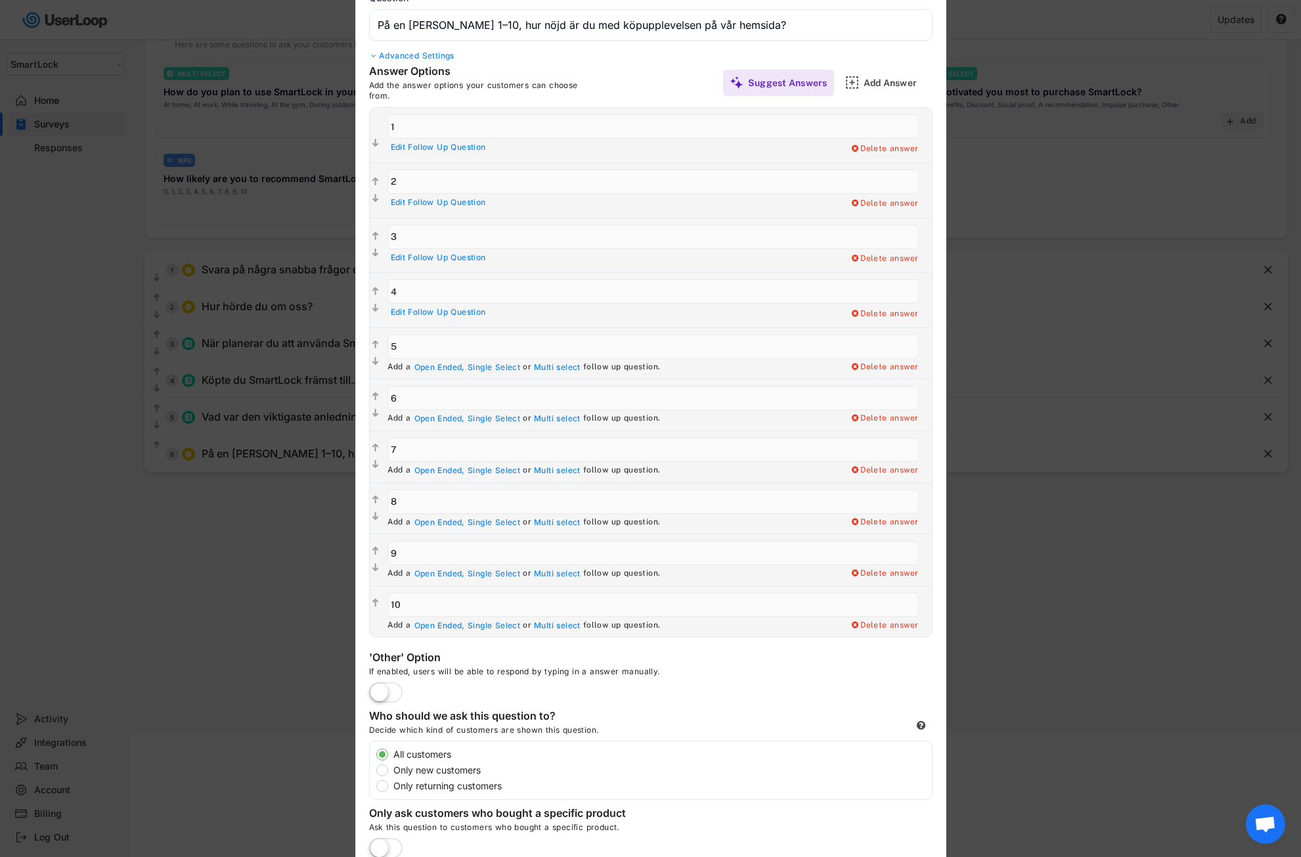
scroll to position [236, 0]
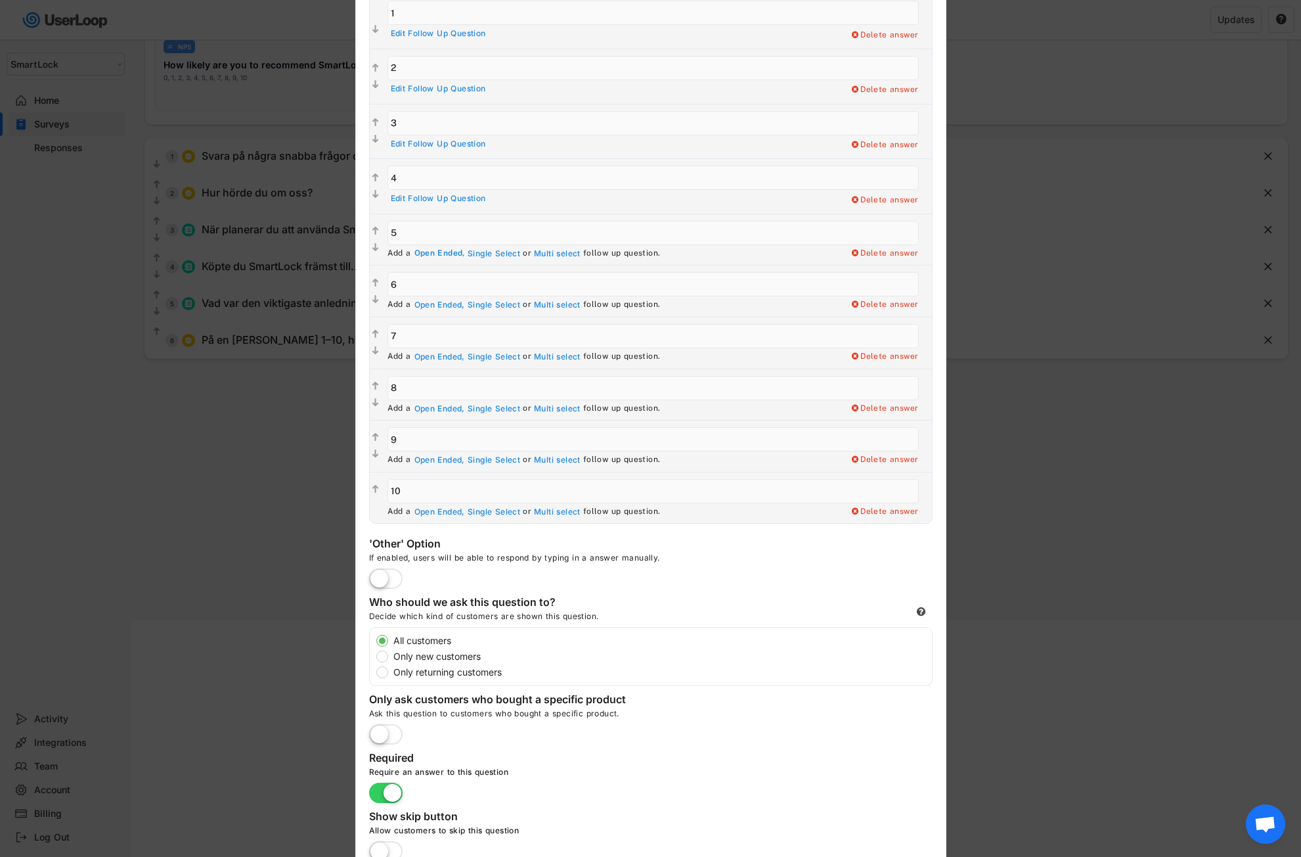
click at [430, 251] on div "Open Ended," at bounding box center [440, 253] width 51 height 11
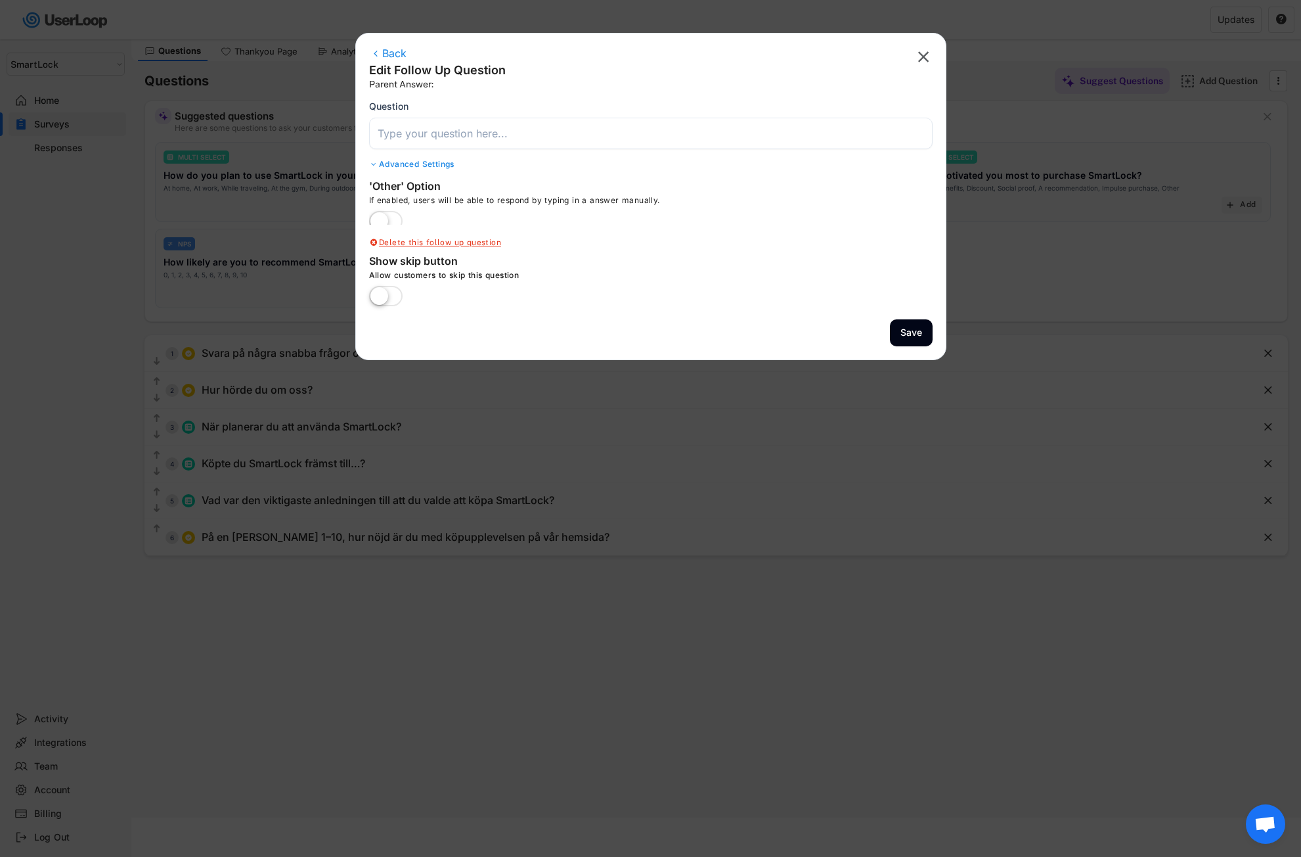
scroll to position [39, 0]
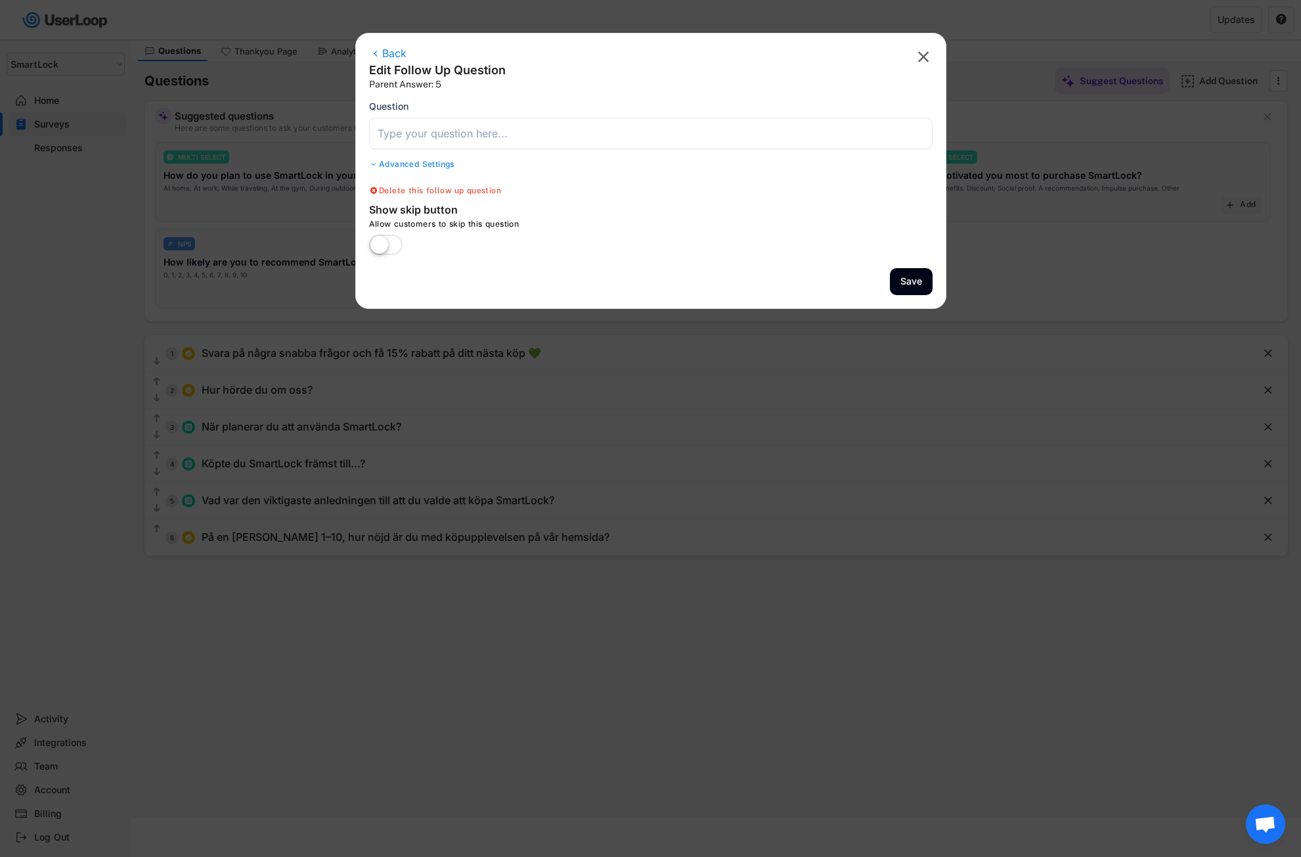
click at [439, 136] on input "input" at bounding box center [651, 134] width 564 height 32
paste input "Vad kunde vi gjort bättre för att göra köpupplevelsen enklare eller tydligare?"
click at [904, 277] on button "Save" at bounding box center [911, 281] width 43 height 27
type input "På en skala från 1–10, hur nöjd är du med köpupplevelsen på vår hemsida?"
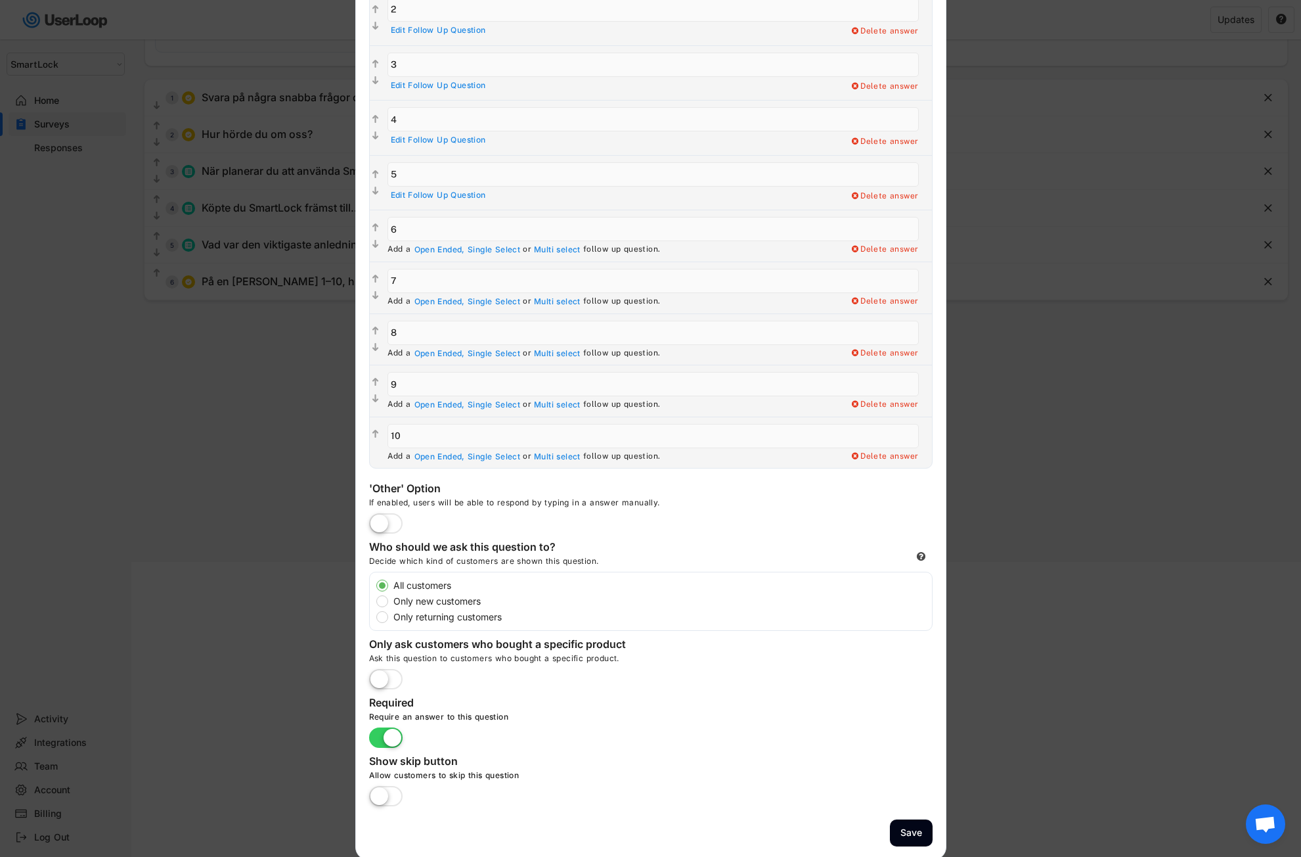
scroll to position [298, 0]
click at [434, 246] on div "Open Ended," at bounding box center [440, 246] width 51 height 11
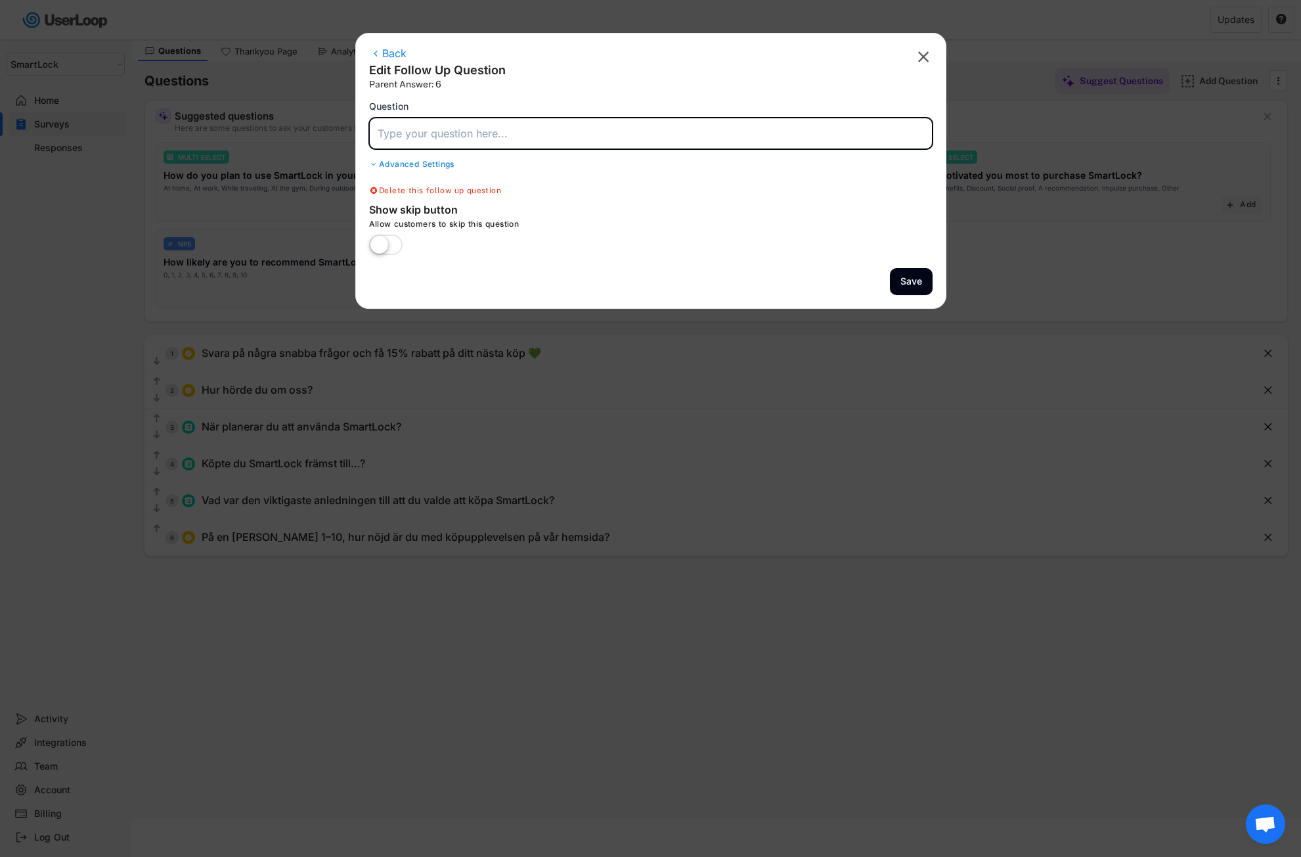
click at [437, 137] on input "input" at bounding box center [651, 134] width 564 height 32
paste input "Vad kunde vi gjort bättre för att göra köpupplevelsen enklare eller tydligare?"
click at [907, 279] on button "Save" at bounding box center [911, 281] width 43 height 27
type input "På en skala från 1–10, hur nöjd är du med köpupplevelsen på vår hemsida?"
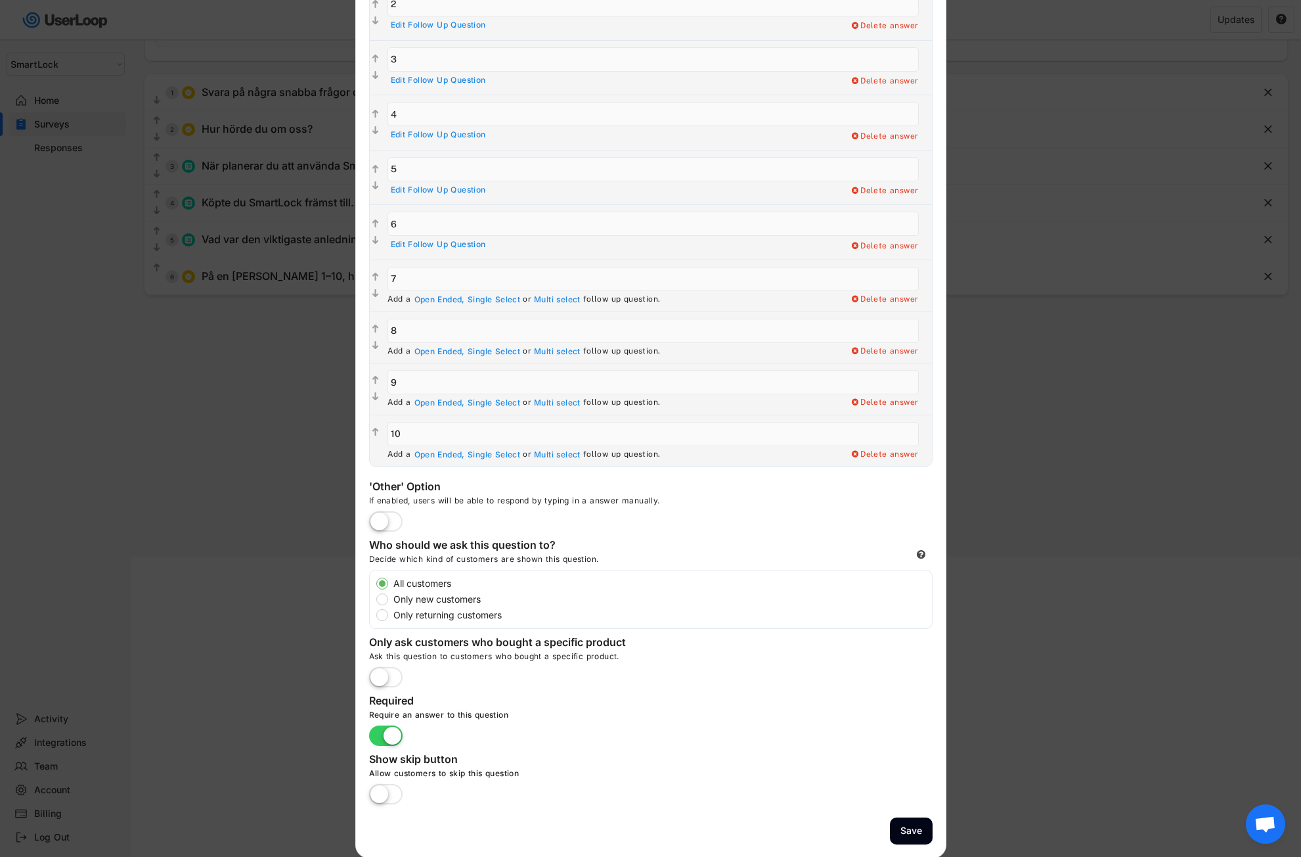
scroll to position [302, 0]
click at [437, 297] on div "Open Ended," at bounding box center [440, 298] width 51 height 11
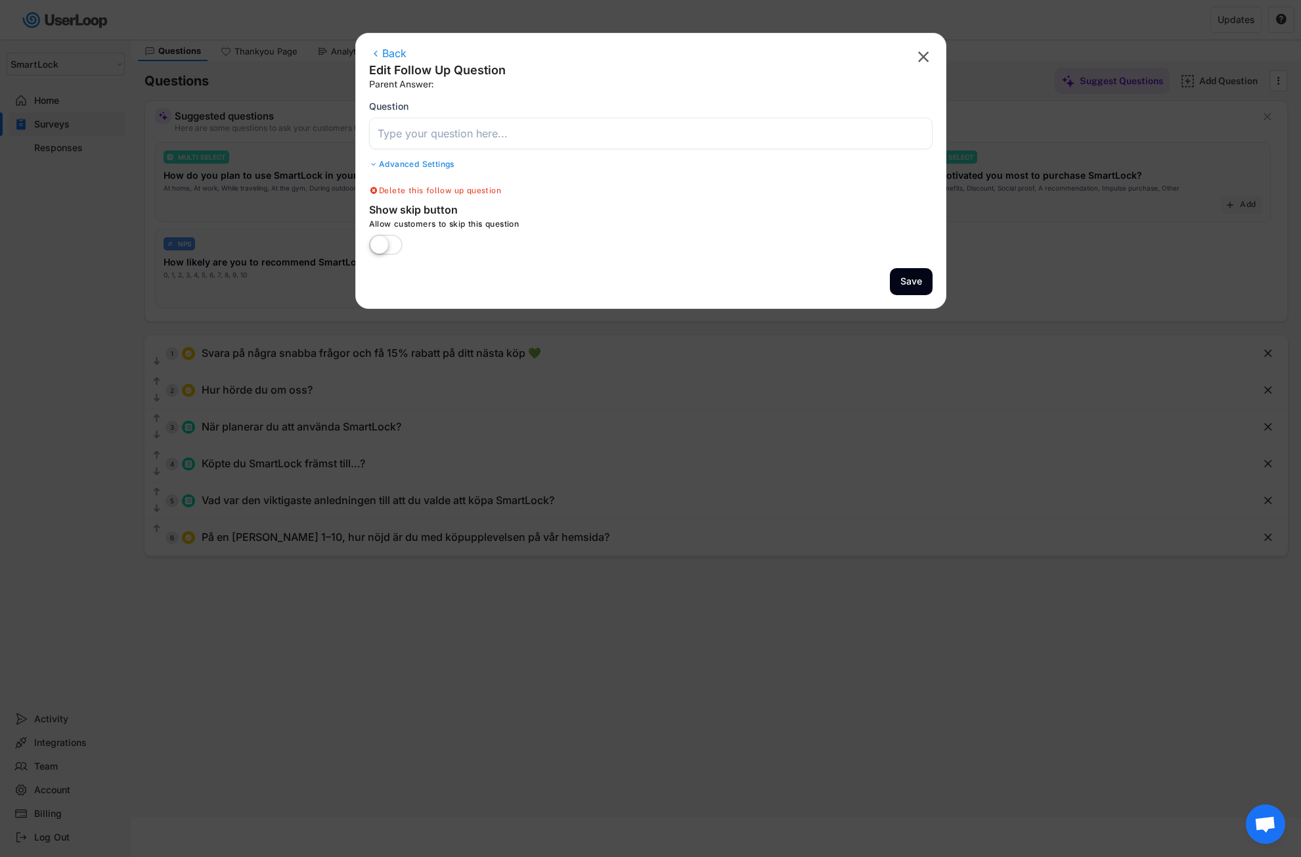
click at [438, 137] on input "input" at bounding box center [651, 134] width 564 height 32
paste input "Vad gillade du bäst med din köpupplevelse?"
click at [906, 279] on button "Save" at bounding box center [911, 281] width 43 height 27
type input "På en skala från 1–10, hur nöjd är du med köpupplevelsen på vår hemsida?"
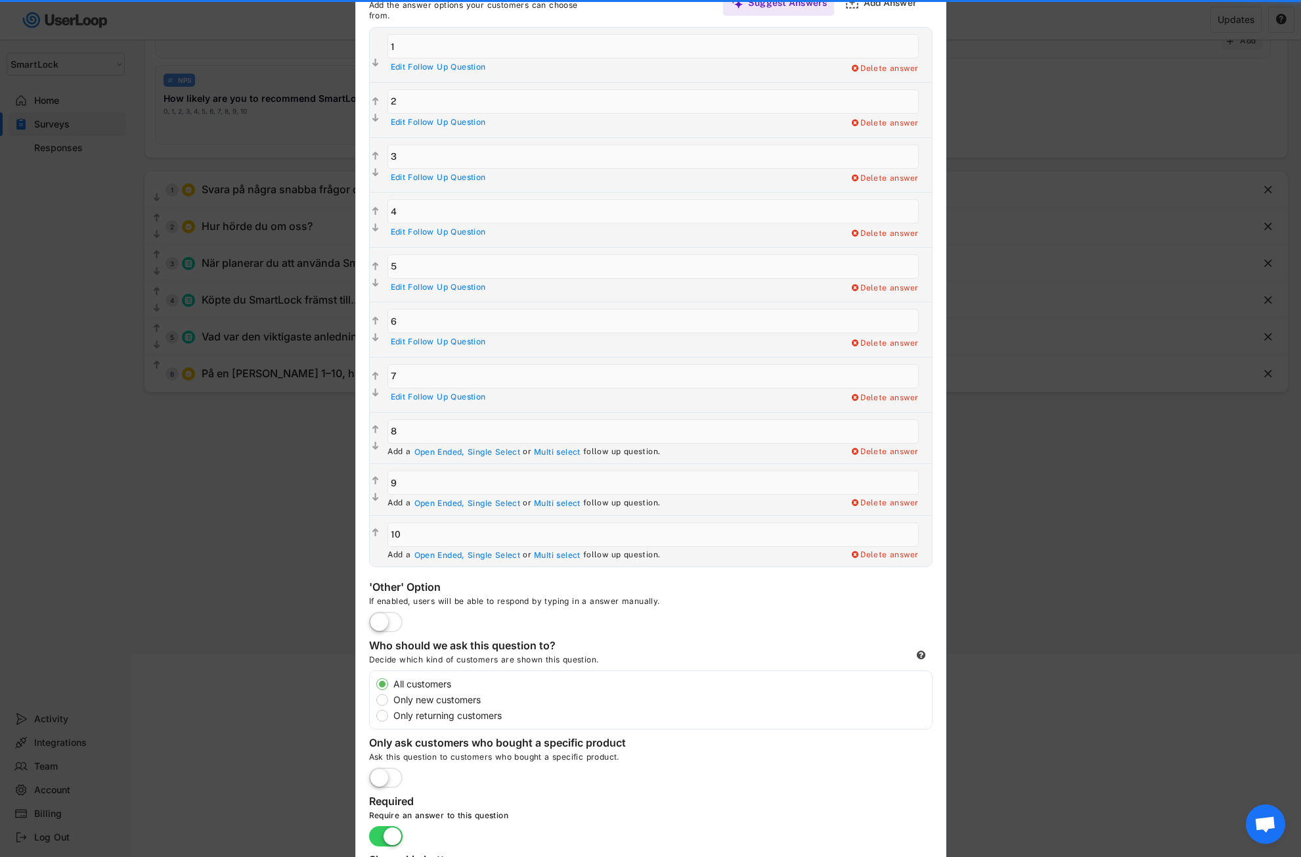
scroll to position [305, 0]
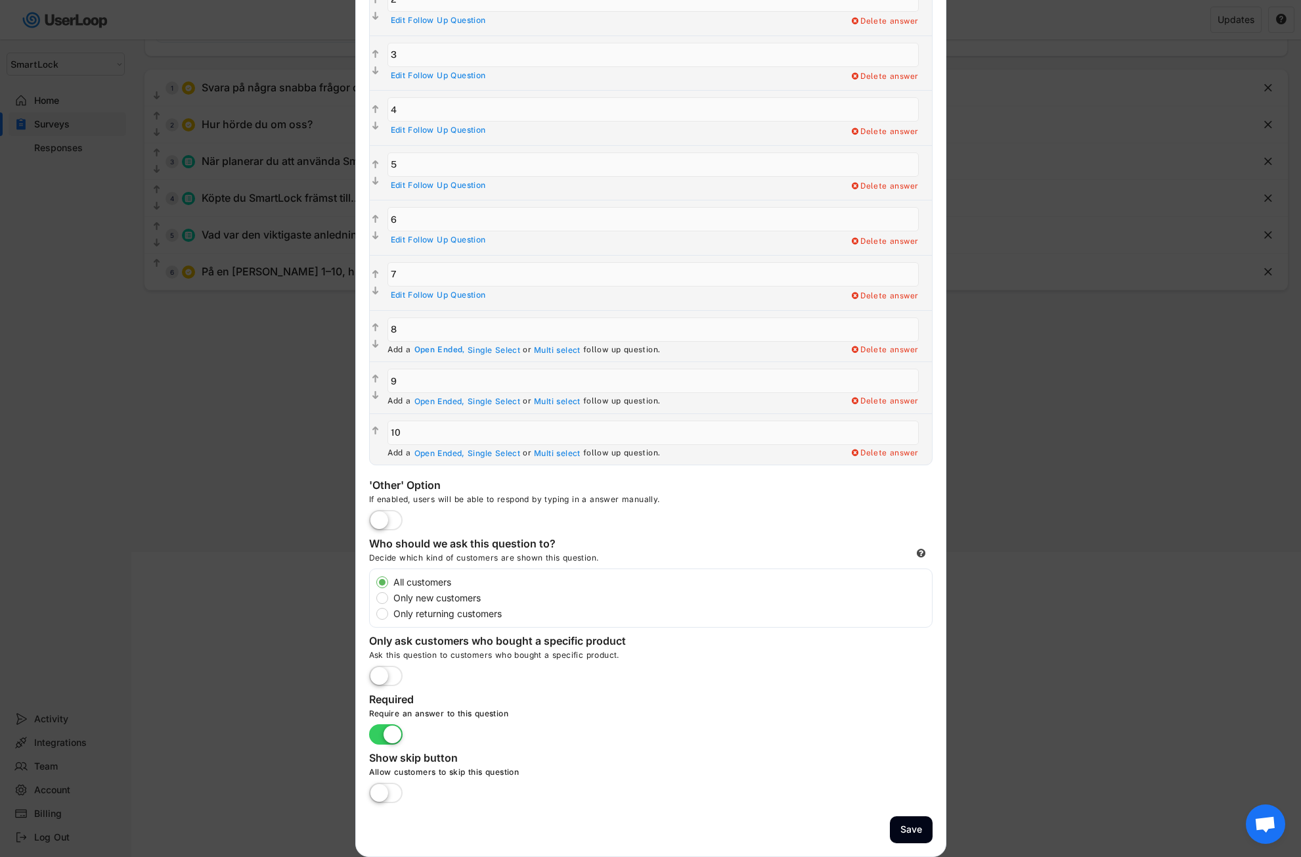
click at [433, 353] on div "Open Ended," at bounding box center [440, 350] width 51 height 11
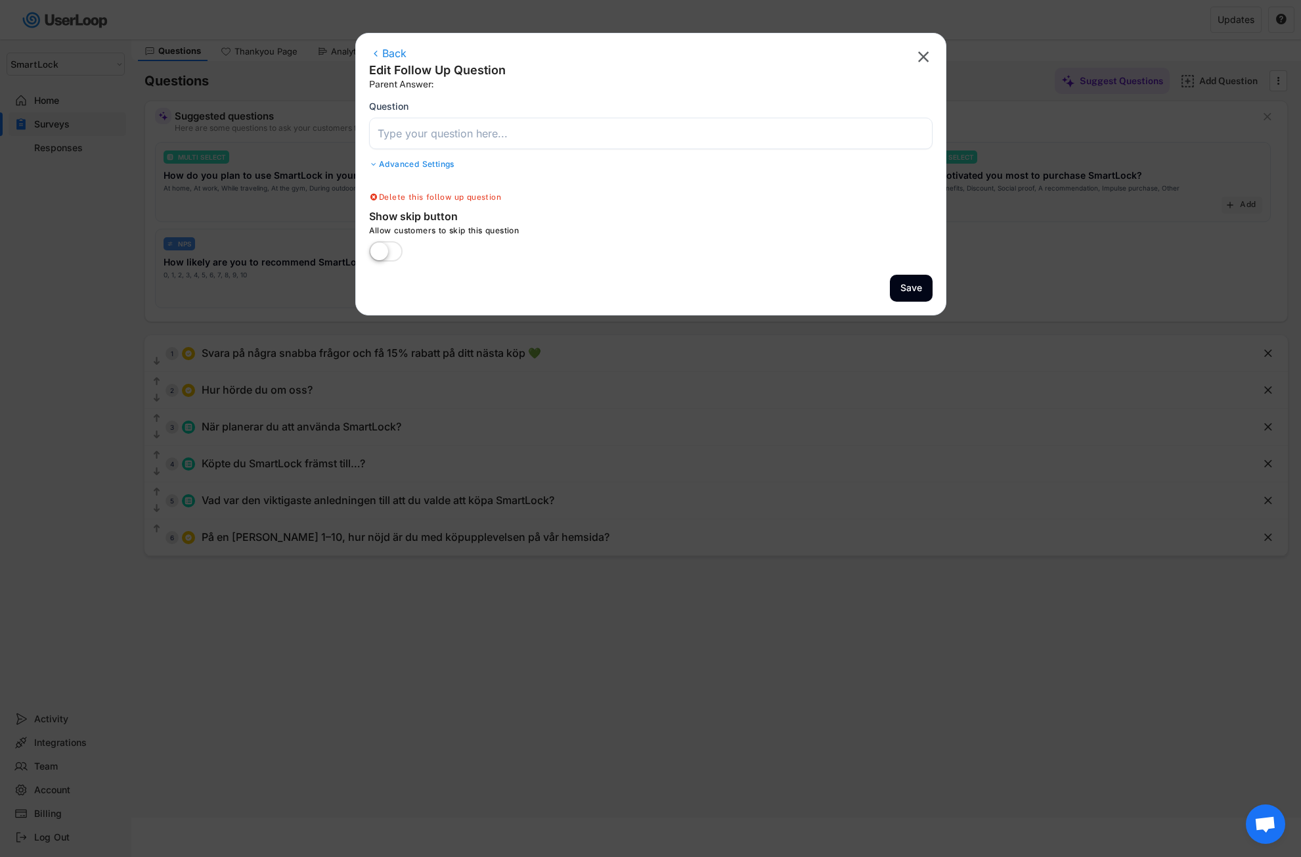
scroll to position [39, 0]
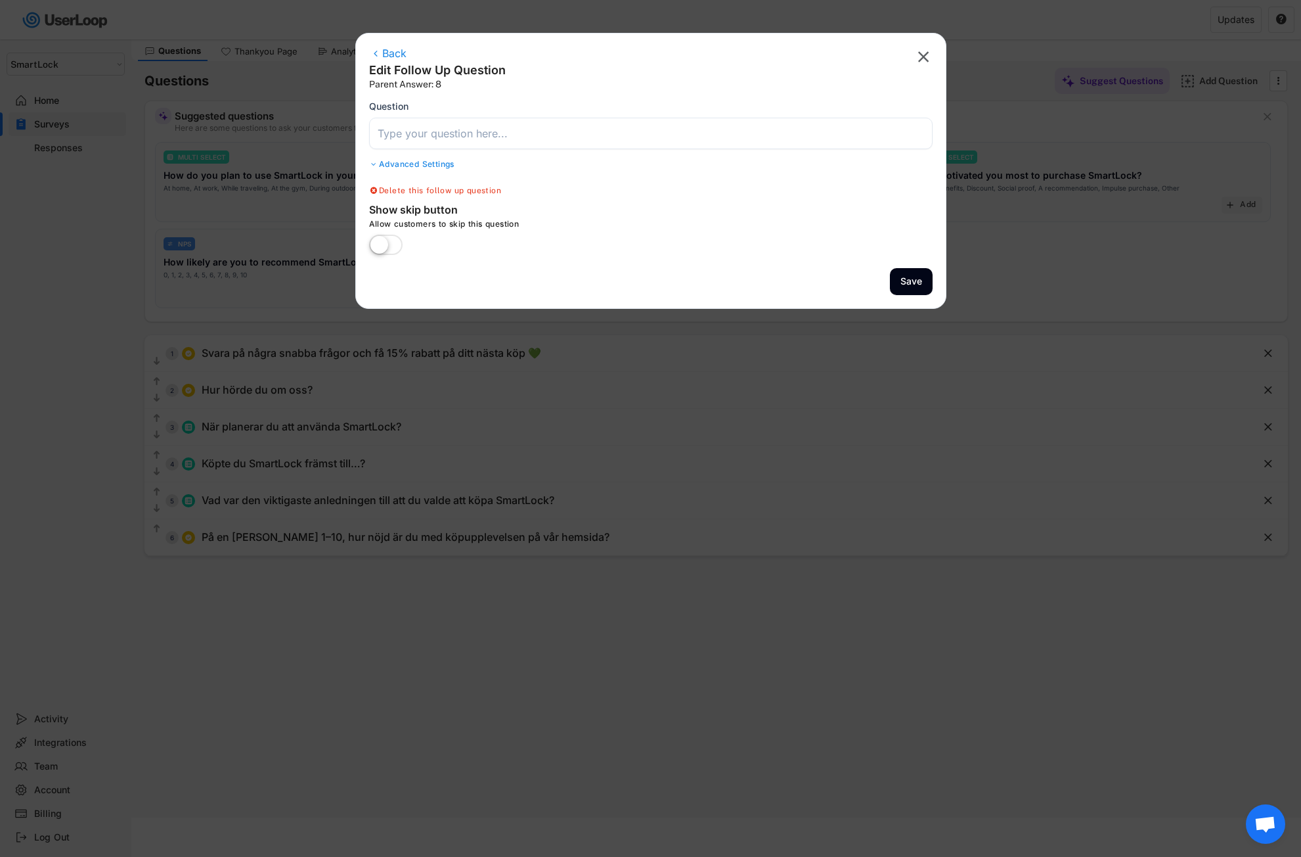
click at [409, 137] on input "input" at bounding box center [651, 134] width 564 height 32
paste input "Vad gillade du bäst med din köpupplevelse?"
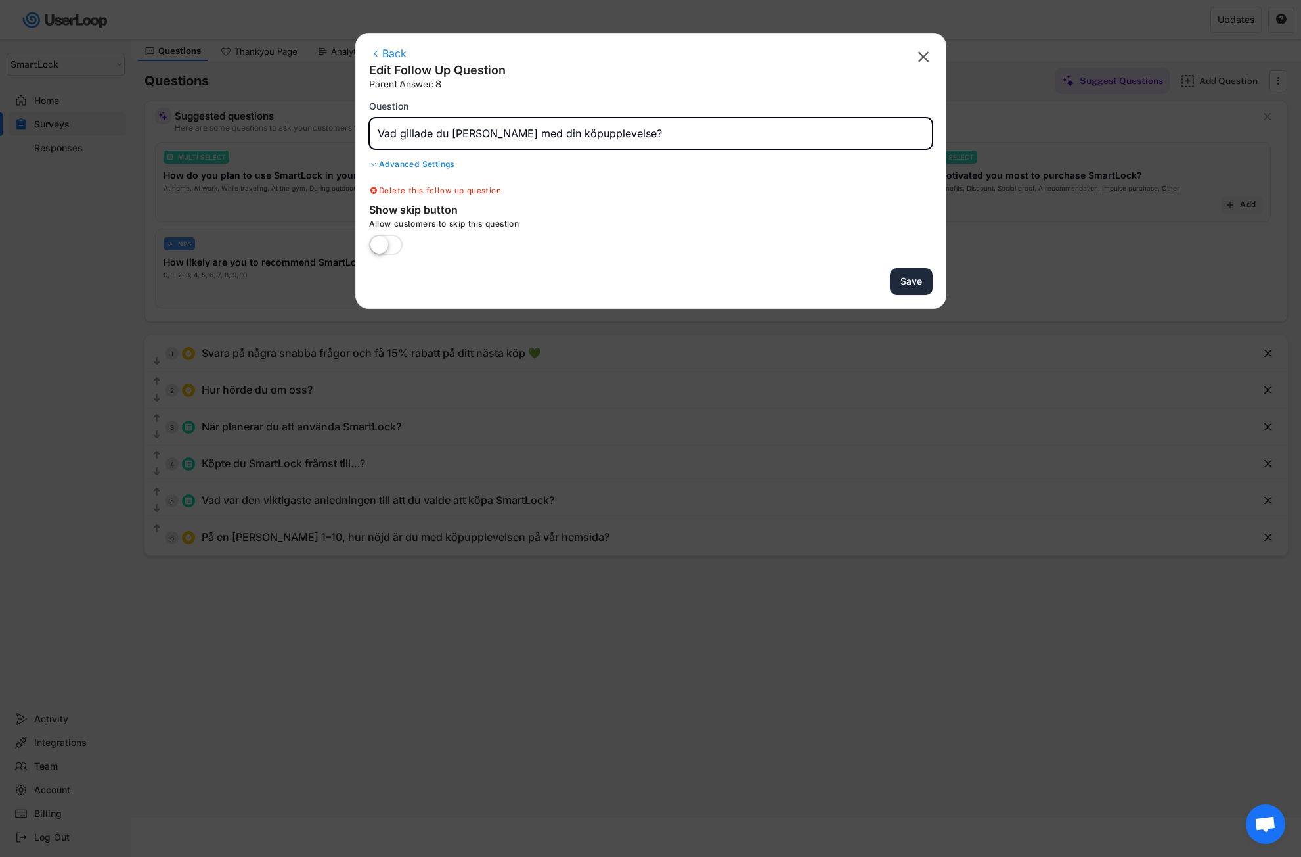
click at [907, 275] on button "Save" at bounding box center [911, 281] width 43 height 27
type input "På en skala från 1–10, hur nöjd är du med köpupplevelsen på vår hemsida?"
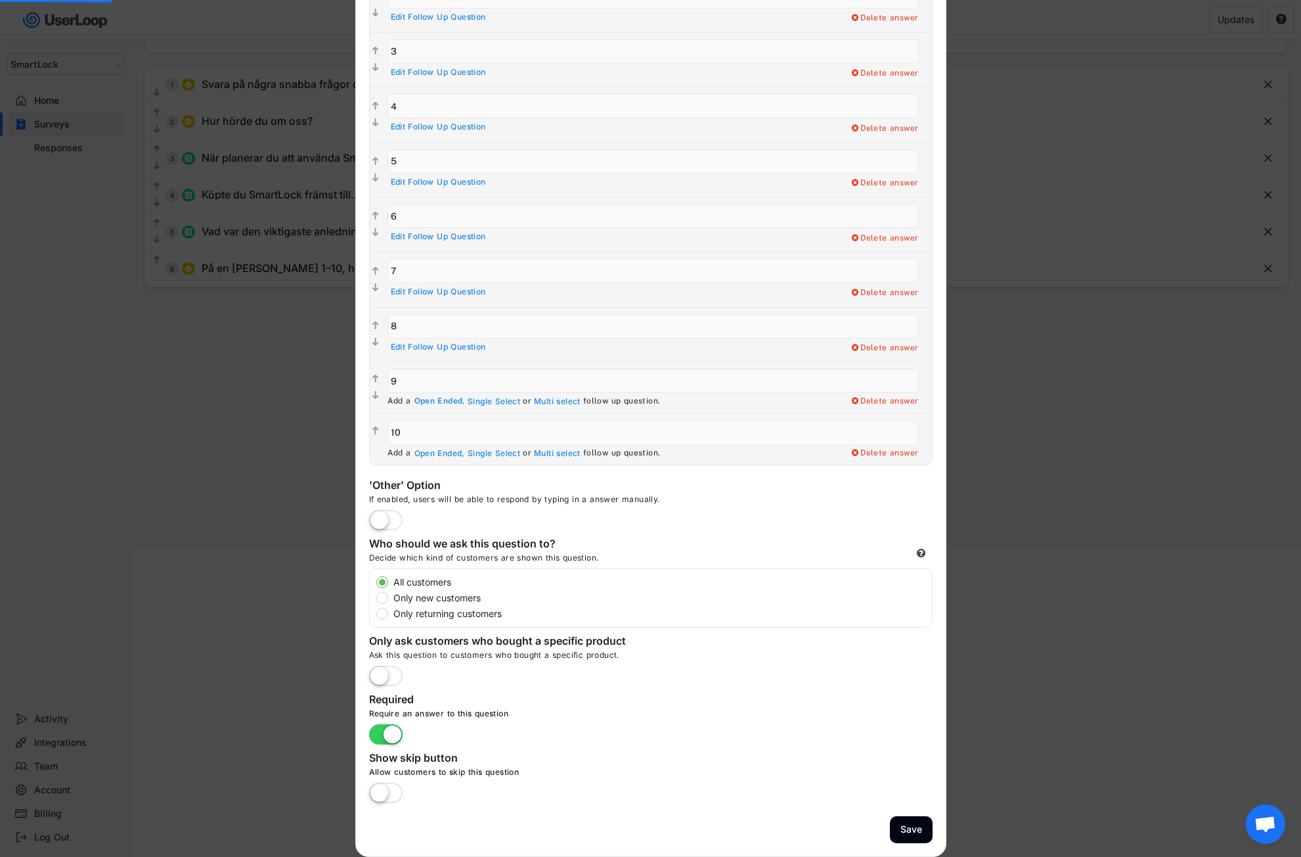
click at [436, 403] on div "Open Ended," at bounding box center [440, 401] width 51 height 11
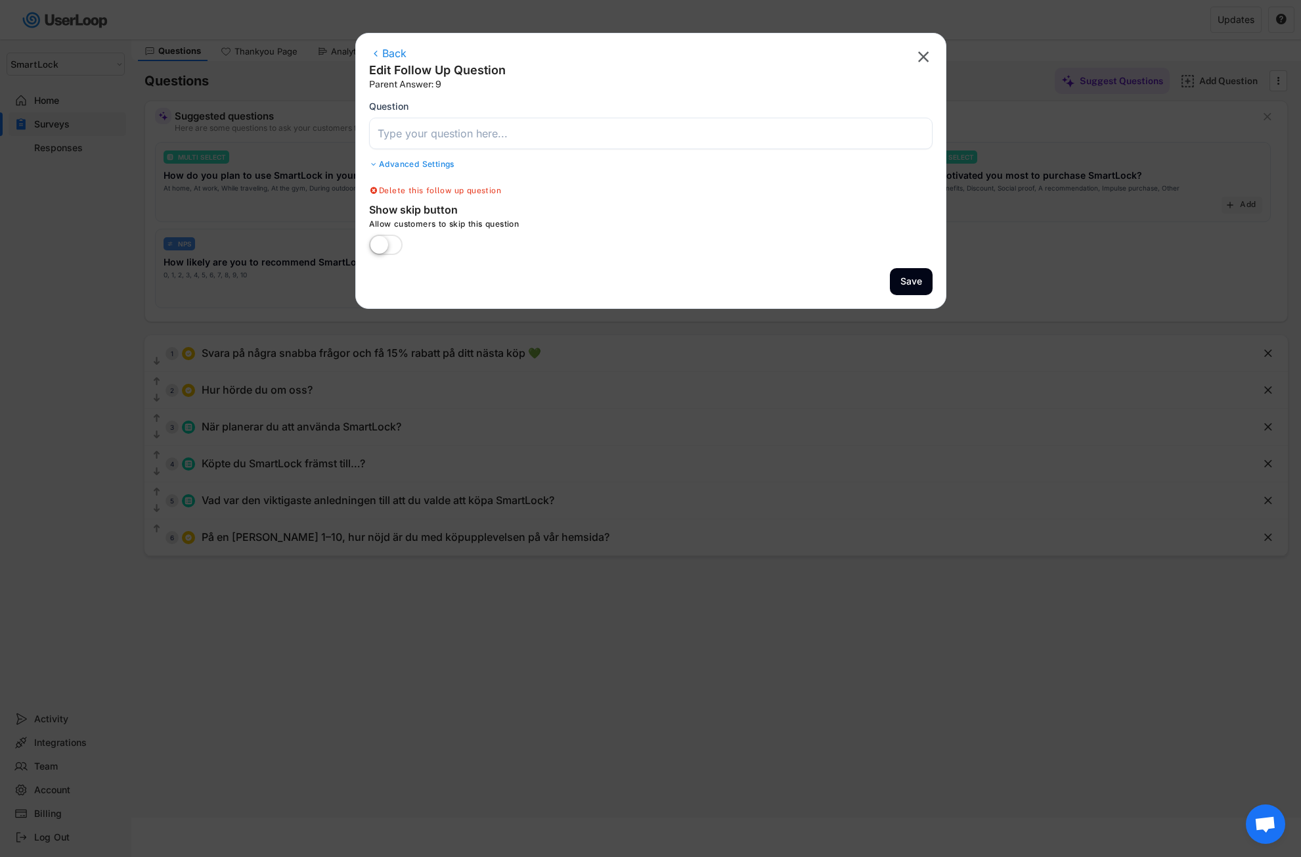
click at [401, 135] on input "input" at bounding box center [651, 134] width 564 height 32
paste input "Vad gillade du bäst med din köpupplevelse?"
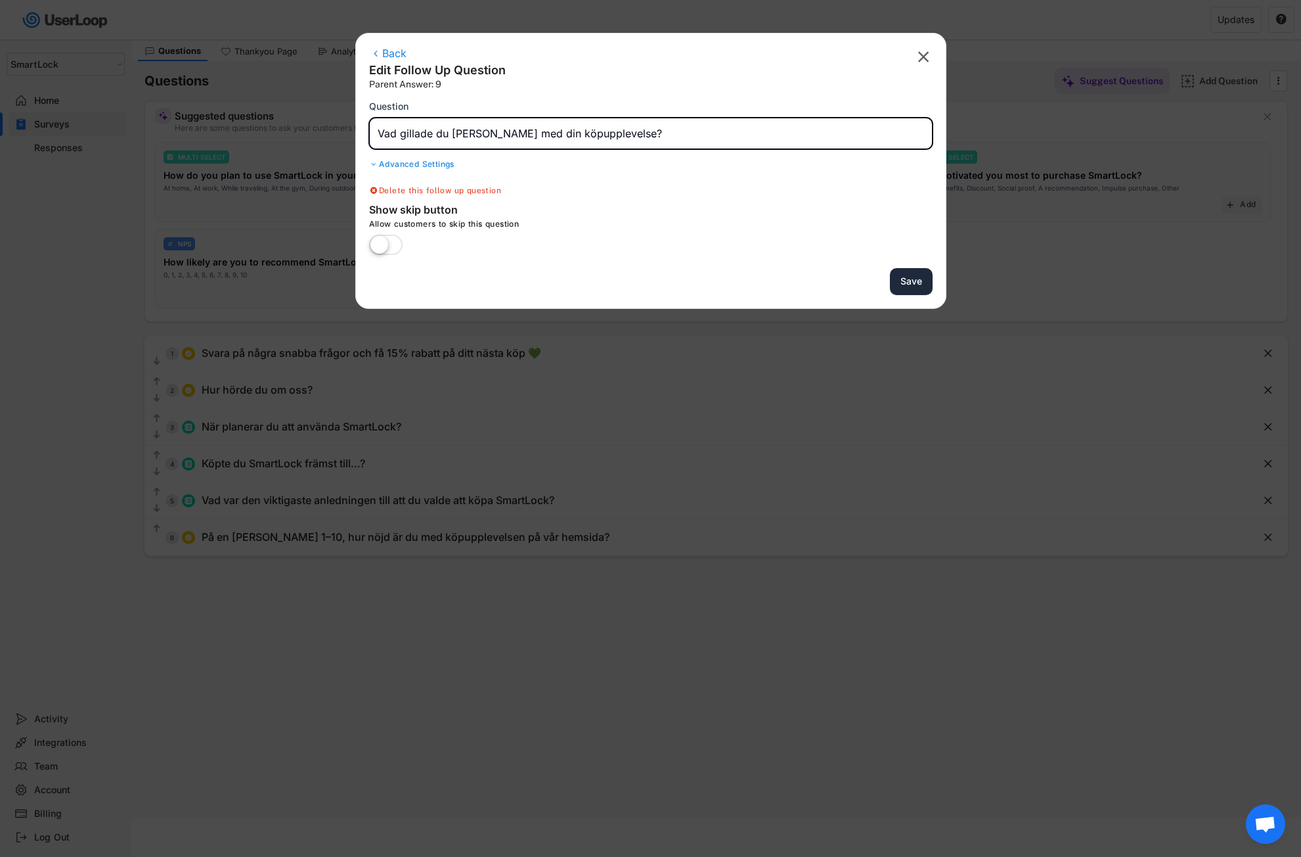
click at [911, 281] on button "Save" at bounding box center [911, 281] width 43 height 27
type input "På en skala från 1–10, hur nöjd är du med köpupplevelsen på vår hemsida?"
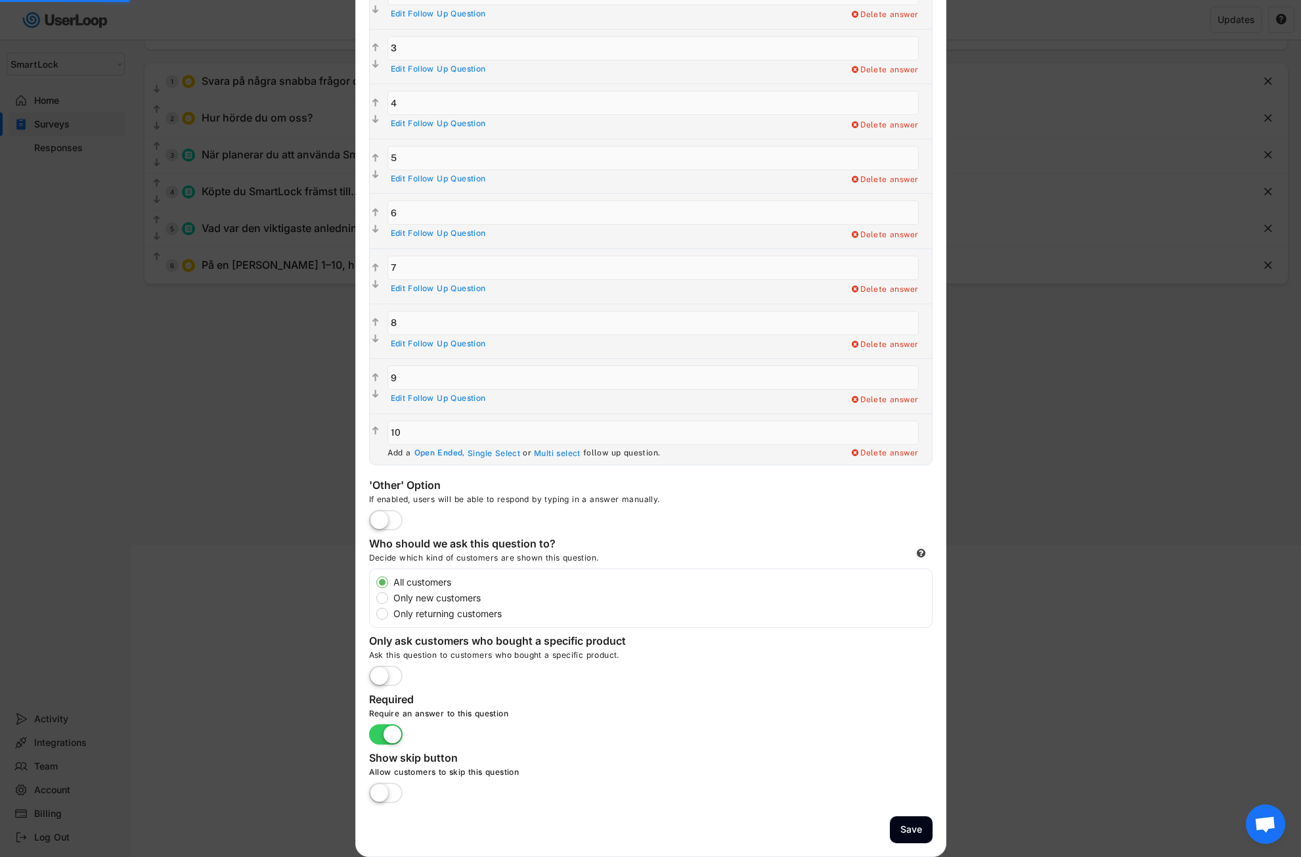
click at [439, 455] on div "Open Ended," at bounding box center [440, 453] width 51 height 11
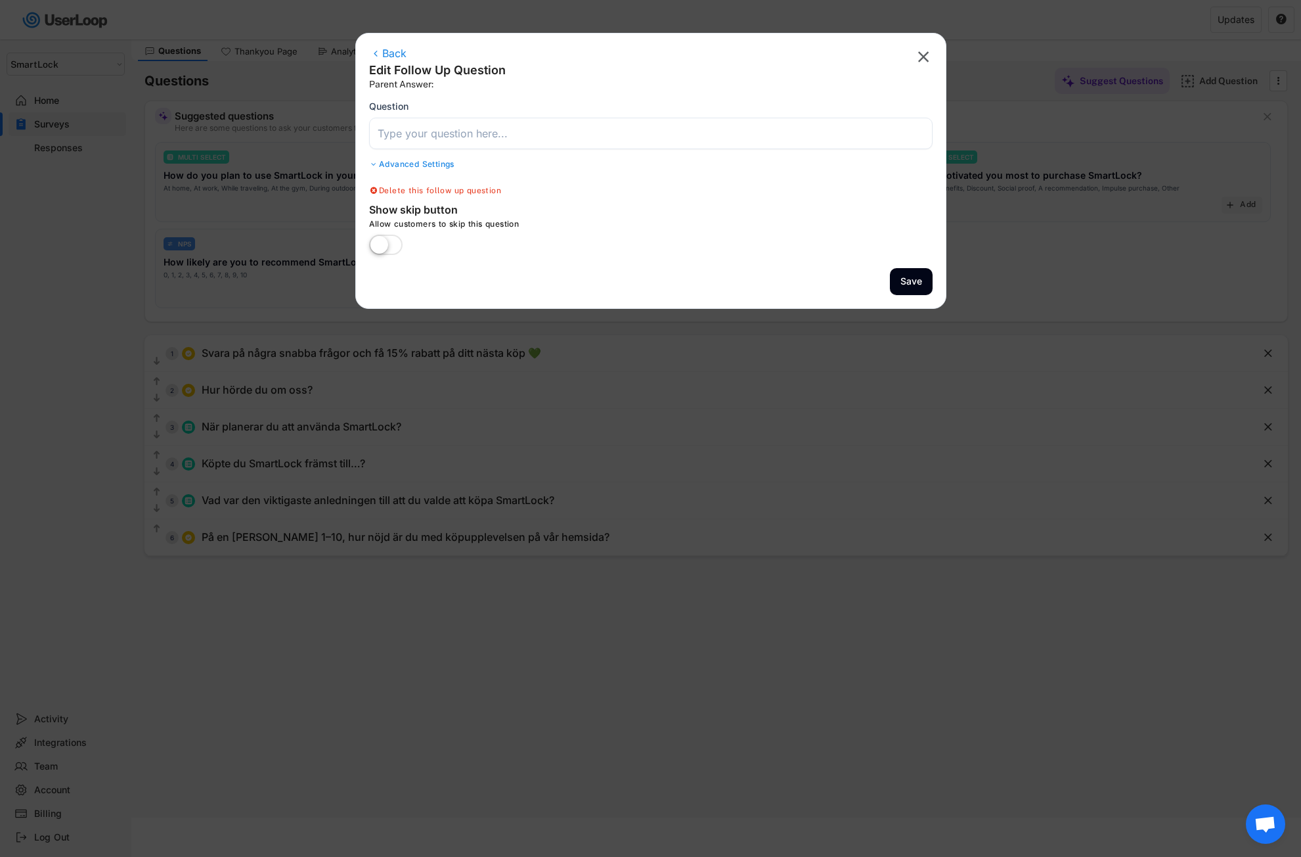
click at [413, 137] on input "input" at bounding box center [651, 134] width 564 height 32
paste input "Vad gillade du bäst med din köpupplevelse?"
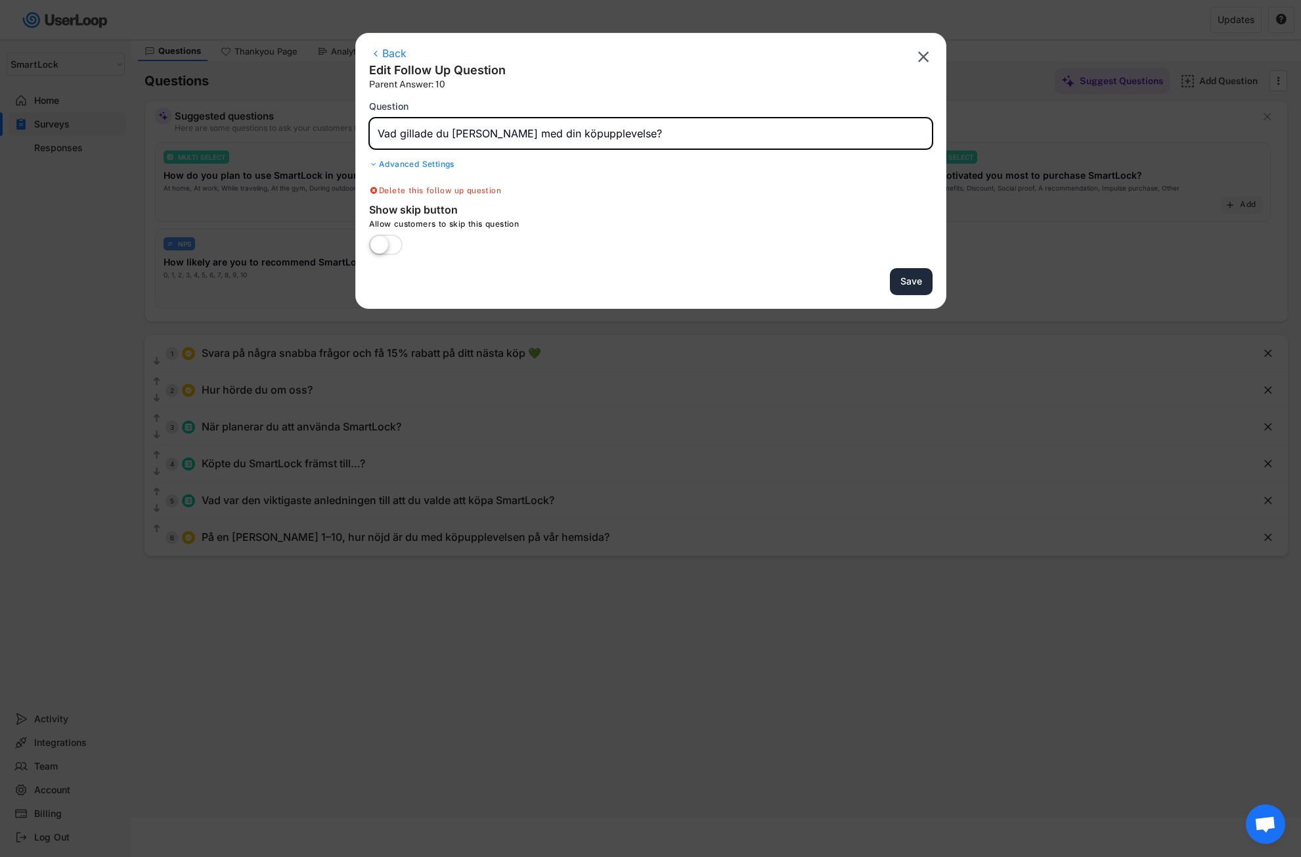
click at [917, 281] on button "Save" at bounding box center [911, 281] width 43 height 27
type input "På en skala från 1–10, hur nöjd är du med köpupplevelsen på vår hemsida?"
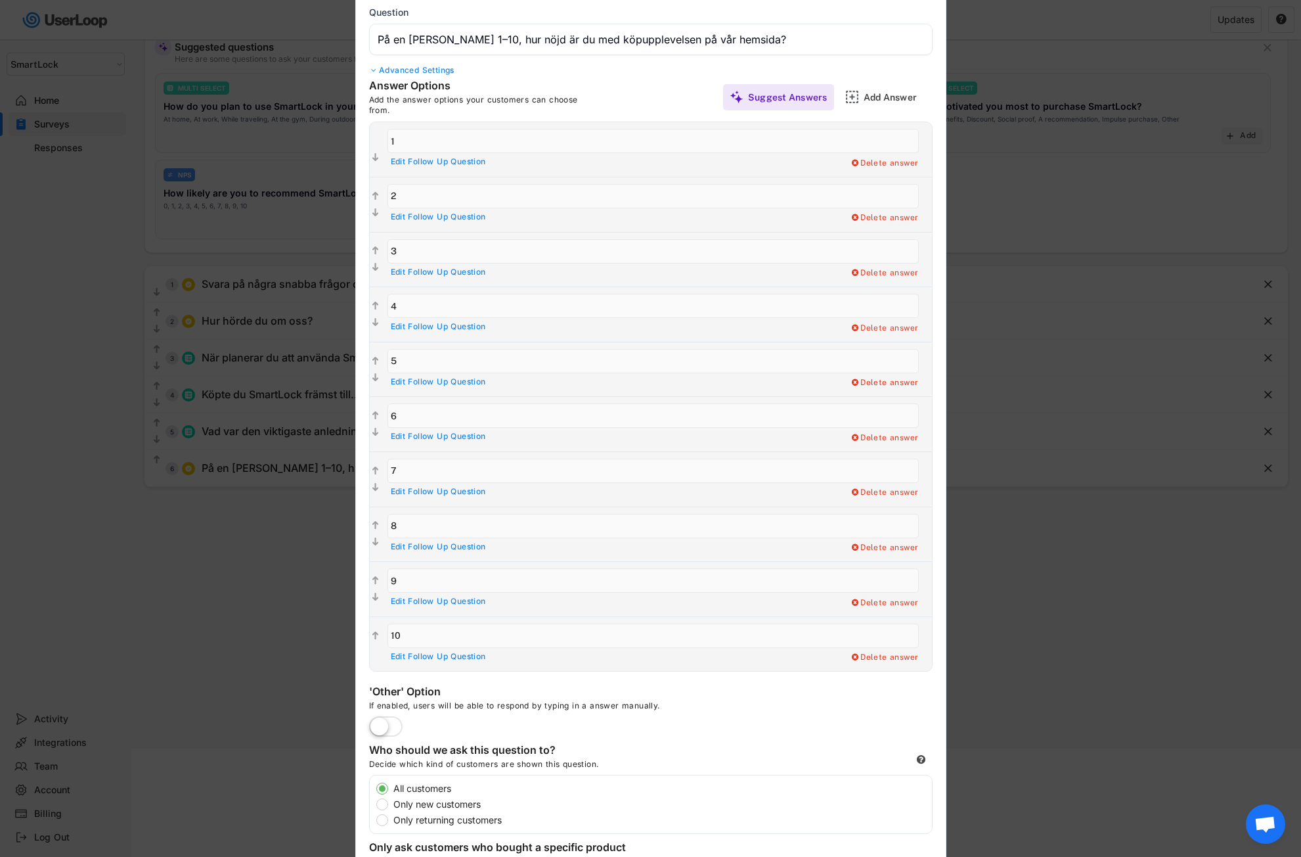
scroll to position [0, 0]
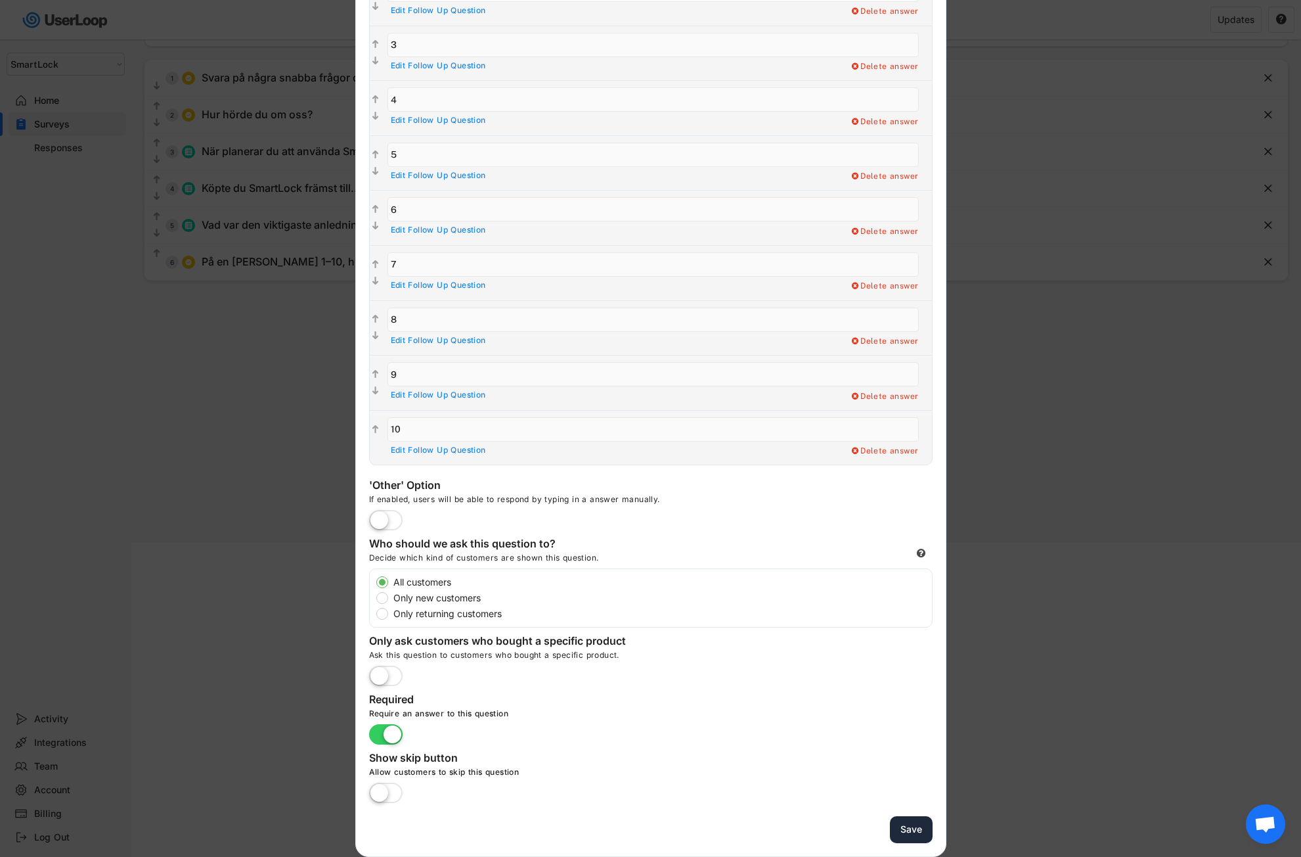
click at [900, 824] on button "Save" at bounding box center [911, 829] width 43 height 27
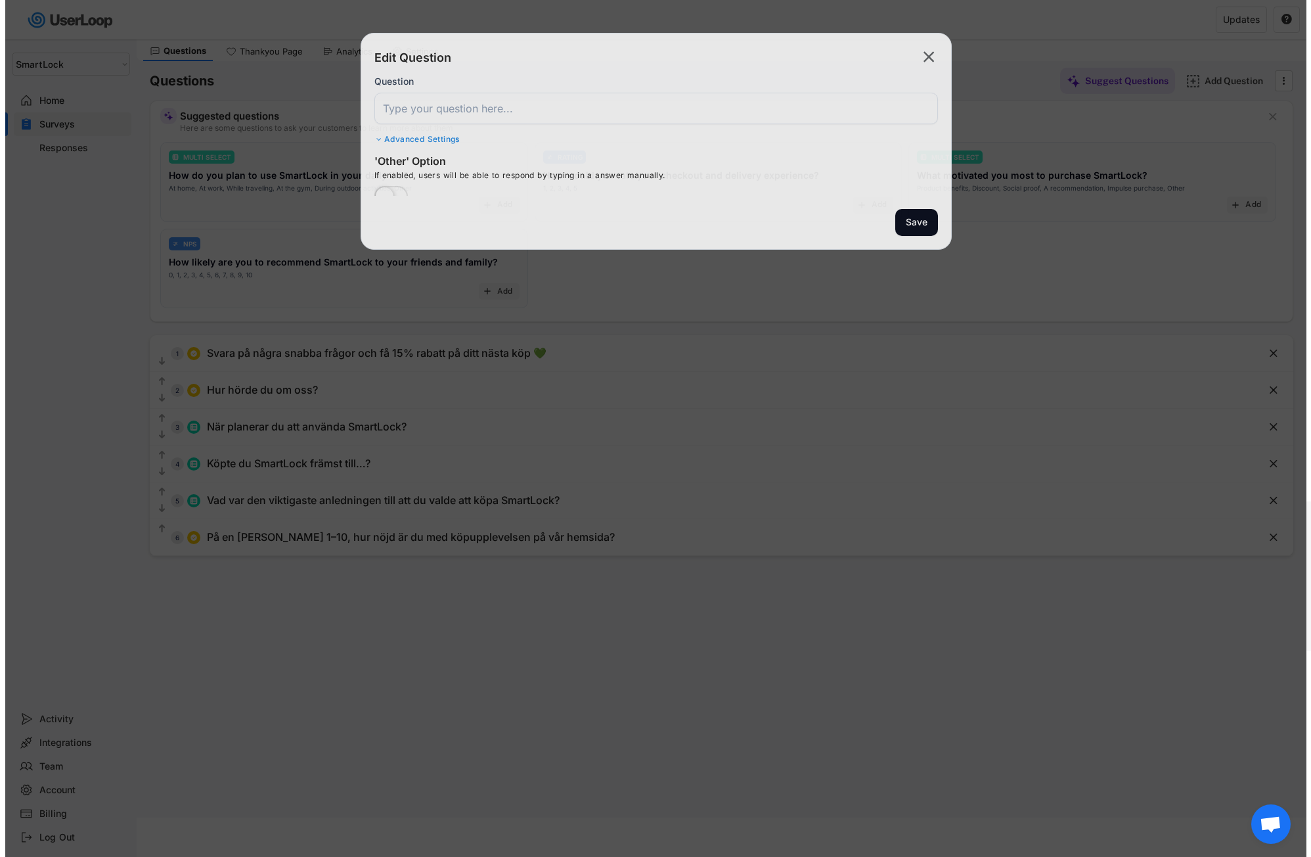
scroll to position [39, 0]
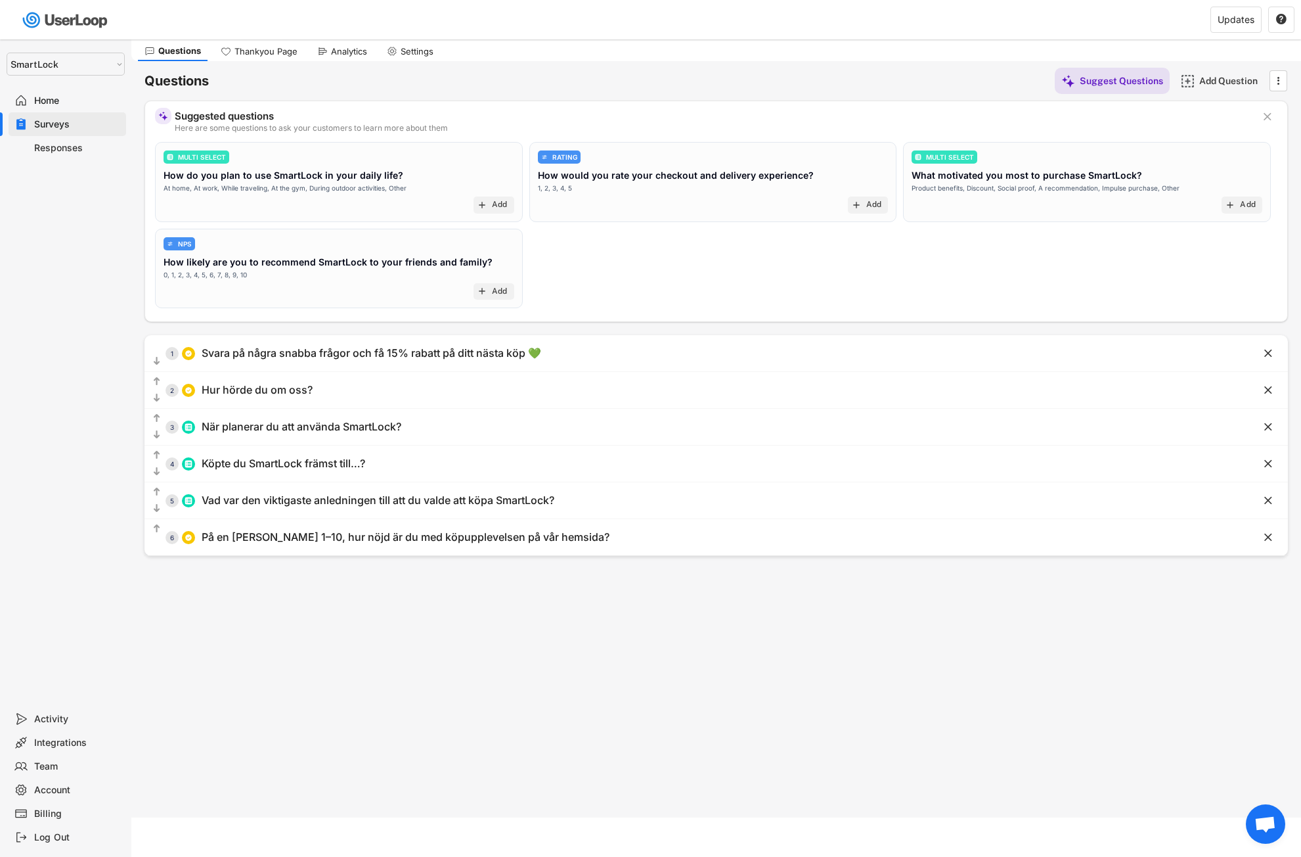
click at [412, 56] on div "Settings" at bounding box center [417, 51] width 33 height 11
select select ""weekly""
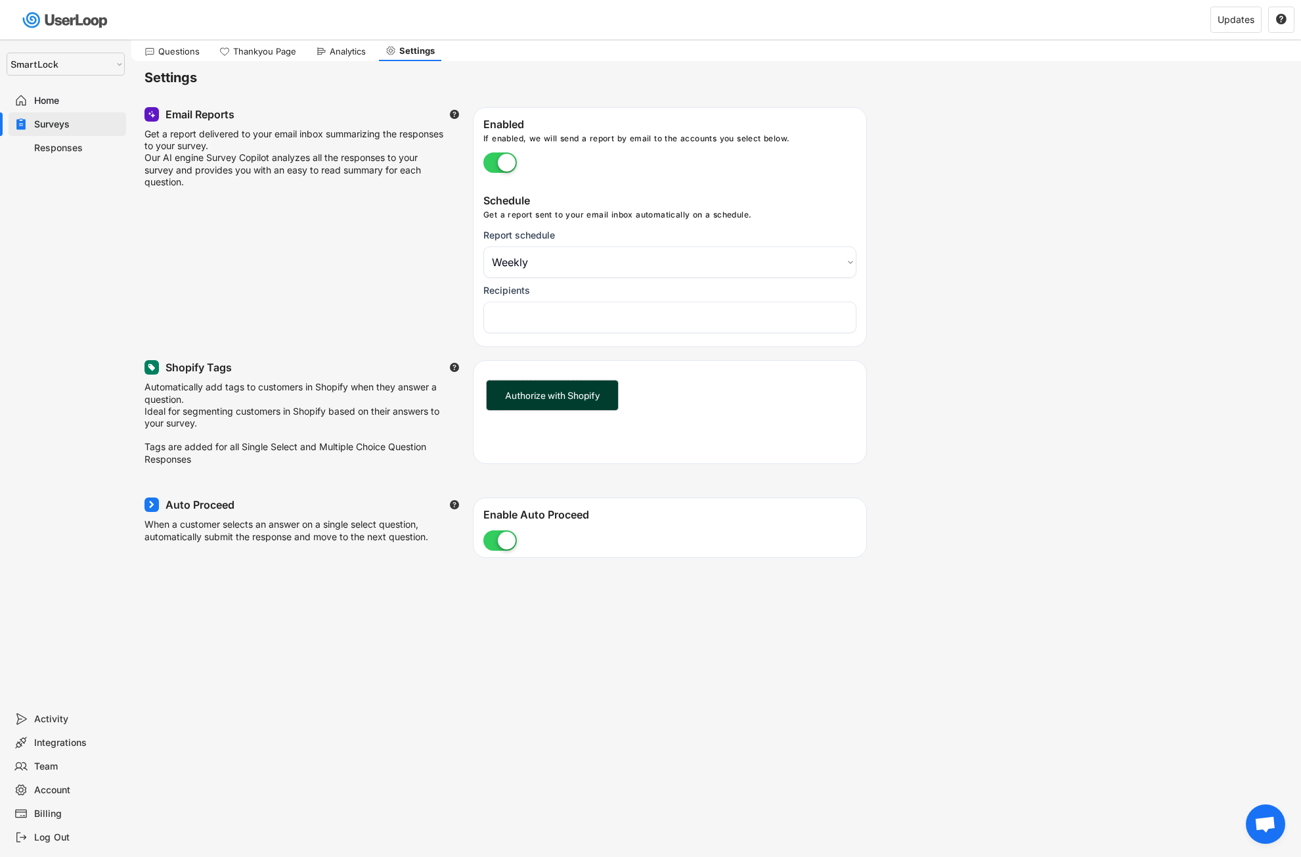
click at [579, 402] on button "Authorize with Shopify" at bounding box center [552, 395] width 131 height 30
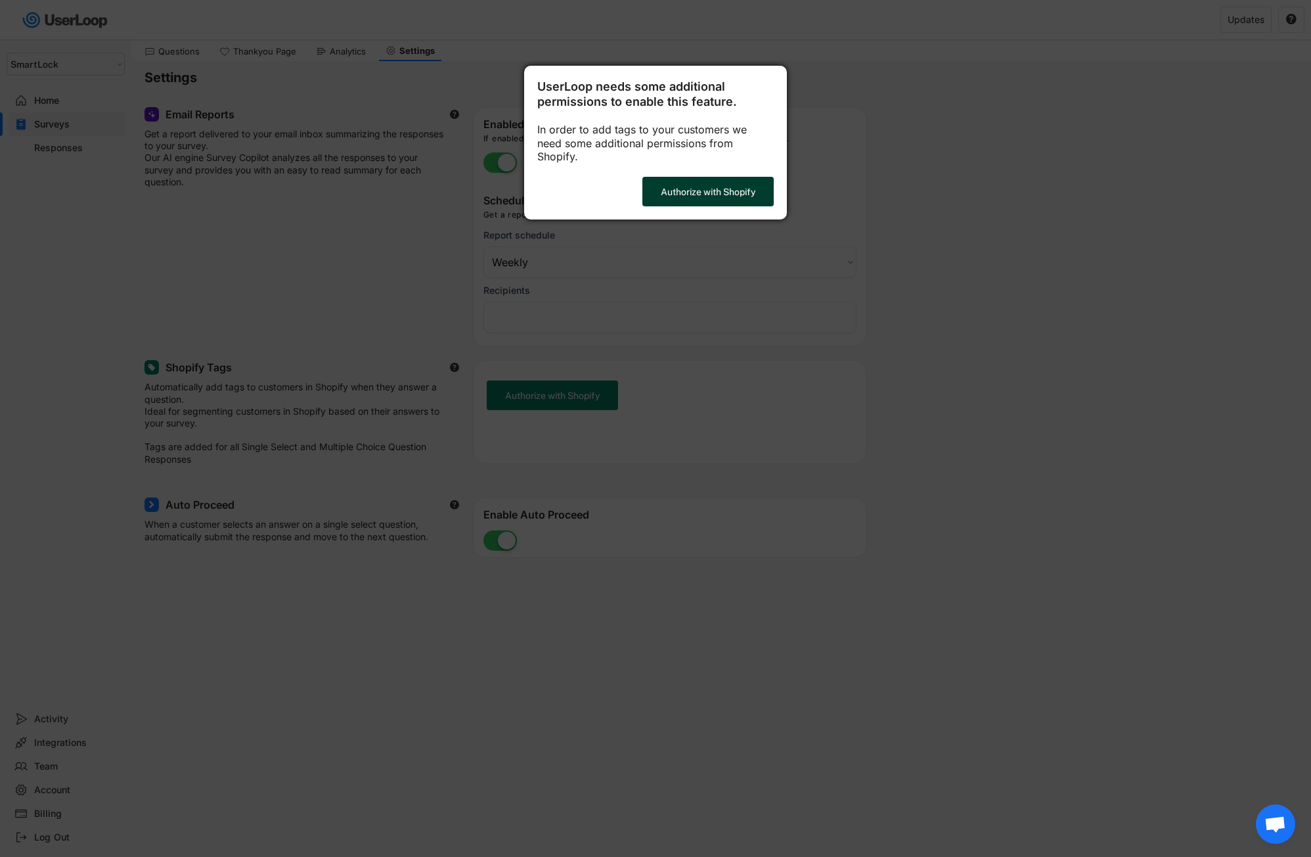
click at [706, 180] on button "Authorize with Shopify" at bounding box center [707, 192] width 131 height 30
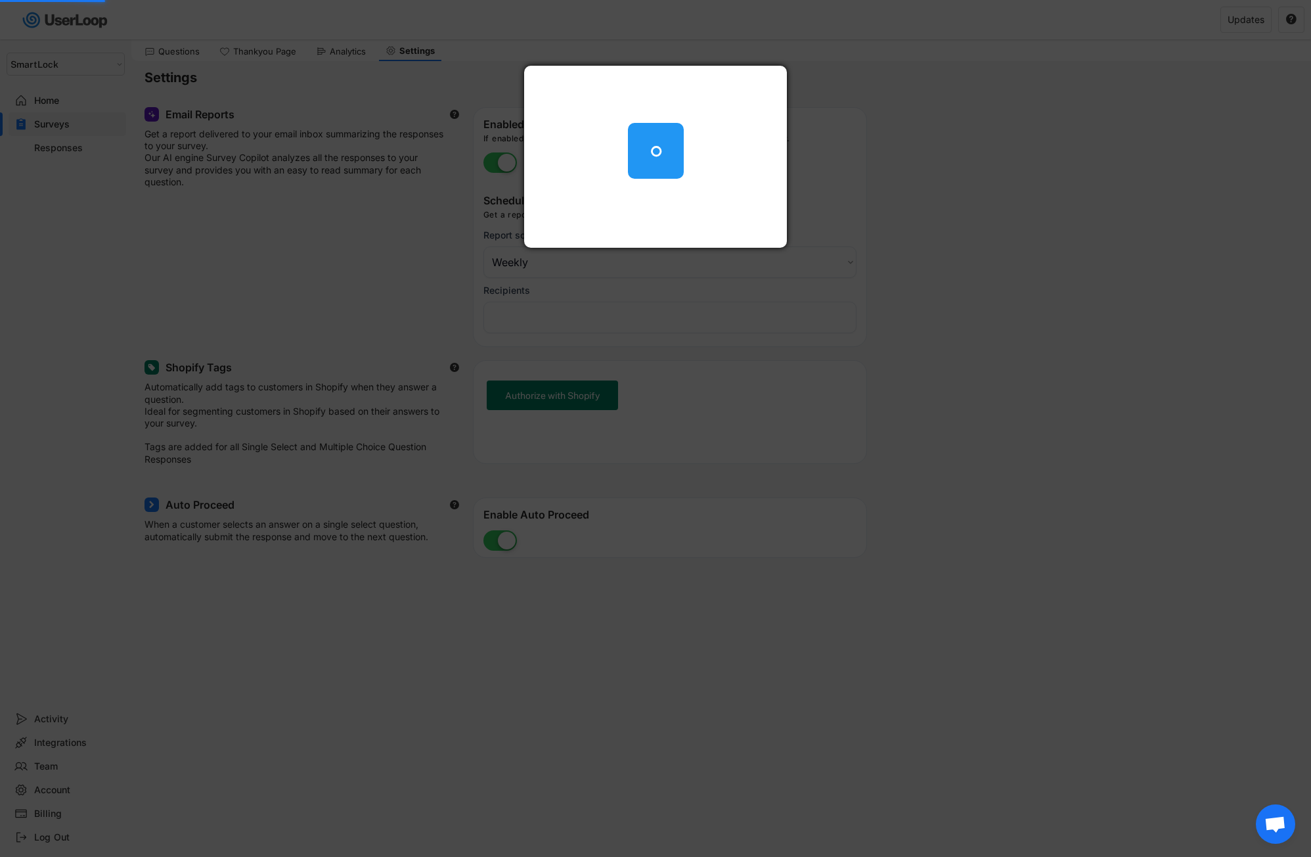
select select "1348695171700984260__LOOKUP__1757521491950x766477275013196000"
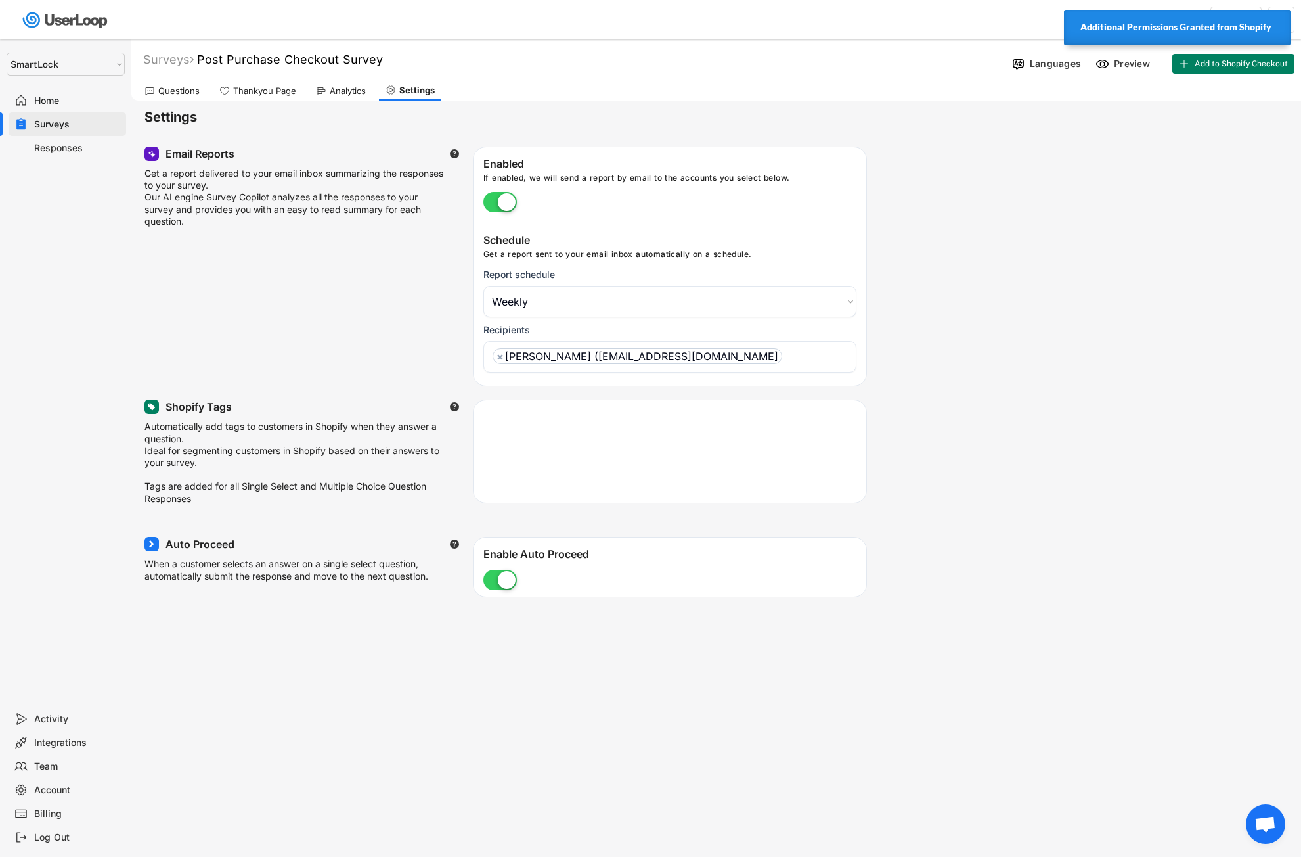
select select ""weekly""
select select ""1348695171700984260__LOOKUP__1757541288839x148964706696052220""
click at [507, 462] on label at bounding box center [500, 464] width 40 height 29
click at [0, 0] on input "checkbox" at bounding box center [0, 0] width 0 height 0
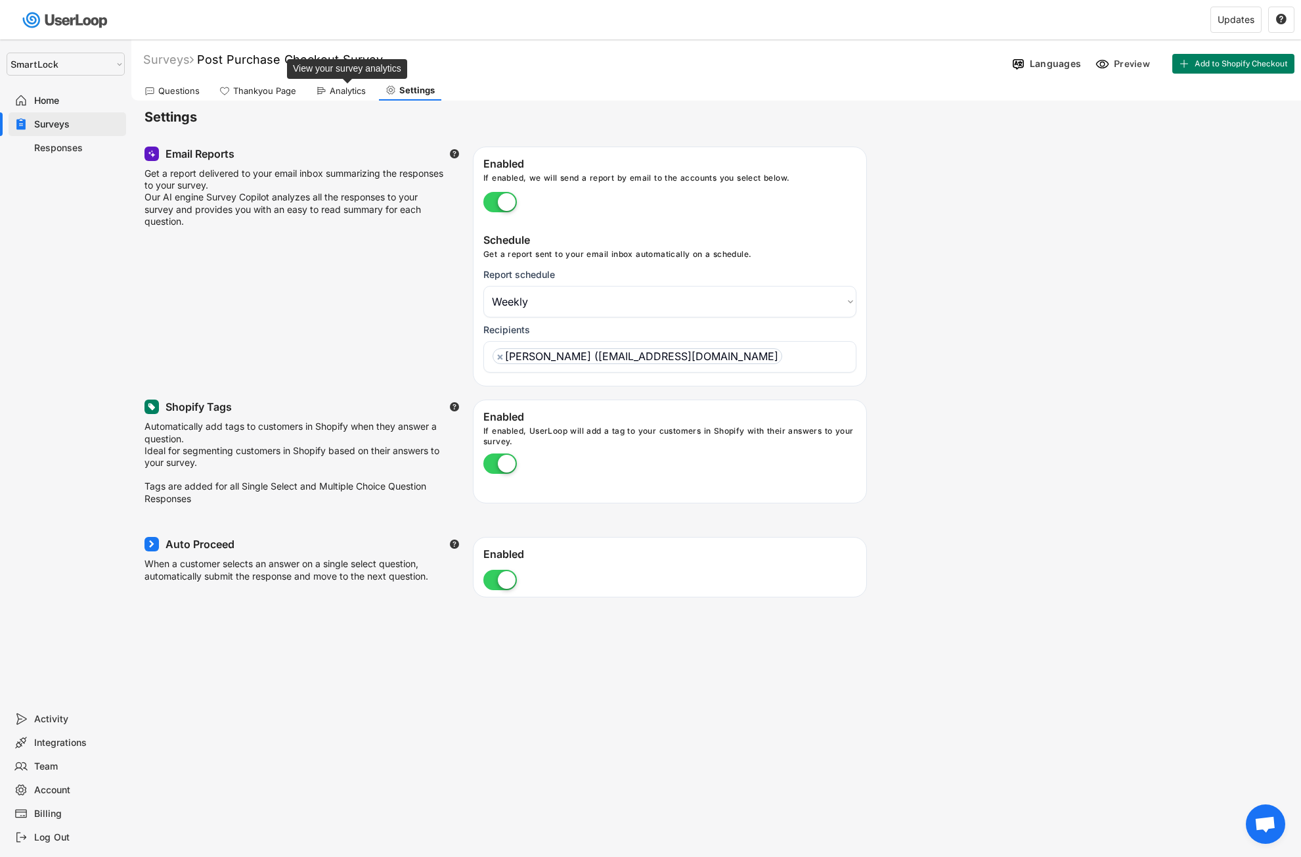
click at [334, 93] on div "Analytics" at bounding box center [348, 90] width 36 height 11
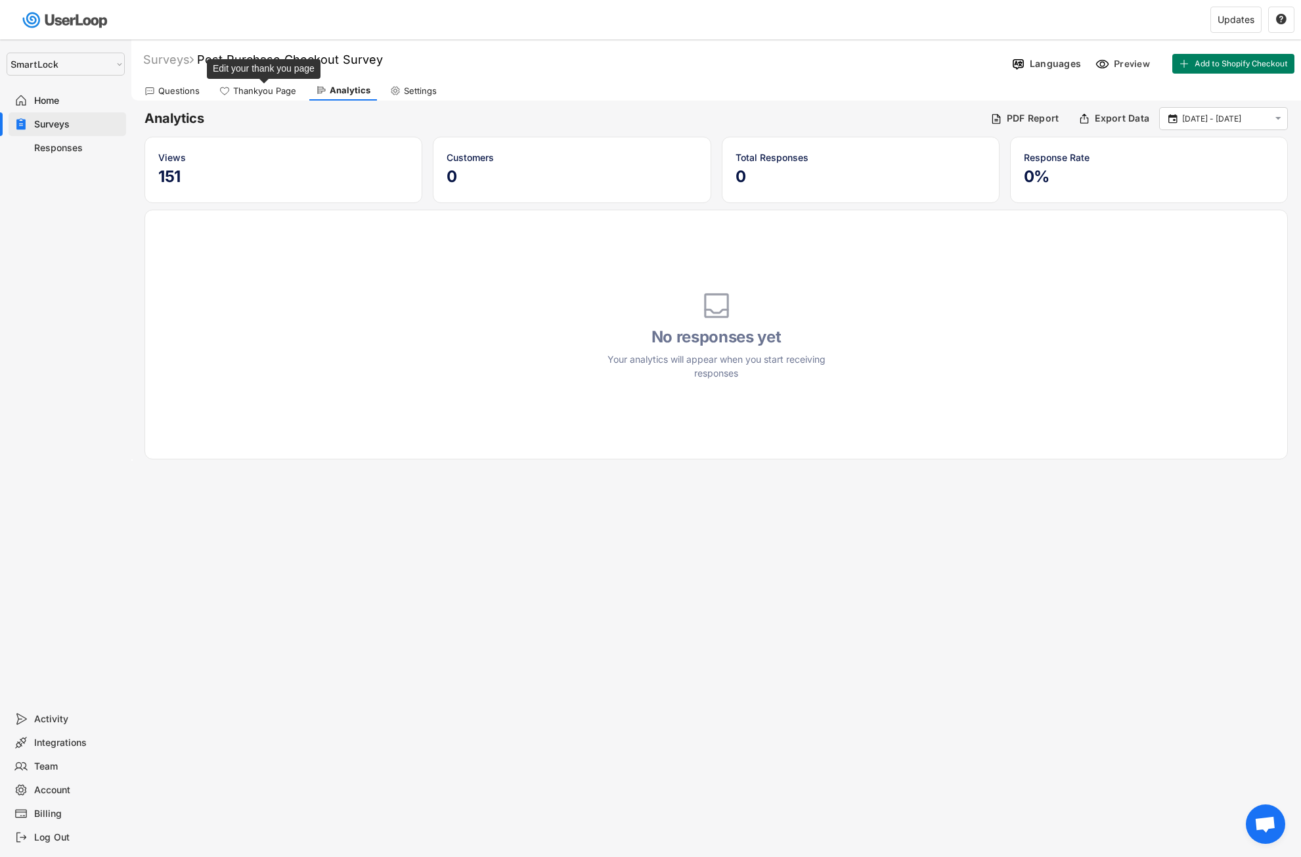
click at [267, 89] on div "Thankyou Page" at bounding box center [264, 90] width 63 height 11
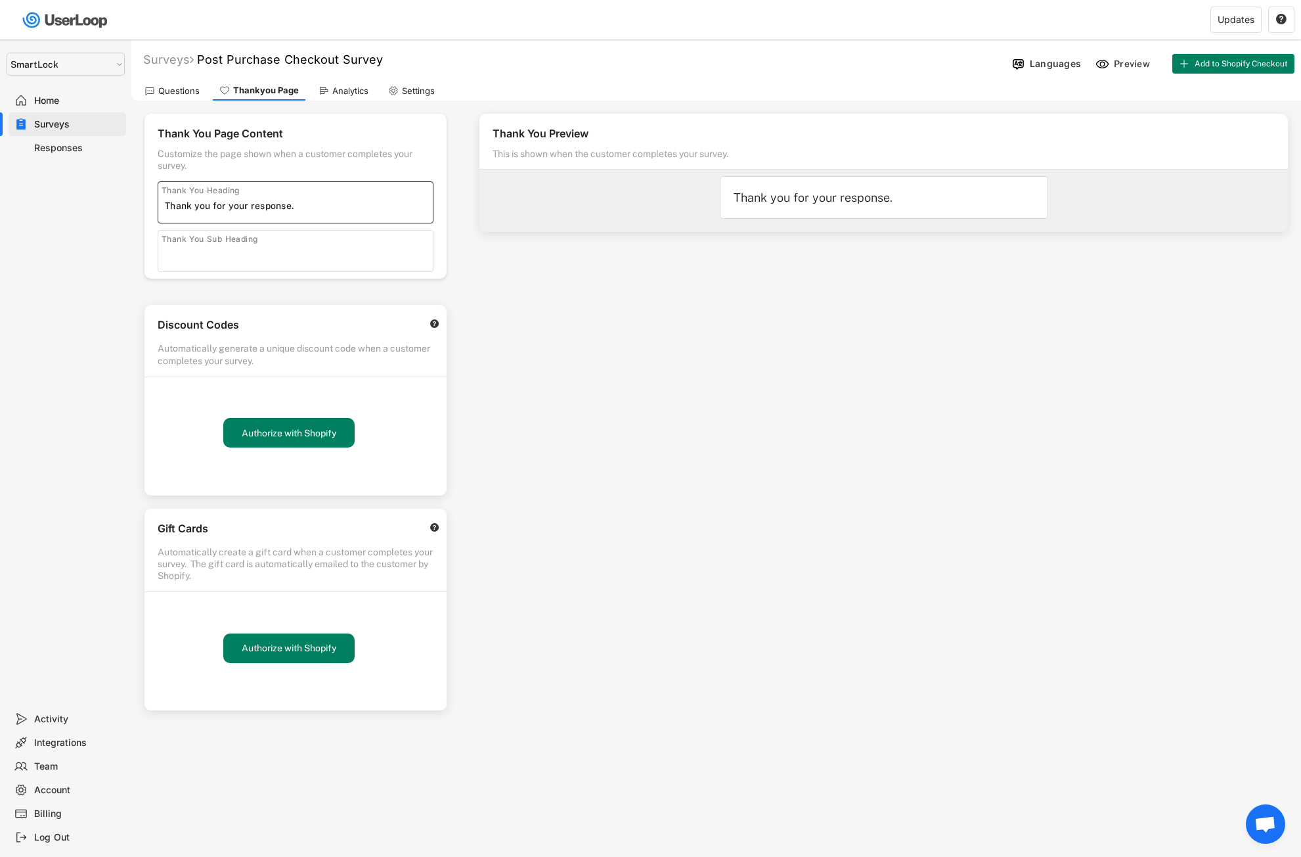
drag, startPoint x: 310, startPoint y: 212, endPoint x: 106, endPoint y: 208, distance: 203.7
click at [97, 208] on body "Vilken åldersgrupp tillhör du? missing element 0% 0% 0% 0% Vilken åldersgrupp t…" at bounding box center [650, 428] width 1301 height 857
paste input "Tack för [PERSON_NAME] svar! 🎉"
type input "Tack för [PERSON_NAME] svar! 🎉"
click at [183, 238] on div "Thank You Sub Heading" at bounding box center [210, 239] width 96 height 11
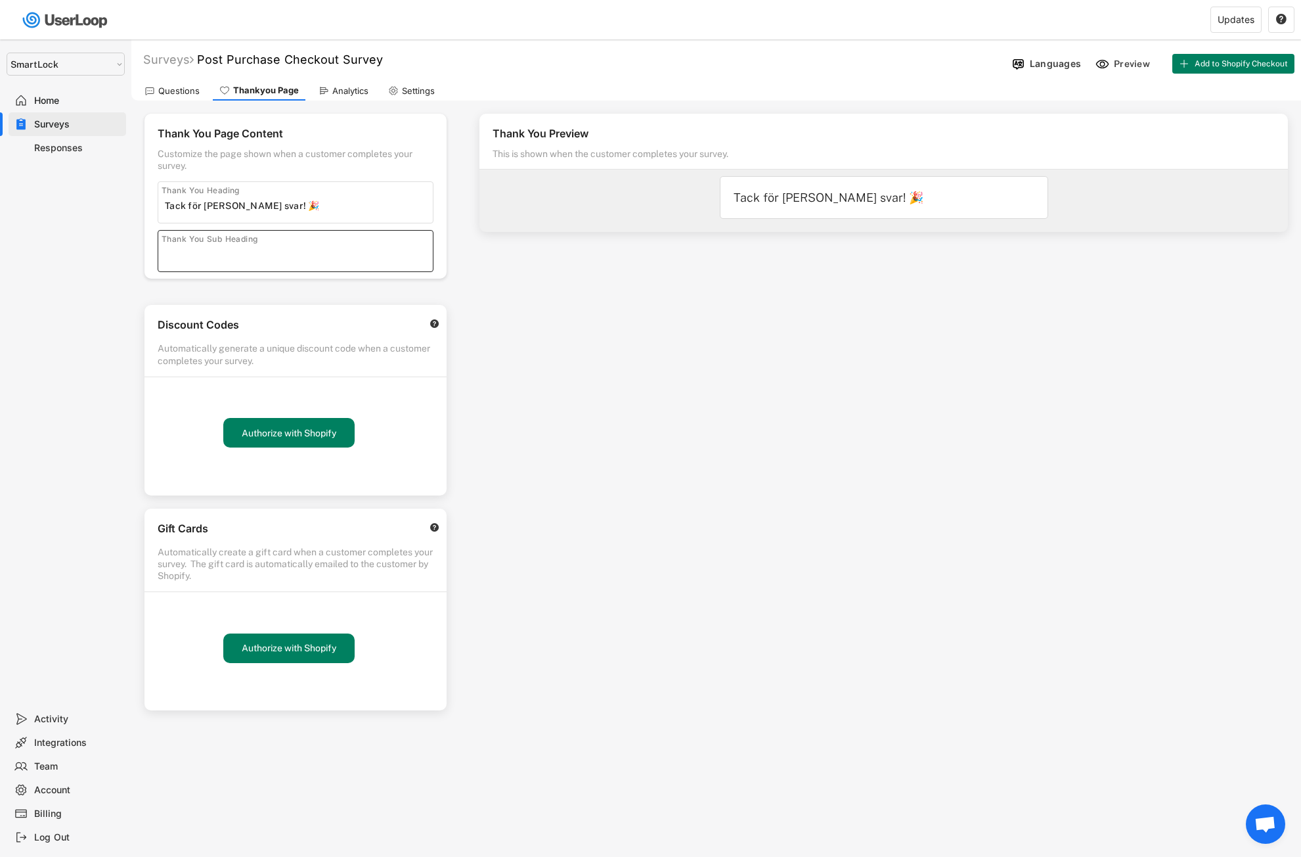
click at [176, 253] on input "input" at bounding box center [299, 254] width 268 height 20
paste input "Som tack får du 15% rabatt på ditt nästa köp. Använd koden: SMART15 💚"
type input "Som tack får du 15% rabatt på ditt nästa köp. Använd koden: SMART15 💚"
click at [697, 368] on div "Thank You Preview This is shown when the customer completes your survey. Tack f…" at bounding box center [883, 375] width 835 height 549
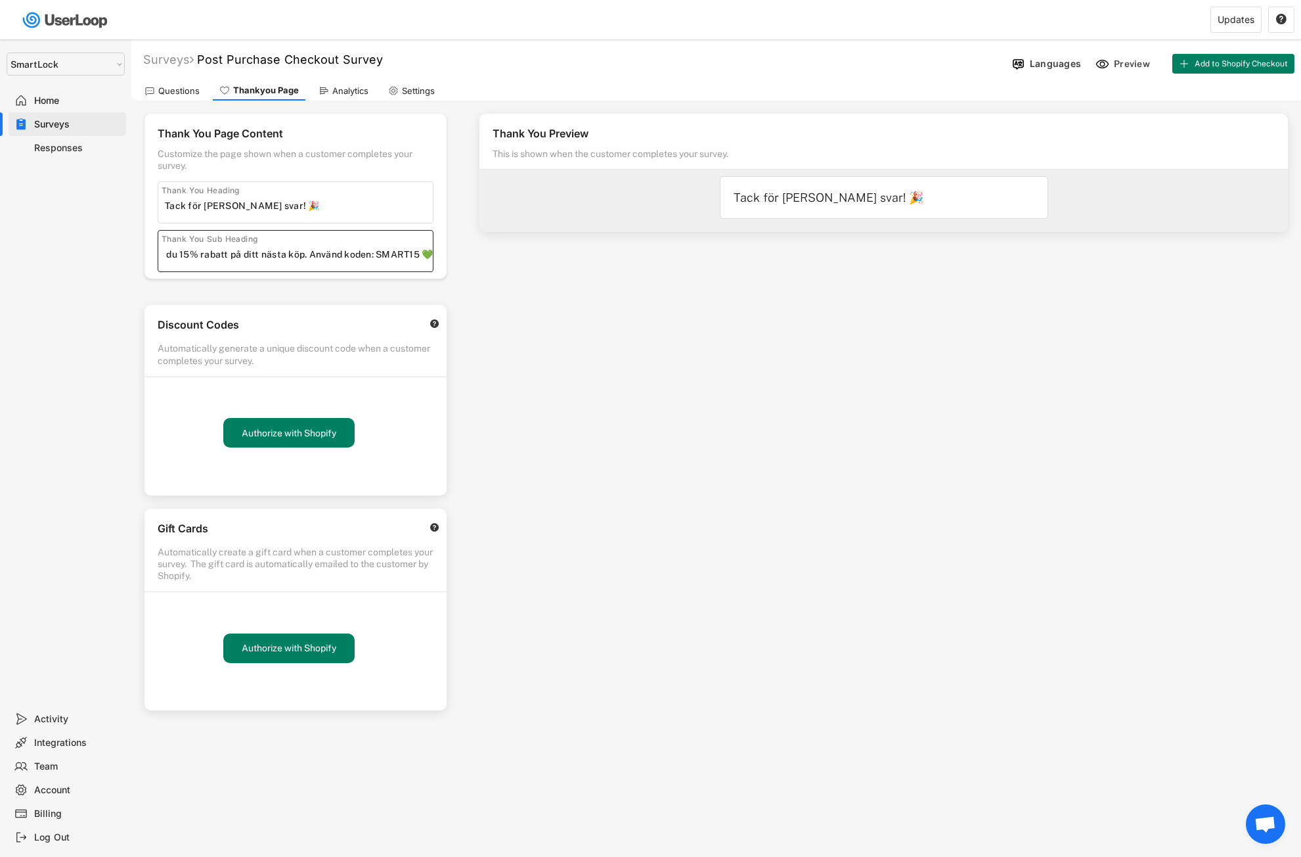
scroll to position [0, 0]
click at [164, 98] on div "Questions" at bounding box center [172, 91] width 68 height 20
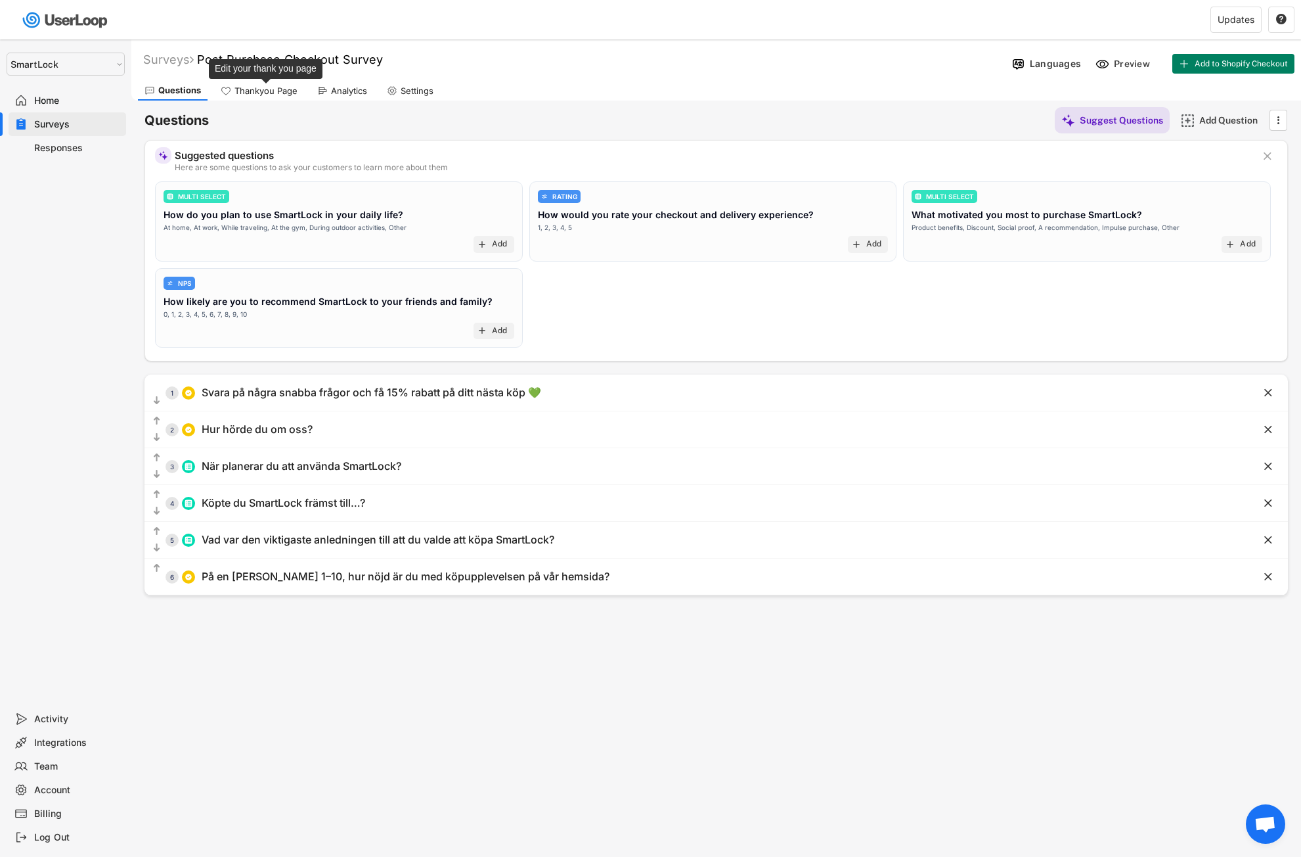
click at [271, 91] on div "Thankyou Page" at bounding box center [266, 90] width 63 height 11
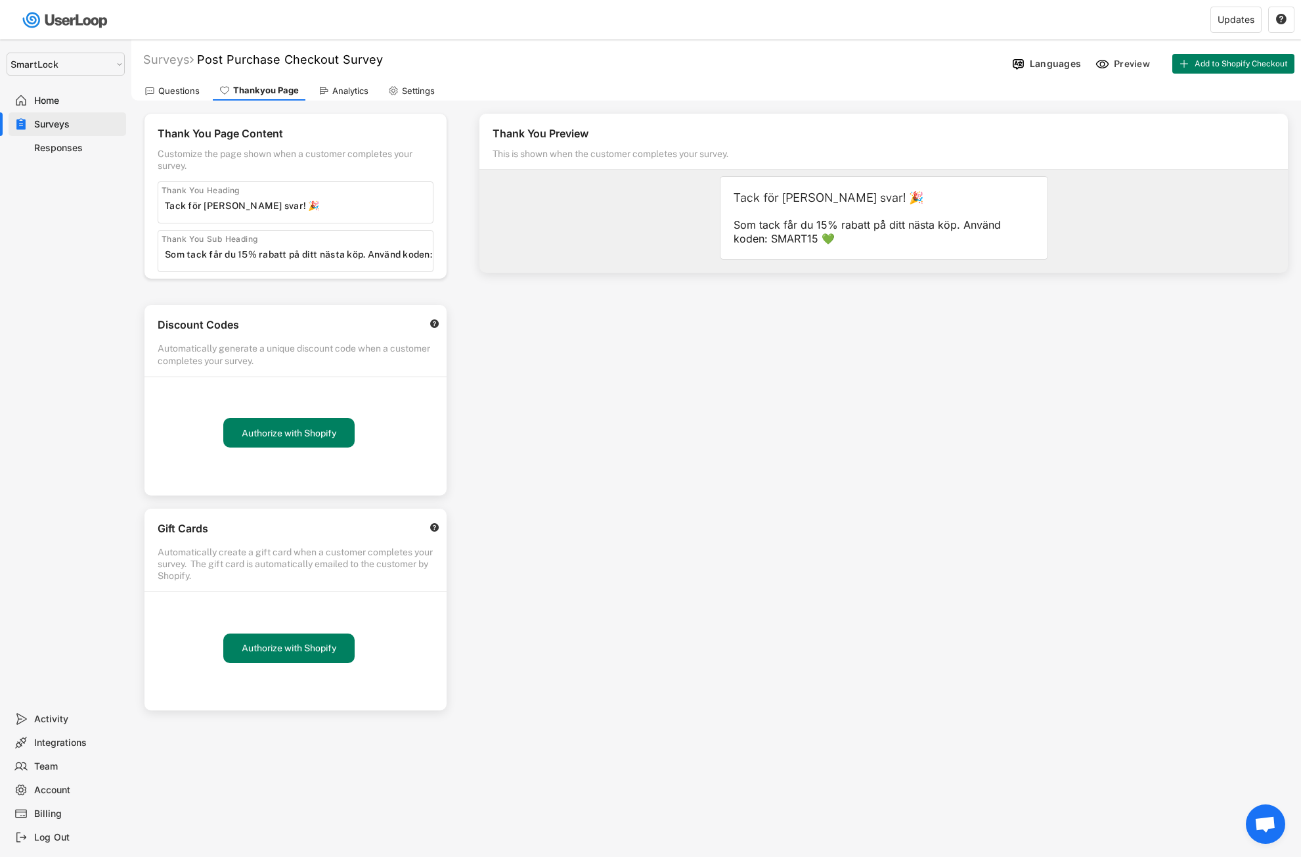
click at [337, 95] on div "Analytics" at bounding box center [350, 90] width 36 height 11
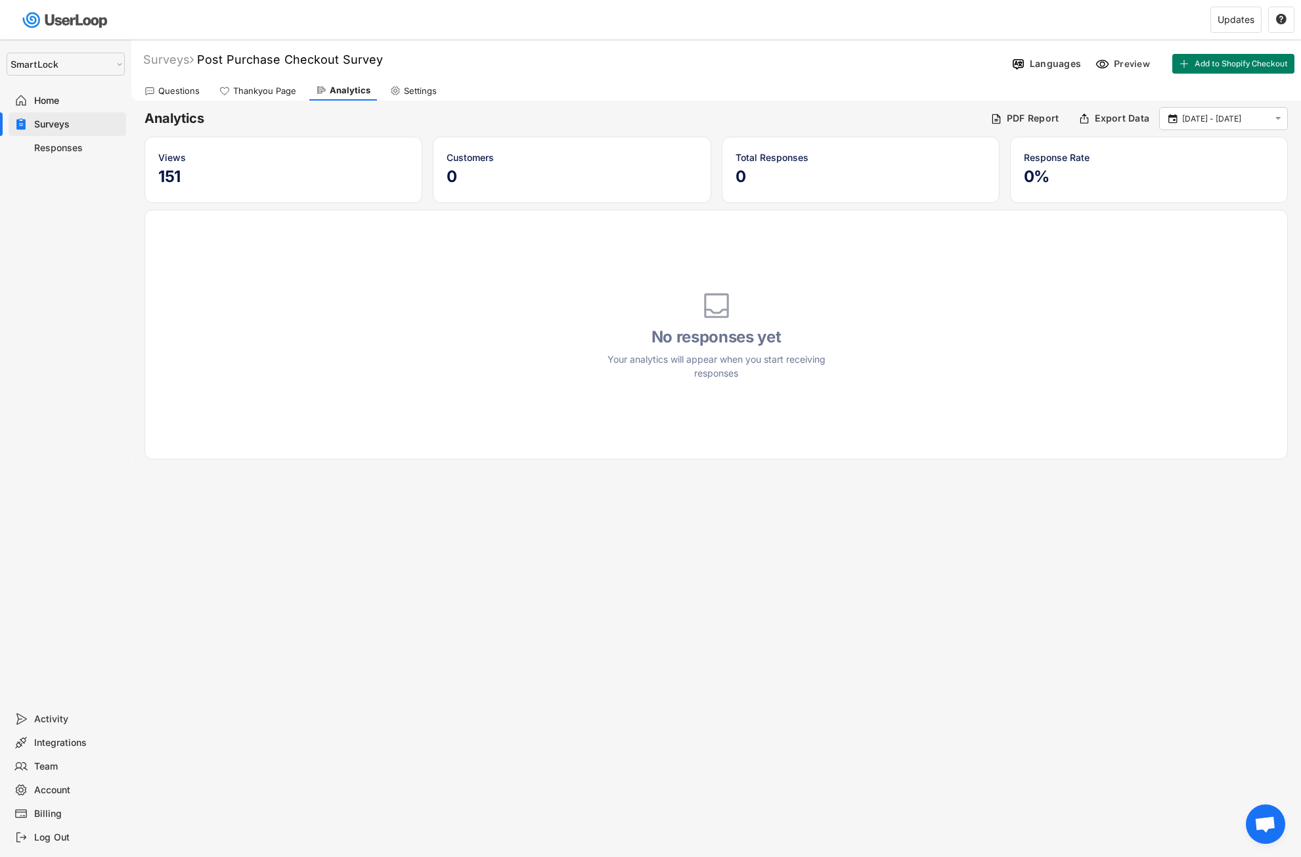
click at [397, 98] on div "Settings" at bounding box center [414, 91] width 60 height 20
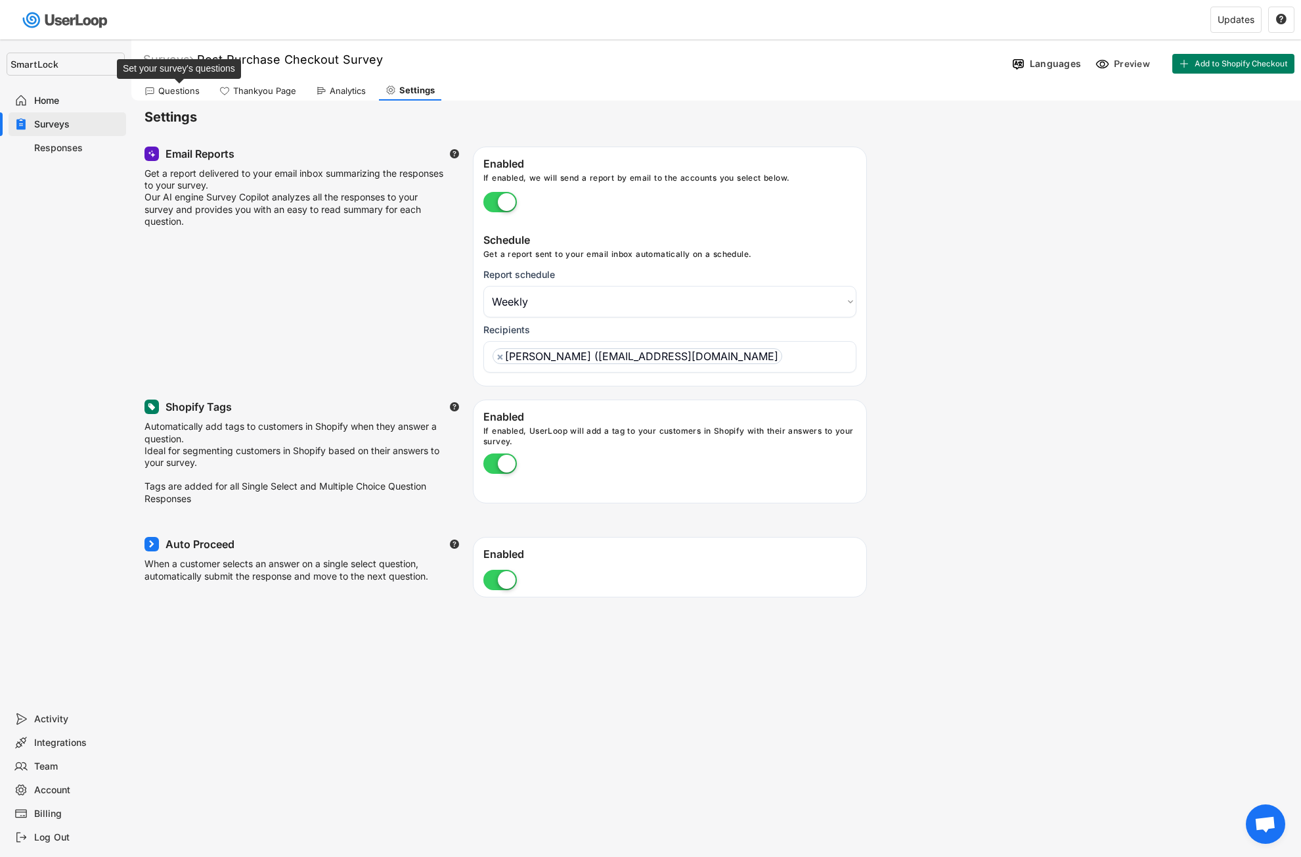
click at [173, 93] on div "Questions" at bounding box center [178, 90] width 41 height 11
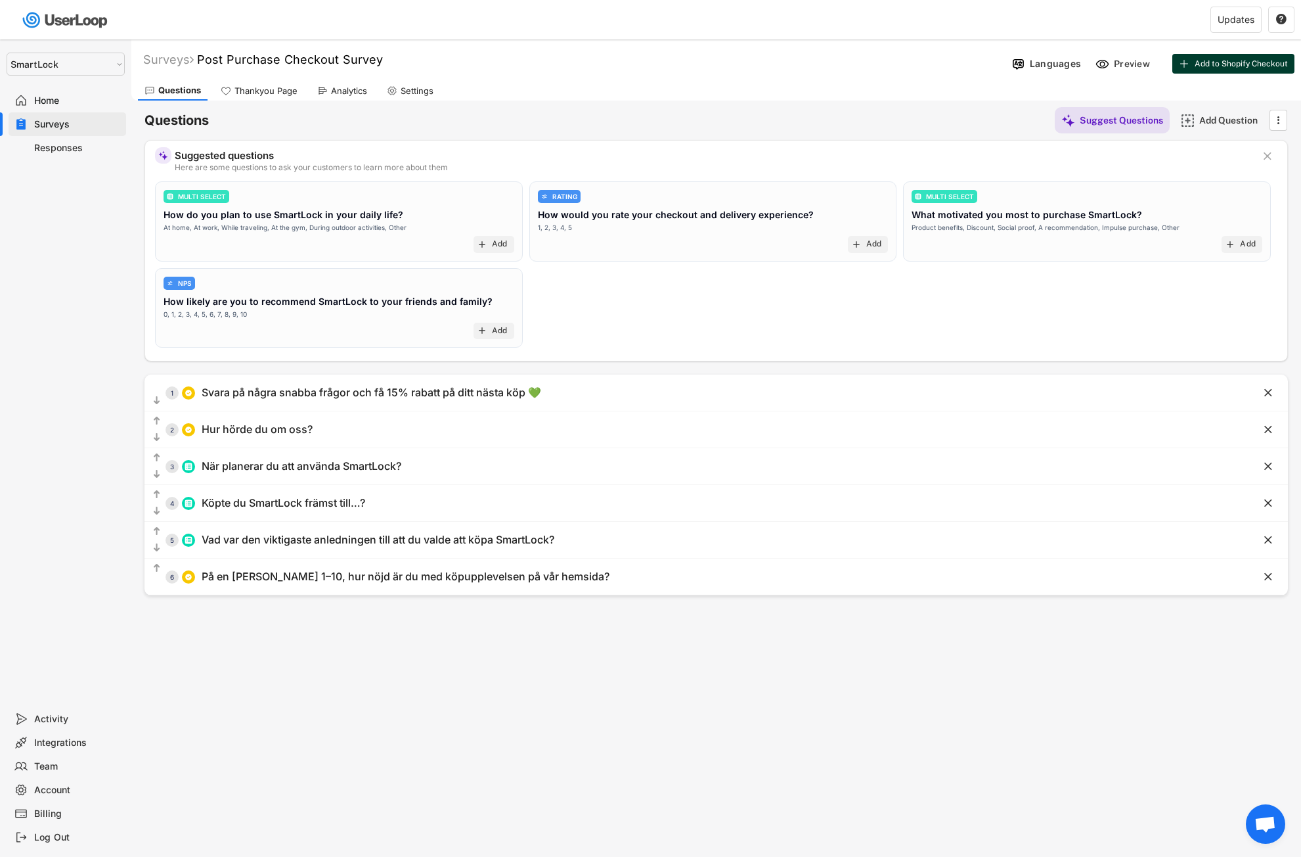
click at [1219, 64] on span "Add to Shopify Checkout" at bounding box center [1241, 64] width 93 height 8
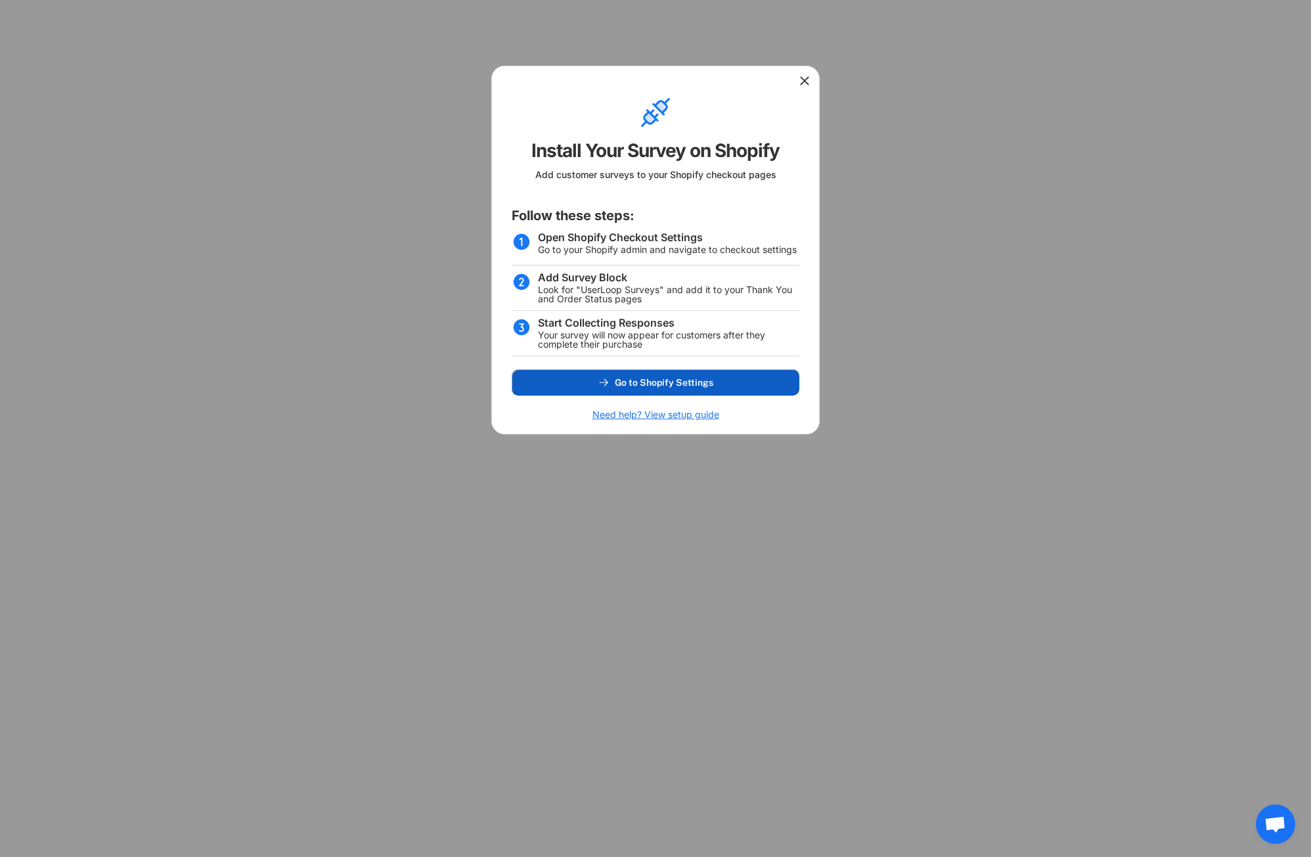
click at [685, 378] on span "Go to Shopify Settings" at bounding box center [664, 382] width 99 height 9
click at [805, 79] on icon at bounding box center [804, 80] width 13 height 13
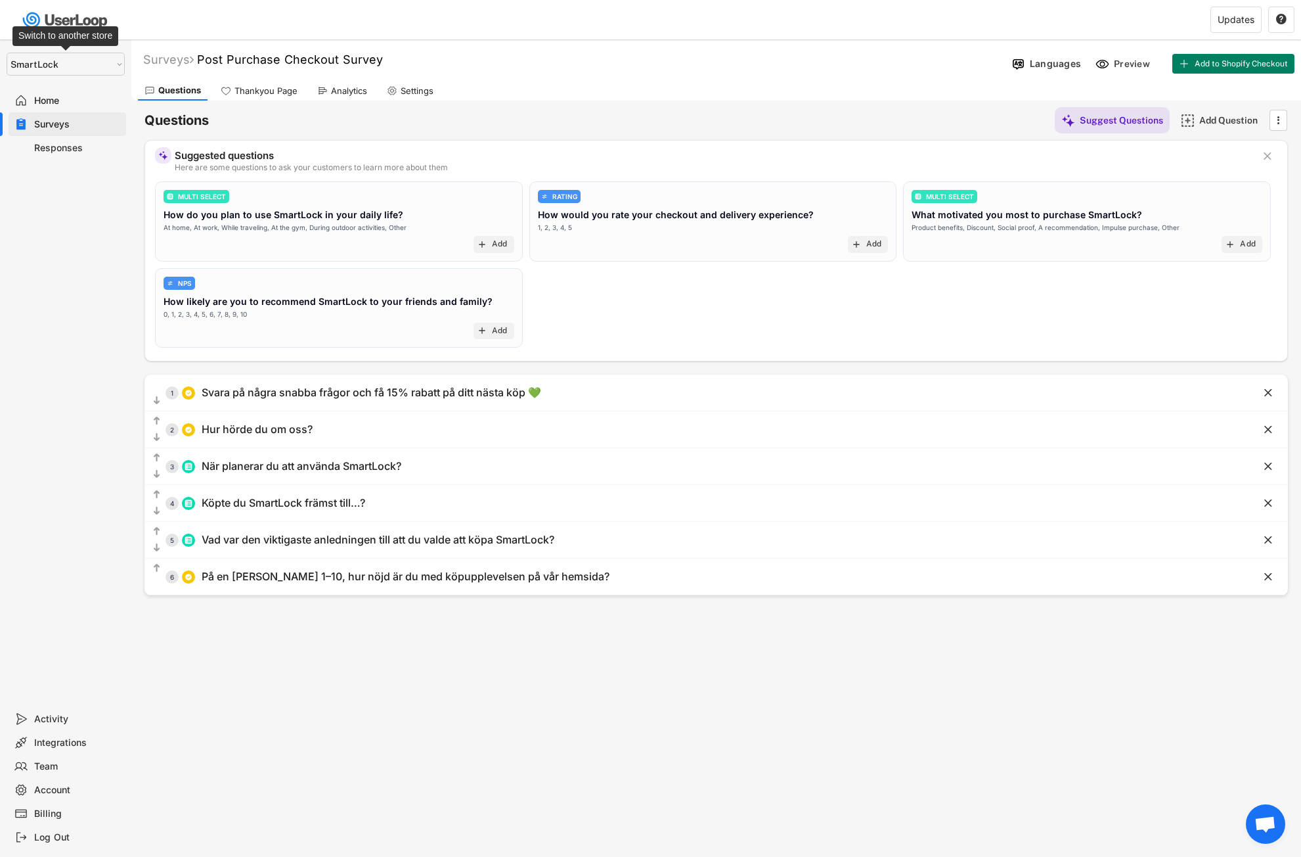
click at [88, 58] on select "Selet a store... SmartLock SmartLock" at bounding box center [66, 64] width 118 height 23
select select ""1348695171700984260__LOOKUP__1757521483277x728427585339594900""
click at [7, 53] on select "Selet a store... SmartLock SmartLock" at bounding box center [66, 64] width 118 height 23
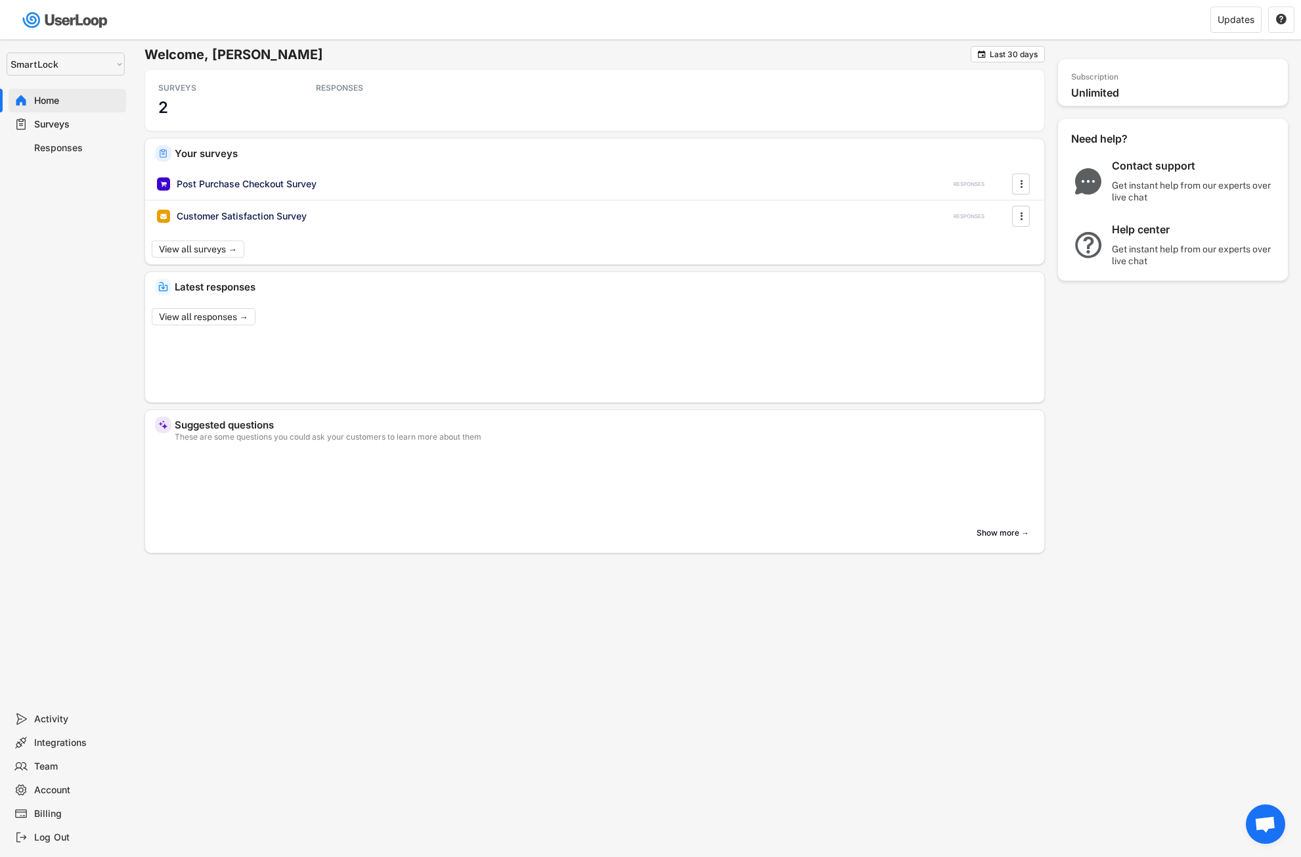
select select ""1348695171700984260__LOOKUP__1757521483277x728427585339594900""
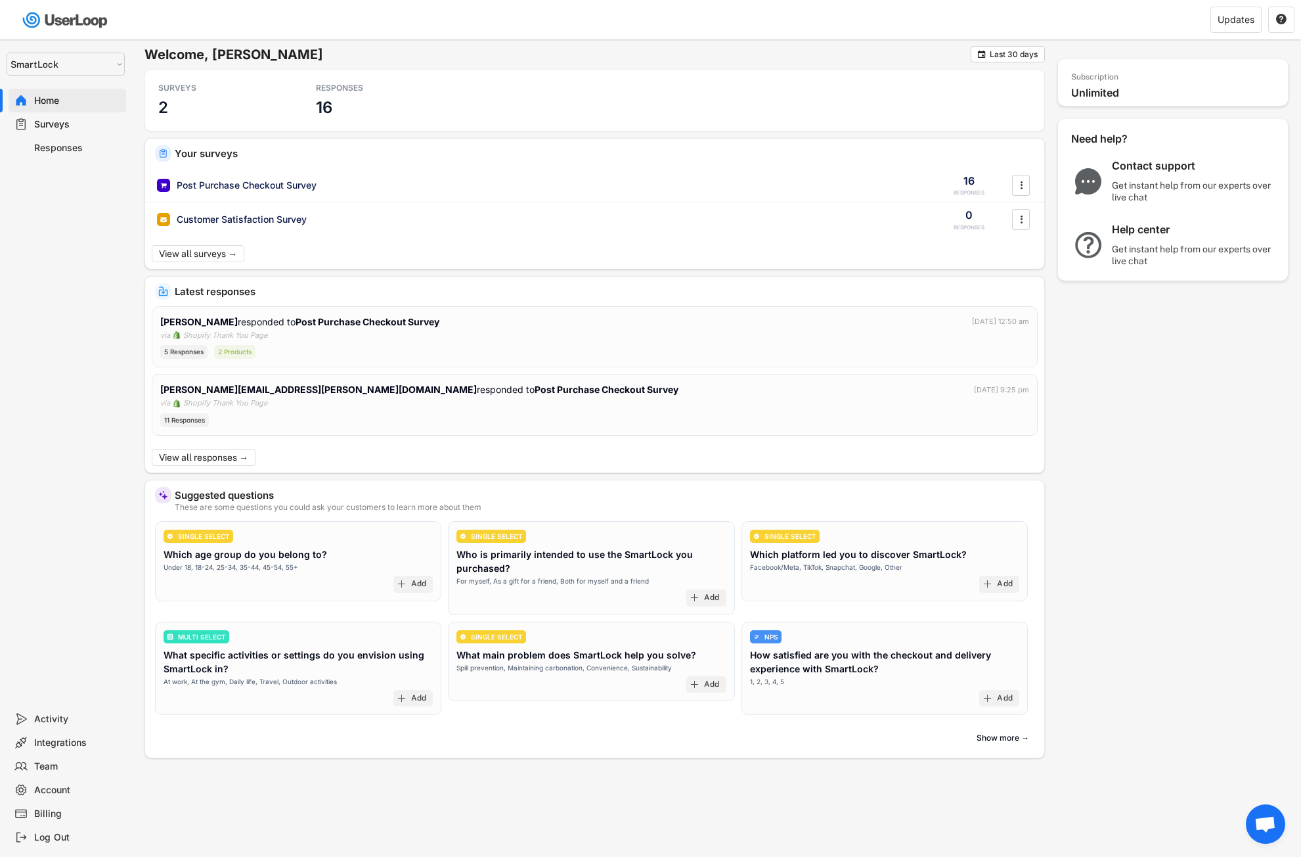
click at [92, 121] on div "Surveys" at bounding box center [77, 124] width 87 height 12
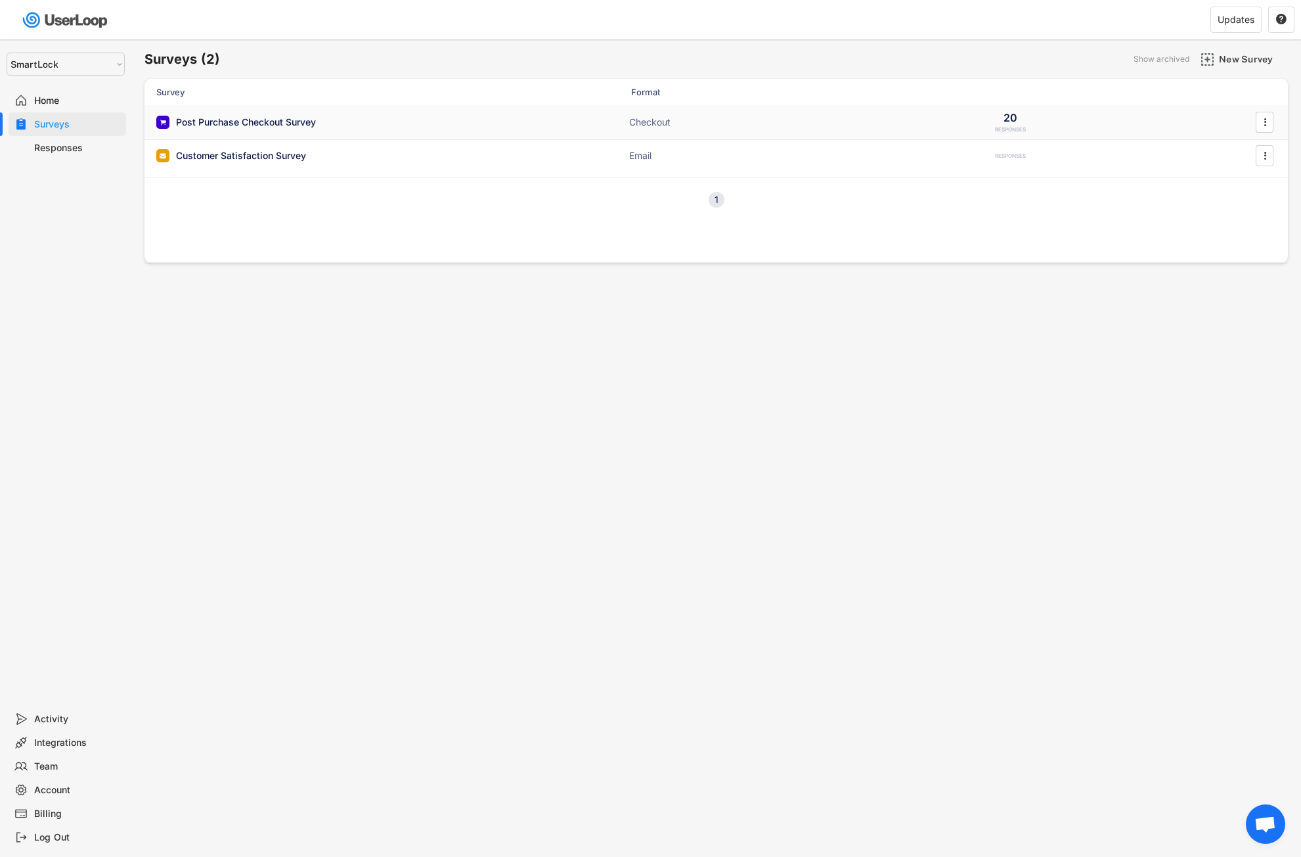
click at [325, 116] on div "Post Purchase Checkout Survey" at bounding box center [287, 122] width 263 height 13
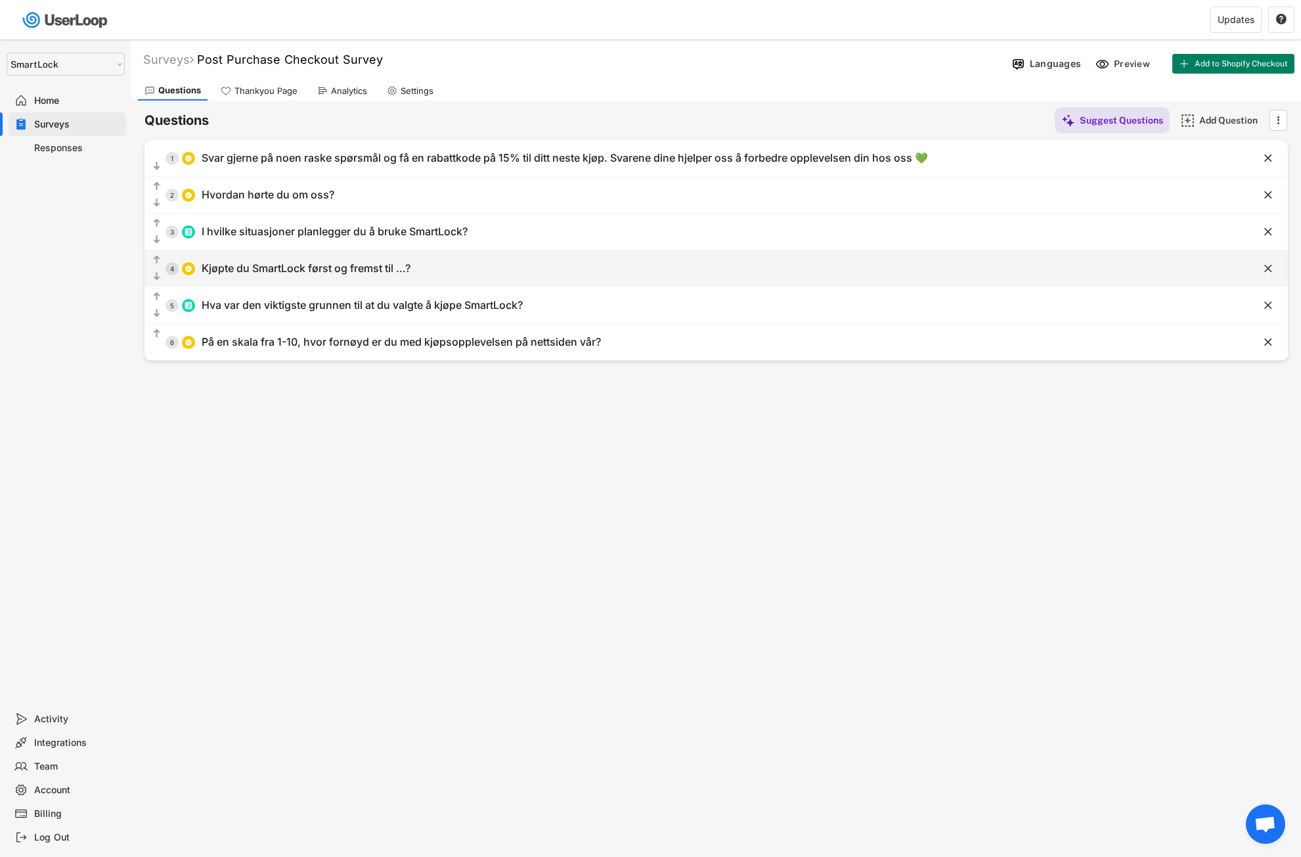
click at [554, 275] on div "  4 Kjøpte du SmartLock [PERSON_NAME] fremst til …?" at bounding box center [684, 269] width 1078 height 30
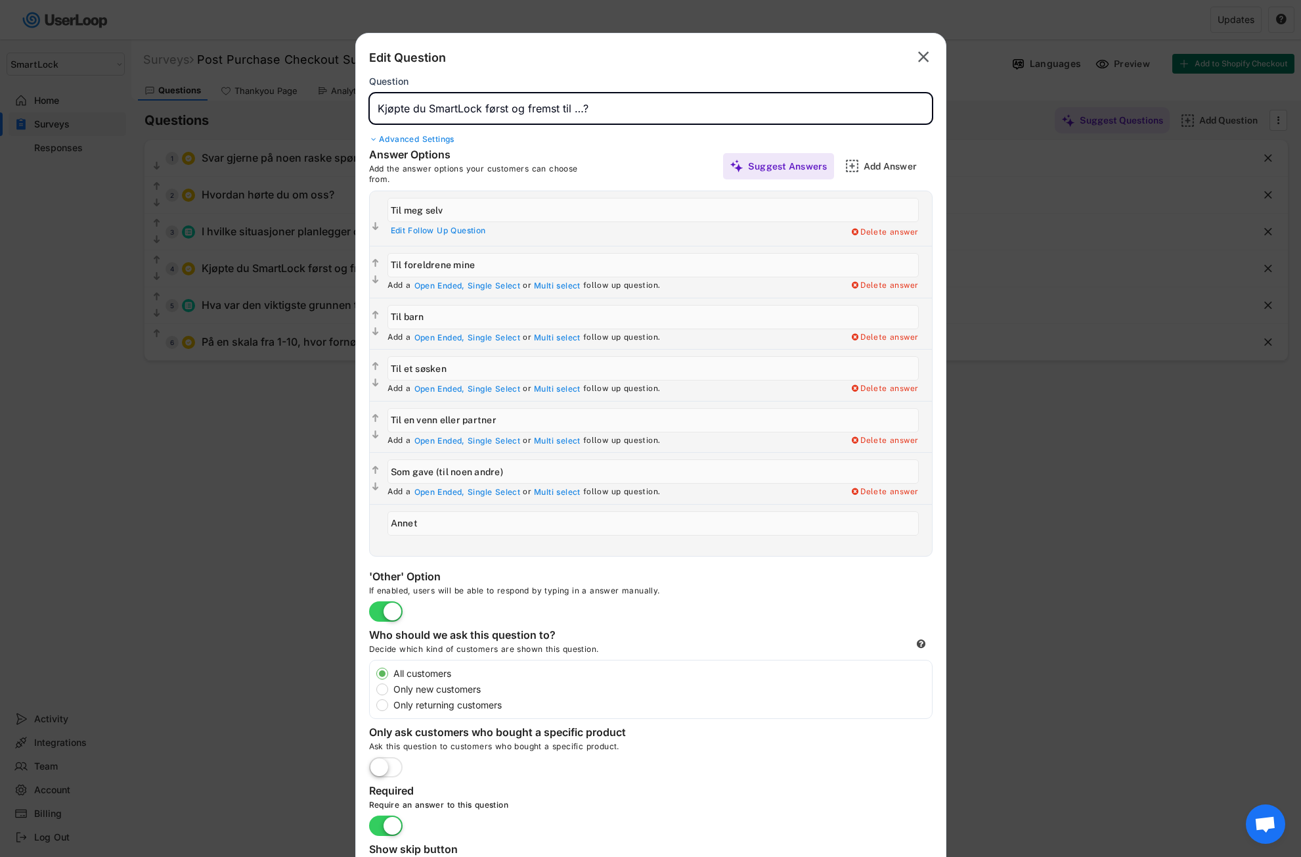
drag, startPoint x: 598, startPoint y: 112, endPoint x: 357, endPoint y: 107, distance: 241.1
click at [357, 107] on div "Edit Question  Question Advanced Settings Answer Options Add the answer option…" at bounding box center [650, 490] width 591 height 914
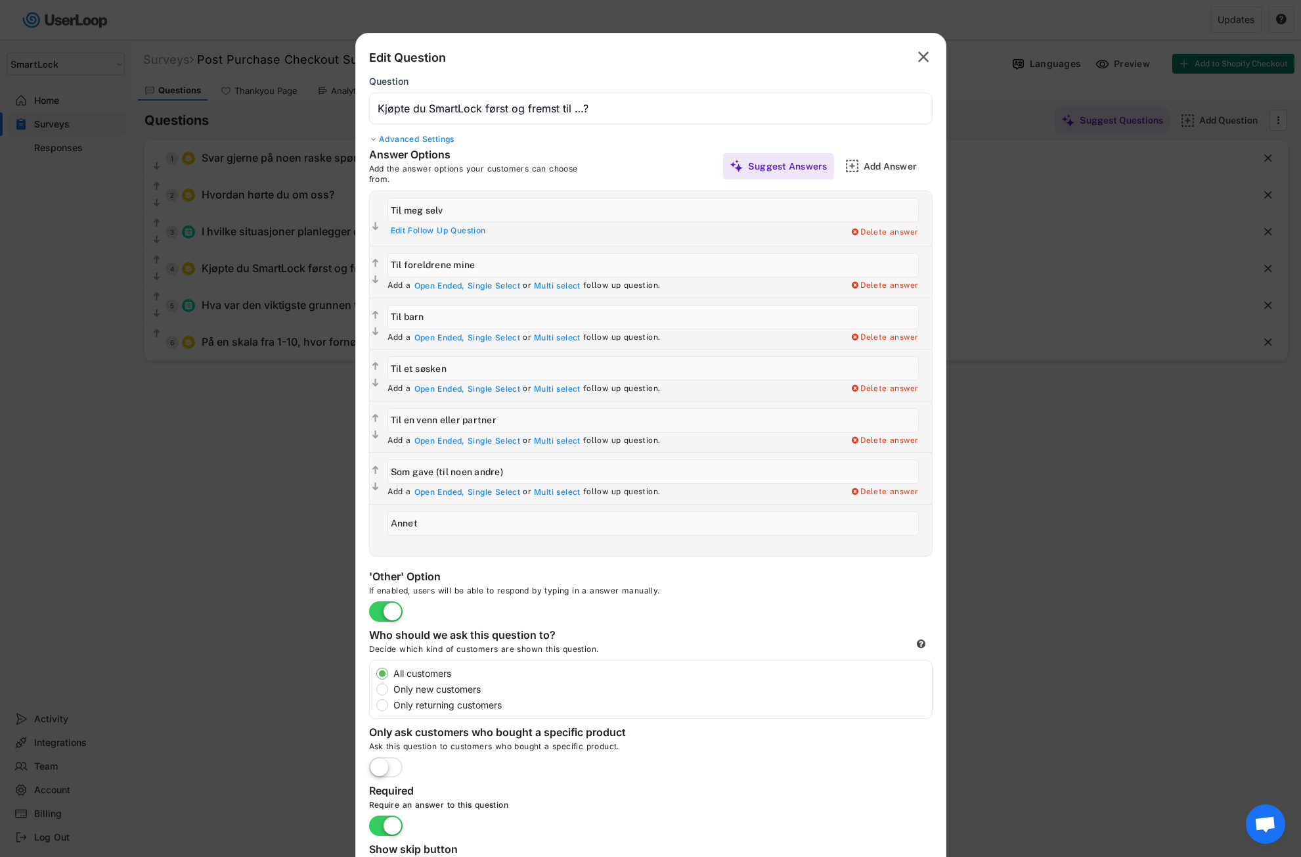
drag, startPoint x: 451, startPoint y: 210, endPoint x: 384, endPoint y: 206, distance: 67.1
click at [384, 206] on div "Edit Follow Up Question Add a Open Ended, Single Select or Multi select follow …" at bounding box center [656, 218] width 551 height 55
drag, startPoint x: 504, startPoint y: 263, endPoint x: 367, endPoint y: 258, distance: 136.7
click at [367, 258] on div "Answer Options Add the answer options your customers can choose from. Suggest A…" at bounding box center [651, 352] width 590 height 408
drag, startPoint x: 443, startPoint y: 321, endPoint x: 377, endPoint y: 320, distance: 65.7
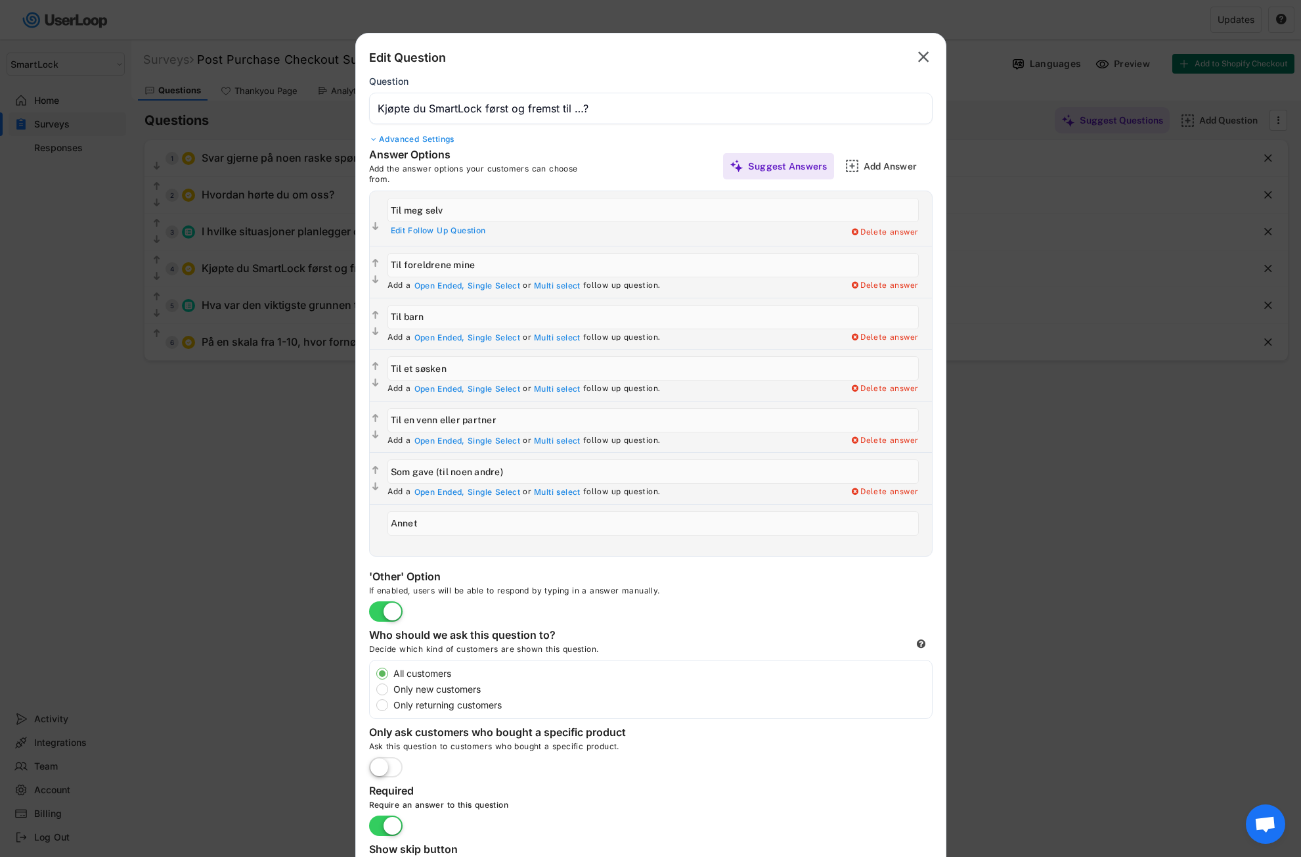
click at [376, 320] on div "  Add a Open Ended, Single Select or Multi select follow up question. Delete …" at bounding box center [651, 324] width 562 height 52
drag, startPoint x: 442, startPoint y: 366, endPoint x: 380, endPoint y: 355, distance: 62.8
click at [374, 354] on div "  Add a Open Ended, Single Select or Multi select follow up question. Delete …" at bounding box center [651, 375] width 562 height 52
drag, startPoint x: 515, startPoint y: 419, endPoint x: 378, endPoint y: 420, distance: 137.3
click at [362, 418] on div "Answer Options Add the answer options your customers can choose from. Suggest A…" at bounding box center [651, 352] width 590 height 408
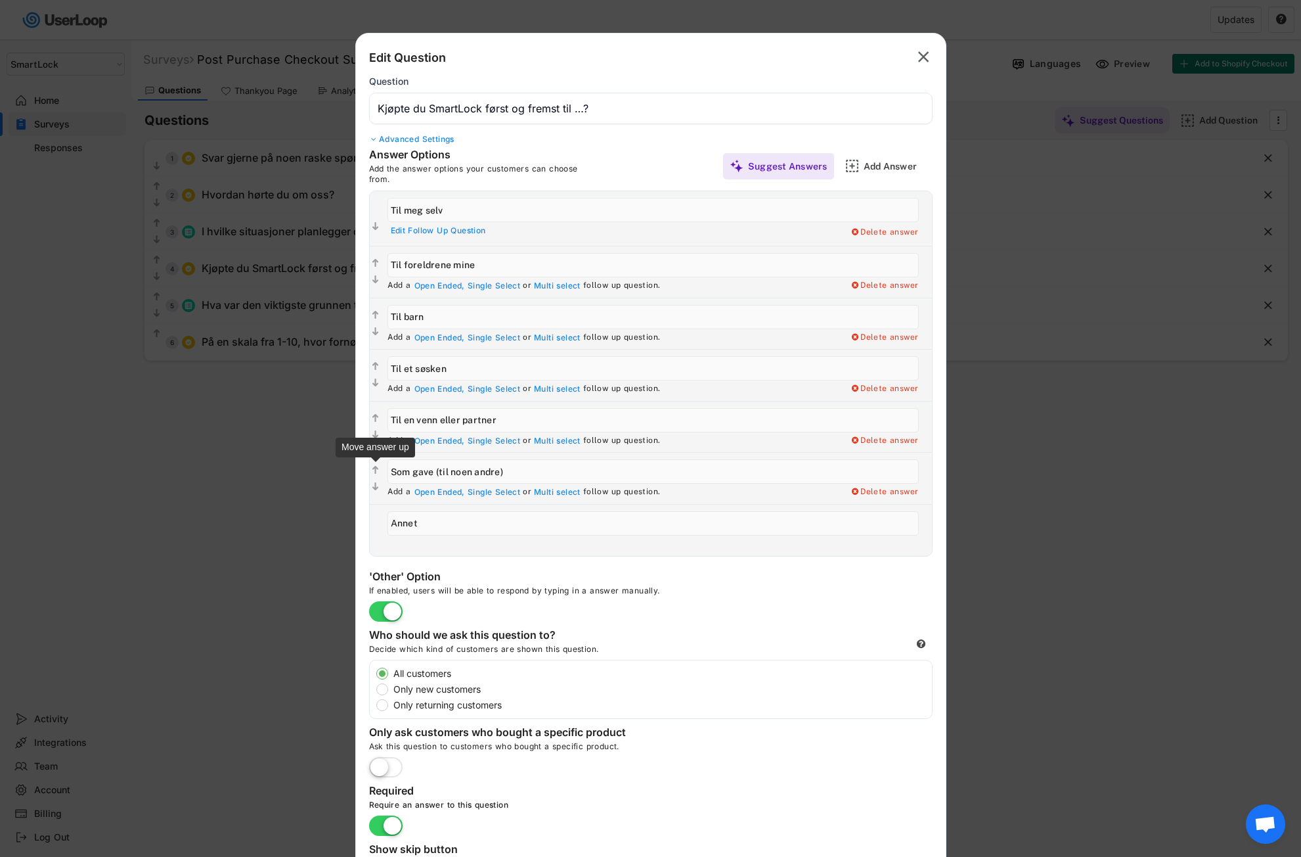
drag, startPoint x: 506, startPoint y: 472, endPoint x: 396, endPoint y: 467, distance: 110.5
click at [371, 468] on div "  Add a Open Ended, Single Select or Multi select follow up question. Delete …" at bounding box center [651, 478] width 562 height 52
drag, startPoint x: 404, startPoint y: 524, endPoint x: 387, endPoint y: 522, distance: 17.1
click at [384, 524] on div "Add a Open Ended, Single Select or Multi select follow up question. Delete answ…" at bounding box center [656, 530] width 551 height 51
click at [923, 65] on text "" at bounding box center [923, 56] width 11 height 19
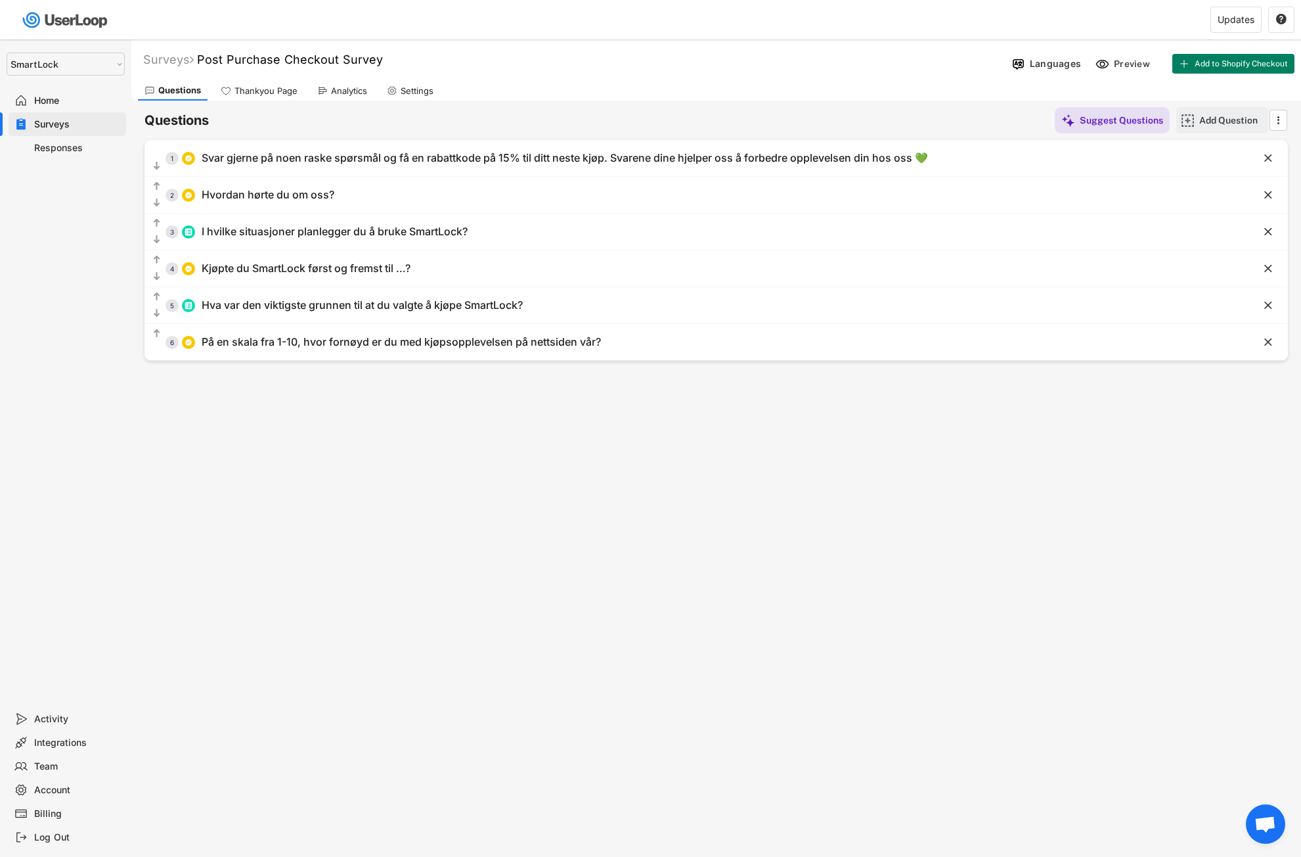
click at [1226, 118] on div "Add Question" at bounding box center [1233, 120] width 66 height 12
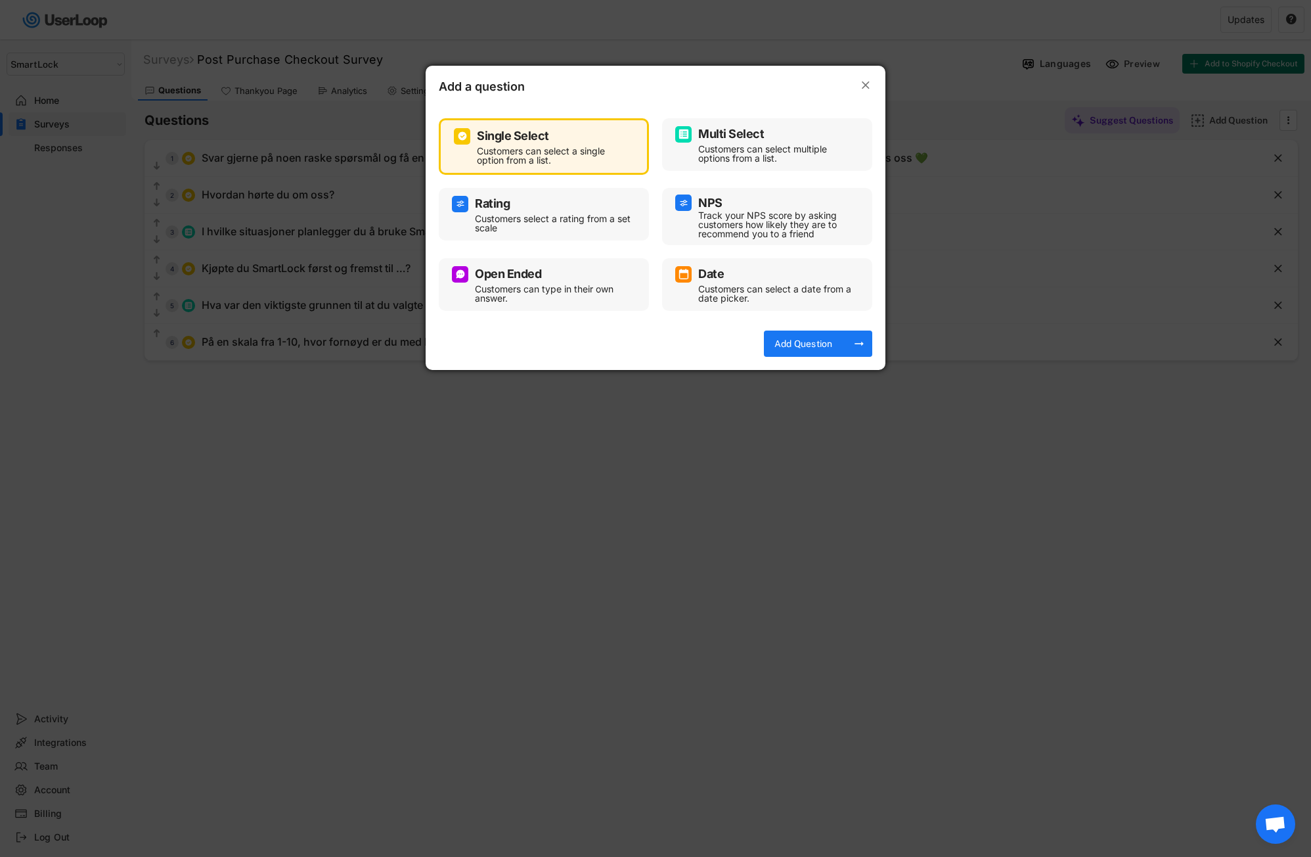
click at [706, 128] on div "Multi Select" at bounding box center [731, 134] width 66 height 12
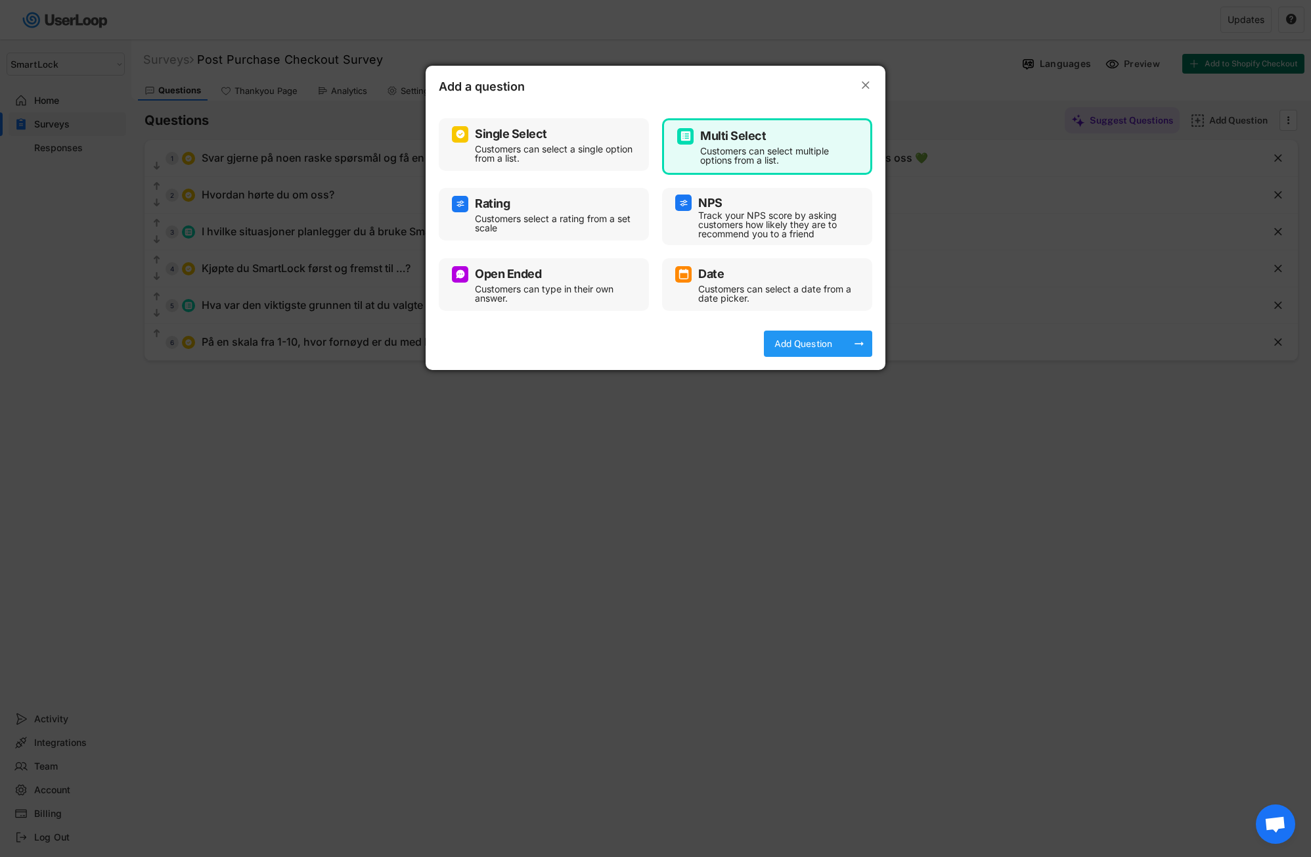
click at [836, 347] on div "Add Question" at bounding box center [804, 344] width 66 height 12
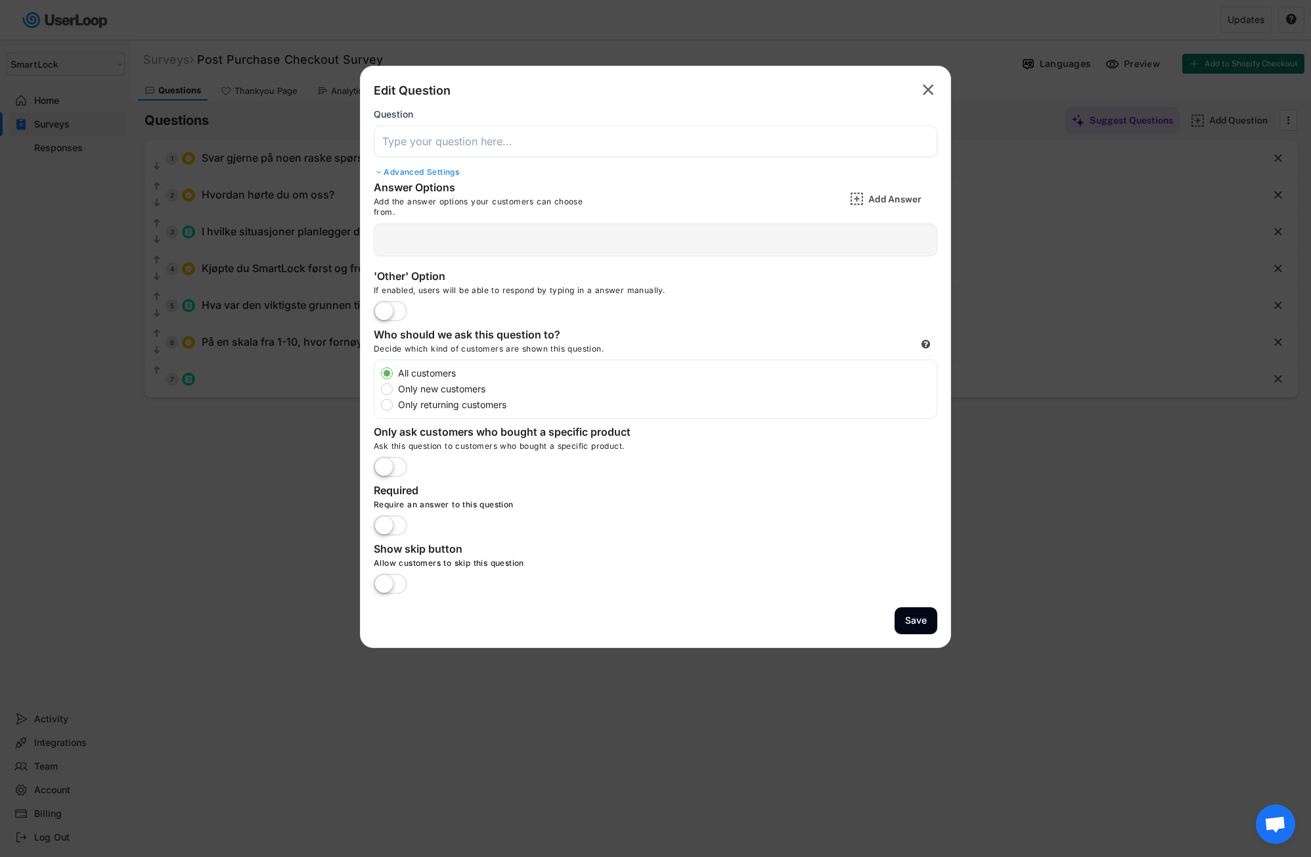
click at [397, 139] on input "input" at bounding box center [656, 141] width 564 height 32
paste input "Kjøpte du SmartLock først og fremst til …?"
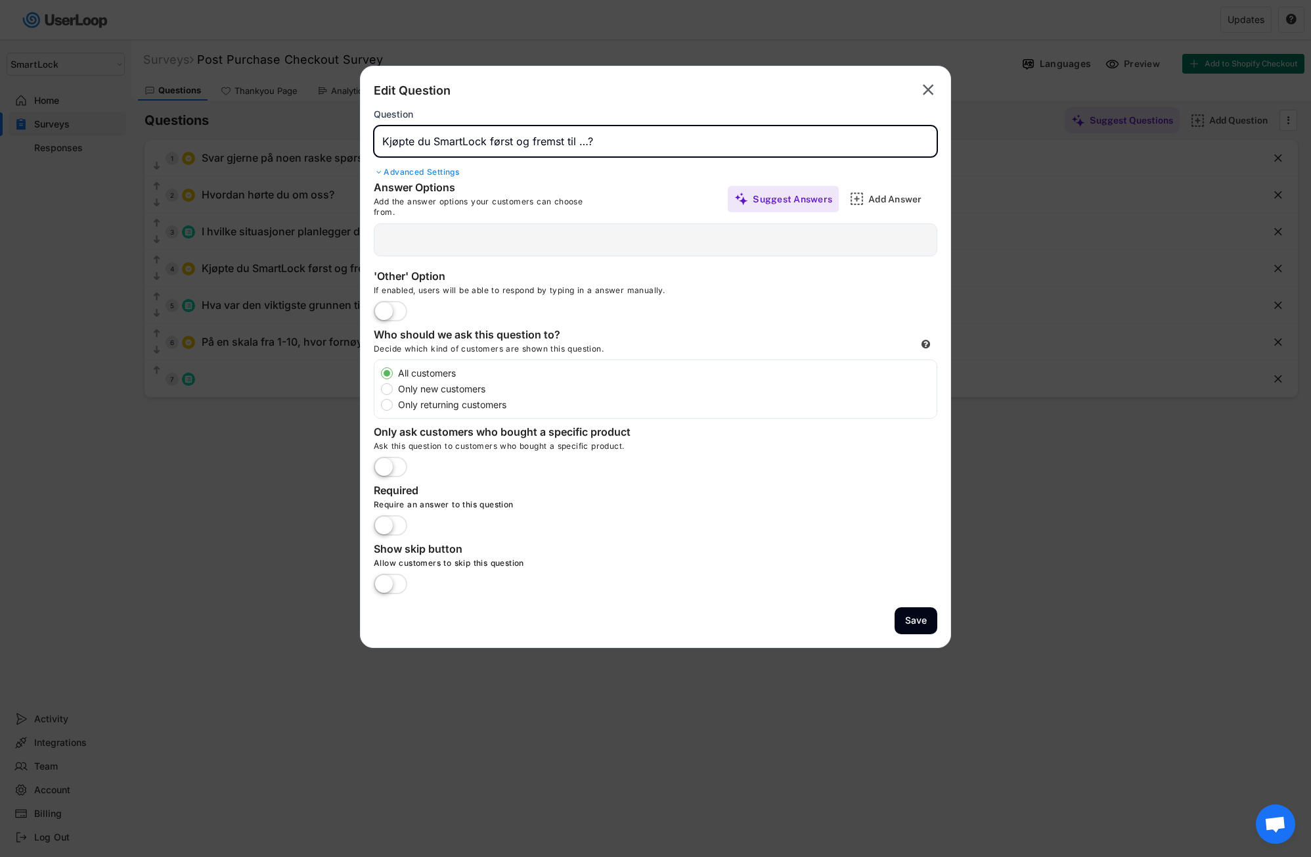
type input "Kjøpte du SmartLock først og fremst til …?"
click at [403, 169] on div "Advanced Settings" at bounding box center [656, 172] width 564 height 11
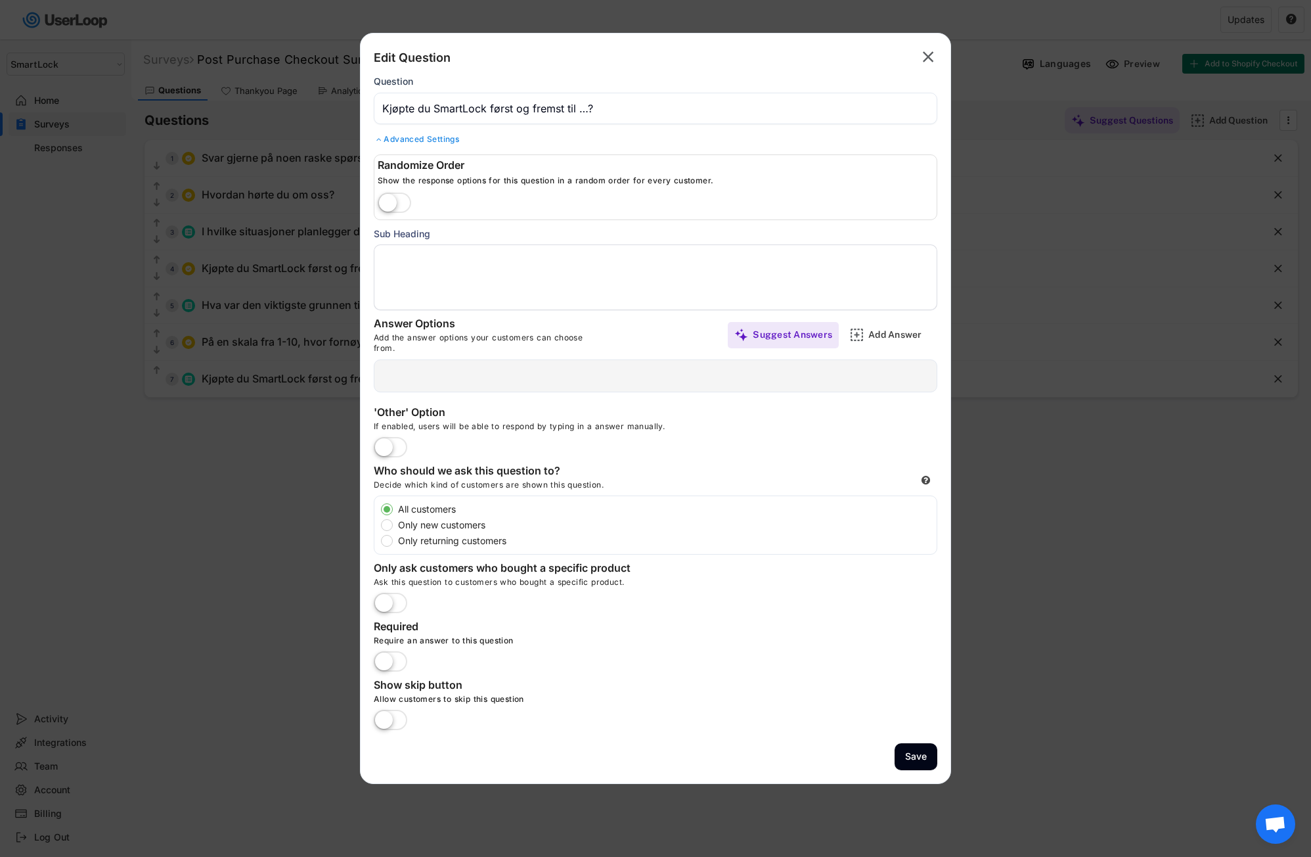
click at [388, 265] on textarea at bounding box center [656, 277] width 564 height 66
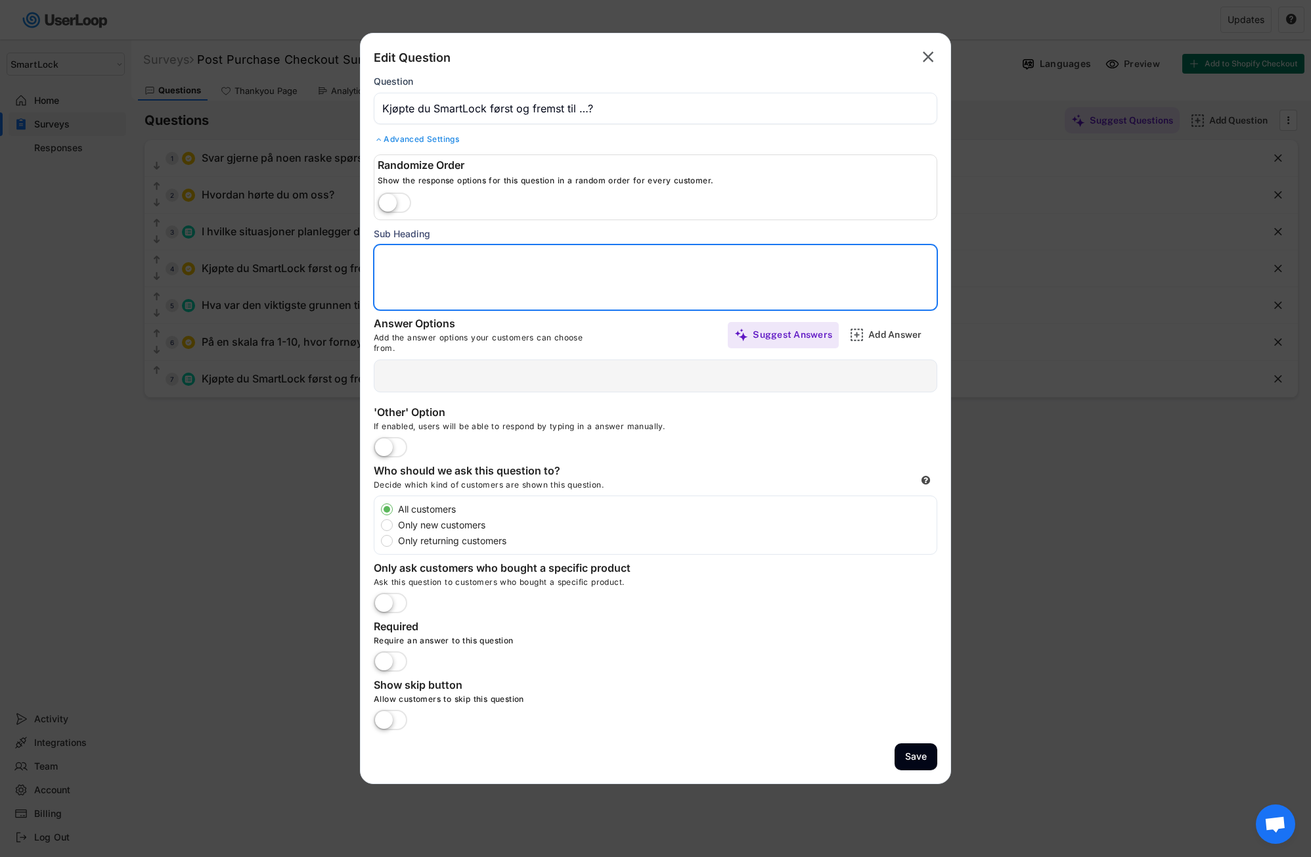
paste textarea "Du kan velge flere alternativer dersom mer enn ett passer."
type textarea "Du kan velge flere alternativer dersom mer enn ett passer."
click at [889, 331] on div "Add Answer" at bounding box center [901, 334] width 66 height 12
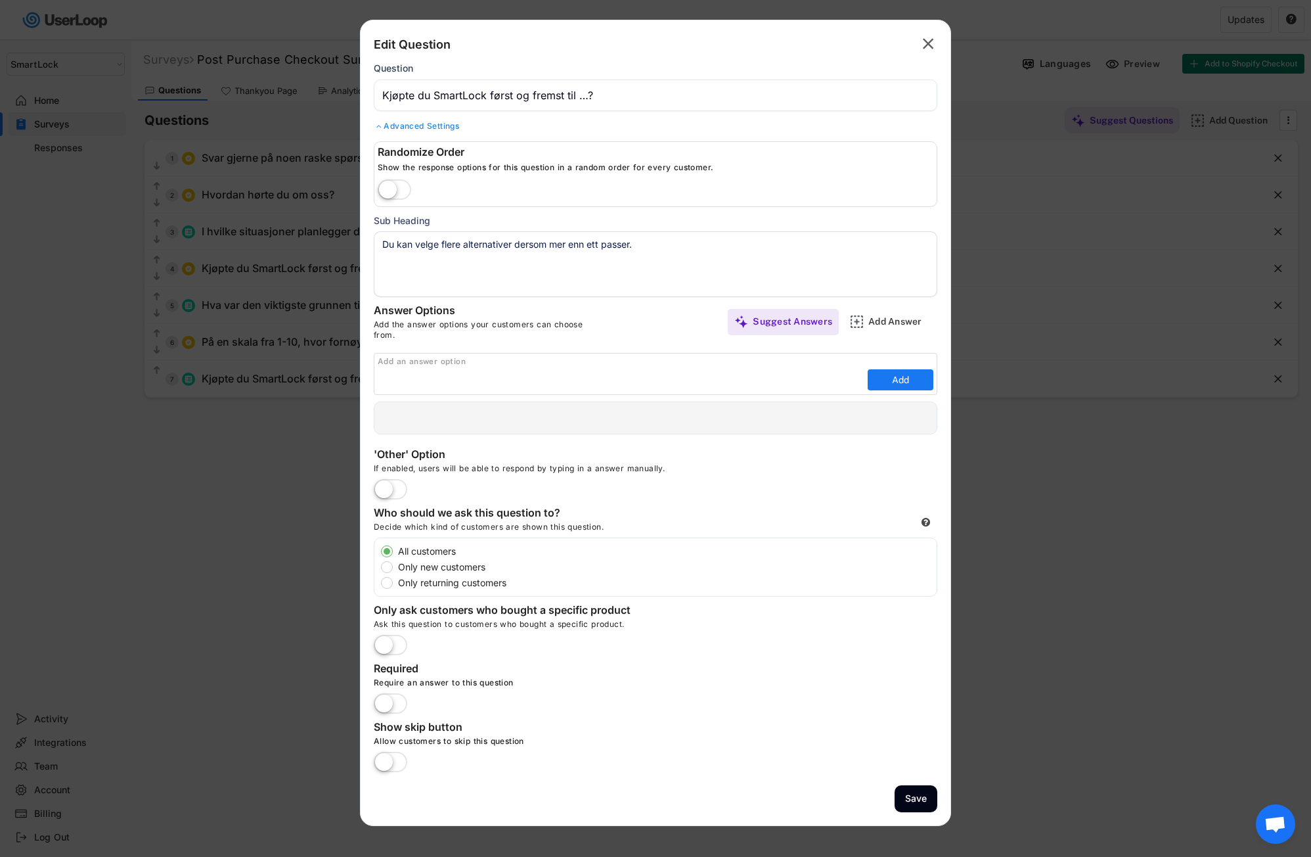
click at [388, 375] on input "input" at bounding box center [621, 380] width 487 height 20
paste input "Til meg selv"
type input "Til meg selv"
click at [897, 376] on button "Add" at bounding box center [901, 379] width 66 height 21
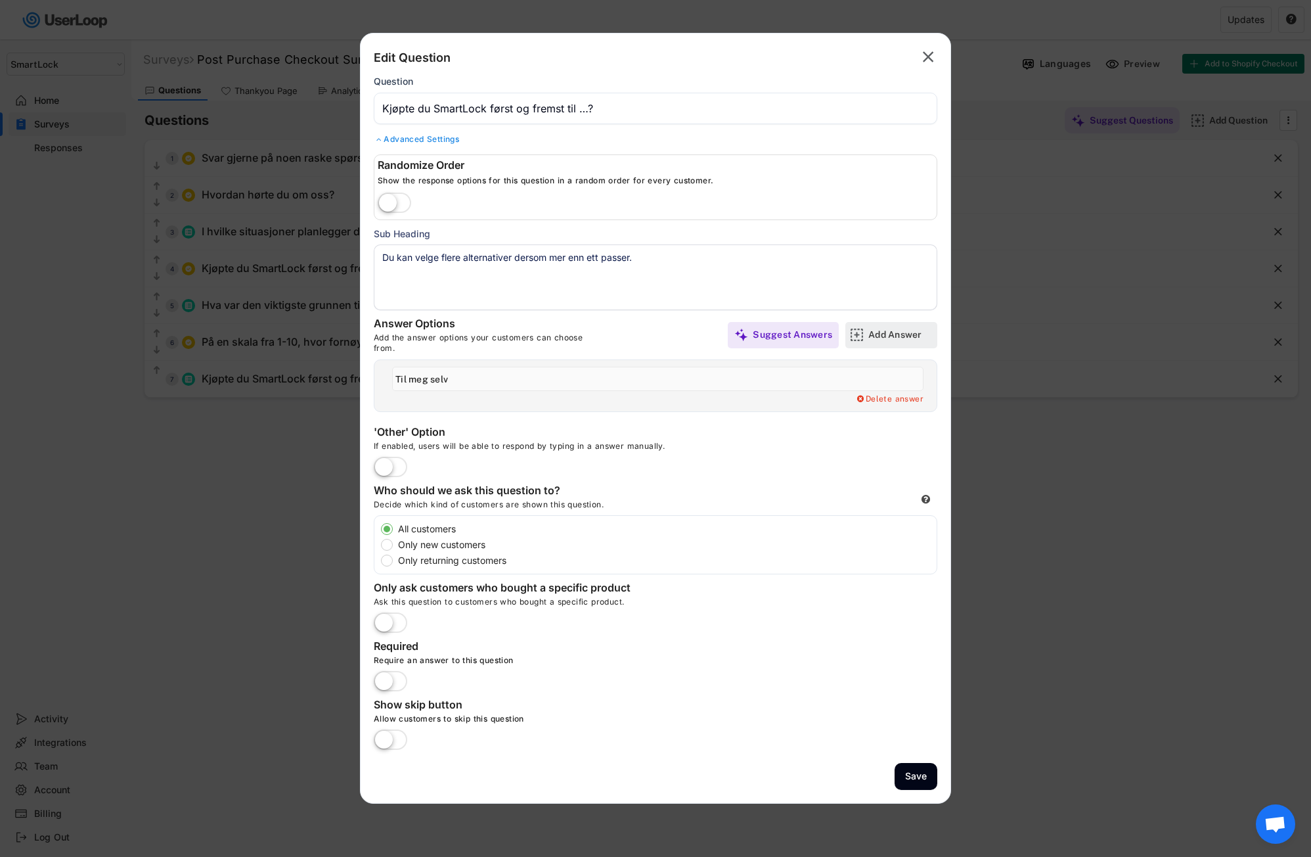
click at [888, 337] on div "Add Answer" at bounding box center [901, 334] width 66 height 12
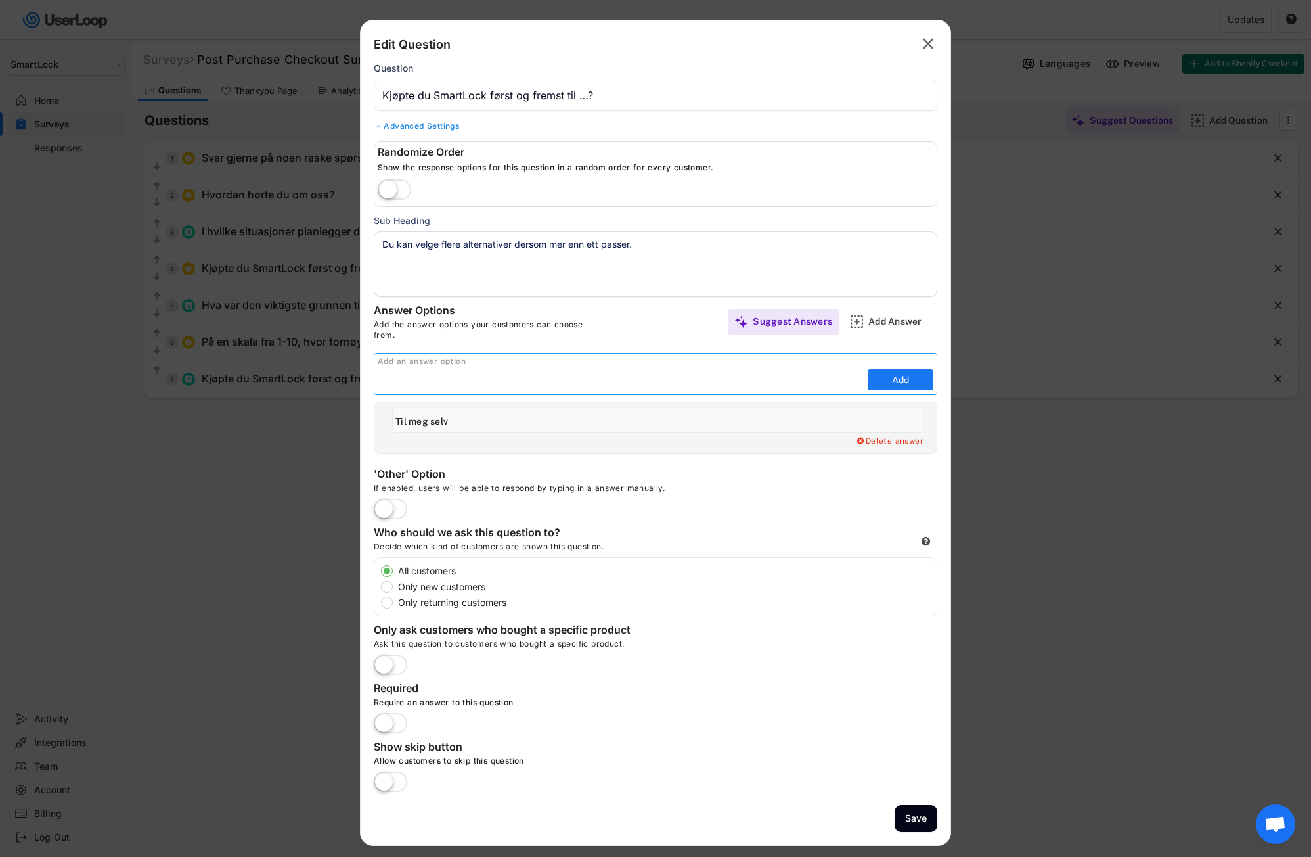
paste input "Til foreldrene mine"
type input "Til foreldrene mine"
click at [902, 380] on button "Add" at bounding box center [901, 379] width 66 height 21
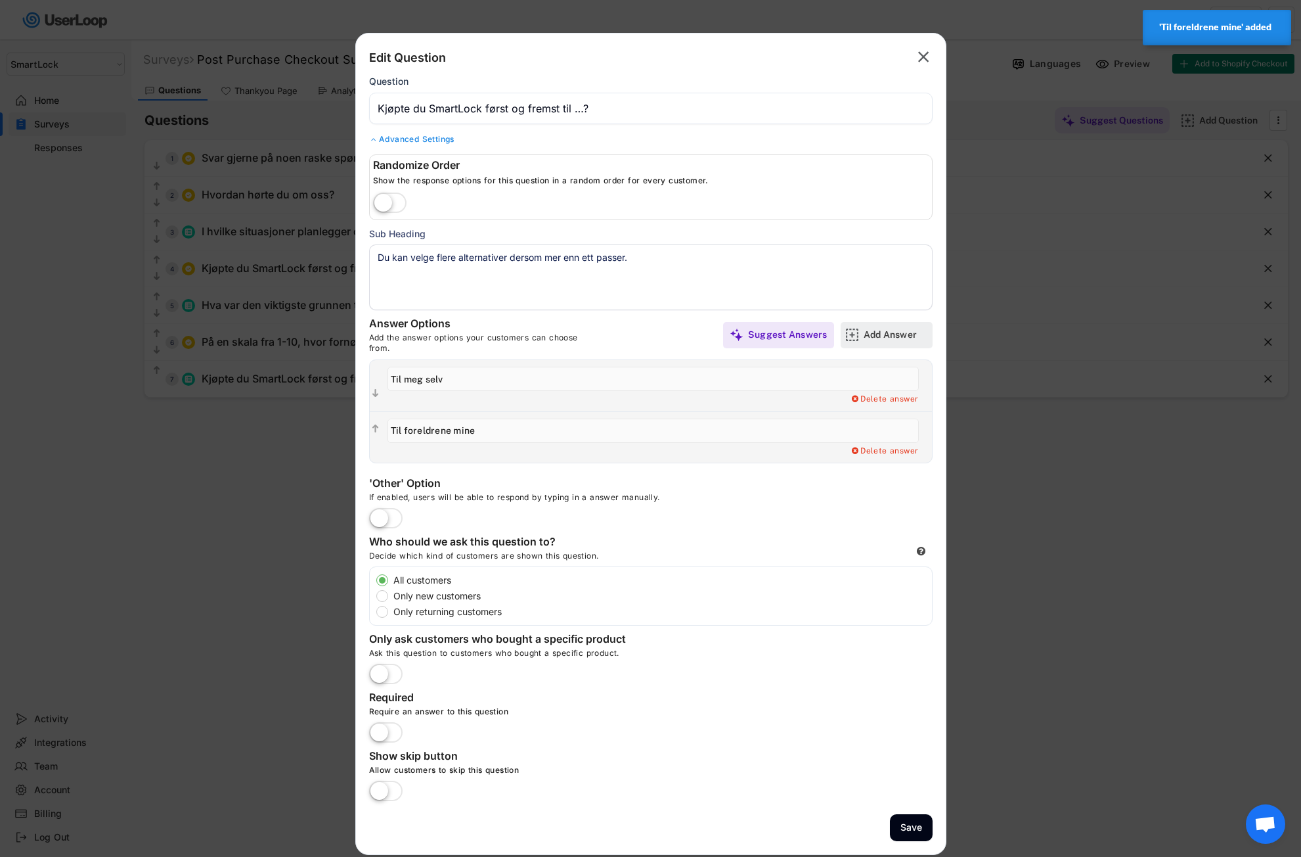
click at [887, 334] on div "Add Answer" at bounding box center [897, 334] width 66 height 12
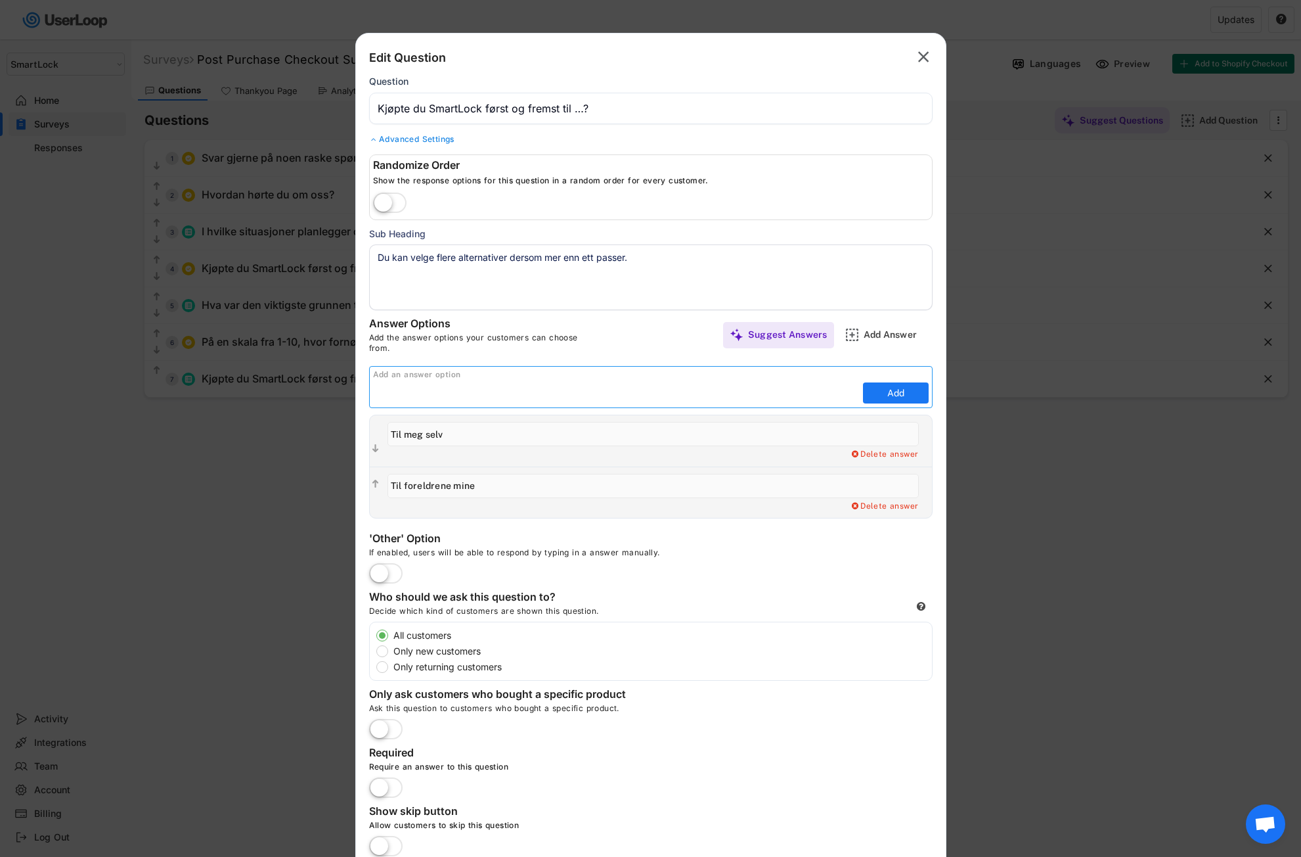
paste input "Til barn"
type input "Til barn"
click at [899, 389] on button "Add" at bounding box center [896, 392] width 66 height 21
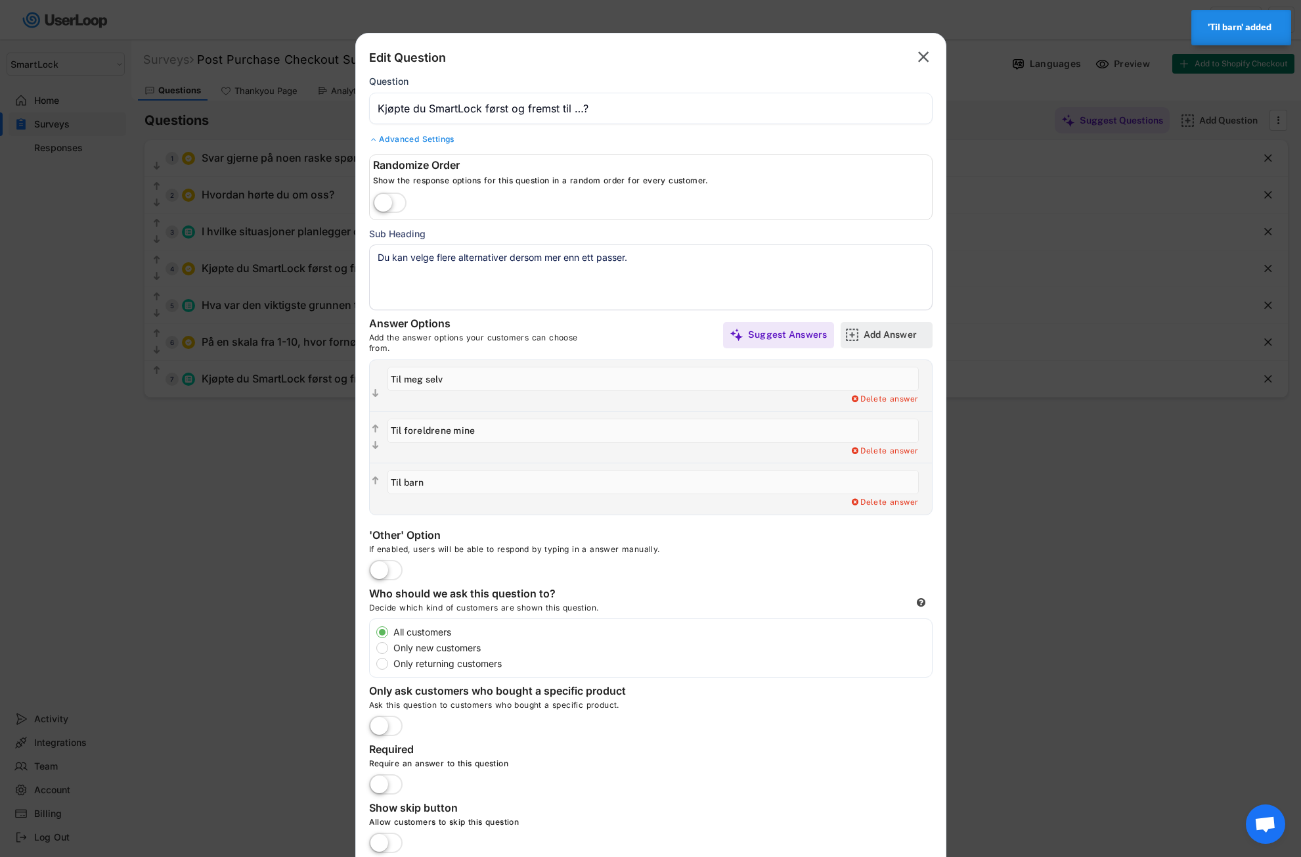
click at [902, 334] on div "Add Answer" at bounding box center [897, 334] width 66 height 12
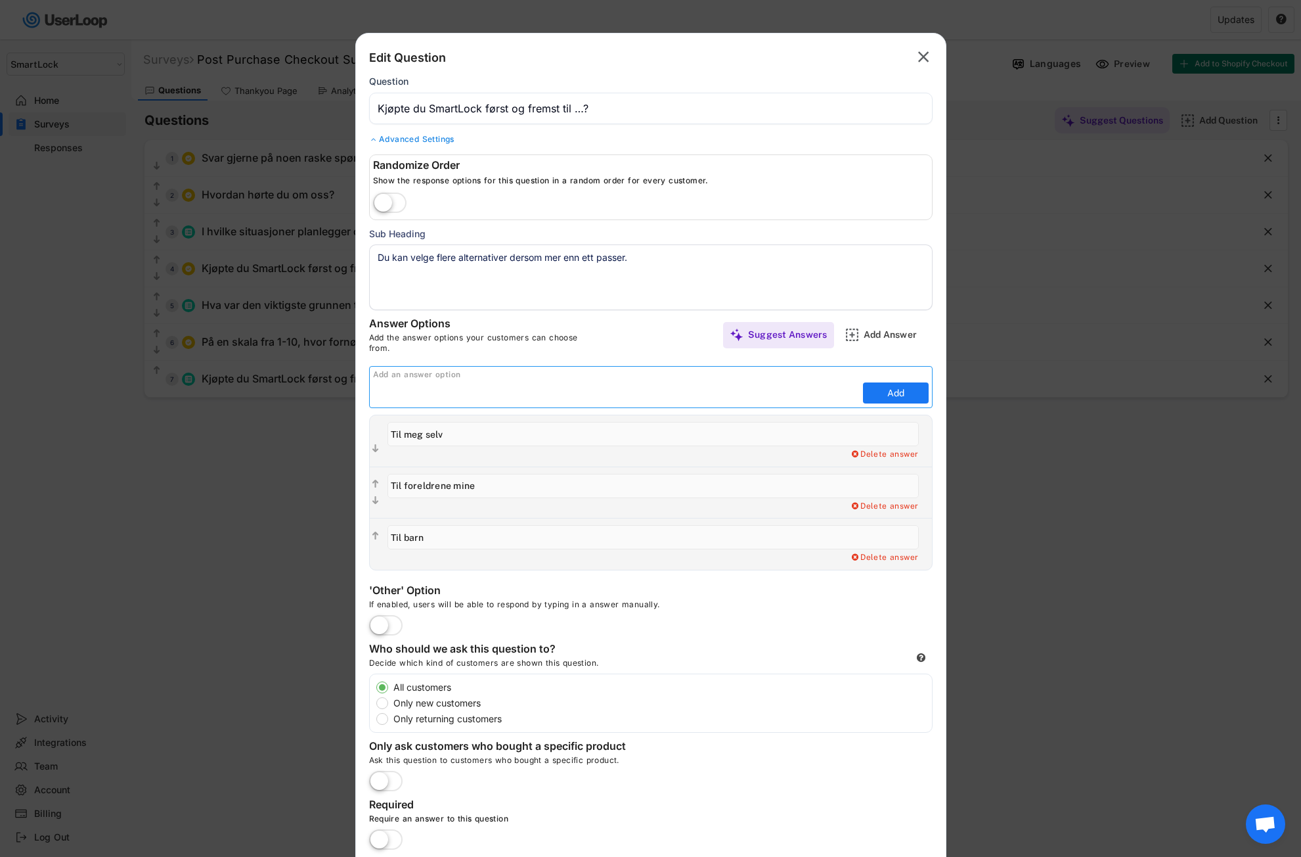
paste input "Til et søsken"
type input "Til et søsken"
click at [885, 401] on button "Add" at bounding box center [896, 392] width 66 height 21
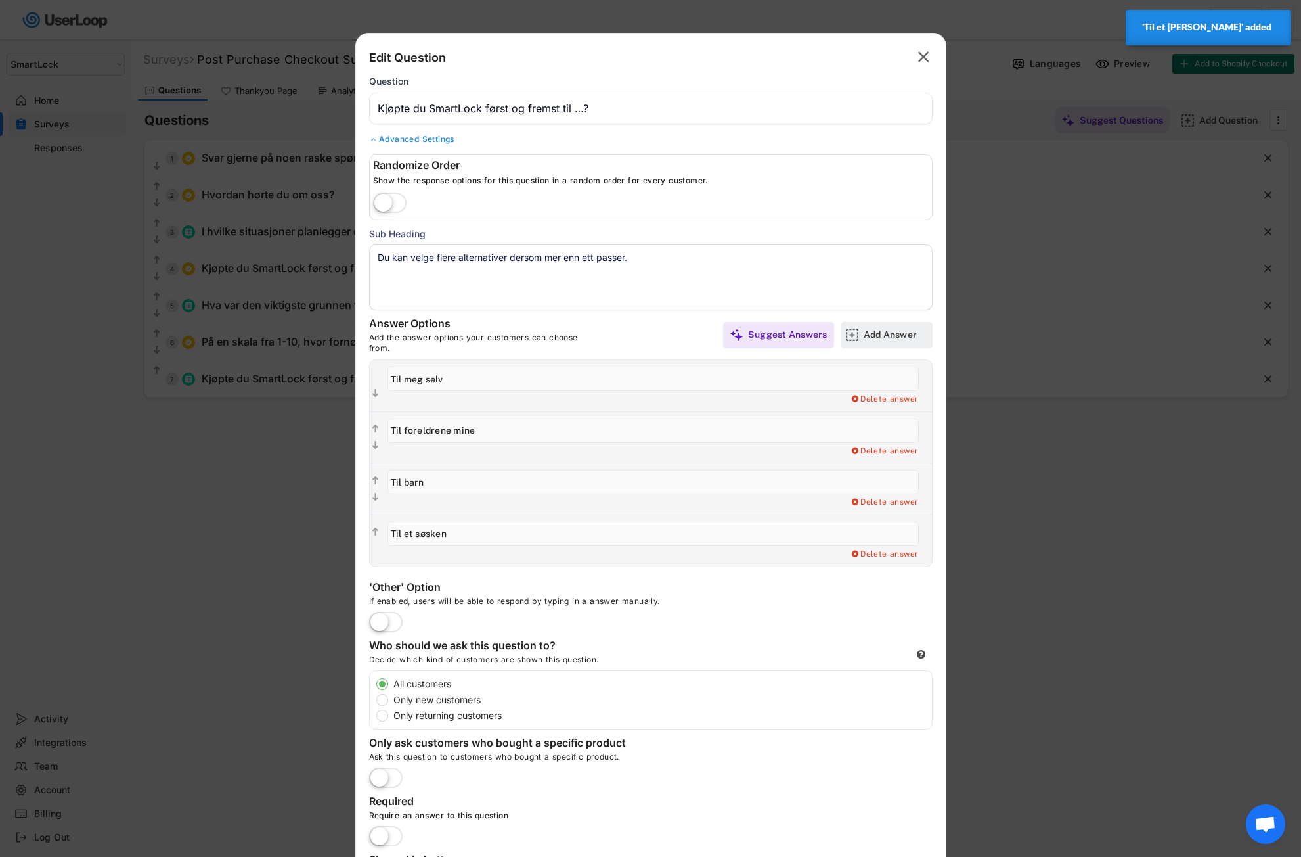
click at [889, 332] on div "Add Answer" at bounding box center [897, 334] width 66 height 12
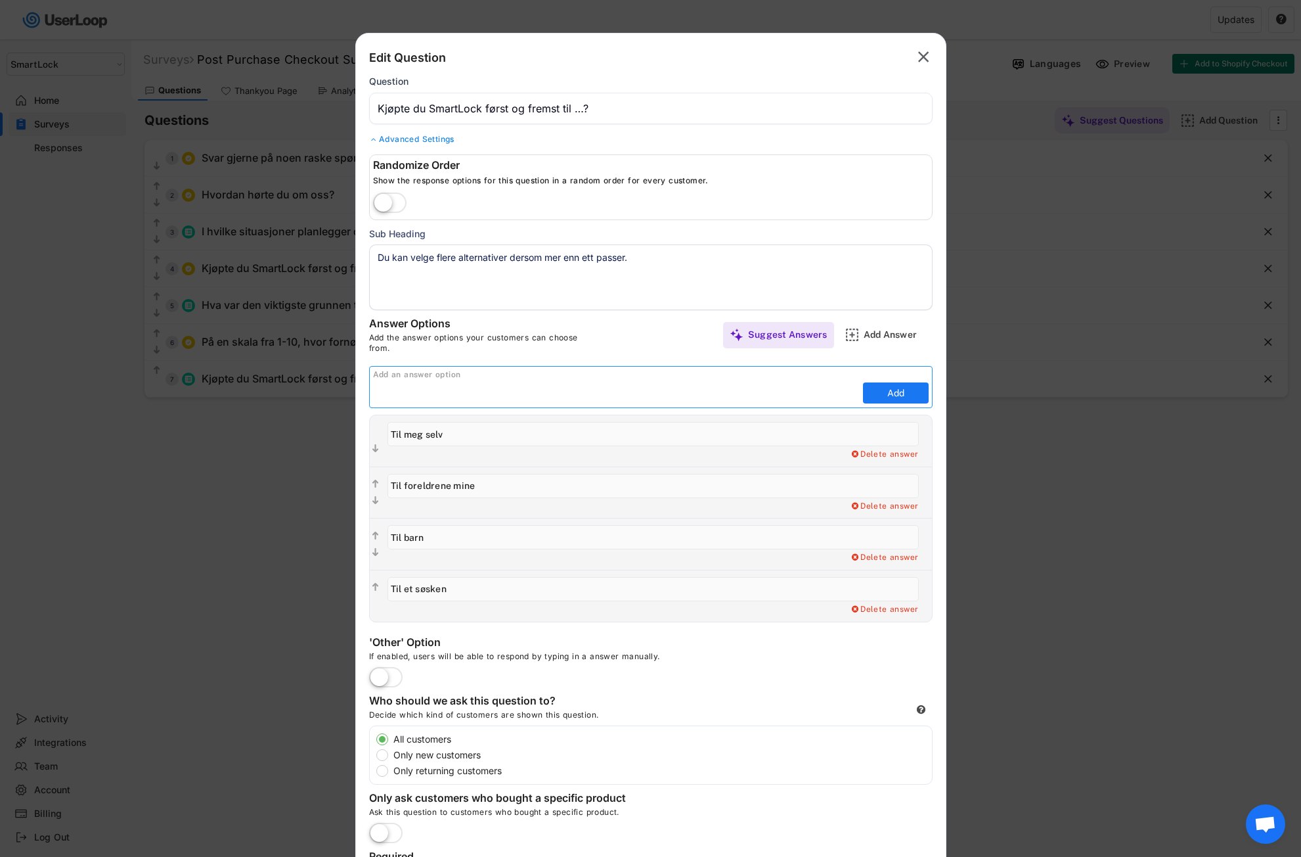
paste input "Til en venn eller partner"
type input "Til en venn eller partner"
click at [888, 395] on button "Add" at bounding box center [896, 392] width 66 height 21
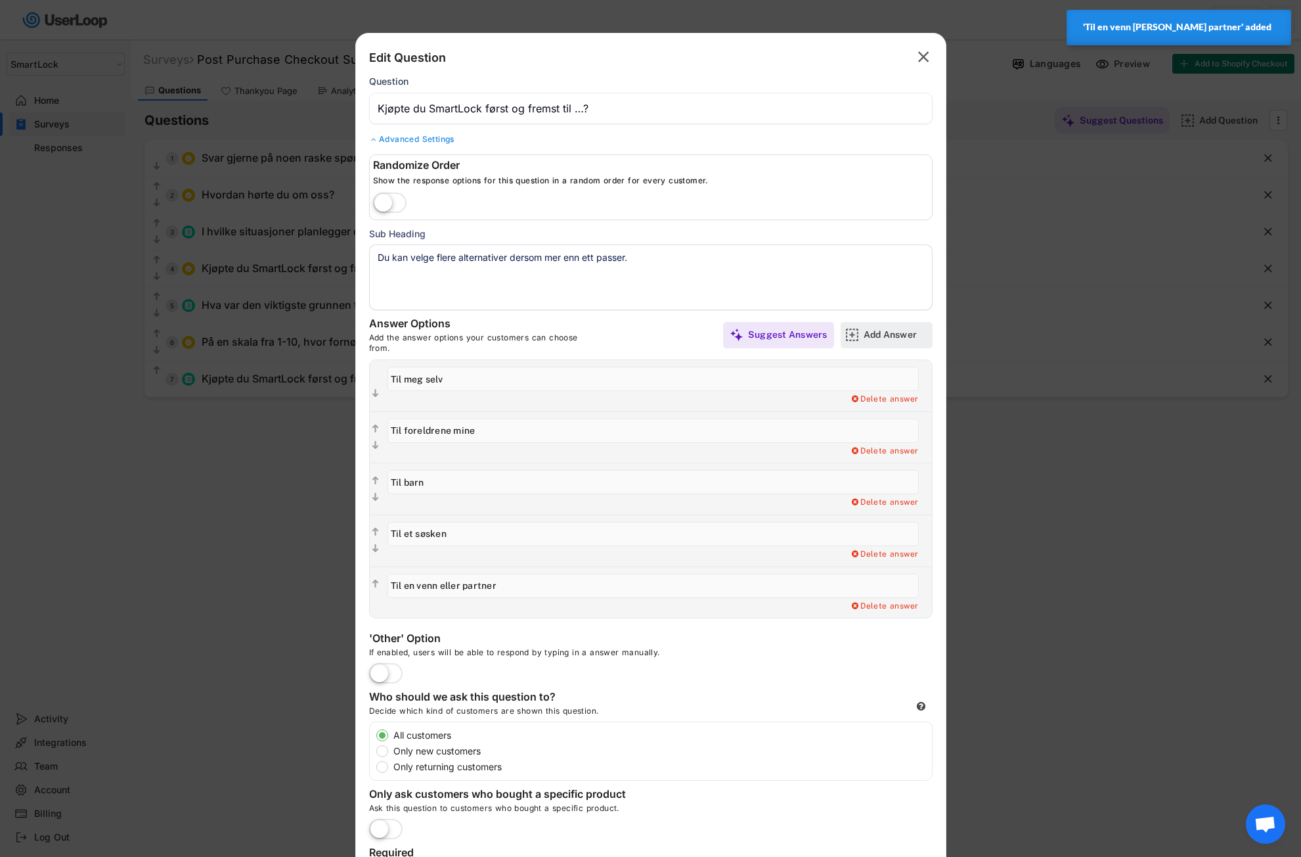
click at [906, 335] on div "Add Answer" at bounding box center [897, 334] width 66 height 12
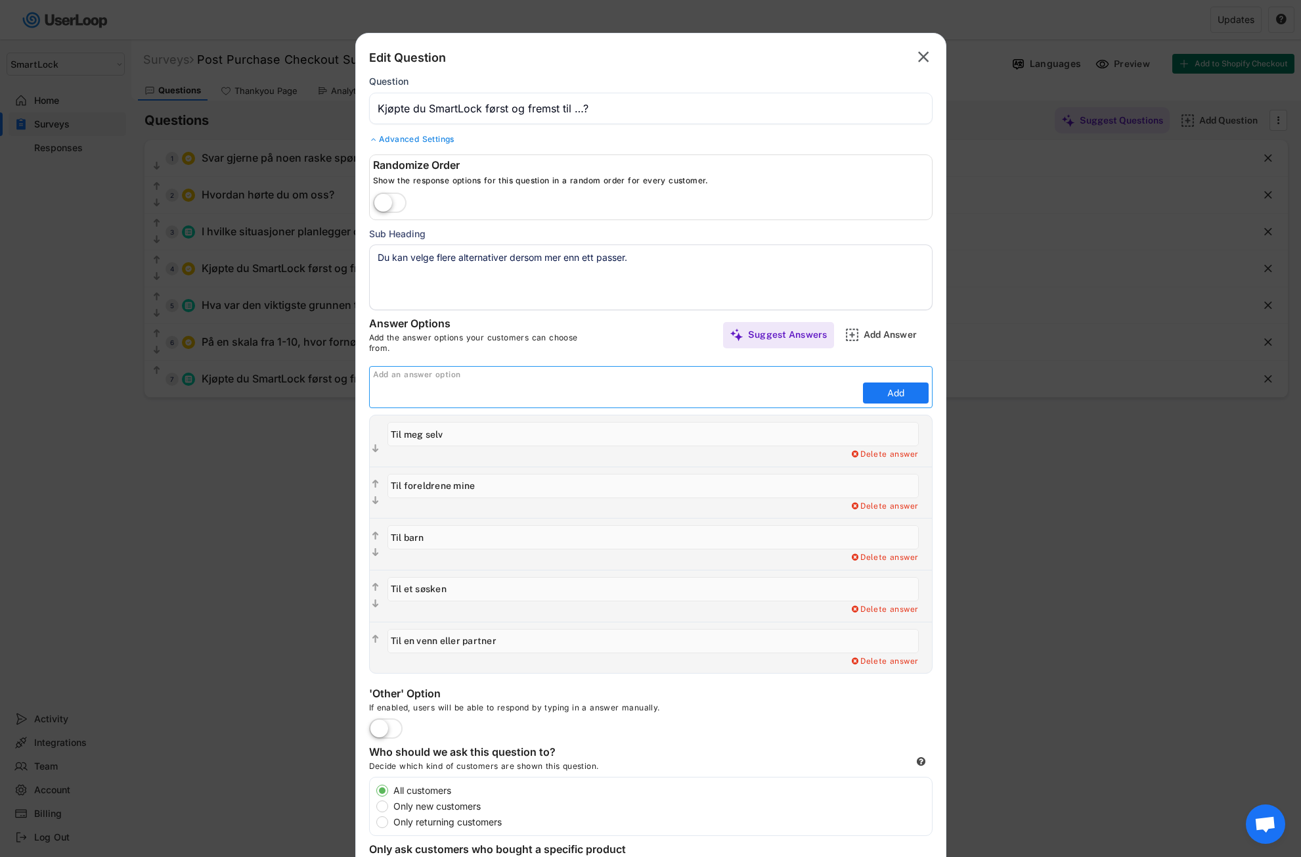
paste input "Som gave (til noen andre)"
type input "Som gave (til noen andre)"
click at [884, 391] on button "Add" at bounding box center [896, 392] width 66 height 21
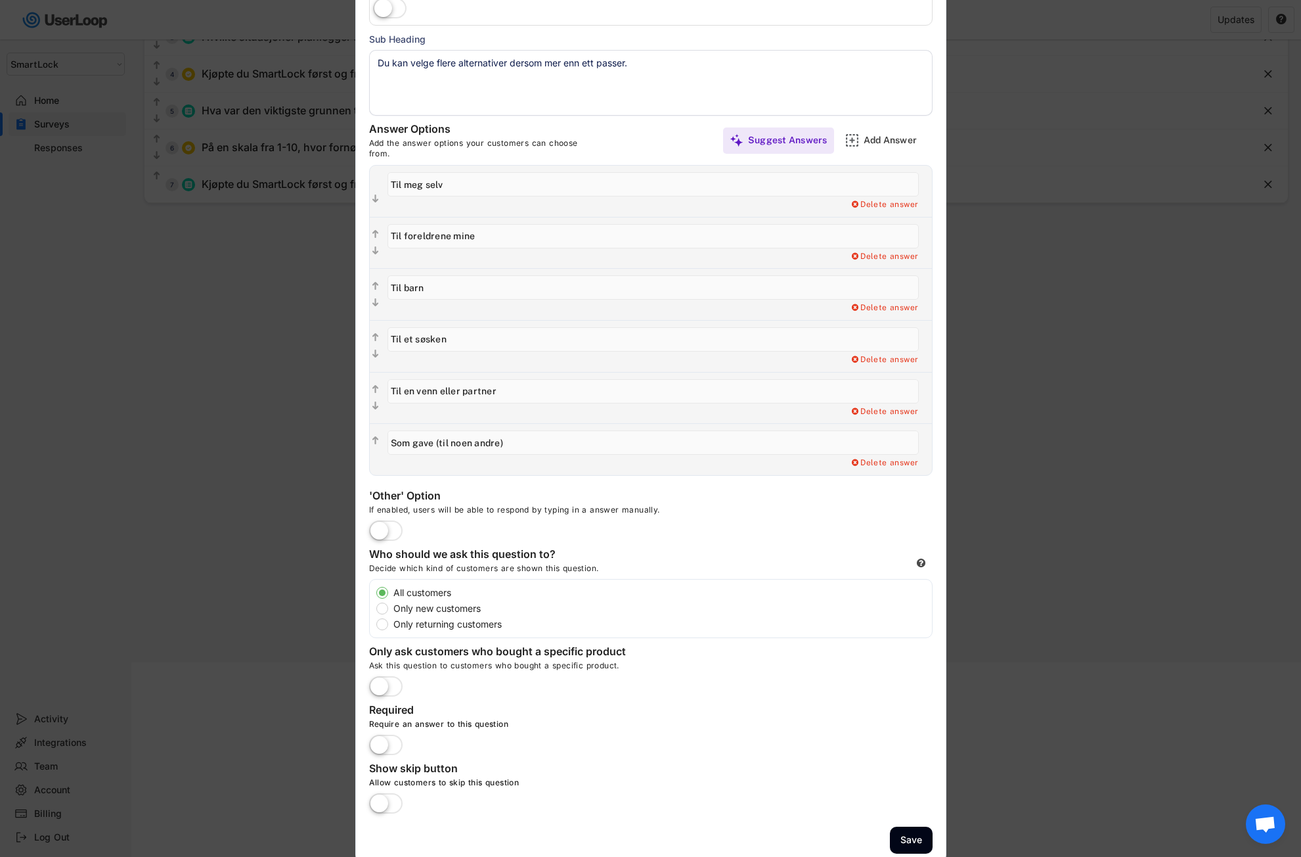
scroll to position [197, 0]
click at [379, 522] on label at bounding box center [386, 528] width 40 height 29
click at [0, 0] on input "checkbox" at bounding box center [0, 0] width 0 height 0
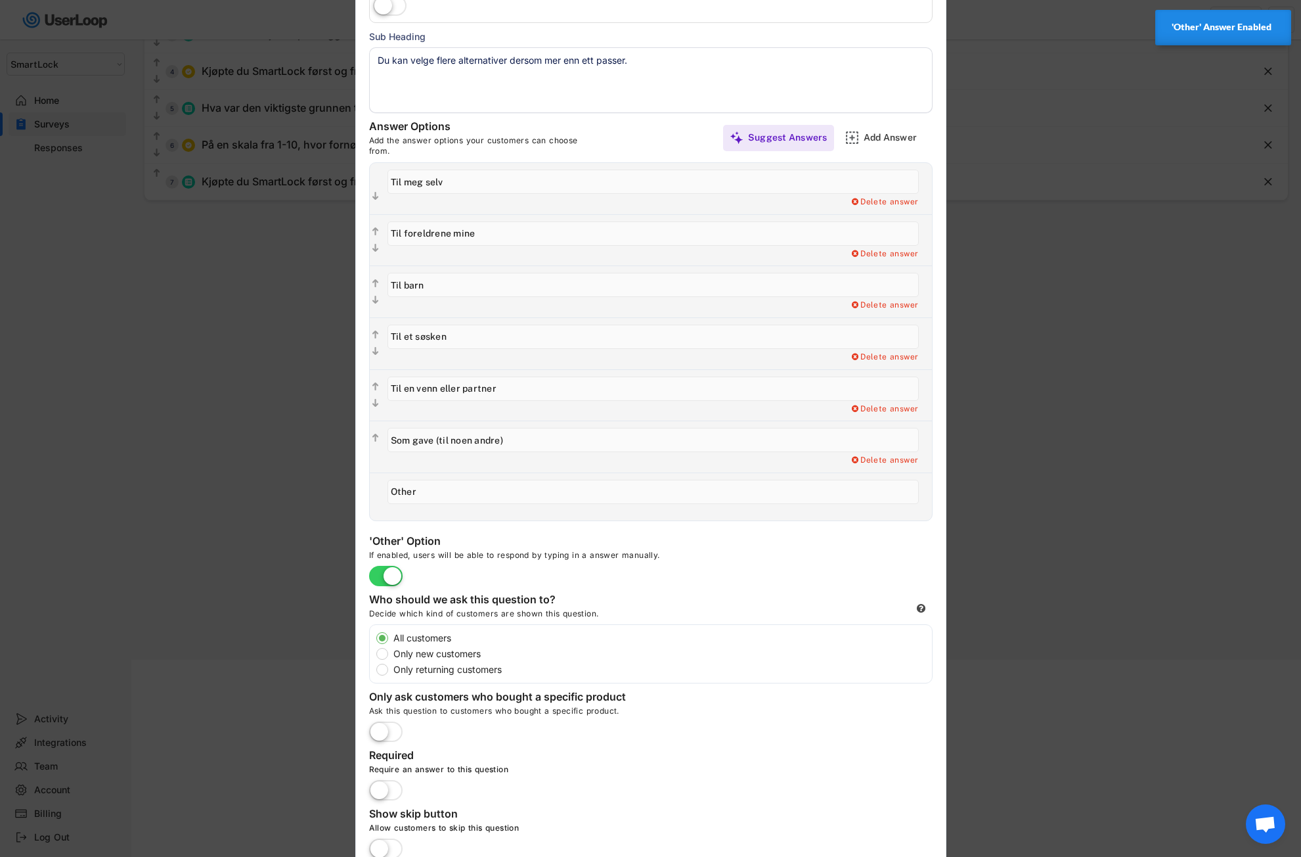
drag, startPoint x: 426, startPoint y: 488, endPoint x: 367, endPoint y: 487, distance: 59.1
click at [367, 487] on div "Answer Options Add the answer options your customers can choose from. Suggest A…" at bounding box center [651, 320] width 590 height 401
drag, startPoint x: 415, startPoint y: 487, endPoint x: 404, endPoint y: 487, distance: 11.2
paste input "Annet"
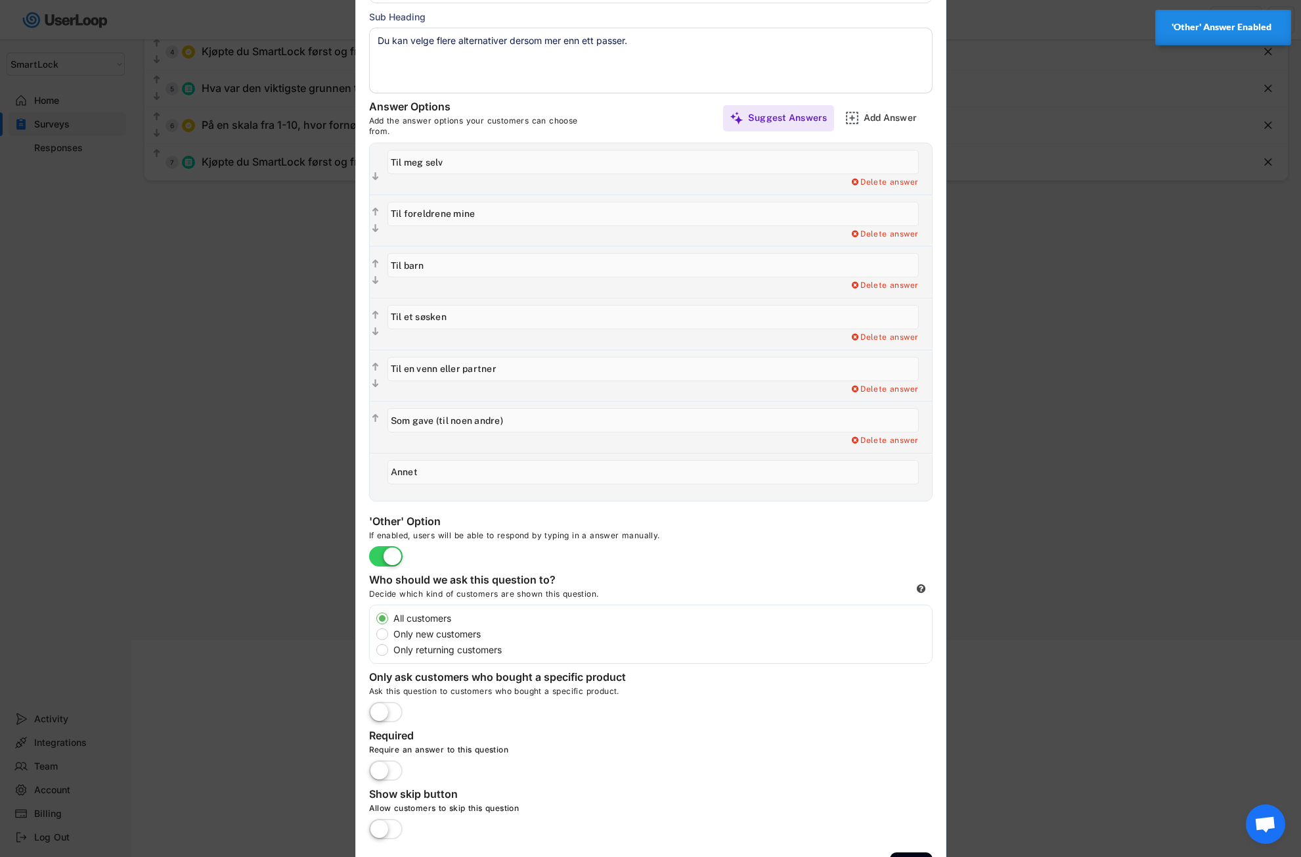
scroll to position [253, 0]
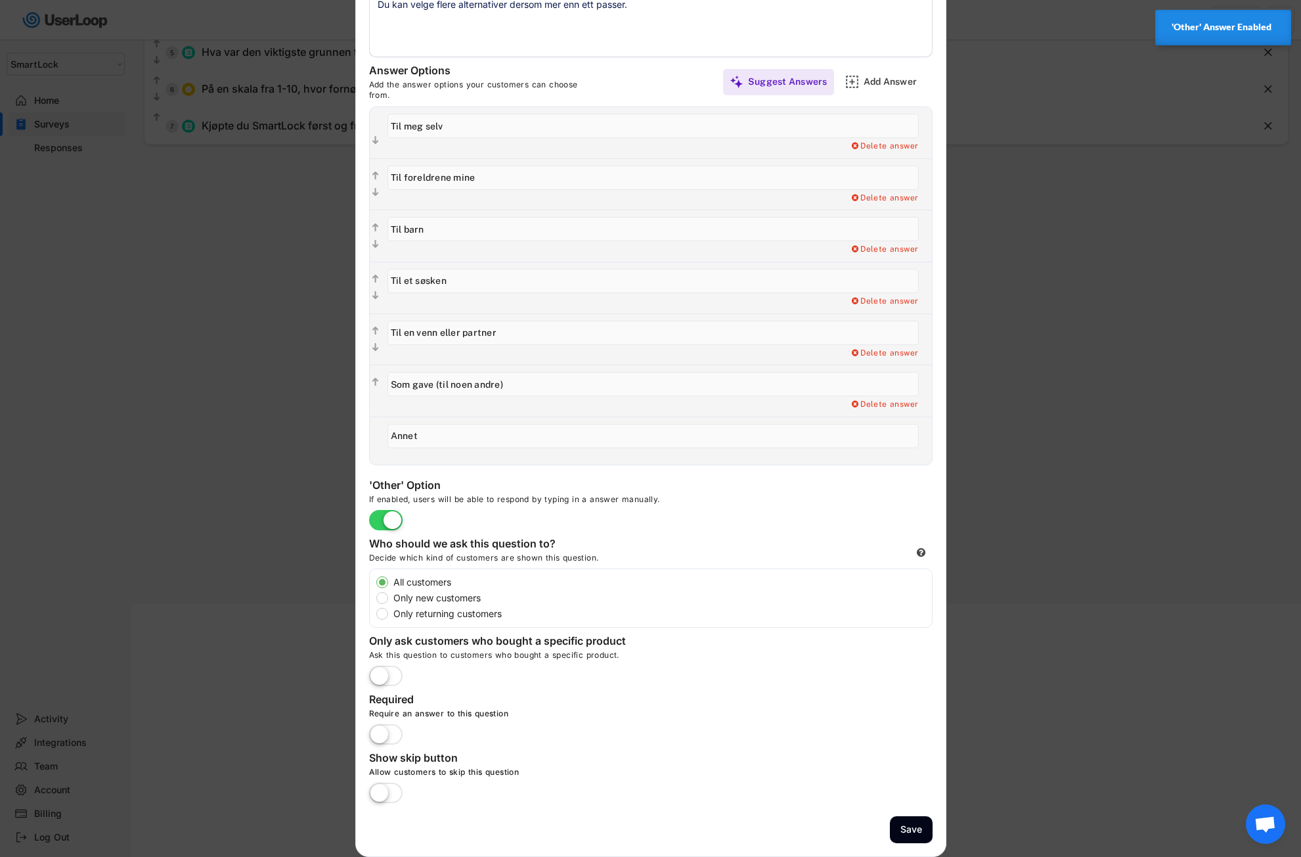
type input "Annet"
click at [382, 736] on label at bounding box center [386, 735] width 40 height 29
click at [0, 0] on input "checkbox" at bounding box center [0, 0] width 0 height 0
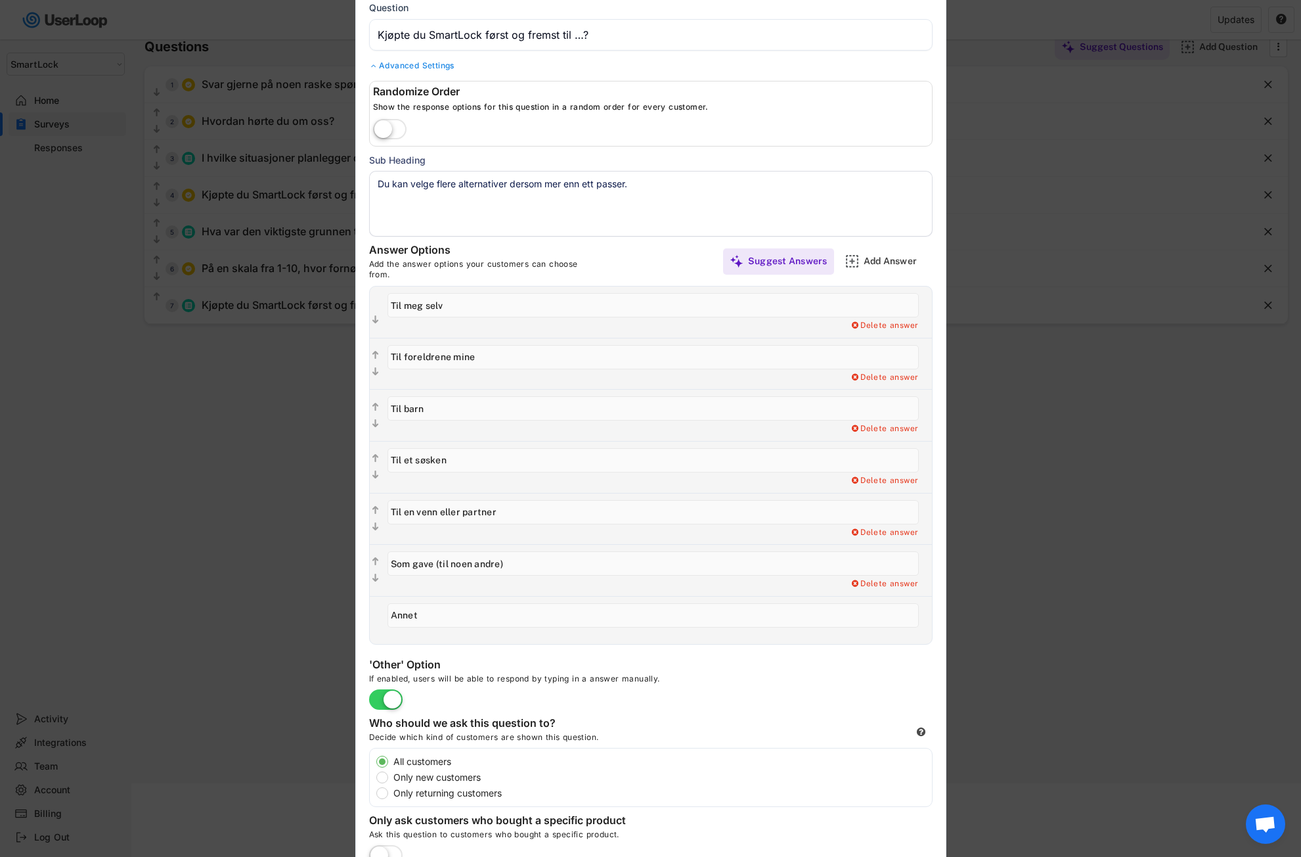
scroll to position [0, 0]
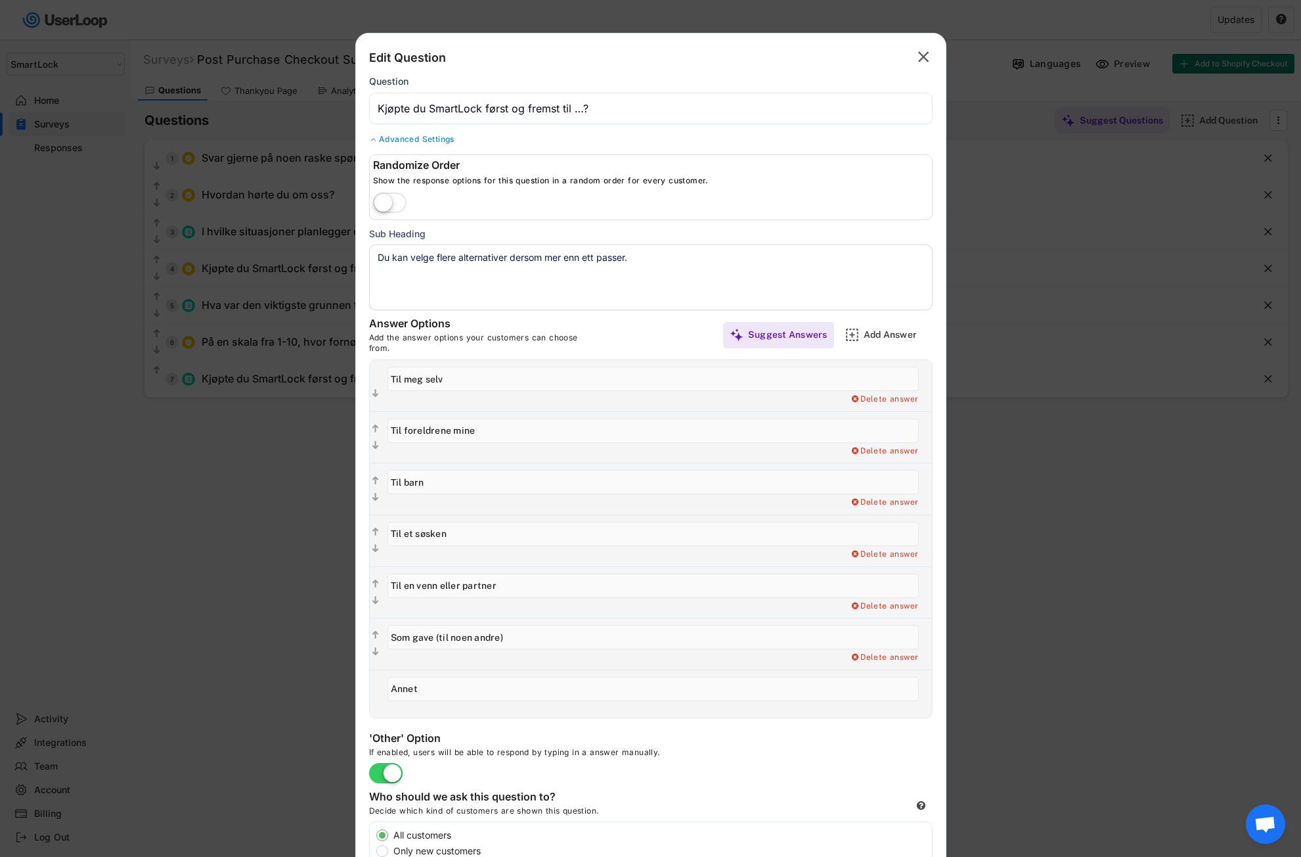
click at [573, 108] on input "input" at bounding box center [651, 109] width 564 height 32
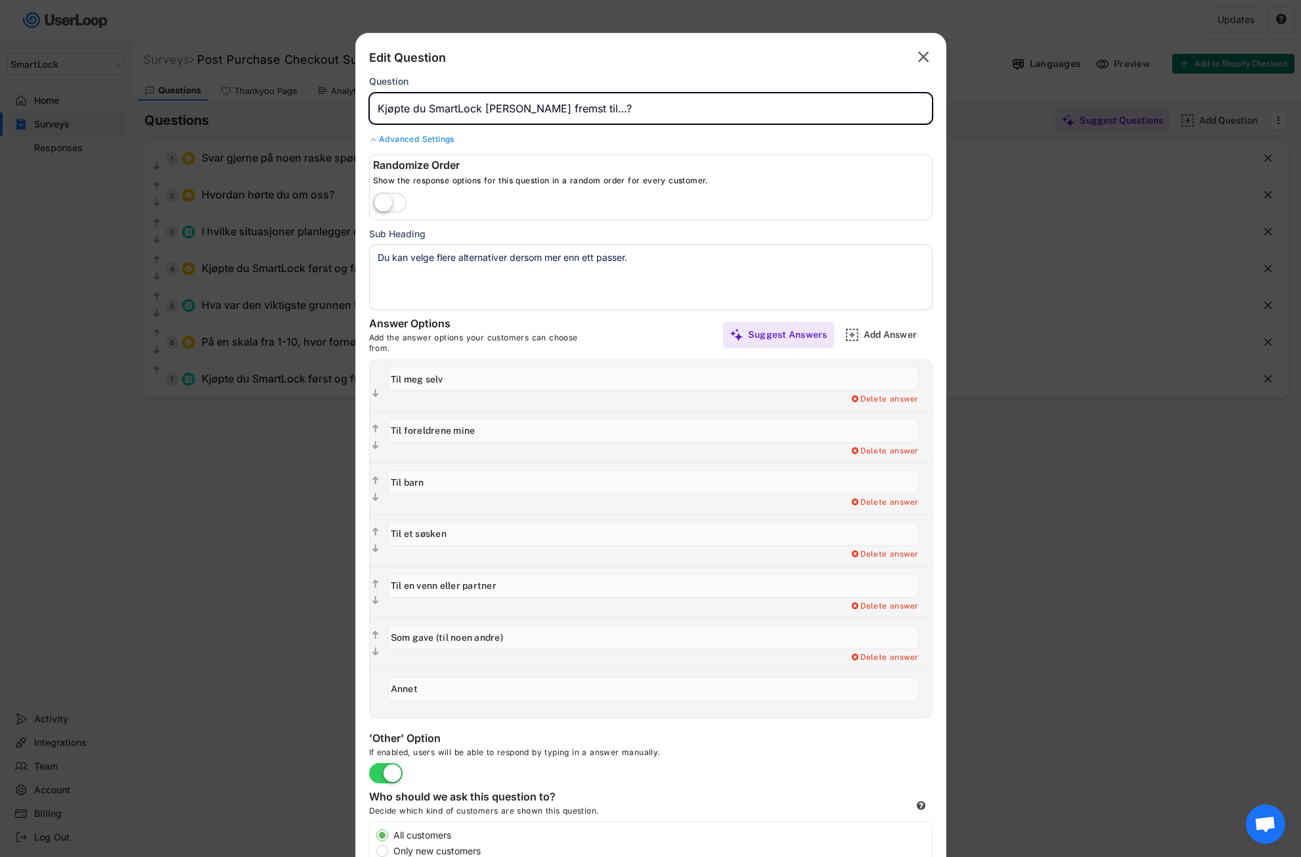
click at [624, 101] on input "input" at bounding box center [651, 109] width 564 height 32
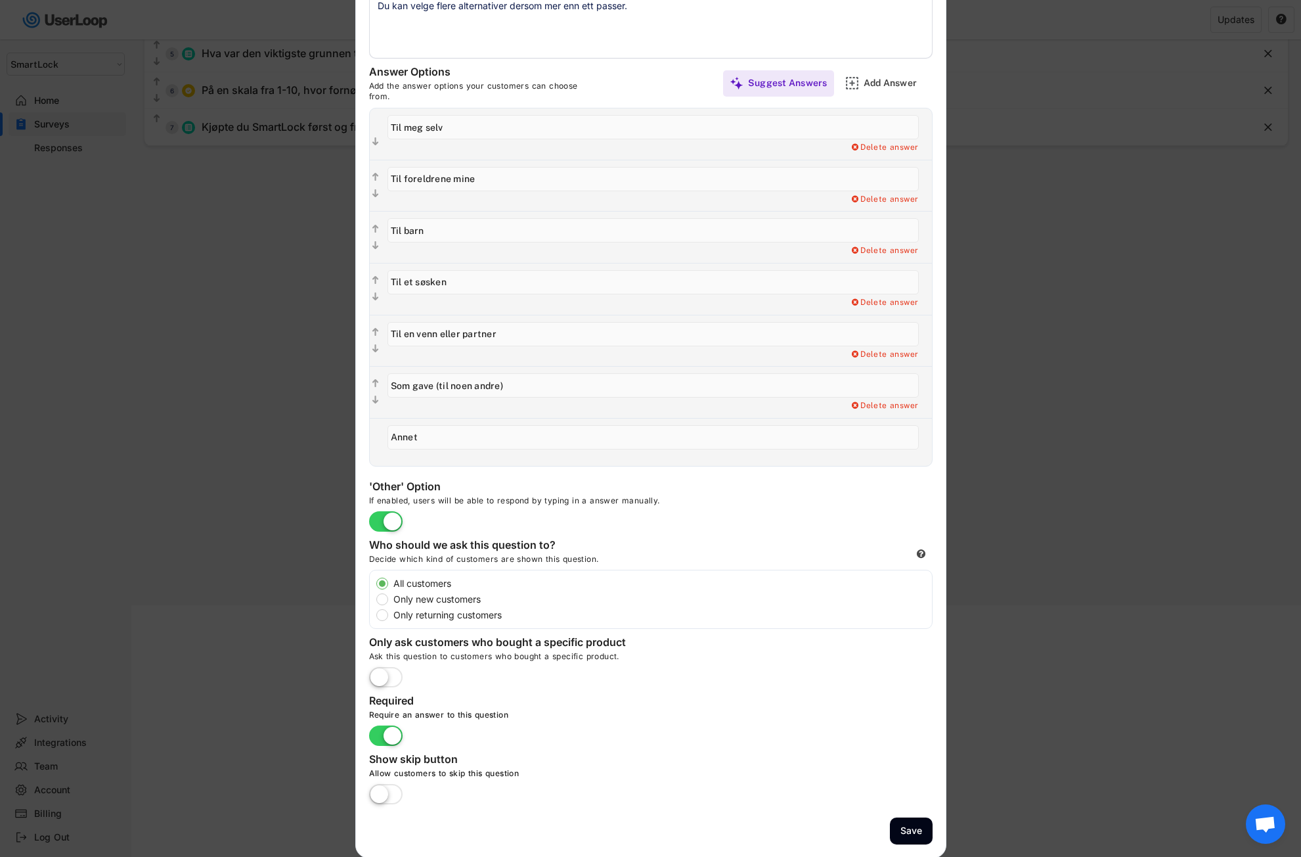
scroll to position [253, 0]
type input "Kjøpte du SmartLock først og fremst til…?"
click at [915, 836] on button "Save" at bounding box center [911, 829] width 43 height 27
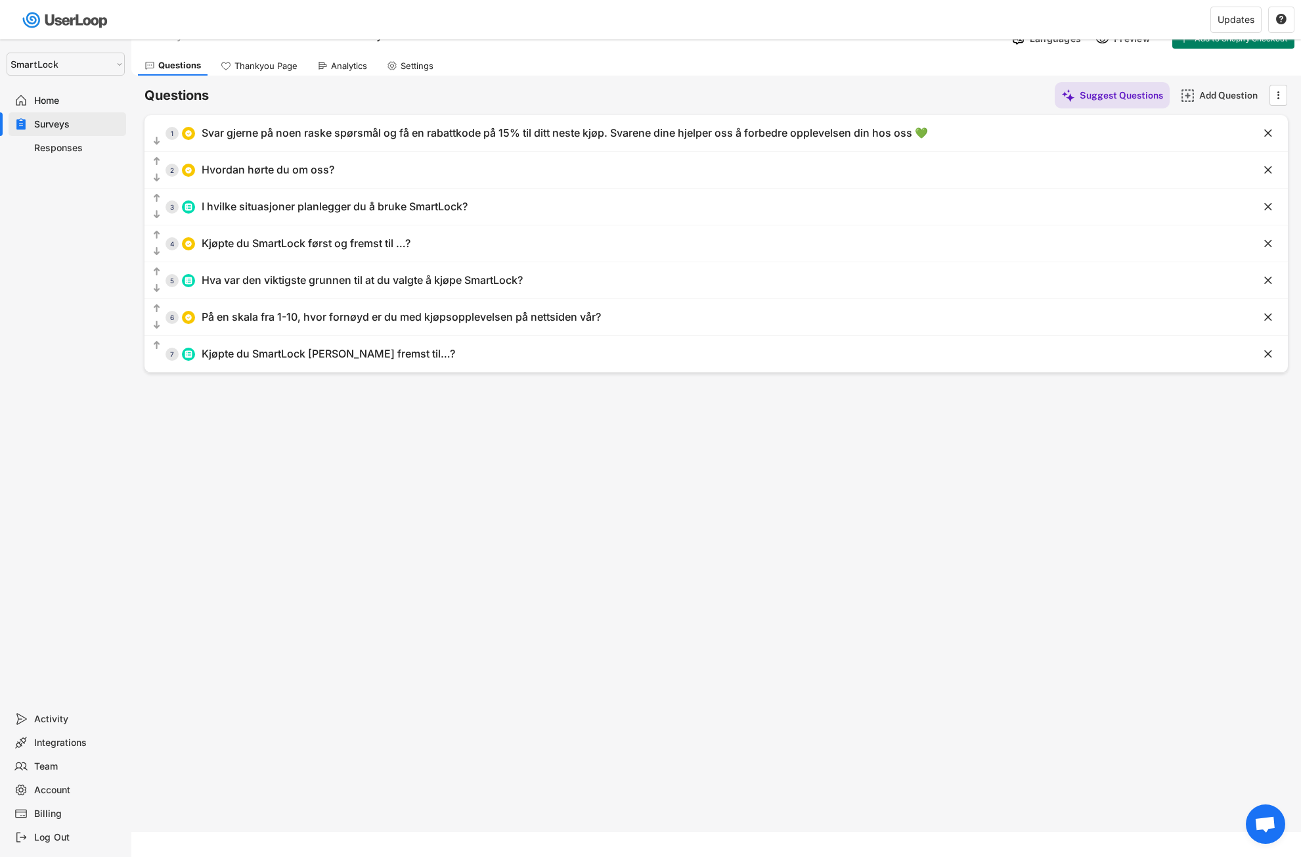
scroll to position [0, 0]
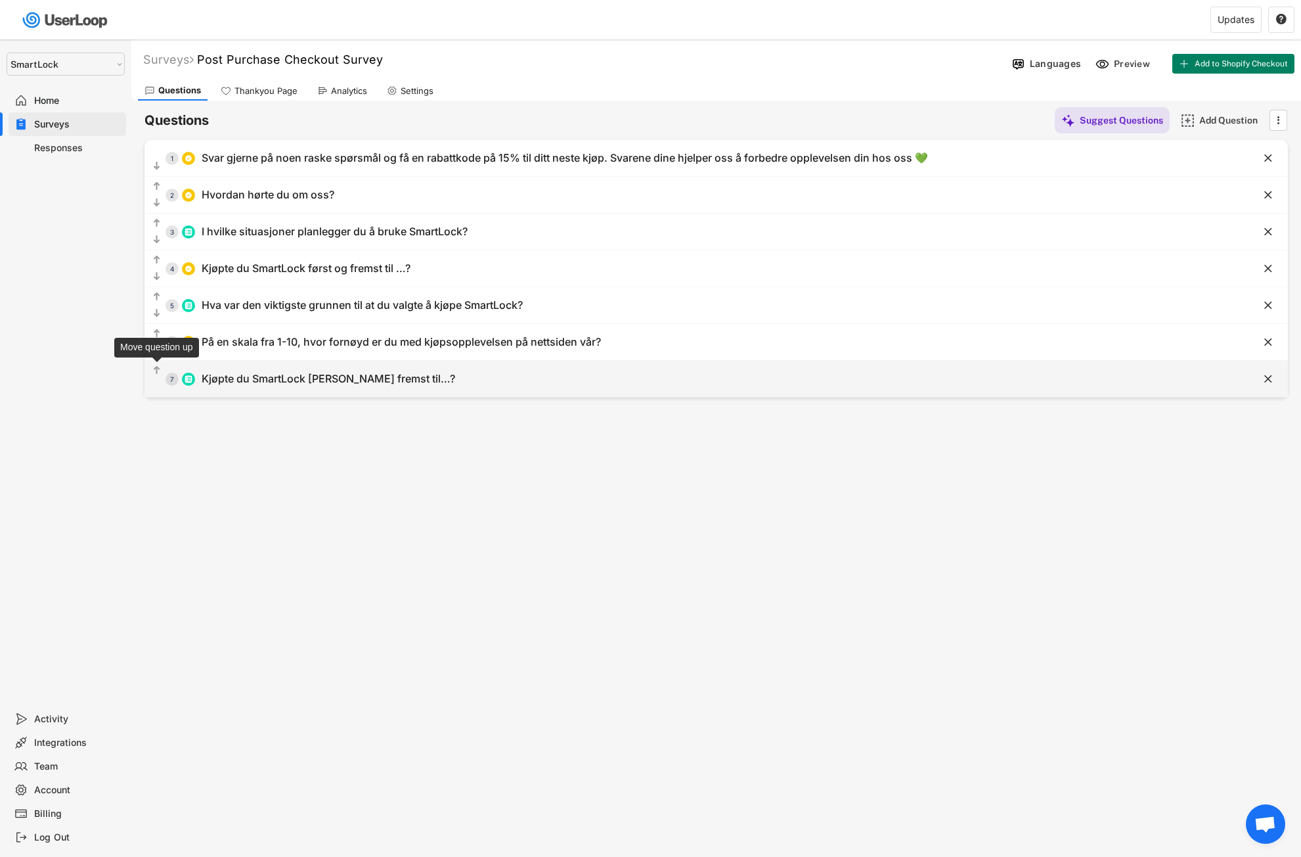
click at [158, 368] on text "" at bounding box center [157, 370] width 7 height 11
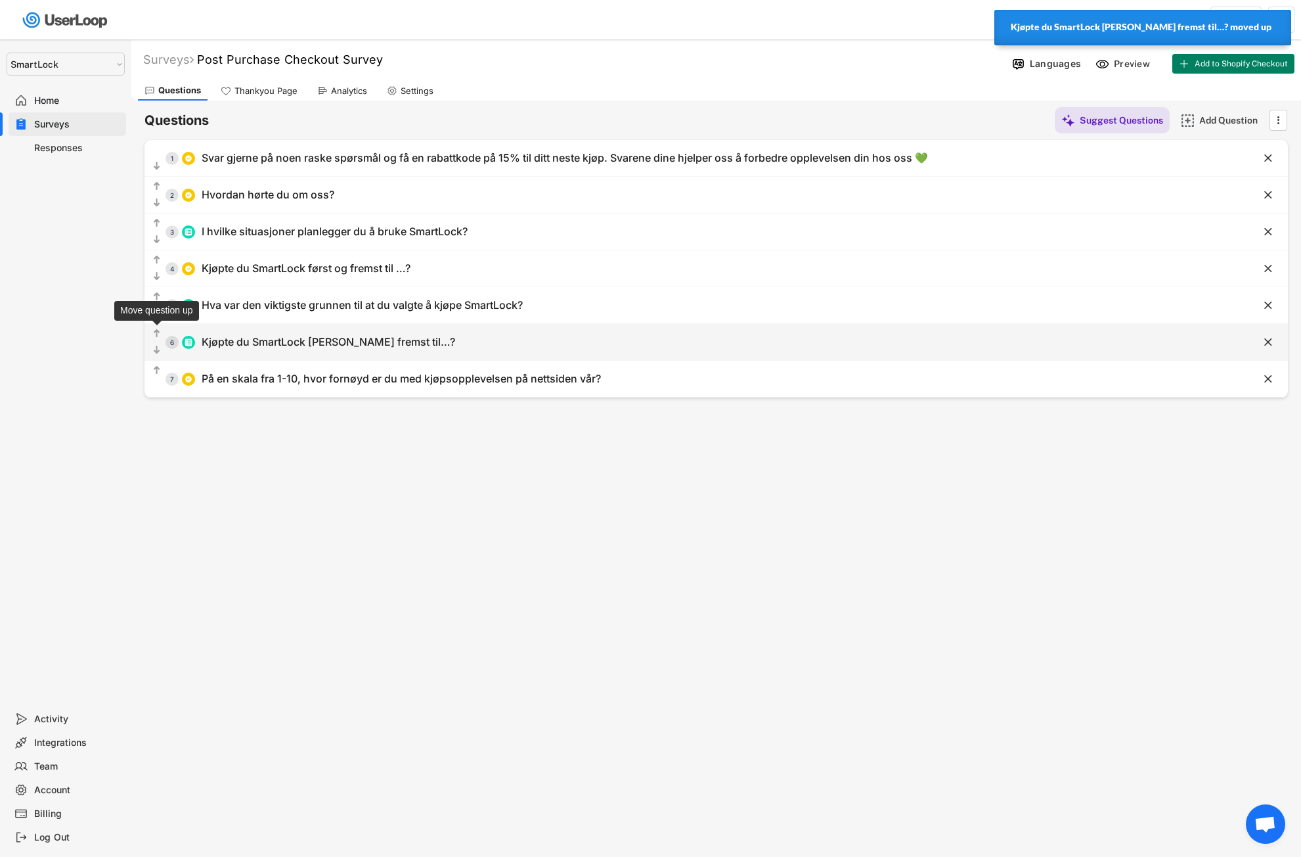
click at [155, 331] on text "" at bounding box center [157, 333] width 7 height 11
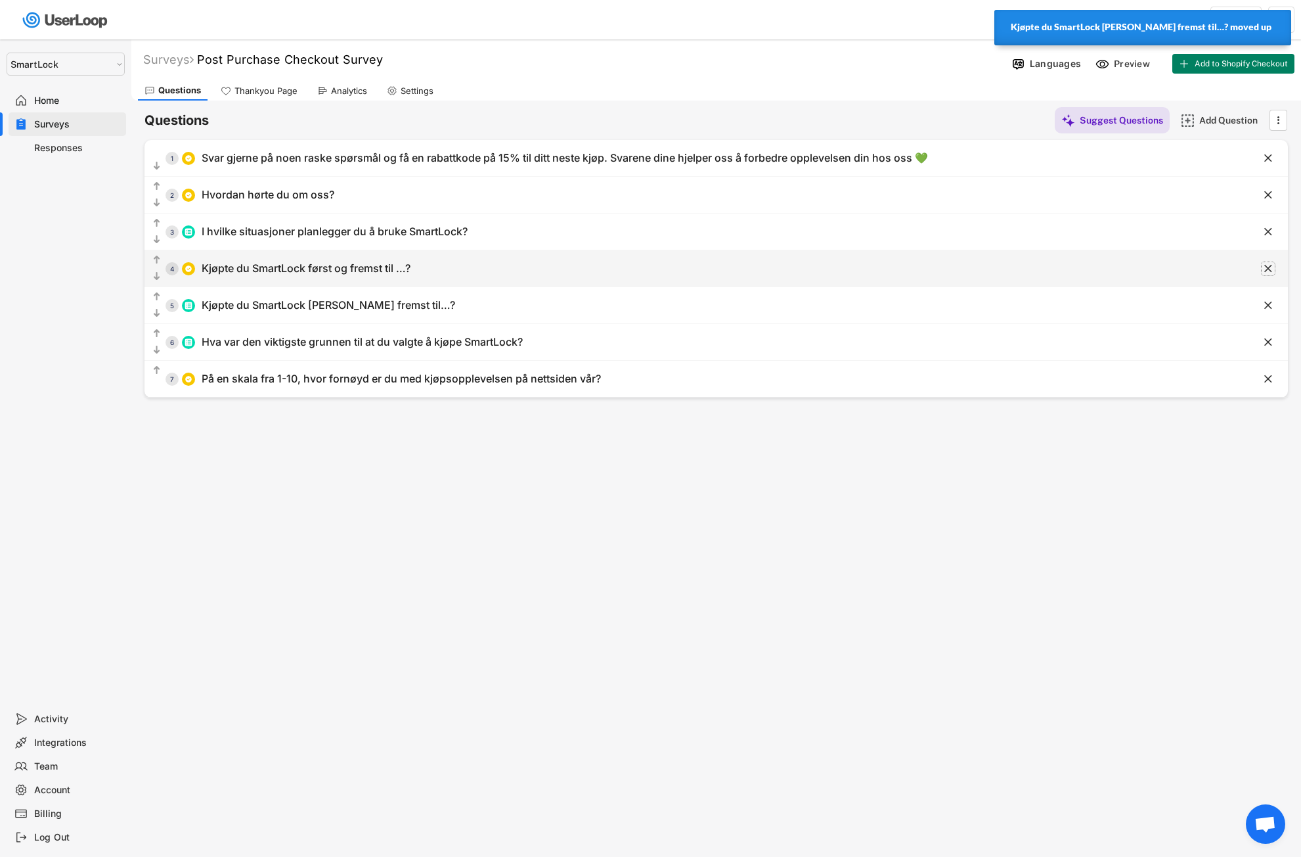
click at [1265, 265] on text "" at bounding box center [1269, 268] width 8 height 14
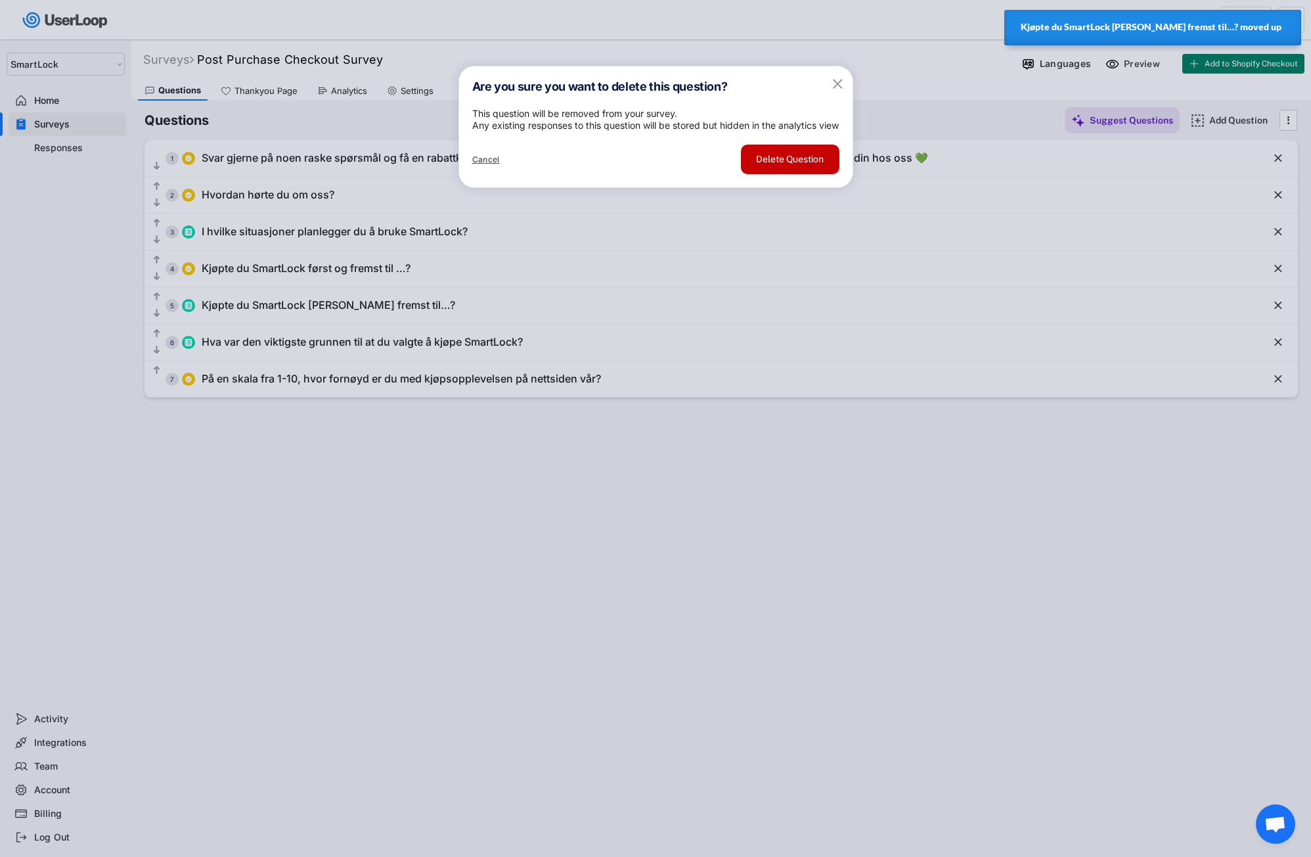
click at [787, 174] on button "Delete Question" at bounding box center [790, 160] width 99 height 30
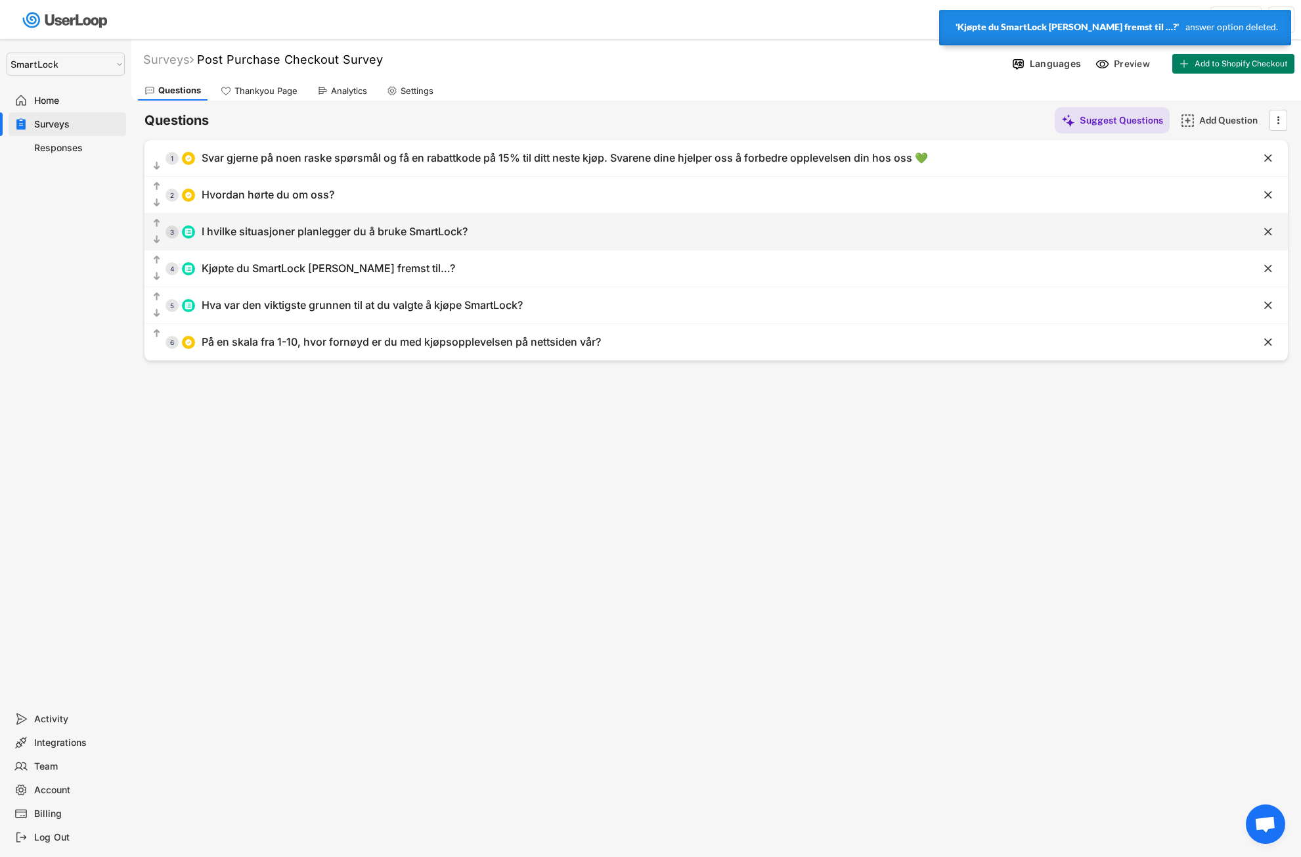
click at [381, 231] on div "I hvilke situasjoner planlegger du å bruke SmartLock?" at bounding box center [335, 232] width 266 height 14
type input "I hvilke situasjoner planlegger du å bruke SmartLock?"
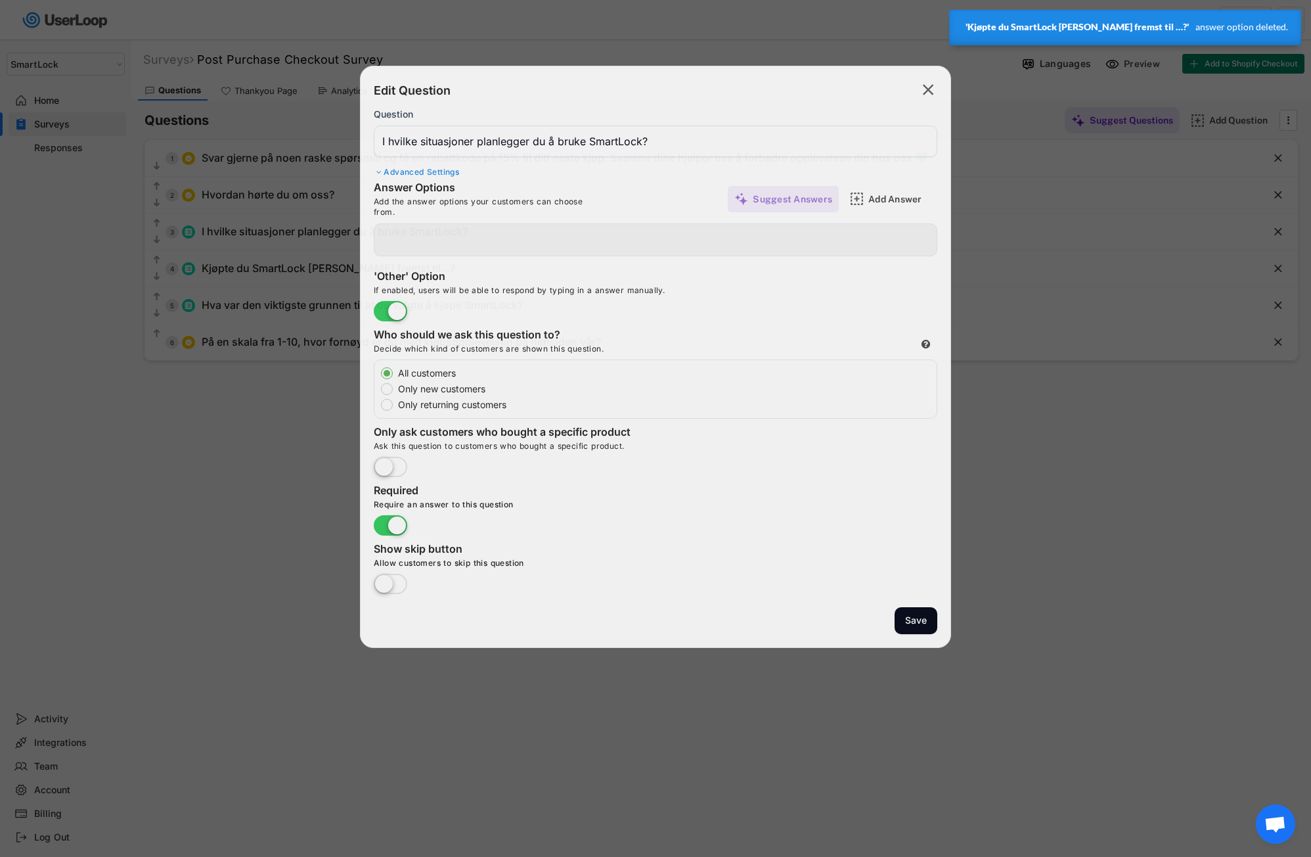
type input "På jobb"
type input "På trening / treningssenteret"
type input "Hjemme i hverdagen"
type input "Utendørs / på tur"
type input "På reise"
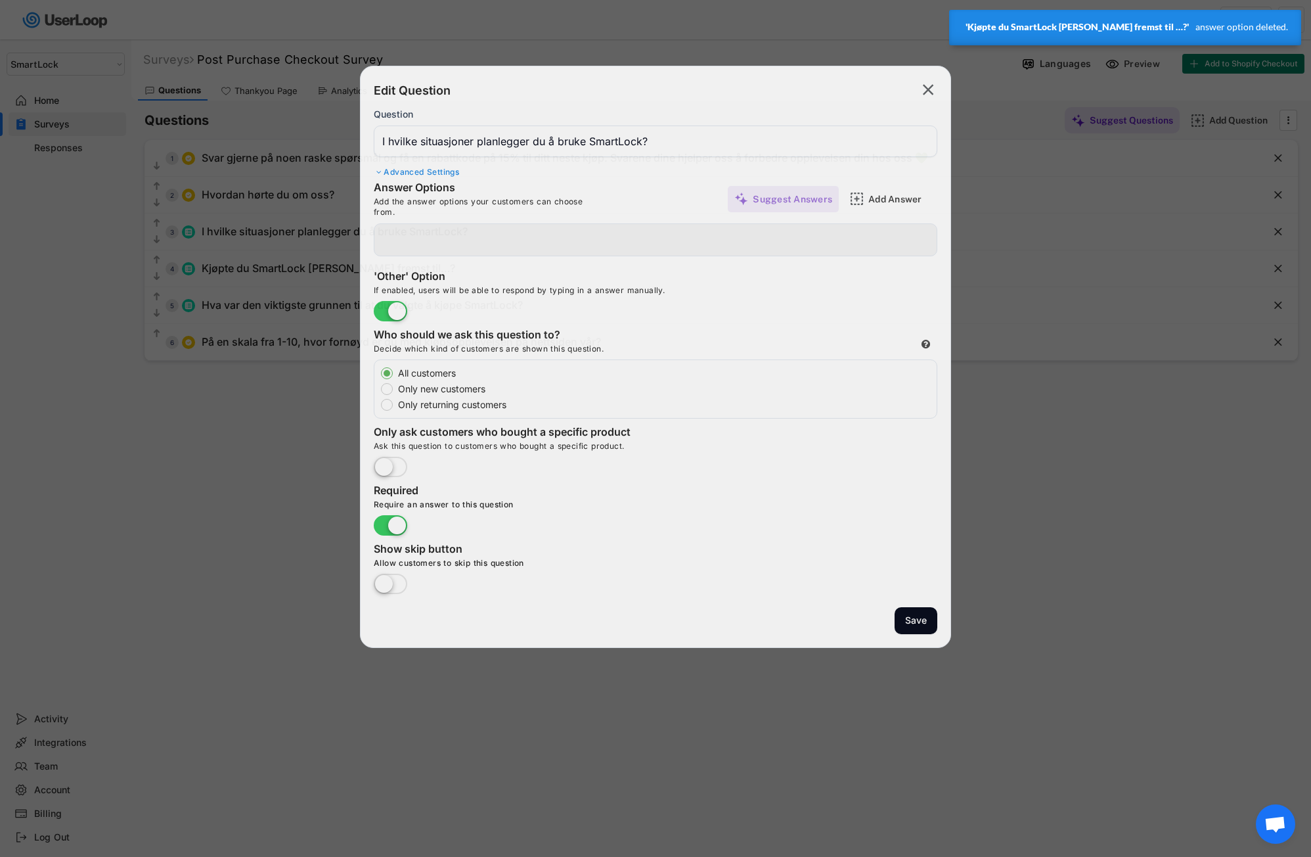
type input "I bilen"
type input "På skolen"
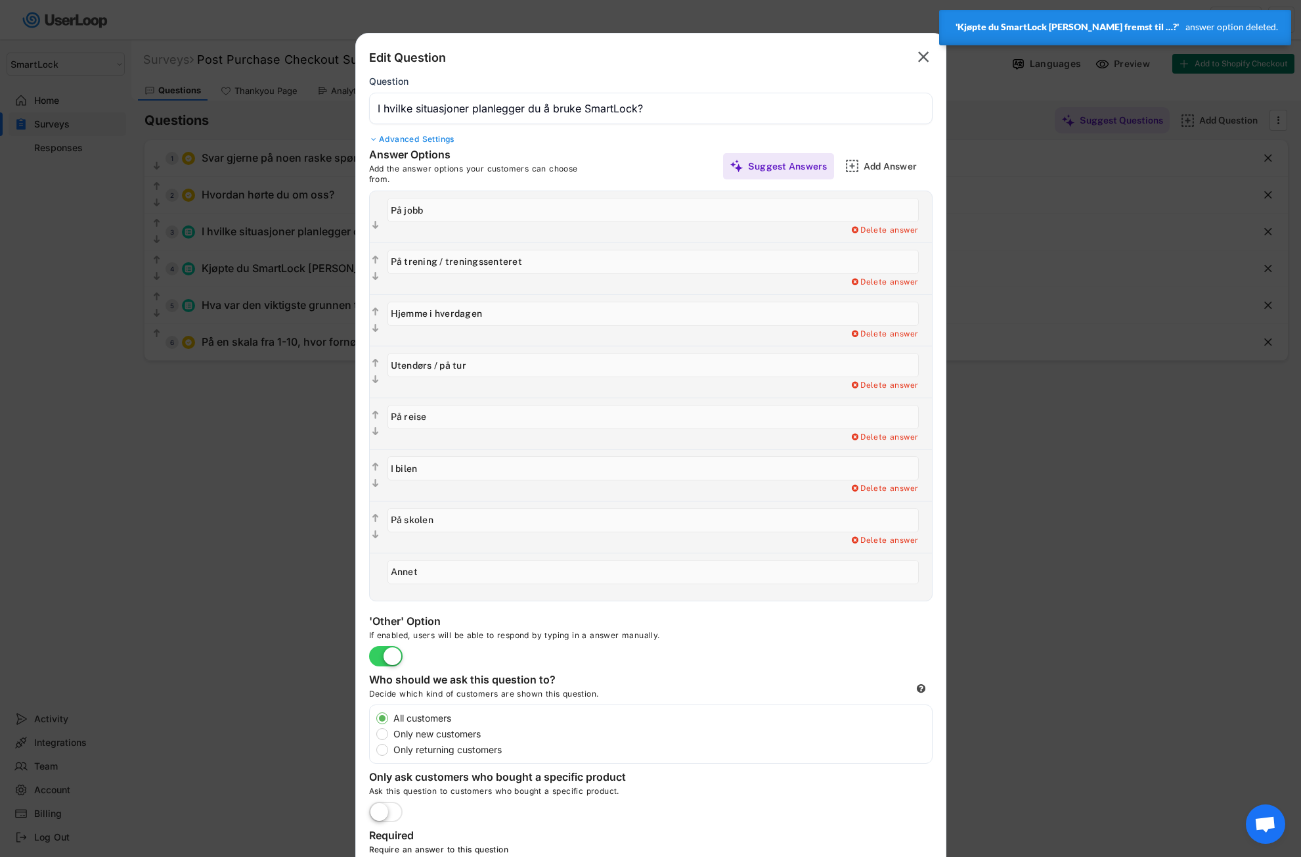
click at [427, 134] on div "Advanced Settings" at bounding box center [651, 139] width 564 height 11
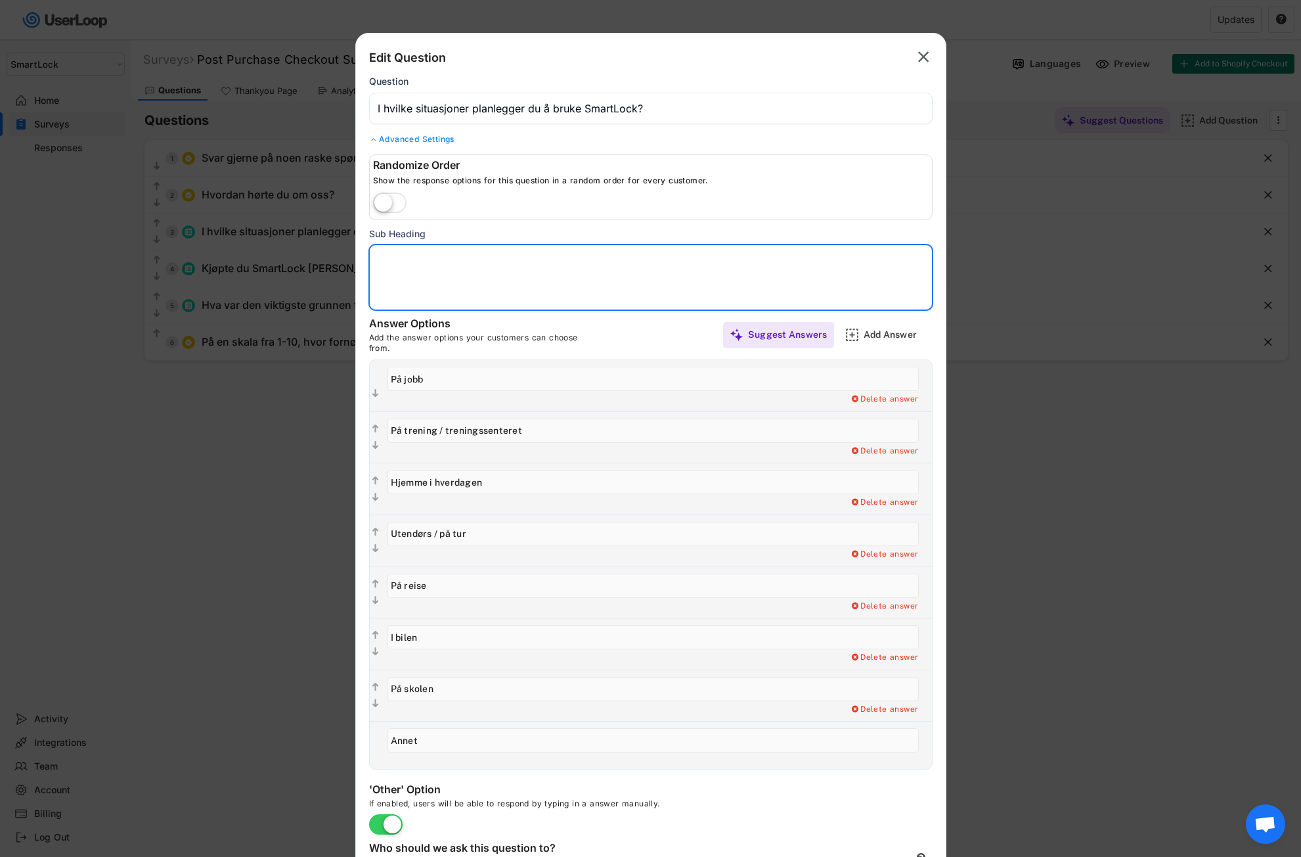
click at [392, 258] on textarea at bounding box center [651, 277] width 564 height 66
paste textarea "Du kan velge flere alternativer dersom mer enn ett passer."
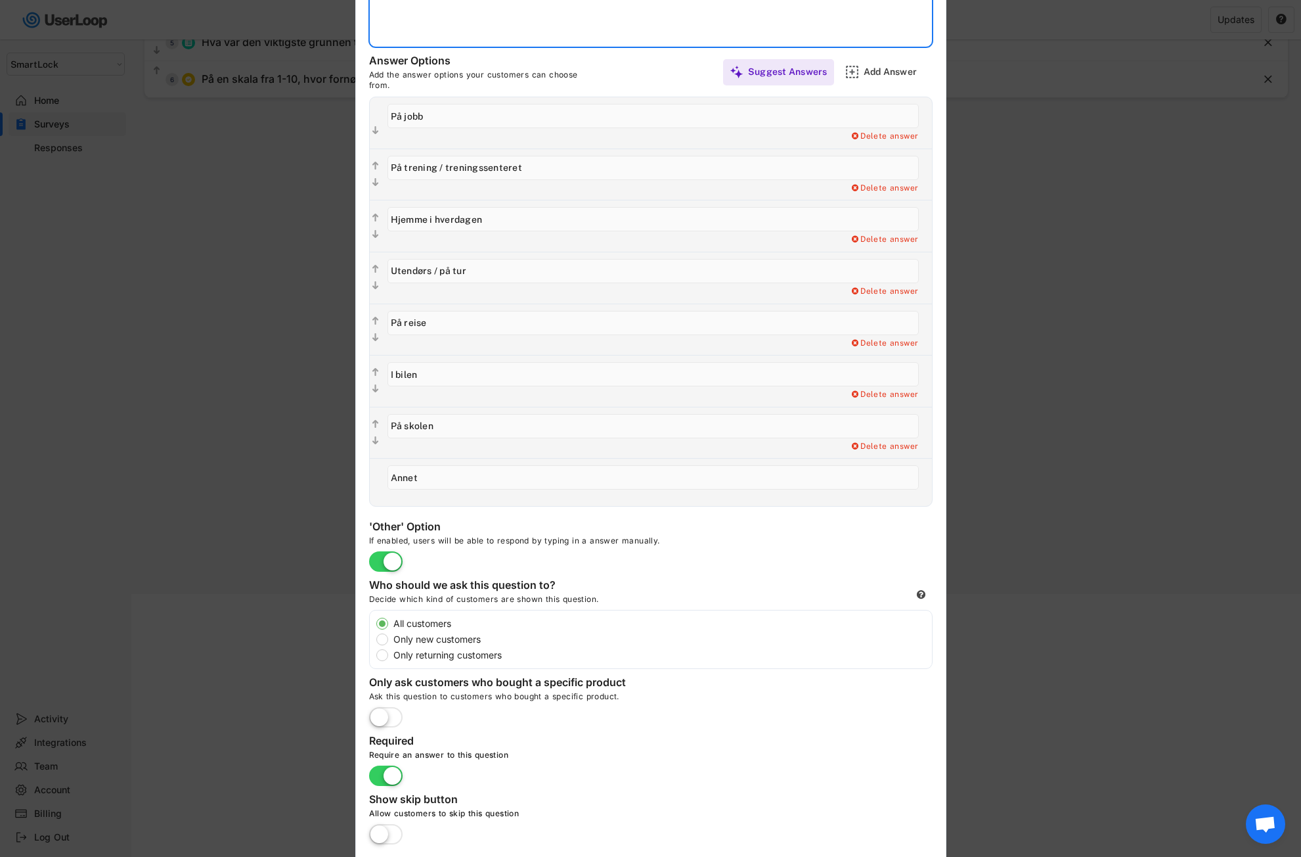
scroll to position [304, 0]
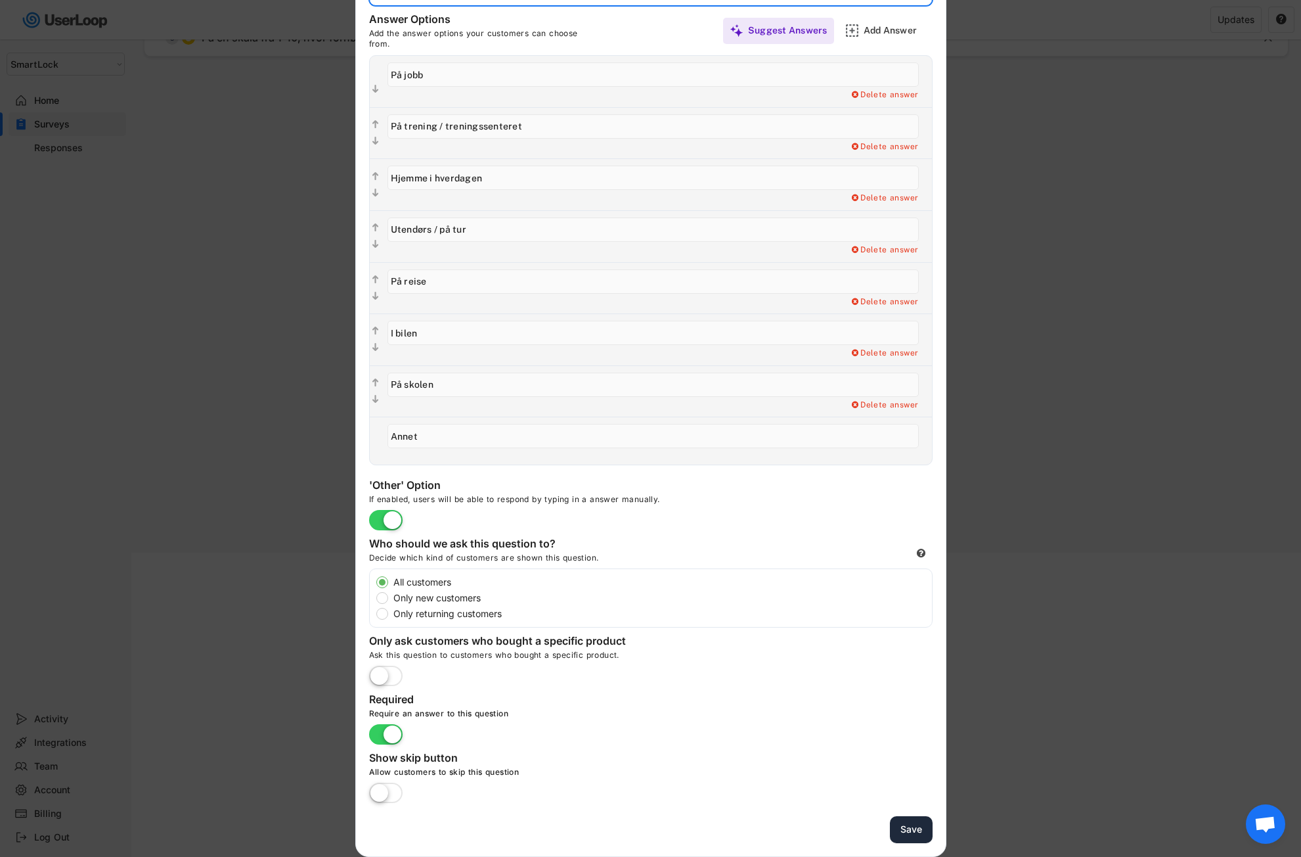
type textarea "Du kan velge flere alternativer dersom mer enn ett passer."
click at [924, 829] on button "Save" at bounding box center [911, 829] width 43 height 27
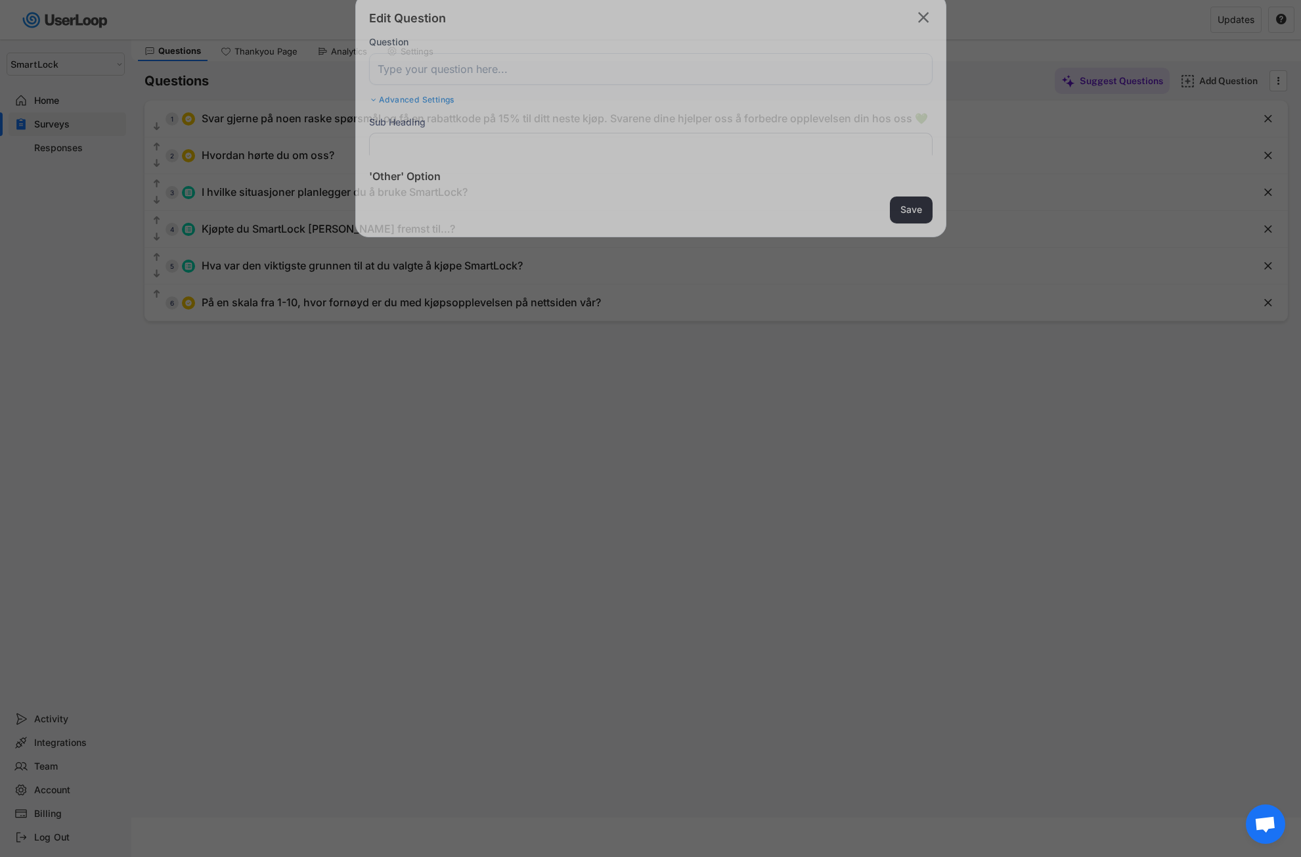
scroll to position [39, 0]
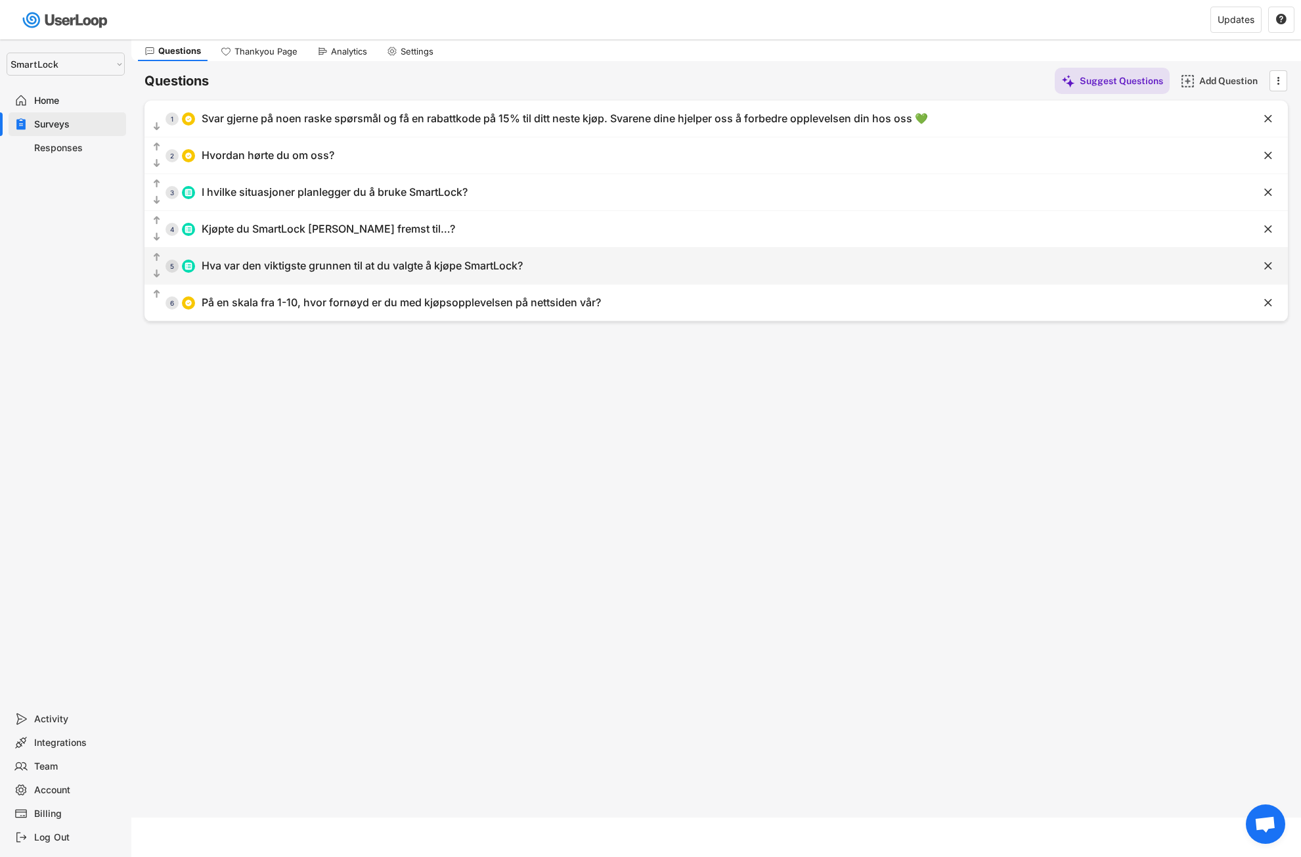
click at [302, 271] on div "Hva var den viktigste grunnen til at du valgte å kjøpe SmartLock?" at bounding box center [362, 266] width 321 height 14
type input "Hva var den viktigste grunnen til at du valgte å kjøpe SmartLock?"
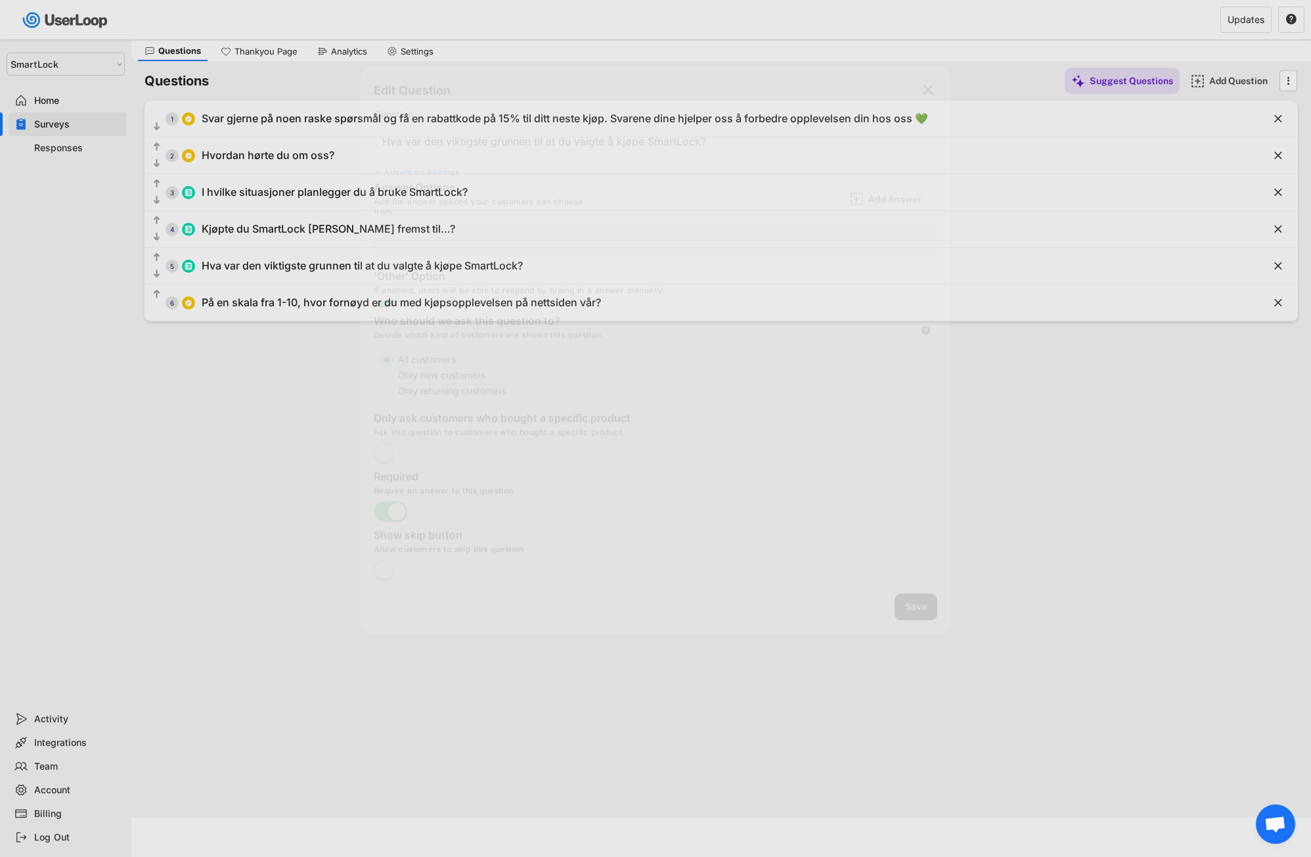
type input "Bevarer kullsyren og smaken lenger"
type input "Forhindrer søl"
type input "Mer miljøvennlig (mindre engangsbruk)"
type input "Praktisk og liten - gjør at jeg kan ta med meg en åpnet brusboks på farten"
type input "Annet"
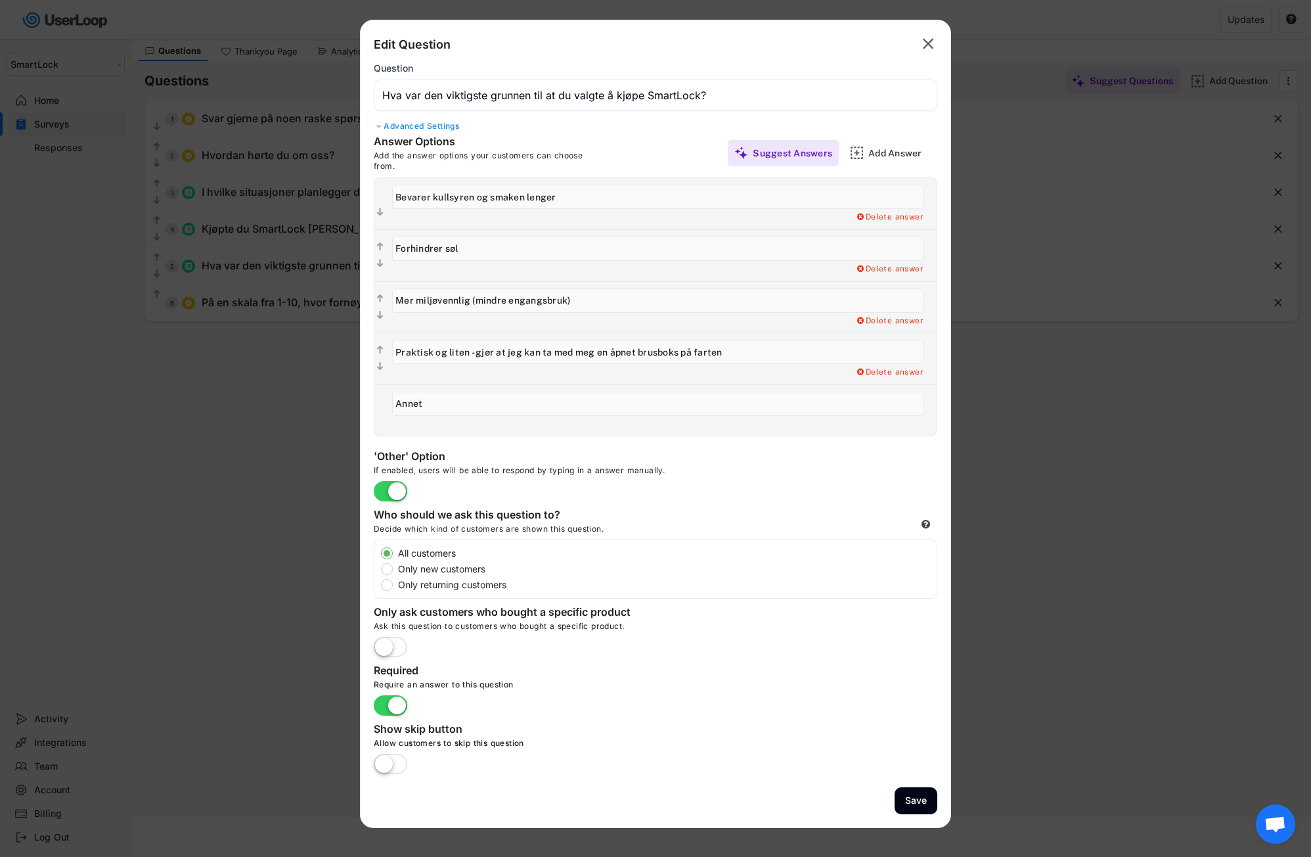
click at [429, 122] on div "Advanced Settings" at bounding box center [656, 126] width 564 height 11
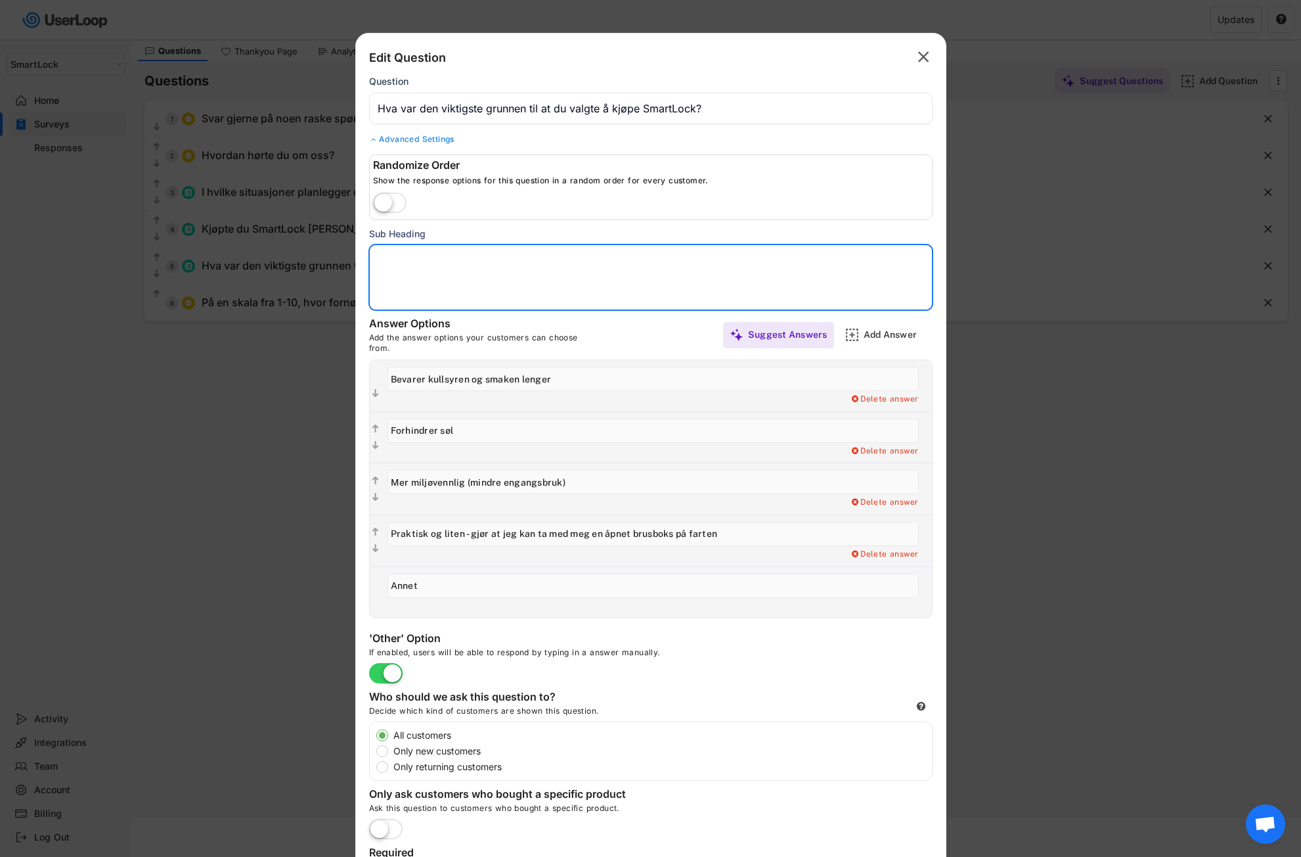
click at [393, 263] on textarea at bounding box center [651, 277] width 564 height 66
paste textarea "Du kan velge flere alternativer dersom mer enn ett passer."
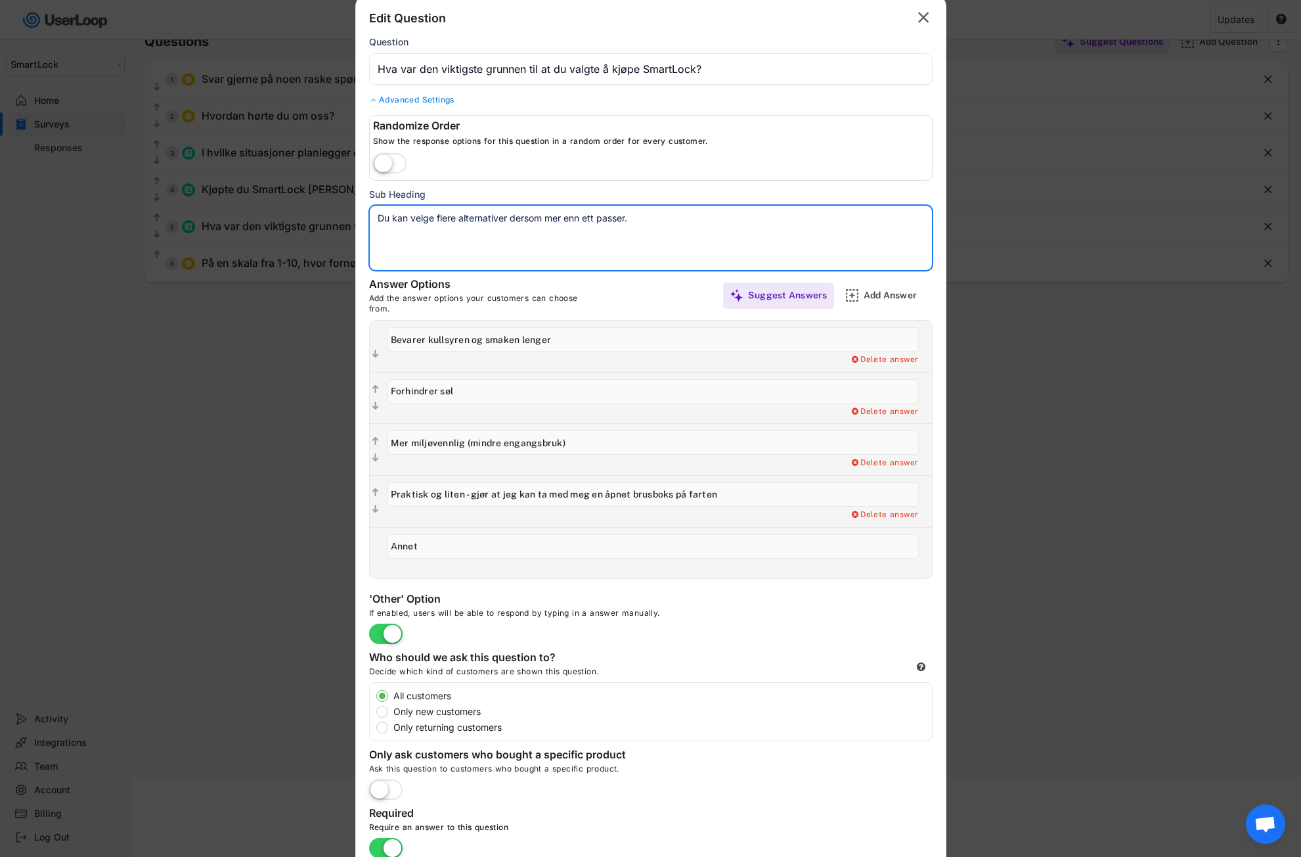
scroll to position [192, 0]
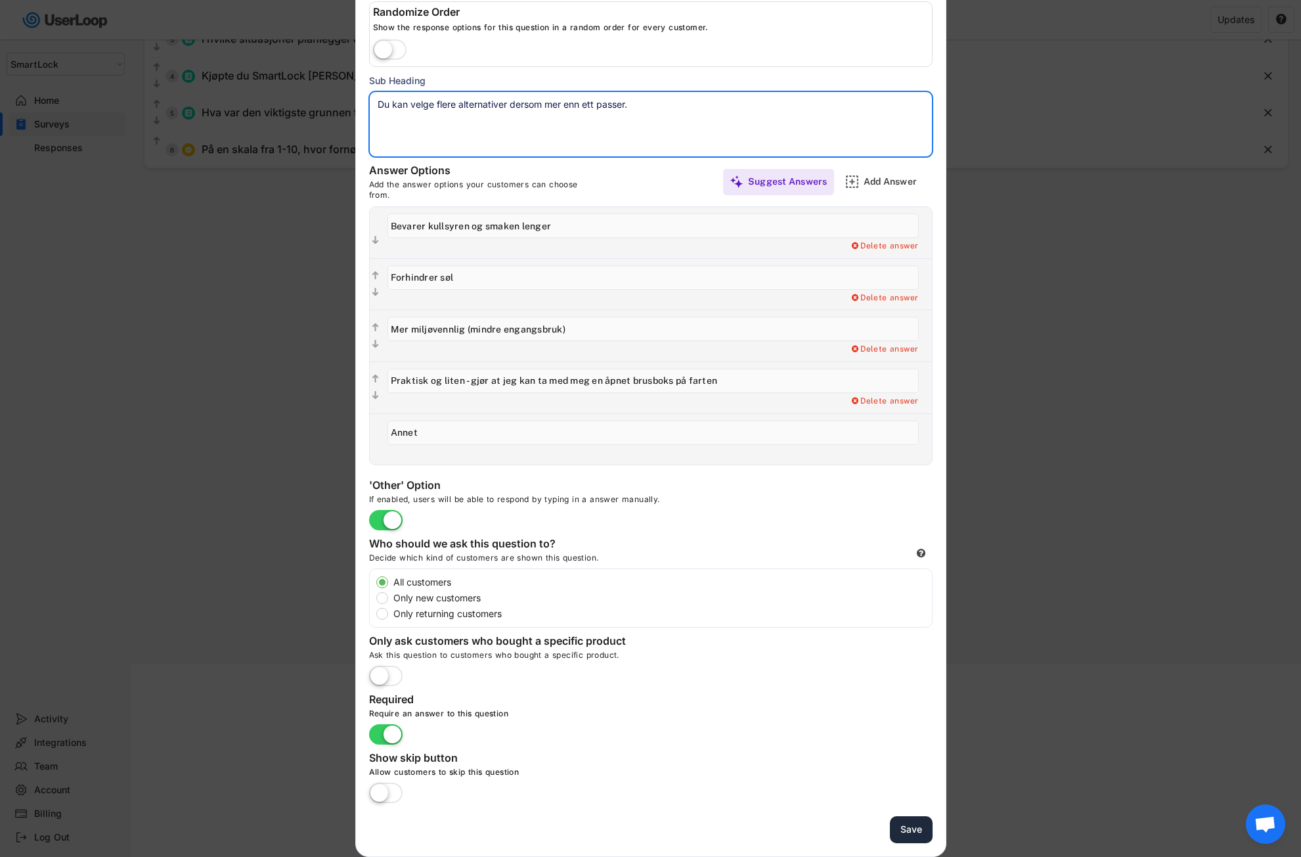
type textarea "Du kan velge flere alternativer dersom mer enn ett passer."
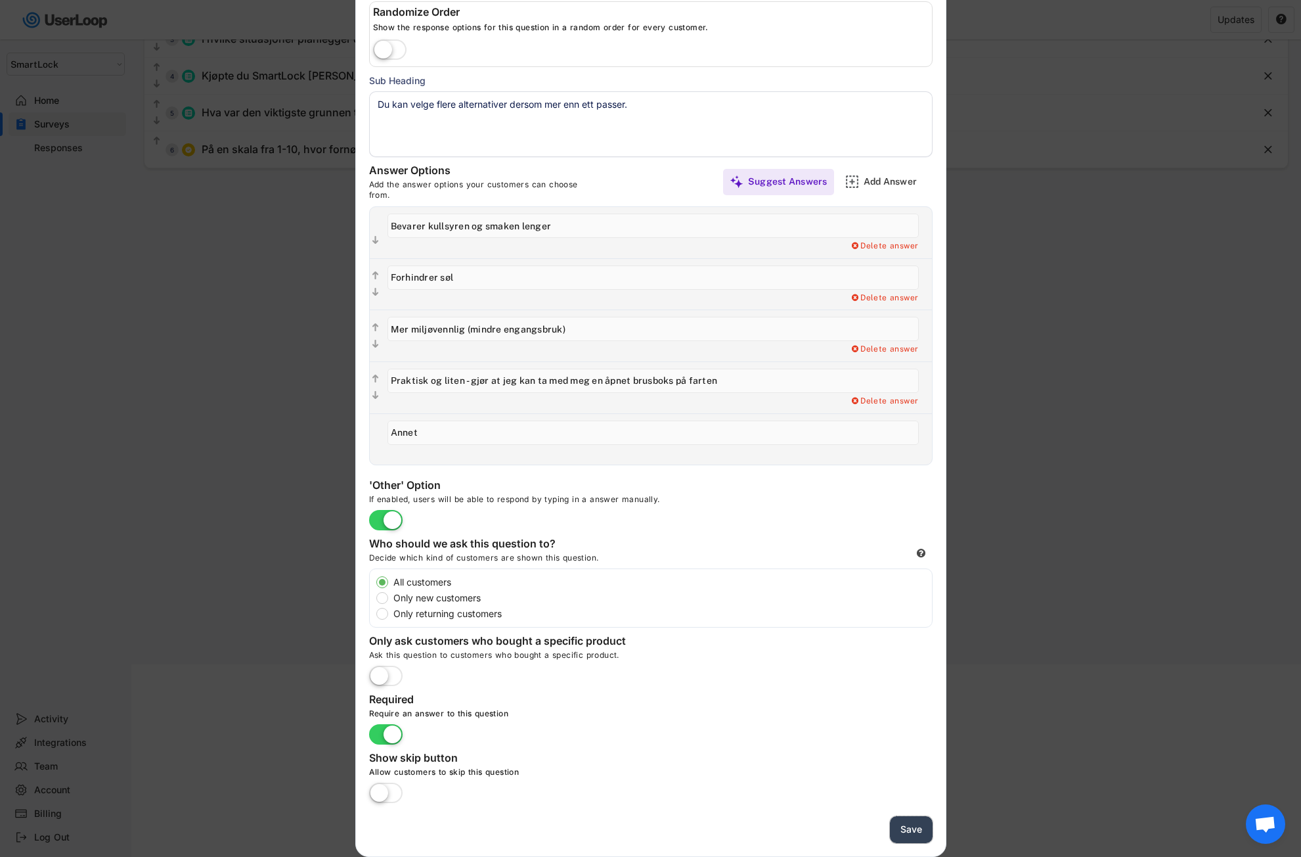
click at [910, 834] on button "Save" at bounding box center [911, 829] width 43 height 27
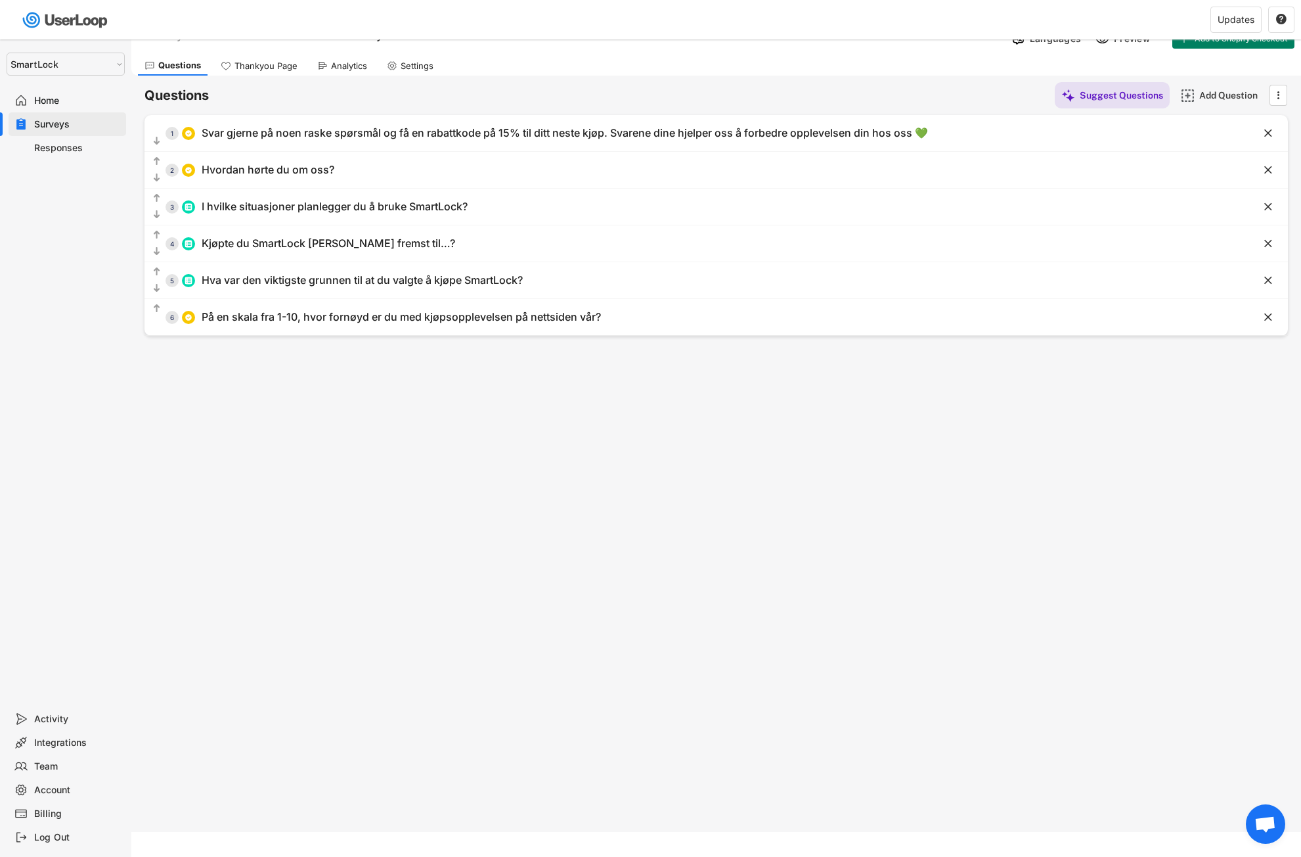
scroll to position [0, 0]
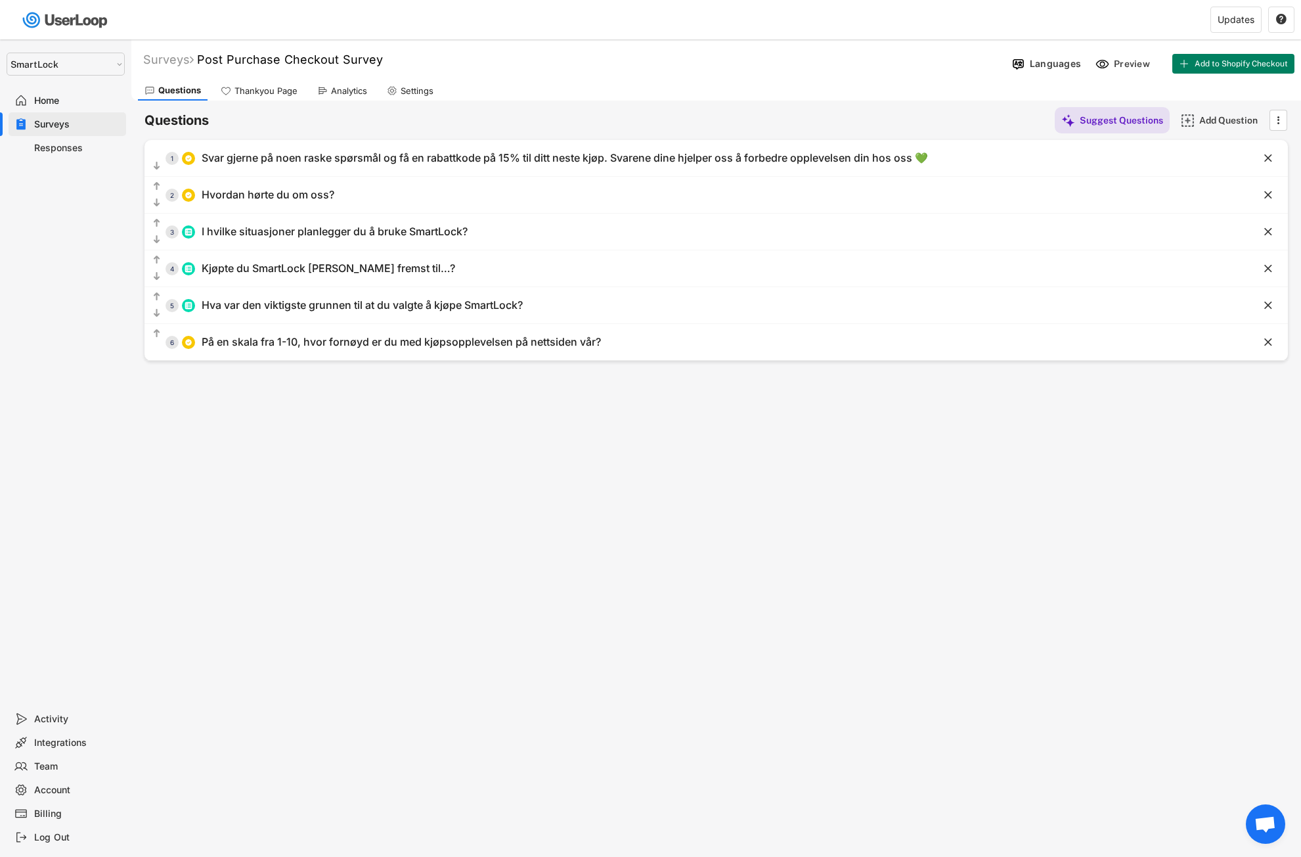
click at [752, 83] on div "Questions Thankyou Page Analytics Settings" at bounding box center [716, 89] width 1170 height 23
click at [1229, 62] on span "Add to Shopify Checkout" at bounding box center [1241, 64] width 93 height 8
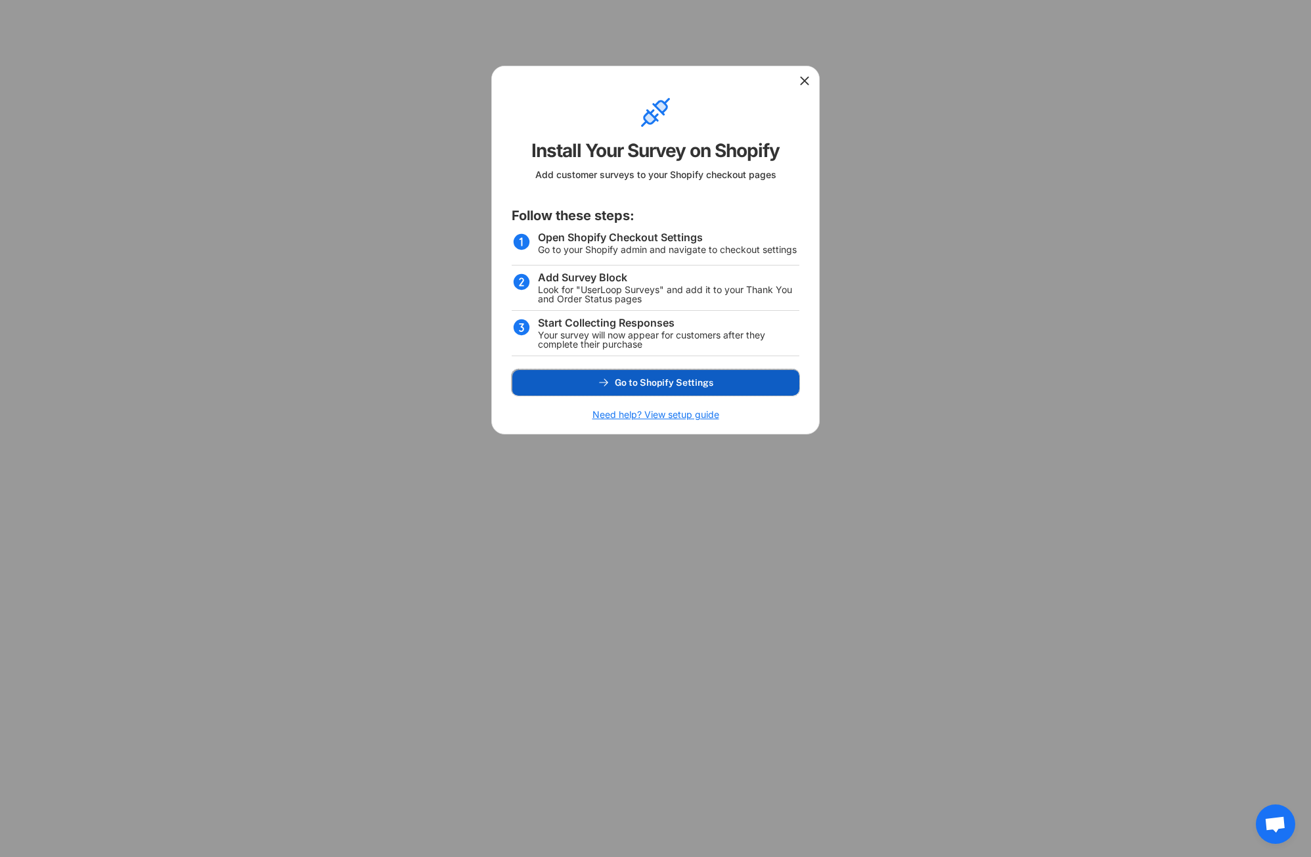
click at [694, 374] on button "Go to Shopify Settings" at bounding box center [656, 382] width 288 height 26
click at [799, 79] on icon at bounding box center [804, 80] width 13 height 13
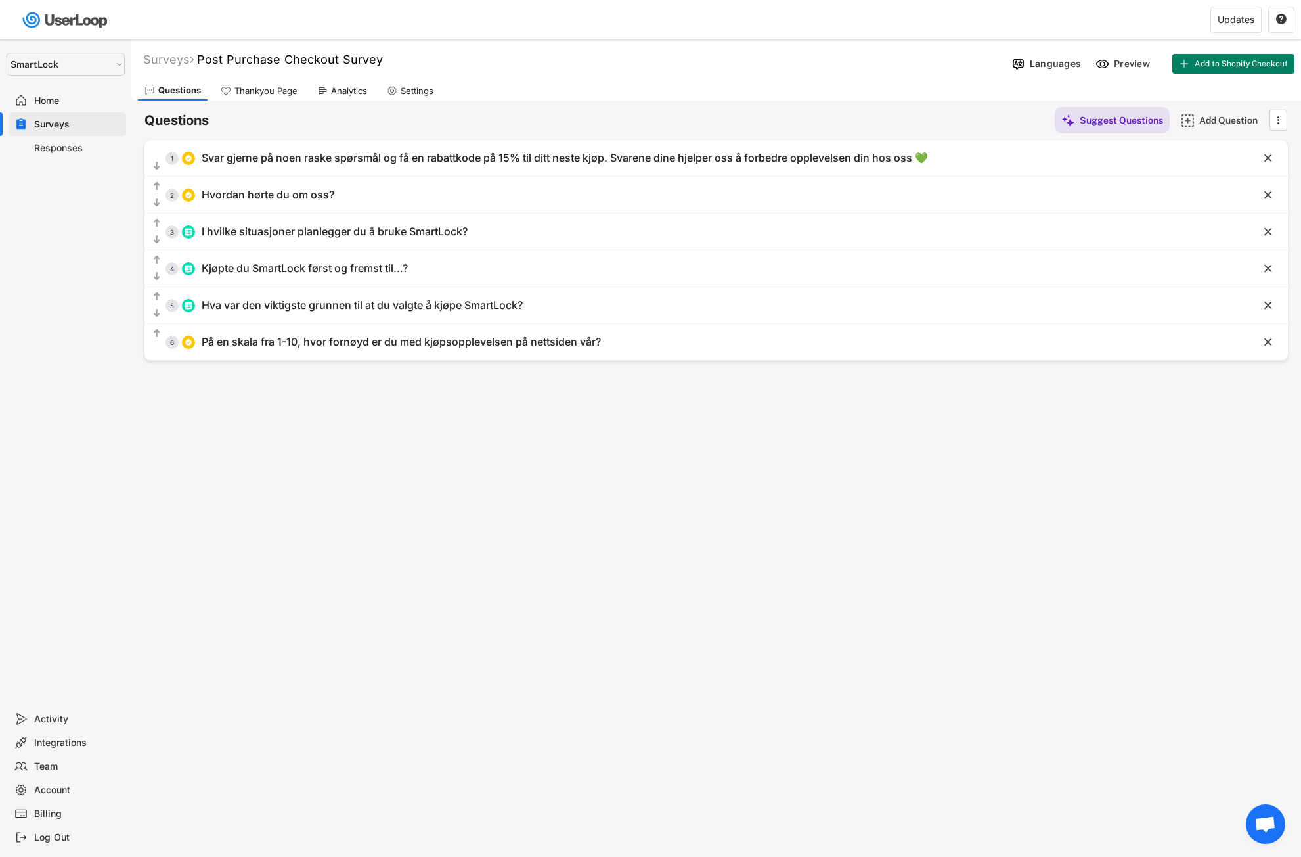
select select ""1348695171700984260__LOOKUP__1757521483277x728427585339594900""
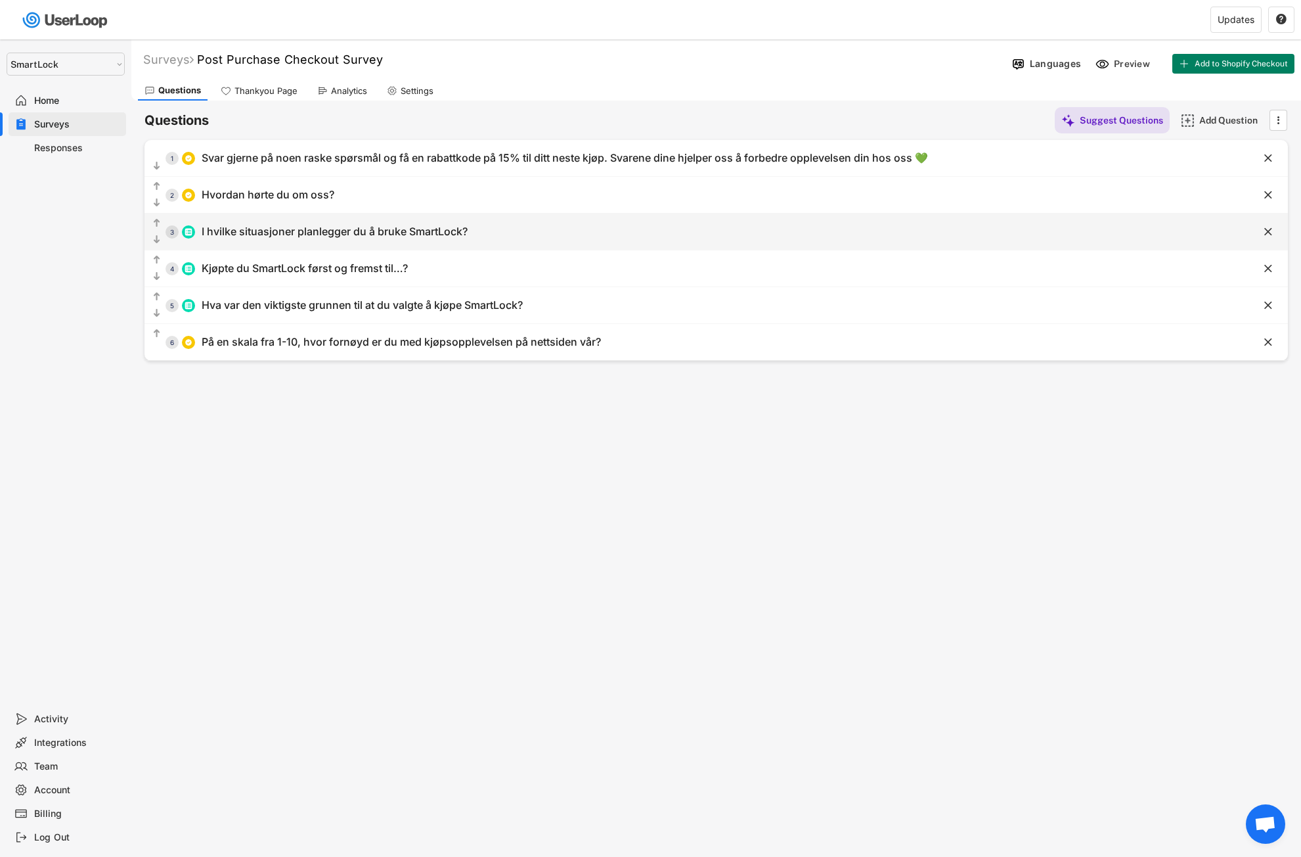
click at [584, 230] on div "  3 I hvilke situasjoner planlegger du å bruke SmartLock?" at bounding box center [684, 232] width 1078 height 30
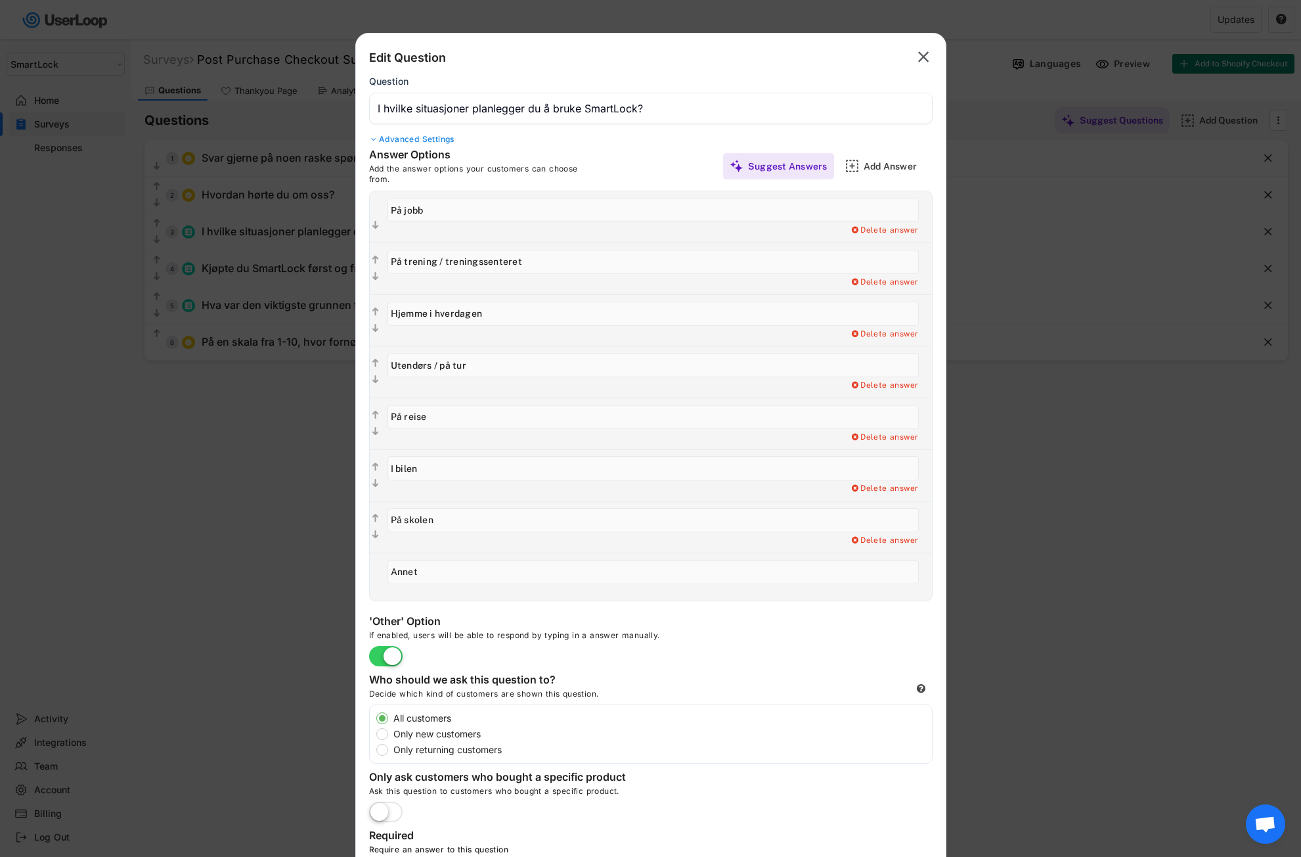
click at [424, 140] on div "Advanced Settings" at bounding box center [651, 139] width 564 height 11
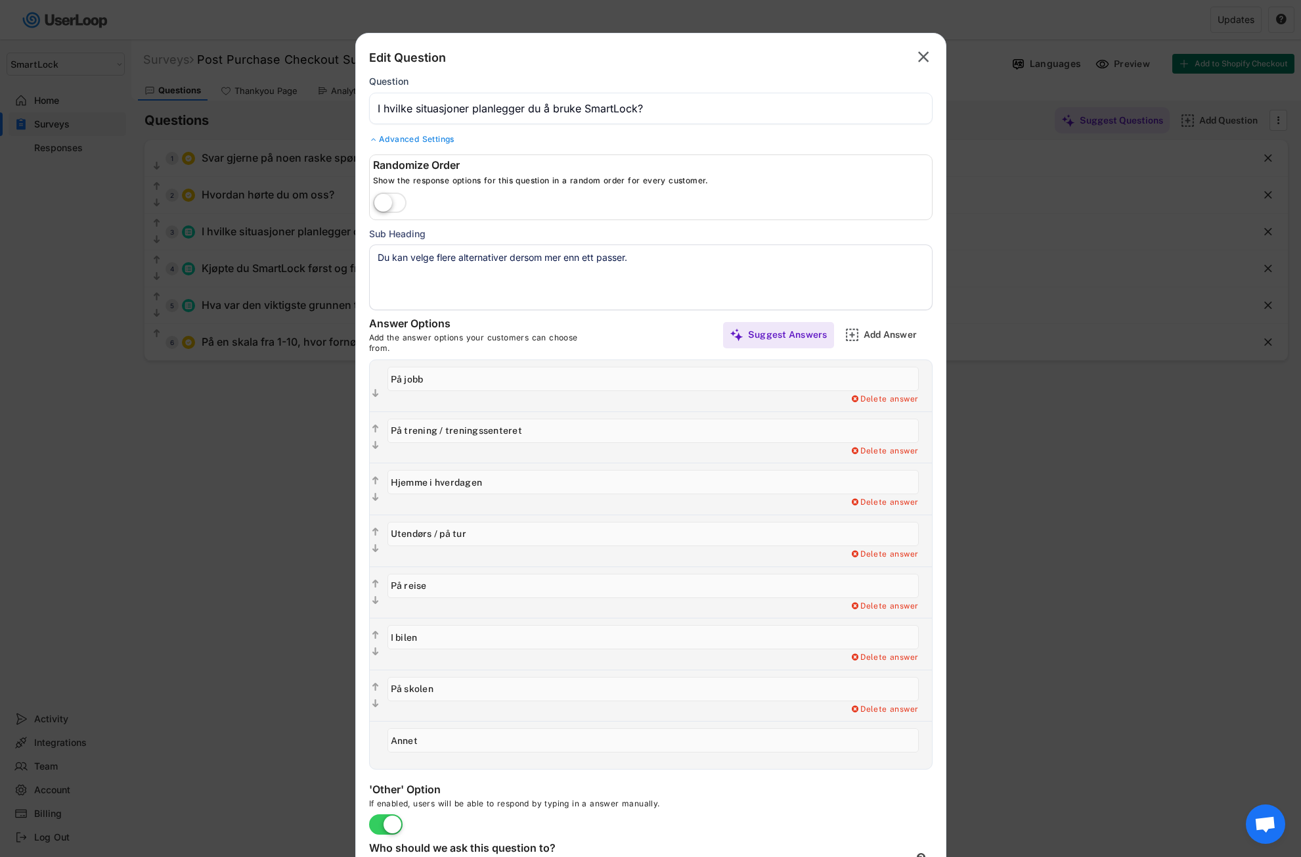
click at [426, 137] on div "Advanced Settings" at bounding box center [651, 139] width 564 height 11
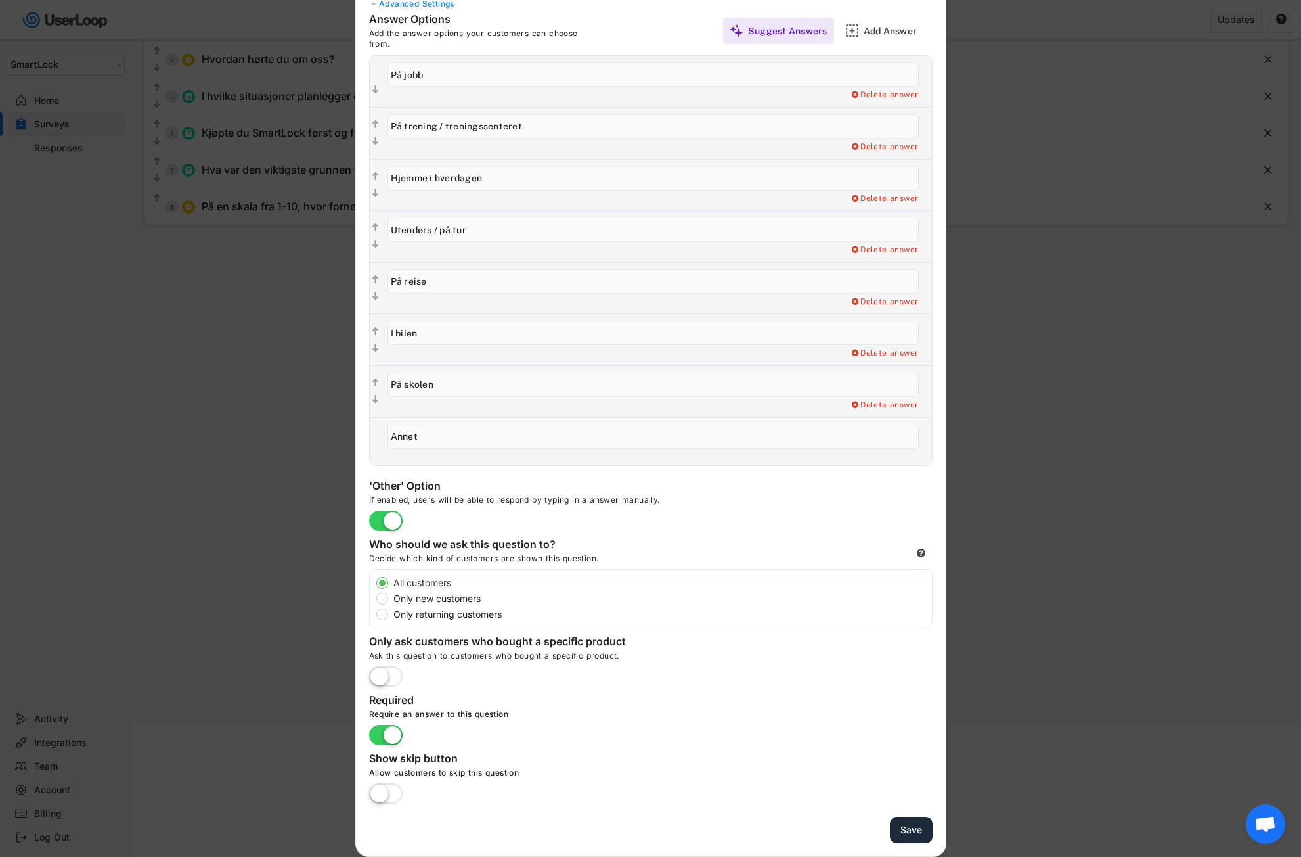
click at [909, 830] on button "Save" at bounding box center [911, 830] width 43 height 27
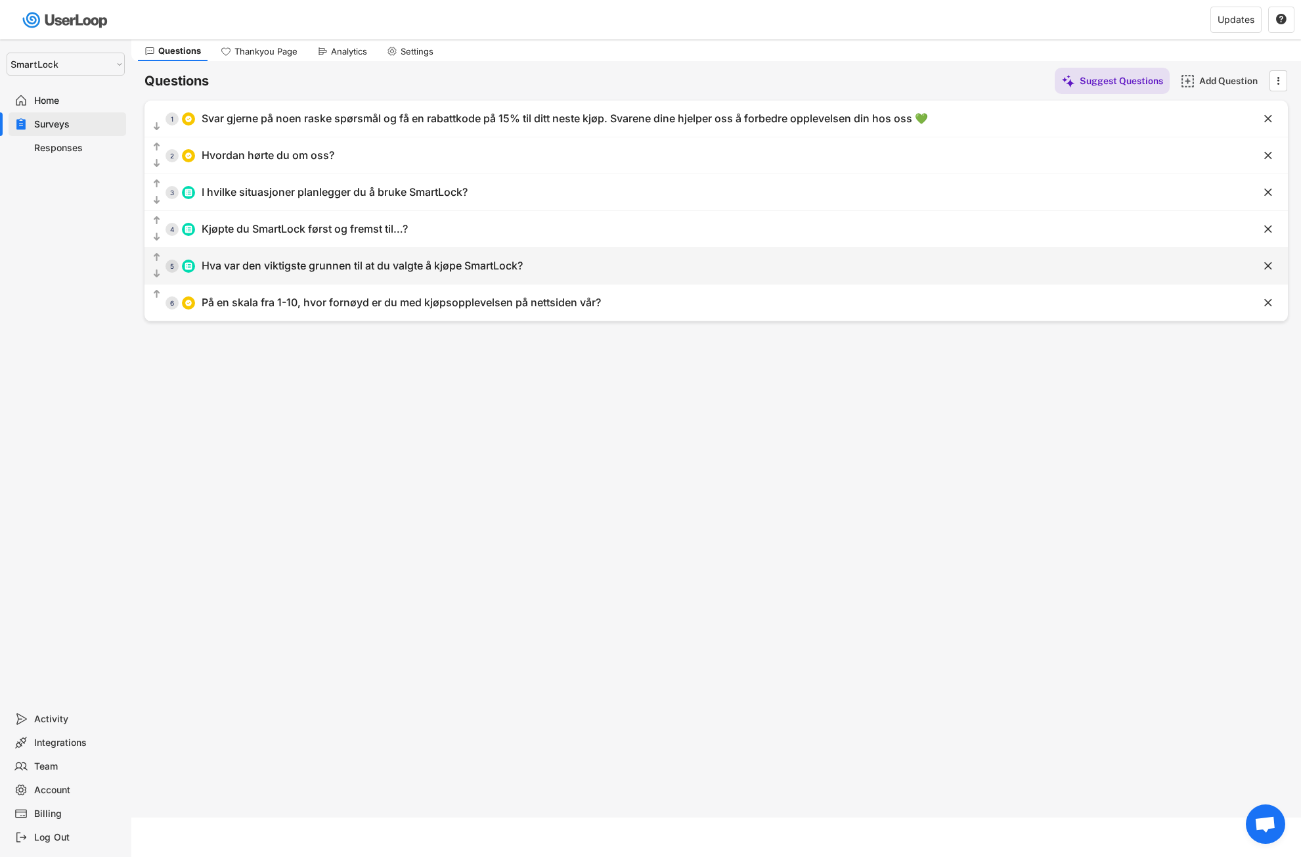
click at [402, 271] on div "Hva var den viktigste grunnen til at du valgte å kjøpe SmartLock?" at bounding box center [362, 266] width 321 height 14
type input "Hva var den viktigste grunnen til at du valgte å kjøpe SmartLock?"
type textarea "Du kan velge flere alternativer dersom mer enn ett passer."
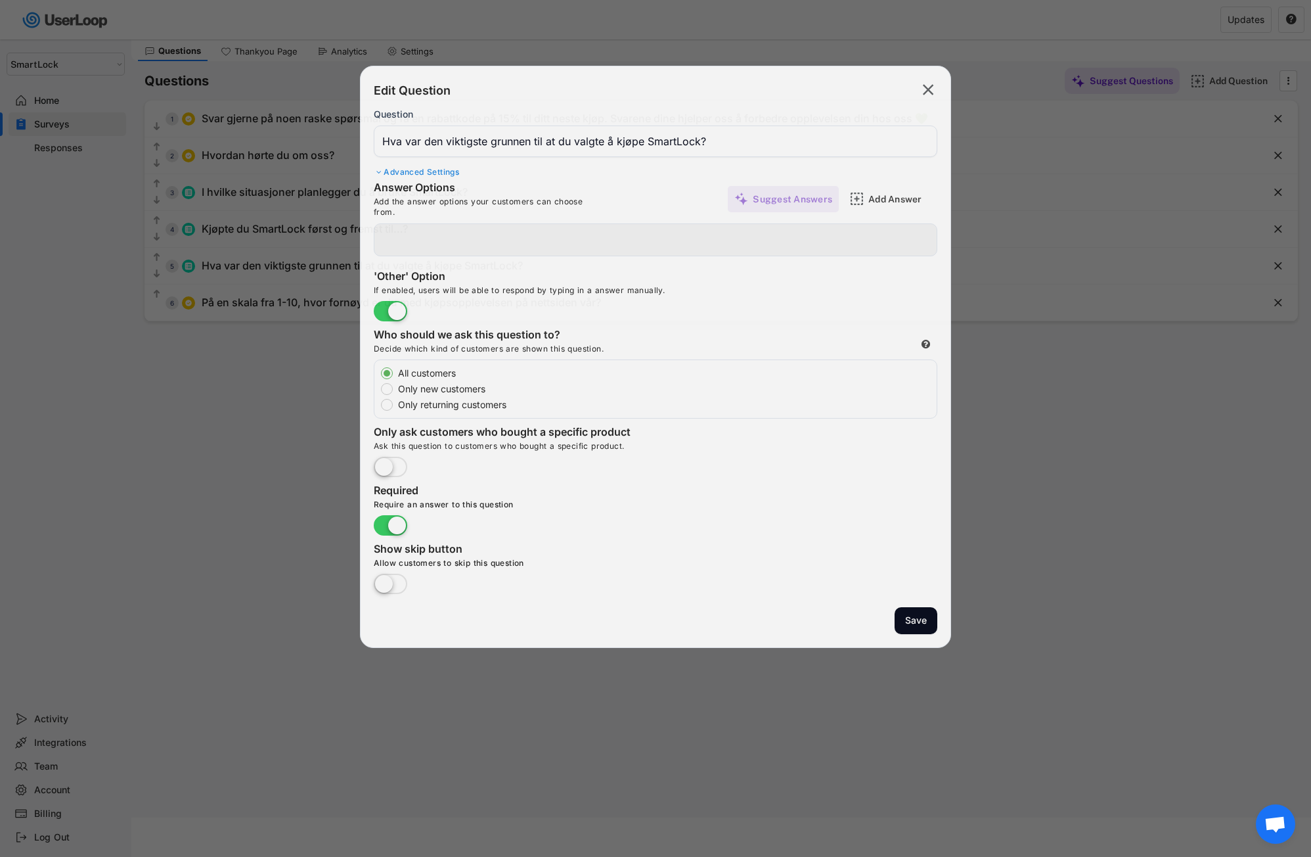
type input "Bevarer kullsyren og smaken lenger"
type input "Forhindrer søl"
type input "Mer miljøvennlig (mindre engangsbruk)"
type input "Praktisk og liten - gjør at jeg kan ta med meg en åpnet brusboks på farten"
type input "Annet"
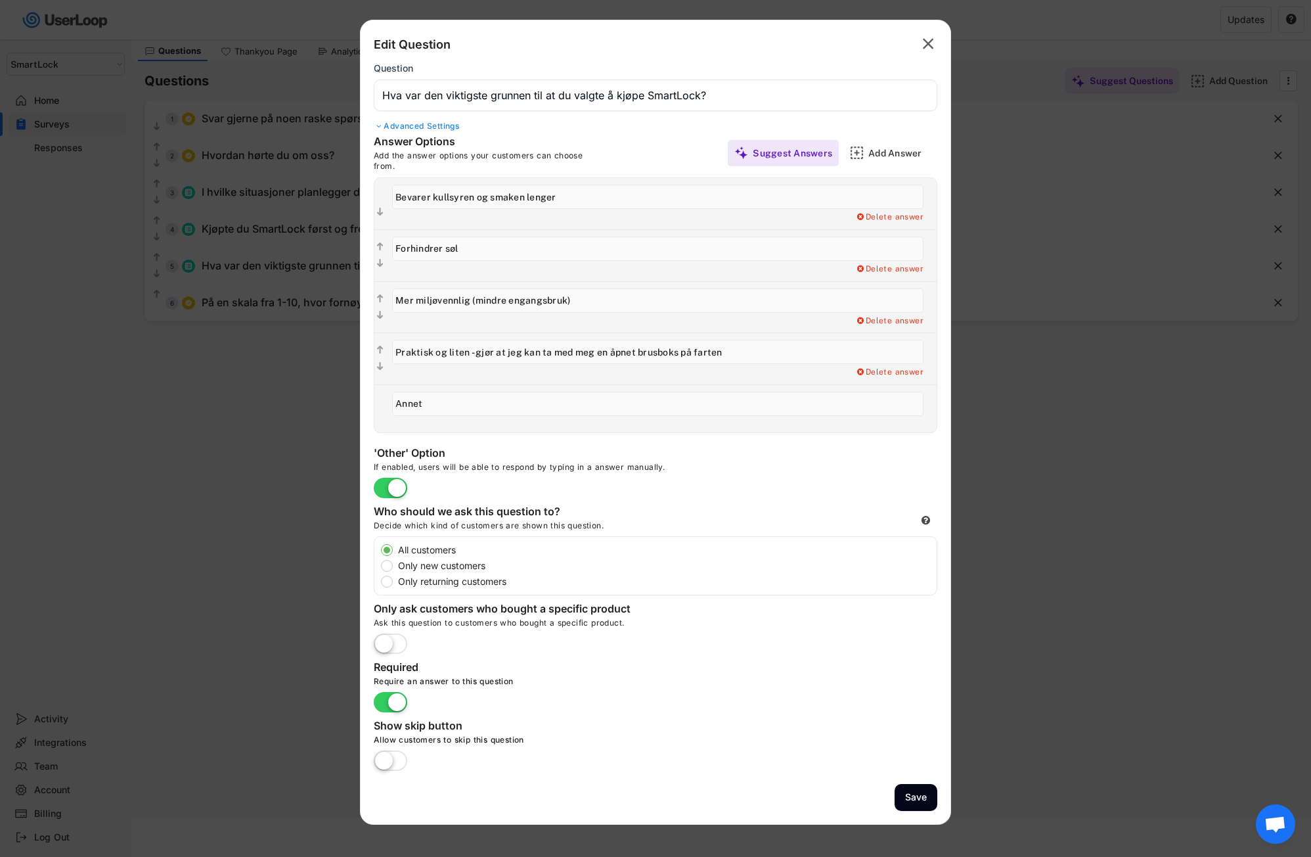
click at [441, 121] on div "Advanced Settings" at bounding box center [656, 126] width 564 height 11
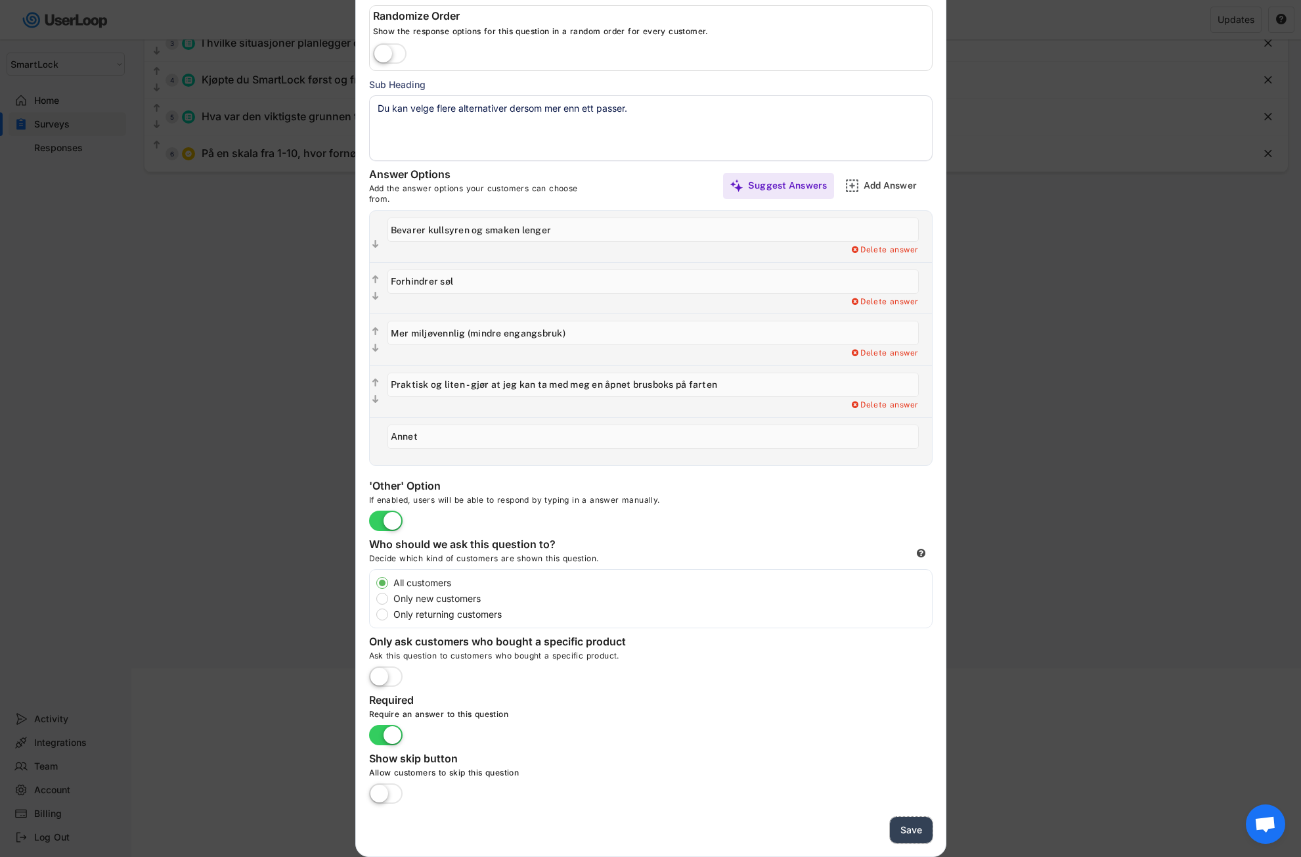
click at [907, 836] on button "Save" at bounding box center [911, 830] width 43 height 27
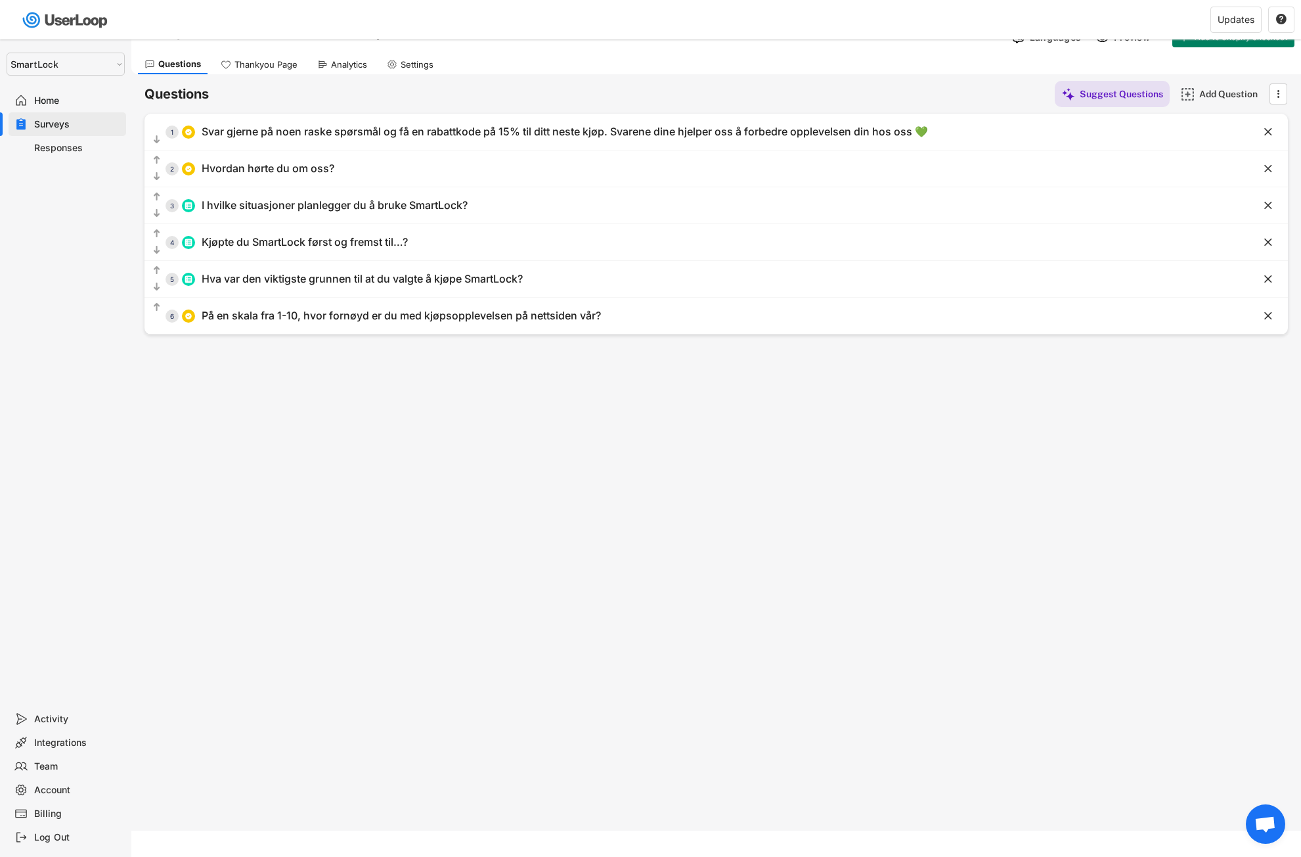
scroll to position [0, 0]
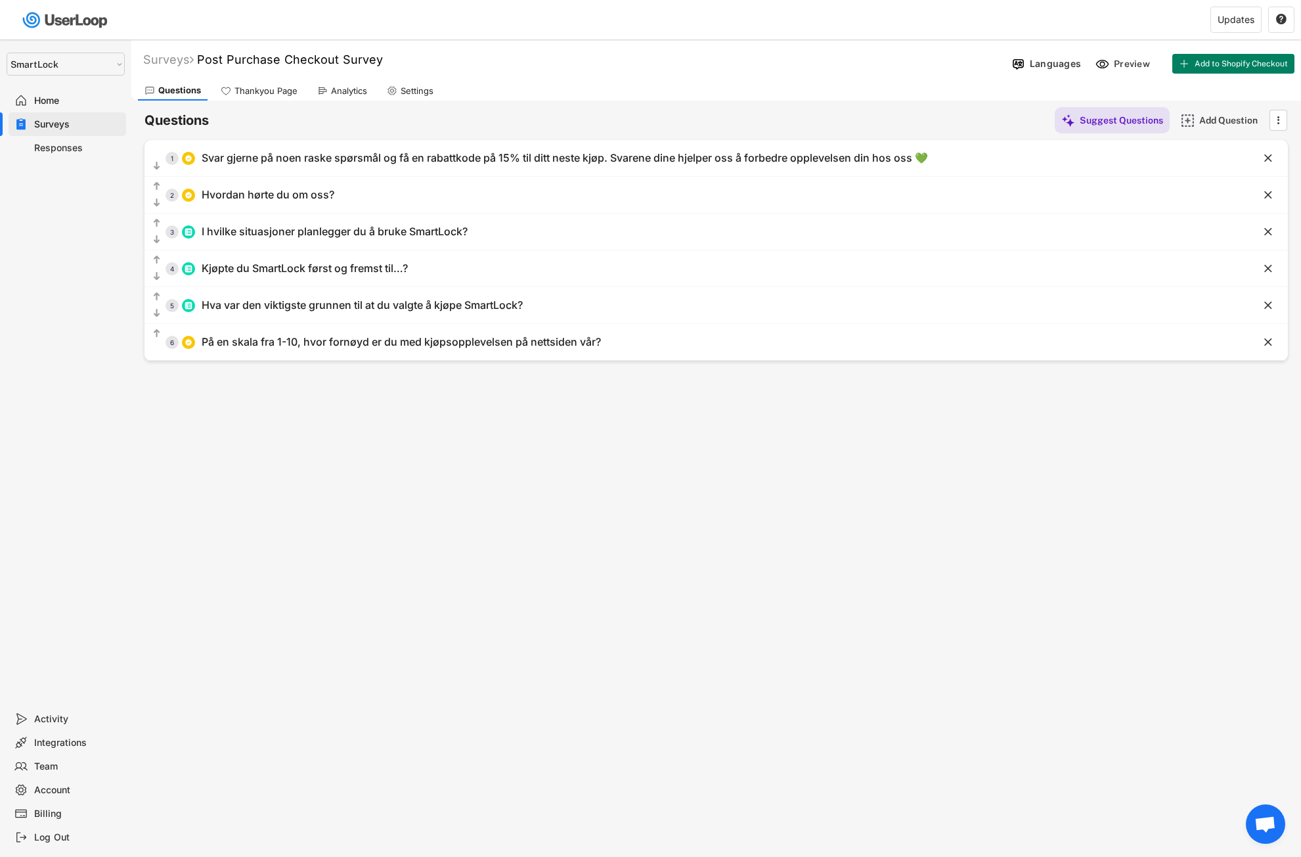
click at [635, 89] on div "Questions Thankyou Page Analytics Settings" at bounding box center [716, 89] width 1170 height 23
